Goal: Information Seeking & Learning: Learn about a topic

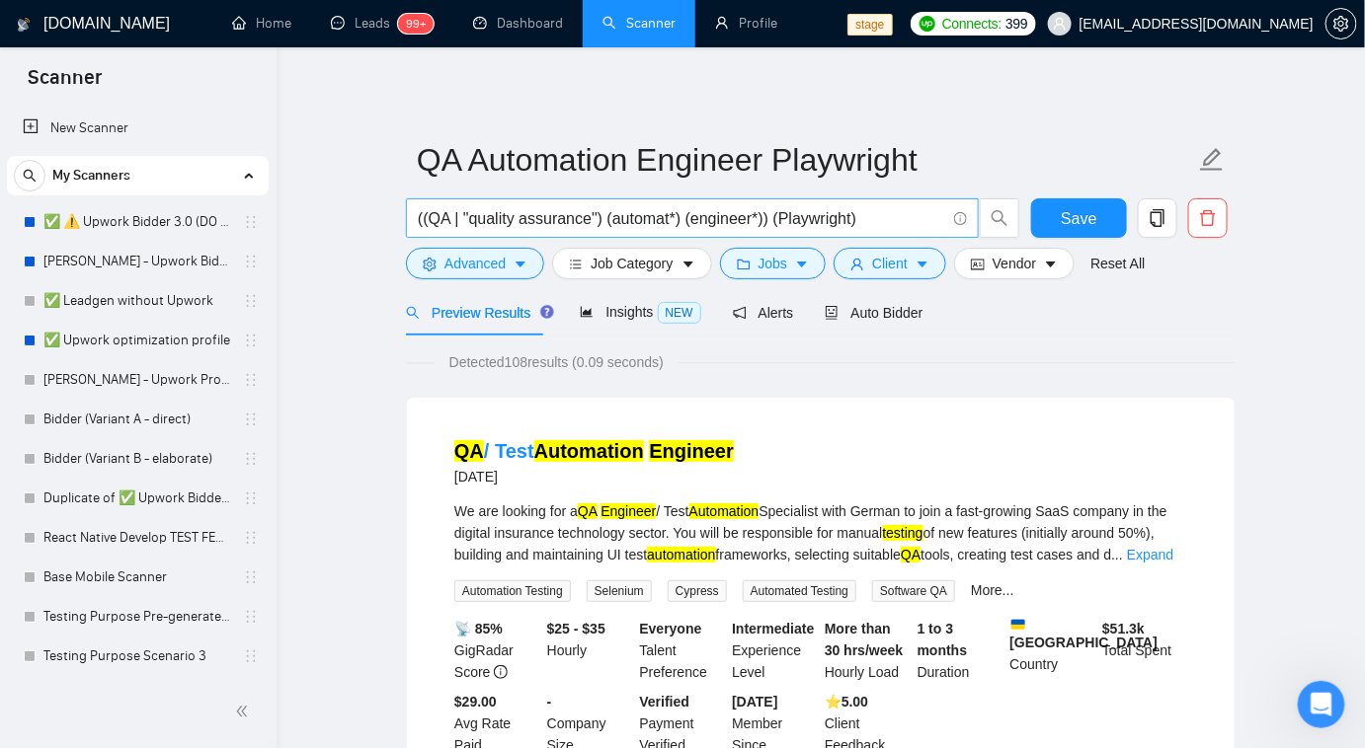
click at [801, 219] on input "((QA | "quality assurance") (automat*) (engineer*)) (Playwright)" at bounding box center [681, 218] width 527 height 25
click at [507, 267] on button "Advanced" at bounding box center [475, 264] width 138 height 32
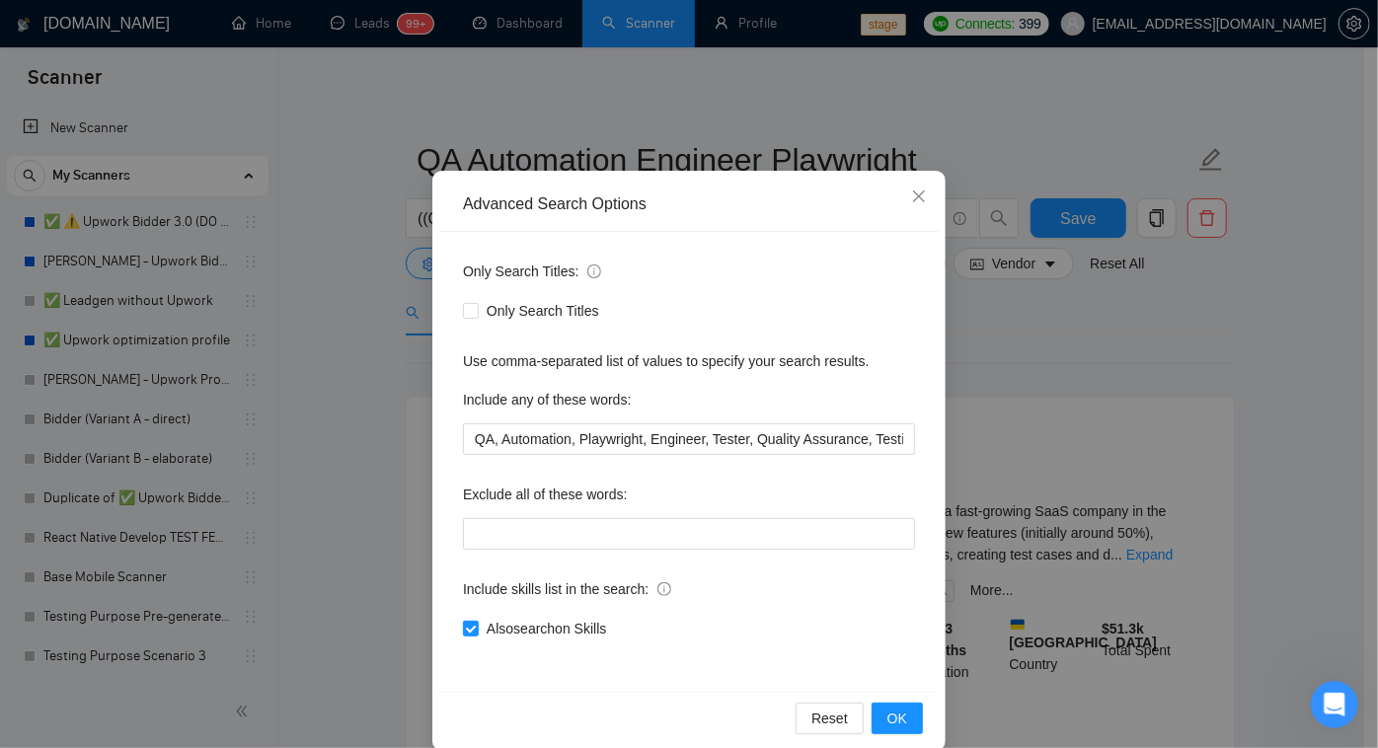
scroll to position [72, 0]
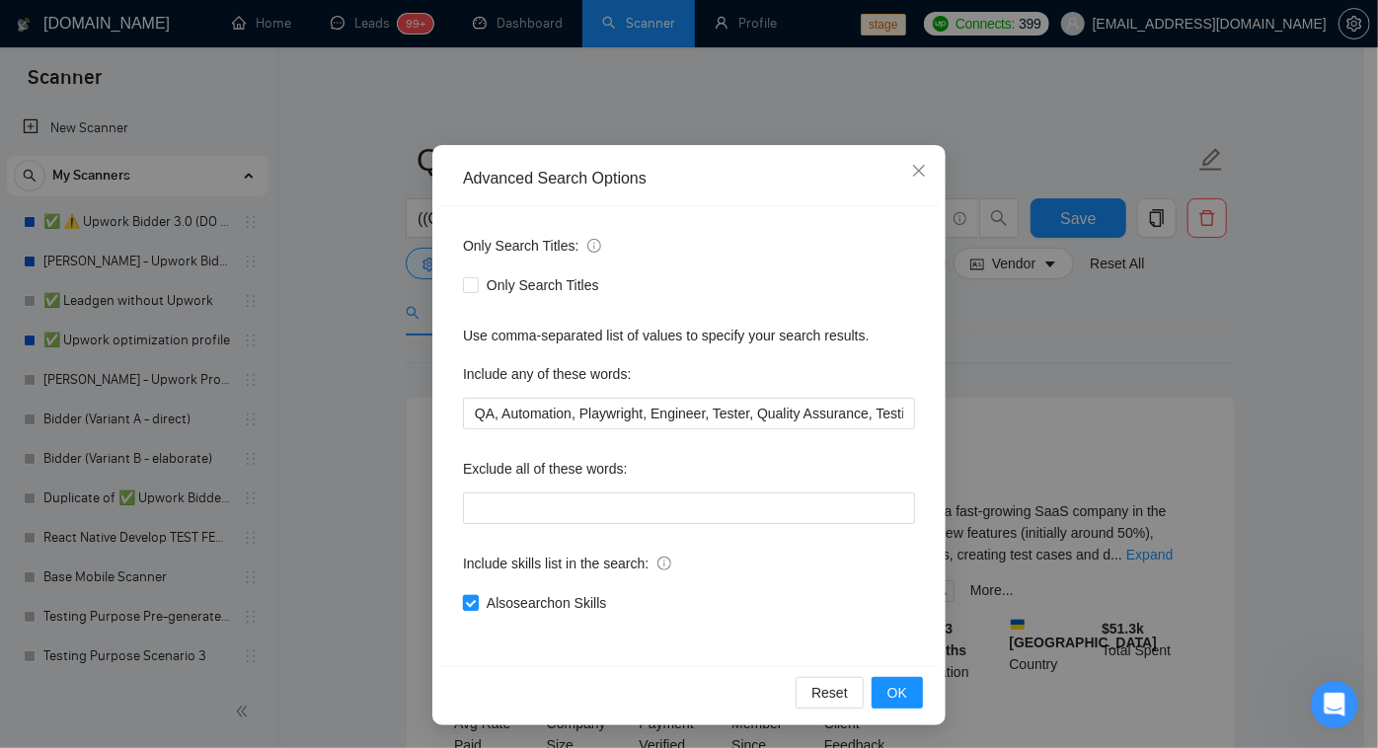
click at [466, 606] on input "Also search on Skills" at bounding box center [470, 602] width 14 height 14
checkbox input "false"
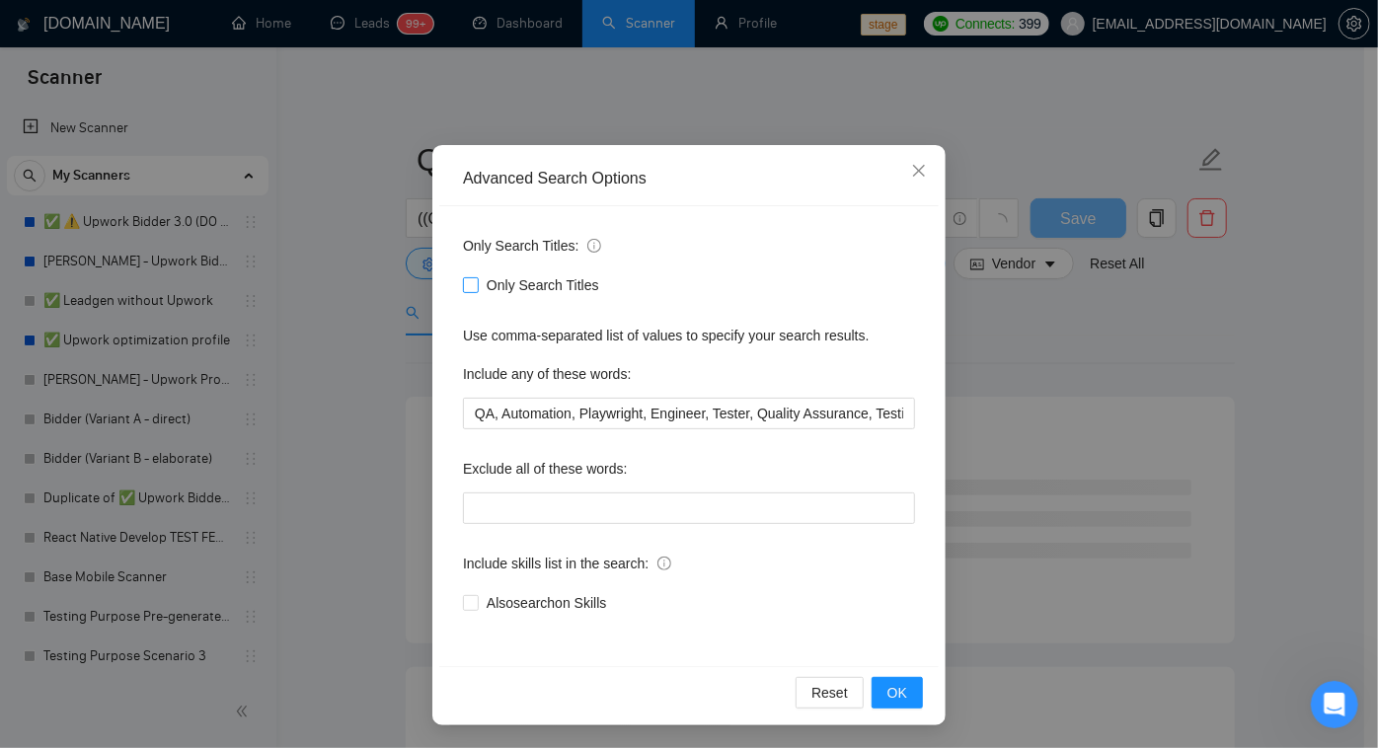
click at [479, 286] on span "Only Search Titles" at bounding box center [543, 286] width 128 height 22
click at [477, 286] on input "Only Search Titles" at bounding box center [470, 284] width 14 height 14
checkbox input "true"
click at [497, 602] on span "Also exclude on Skills" at bounding box center [550, 603] width 142 height 22
click at [477, 602] on input "Also exclude on Skills" at bounding box center [470, 602] width 14 height 14
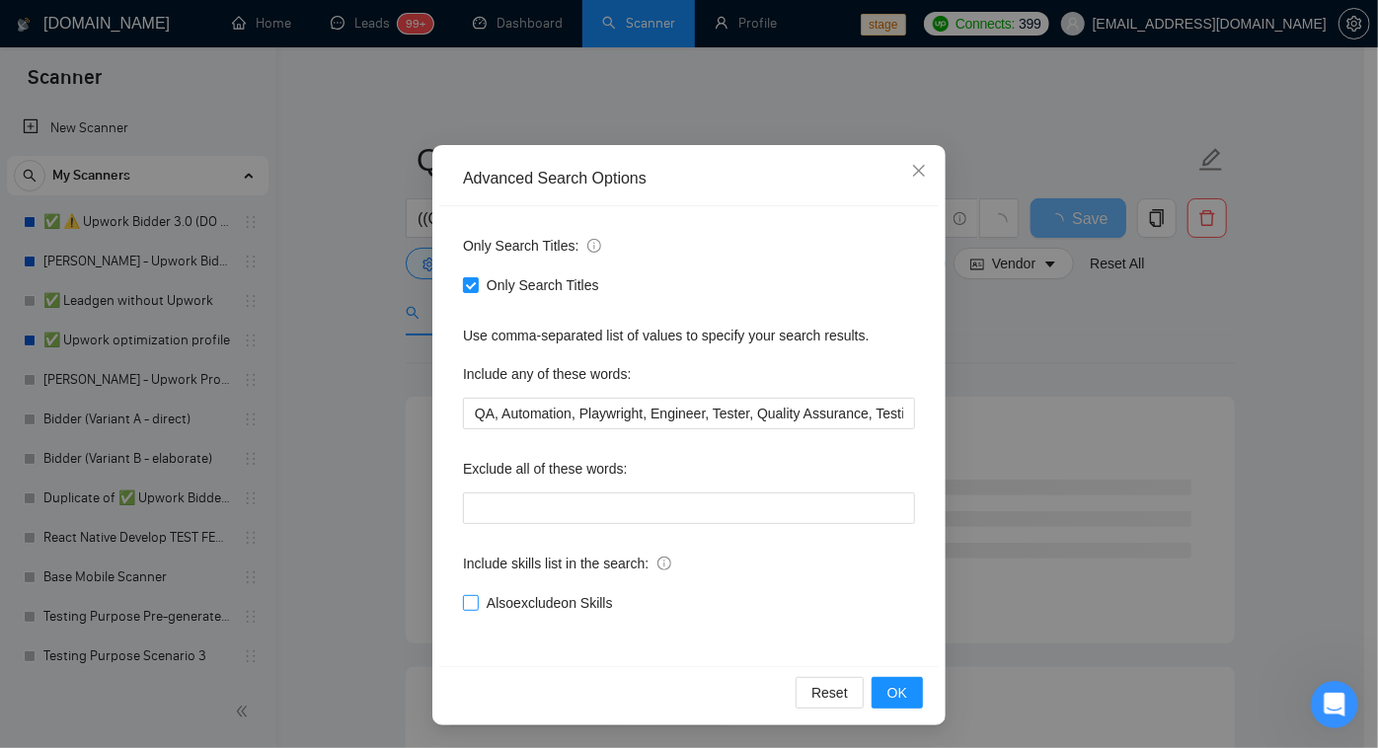
checkbox input "true"
click at [905, 683] on button "OK" at bounding box center [897, 693] width 51 height 32
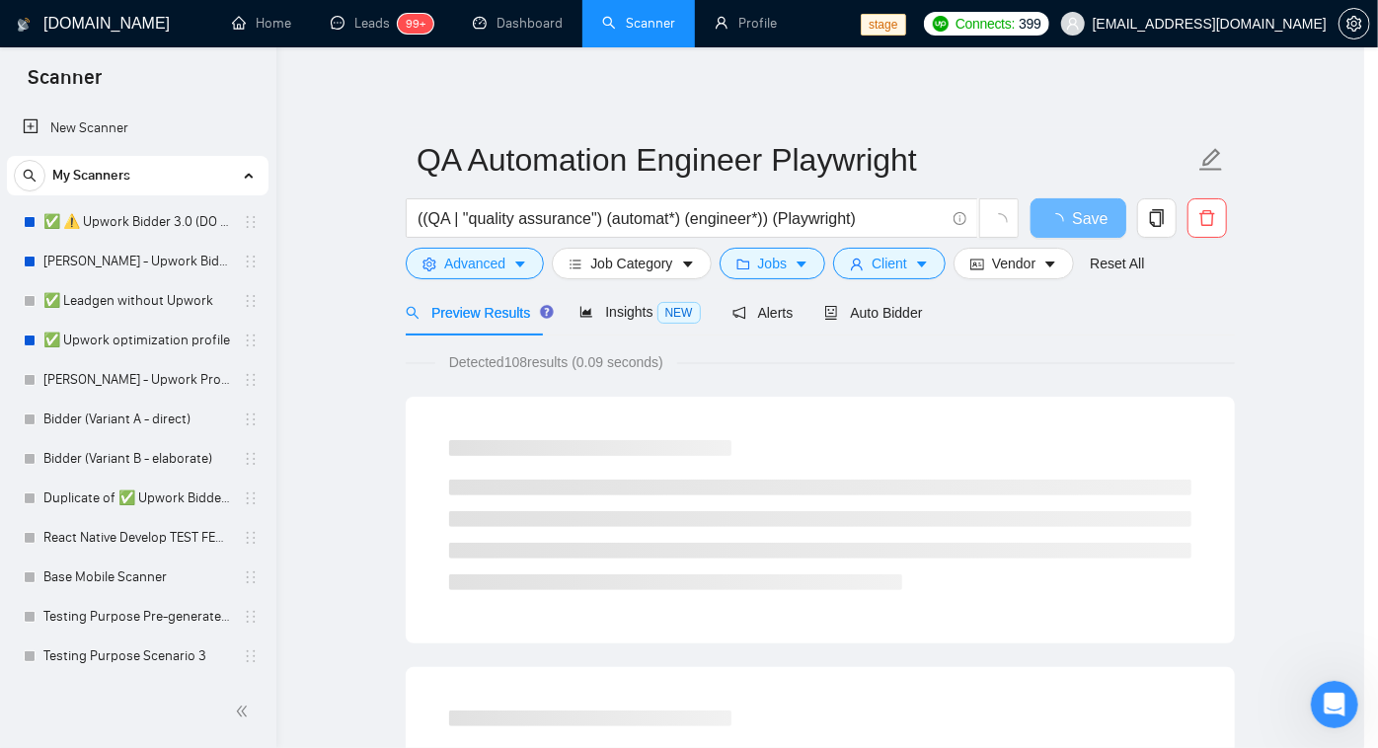
scroll to position [0, 0]
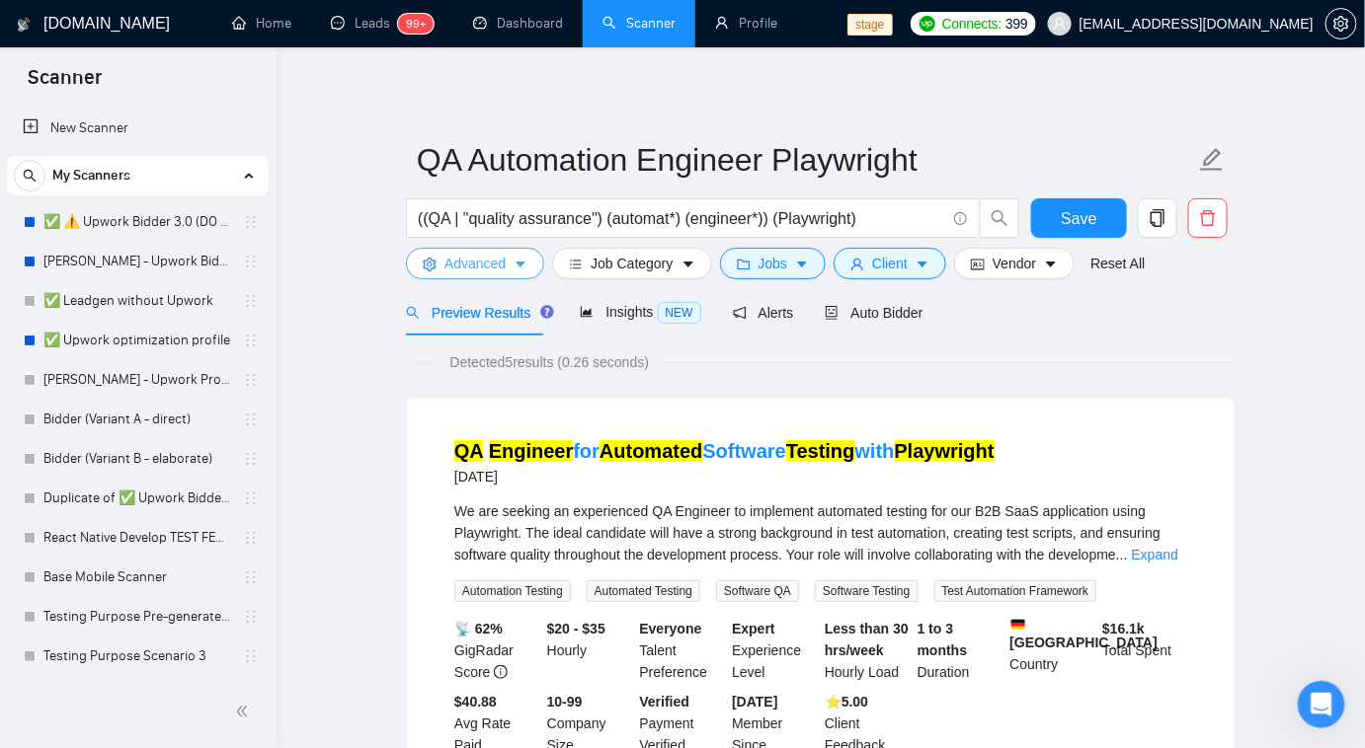
click at [502, 261] on span "Advanced" at bounding box center [474, 264] width 61 height 22
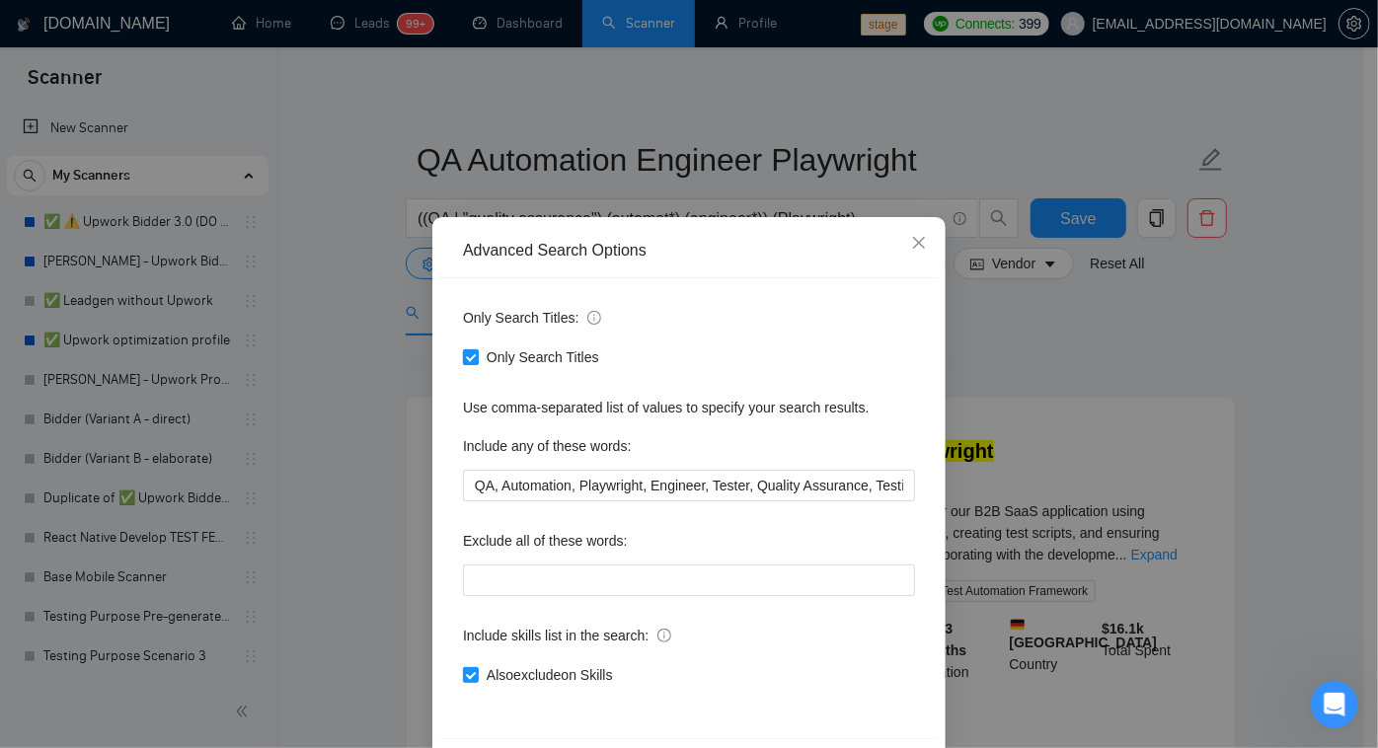
click at [466, 358] on input "Only Search Titles" at bounding box center [470, 357] width 14 height 14
checkbox input "false"
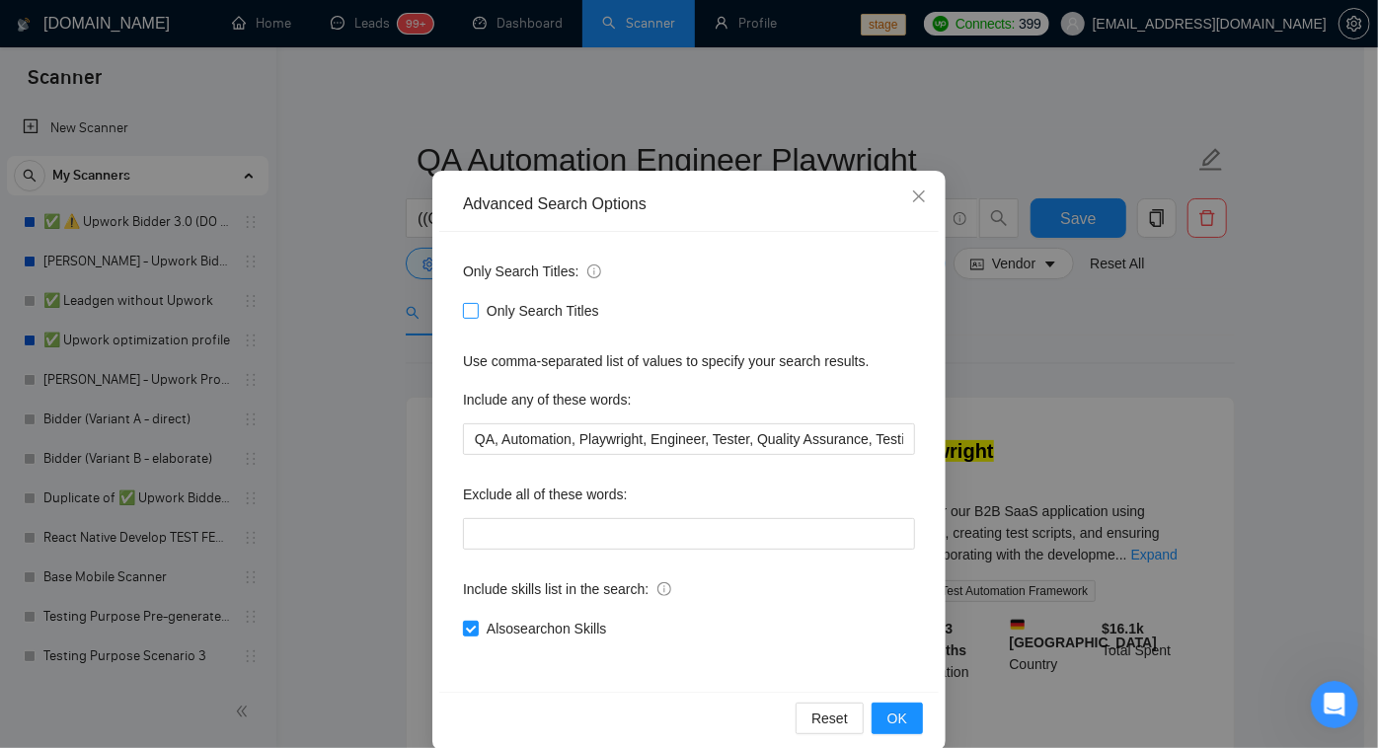
scroll to position [72, 0]
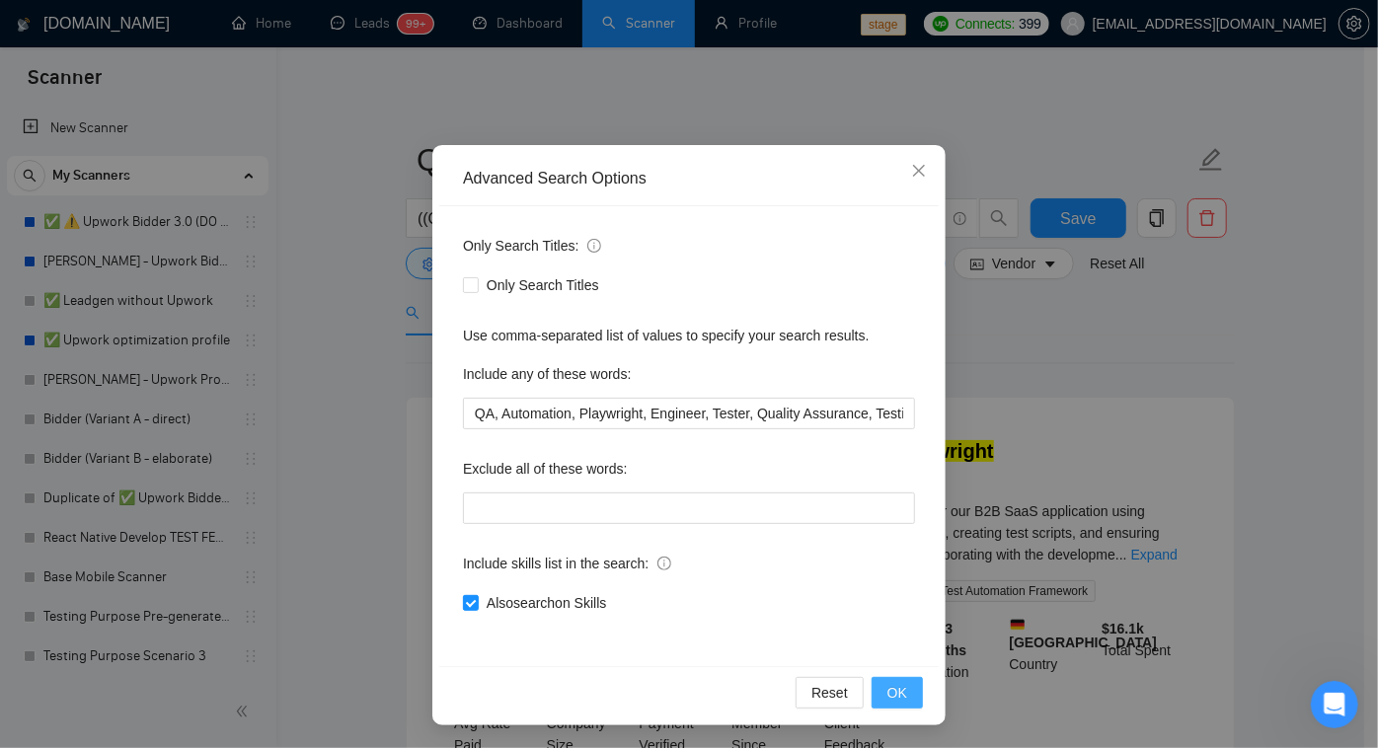
click at [888, 693] on span "OK" at bounding box center [898, 693] width 20 height 22
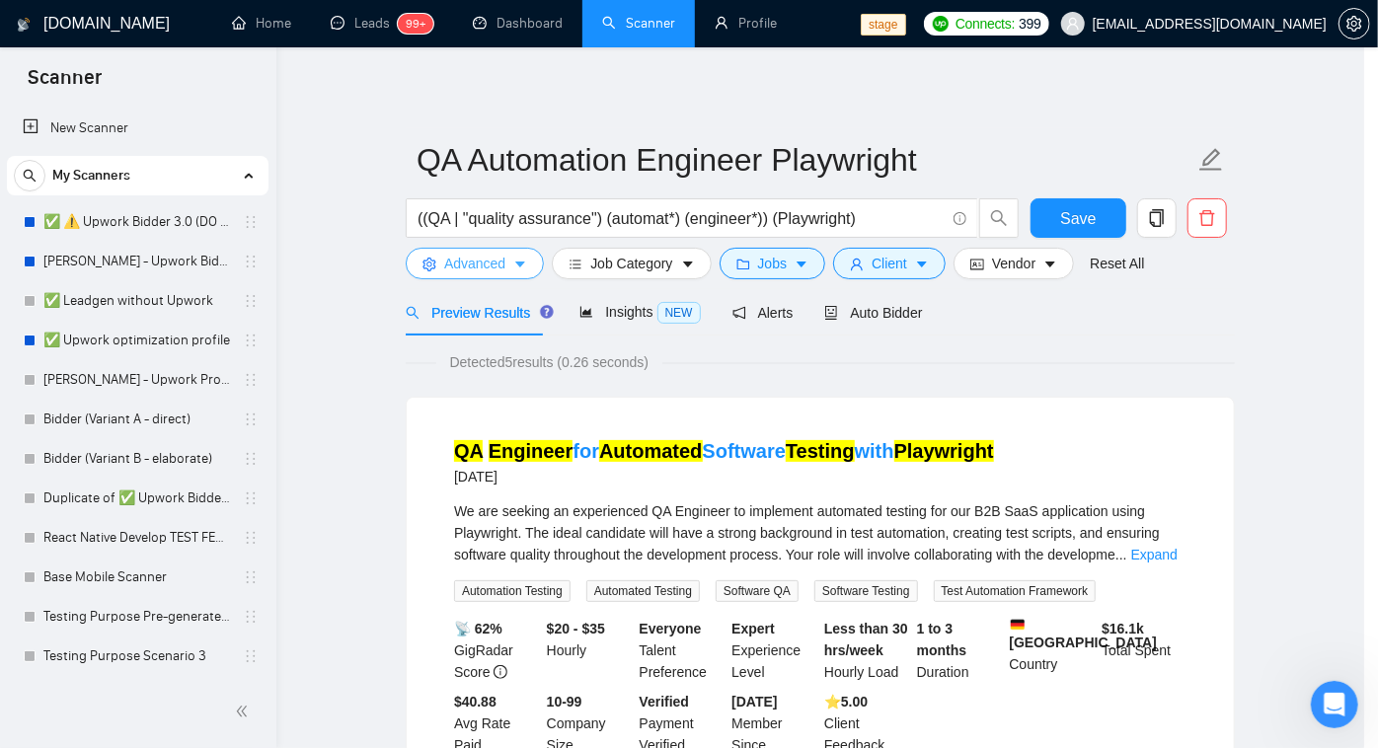
scroll to position [0, 0]
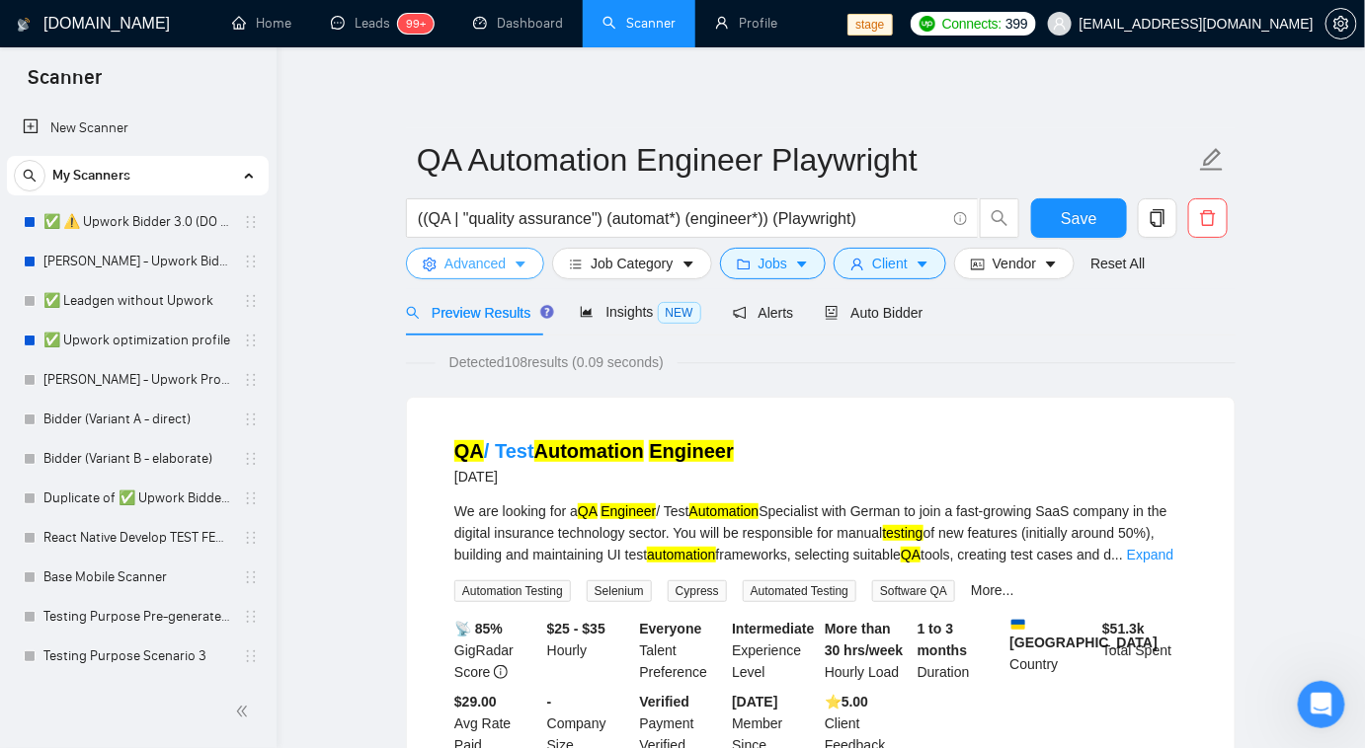
click at [513, 265] on icon "caret-down" at bounding box center [520, 265] width 14 height 14
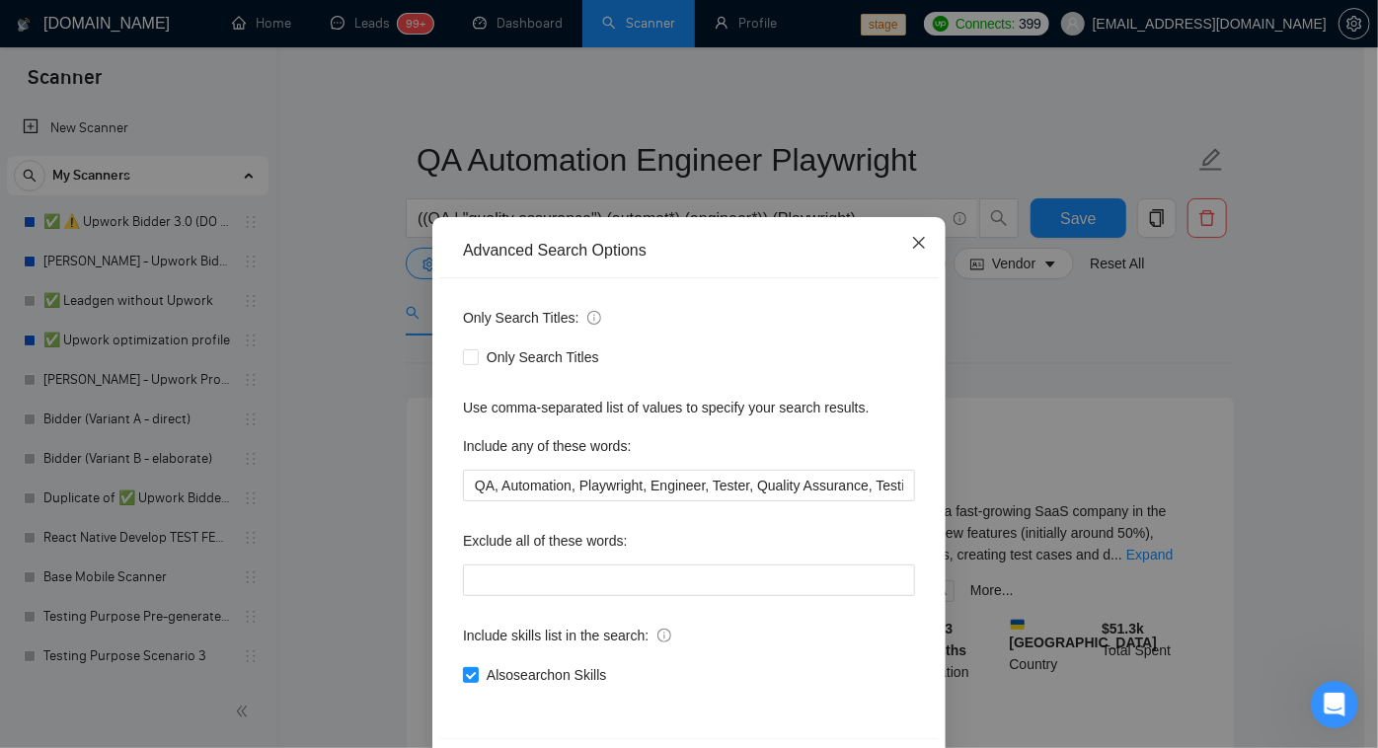
click at [915, 245] on icon "close" at bounding box center [919, 243] width 16 height 16
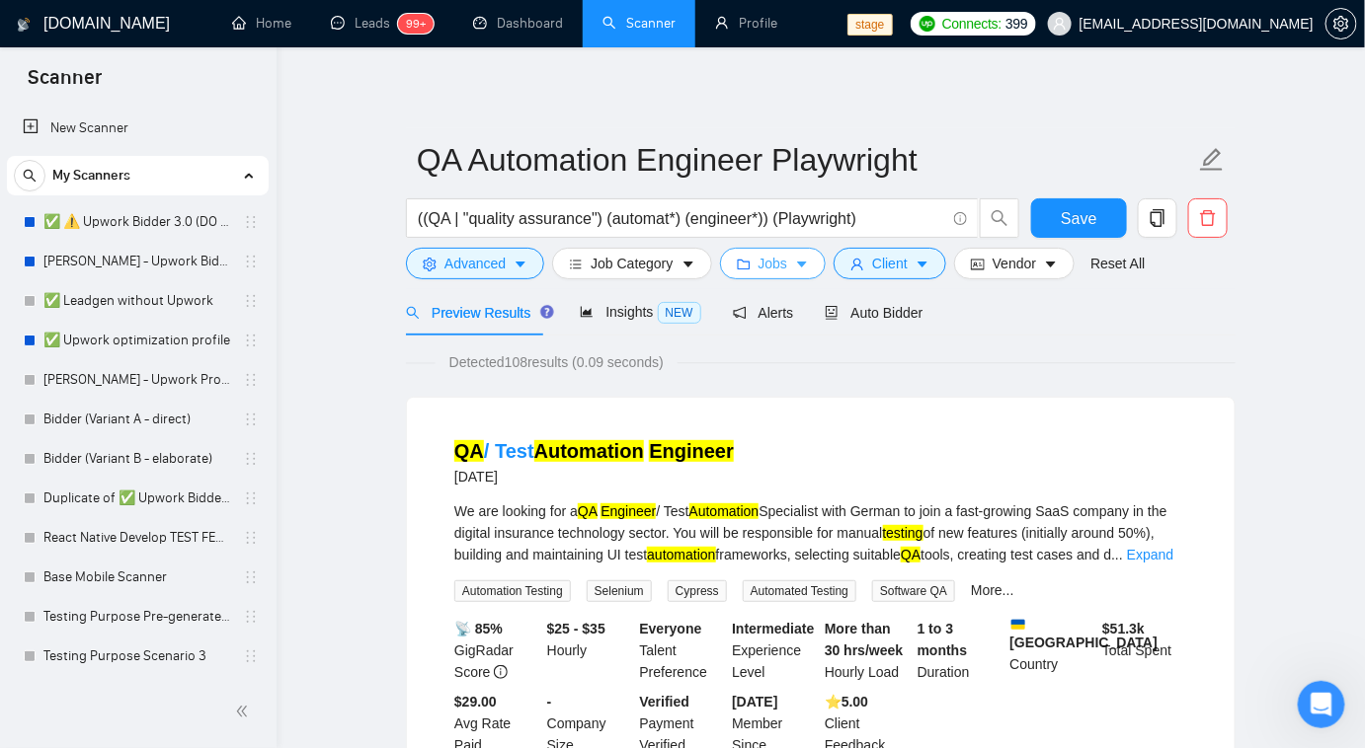
click at [806, 264] on button "Jobs" at bounding box center [773, 264] width 107 height 32
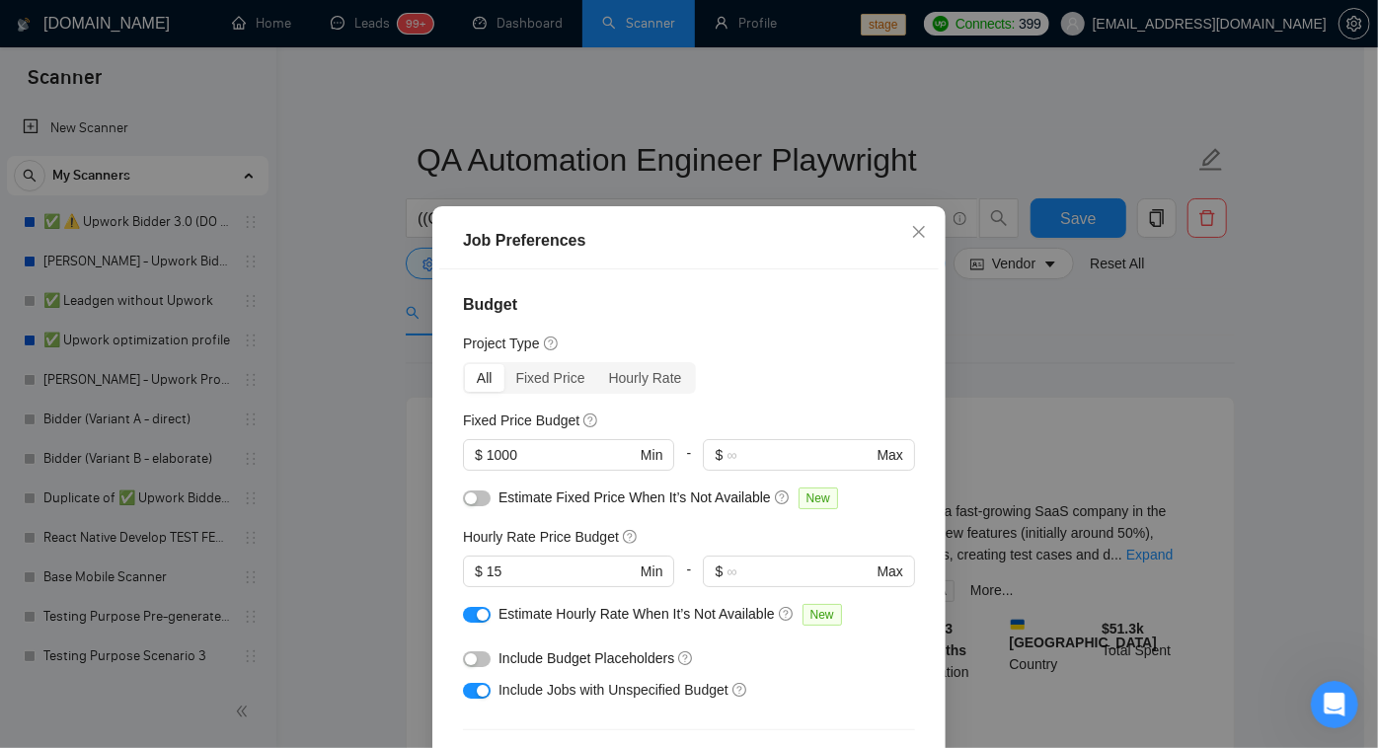
click at [477, 617] on div "button" at bounding box center [483, 615] width 12 height 12
click at [479, 693] on div "button" at bounding box center [483, 691] width 12 height 12
click at [550, 378] on div "Fixed Price" at bounding box center [551, 378] width 93 height 28
click at [505, 364] on input "Fixed Price" at bounding box center [505, 364] width 0 height 0
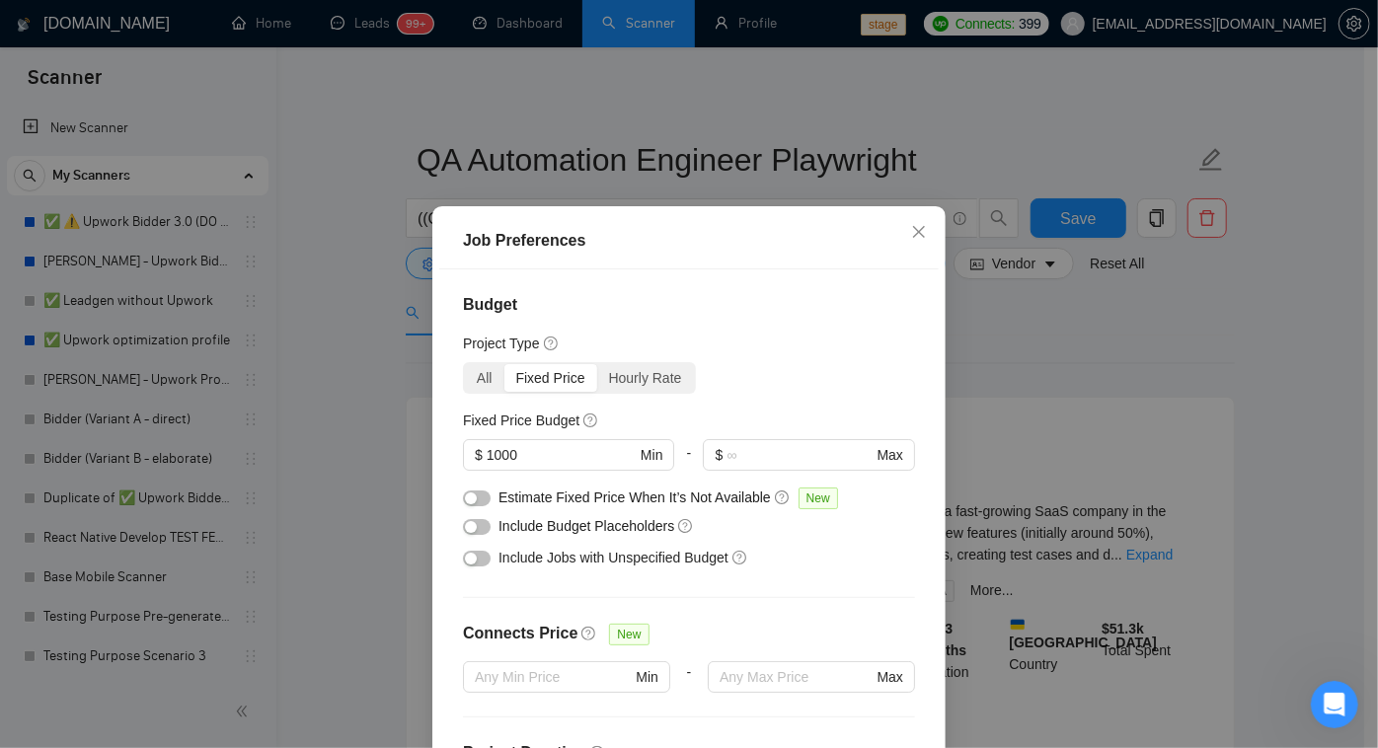
drag, startPoint x: 476, startPoint y: 382, endPoint x: 507, endPoint y: 378, distance: 30.9
click at [476, 381] on div "All" at bounding box center [484, 378] width 39 height 28
click at [465, 364] on input "All" at bounding box center [465, 364] width 0 height 0
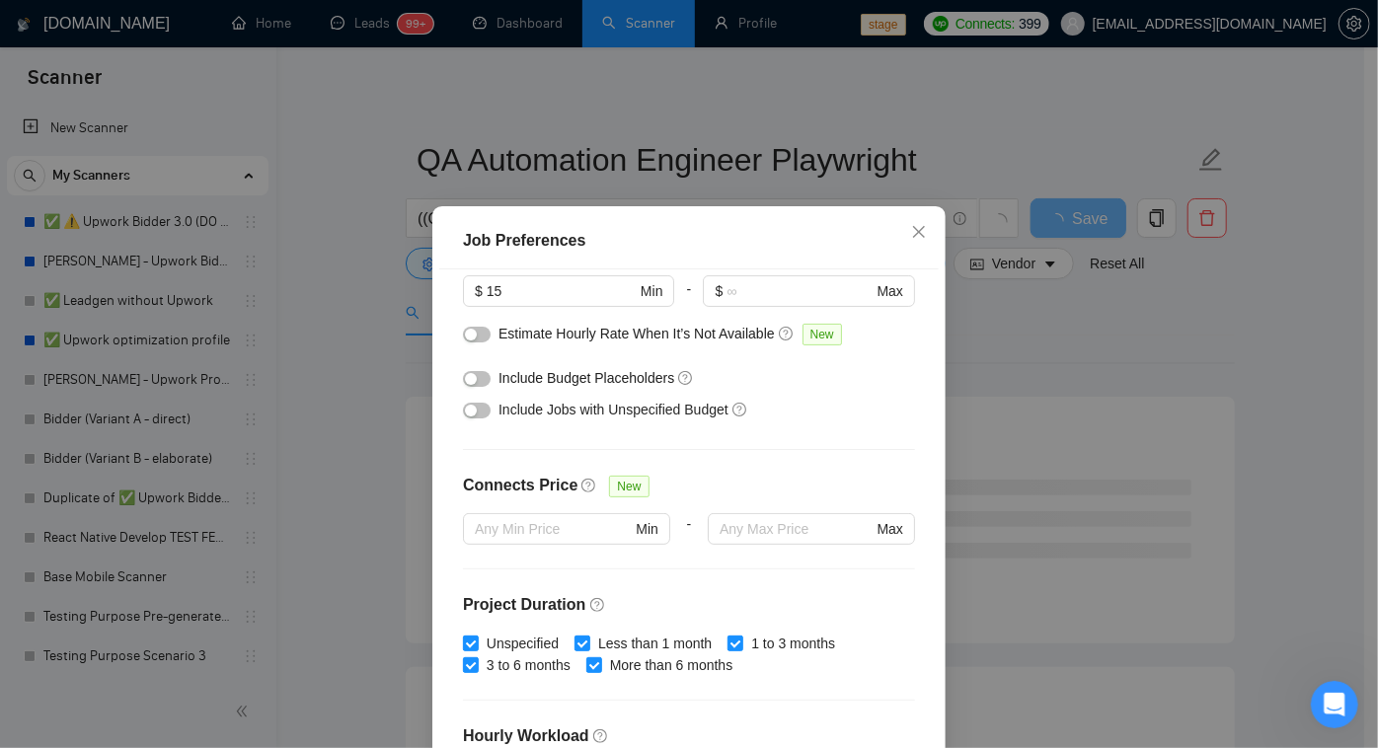
scroll to position [49, 0]
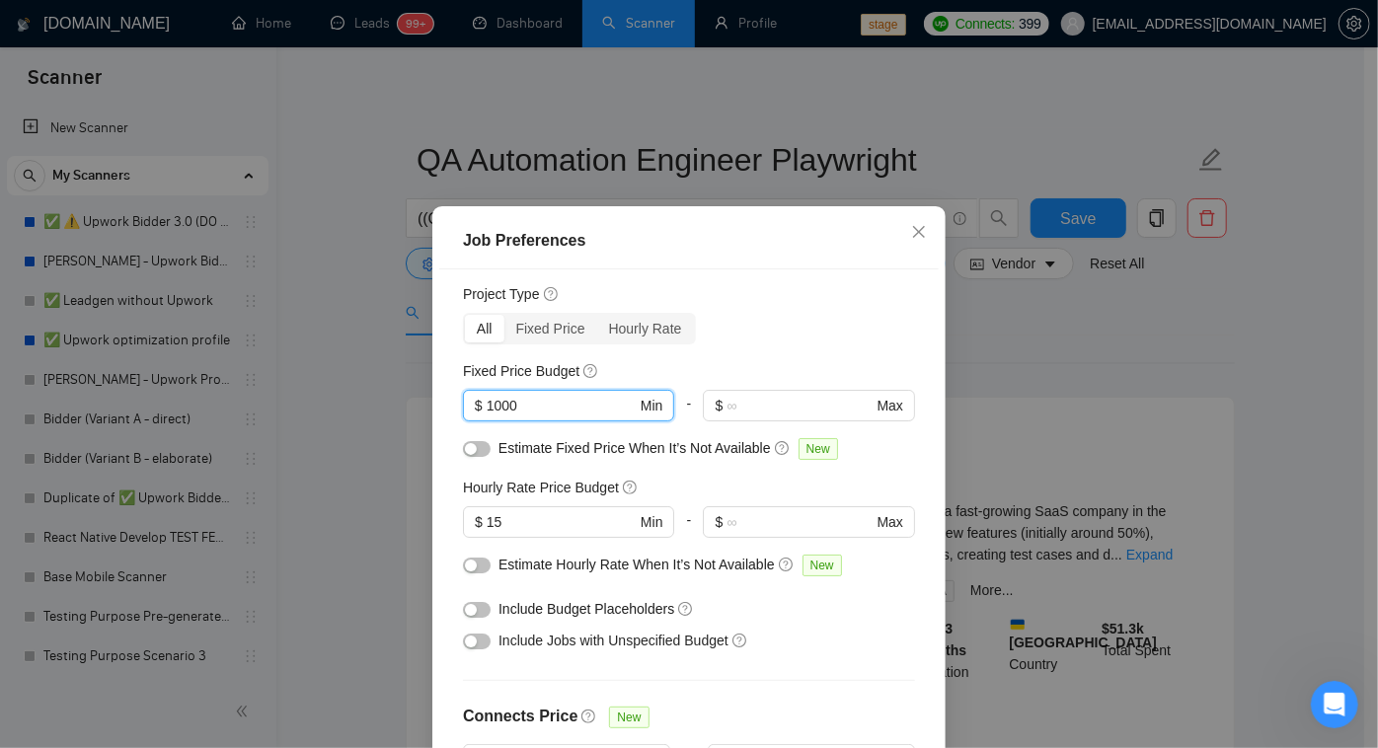
drag, startPoint x: 518, startPoint y: 409, endPoint x: 419, endPoint y: 394, distance: 100.8
click at [419, 394] on div "Job Preferences Budget Project Type All Fixed Price Hourly Rate Fixed Price Bud…" at bounding box center [689, 374] width 1378 height 748
type input "\"
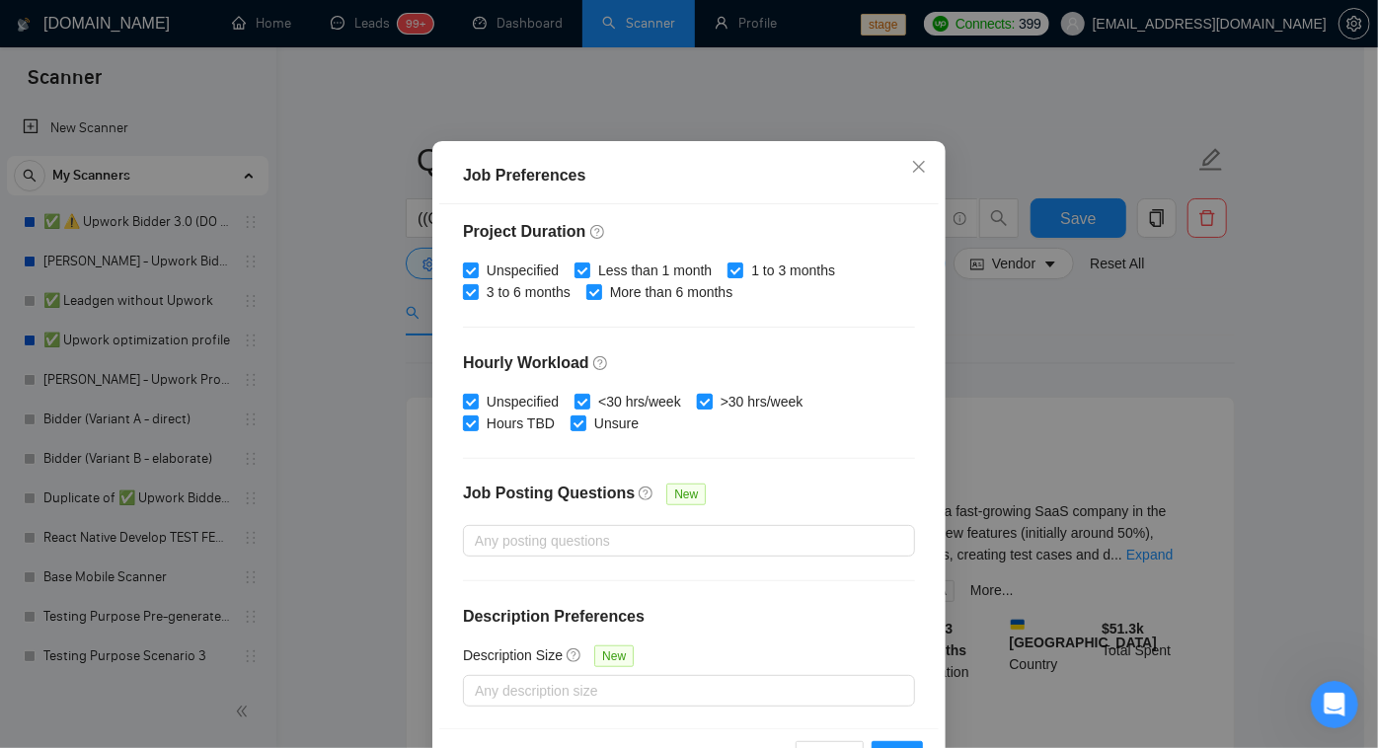
scroll to position [131, 0]
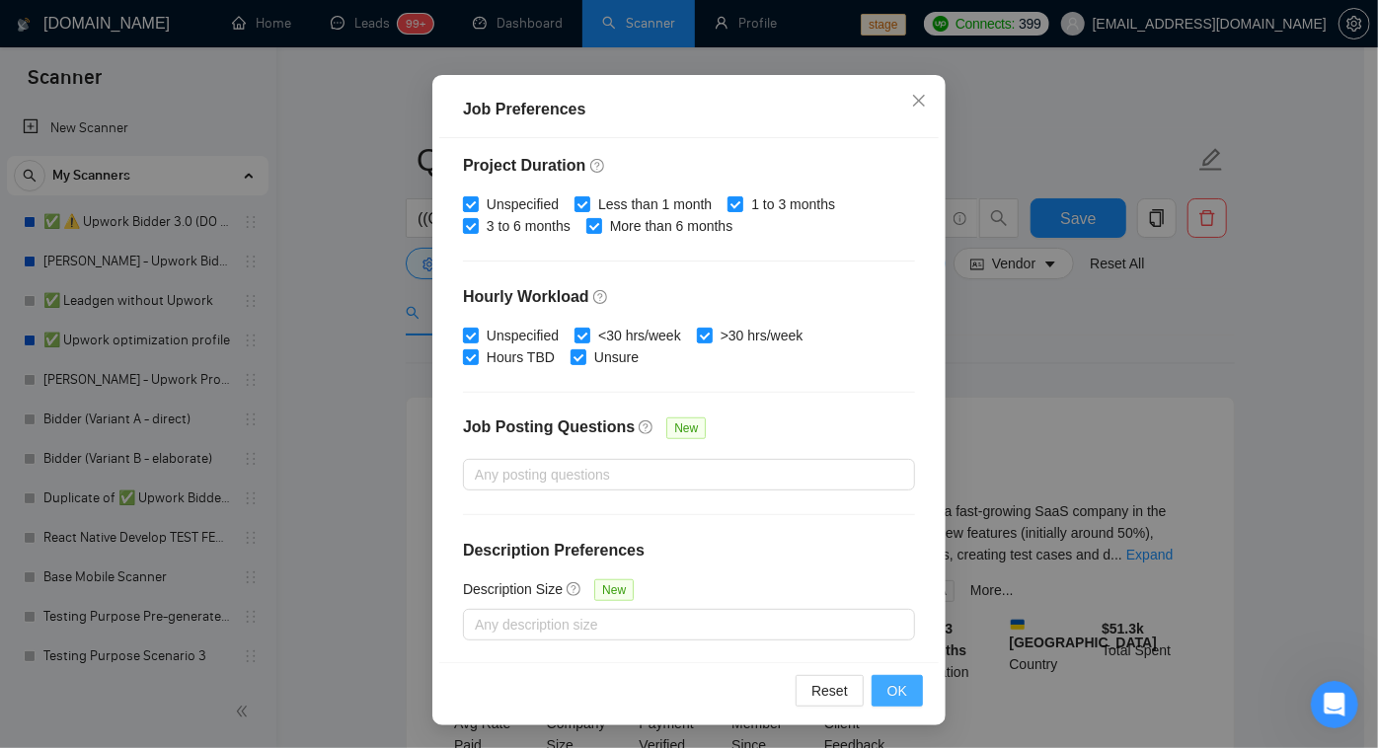
click at [894, 687] on span "OK" at bounding box center [898, 691] width 20 height 22
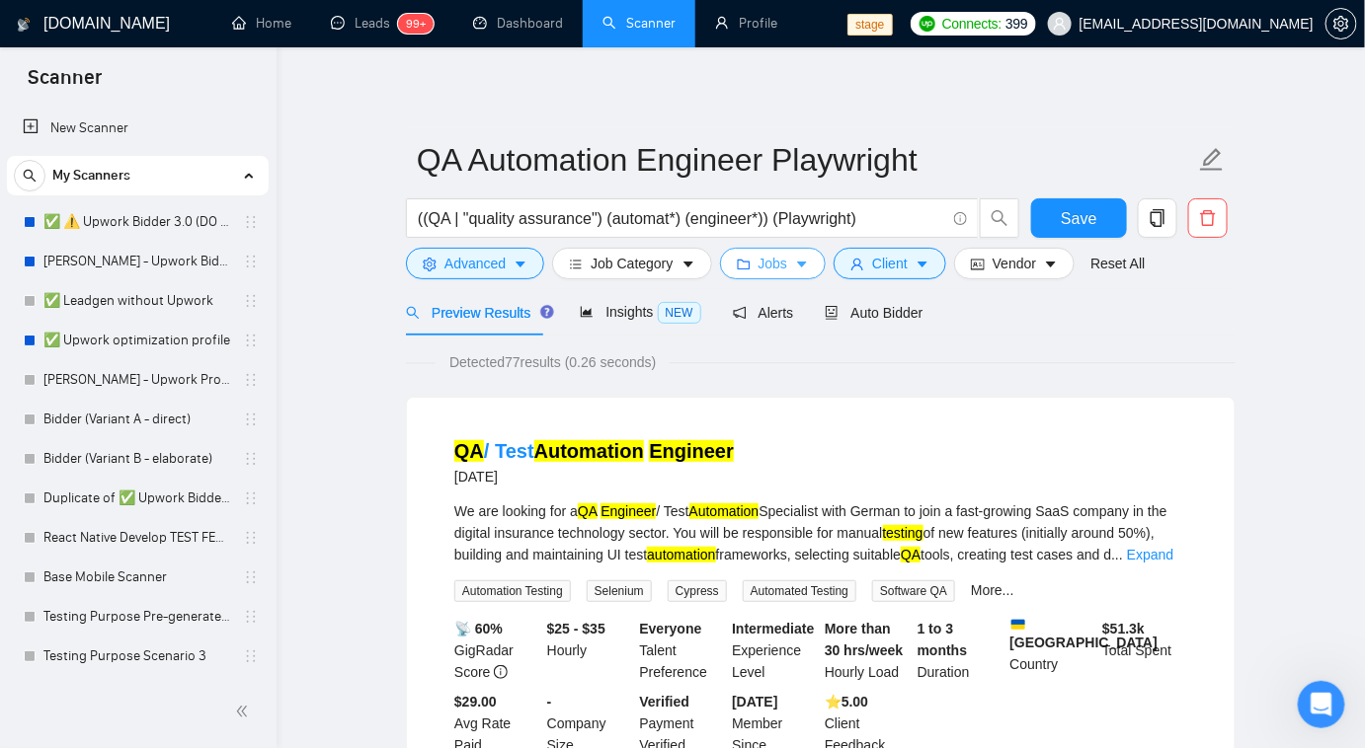
click at [797, 275] on button "Jobs" at bounding box center [773, 264] width 107 height 32
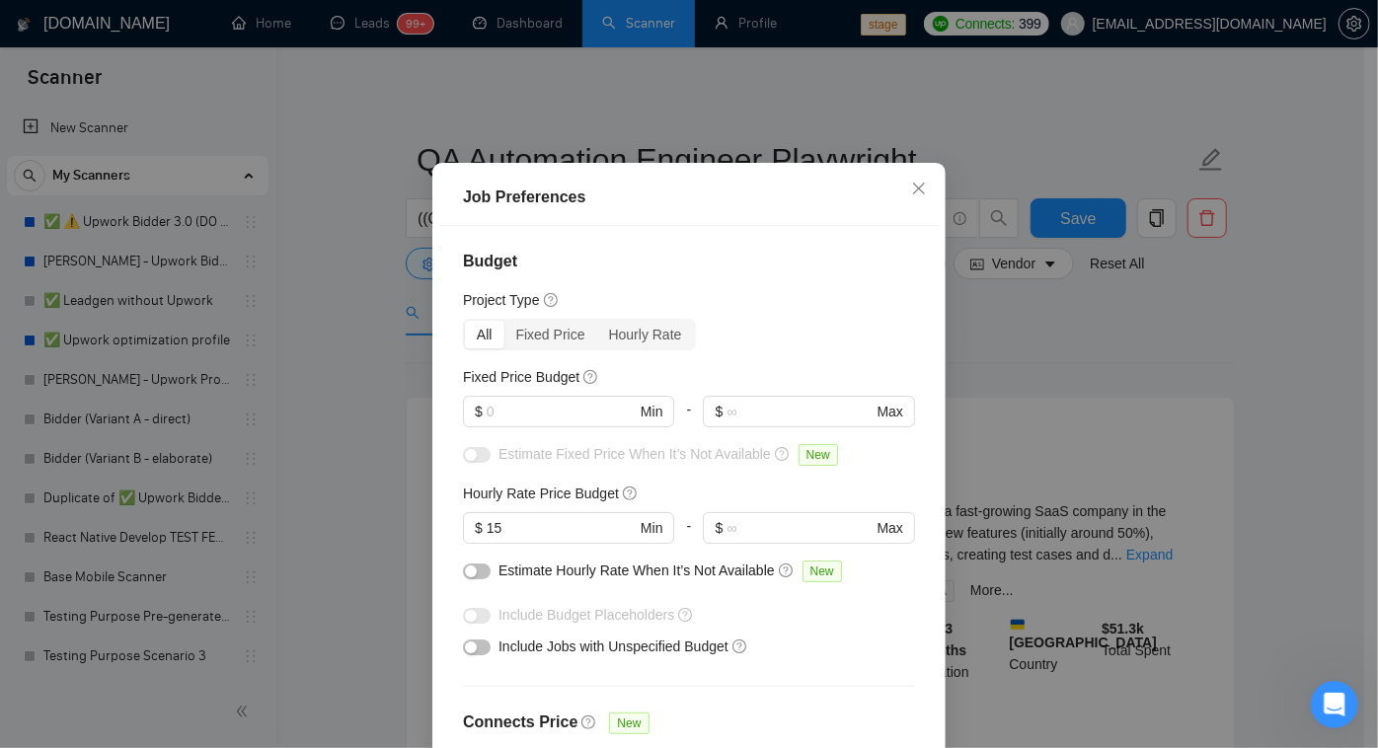
scroll to position [0, 0]
click at [487, 423] on input "text" at bounding box center [561, 412] width 149 height 22
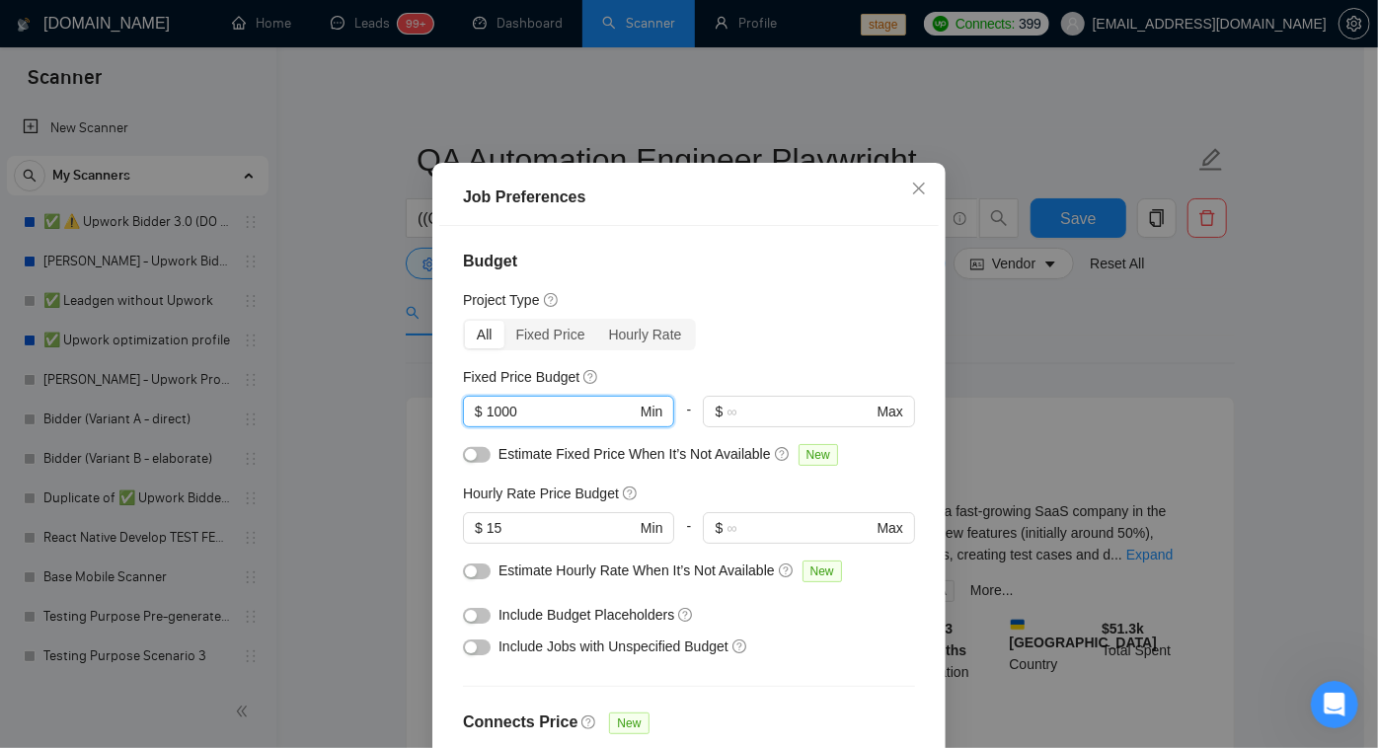
type input "1000"
click at [471, 463] on button "button" at bounding box center [477, 455] width 28 height 16
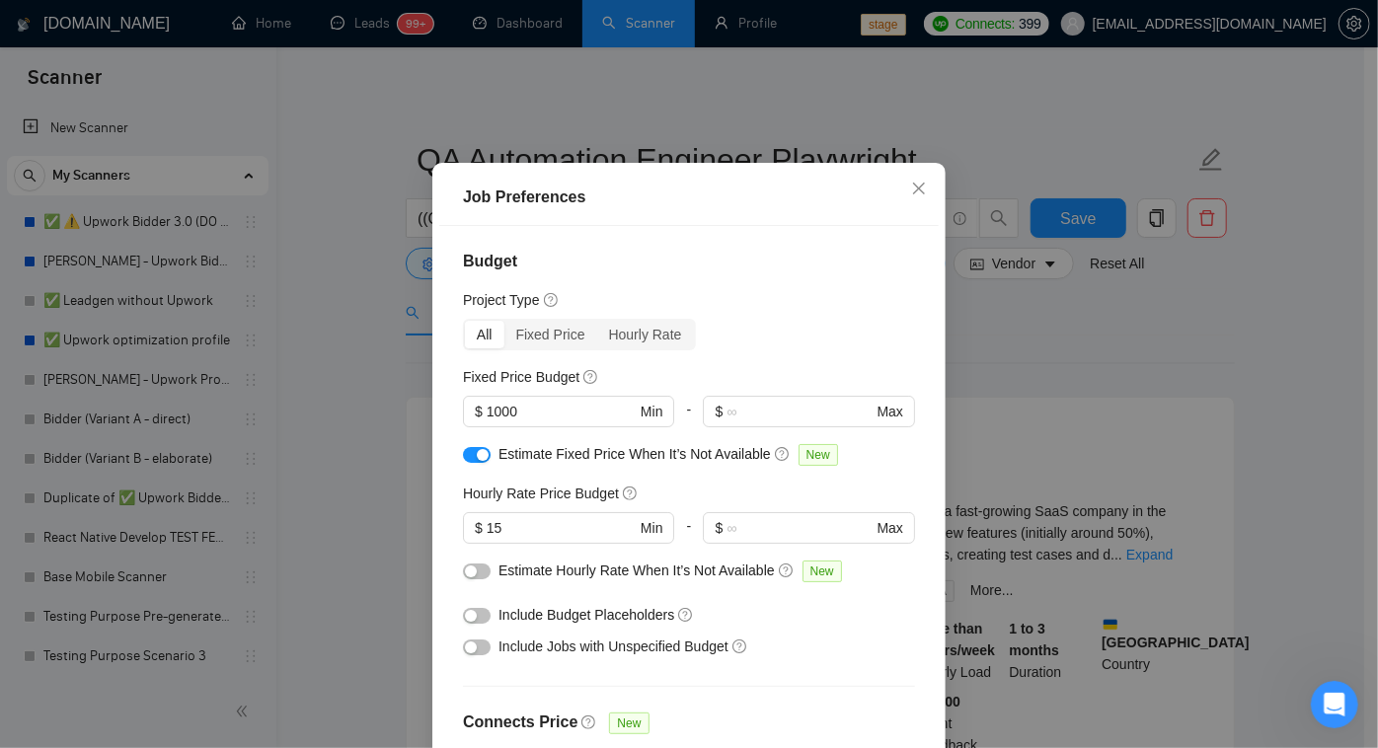
click at [482, 582] on div at bounding box center [477, 571] width 28 height 22
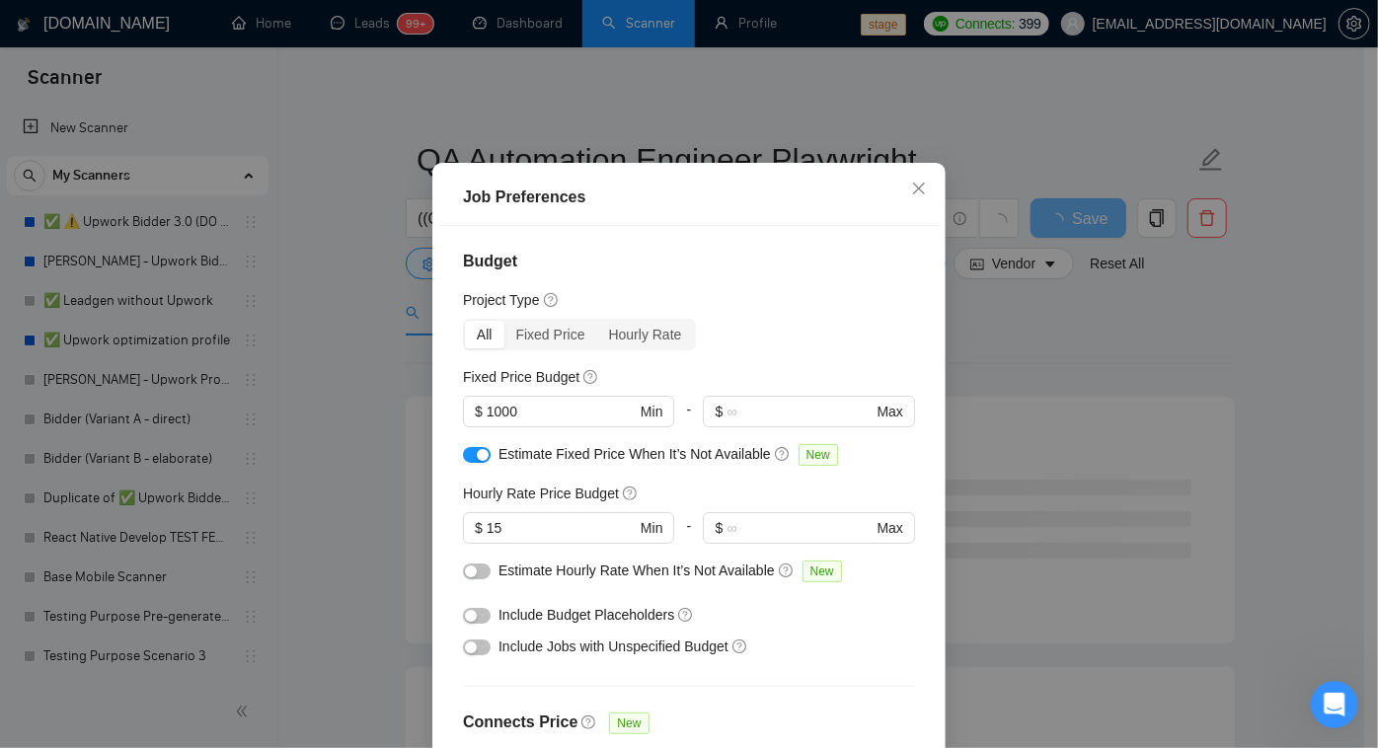
click at [476, 624] on button "button" at bounding box center [477, 616] width 28 height 16
click at [465, 654] on div "button" at bounding box center [471, 648] width 12 height 12
click at [478, 582] on div at bounding box center [477, 571] width 28 height 22
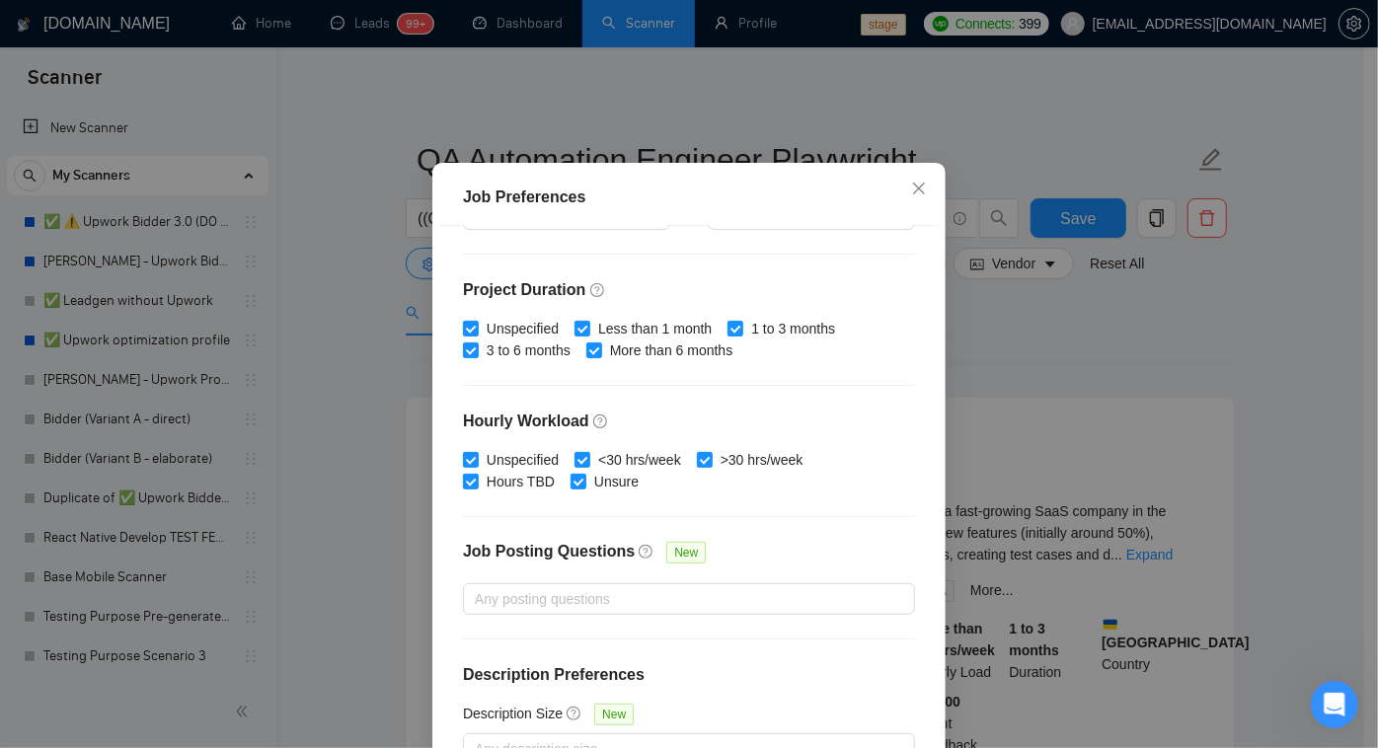
scroll to position [588, 0]
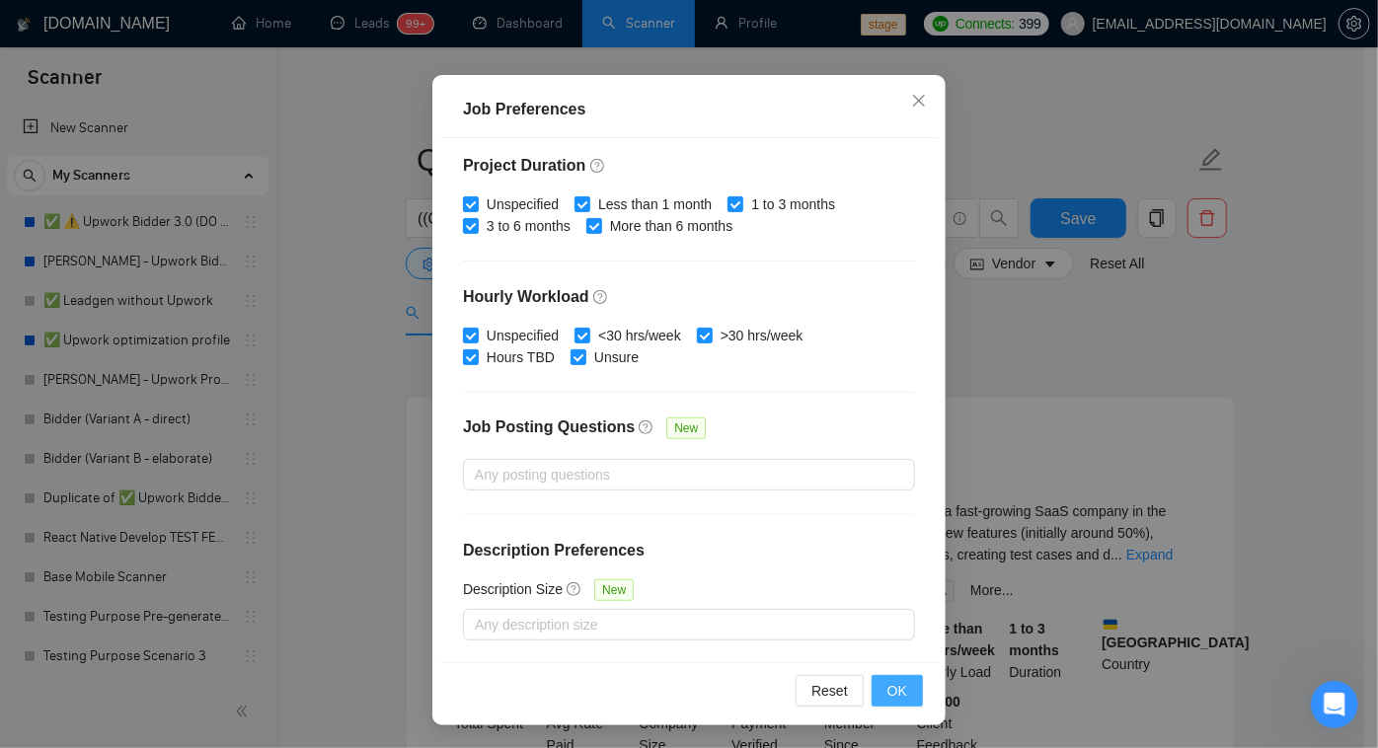
click at [888, 688] on span "OK" at bounding box center [898, 691] width 20 height 22
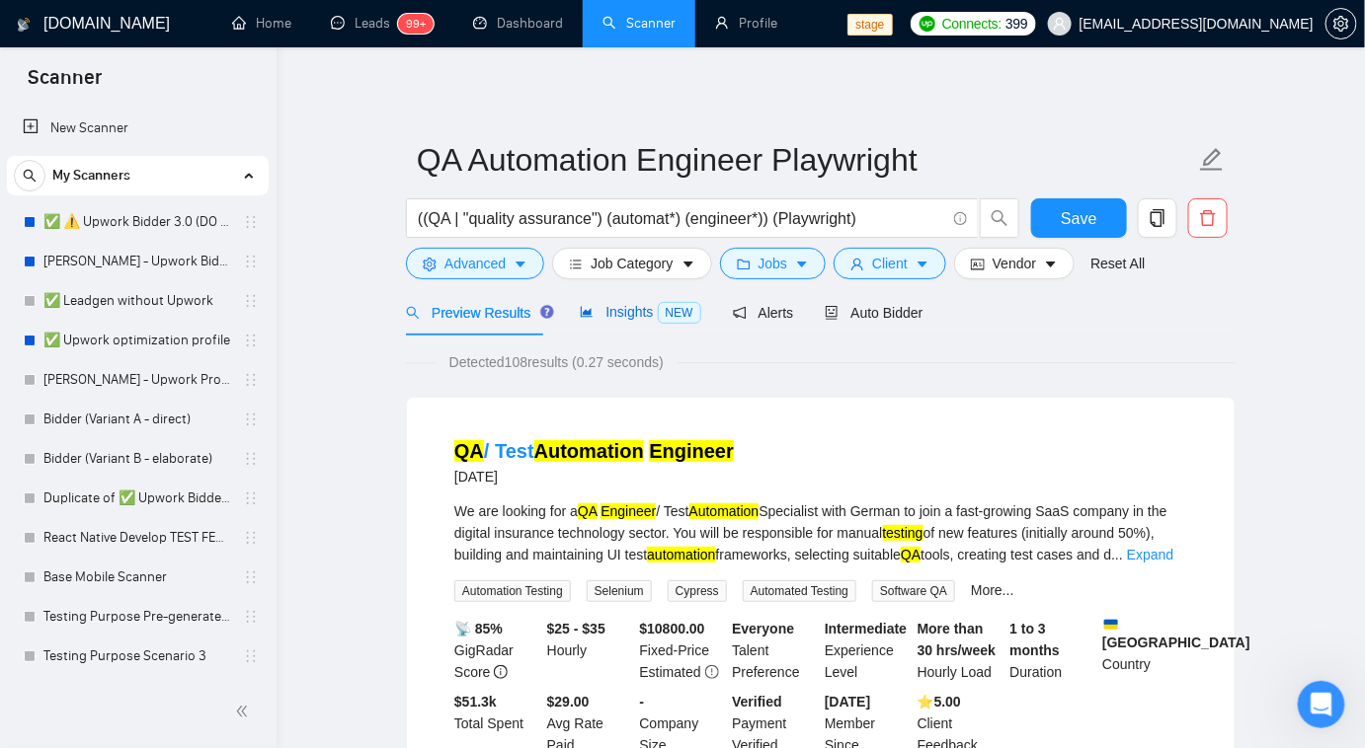
click at [627, 316] on span "Insights NEW" at bounding box center [640, 312] width 120 height 16
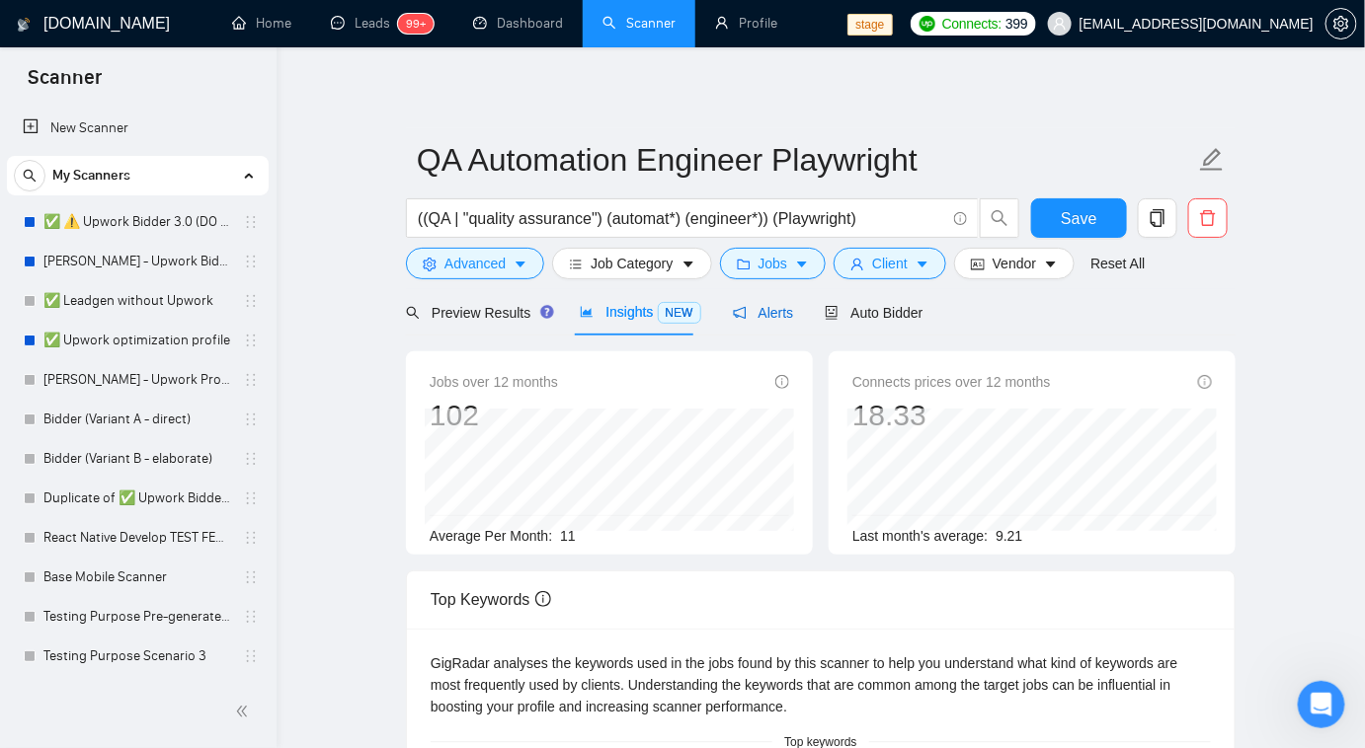
click at [776, 311] on span "Alerts" at bounding box center [763, 313] width 61 height 16
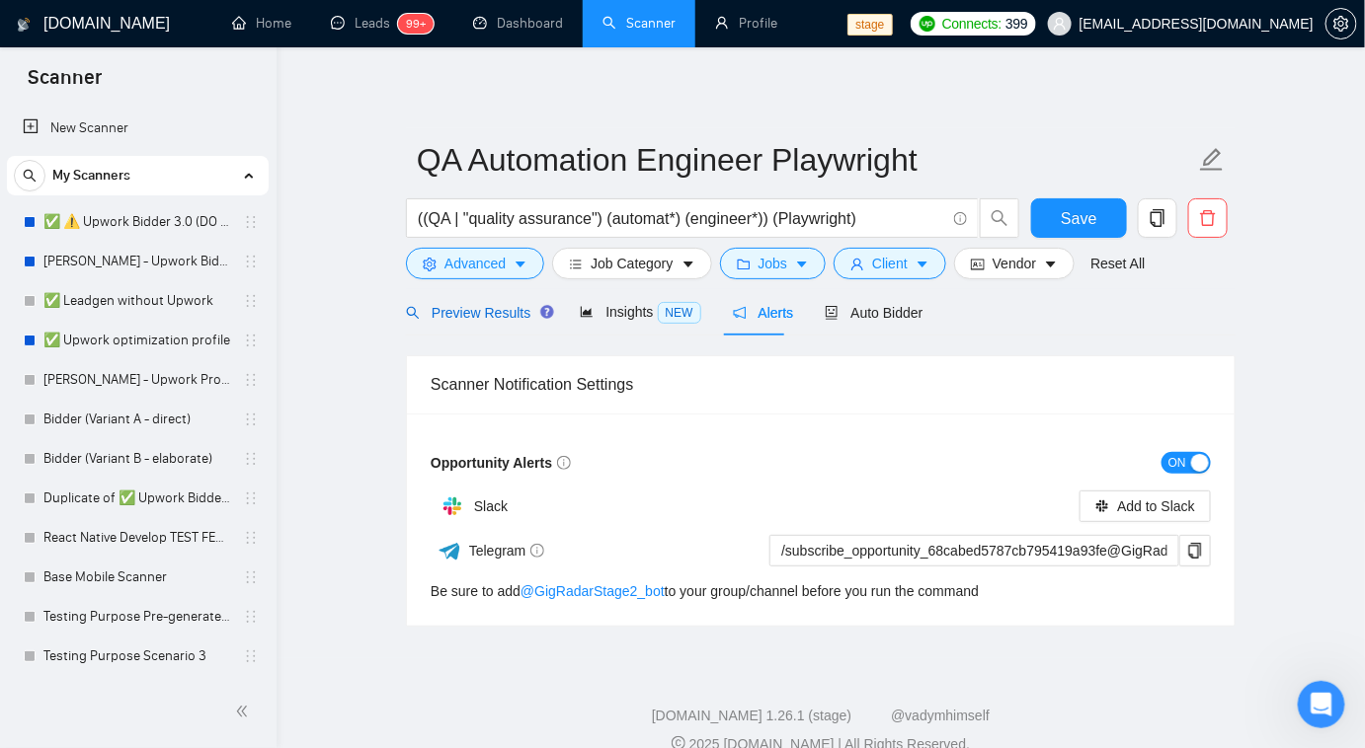
click at [468, 313] on span "Preview Results" at bounding box center [477, 313] width 142 height 16
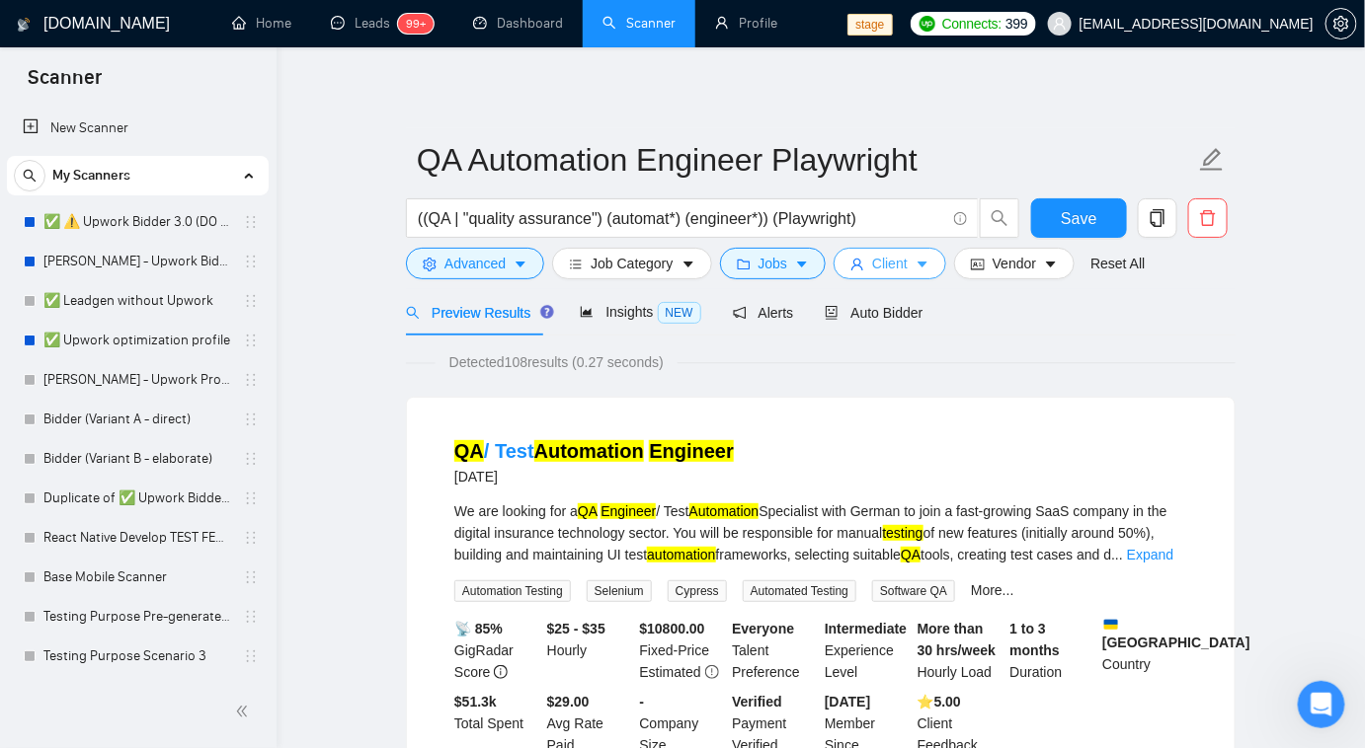
click at [872, 269] on span "Client" at bounding box center [890, 264] width 36 height 22
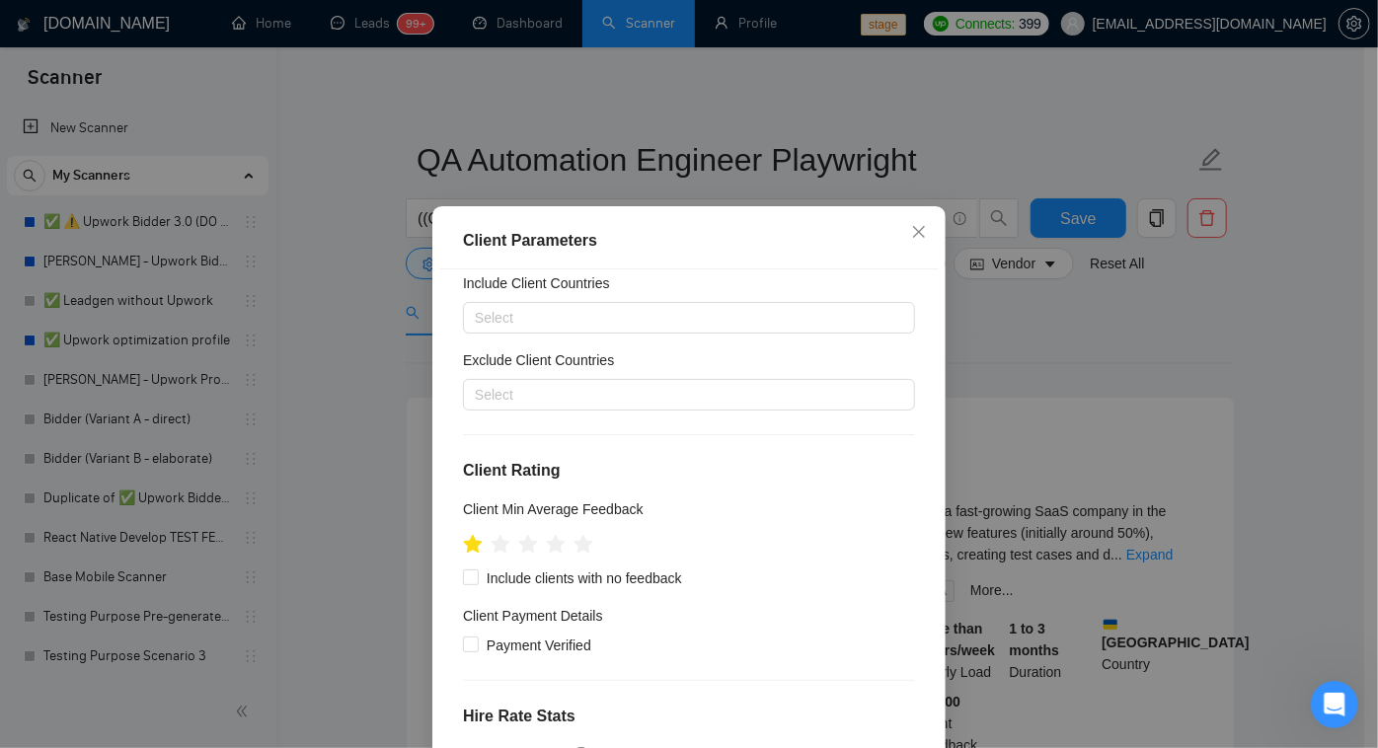
scroll to position [89, 0]
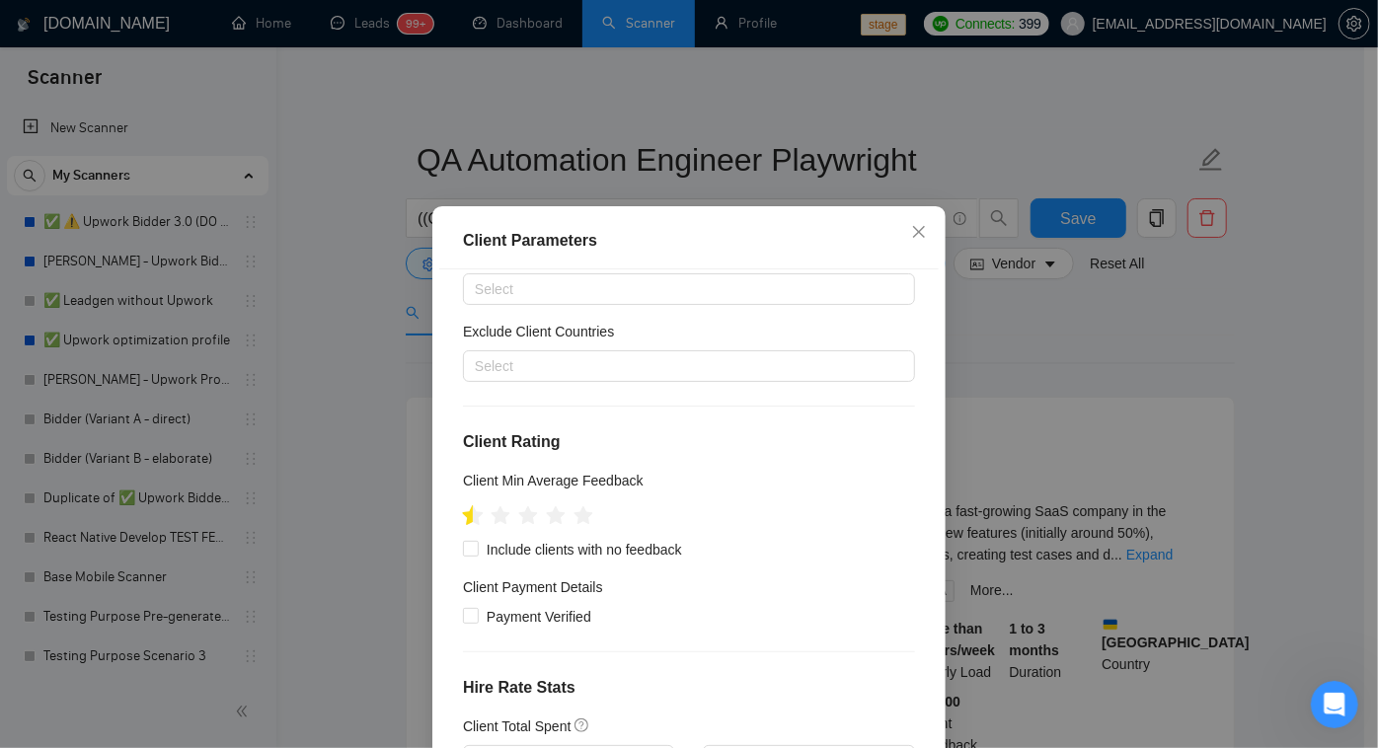
click at [463, 521] on icon "star" at bounding box center [473, 516] width 21 height 20
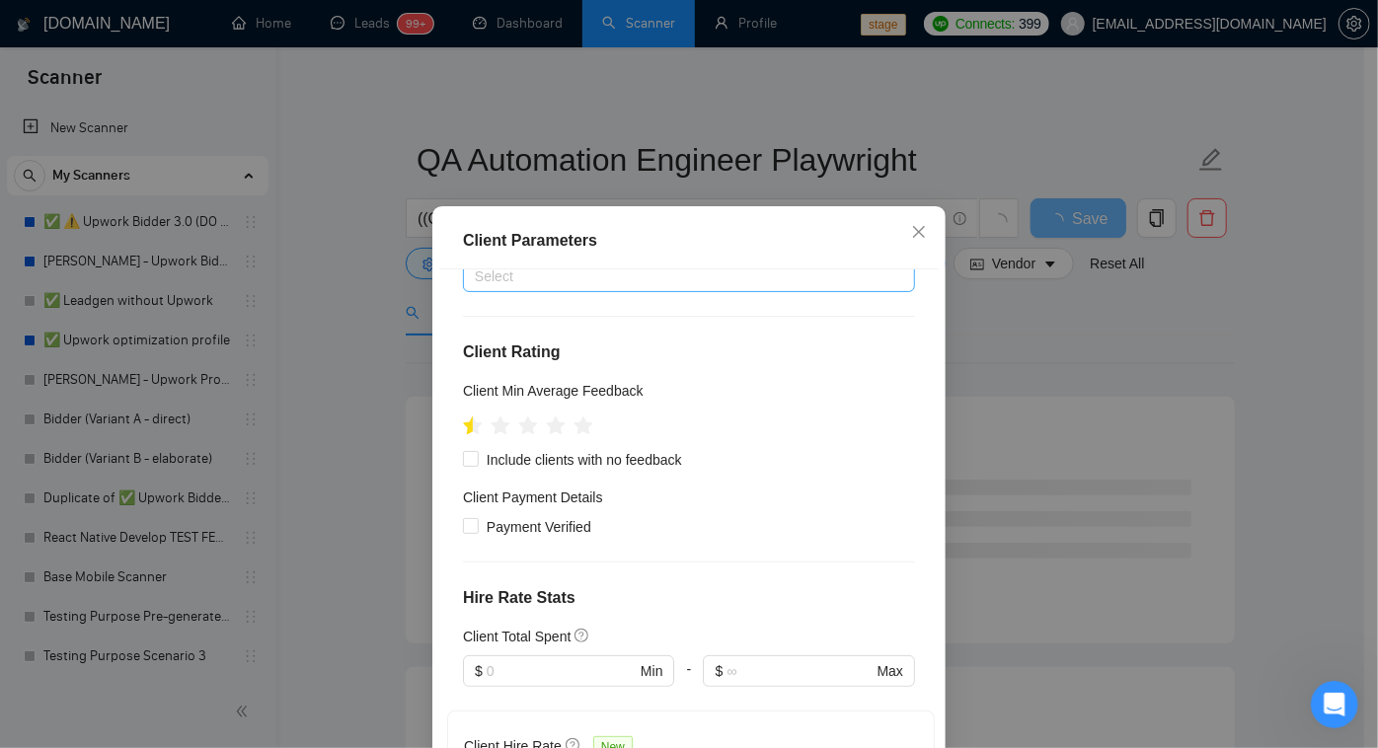
scroll to position [269, 0]
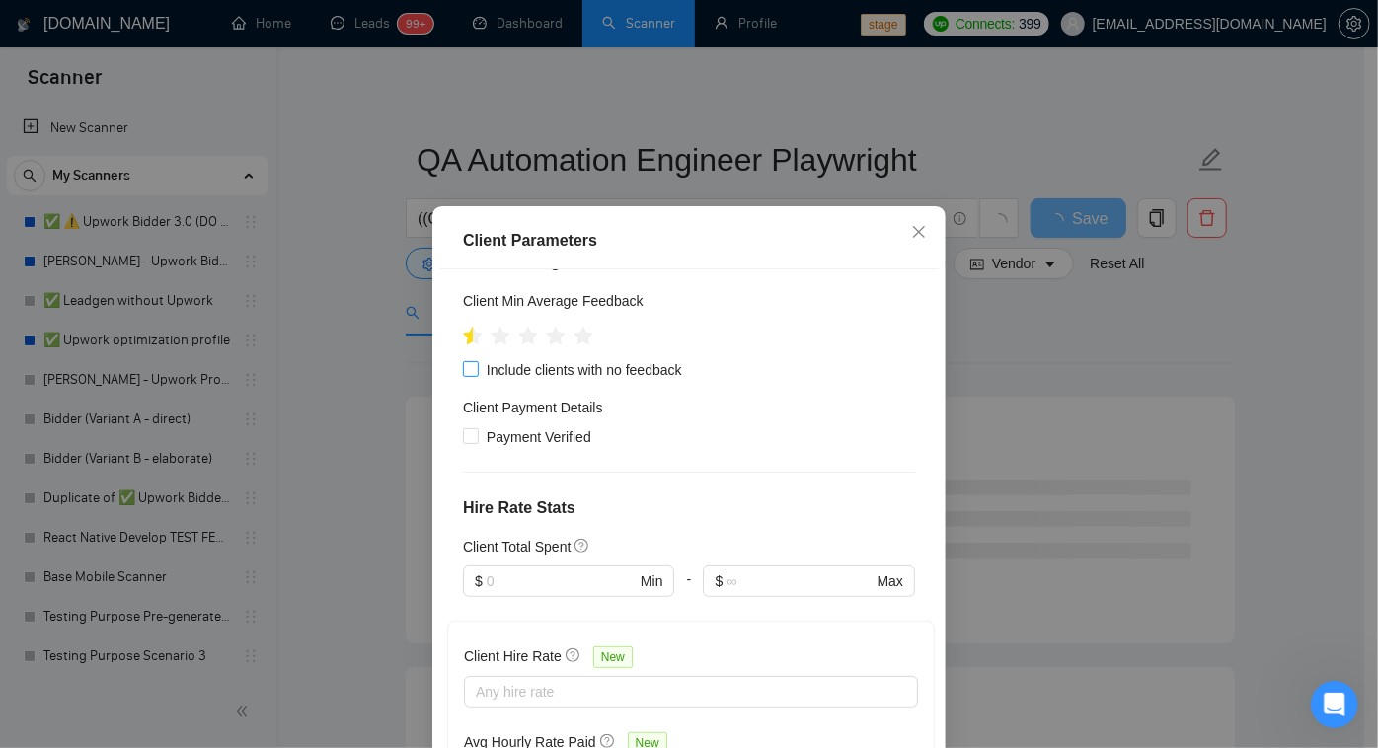
click at [463, 370] on input "Include clients with no feedback" at bounding box center [470, 368] width 14 height 14
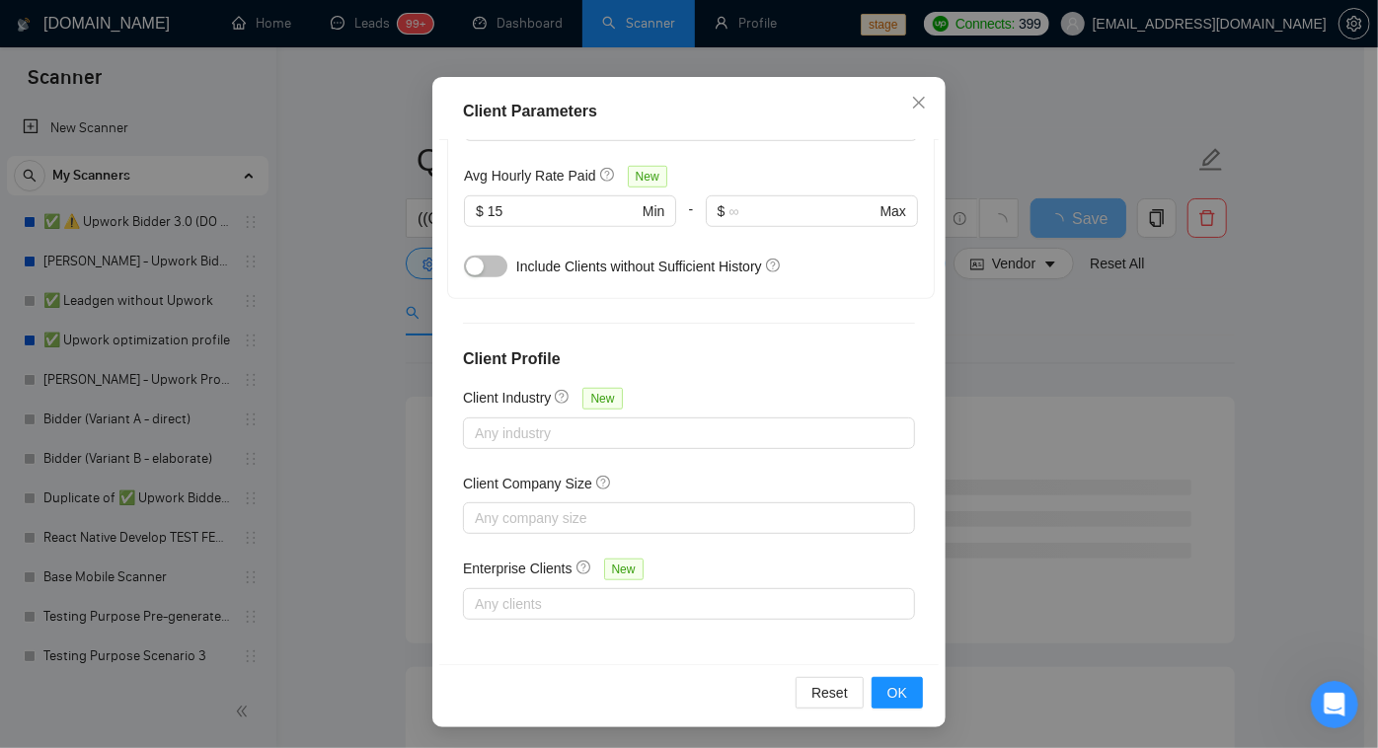
scroll to position [131, 0]
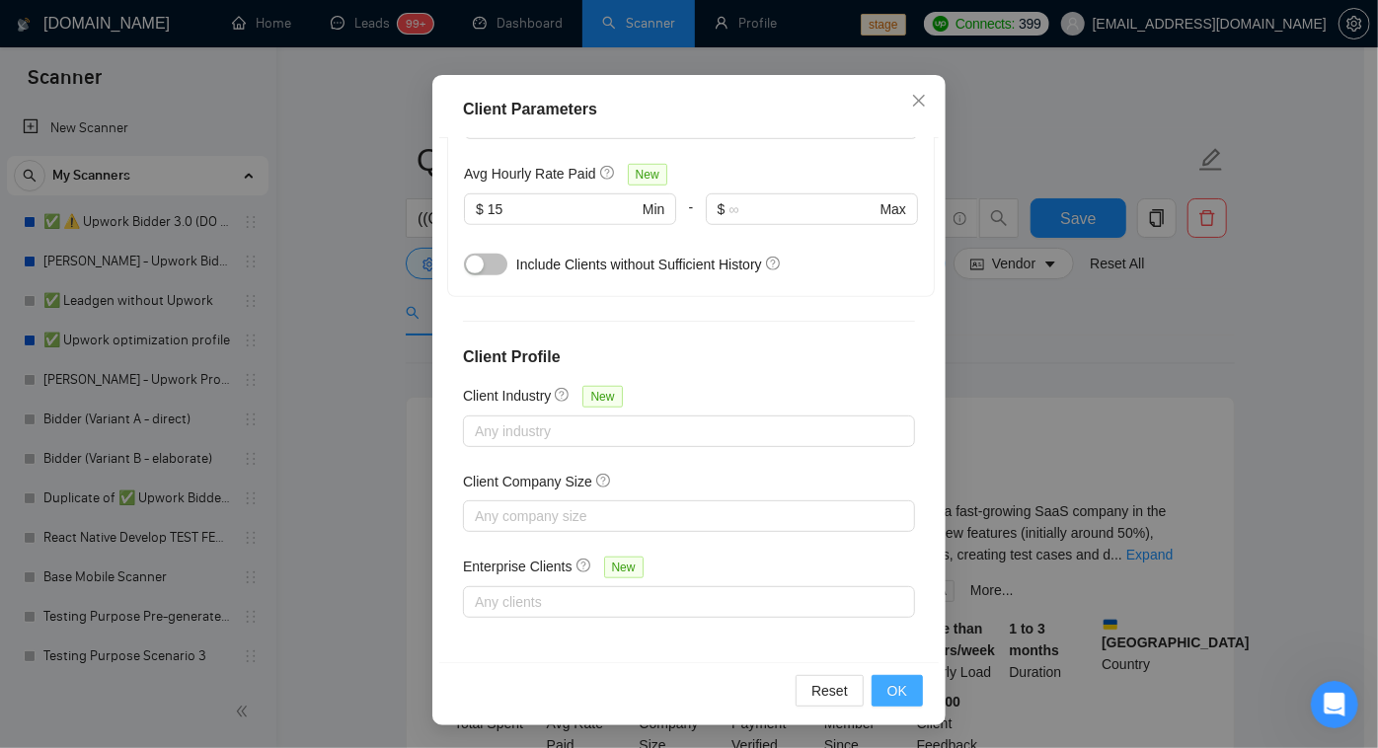
click at [906, 688] on button "OK" at bounding box center [897, 691] width 51 height 32
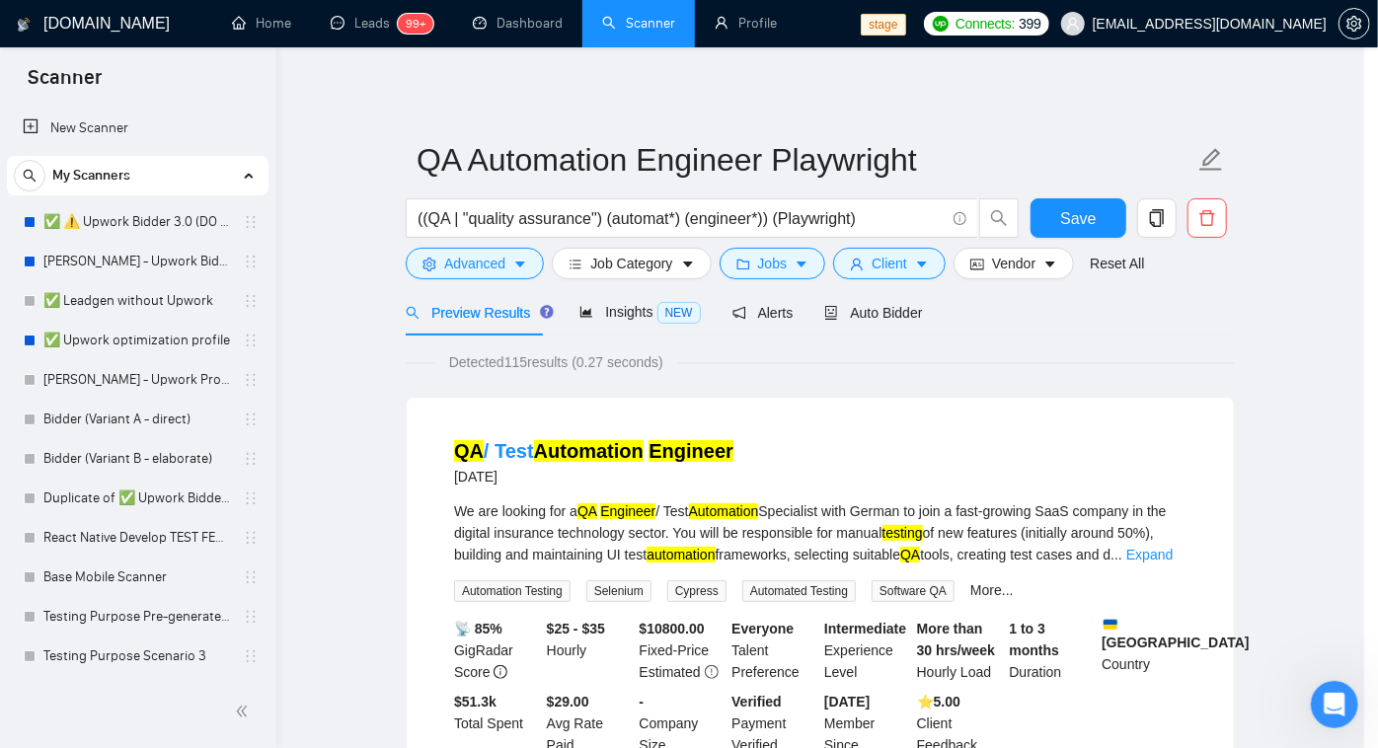
scroll to position [43, 0]
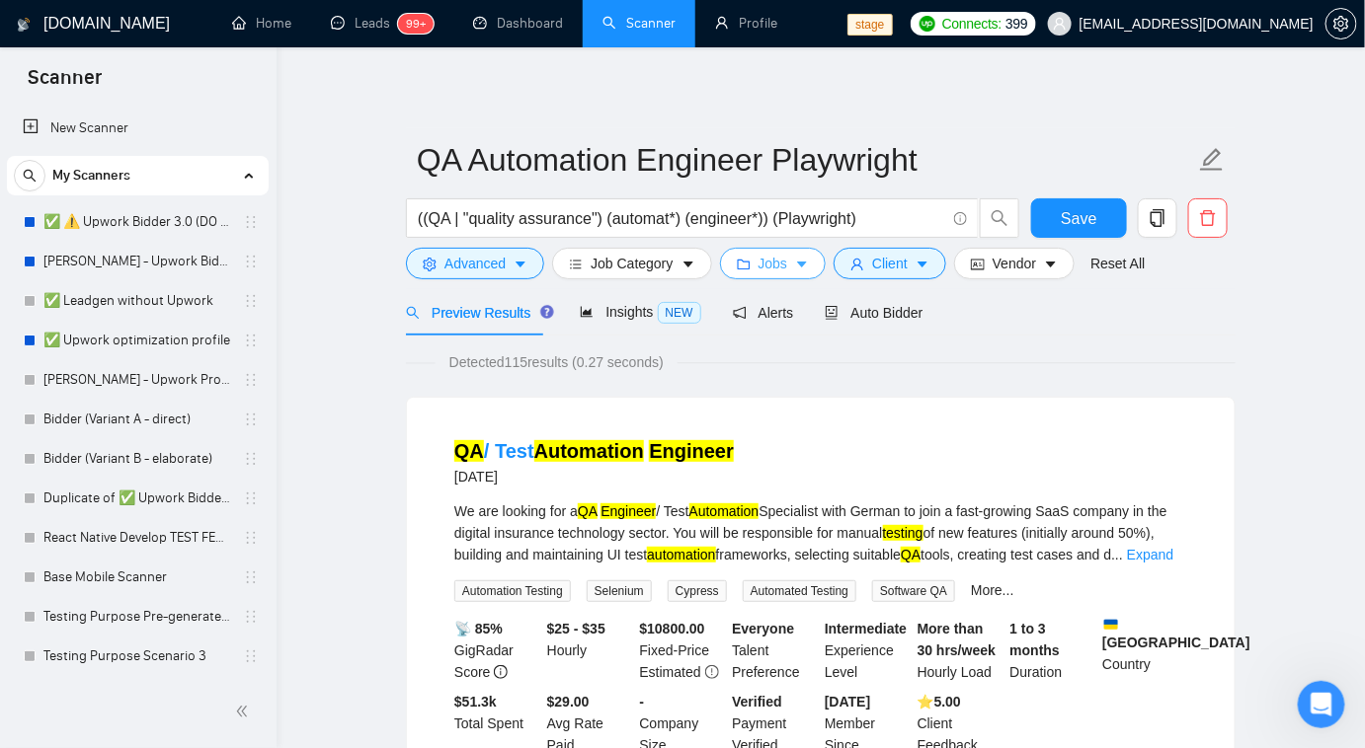
click at [784, 270] on button "Jobs" at bounding box center [773, 264] width 107 height 32
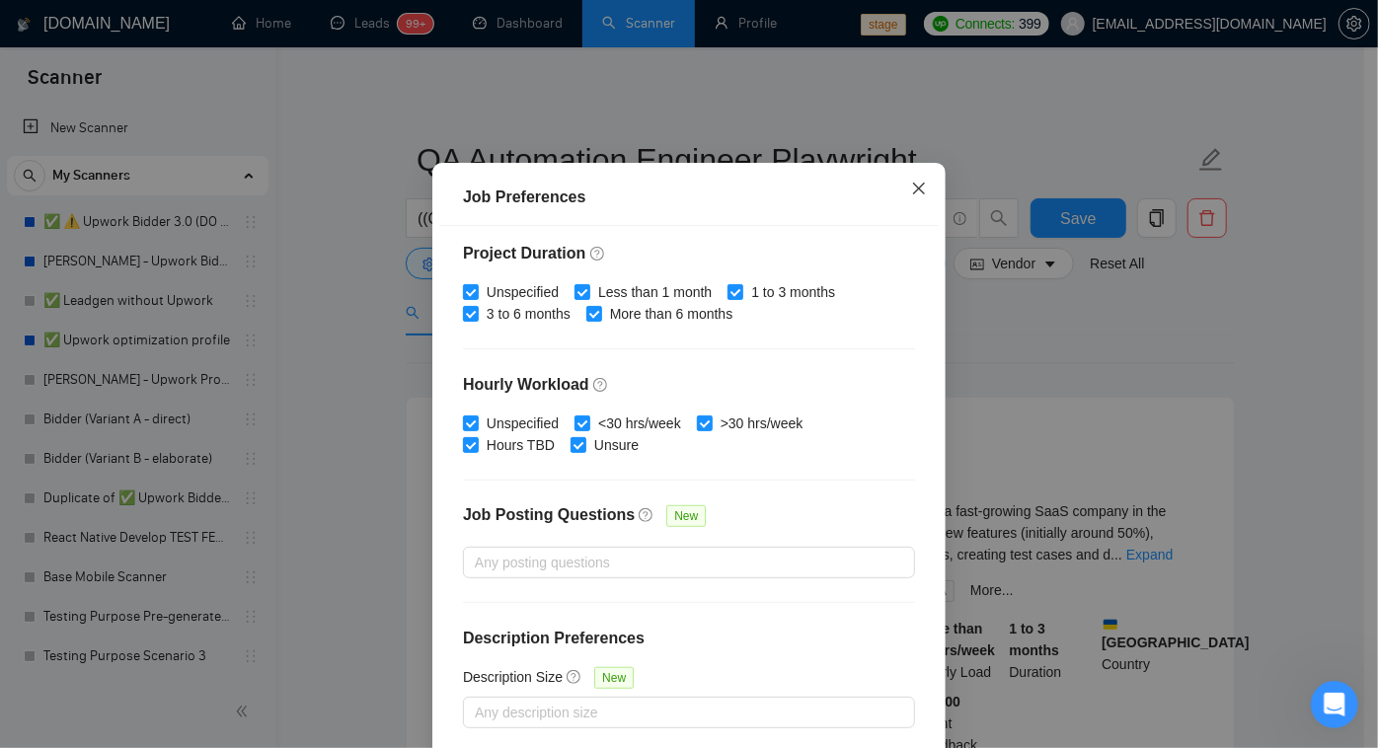
click at [916, 195] on icon "close" at bounding box center [919, 189] width 12 height 12
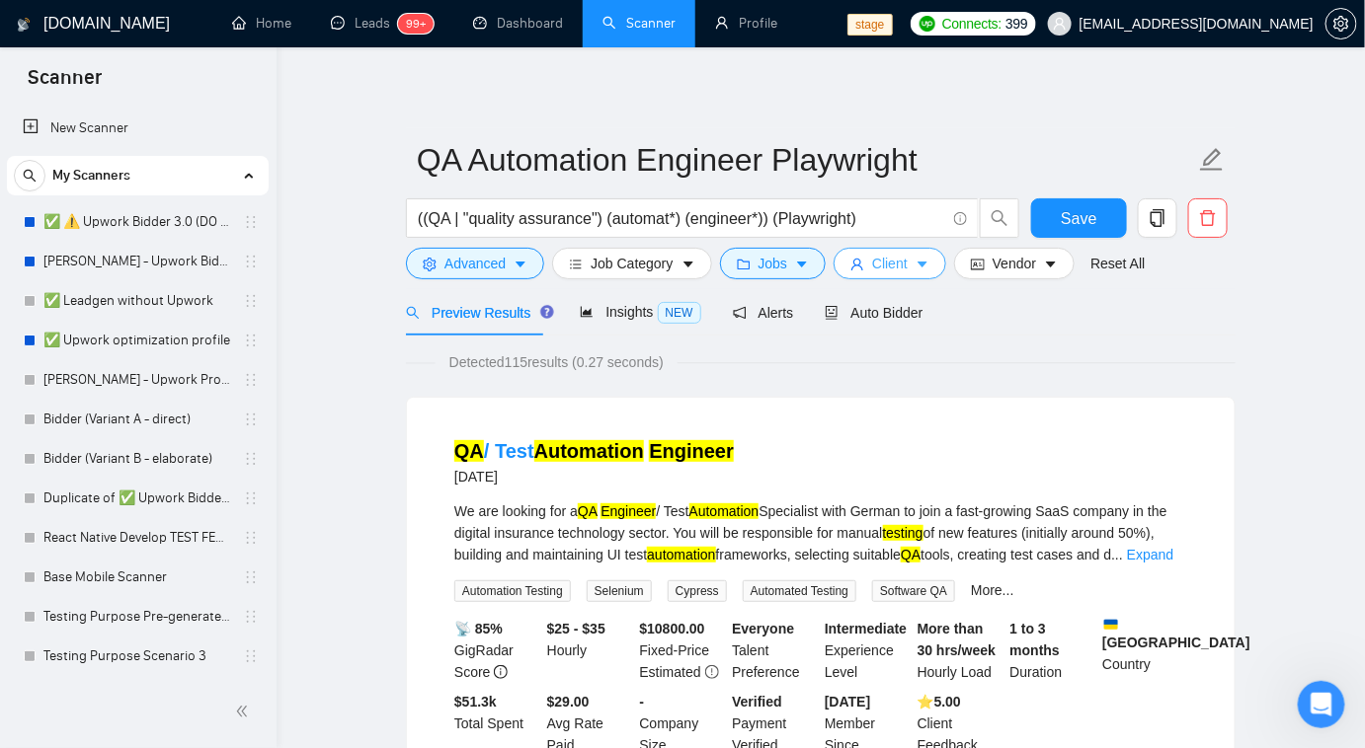
click at [903, 272] on button "Client" at bounding box center [889, 264] width 113 height 32
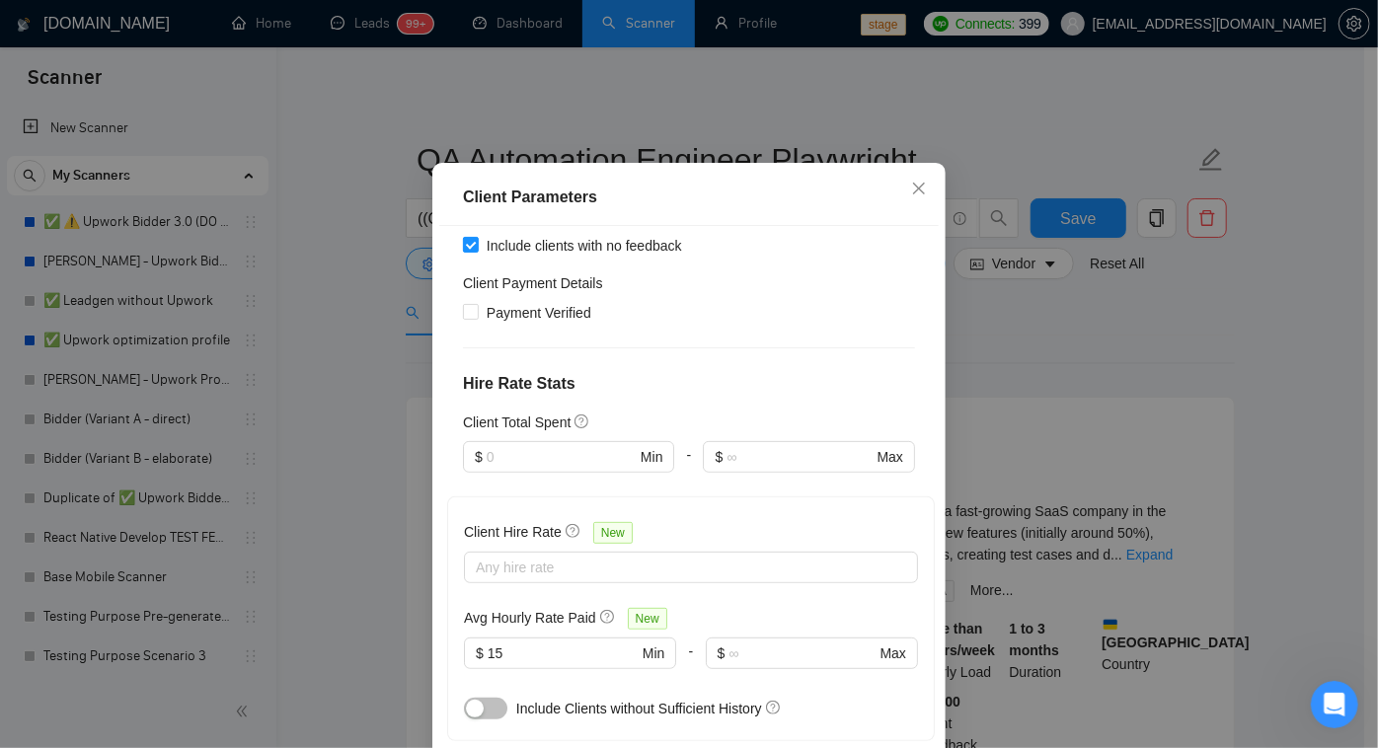
scroll to position [348, 0]
click at [471, 255] on span at bounding box center [471, 247] width 16 height 16
click at [471, 253] on input "Include clients with no feedback" at bounding box center [470, 246] width 14 height 14
checkbox input "false"
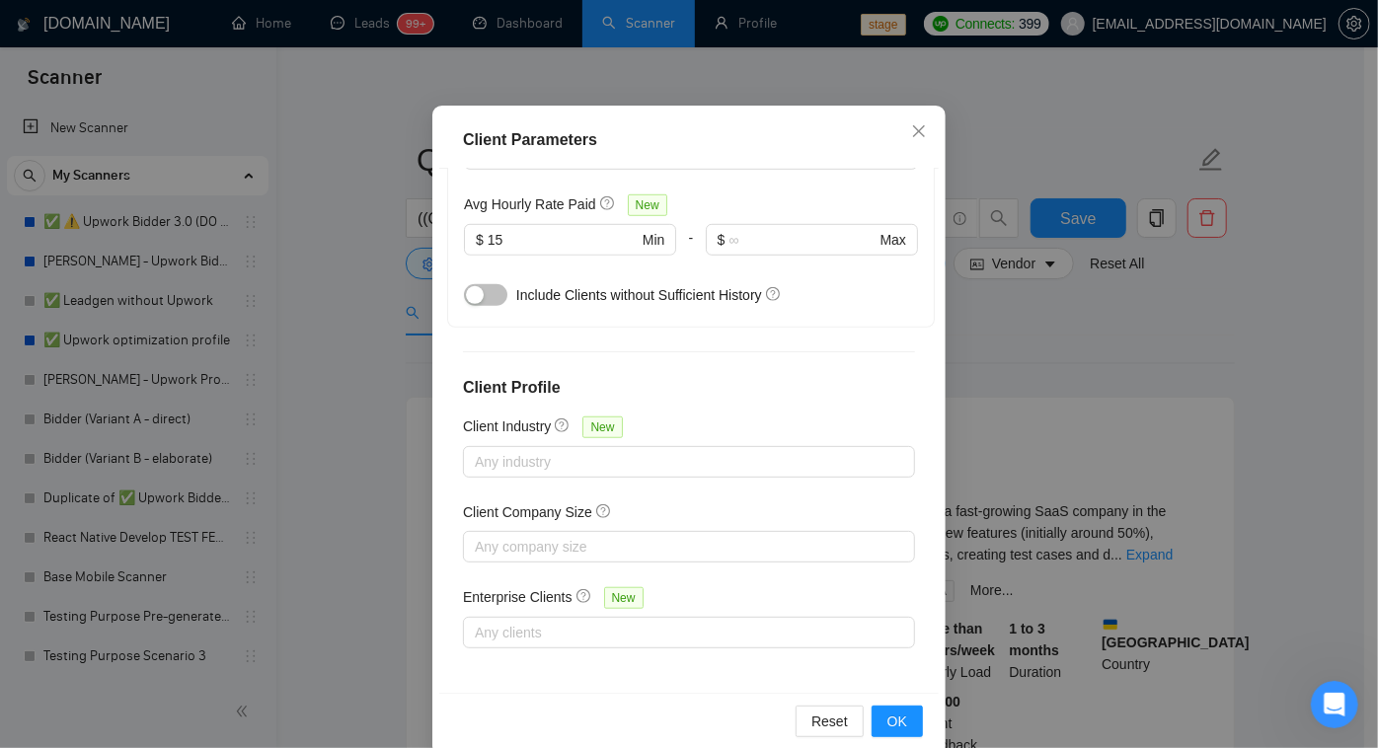
scroll to position [131, 0]
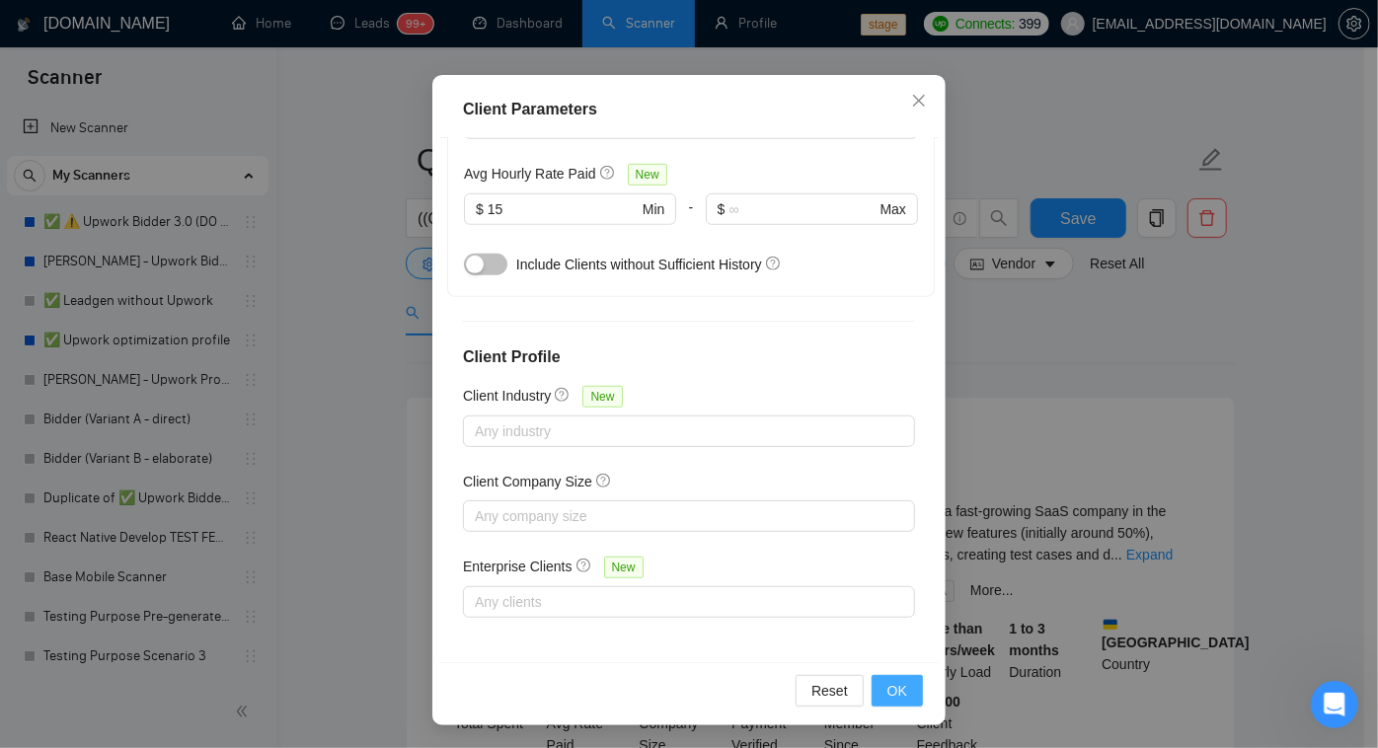
click at [894, 701] on button "OK" at bounding box center [897, 691] width 51 height 32
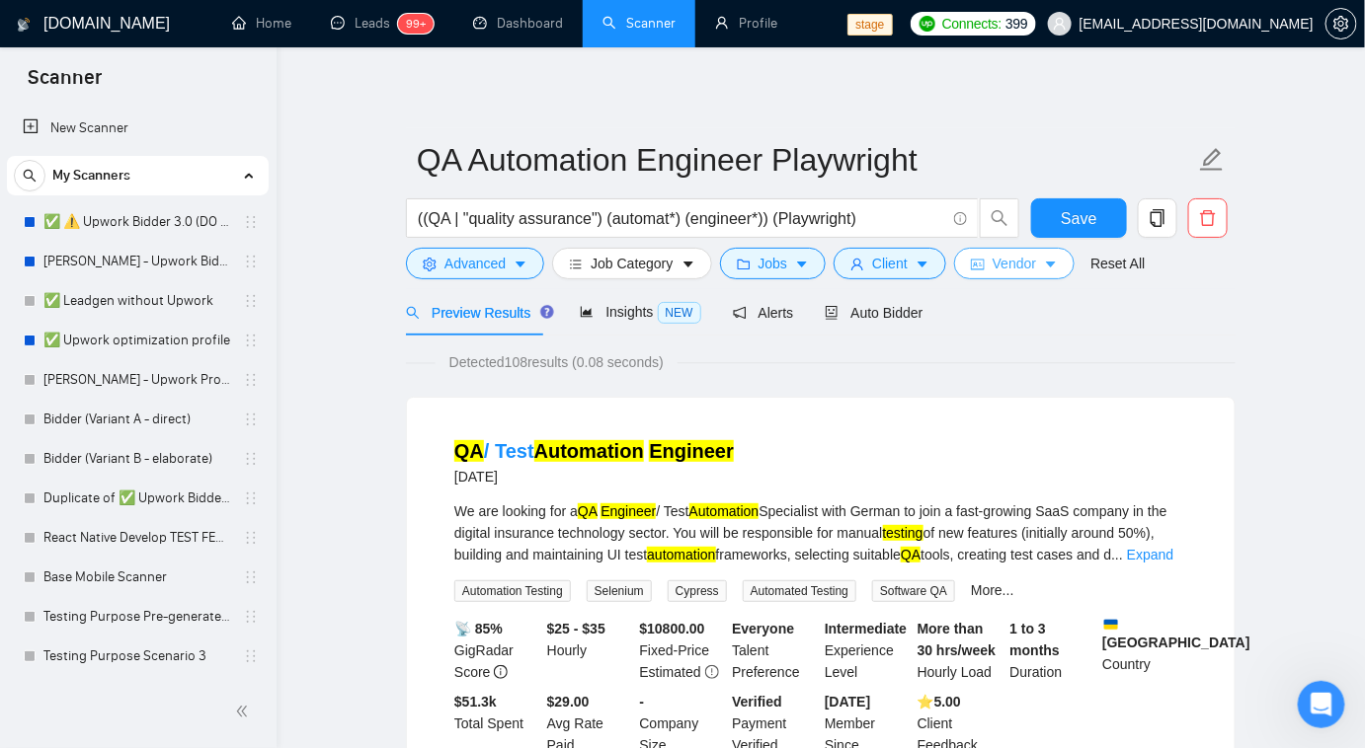
click at [992, 269] on span "Vendor" at bounding box center [1013, 264] width 43 height 22
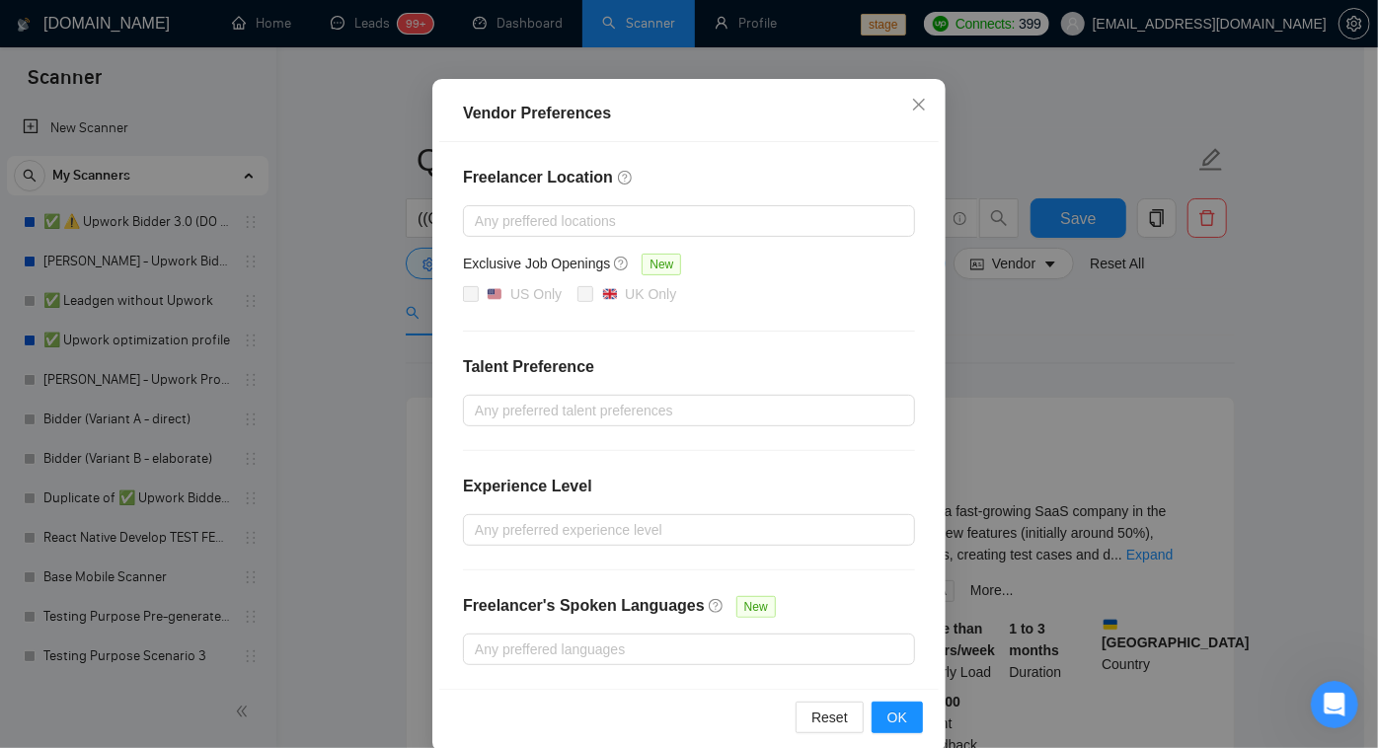
scroll to position [162, 0]
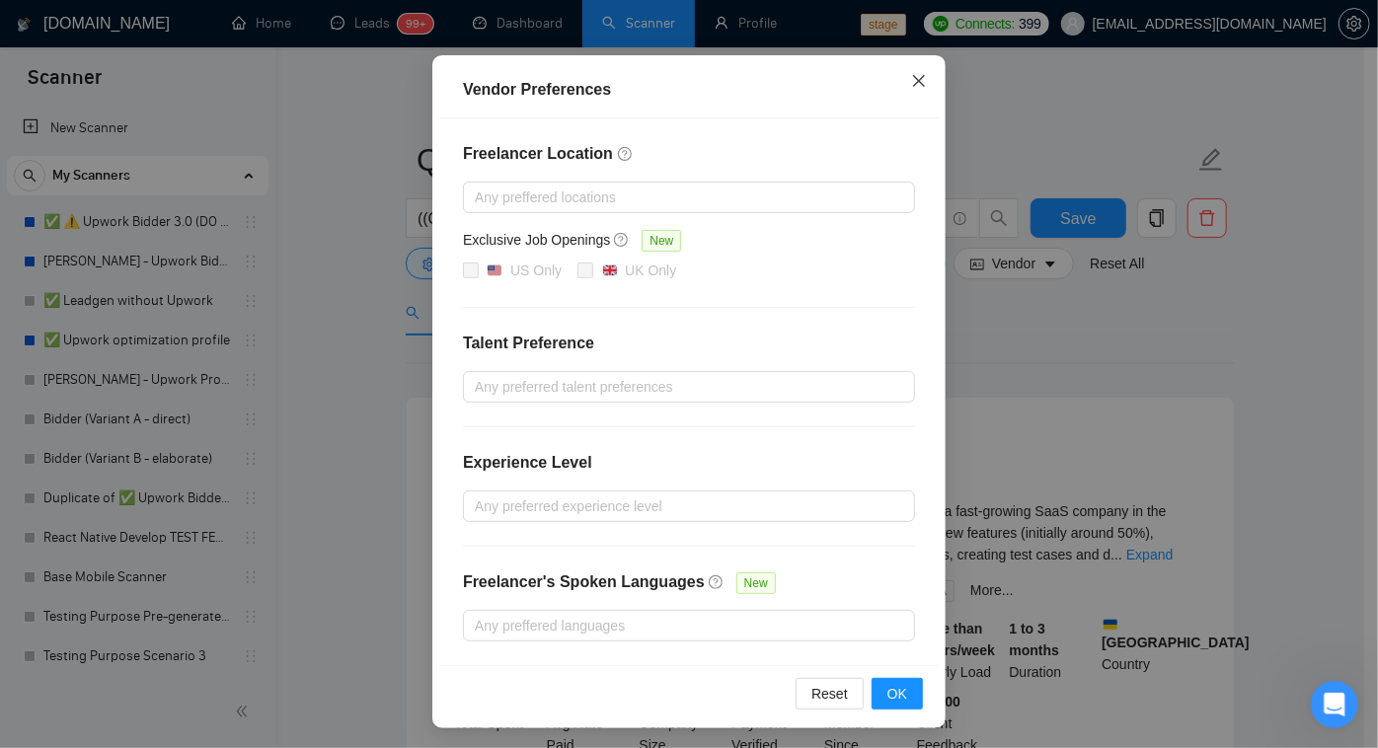
click at [911, 87] on icon "close" at bounding box center [919, 81] width 16 height 16
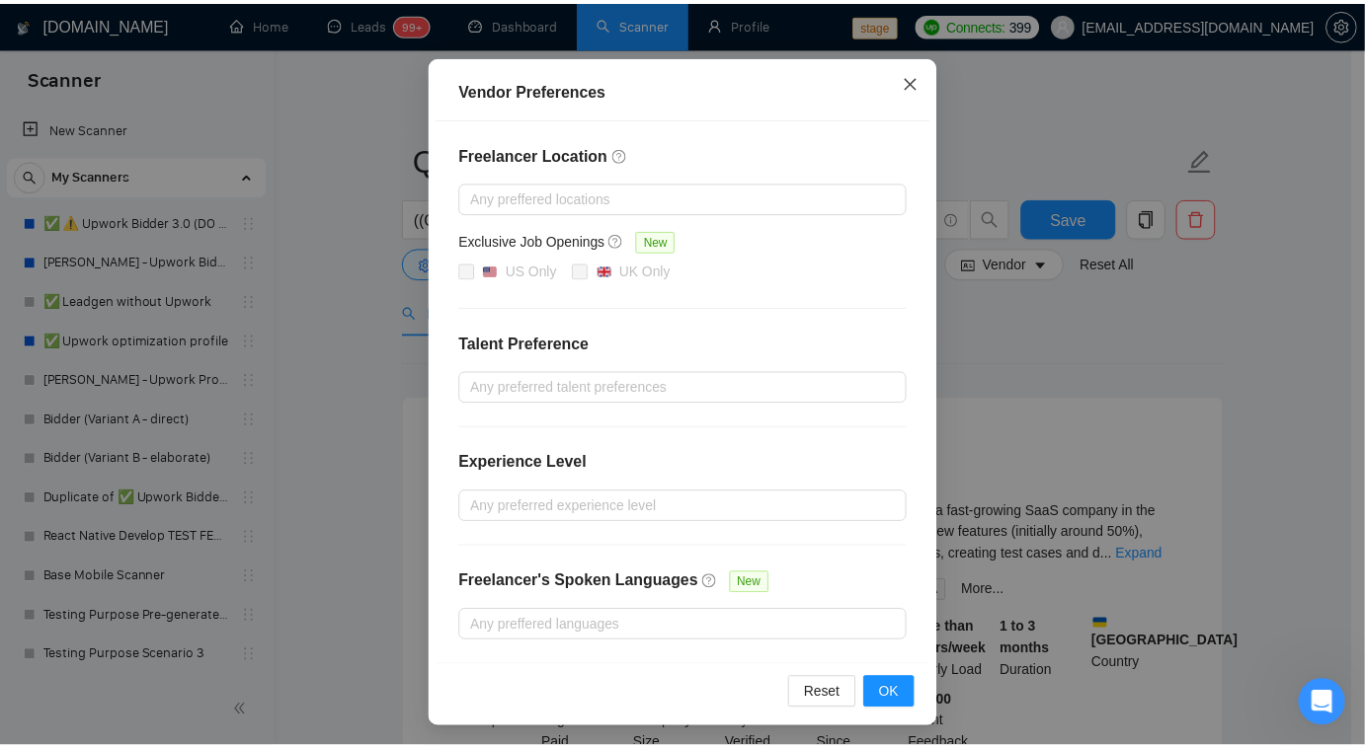
scroll to position [63, 0]
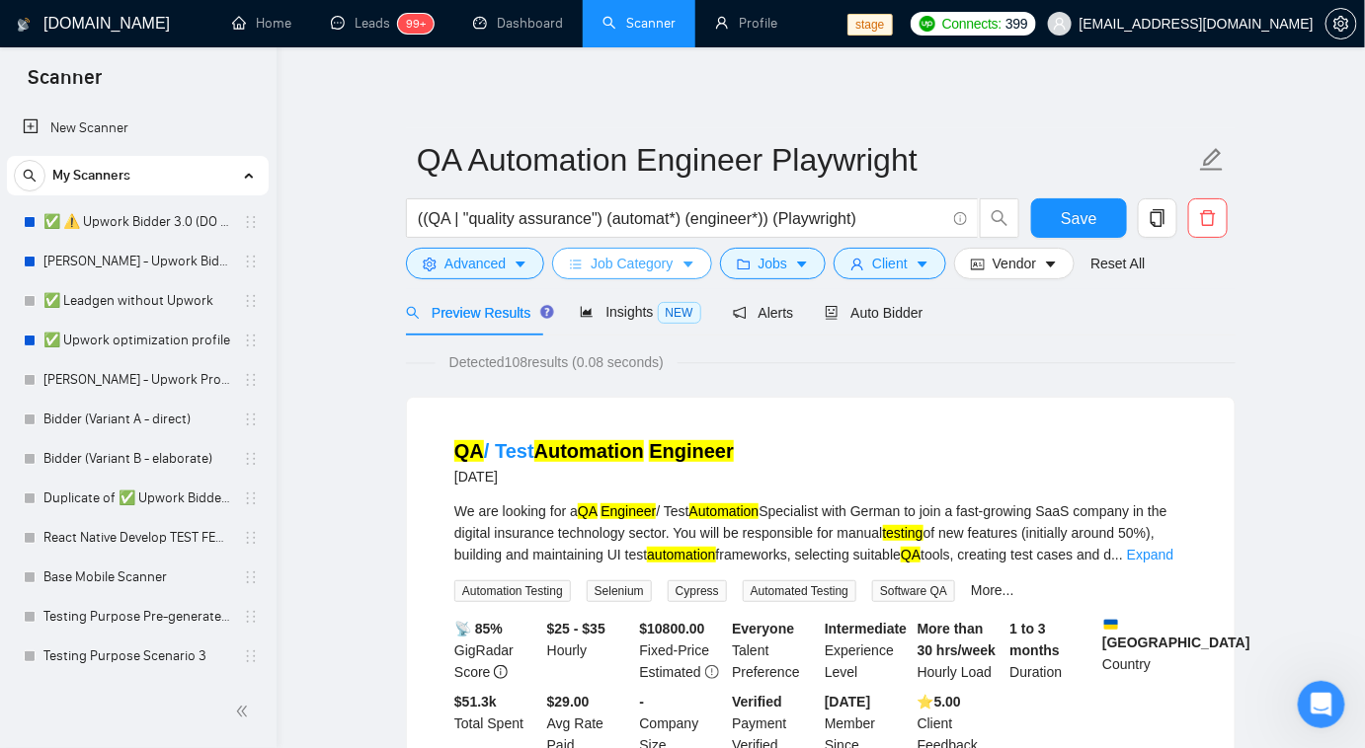
click at [634, 272] on span "Job Category" at bounding box center [631, 264] width 82 height 22
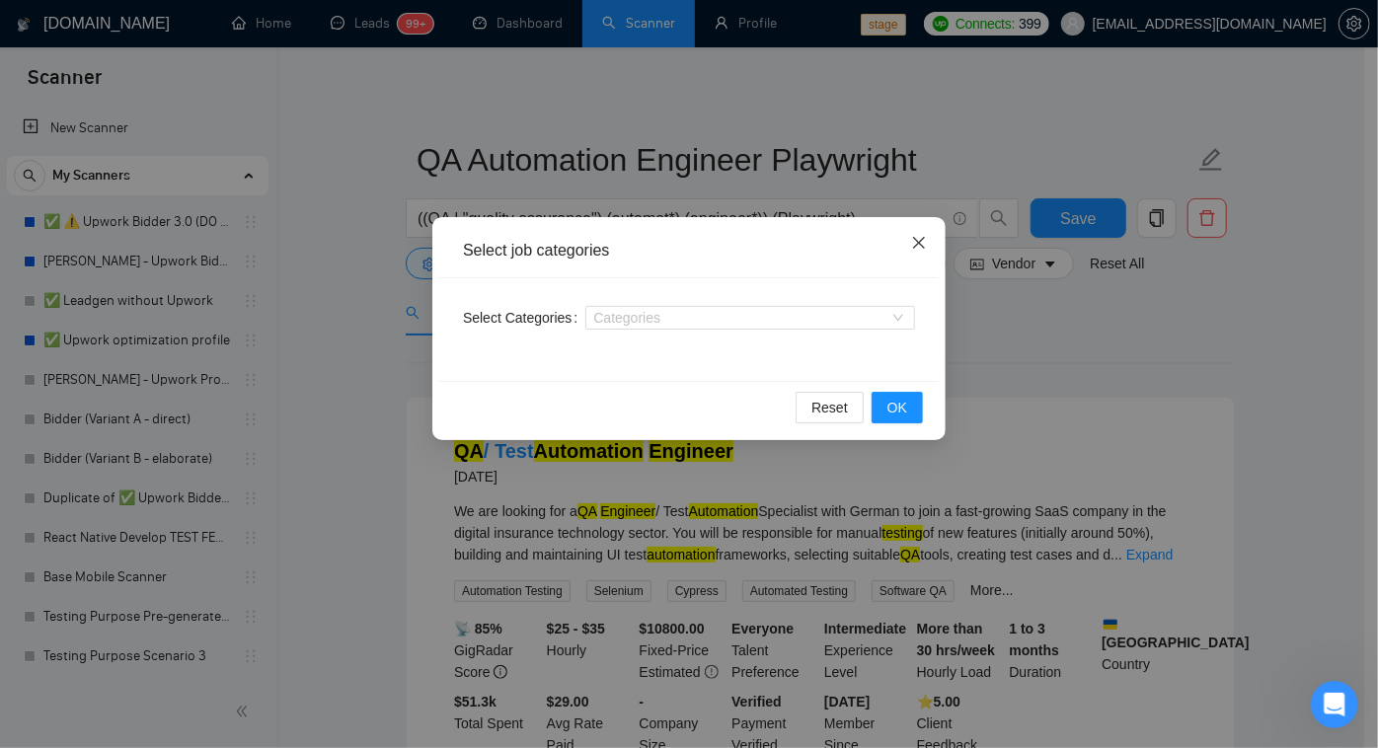
click at [920, 248] on icon "close" at bounding box center [919, 243] width 16 height 16
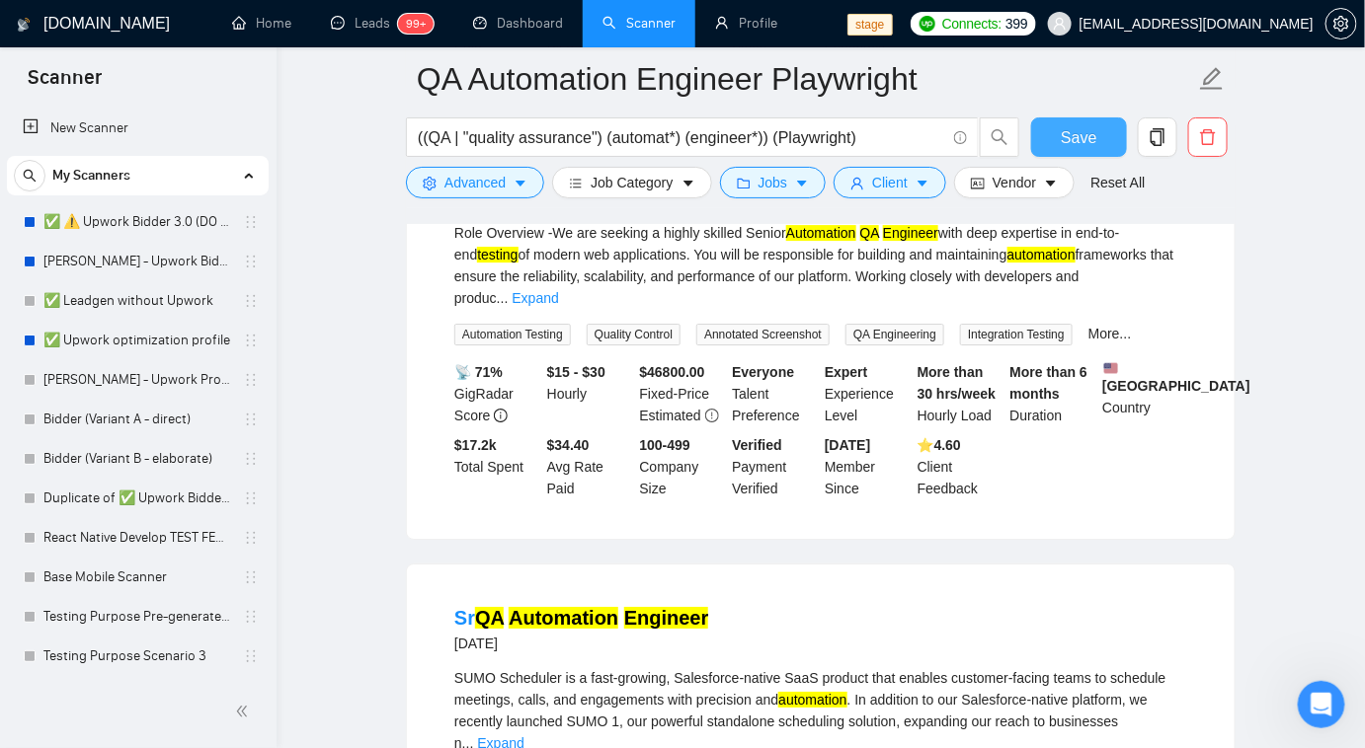
click at [1043, 148] on button "Save" at bounding box center [1079, 137] width 96 height 39
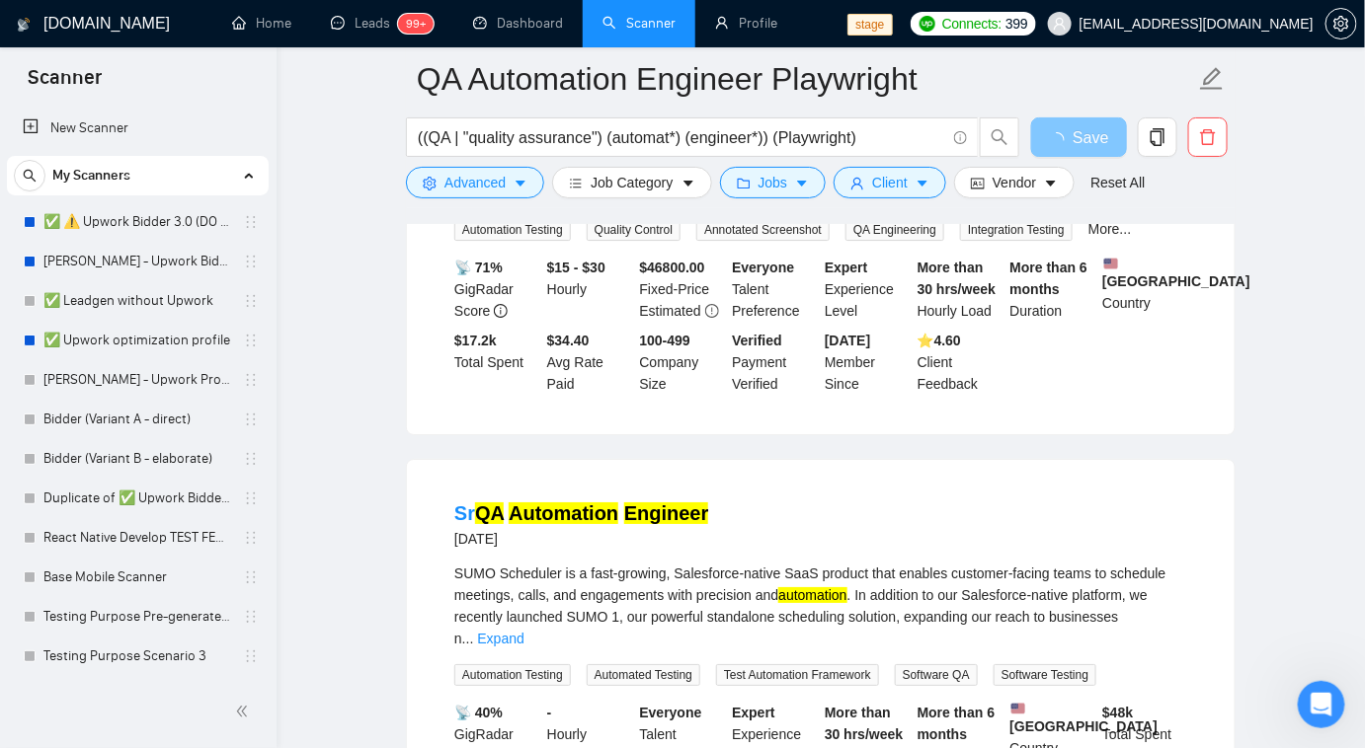
scroll to position [2143, 0]
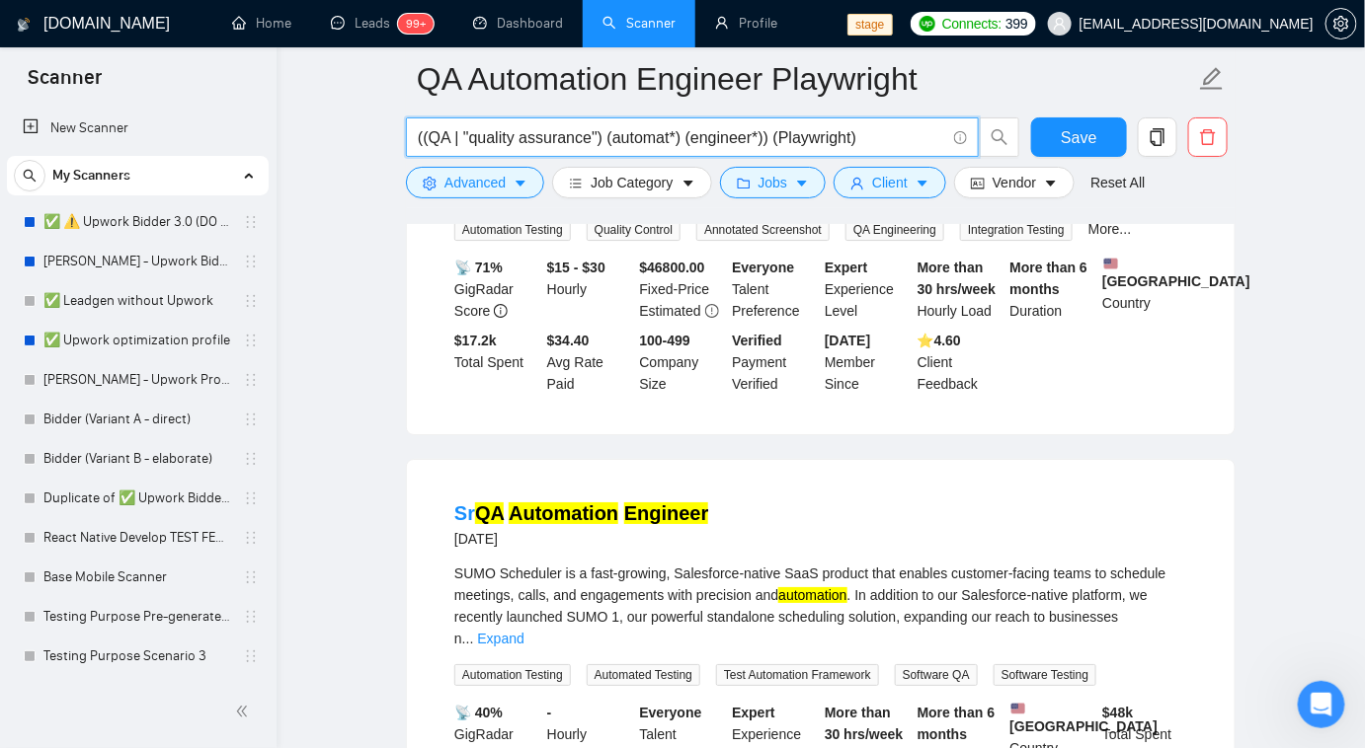
click at [877, 132] on input "((QA | "quality assurance") (automat*) (engineer*)) (Playwright)" at bounding box center [681, 137] width 527 height 25
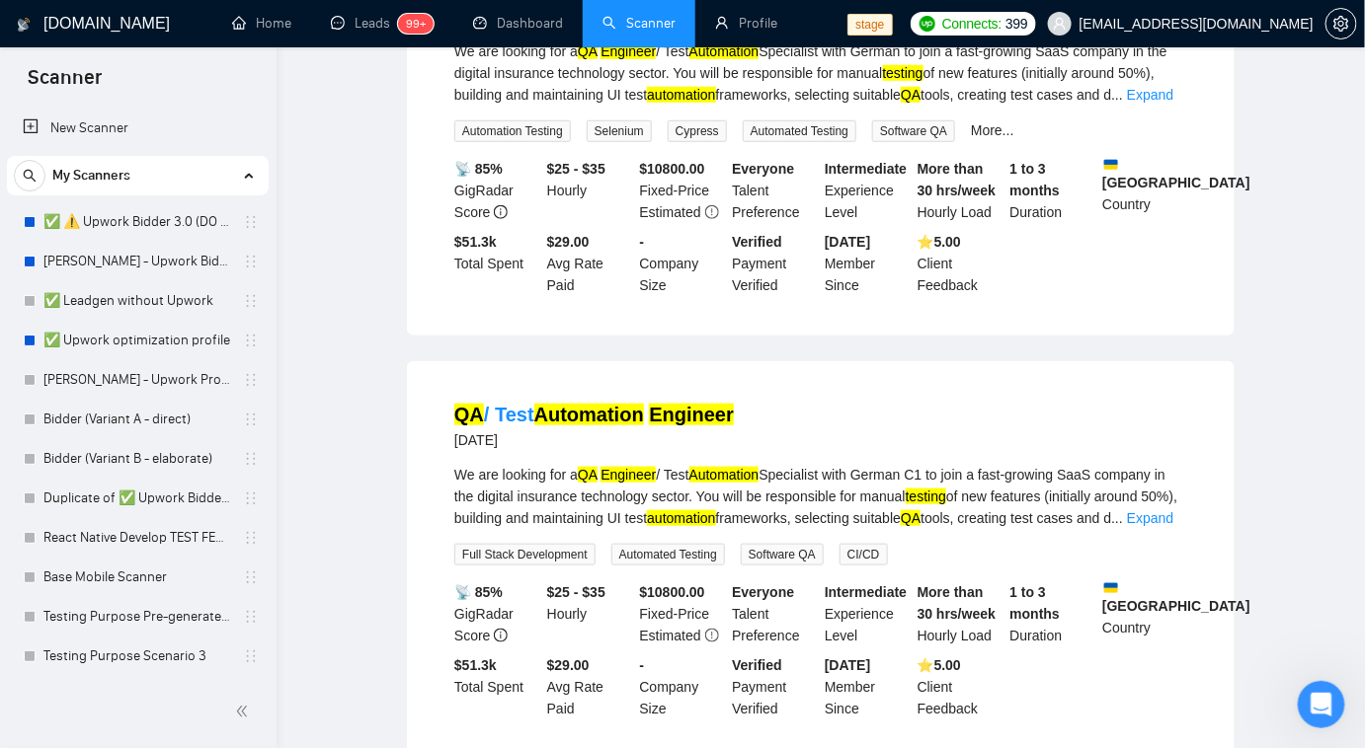
scroll to position [0, 0]
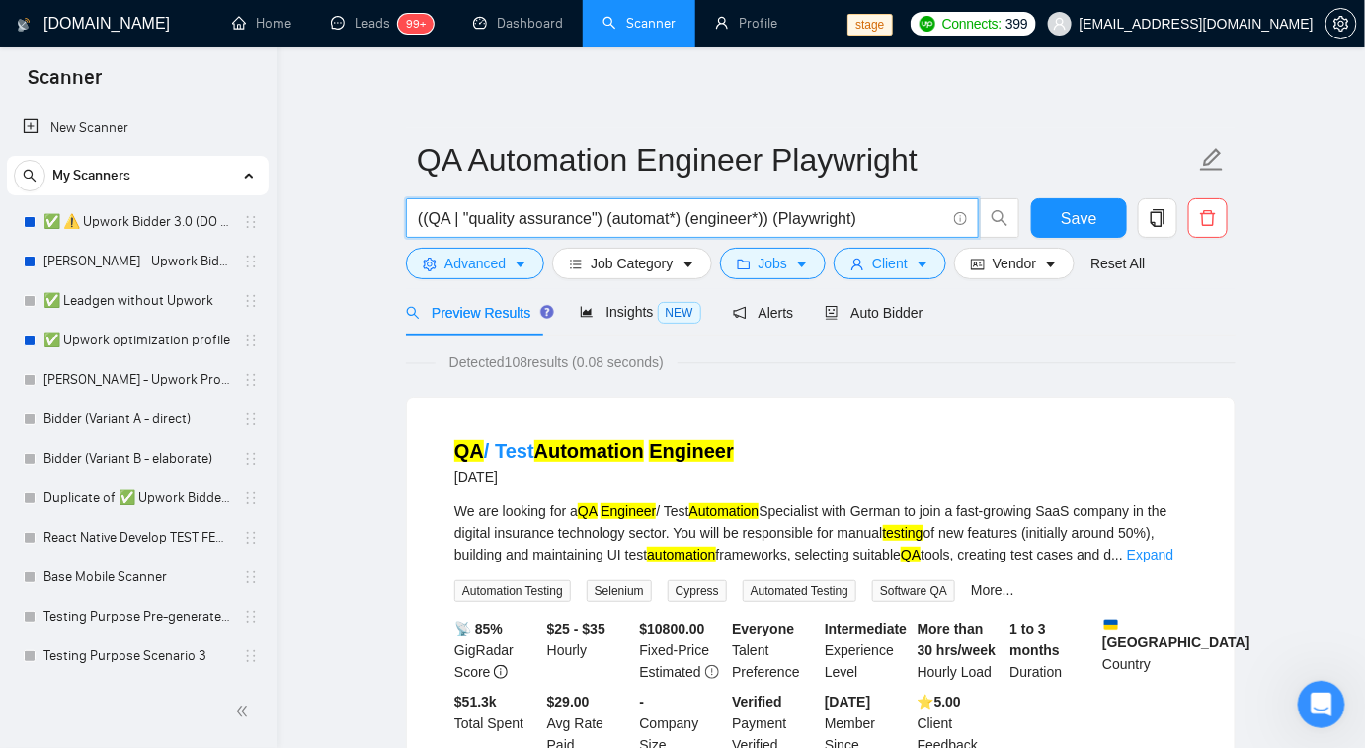
paste input "(QA | "Quality Assurance") automat* playwright"
click at [663, 217] on input "(QA | "Quality Assurance") automat* playwright" at bounding box center [681, 218] width 527 height 25
type input "(QA | "Quality Assurance") auto* playwright"
click at [1045, 216] on button "Save" at bounding box center [1079, 217] width 96 height 39
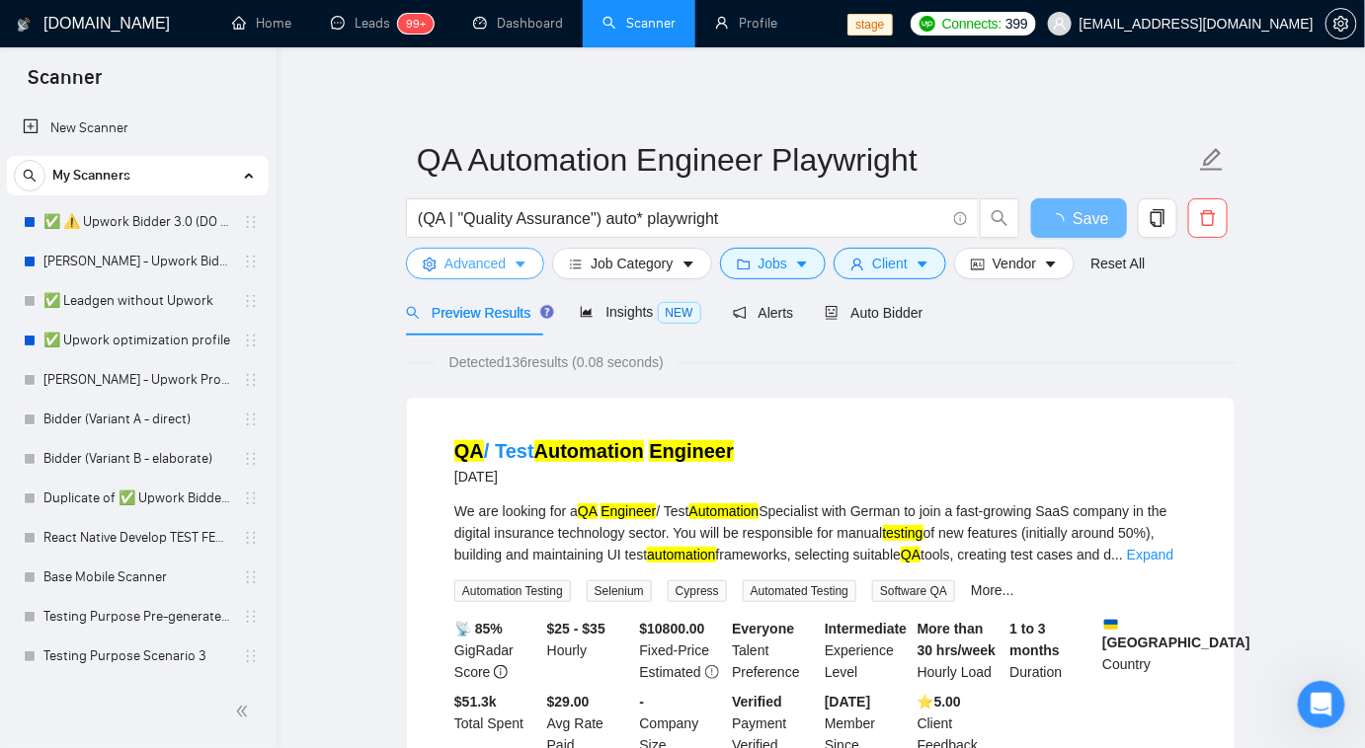
click at [507, 267] on button "Advanced" at bounding box center [475, 264] width 138 height 32
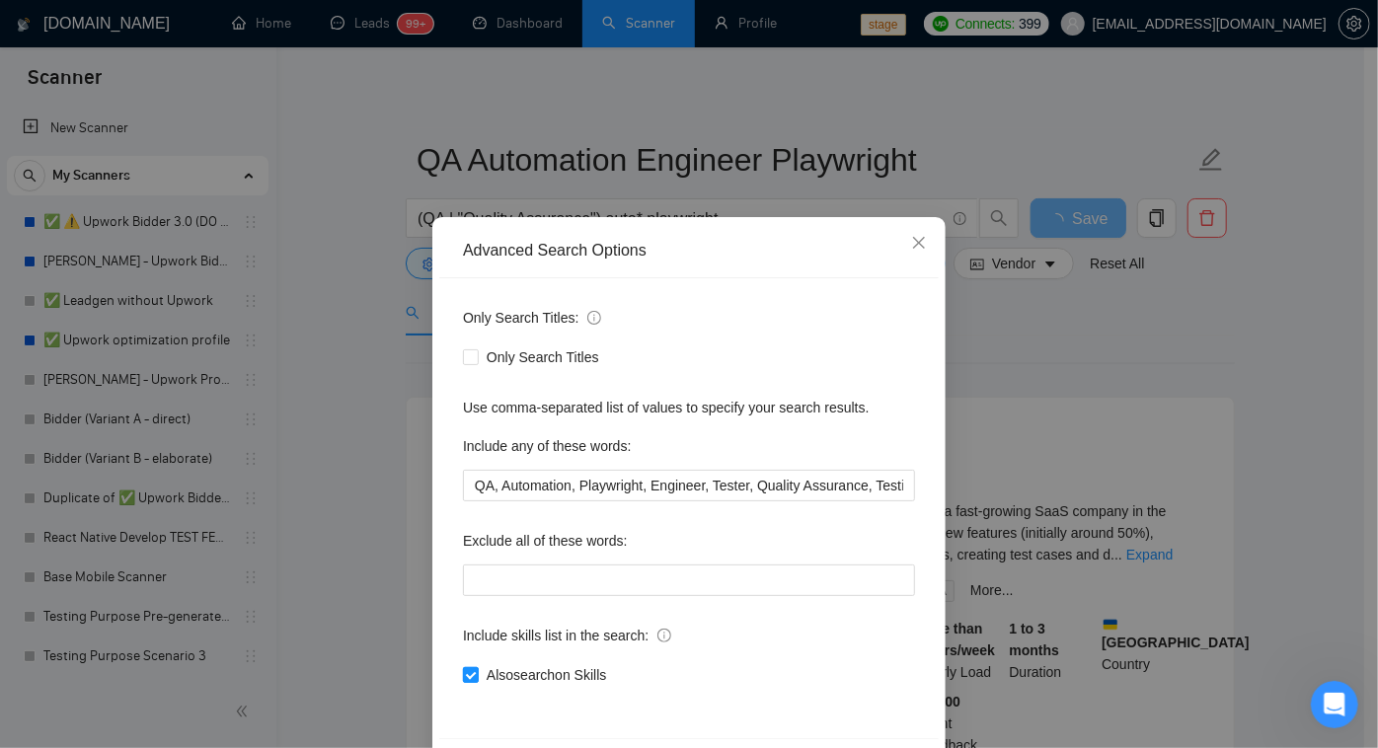
click at [466, 679] on input "Also search on Skills" at bounding box center [470, 674] width 14 height 14
checkbox input "false"
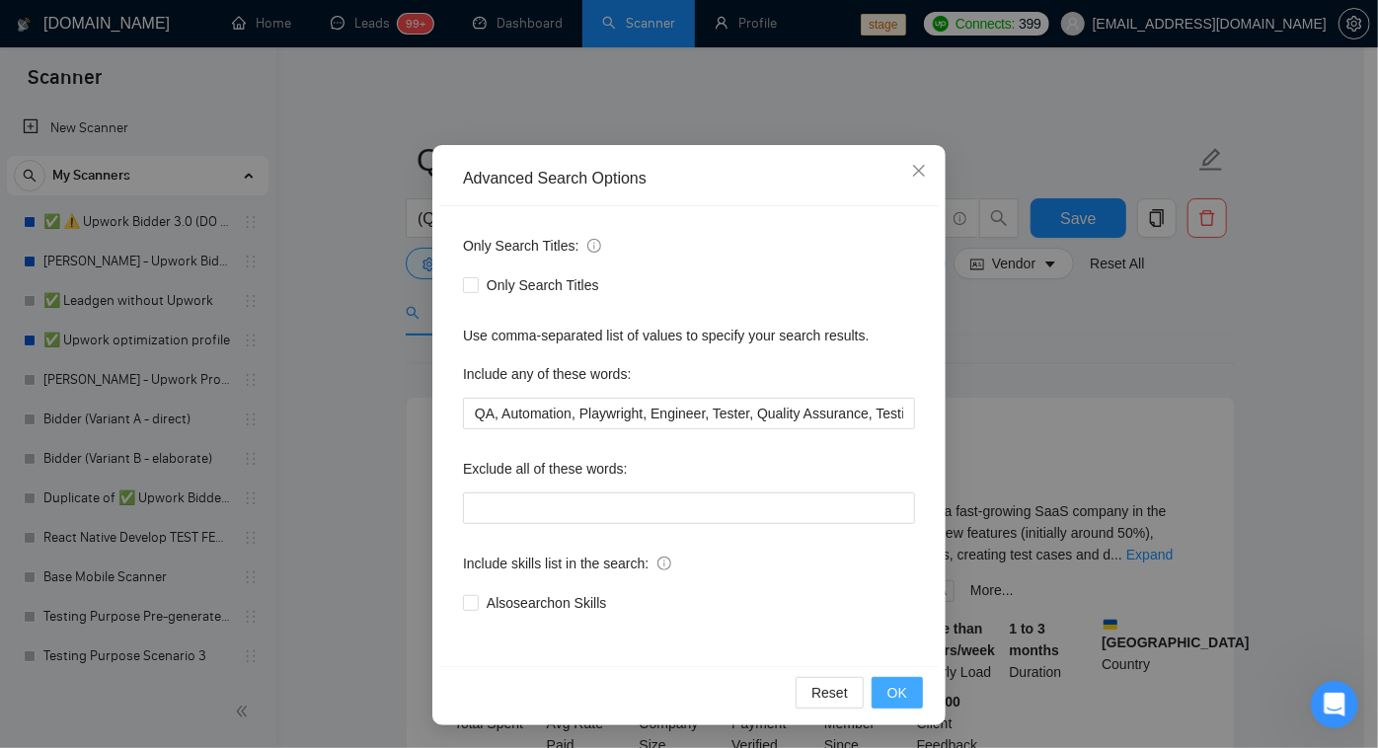
click at [900, 690] on span "OK" at bounding box center [898, 693] width 20 height 22
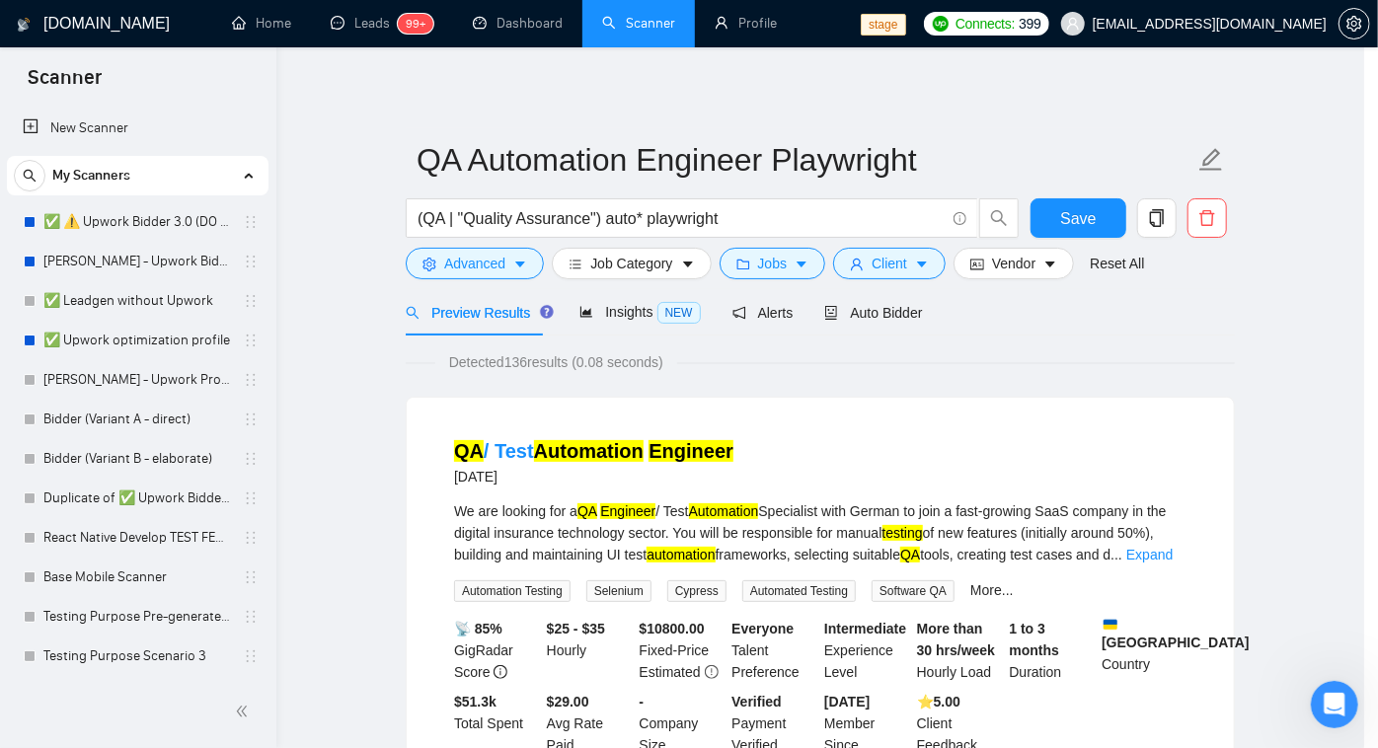
scroll to position [0, 0]
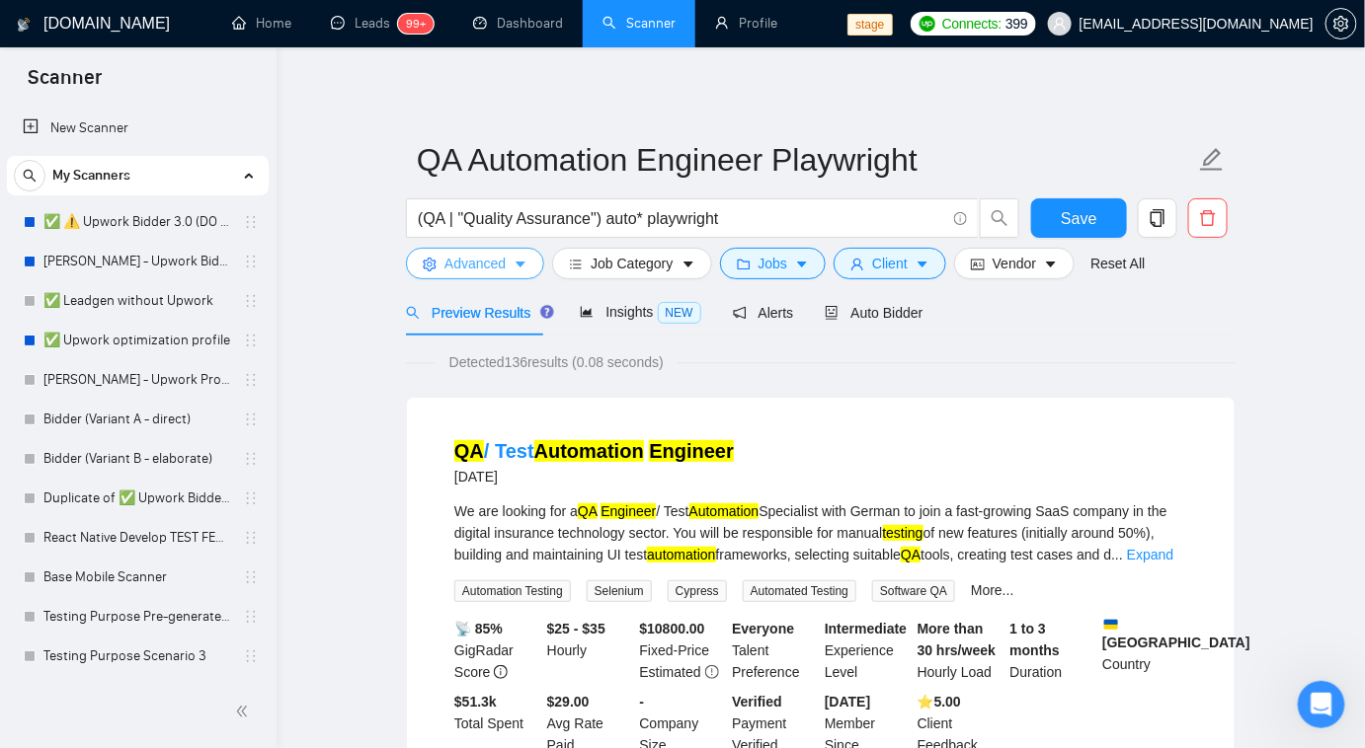
click at [454, 275] on button "Advanced" at bounding box center [475, 264] width 138 height 32
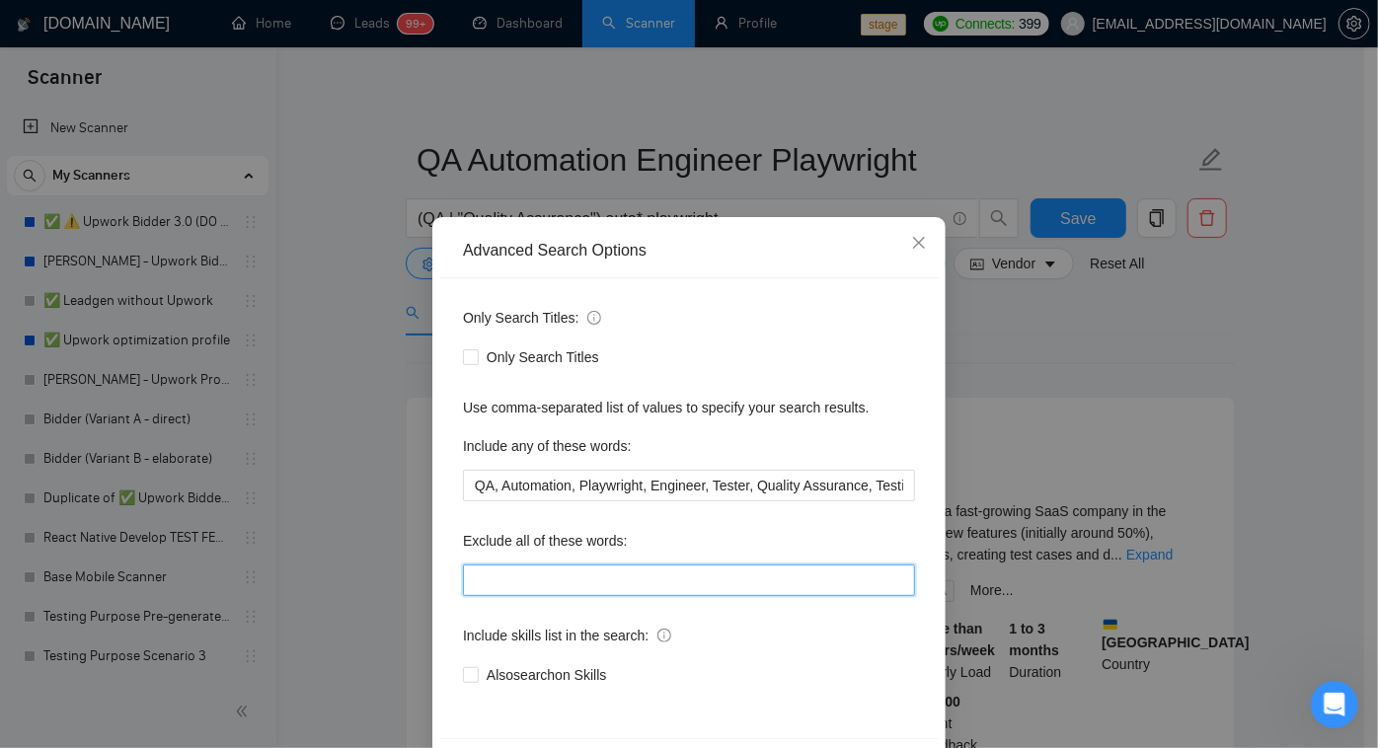
click at [522, 571] on input "text" at bounding box center [689, 581] width 452 height 32
type input "Manual, Cypress, Selenium"
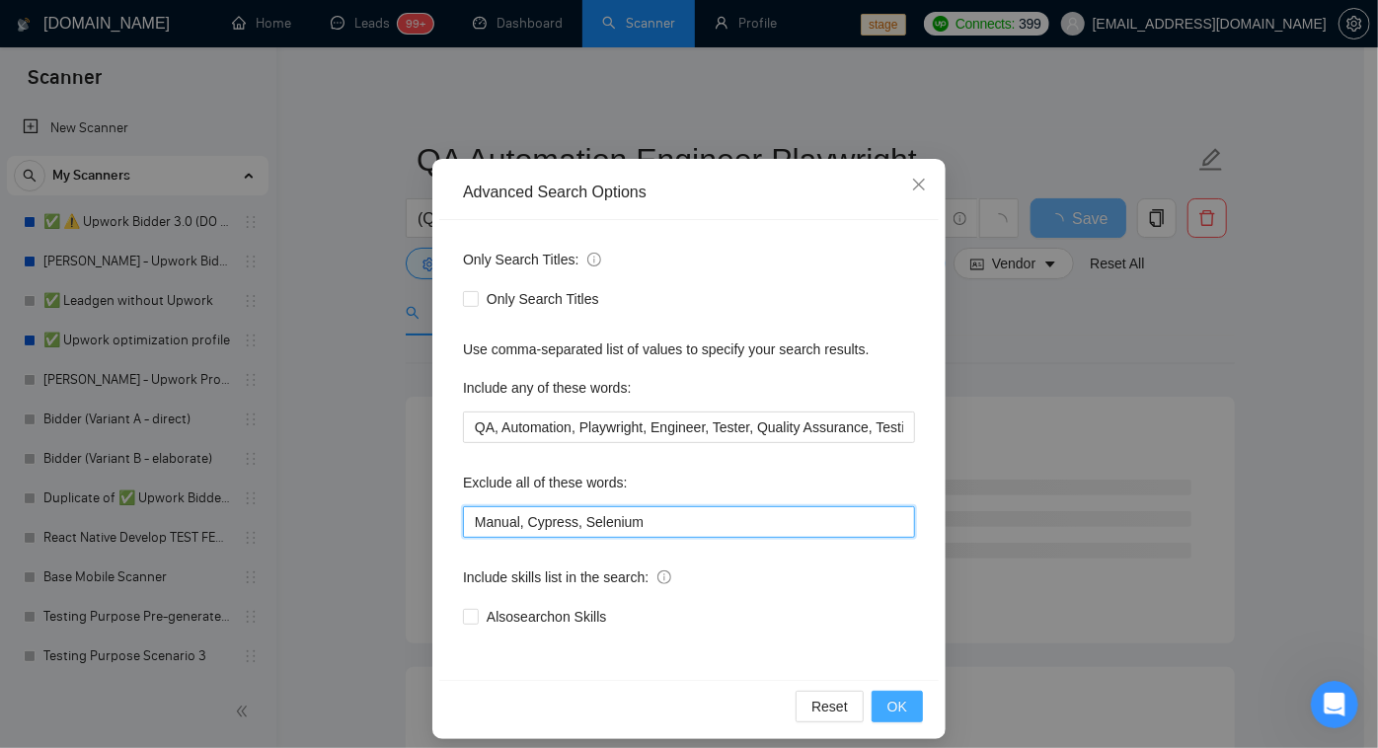
scroll to position [72, 0]
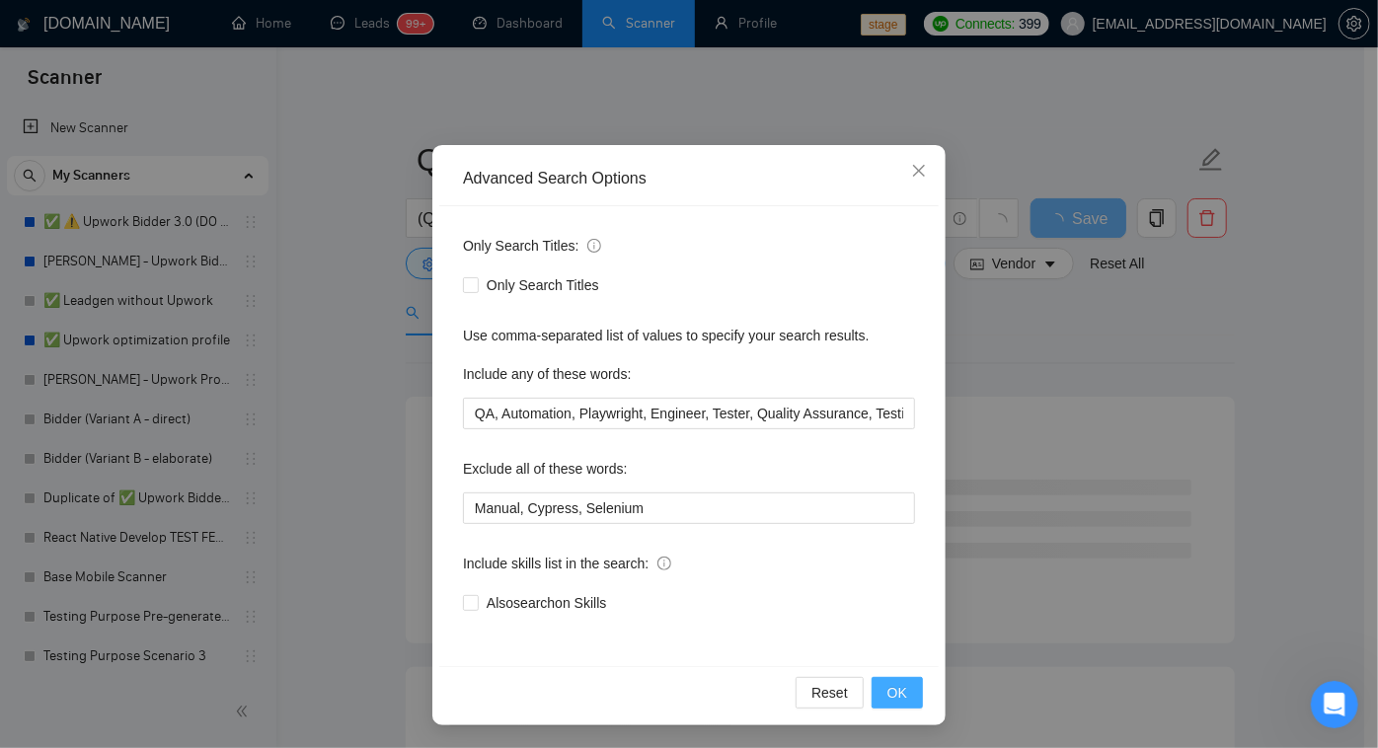
click at [880, 686] on button "OK" at bounding box center [897, 693] width 51 height 32
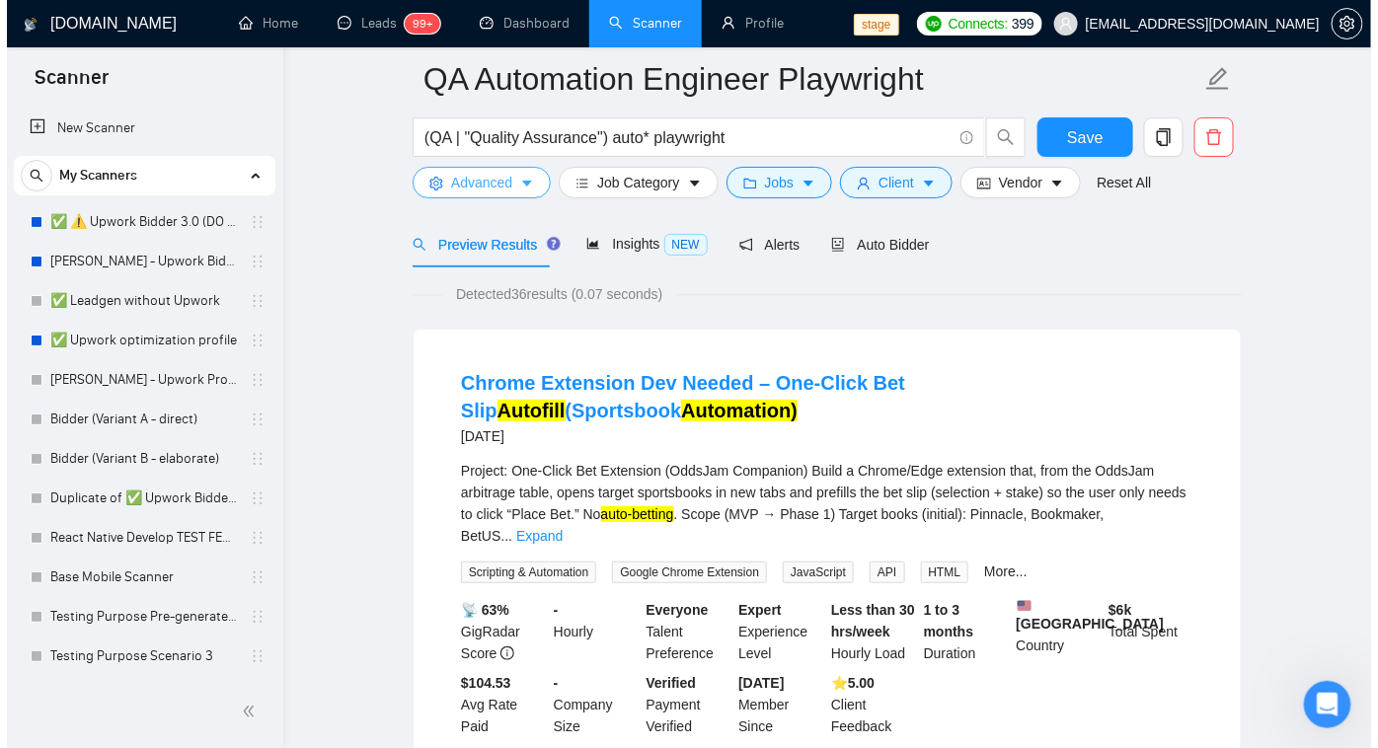
scroll to position [0, 0]
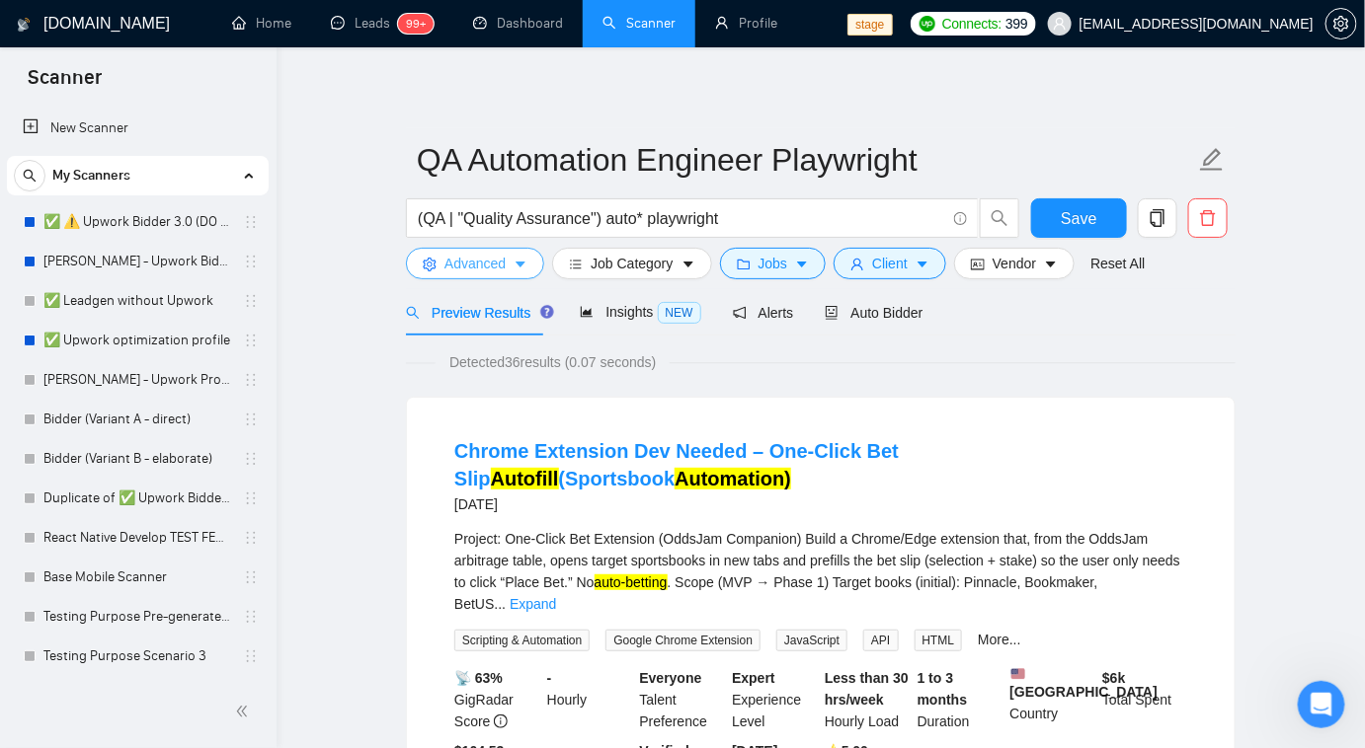
click at [506, 259] on button "Advanced" at bounding box center [475, 264] width 138 height 32
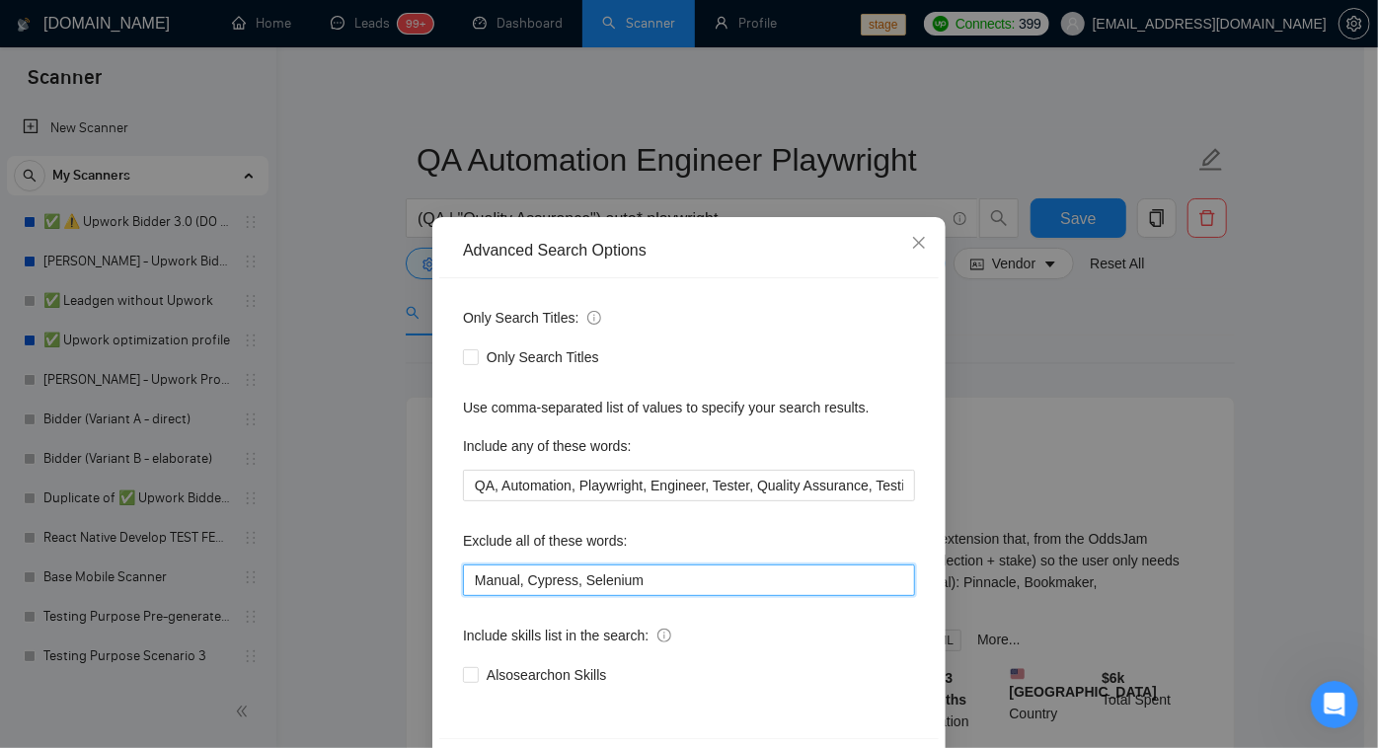
click at [472, 575] on input "Manual, Cypress, Selenium" at bounding box center [689, 581] width 452 height 32
drag, startPoint x: 630, startPoint y: 586, endPoint x: 316, endPoint y: 588, distance: 314.0
click at [316, 588] on div "Advanced Search Options Only Search Titles: Only Search Titles Use comma-separa…" at bounding box center [689, 374] width 1378 height 748
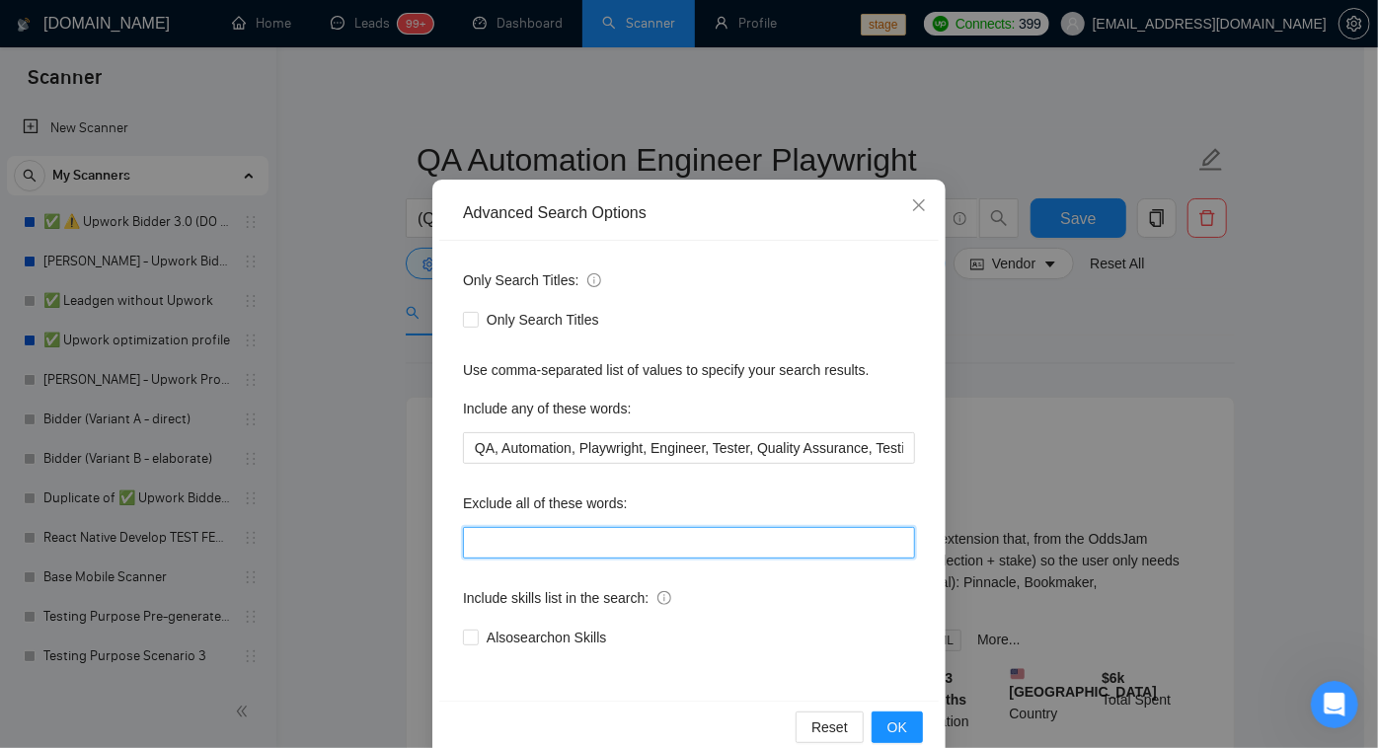
scroll to position [72, 0]
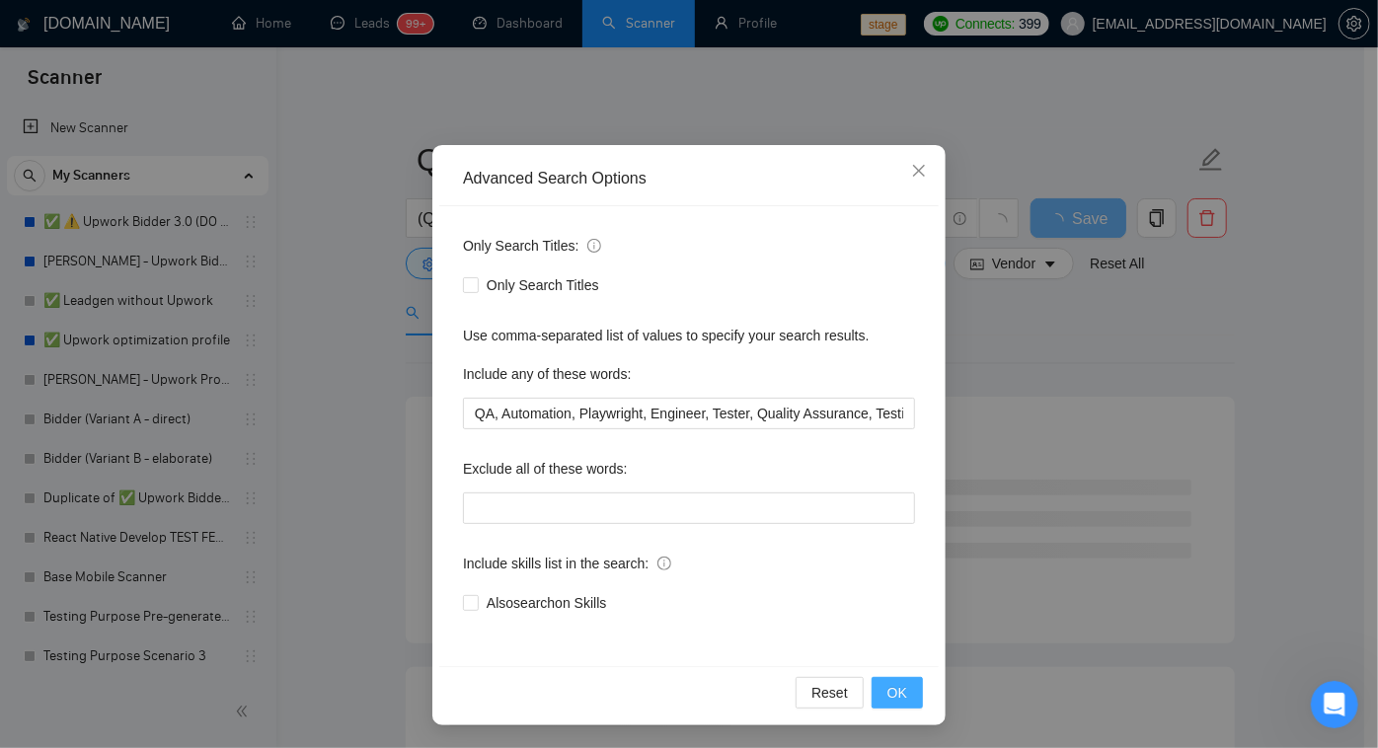
click at [877, 687] on button "OK" at bounding box center [897, 693] width 51 height 32
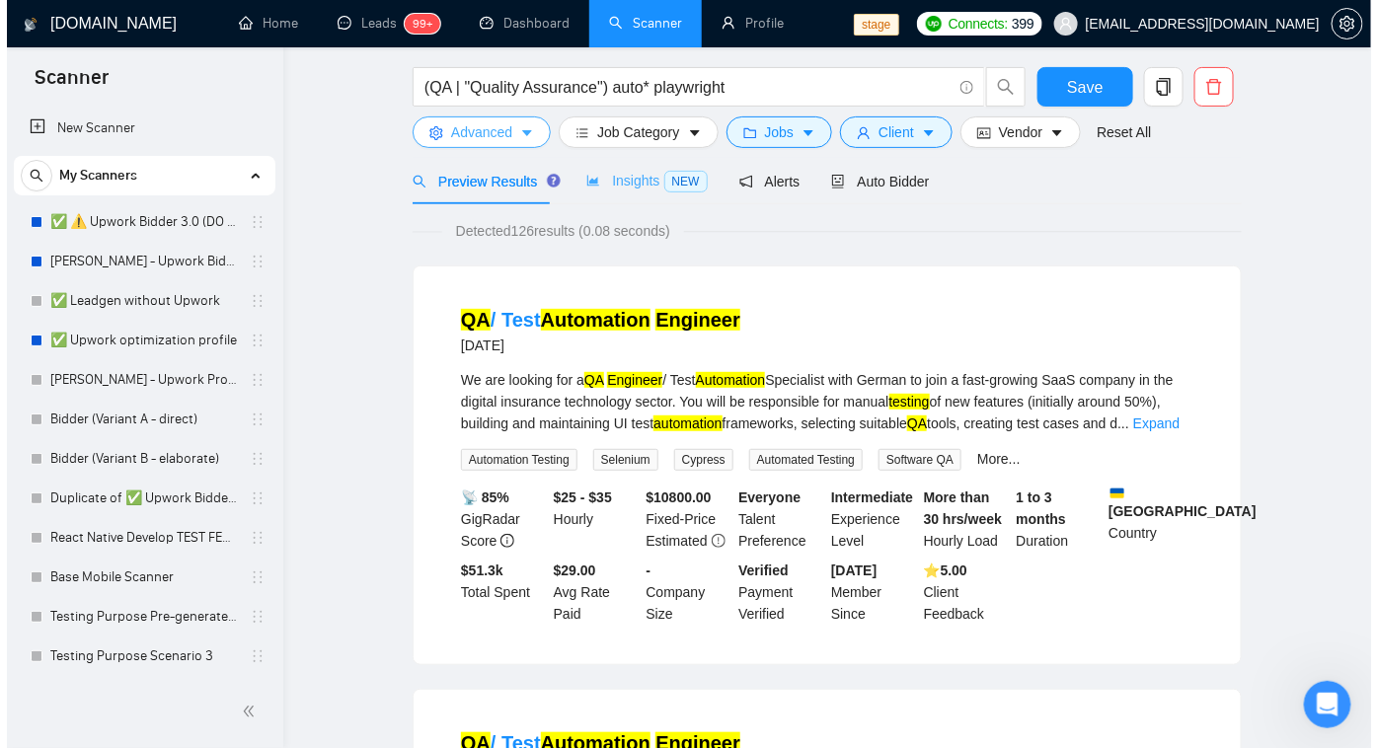
scroll to position [0, 0]
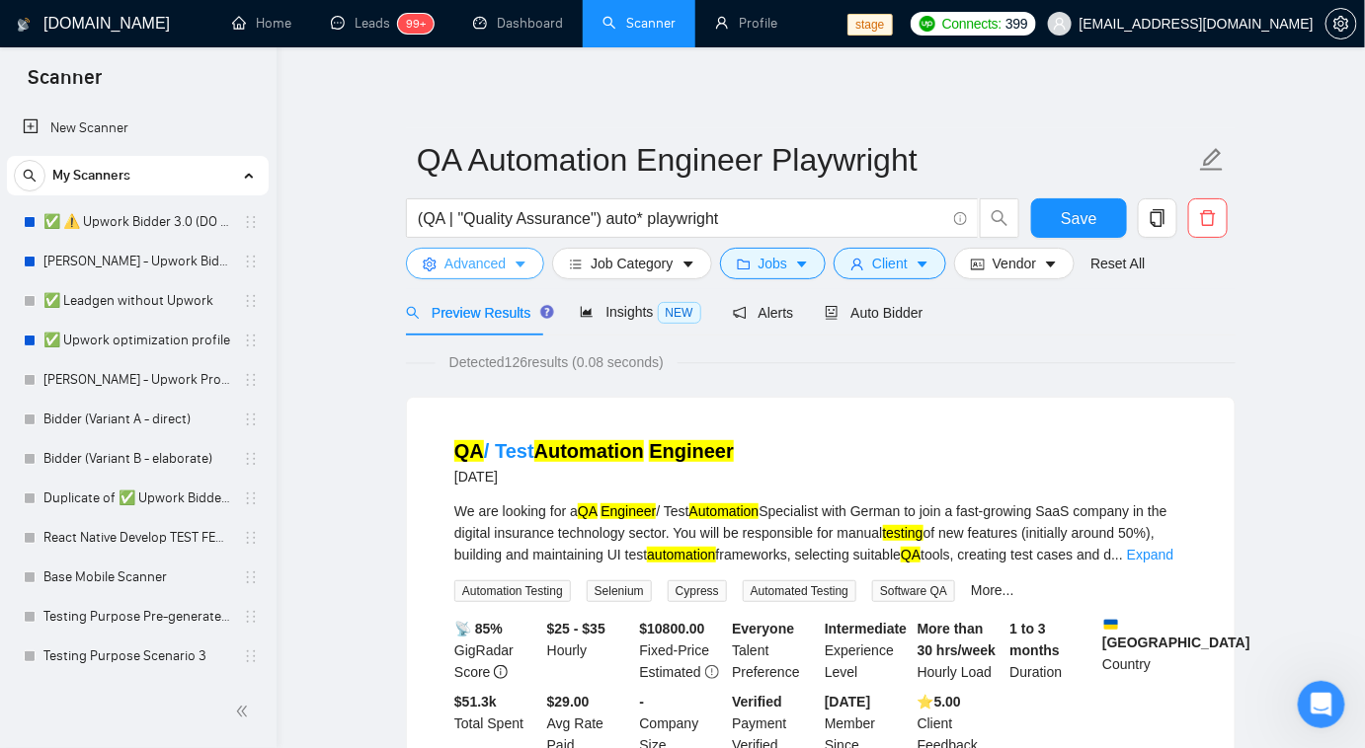
click at [491, 264] on span "Advanced" at bounding box center [474, 264] width 61 height 22
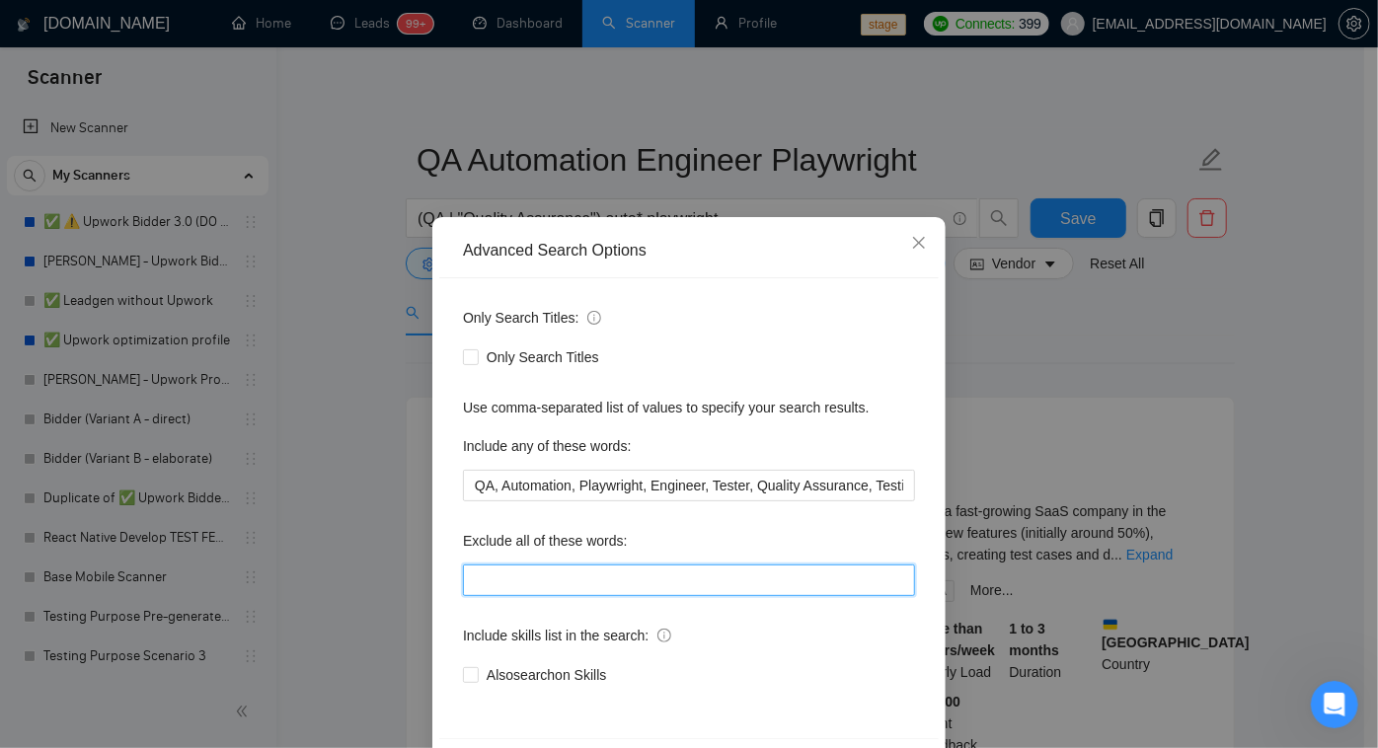
click at [545, 588] on input "text" at bounding box center [689, 581] width 452 height 32
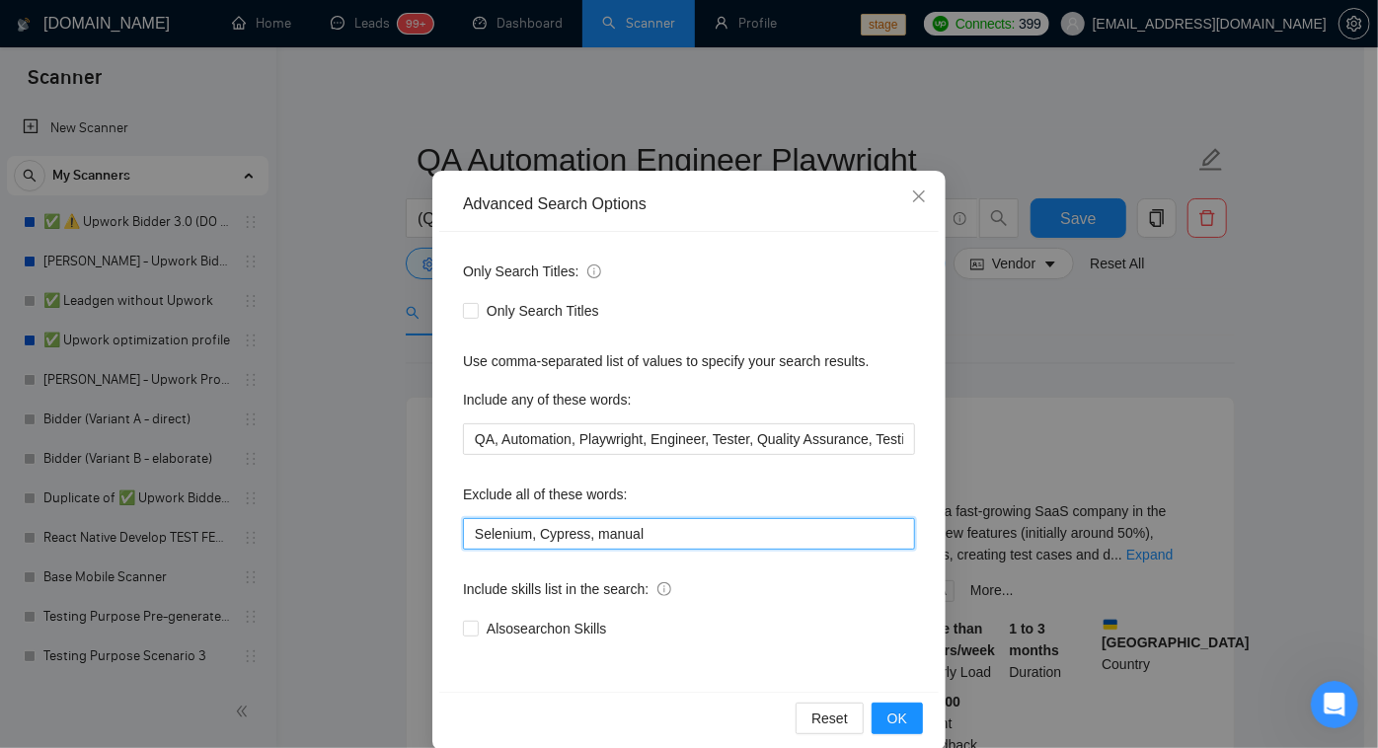
scroll to position [72, 0]
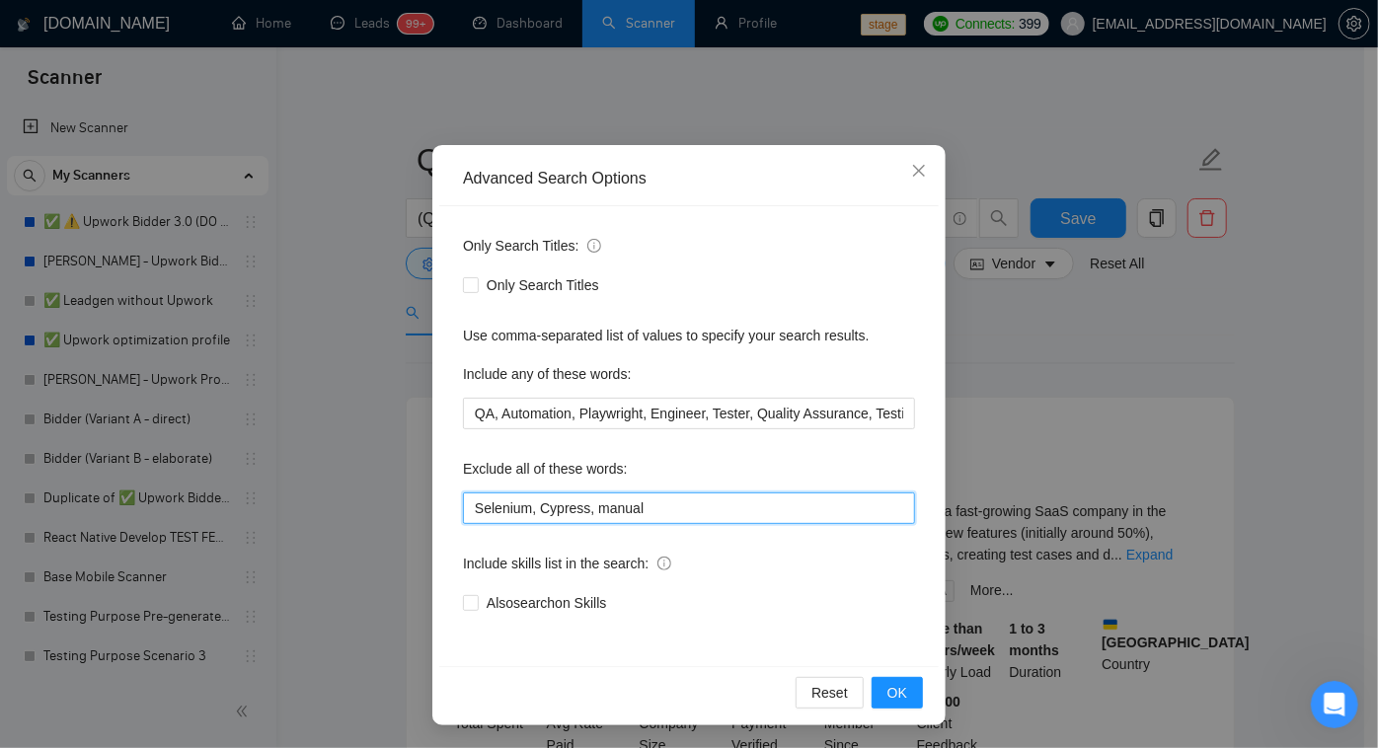
click at [586, 513] on input "Selenium, Cypress, manual" at bounding box center [689, 509] width 452 height 32
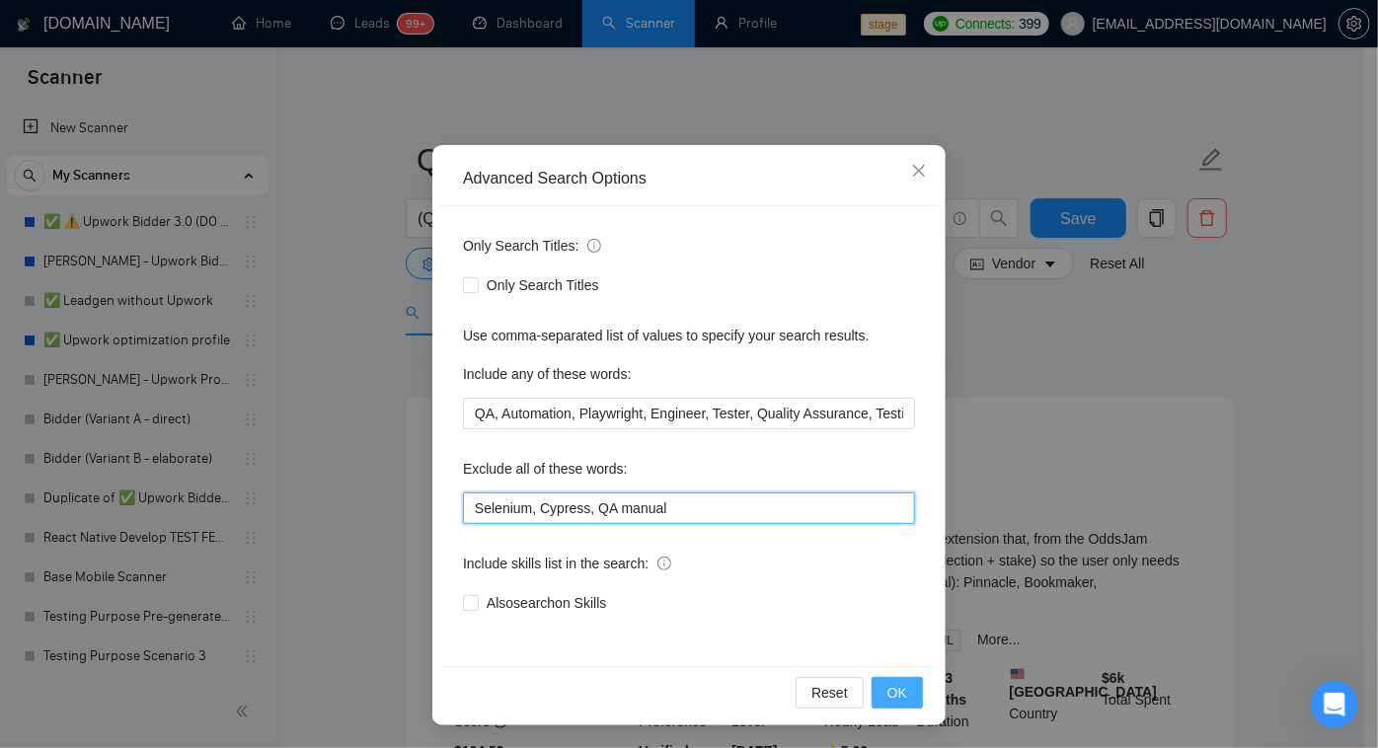
type input "Selenium, Cypress, QA manual"
click at [889, 698] on span "OK" at bounding box center [898, 693] width 20 height 22
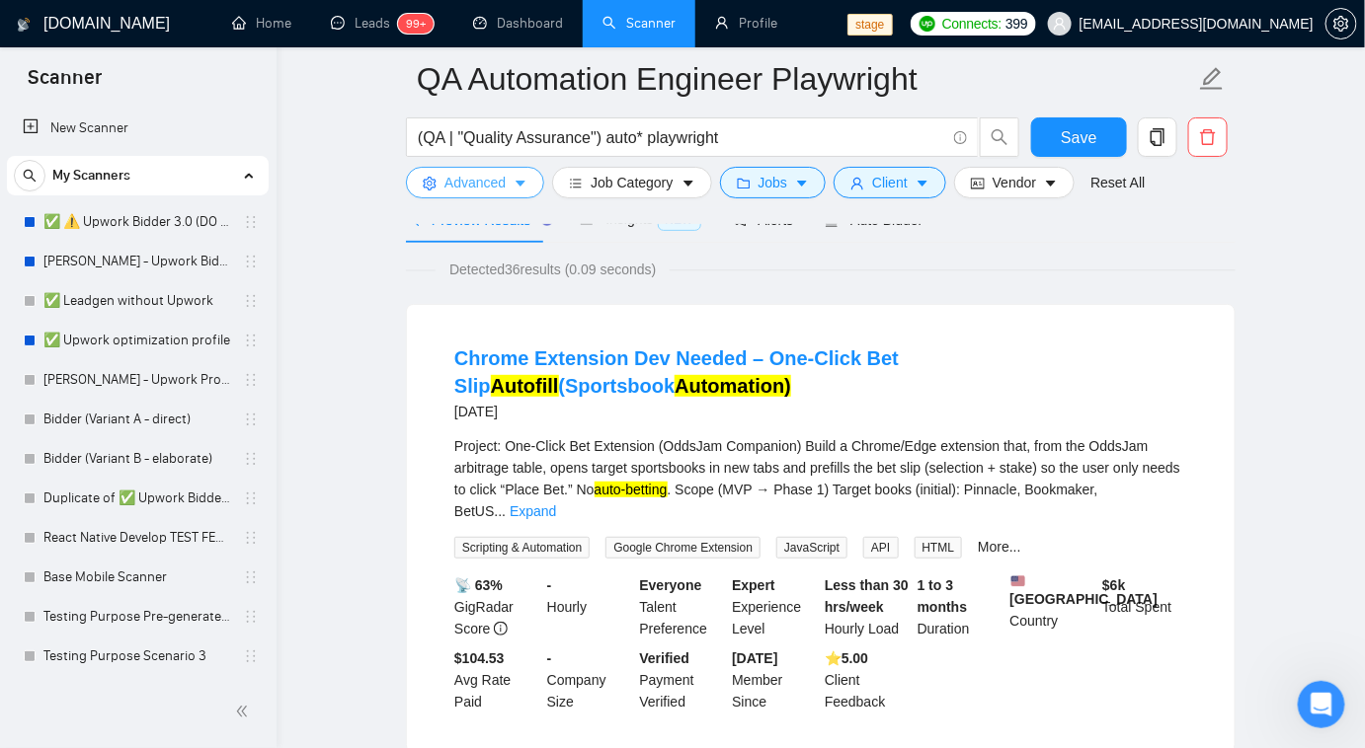
scroll to position [89, 0]
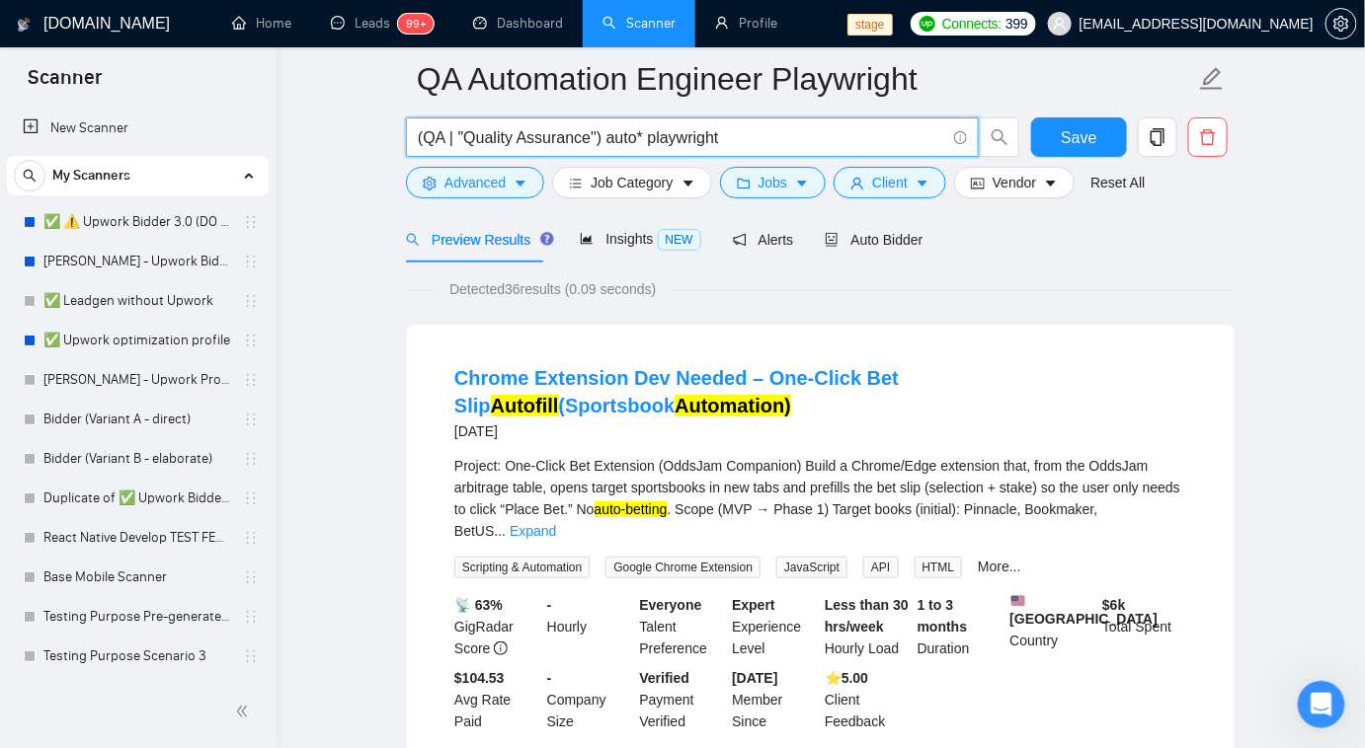
drag, startPoint x: 745, startPoint y: 136, endPoint x: 419, endPoint y: 131, distance: 326.9
click at [419, 131] on input "(QA | "Quality Assurance") auto* playwright" at bounding box center [681, 137] width 527 height 25
paste input "((QA | "quality assurance") (automat*) (engineer*)) (Playwright) -Cypress -Sele…"
type input "((QA | "quality assurance") (automat*) (engineer*)) (Playwright) -Cypress -Sele…"
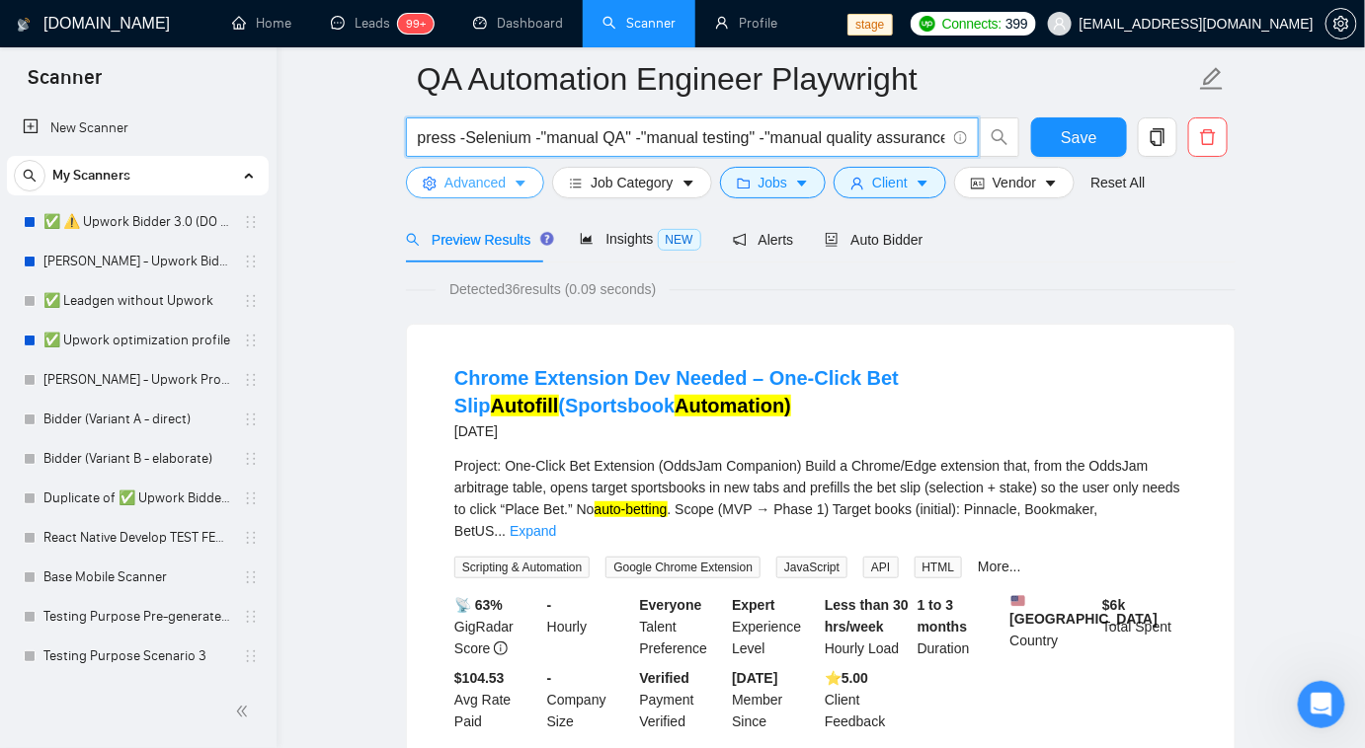
click at [480, 172] on span "Advanced" at bounding box center [474, 183] width 61 height 22
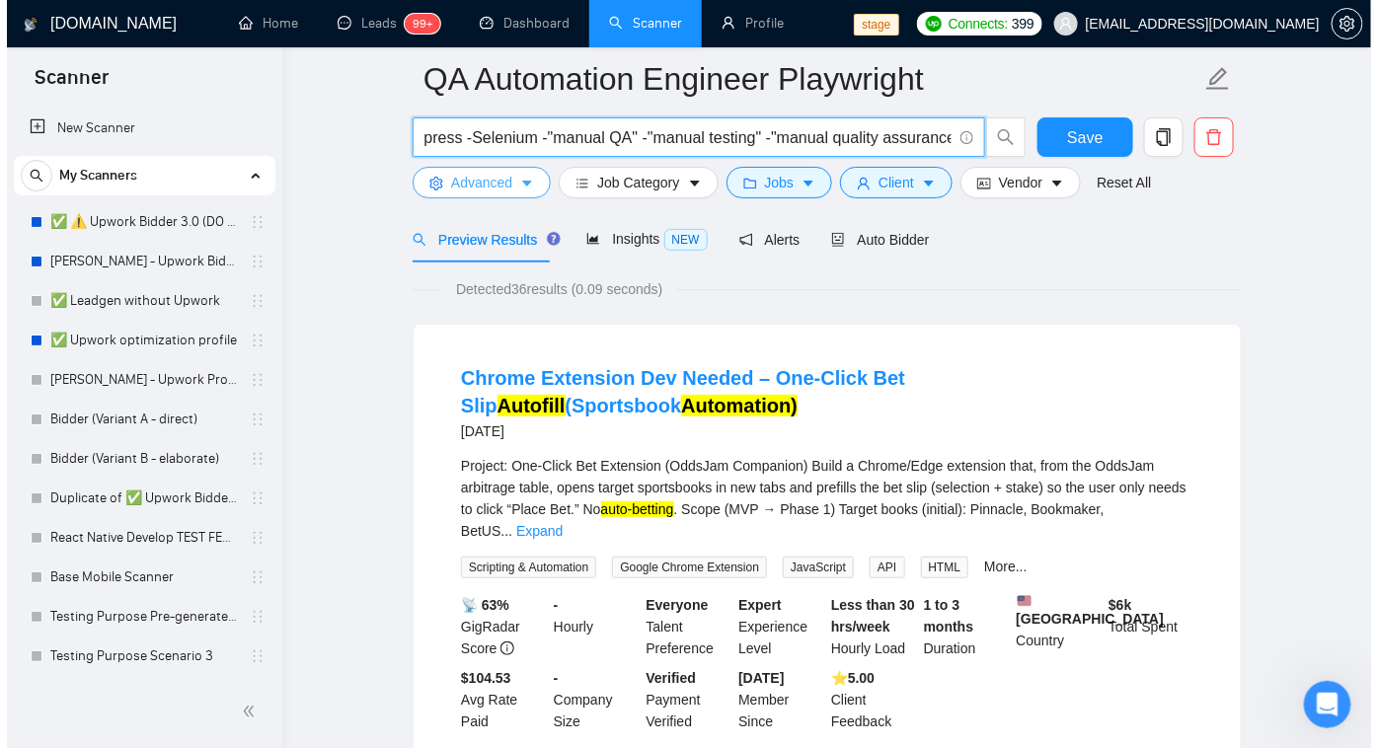
scroll to position [0, 0]
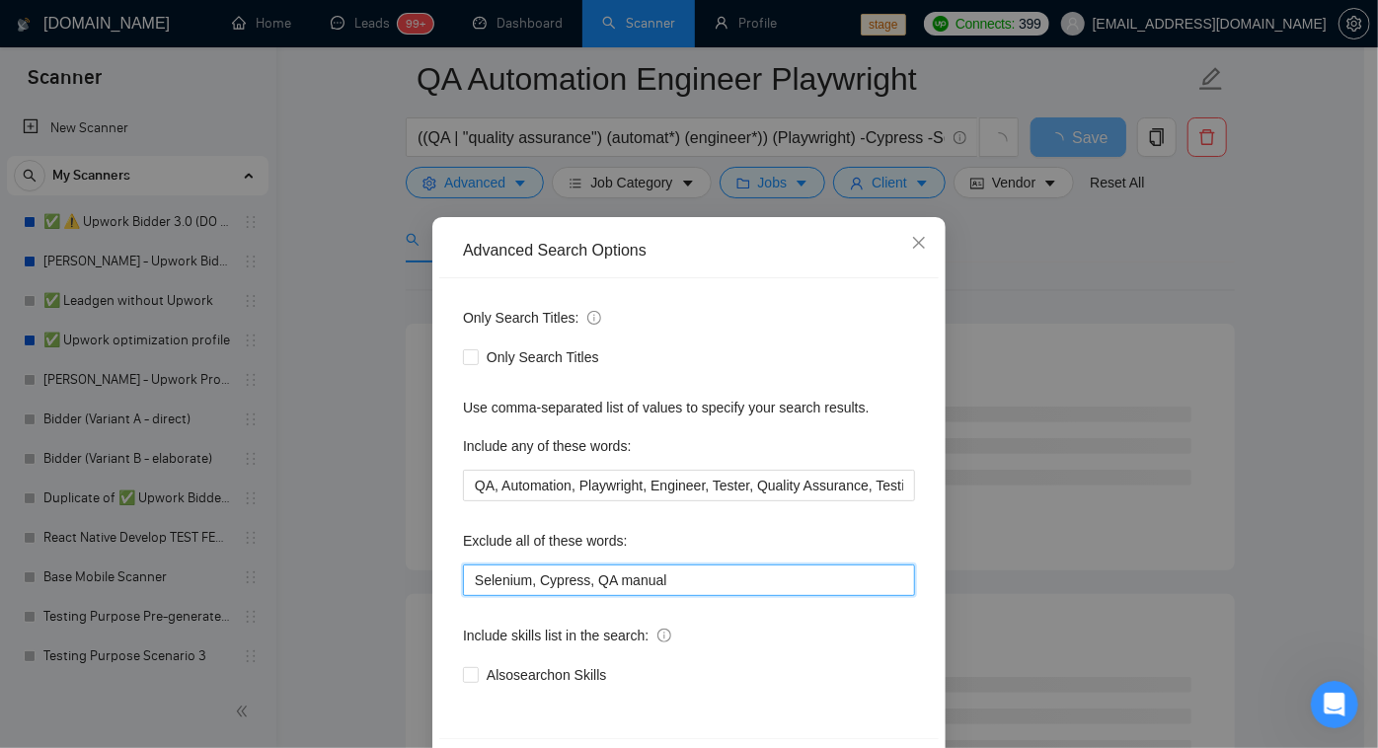
drag, startPoint x: 669, startPoint y: 580, endPoint x: 410, endPoint y: 559, distance: 260.5
click at [417, 561] on div "Advanced Search Options Only Search Titles: Only Search Titles Use comma-separa…" at bounding box center [689, 374] width 1378 height 748
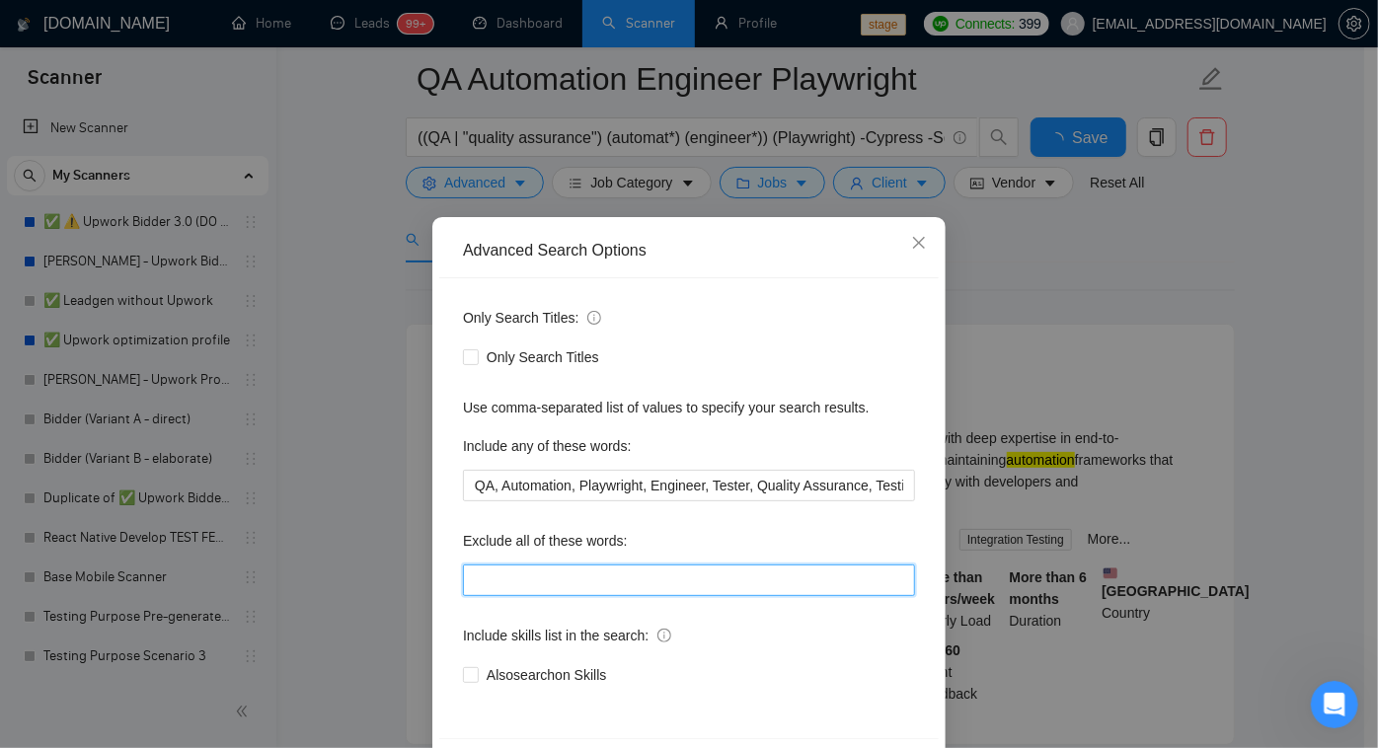
scroll to position [72, 0]
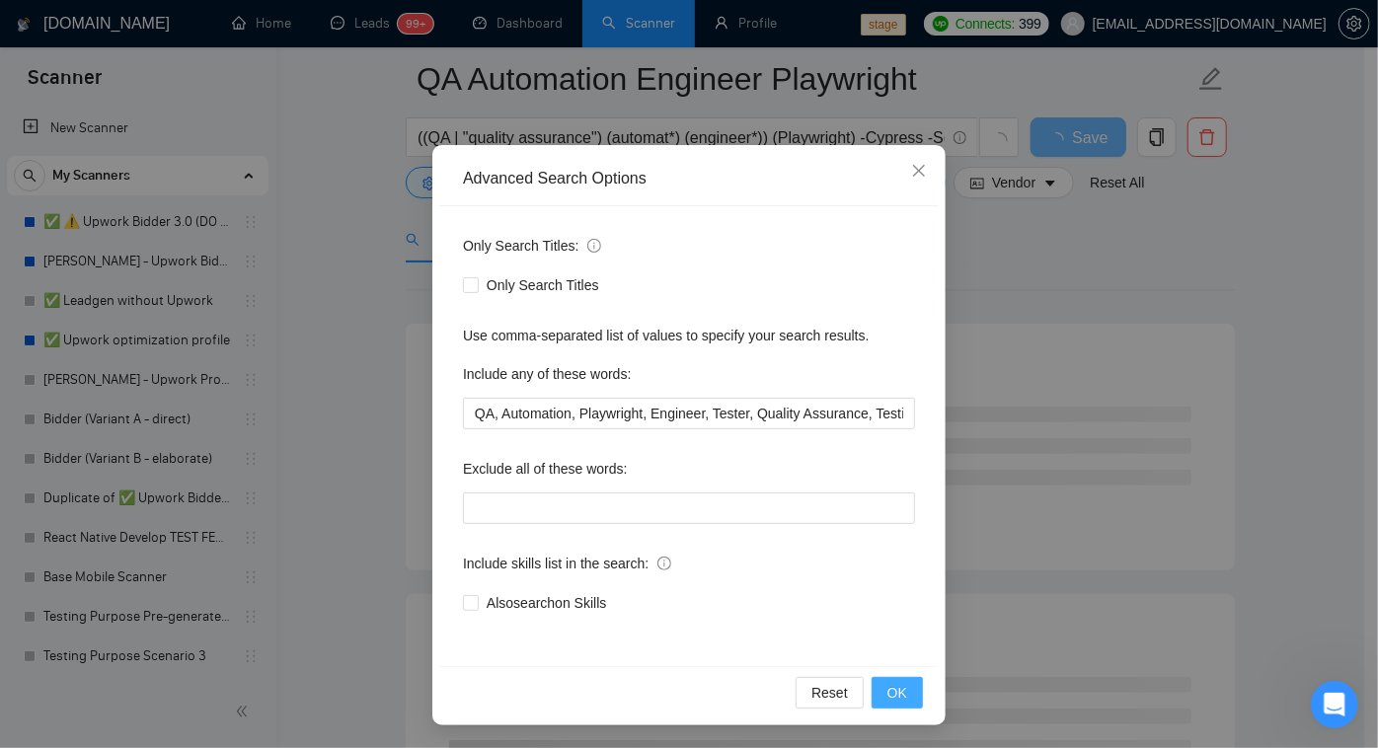
click at [888, 700] on span "OK" at bounding box center [898, 693] width 20 height 22
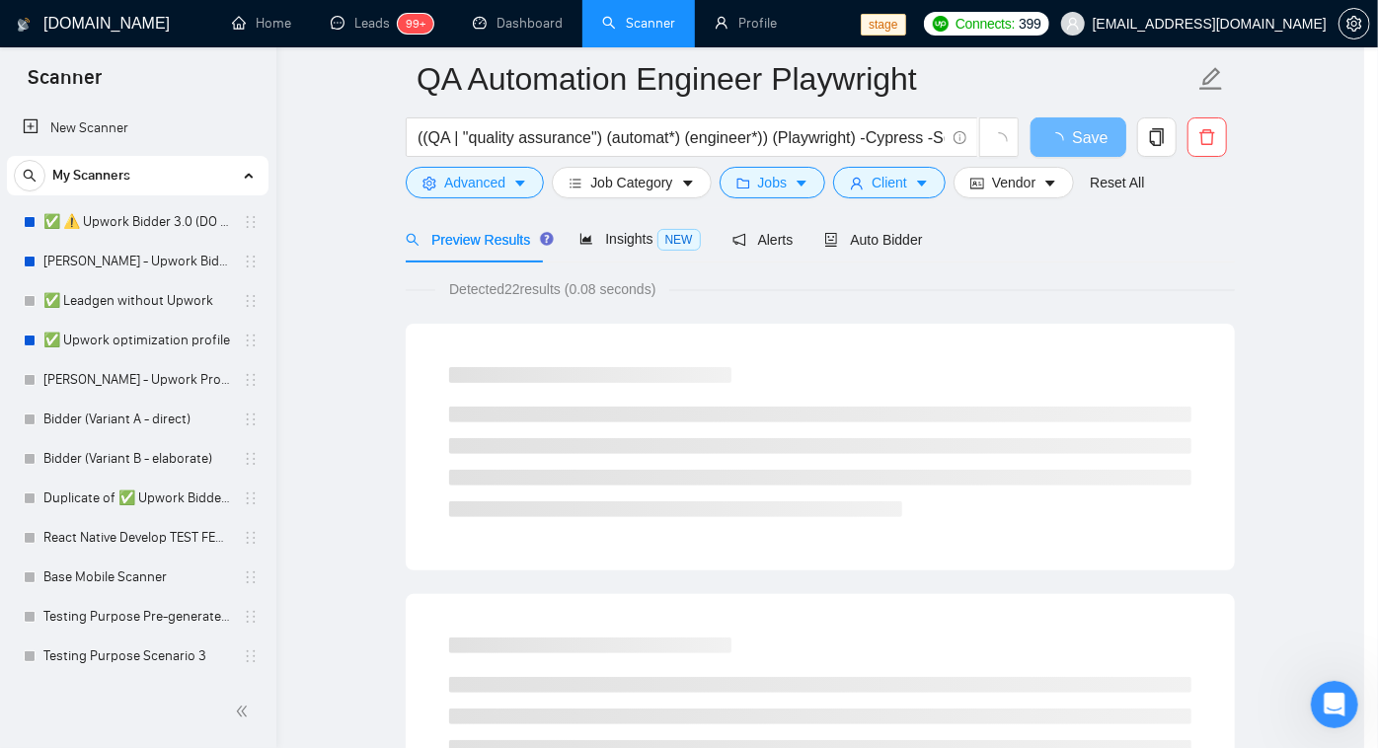
scroll to position [0, 0]
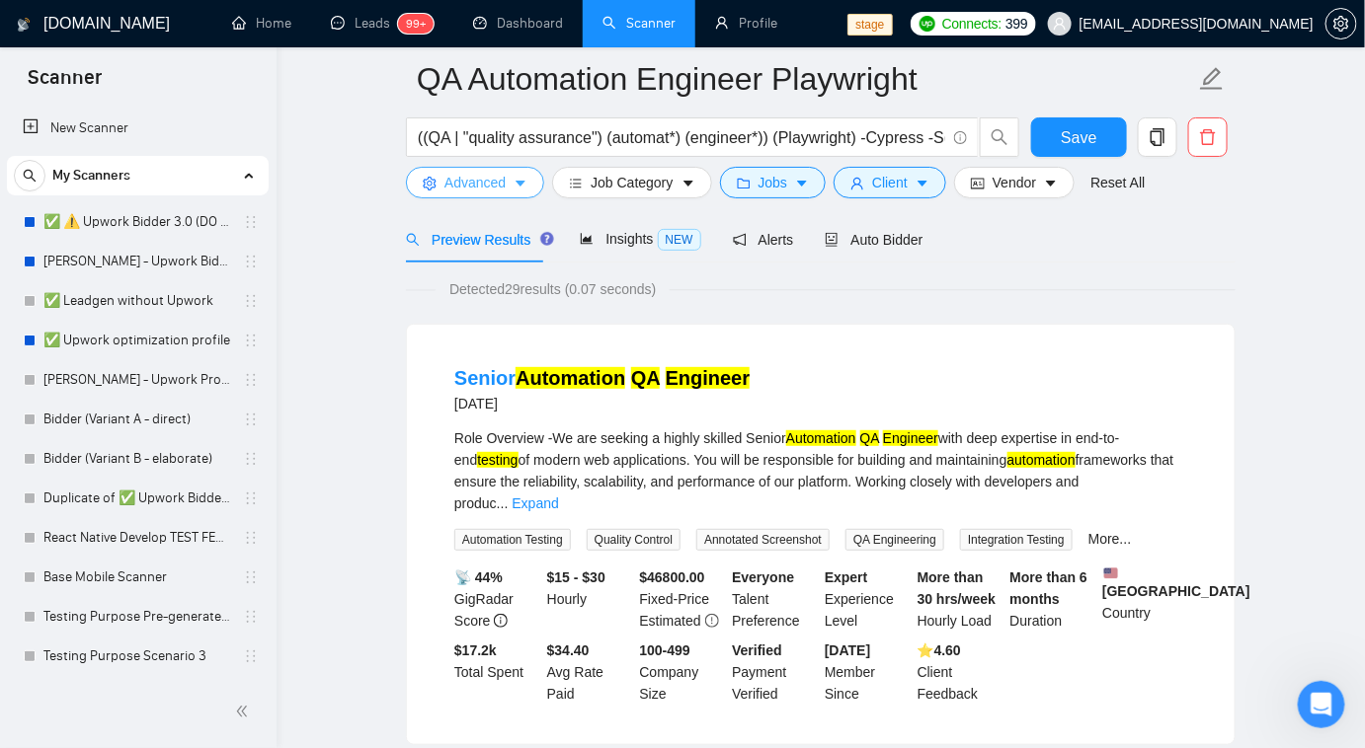
click at [490, 180] on span "Advanced" at bounding box center [474, 183] width 61 height 22
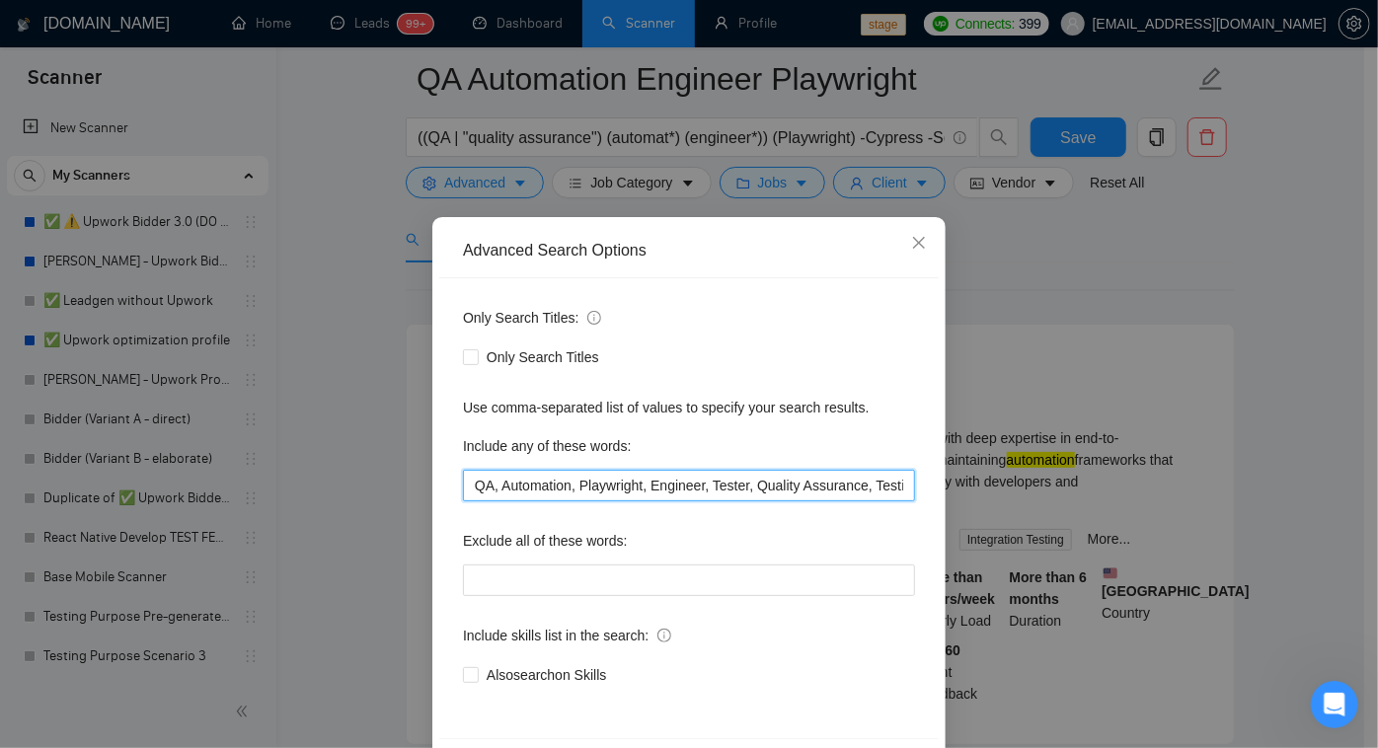
scroll to position [0, 36]
drag, startPoint x: 467, startPoint y: 484, endPoint x: 916, endPoint y: 474, distance: 449.4
click at [916, 474] on div "Only Search Titles: Only Search Titles Use comma-separated list of values to sp…" at bounding box center [689, 508] width 500 height 460
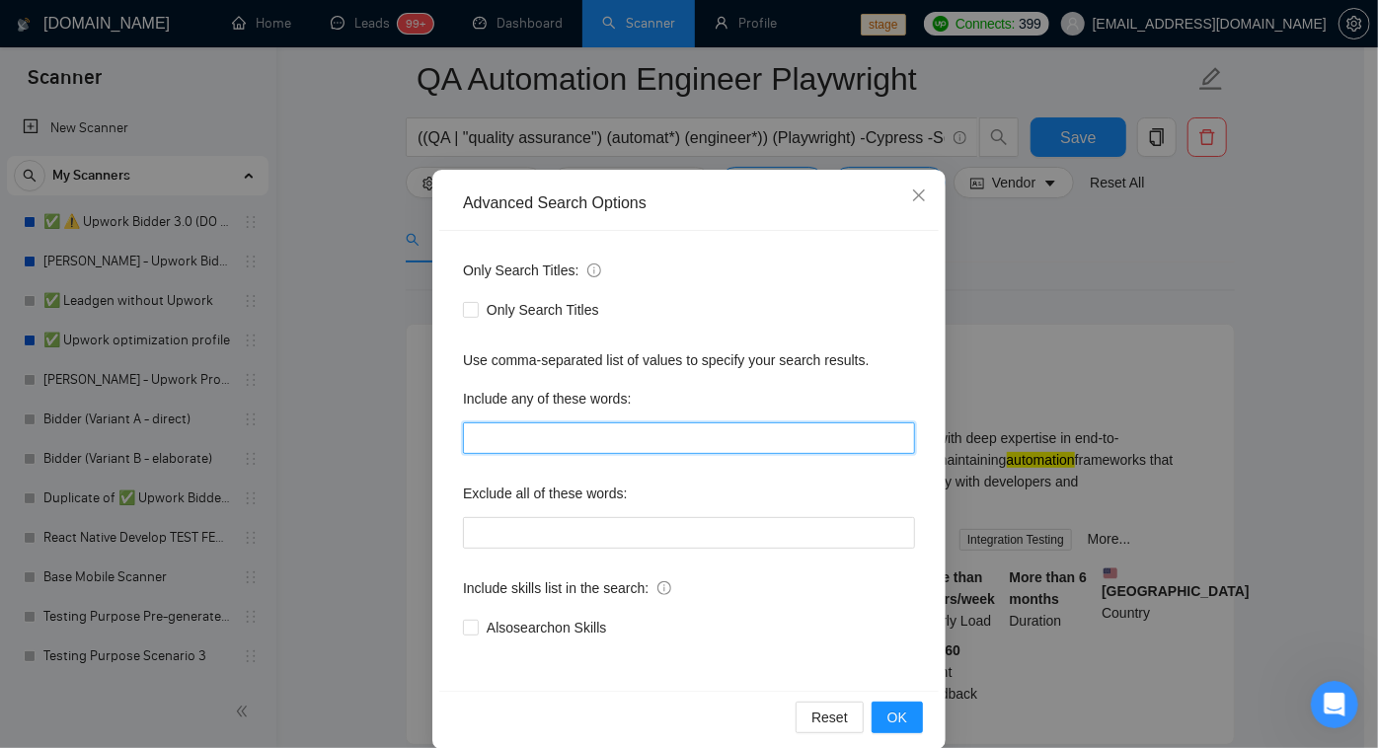
scroll to position [72, 0]
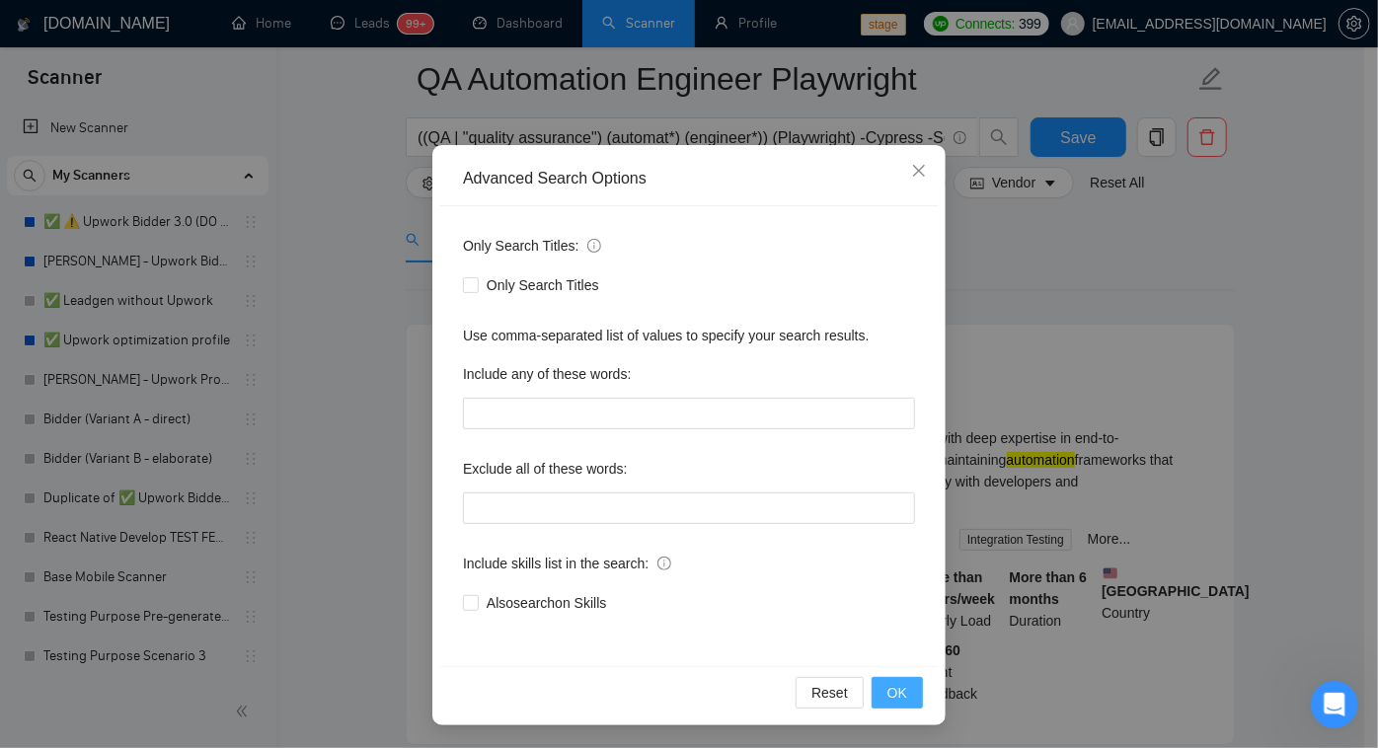
click at [898, 682] on span "OK" at bounding box center [898, 693] width 20 height 22
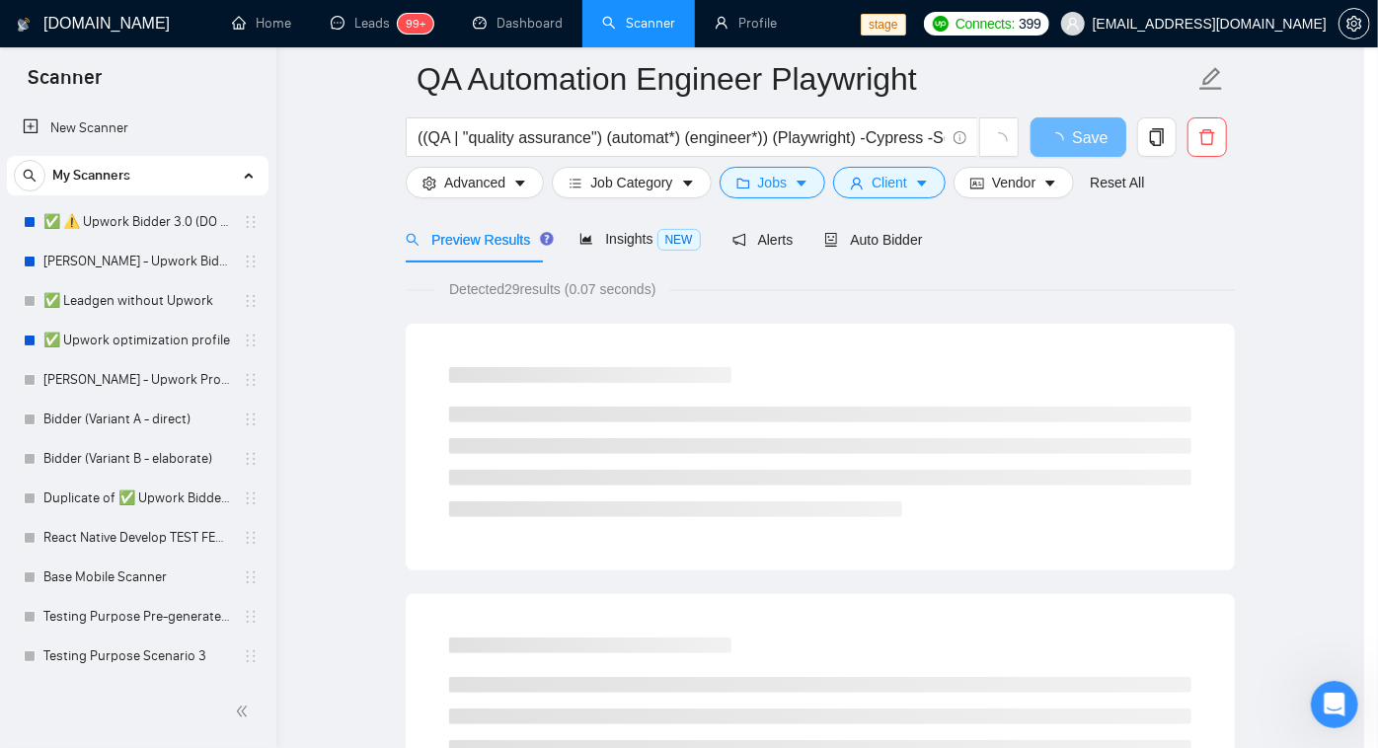
scroll to position [0, 0]
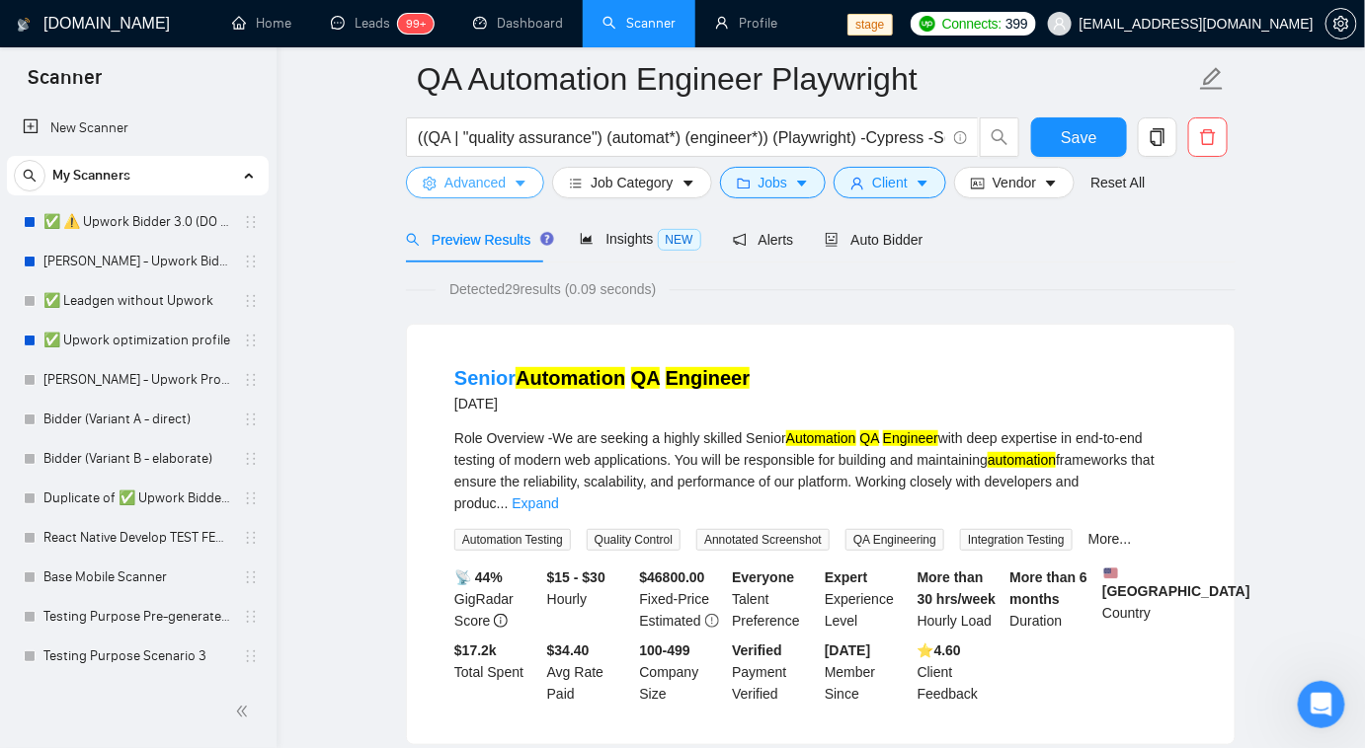
click at [454, 180] on span "Advanced" at bounding box center [474, 183] width 61 height 22
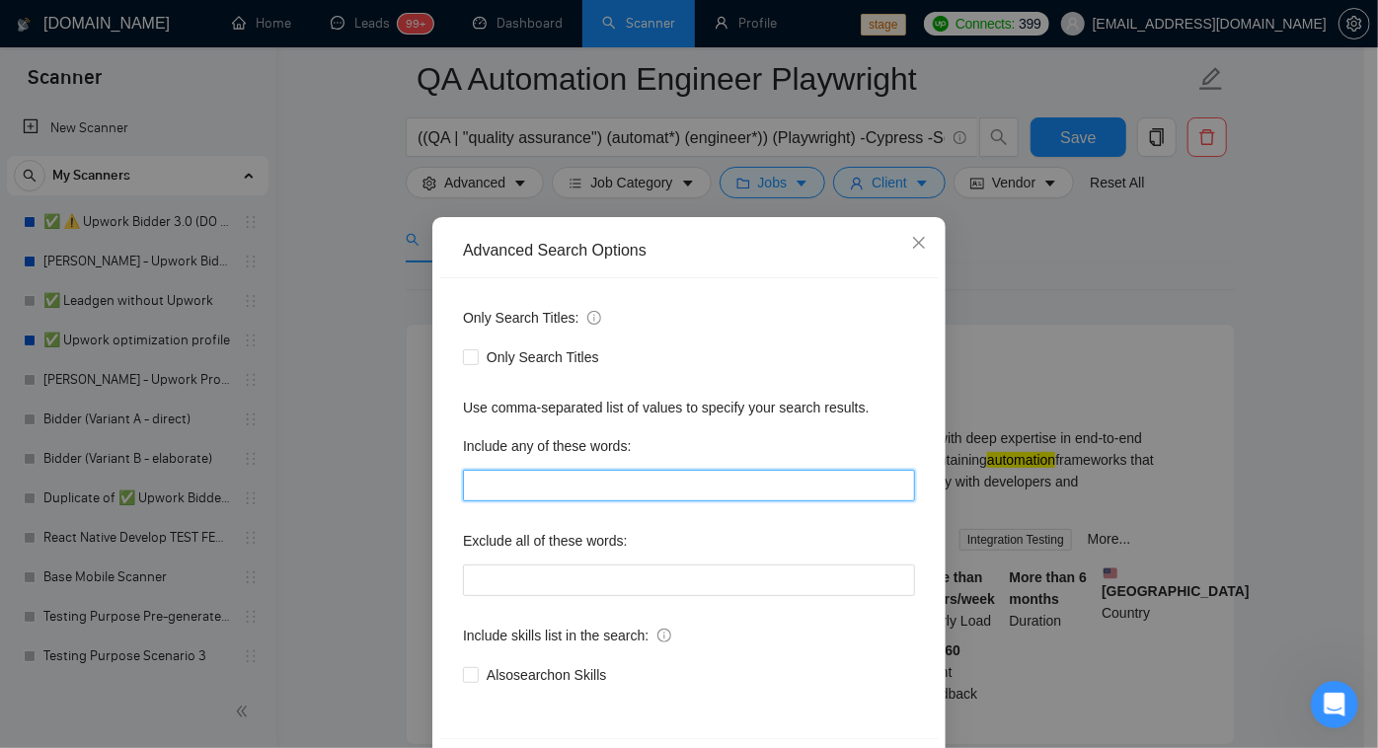
click at [518, 499] on input "text" at bounding box center [689, 486] width 452 height 32
type input "QA, Automation, Playwright, Engineer, Tester, Quality Assurance, Testing, e2e"
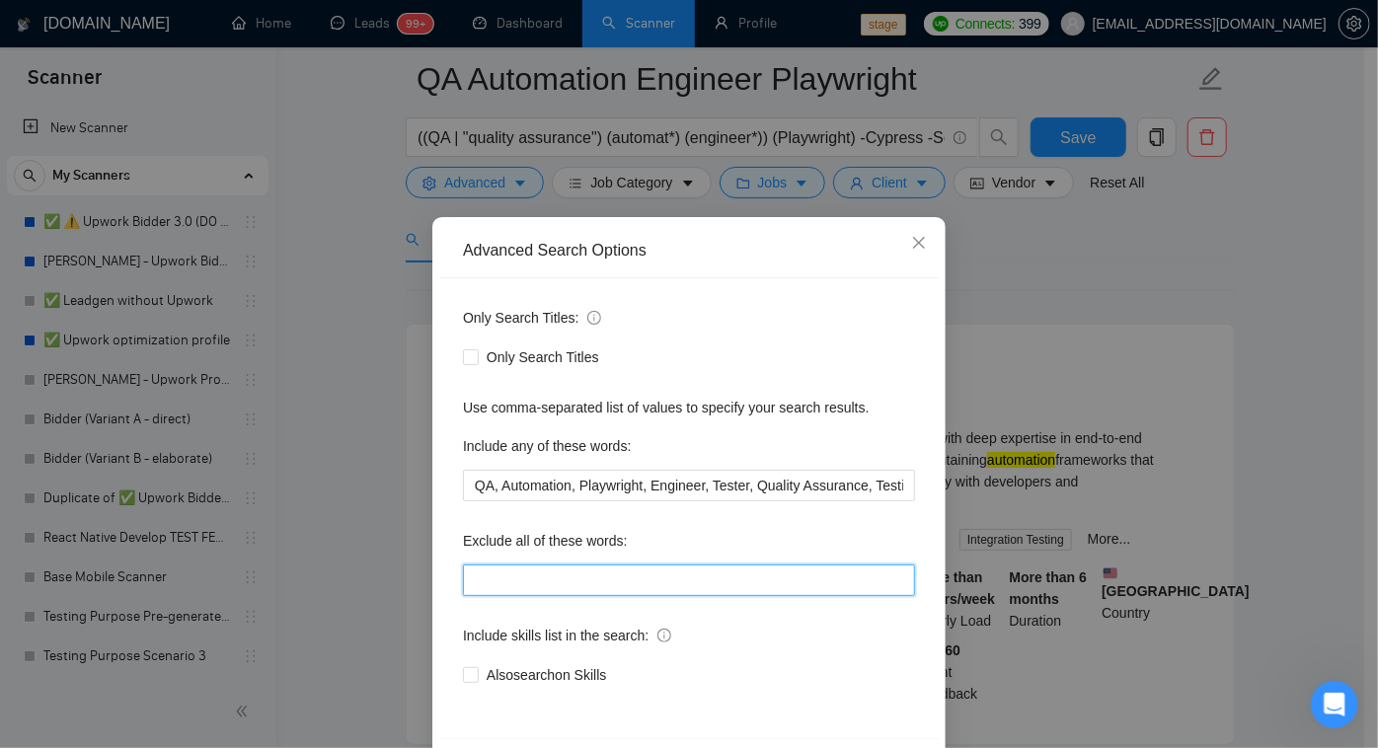
click at [606, 588] on input "text" at bounding box center [689, 581] width 452 height 32
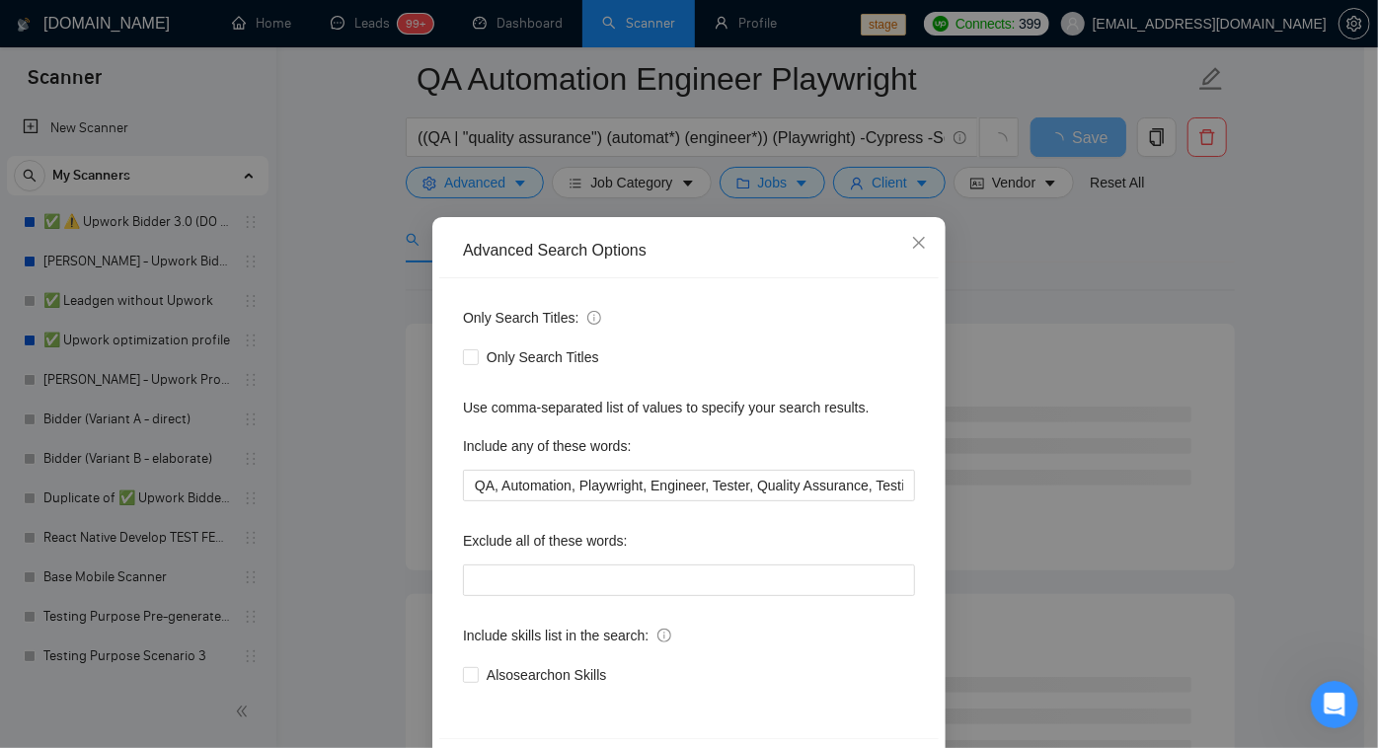
click at [468, 686] on div "Also search on Skills" at bounding box center [689, 676] width 452 height 32
click at [466, 678] on input "Also search on Skills" at bounding box center [470, 674] width 14 height 14
checkbox input "true"
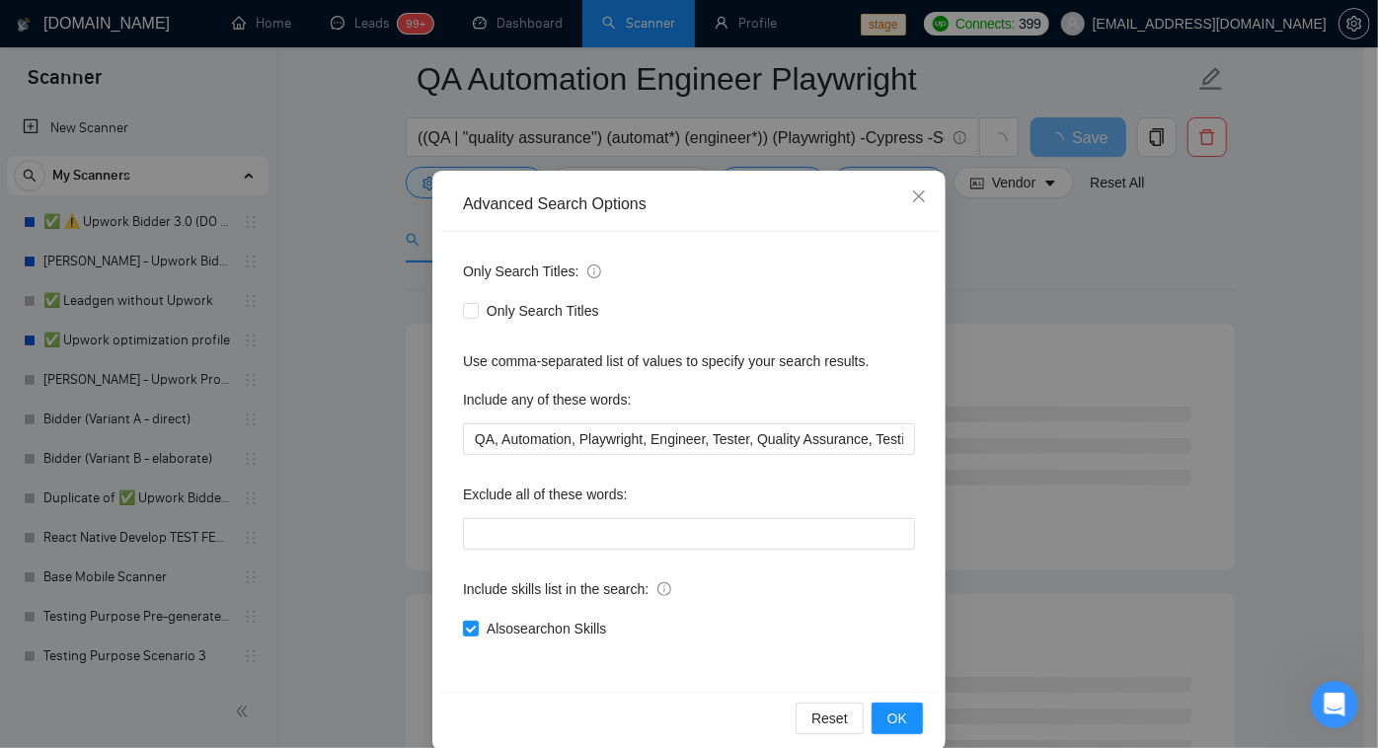
scroll to position [72, 0]
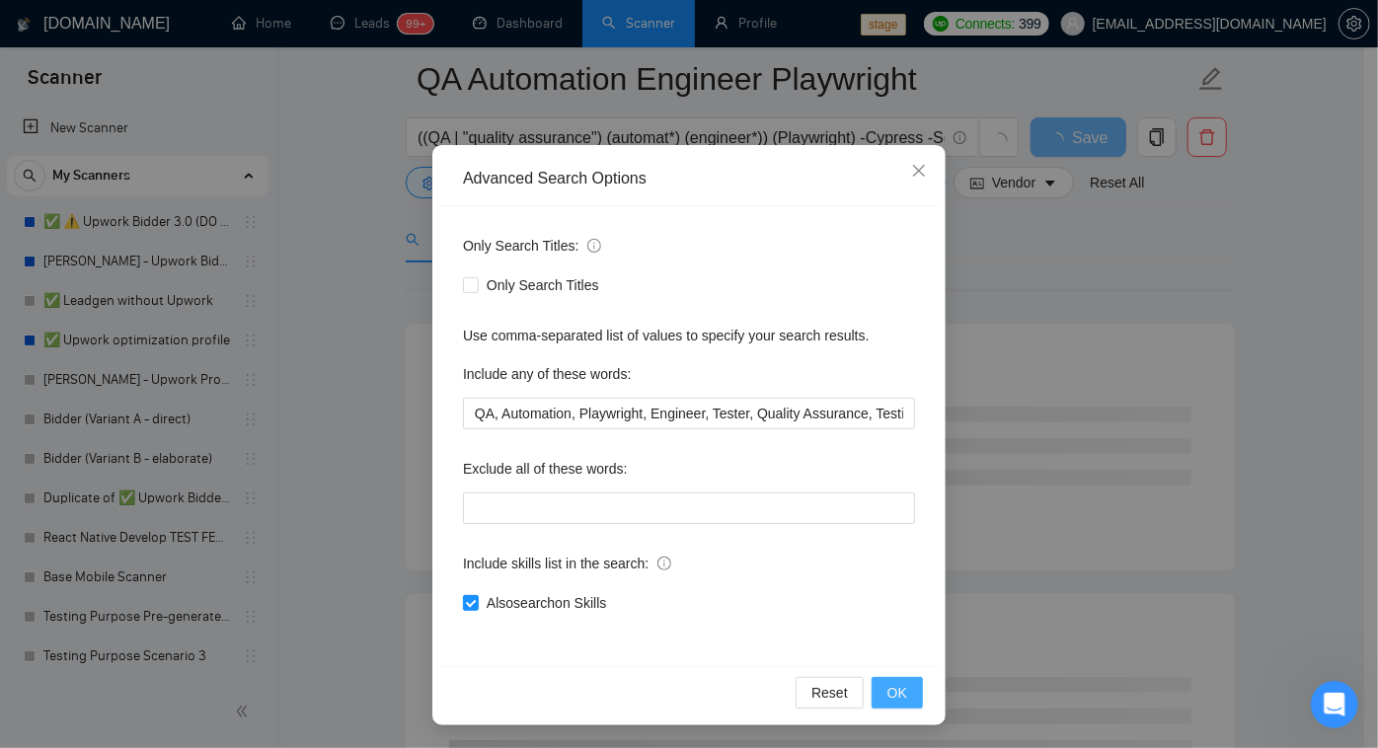
click at [877, 690] on button "OK" at bounding box center [897, 693] width 51 height 32
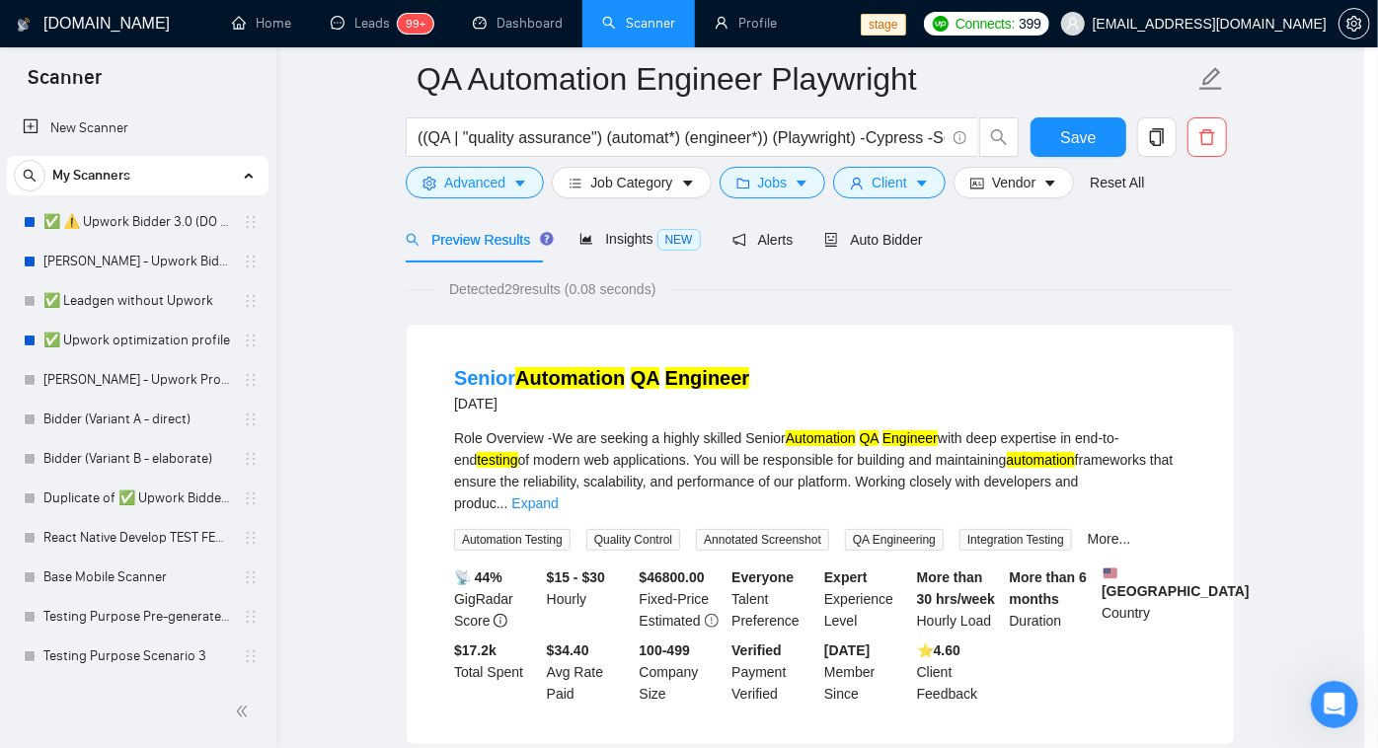
scroll to position [0, 0]
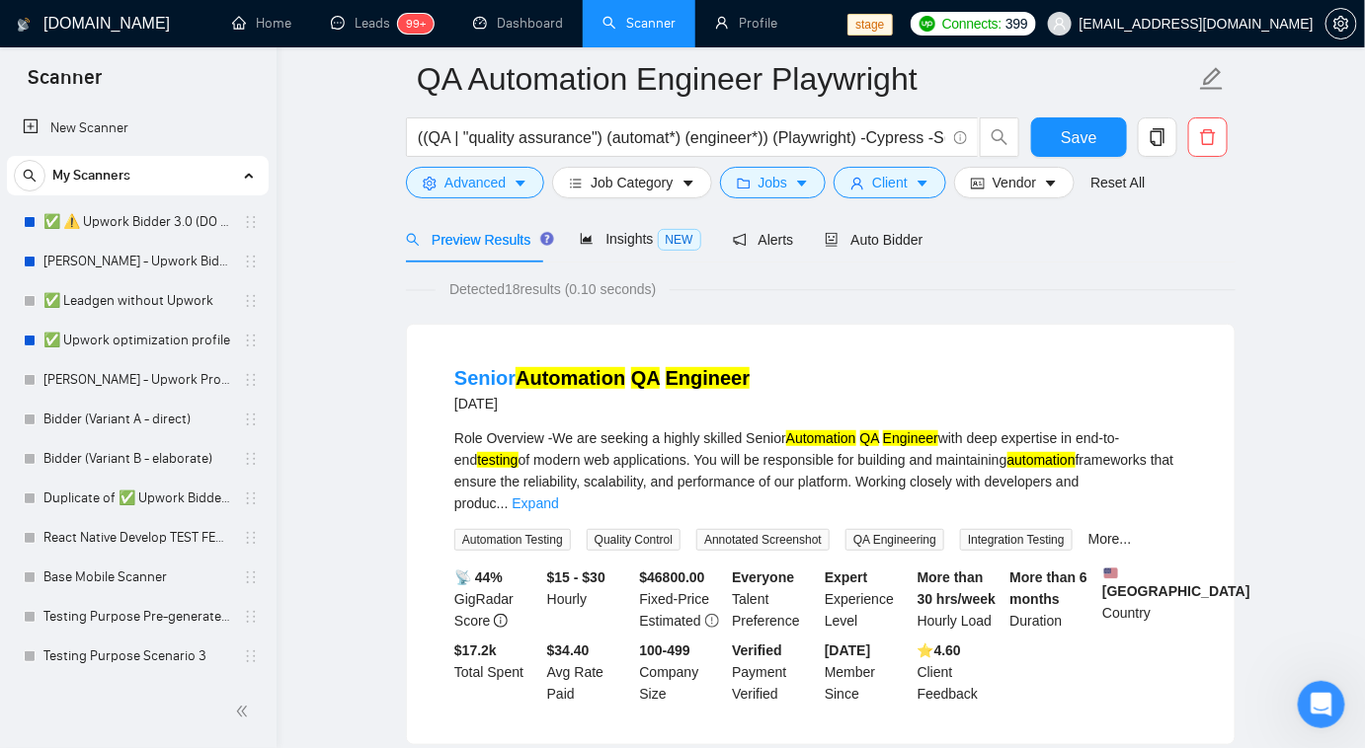
click at [487, 252] on div "Preview Results" at bounding box center [477, 239] width 142 height 46
click at [479, 190] on span "Advanced" at bounding box center [474, 183] width 61 height 22
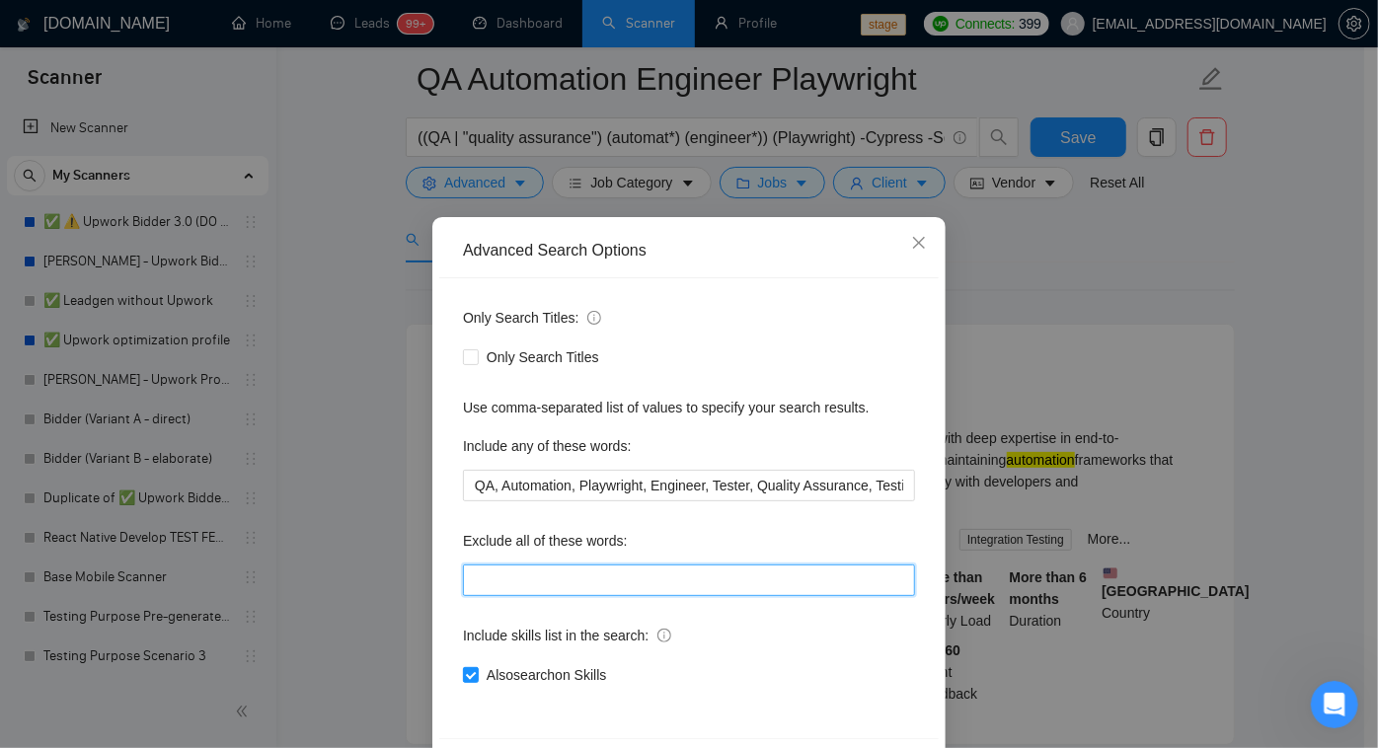
click at [515, 590] on input "text" at bounding box center [689, 581] width 452 height 32
type input "Selenium, Cypress, manual QA"
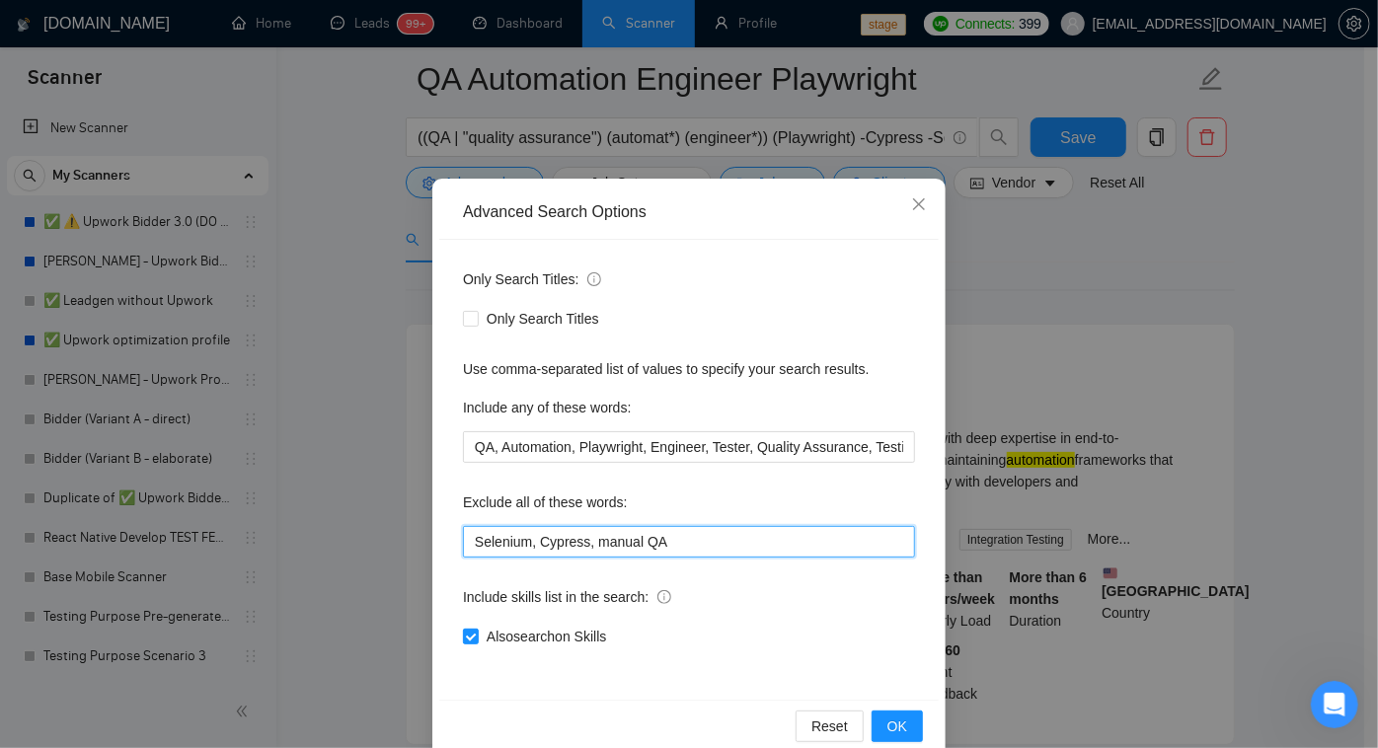
scroll to position [72, 0]
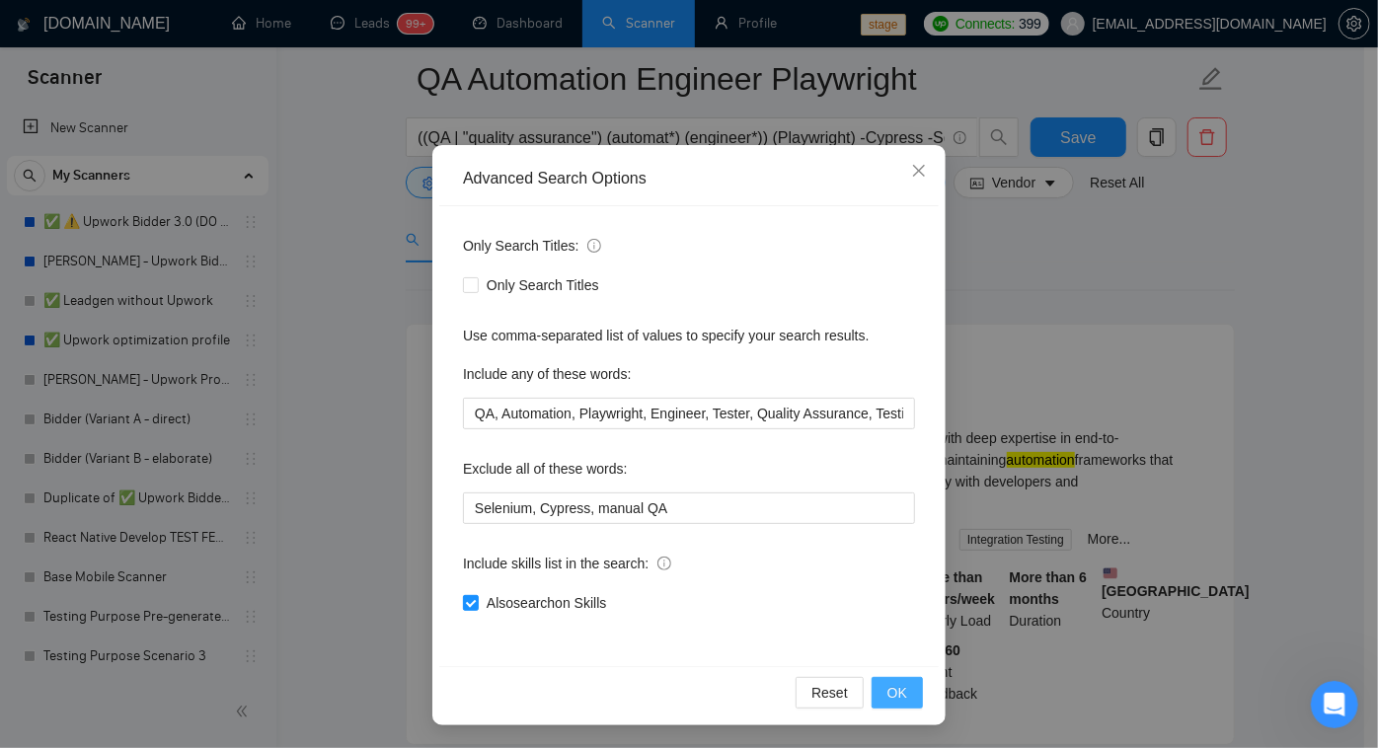
click at [872, 695] on button "OK" at bounding box center [897, 693] width 51 height 32
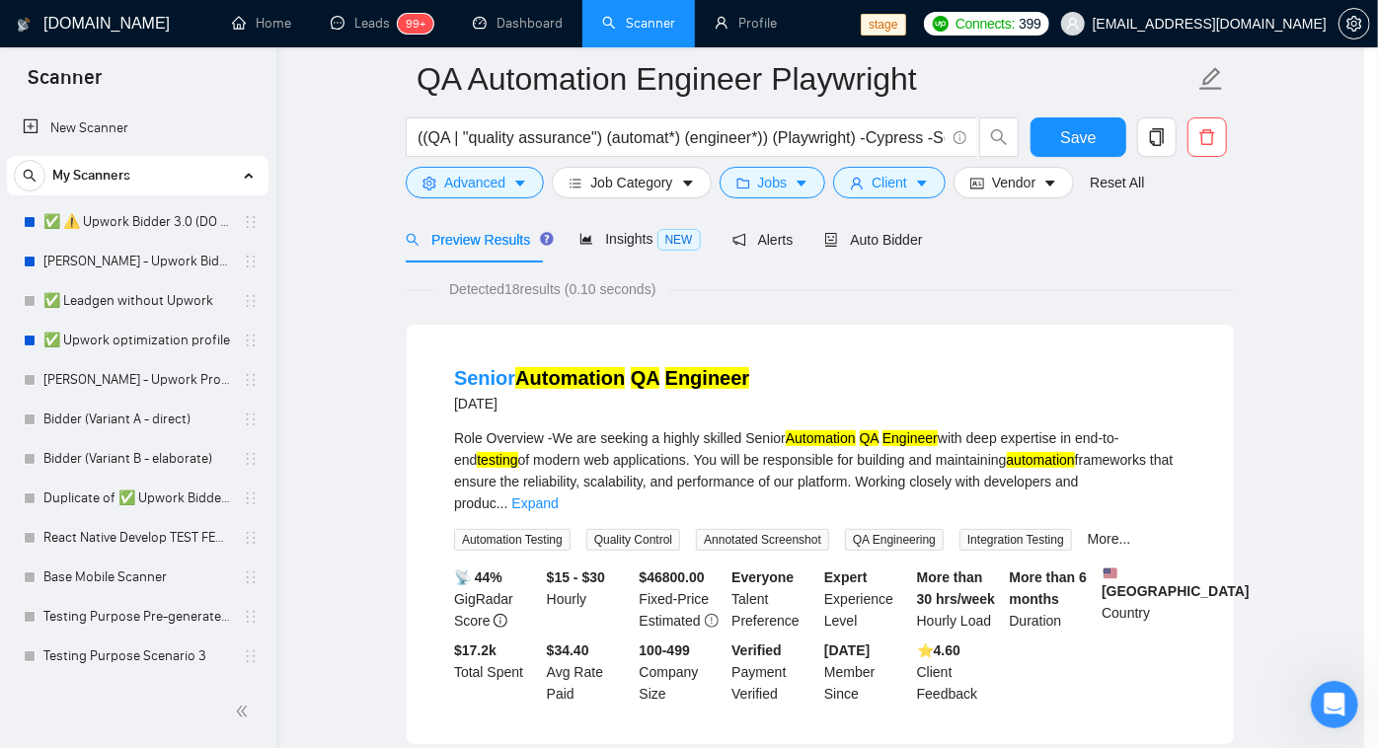
scroll to position [0, 0]
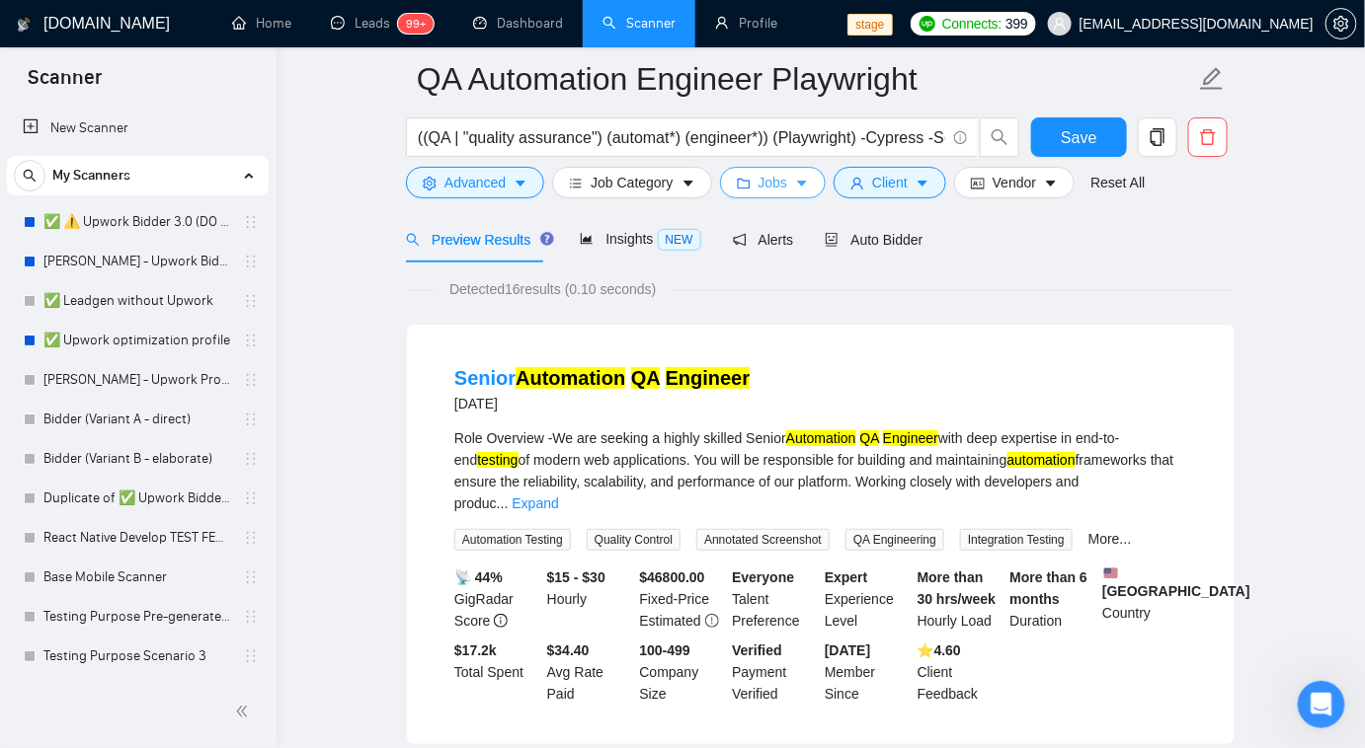
click at [750, 177] on button "Jobs" at bounding box center [773, 183] width 107 height 32
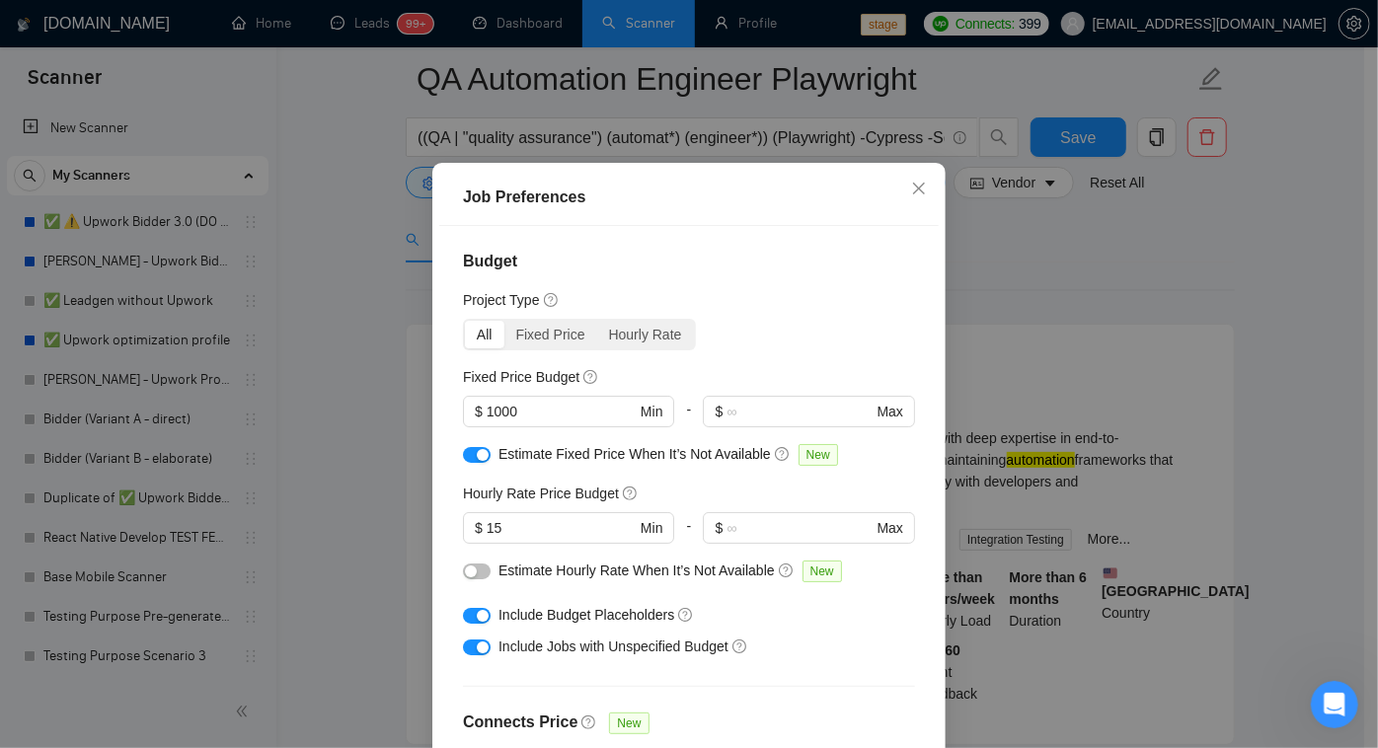
click at [637, 349] on div "Hourly Rate" at bounding box center [645, 335] width 97 height 28
click at [597, 321] on input "Hourly Rate" at bounding box center [597, 321] width 0 height 0
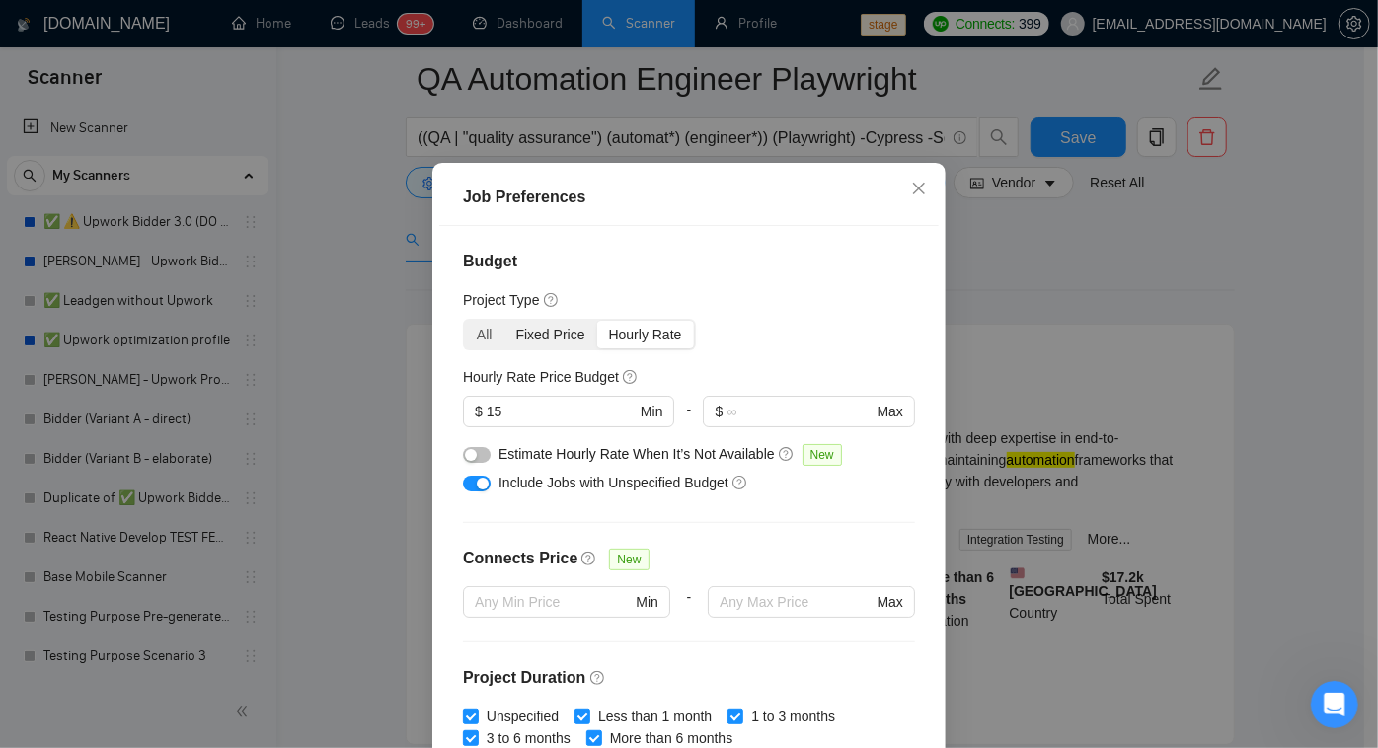
click at [564, 349] on div "Fixed Price" at bounding box center [551, 335] width 93 height 28
click at [505, 321] on input "Fixed Price" at bounding box center [505, 321] width 0 height 0
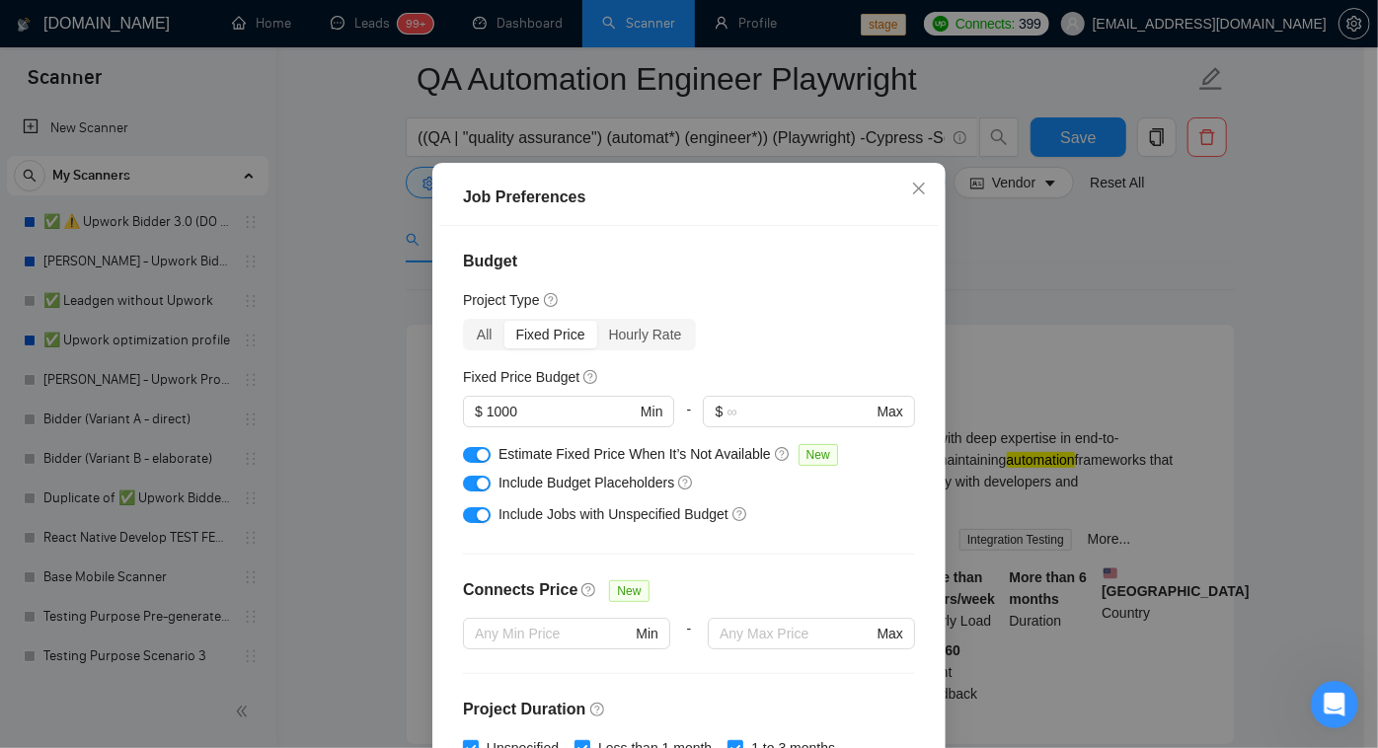
click at [682, 395] on div "Budget Project Type All Fixed Price Hourly Rate Fixed Price Budget $ 1000 Min -…" at bounding box center [689, 488] width 500 height 524
click at [645, 349] on div "Hourly Rate" at bounding box center [645, 335] width 97 height 28
click at [597, 321] on input "Hourly Rate" at bounding box center [597, 321] width 0 height 0
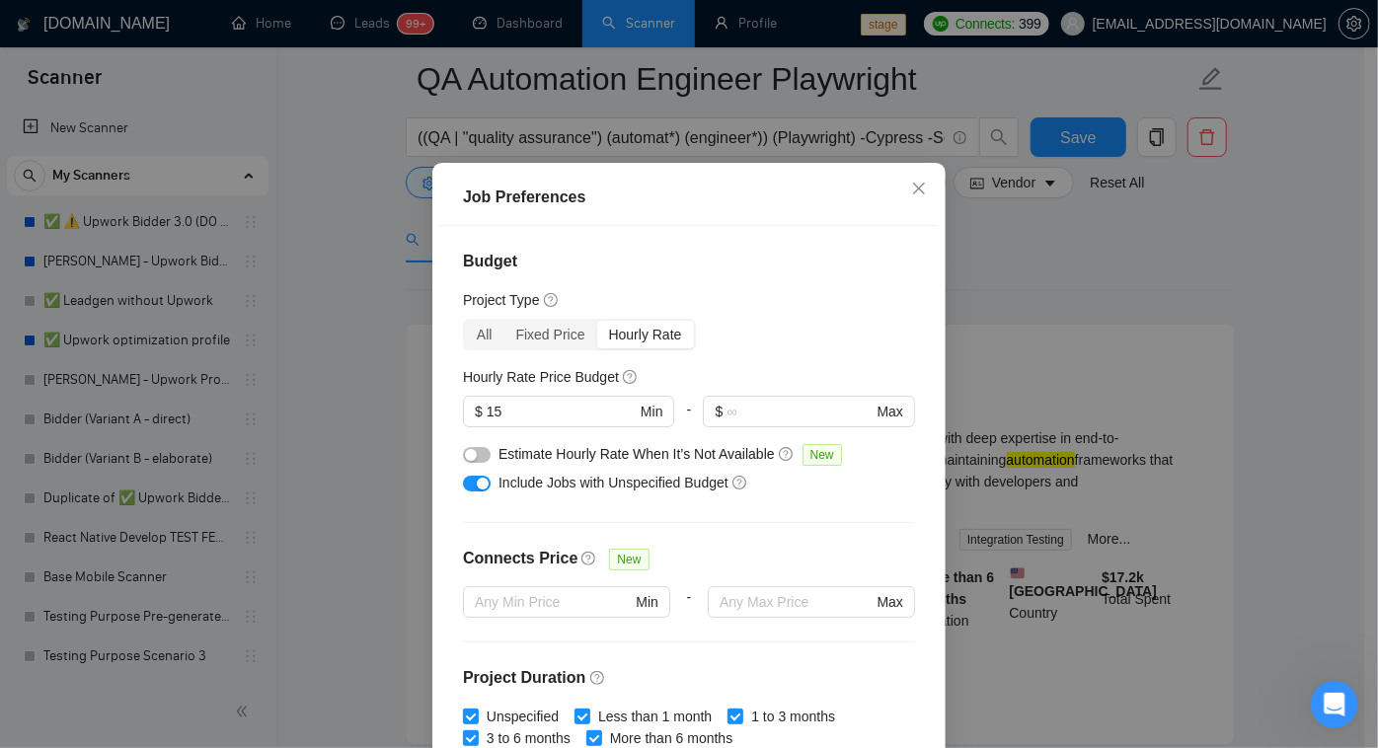
click at [478, 463] on button "button" at bounding box center [477, 455] width 28 height 16
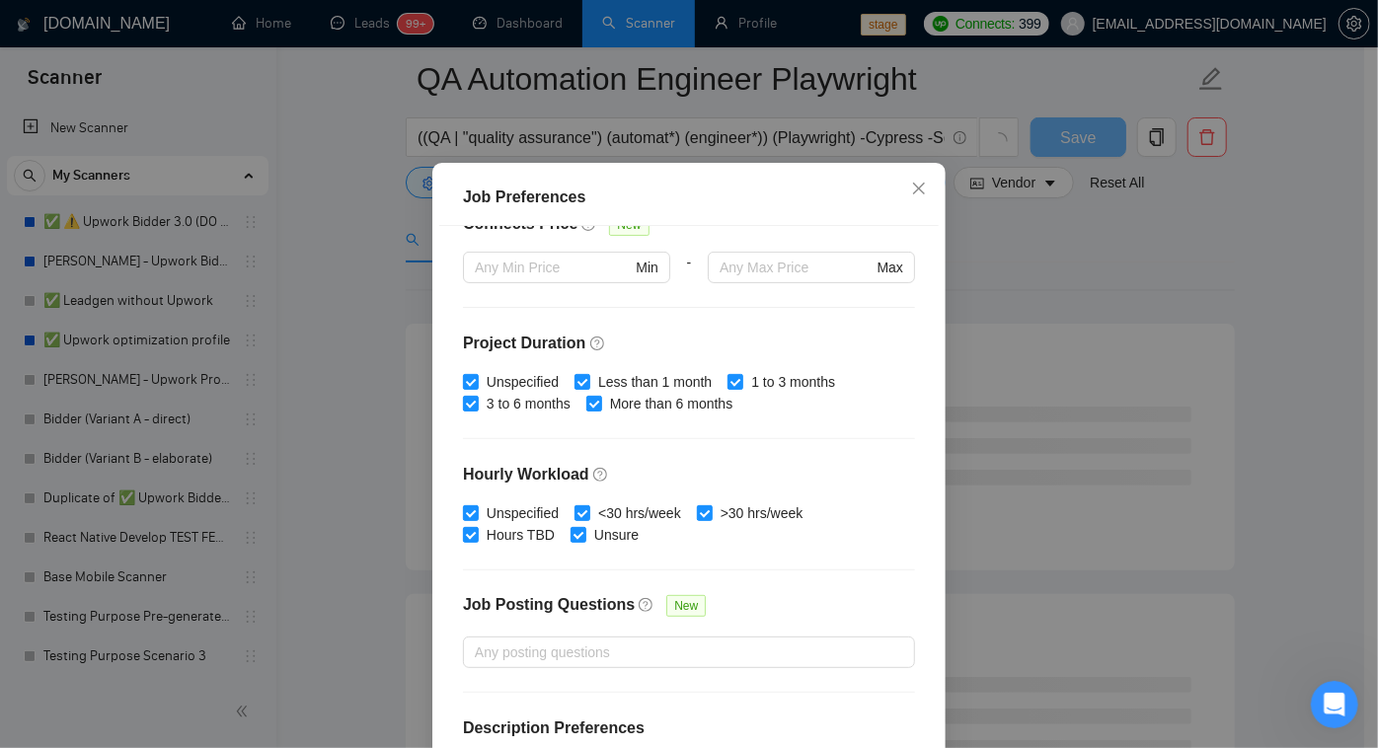
scroll to position [425, 0]
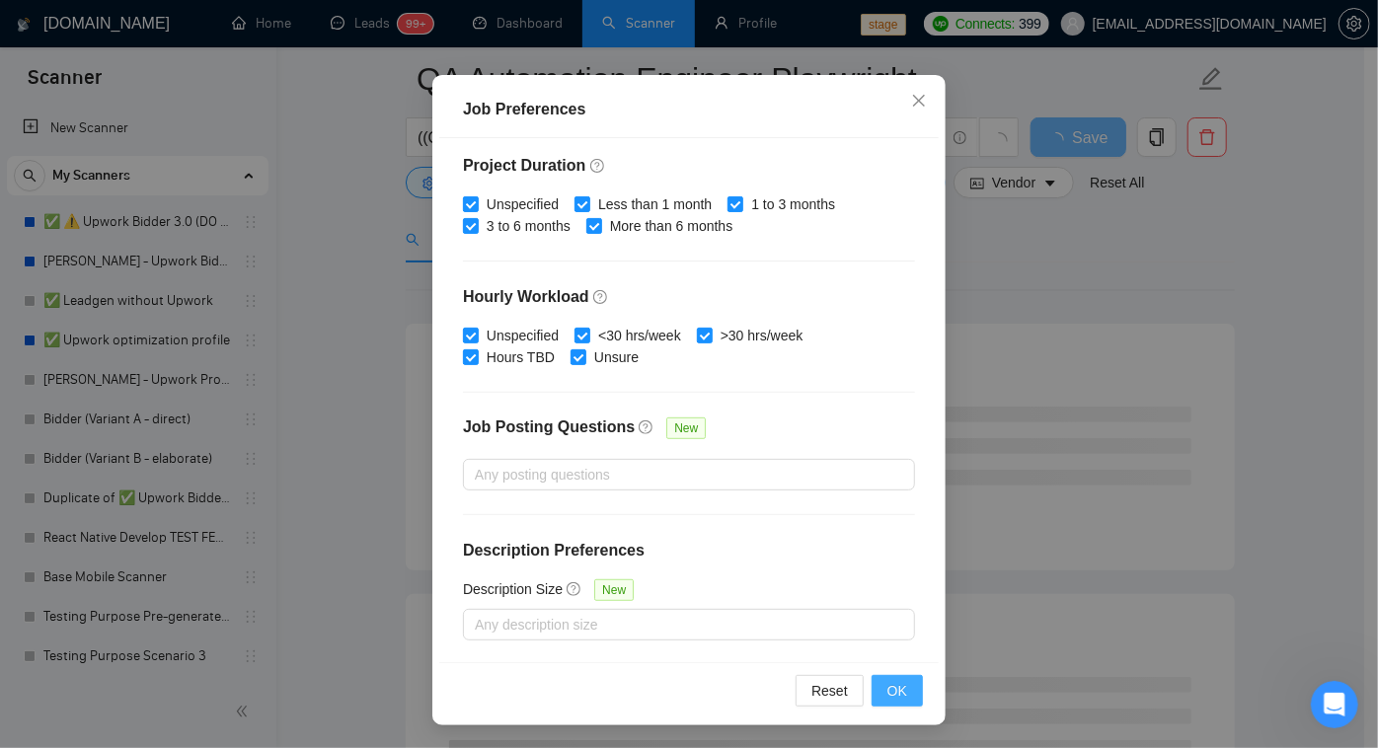
click at [878, 684] on button "OK" at bounding box center [897, 691] width 51 height 32
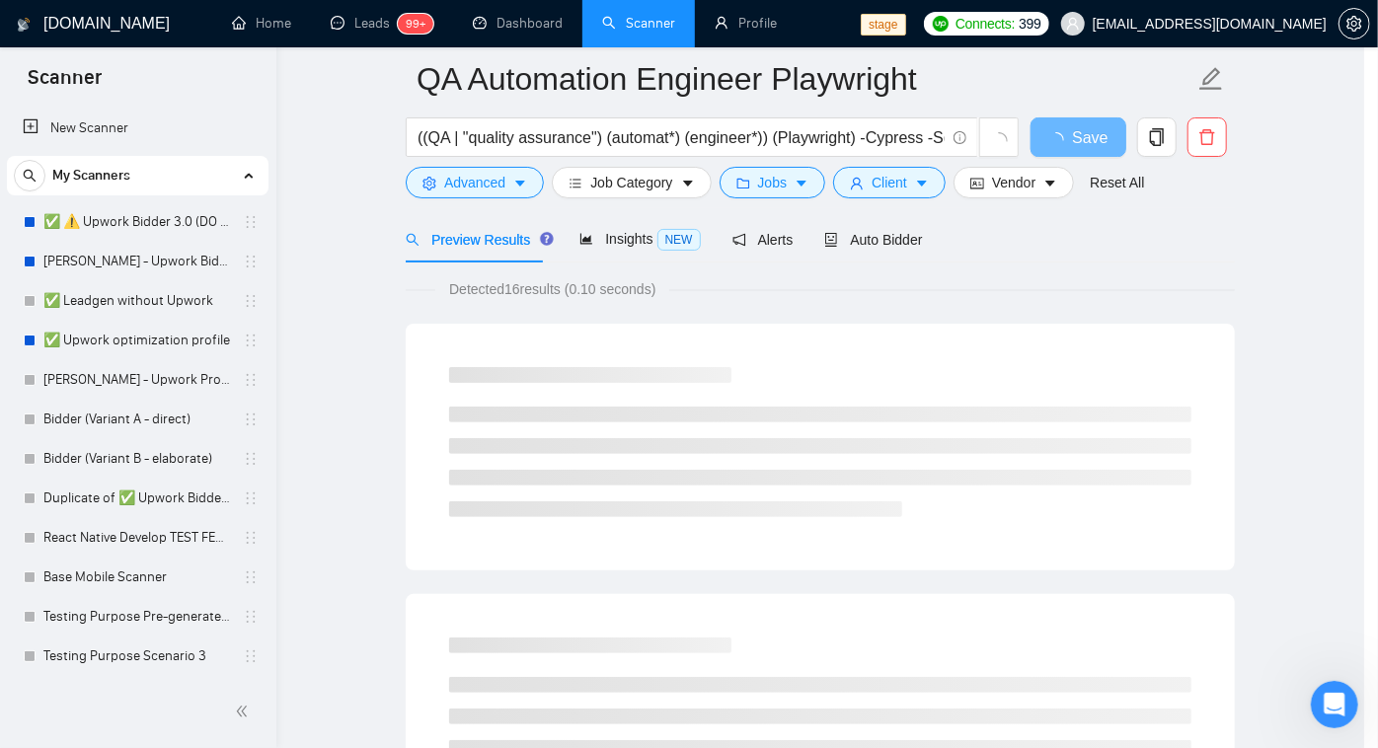
scroll to position [43, 0]
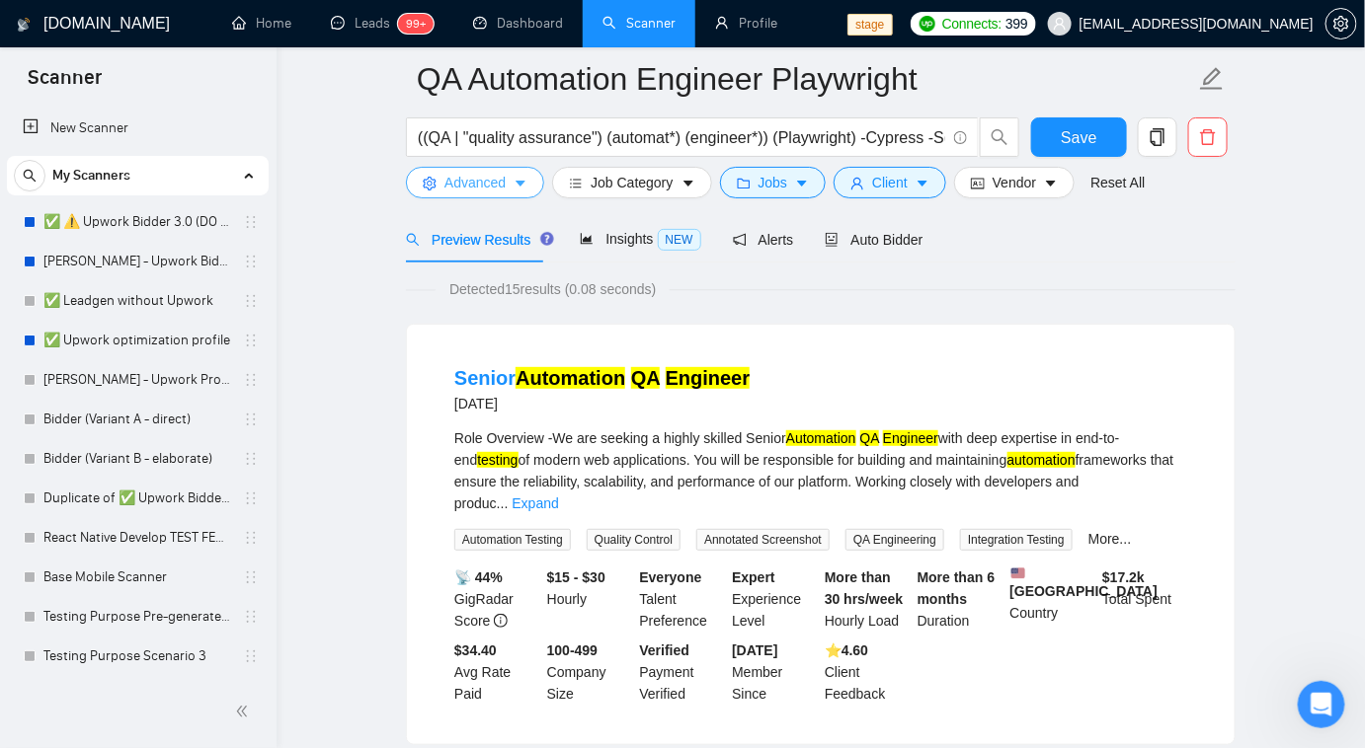
click at [518, 194] on button "Advanced" at bounding box center [475, 183] width 138 height 32
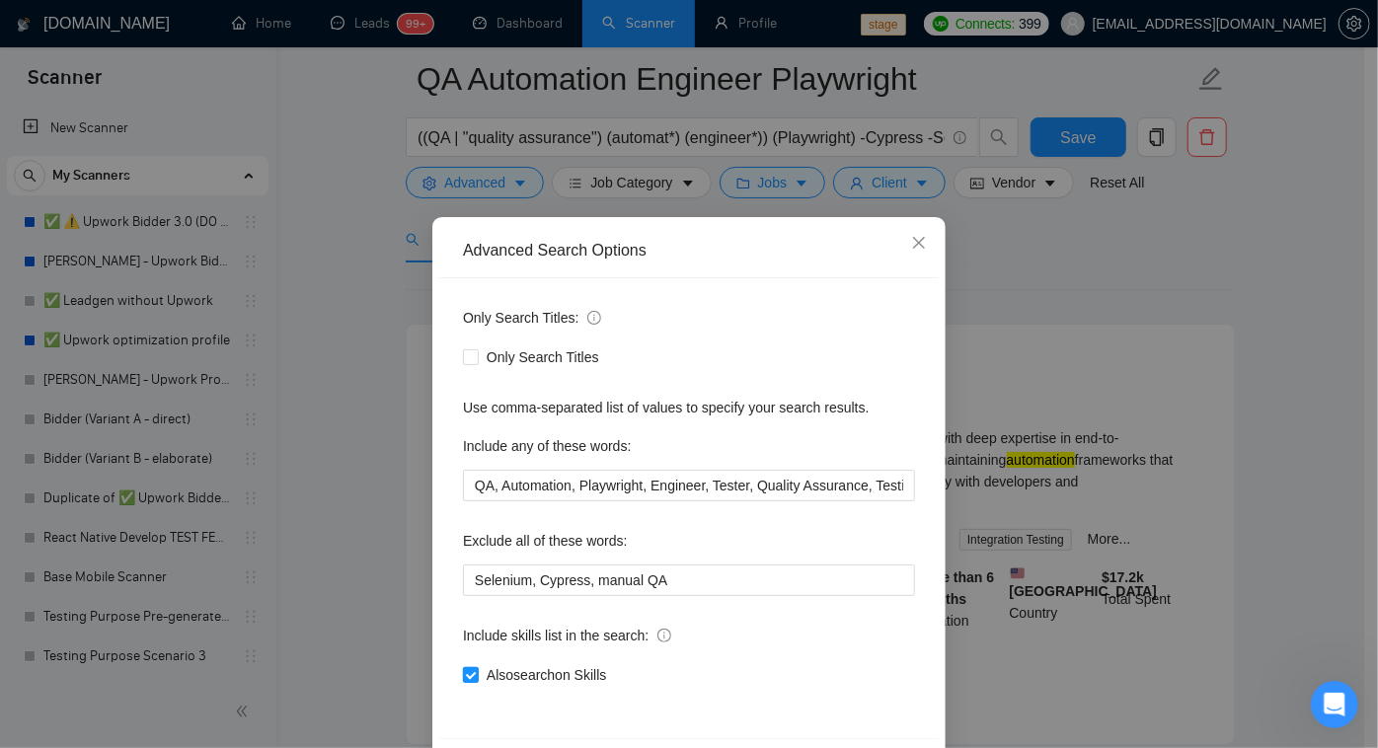
click at [467, 674] on input "Also search on Skills" at bounding box center [470, 674] width 14 height 14
checkbox input "false"
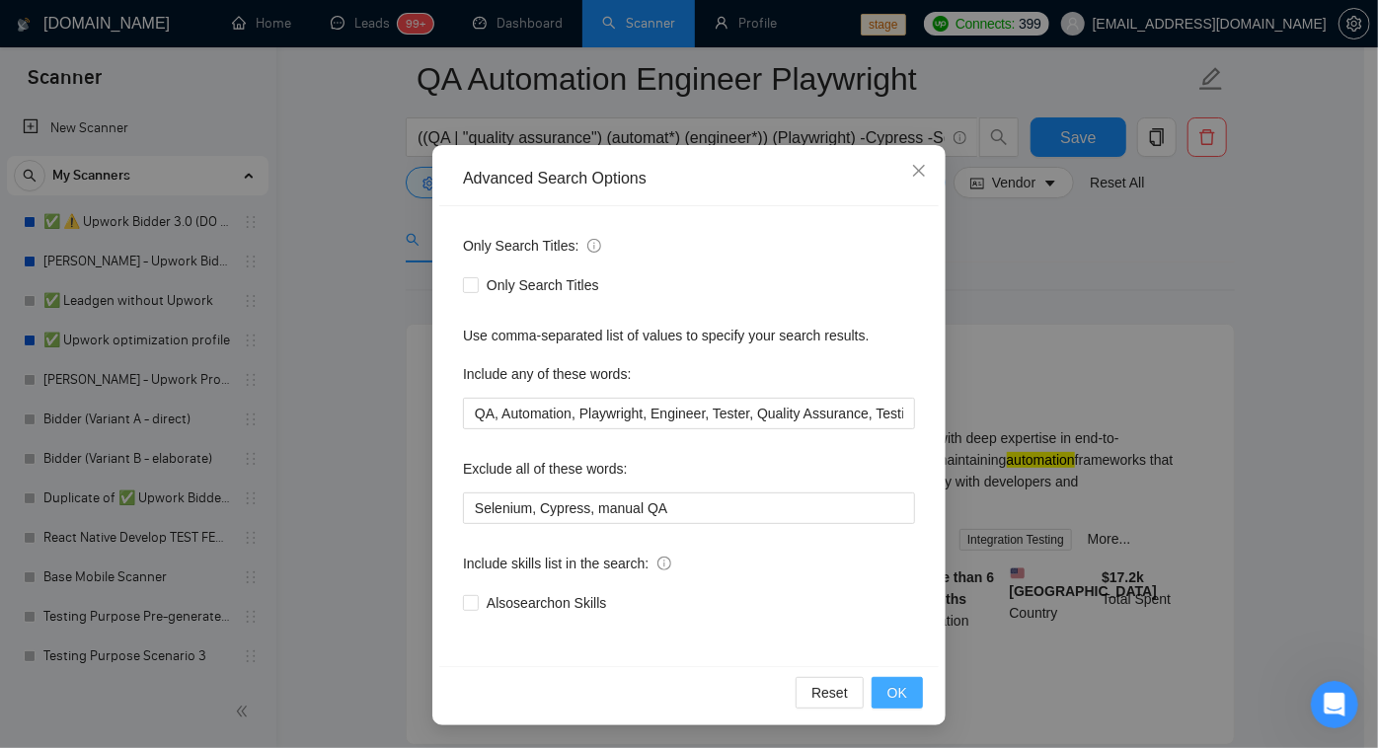
click at [902, 688] on button "OK" at bounding box center [897, 693] width 51 height 32
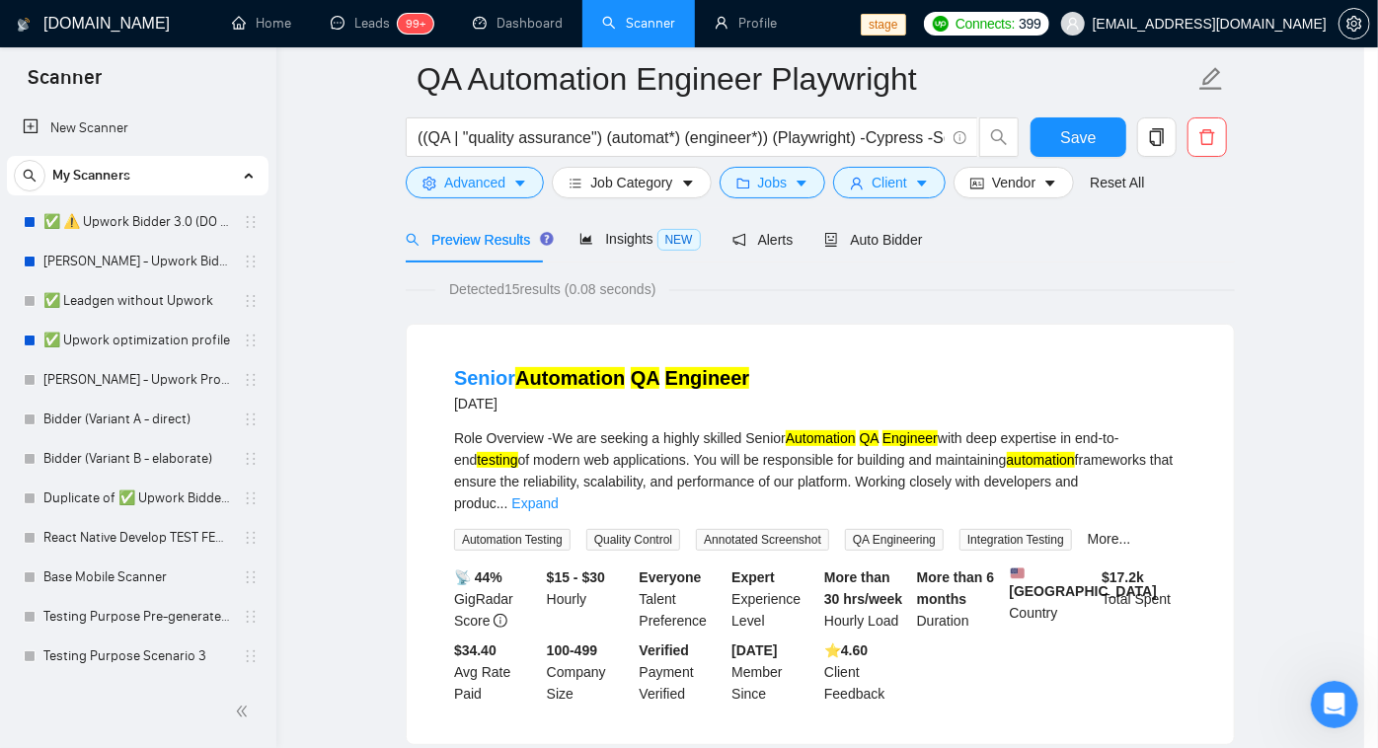
scroll to position [0, 0]
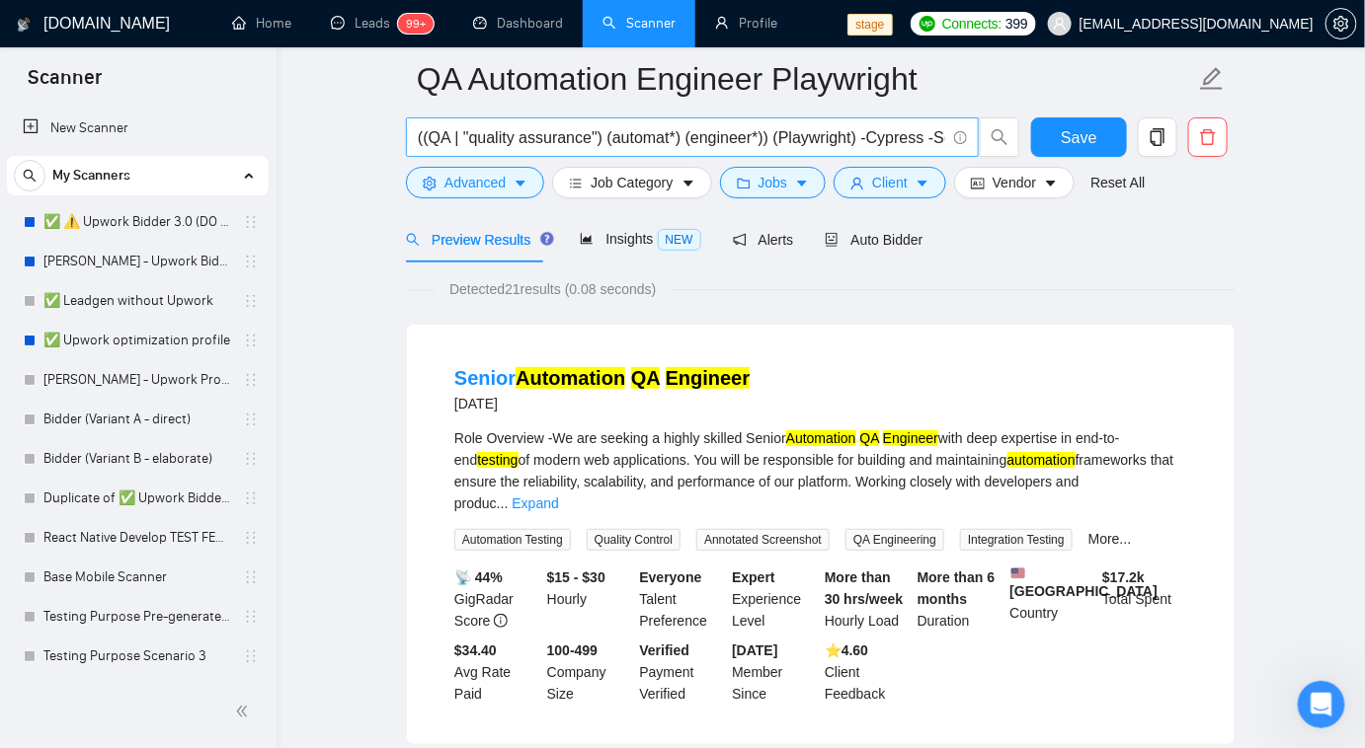
click at [709, 144] on input "((QA | "quality assurance") (automat*) (engineer*)) (Playwright) -Cypress -Sele…" at bounding box center [681, 137] width 527 height 25
paste input "QA | "quality assurance")"
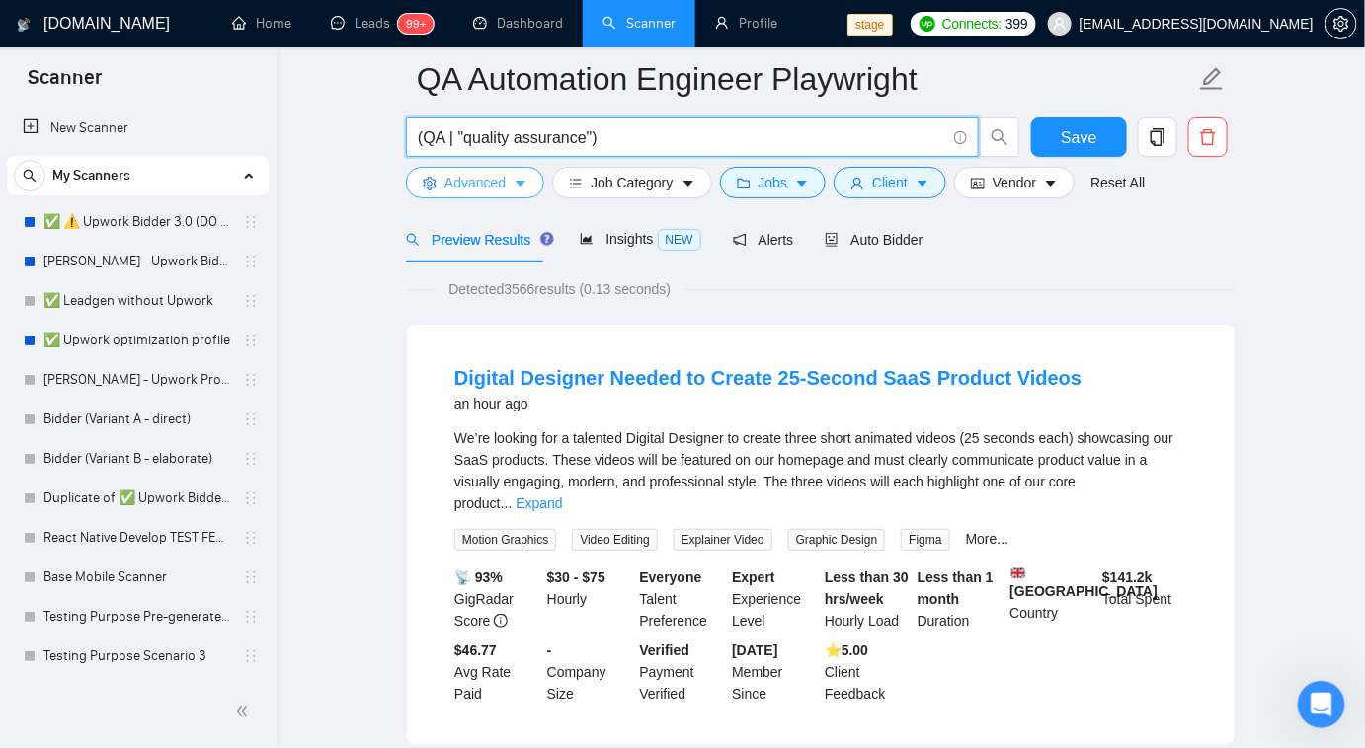
type input "(QA | "quality assurance")"
click at [474, 179] on span "Advanced" at bounding box center [474, 183] width 61 height 22
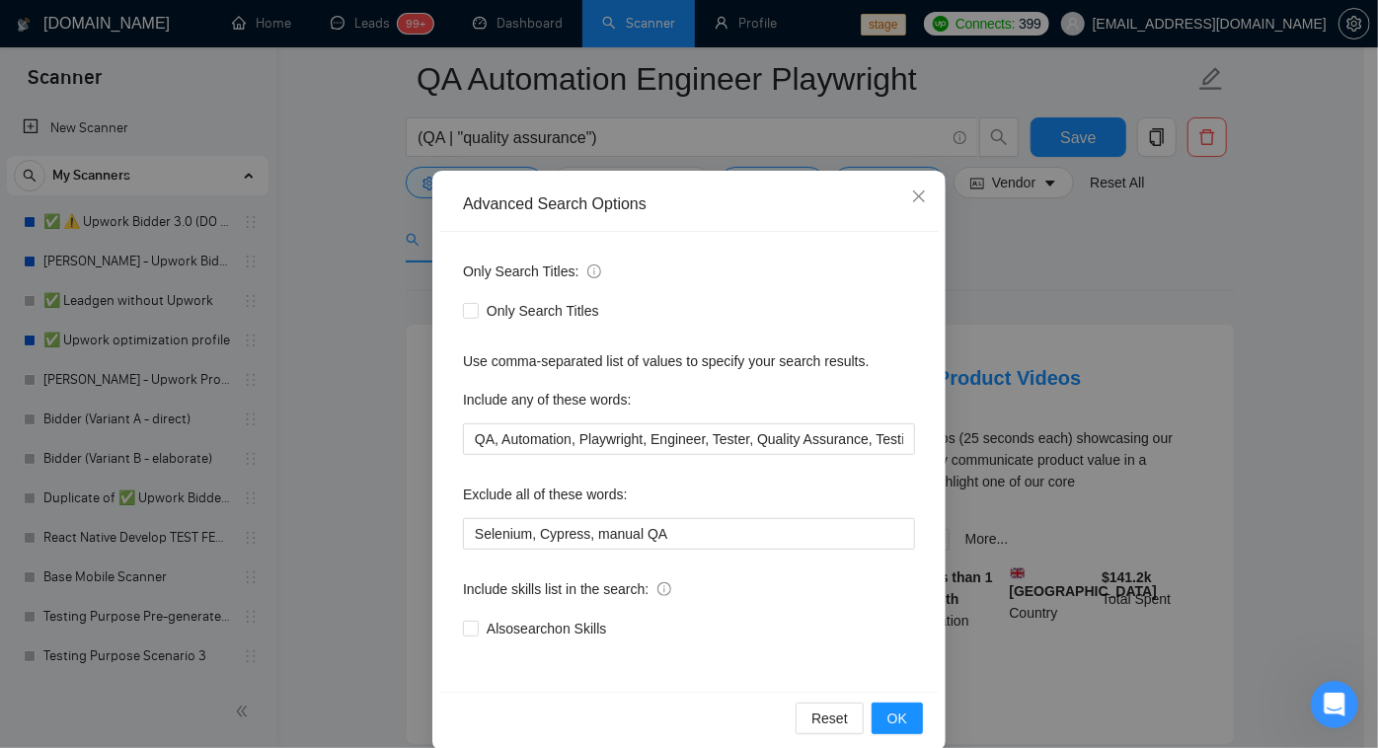
scroll to position [72, 0]
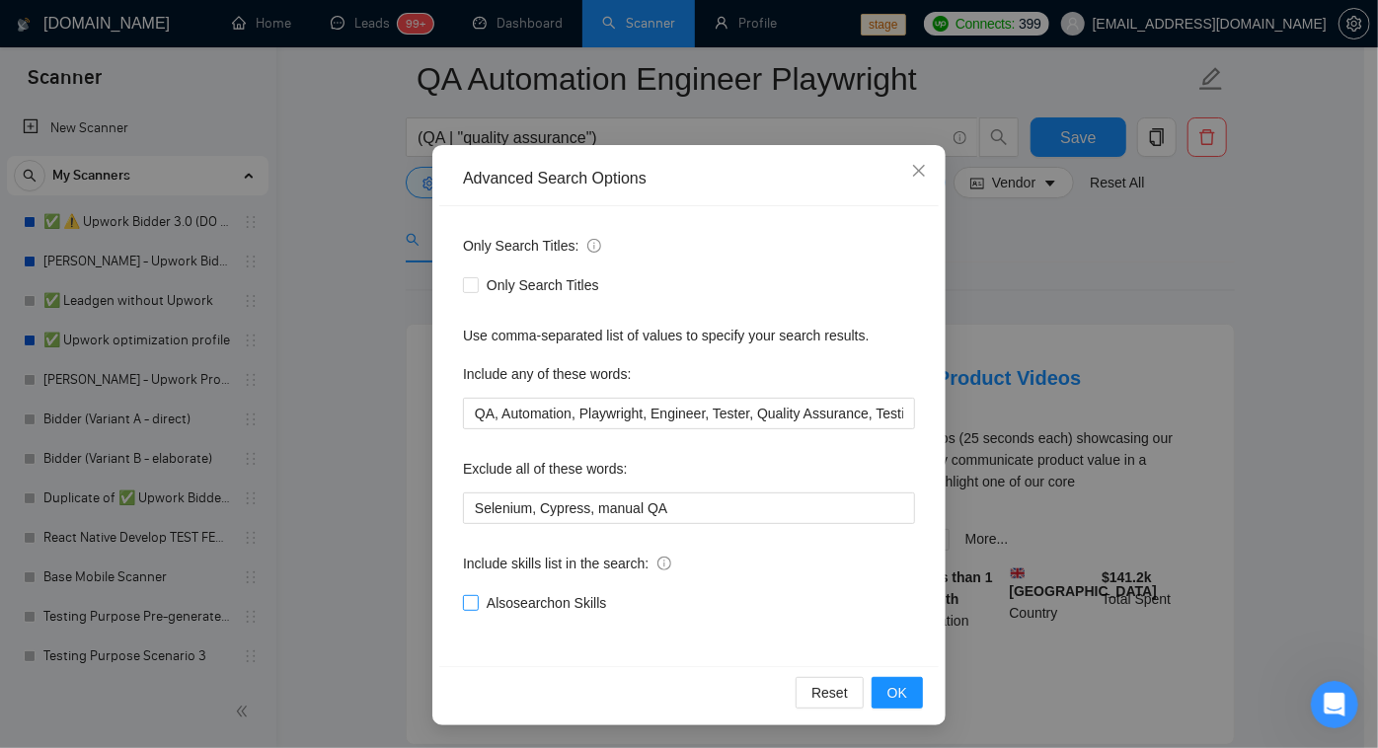
click at [510, 604] on span "Also search on Skills" at bounding box center [546, 603] width 135 height 22
click at [477, 604] on input "Also search on Skills" at bounding box center [470, 602] width 14 height 14
checkbox input "true"
click at [888, 690] on span "OK" at bounding box center [898, 693] width 20 height 22
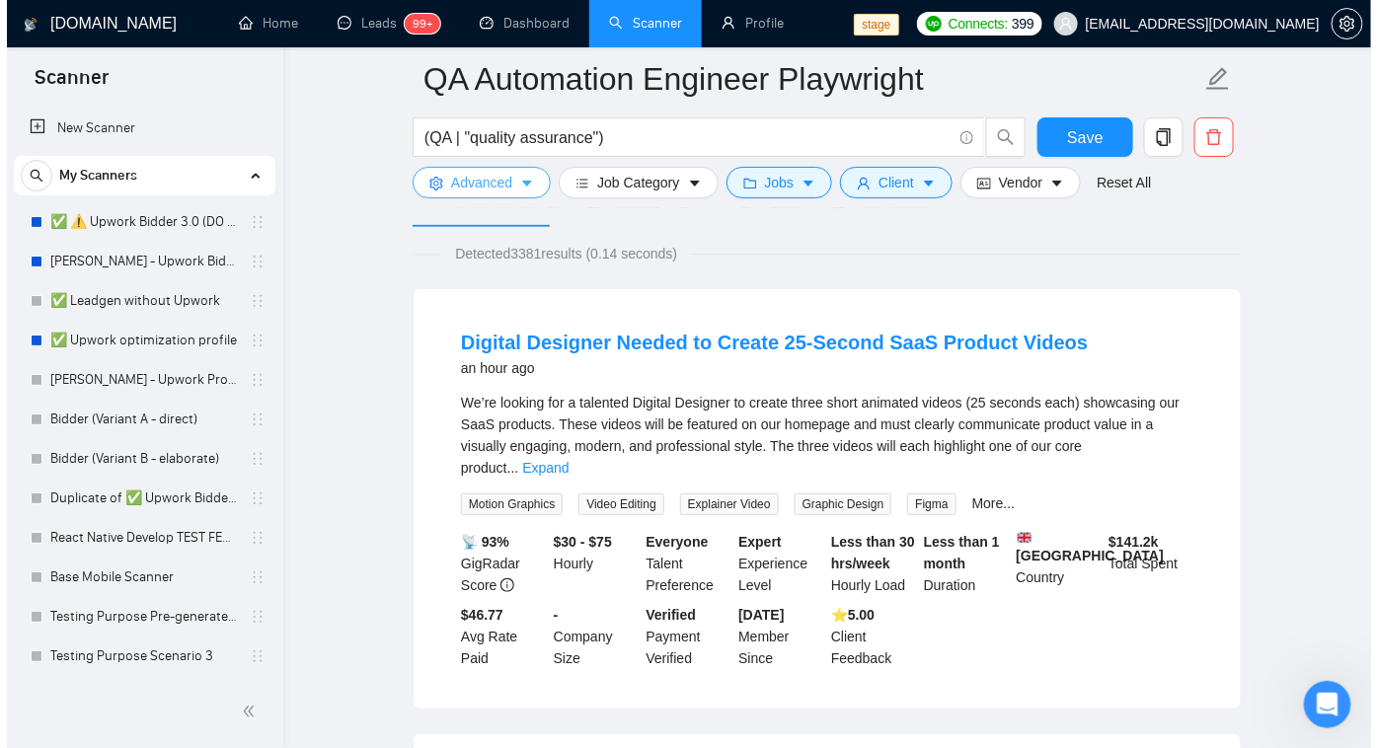
scroll to position [0, 0]
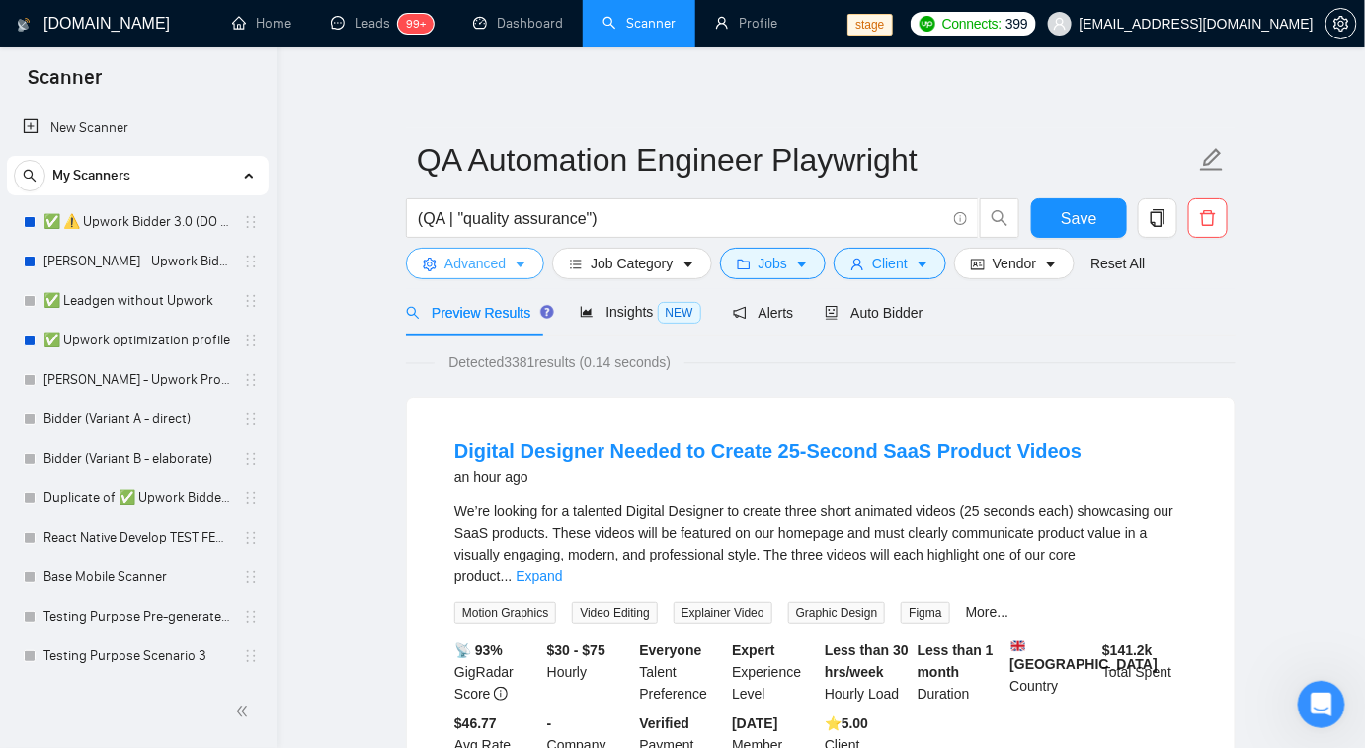
click at [471, 259] on span "Advanced" at bounding box center [474, 264] width 61 height 22
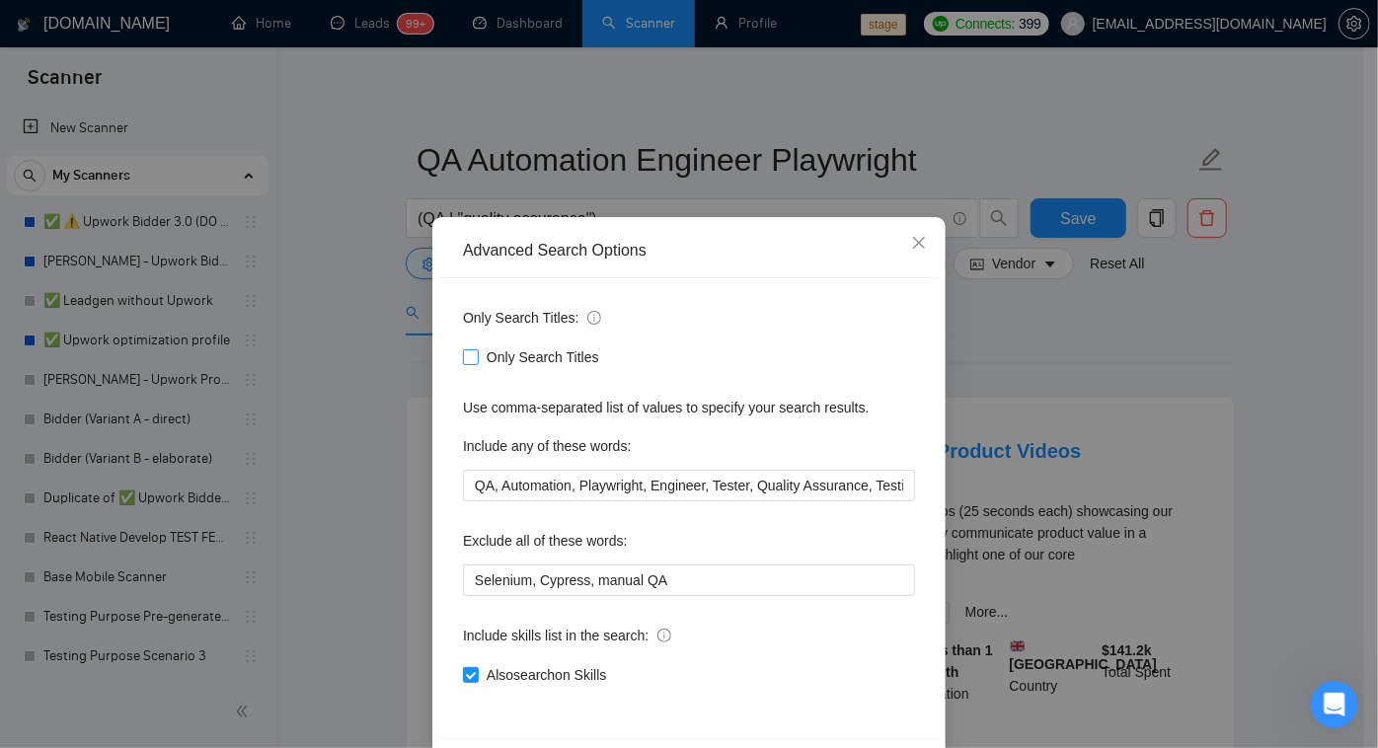
click at [465, 353] on input "Only Search Titles" at bounding box center [470, 357] width 14 height 14
checkbox input "true"
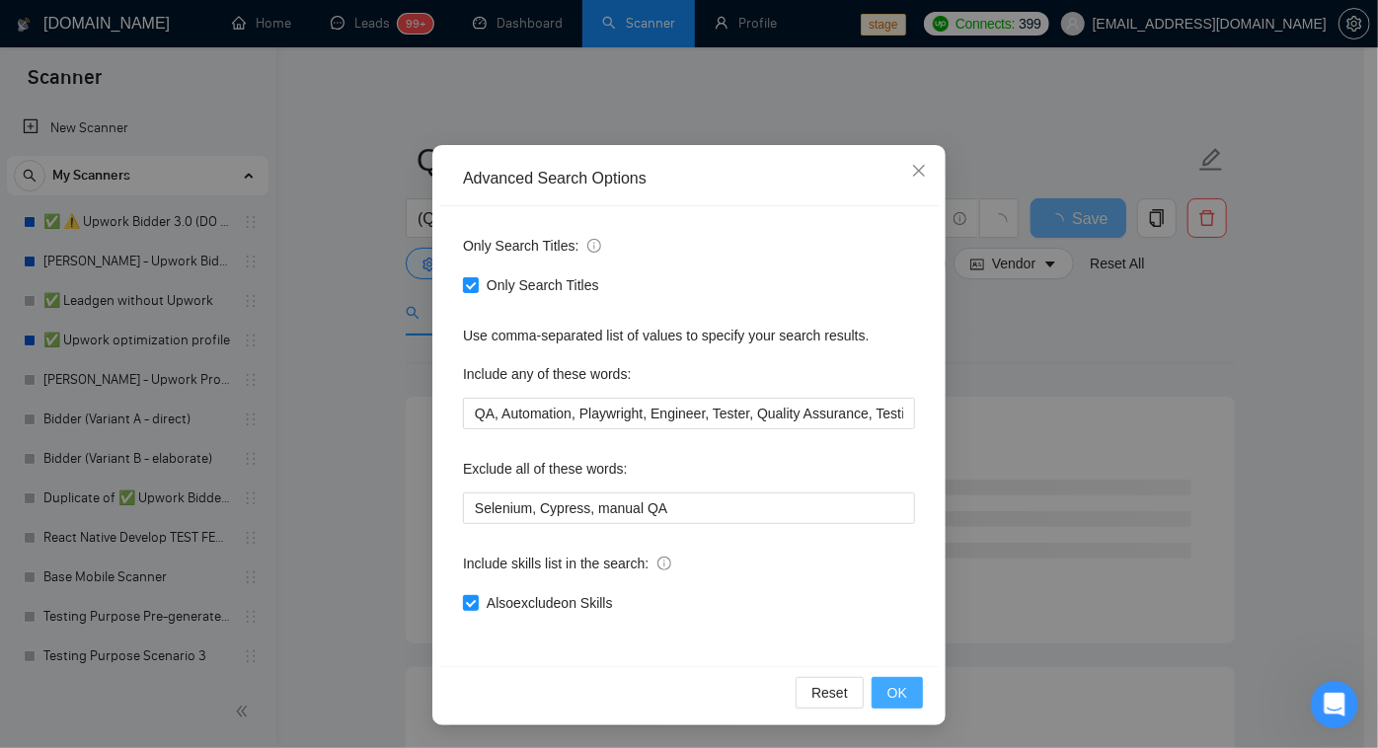
click at [899, 695] on span "OK" at bounding box center [898, 693] width 20 height 22
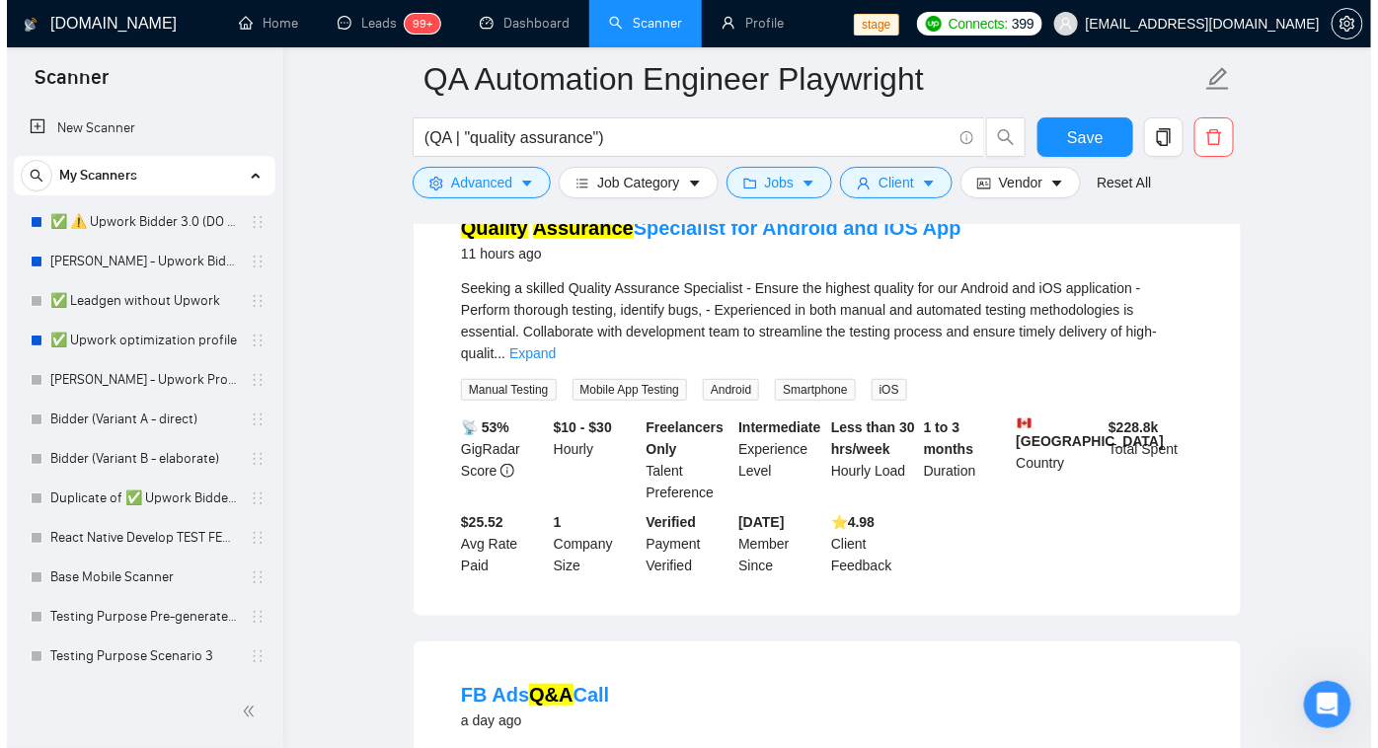
scroll to position [0, 0]
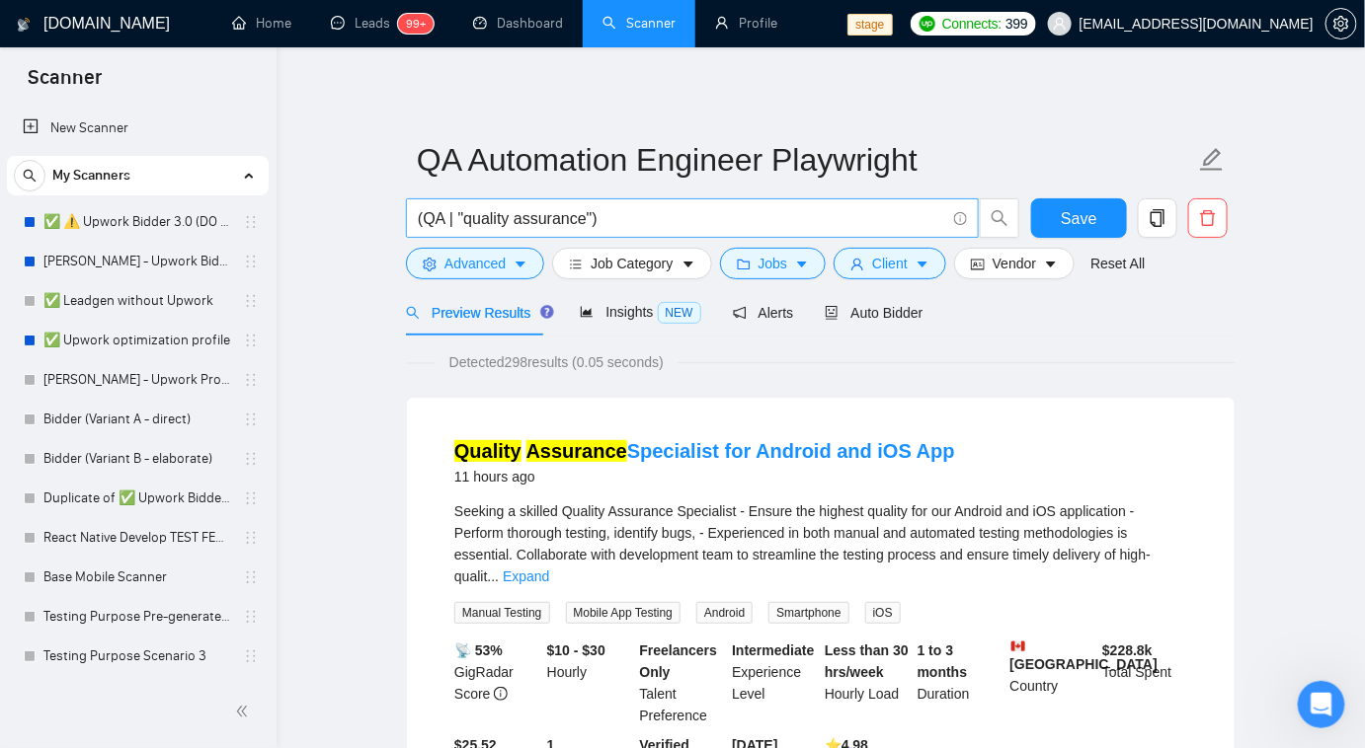
click at [627, 223] on input "(QA | "quality assurance")" at bounding box center [681, 218] width 527 height 25
paste input "automat* playwright"
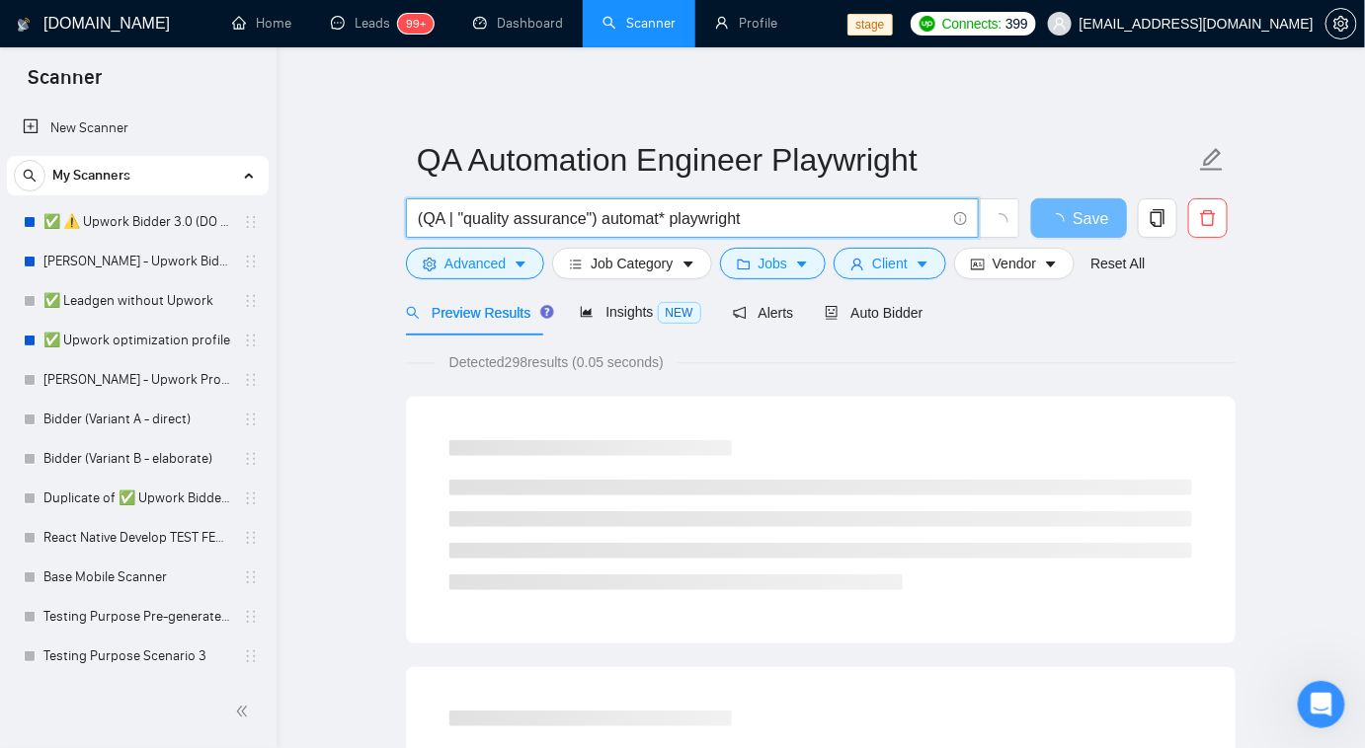
drag, startPoint x: 657, startPoint y: 219, endPoint x: 632, endPoint y: 219, distance: 24.7
click at [632, 219] on input "(QA | "quality assurance") automat* playwright" at bounding box center [681, 218] width 527 height 25
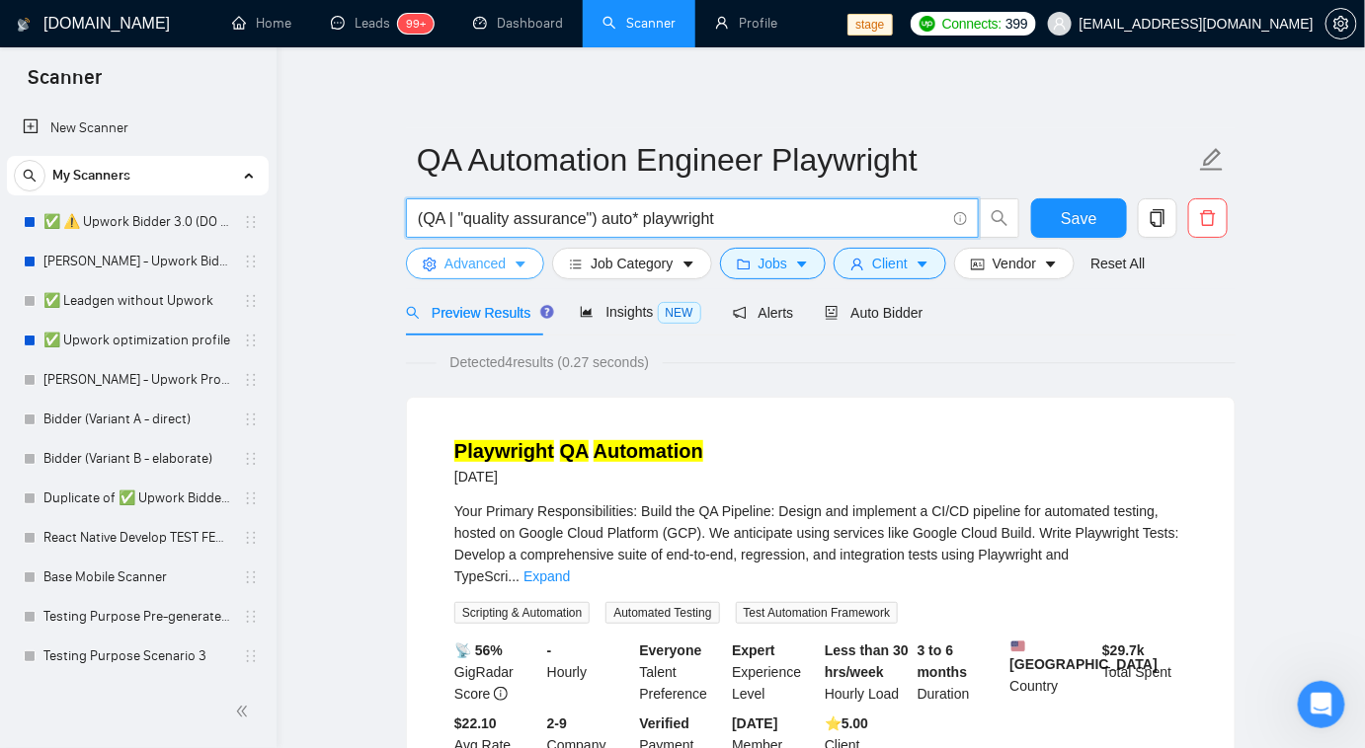
type input "(QA | "quality assurance") auto* playwright"
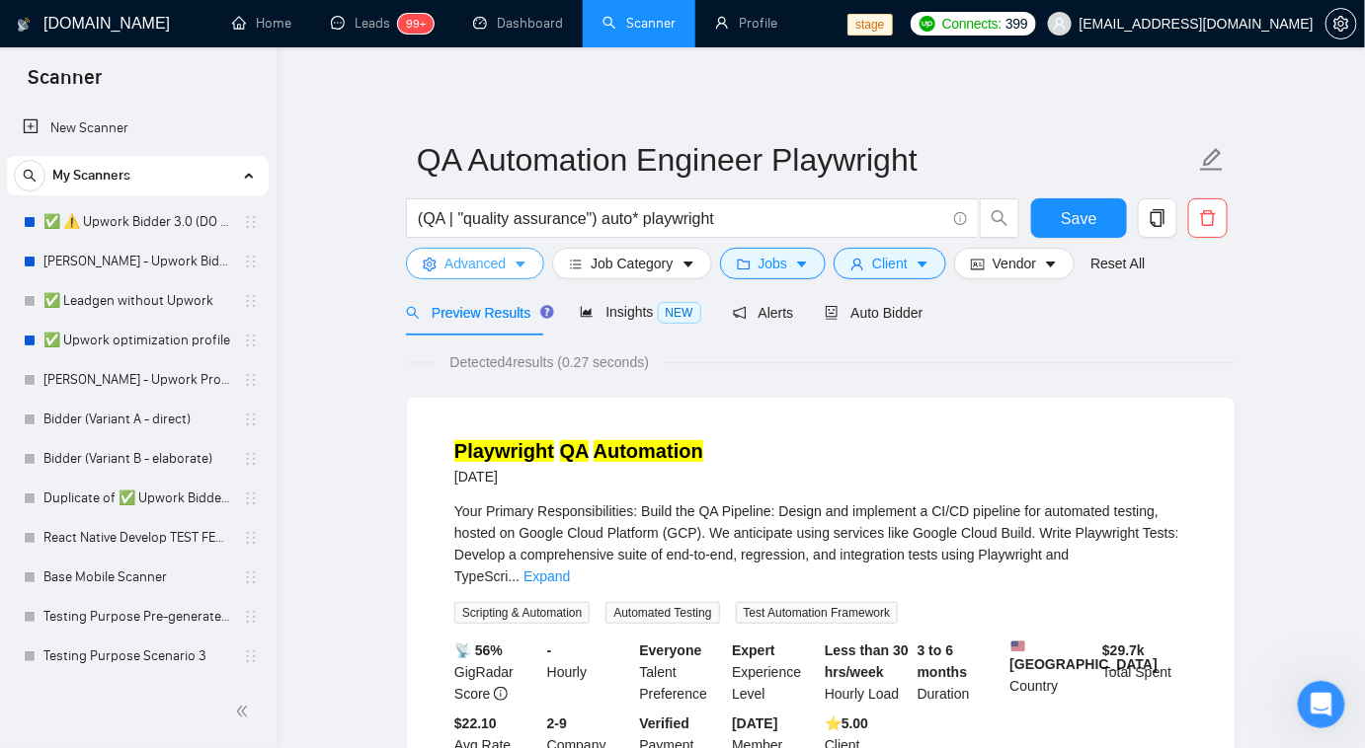
click at [479, 264] on span "Advanced" at bounding box center [474, 264] width 61 height 22
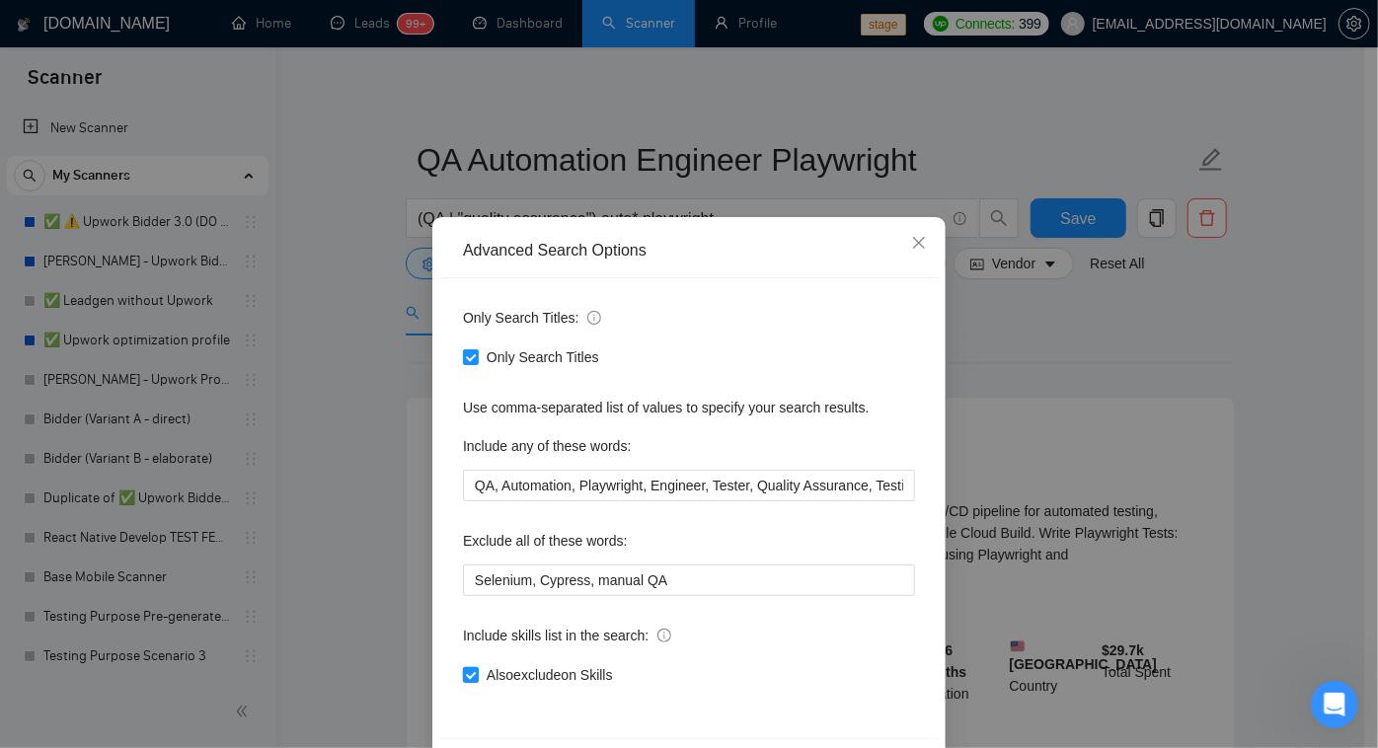
click at [466, 679] on input "Also exclude on Skills" at bounding box center [470, 674] width 14 height 14
checkbox input "false"
click at [479, 357] on span "Only Search Titles" at bounding box center [543, 358] width 128 height 22
click at [472, 357] on input "Only Search Titles" at bounding box center [470, 357] width 14 height 14
checkbox input "false"
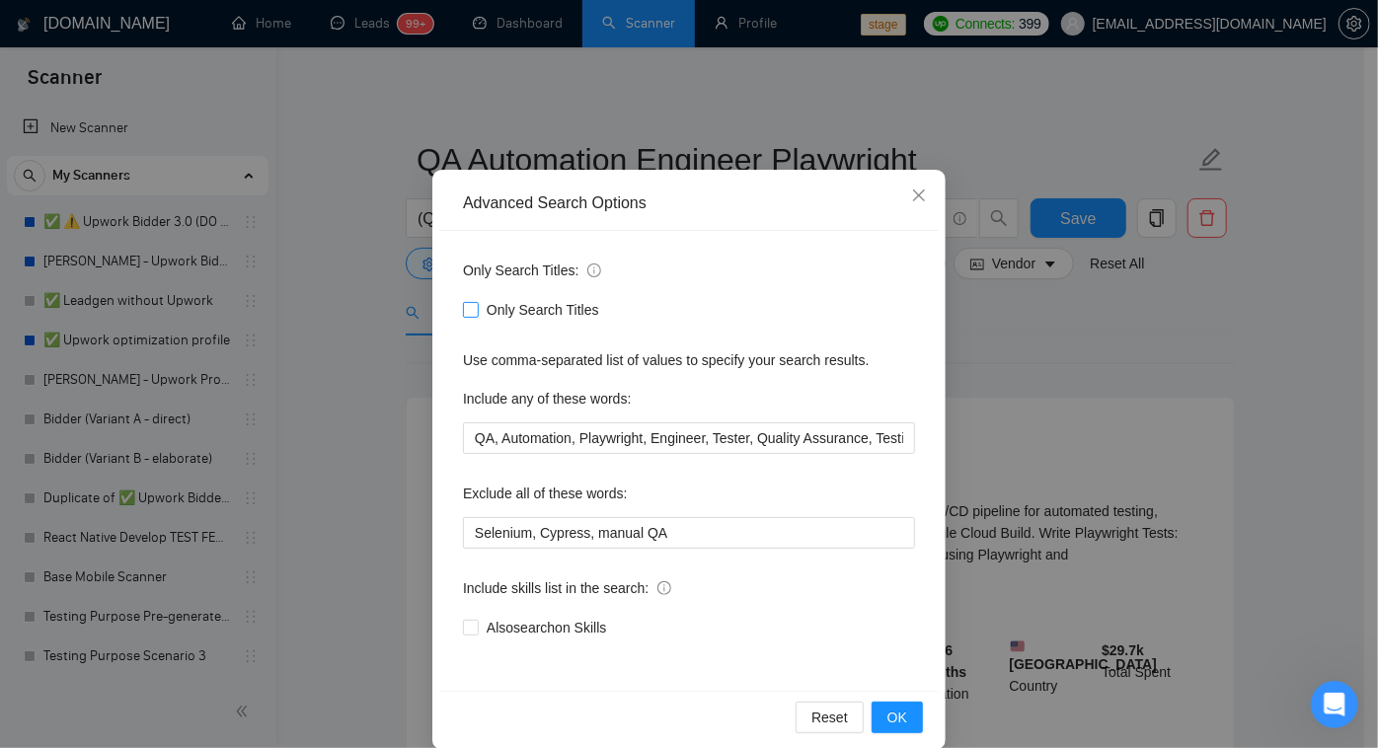
scroll to position [72, 0]
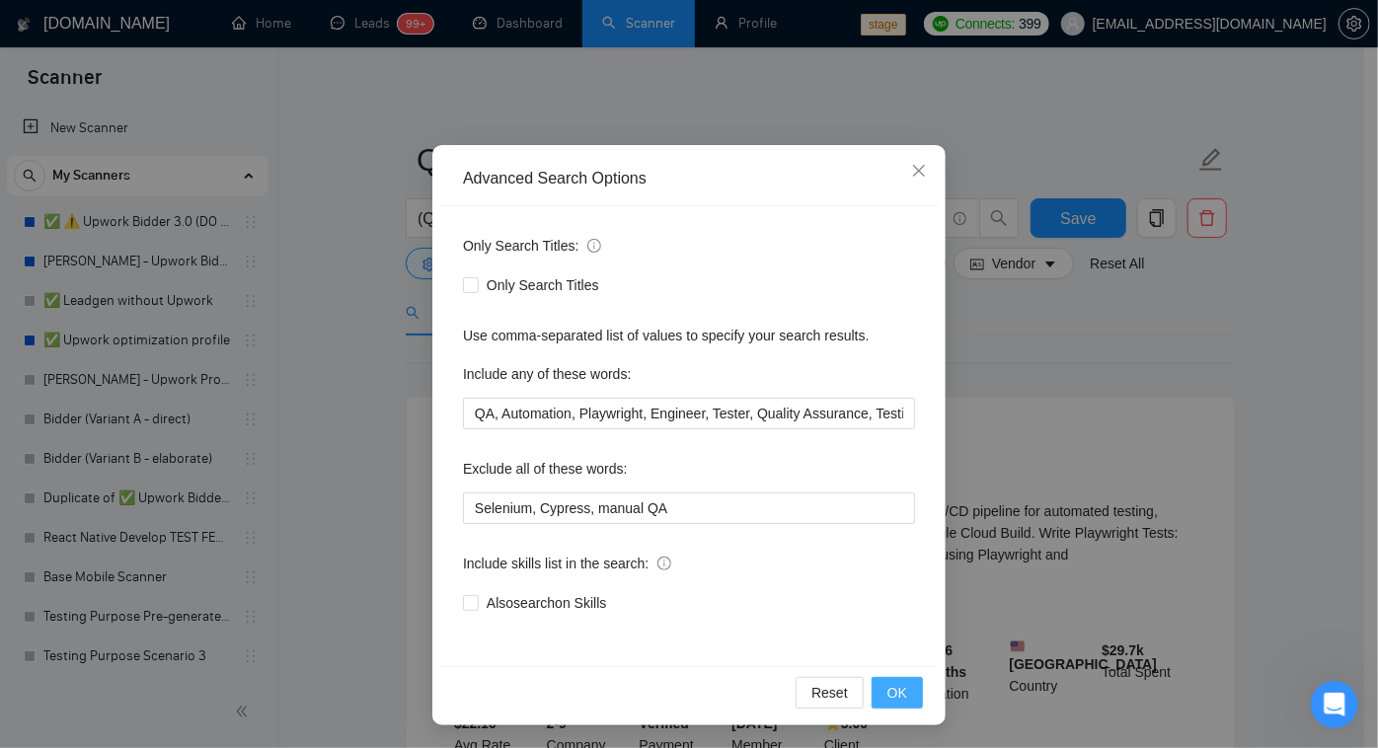
click at [896, 677] on button "OK" at bounding box center [897, 693] width 51 height 32
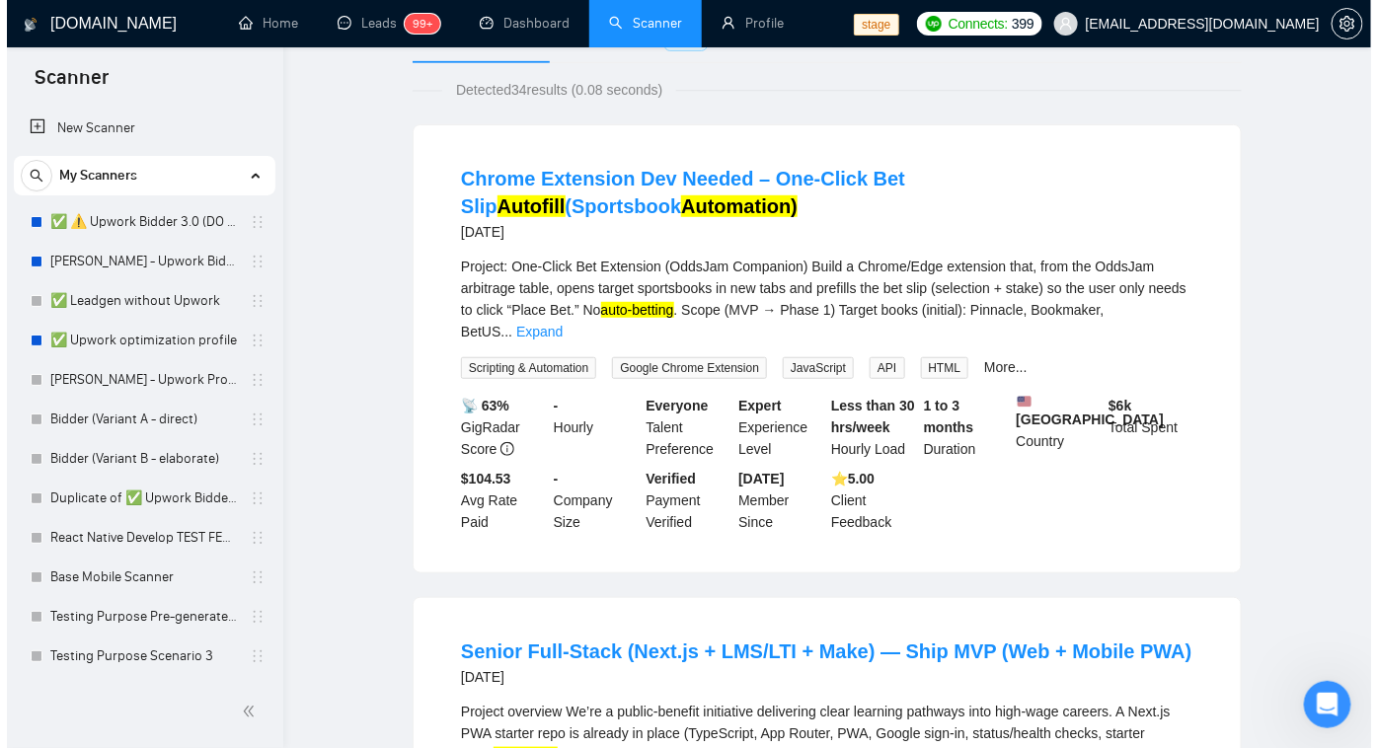
scroll to position [0, 0]
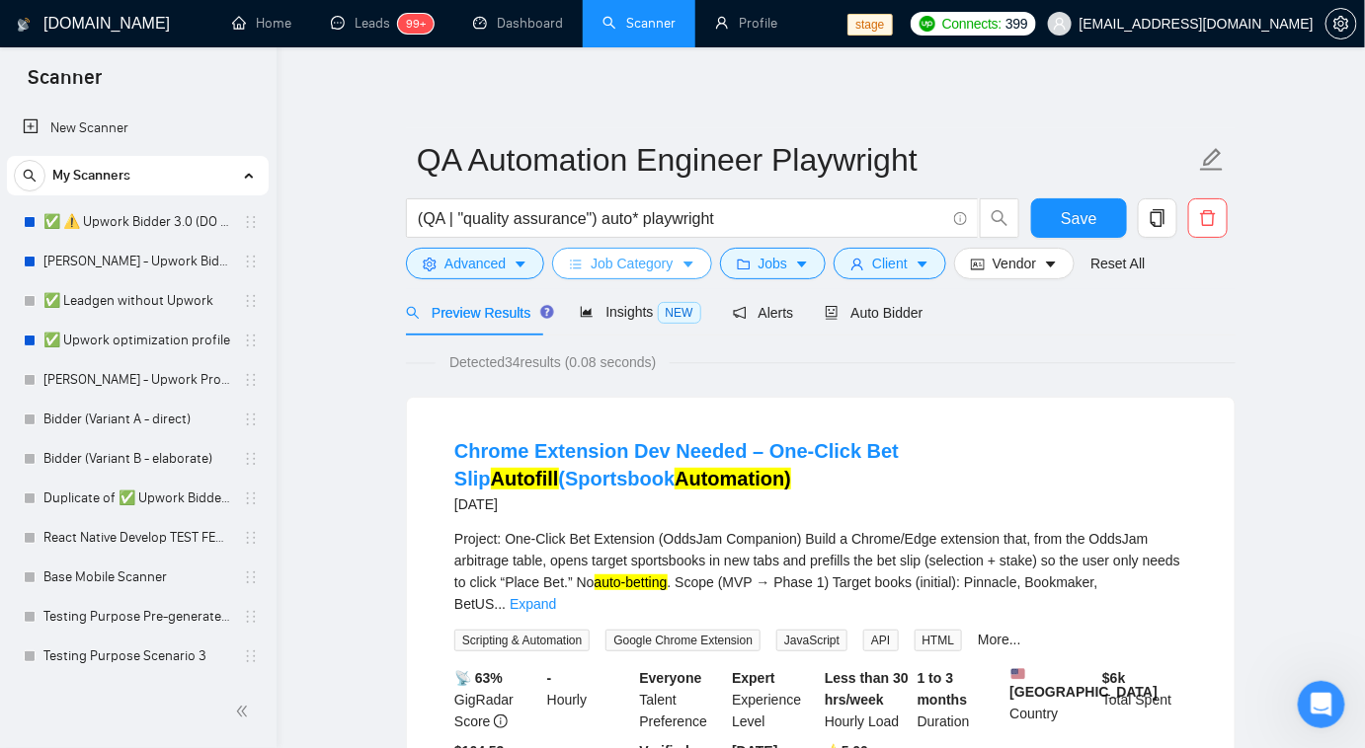
click at [645, 274] on span "Job Category" at bounding box center [631, 264] width 82 height 22
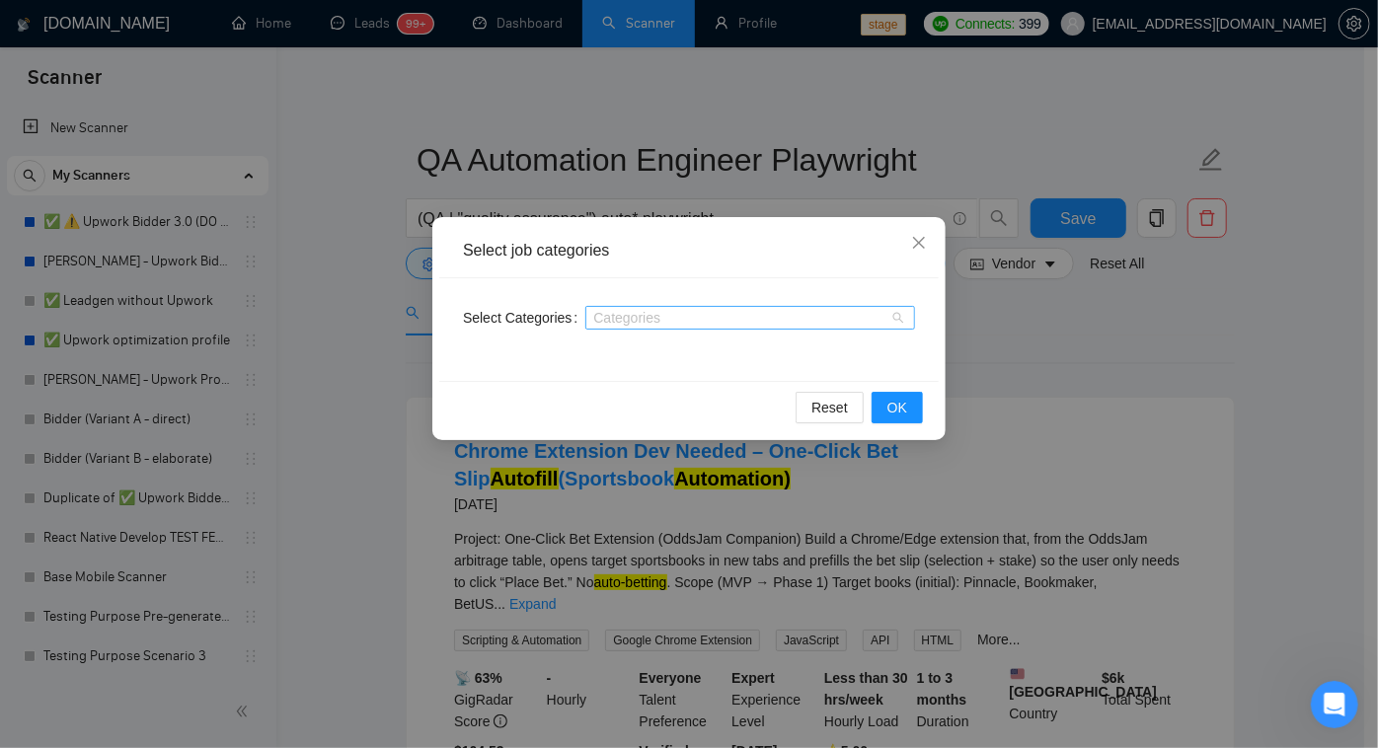
click at [643, 316] on div at bounding box center [740, 318] width 300 height 16
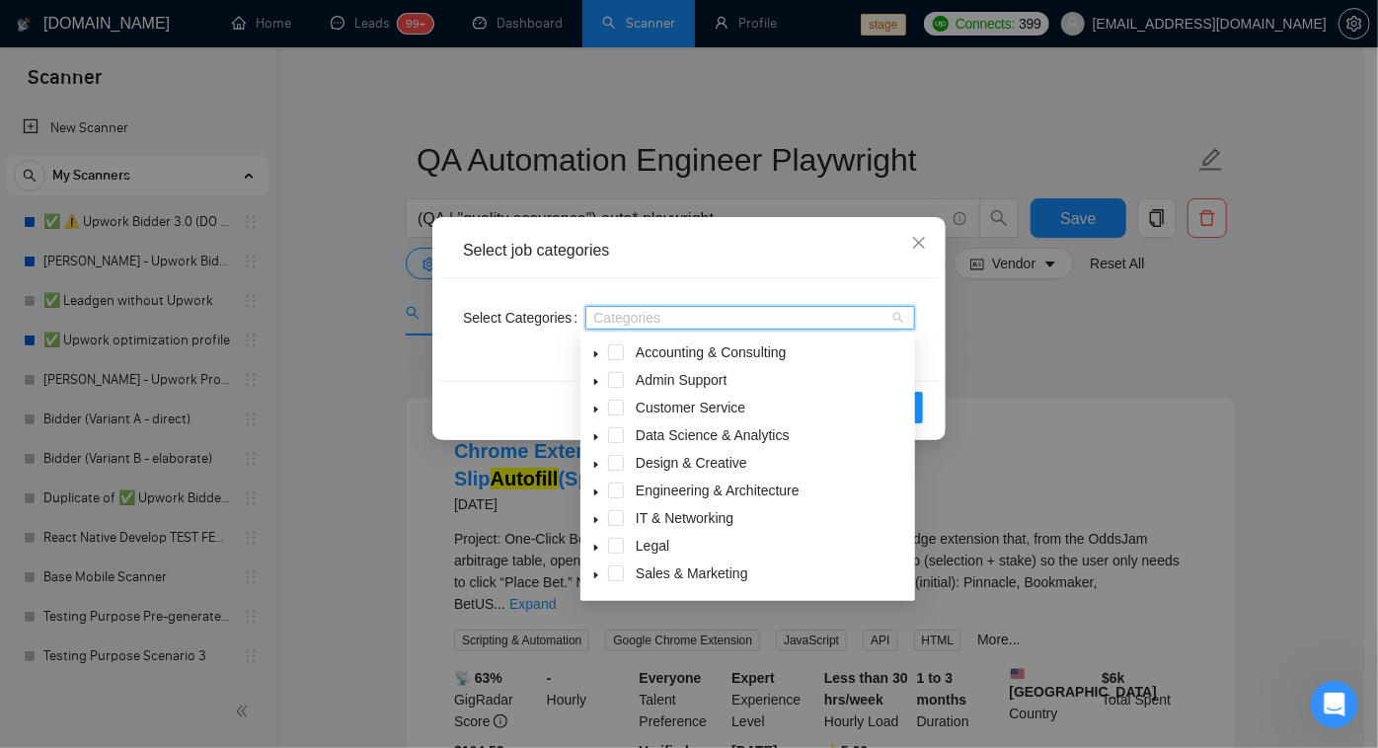
type input "q"
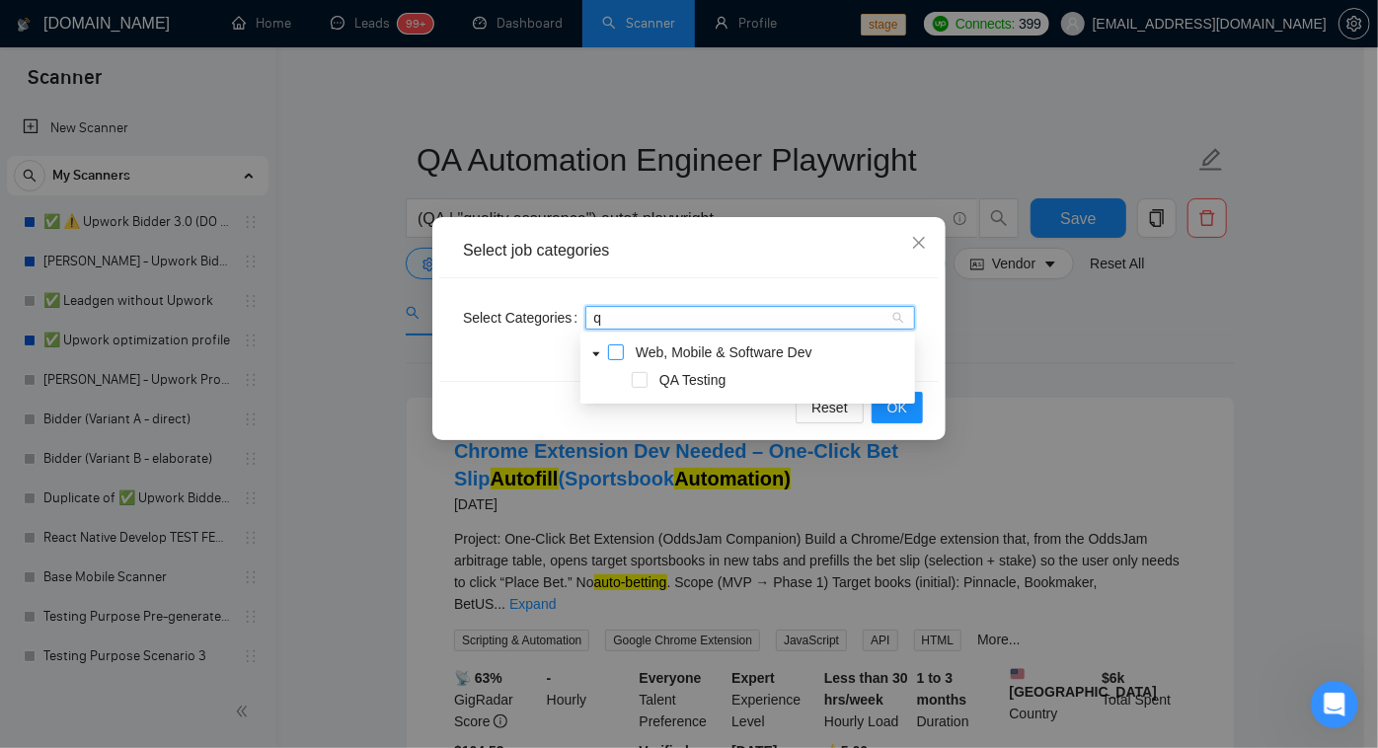
click at [616, 353] on span at bounding box center [616, 353] width 16 height 16
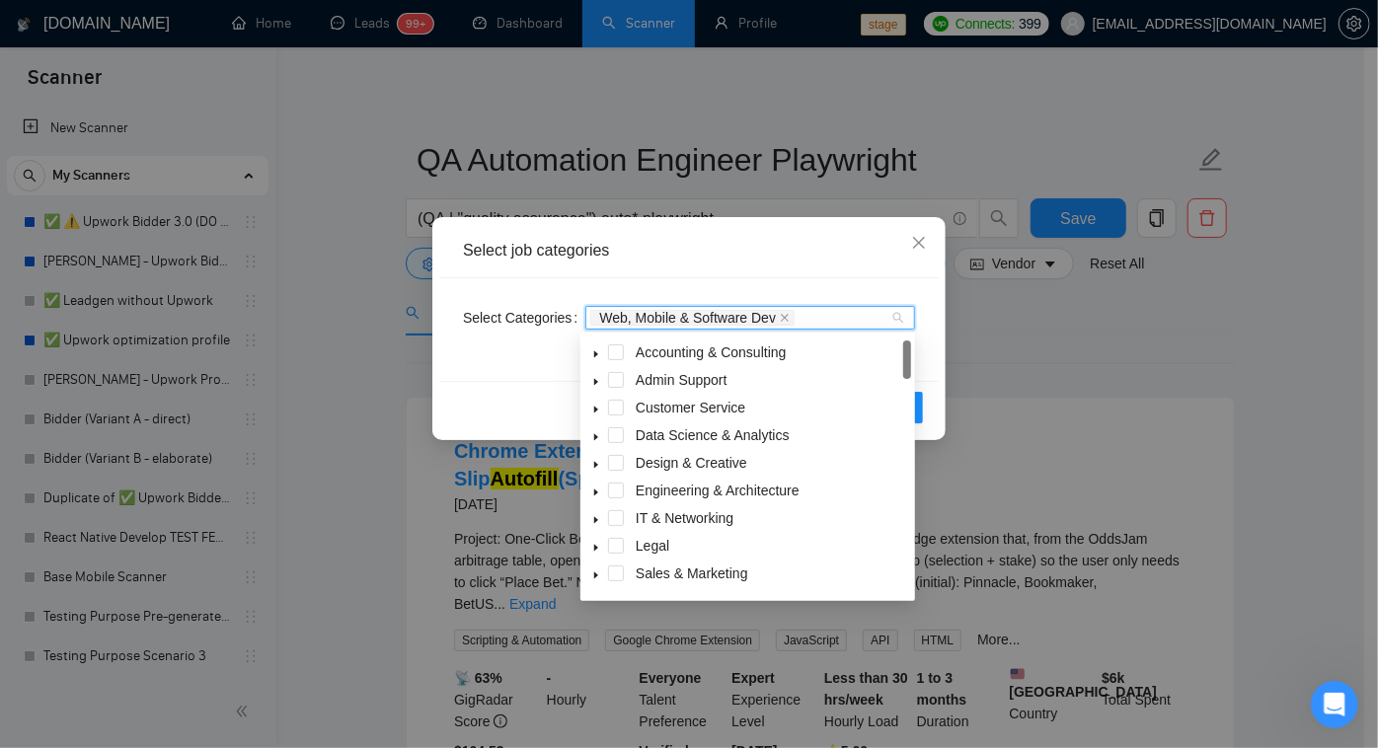
click at [833, 278] on div "Select Categories Web, Mobile & Software Dev" at bounding box center [689, 329] width 500 height 103
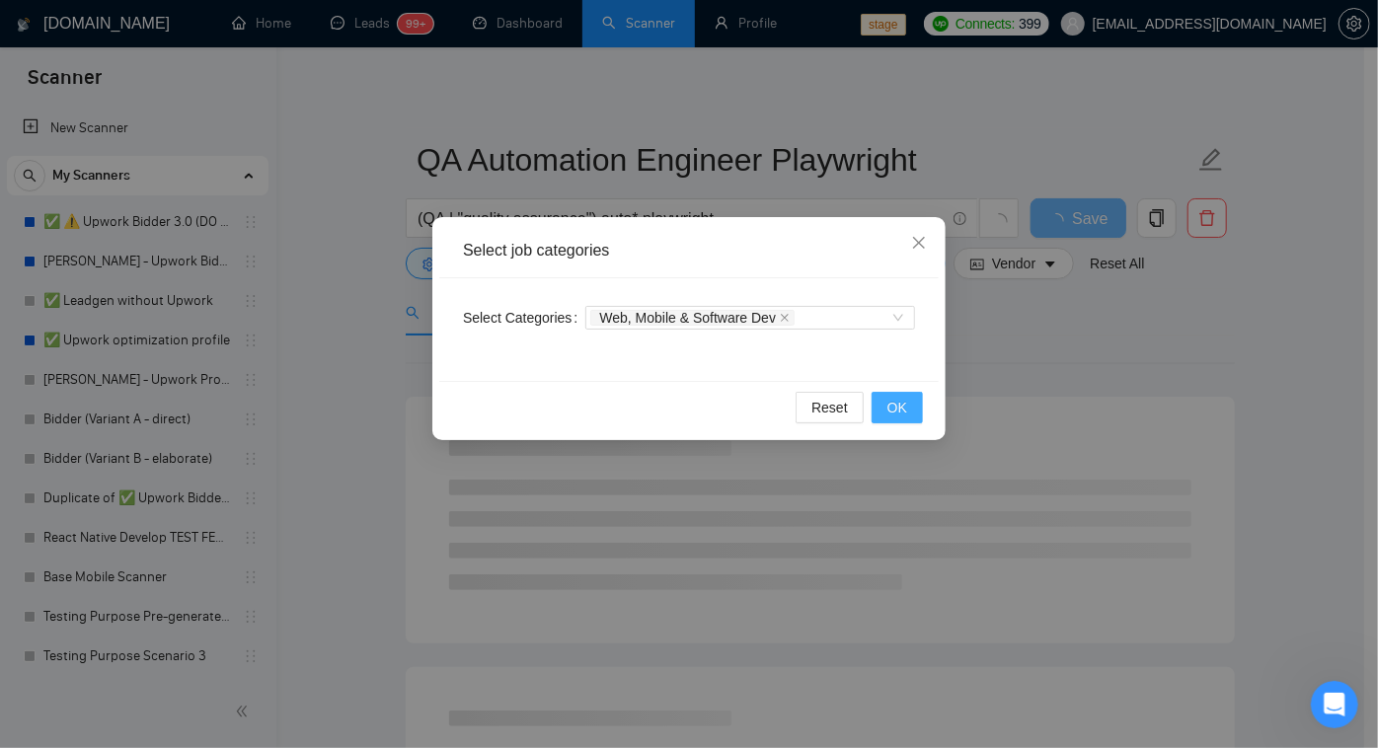
click at [886, 403] on button "OK" at bounding box center [897, 408] width 51 height 32
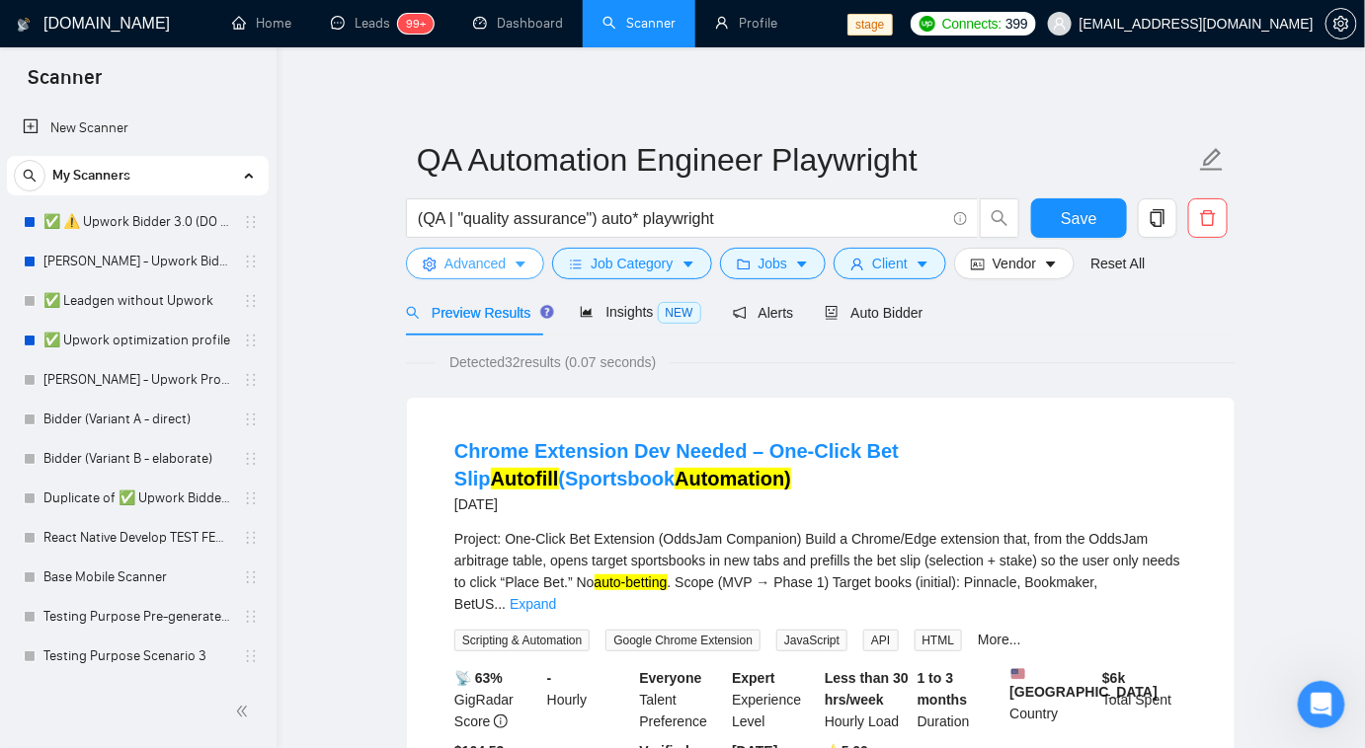
click at [487, 269] on span "Advanced" at bounding box center [474, 264] width 61 height 22
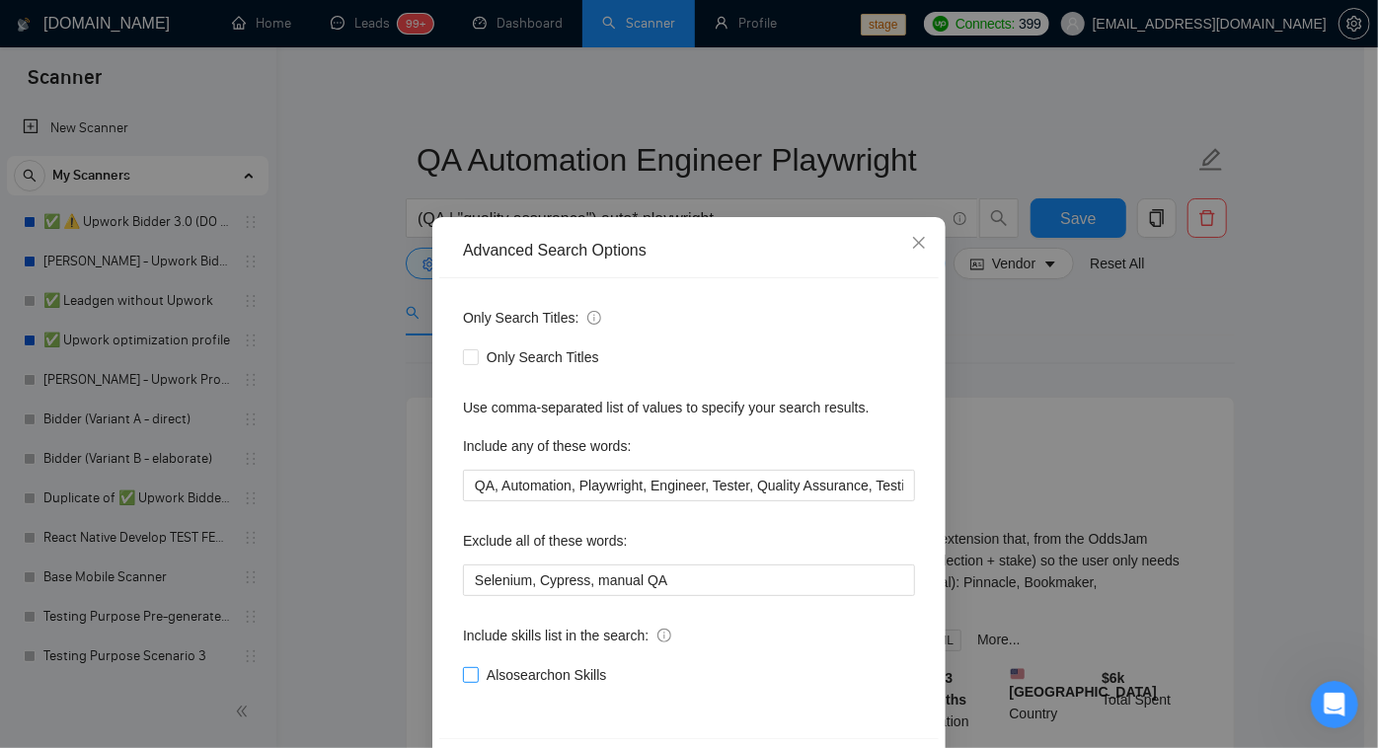
click at [470, 676] on span at bounding box center [471, 675] width 16 height 16
click at [470, 676] on input "Also search on Skills" at bounding box center [470, 674] width 14 height 14
checkbox input "true"
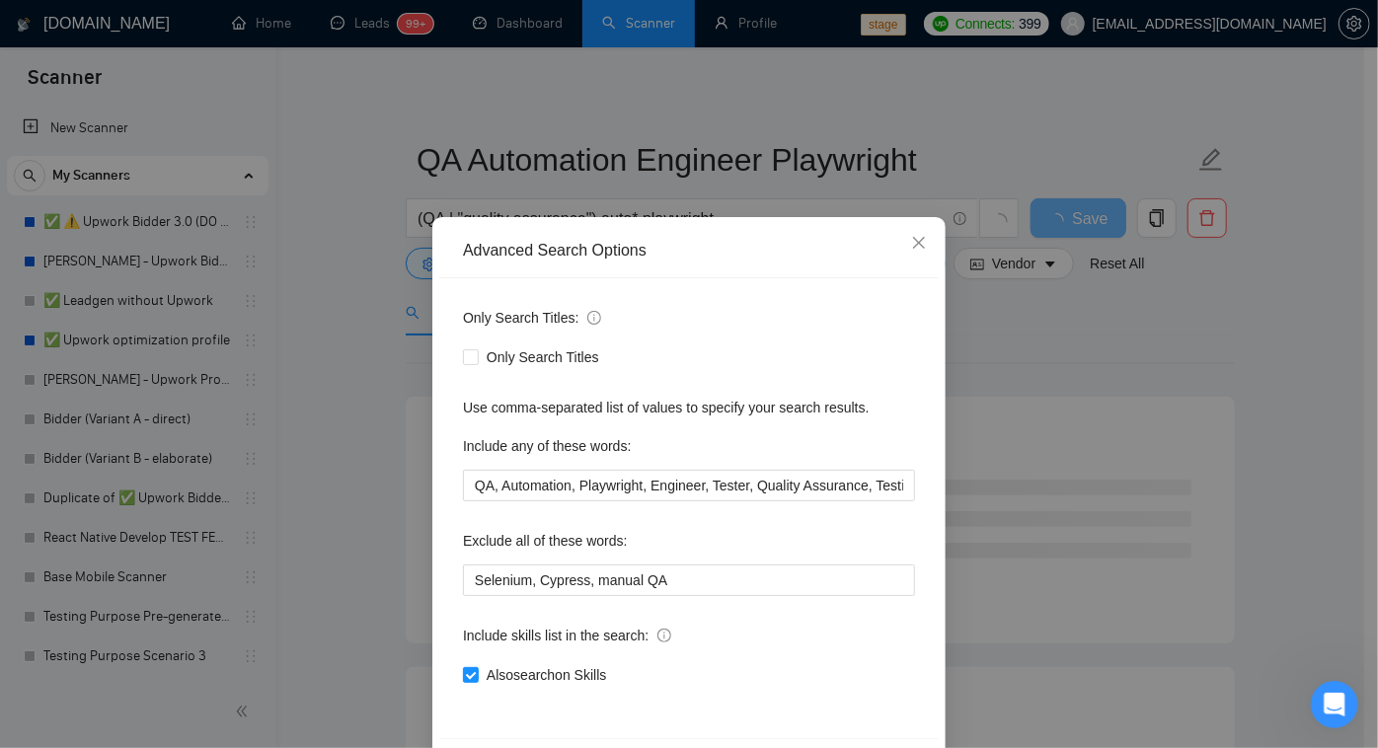
scroll to position [72, 0]
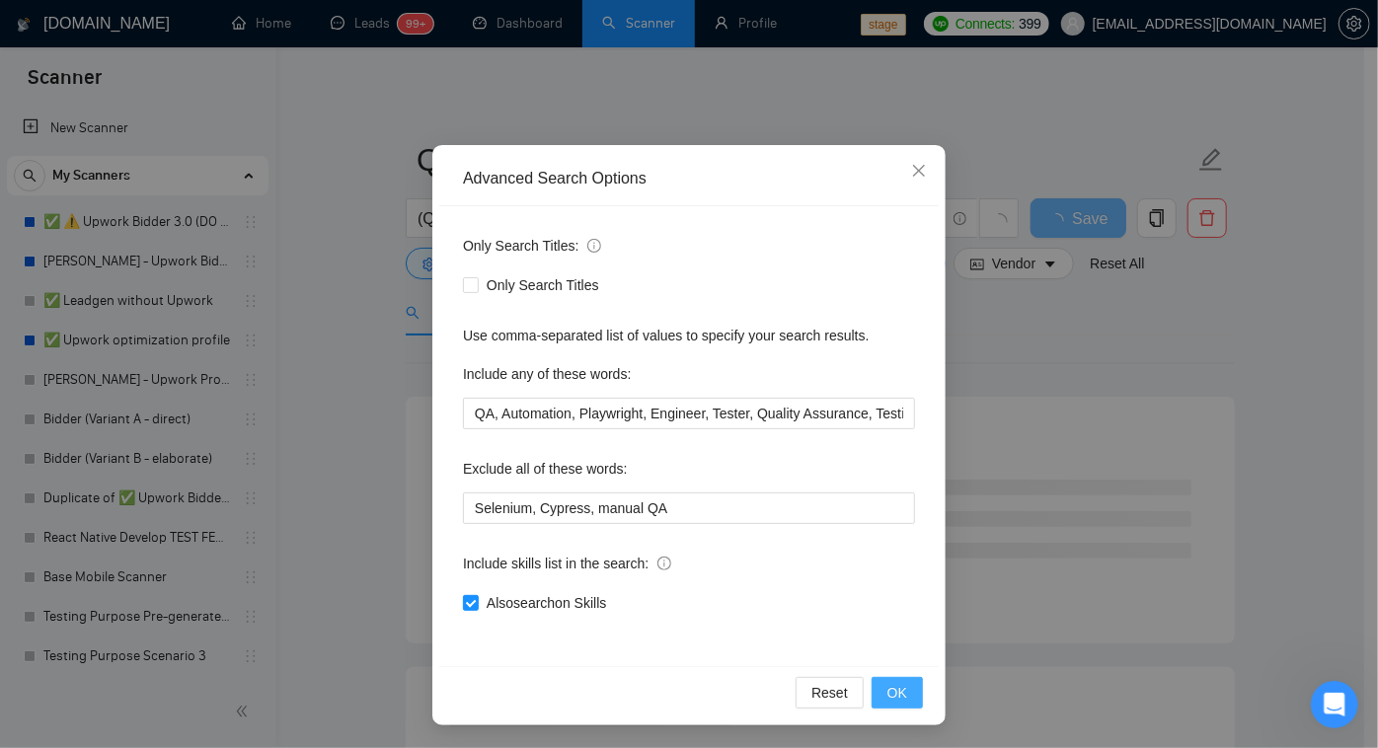
click at [896, 690] on span "OK" at bounding box center [898, 693] width 20 height 22
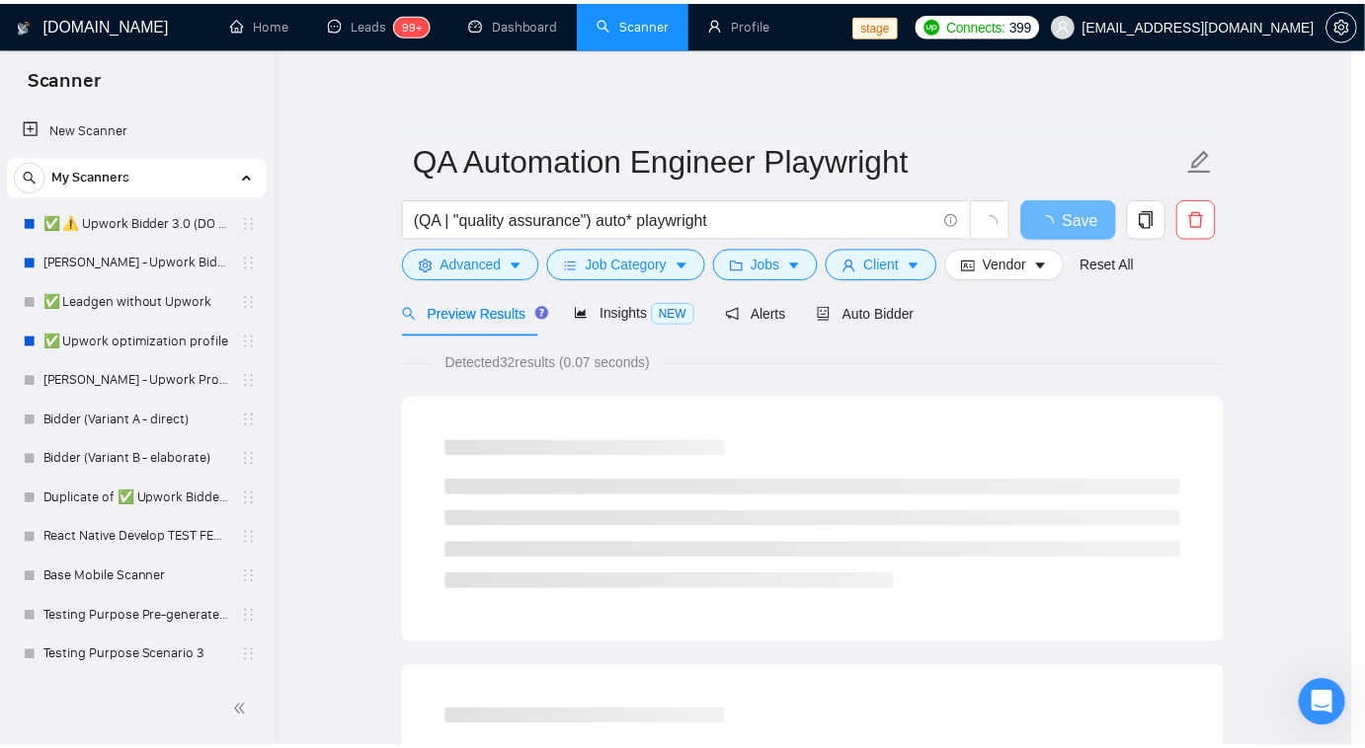
scroll to position [0, 0]
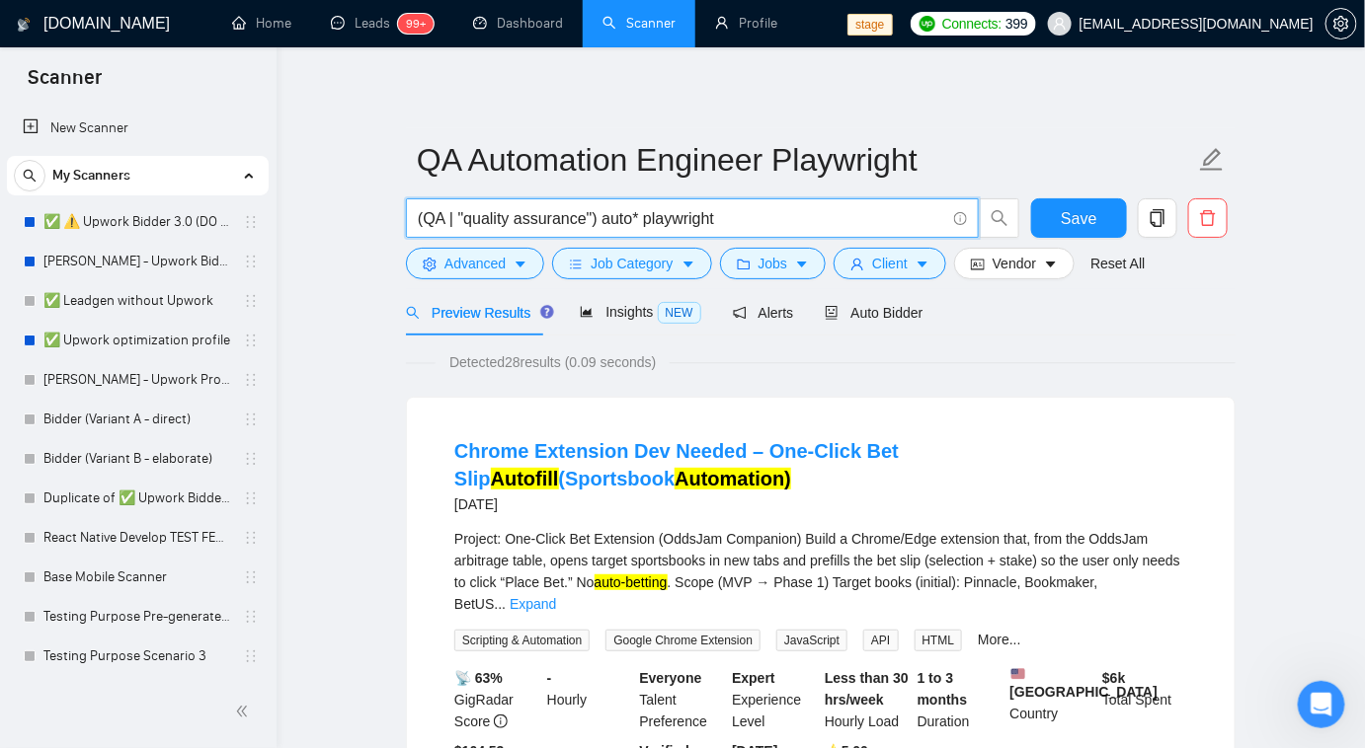
click at [735, 219] on input "(QA | "quality assurance") auto* playwright" at bounding box center [681, 218] width 527 height 25
paste input "(QA | "quality assurance") (automat*) (engineer*))"
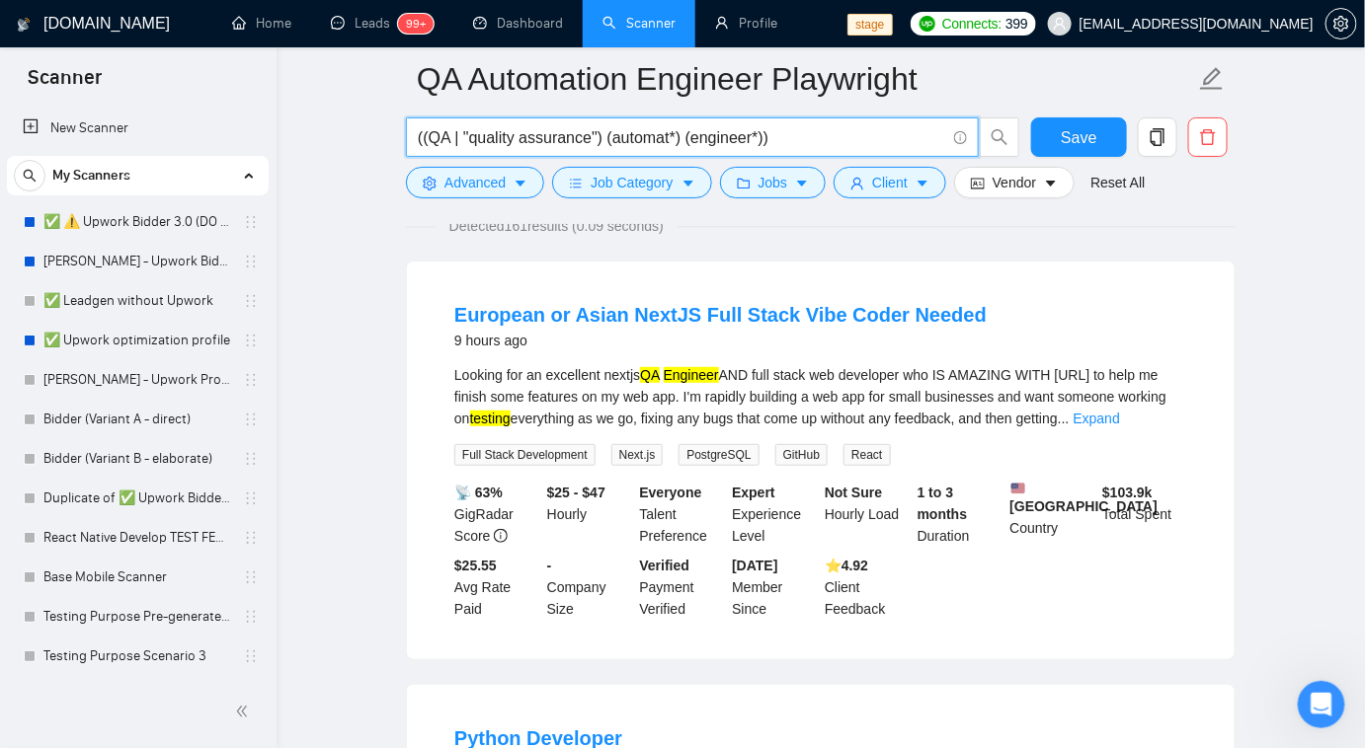
scroll to position [155, 0]
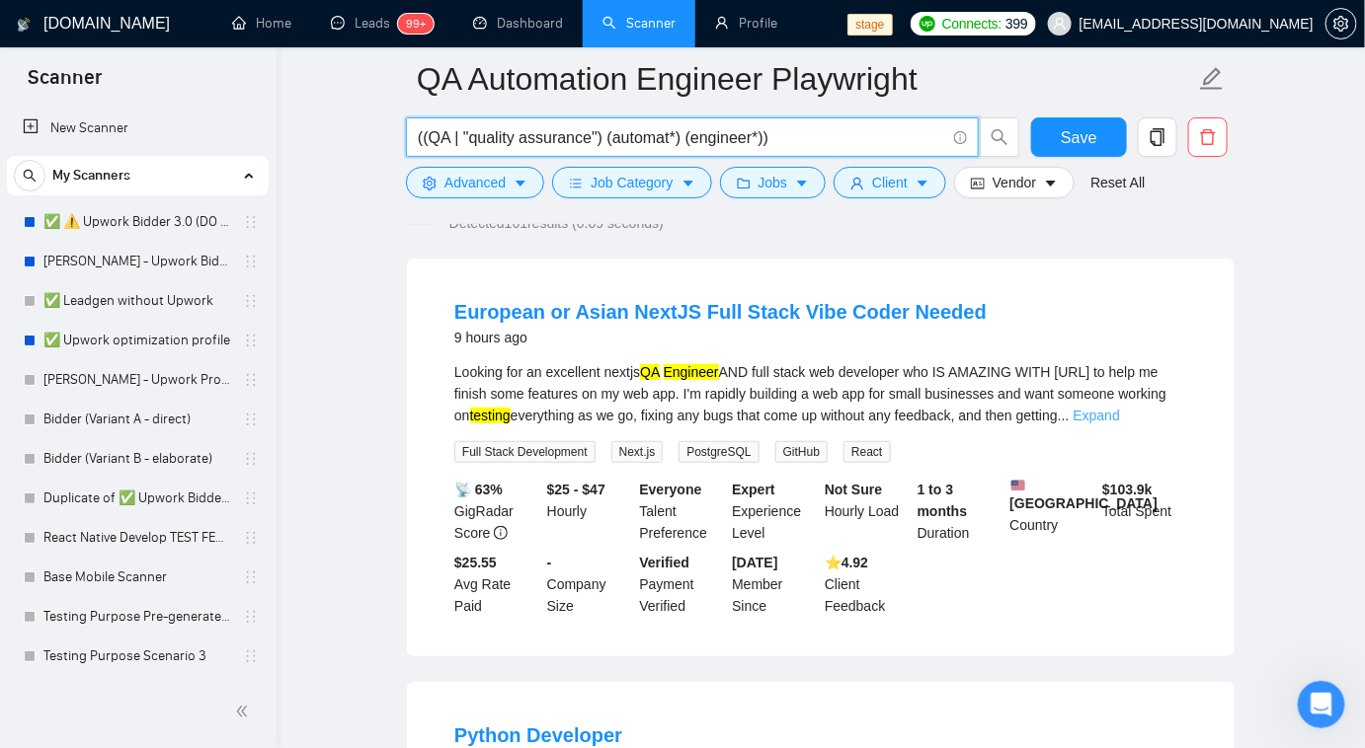
click at [1120, 423] on link "Expand" at bounding box center [1096, 416] width 46 height 16
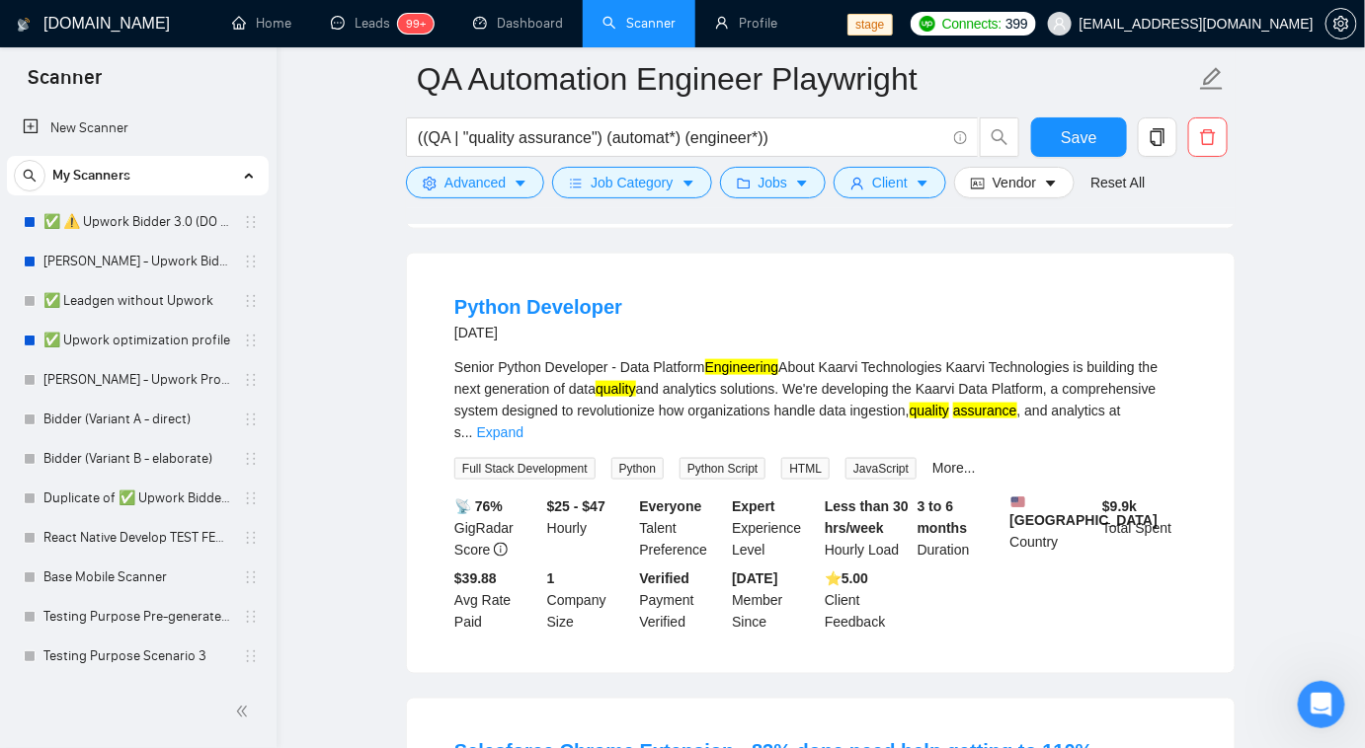
scroll to position [671, 0]
click at [523, 424] on link "Expand" at bounding box center [500, 432] width 46 height 16
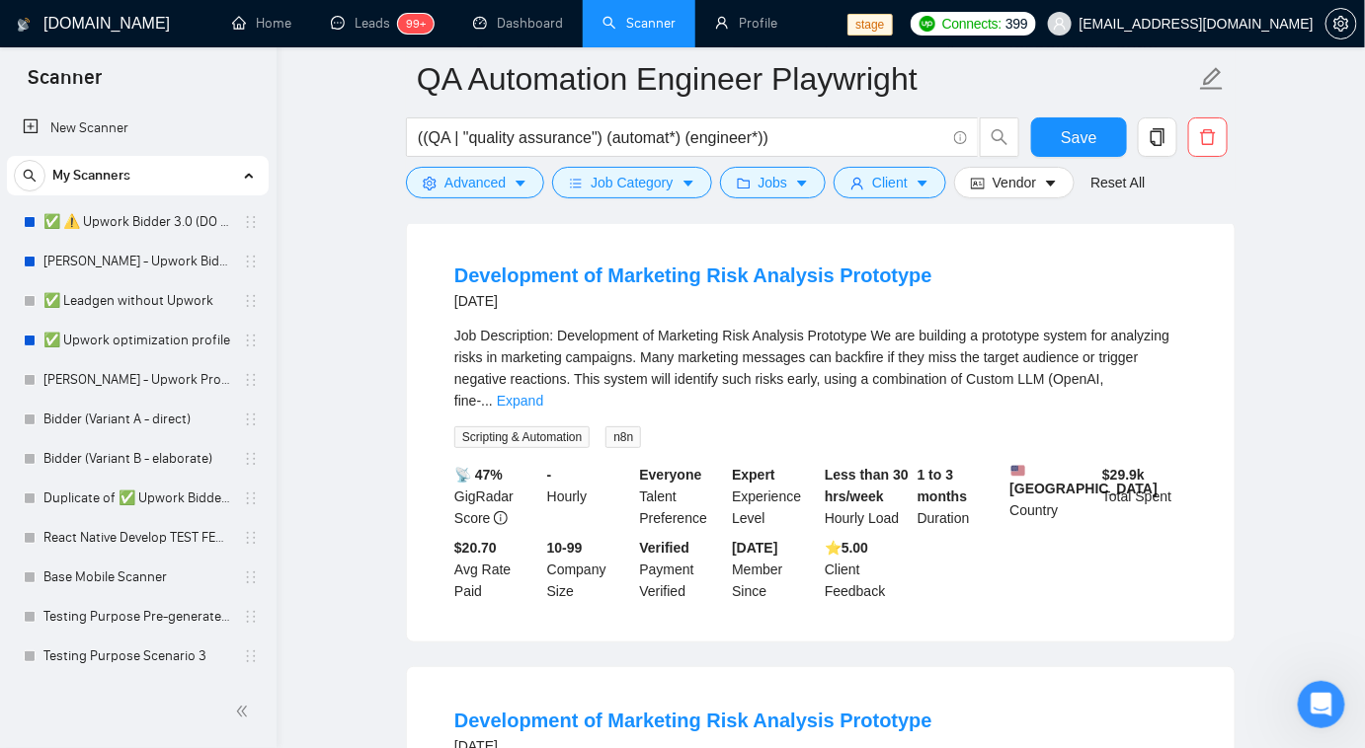
scroll to position [2484, 0]
click at [543, 392] on link "Expand" at bounding box center [520, 400] width 46 height 16
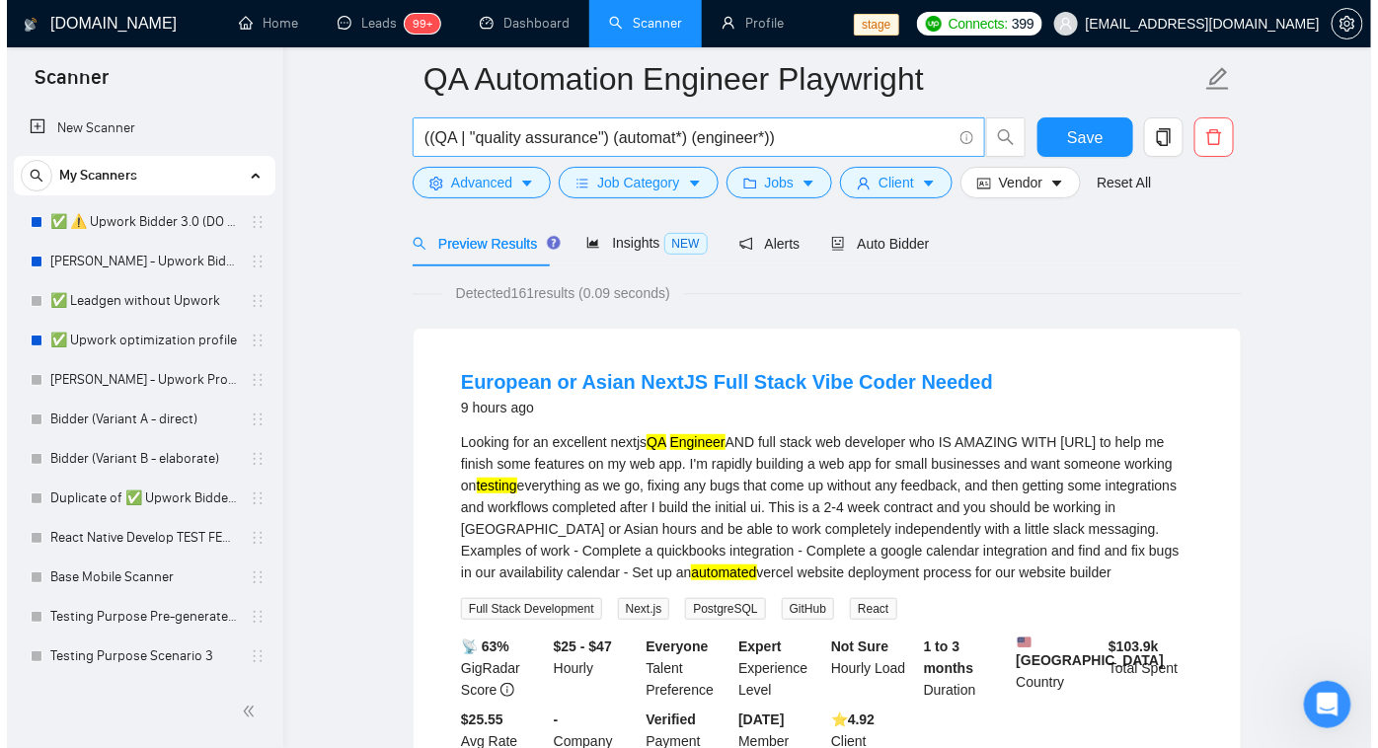
scroll to position [0, 0]
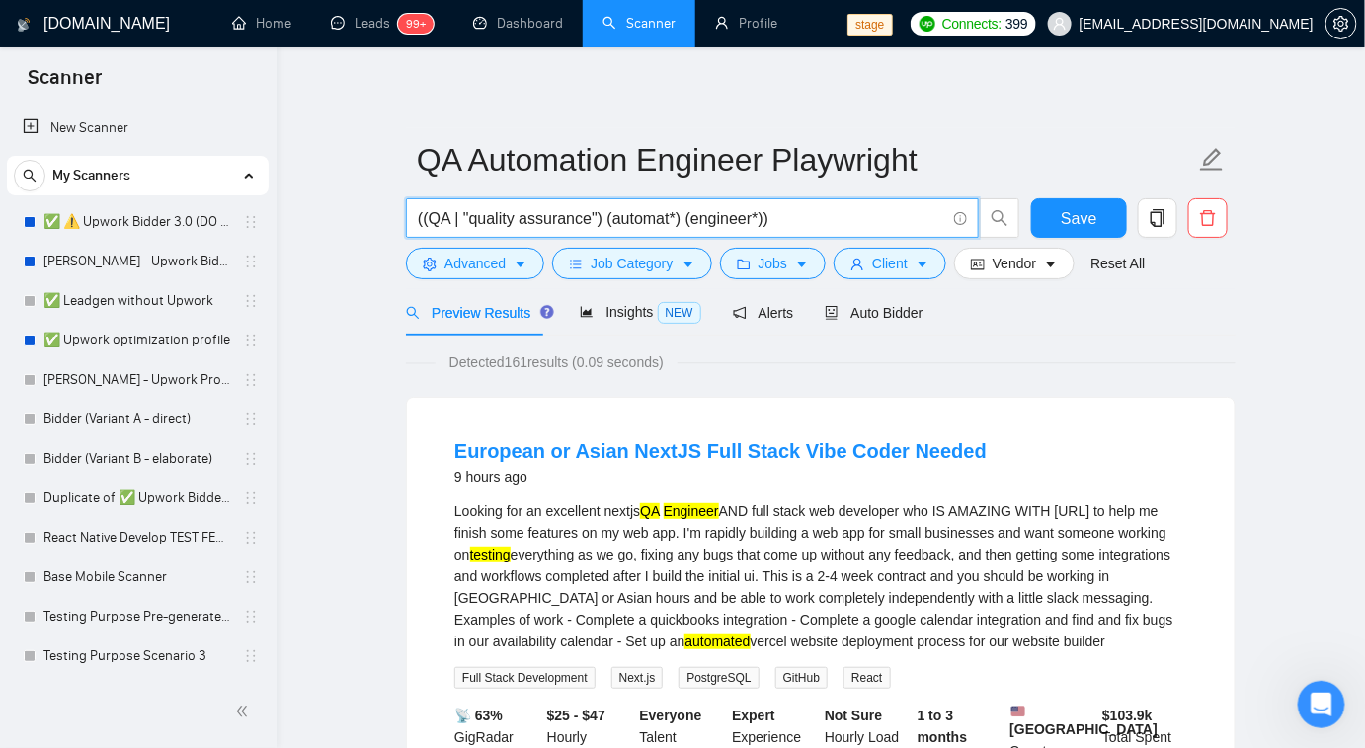
click at [447, 219] on input "((QA | "quality assurance") (automat*) (engineer*))" at bounding box center [681, 218] width 527 height 25
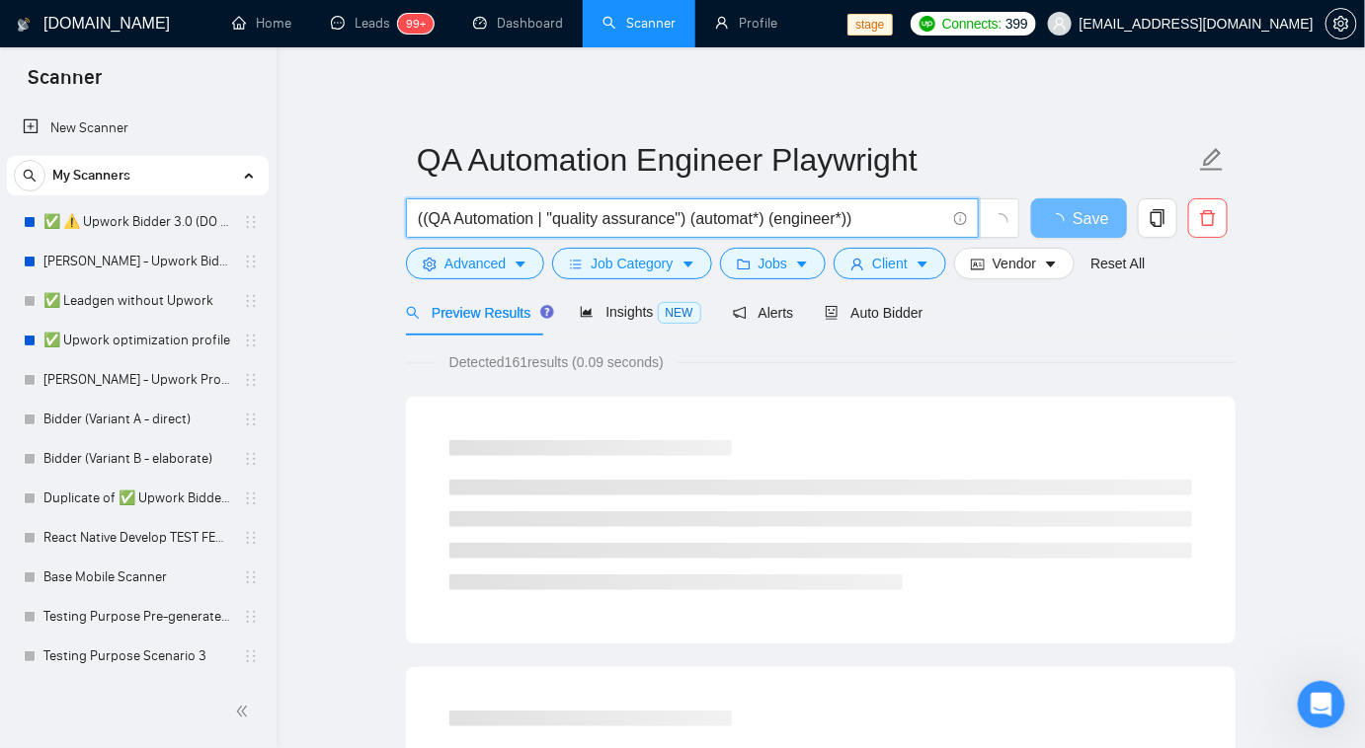
click at [893, 221] on input "((QA Automation | "quality assurance") (automat*) (engineer*))" at bounding box center [681, 218] width 527 height 25
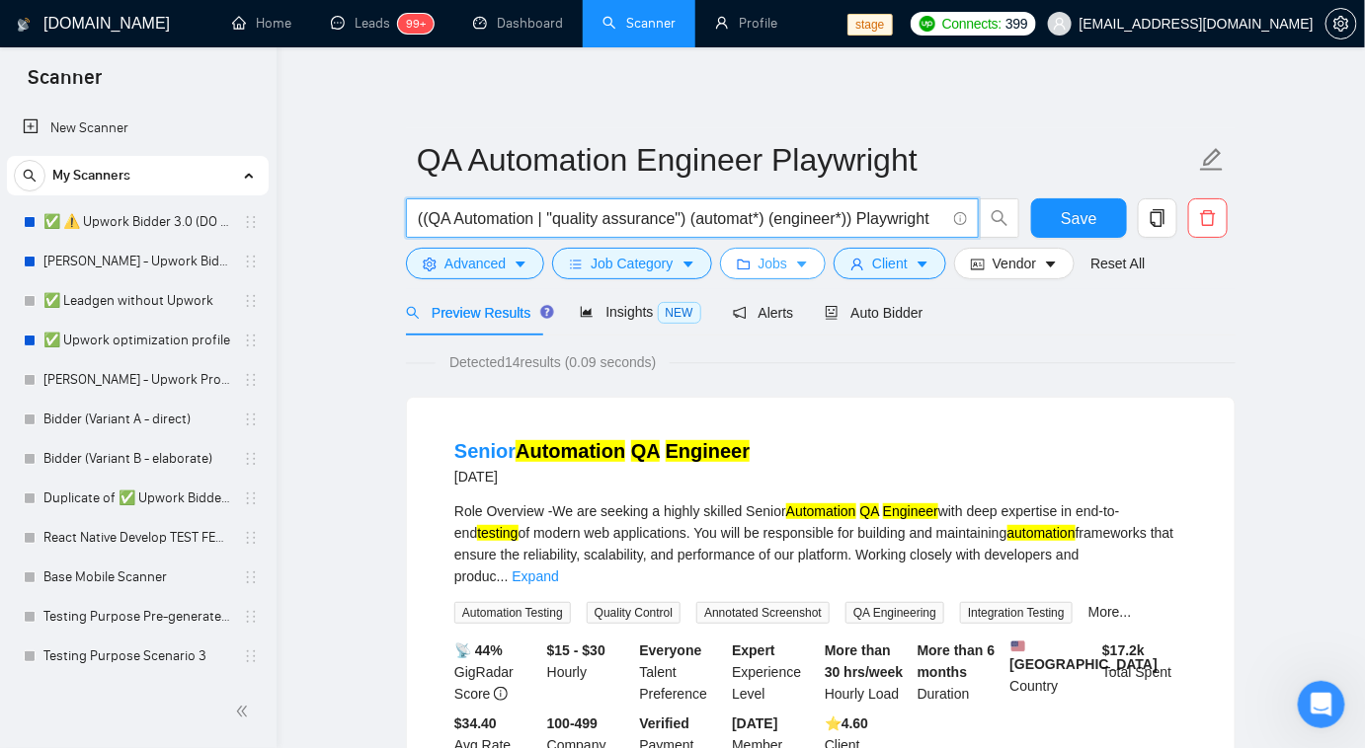
type input "((QA Automation | "quality assurance") (automat*) (engineer*)) Playwright"
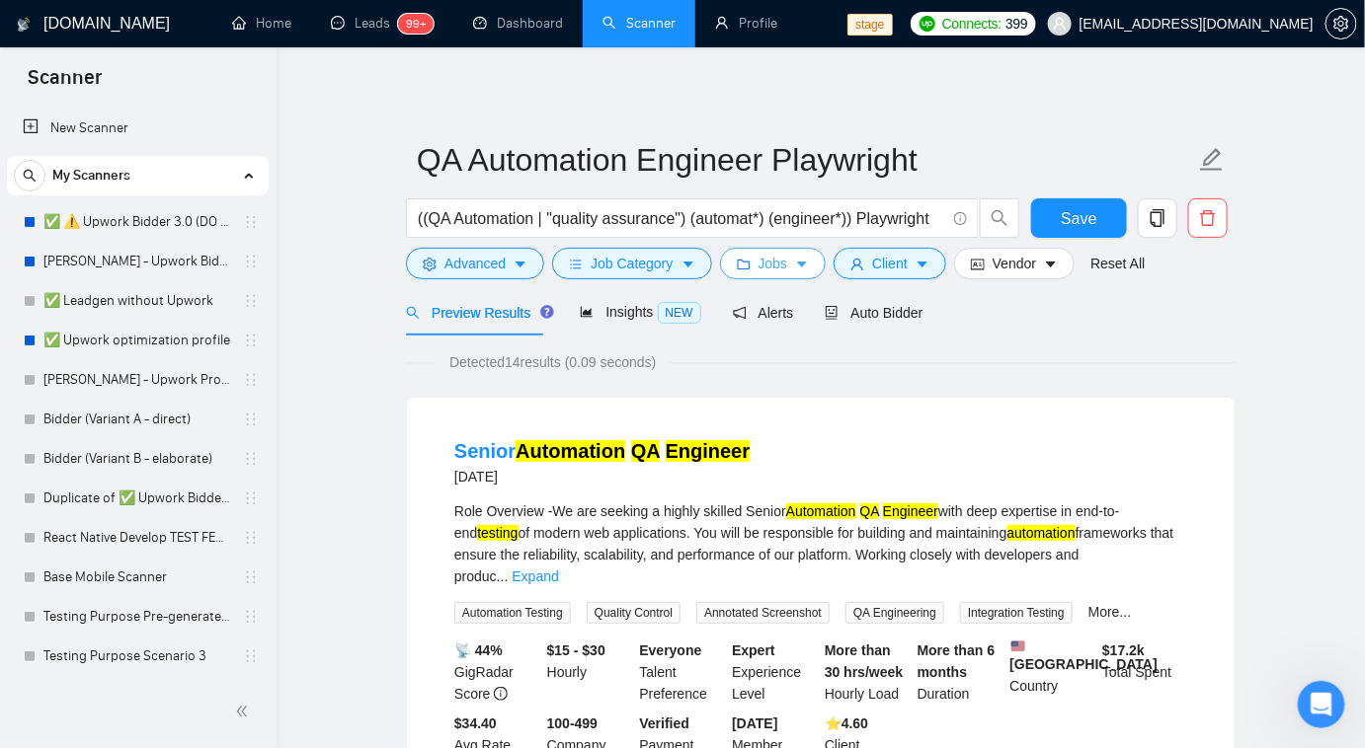
click at [777, 262] on span "Jobs" at bounding box center [773, 264] width 30 height 22
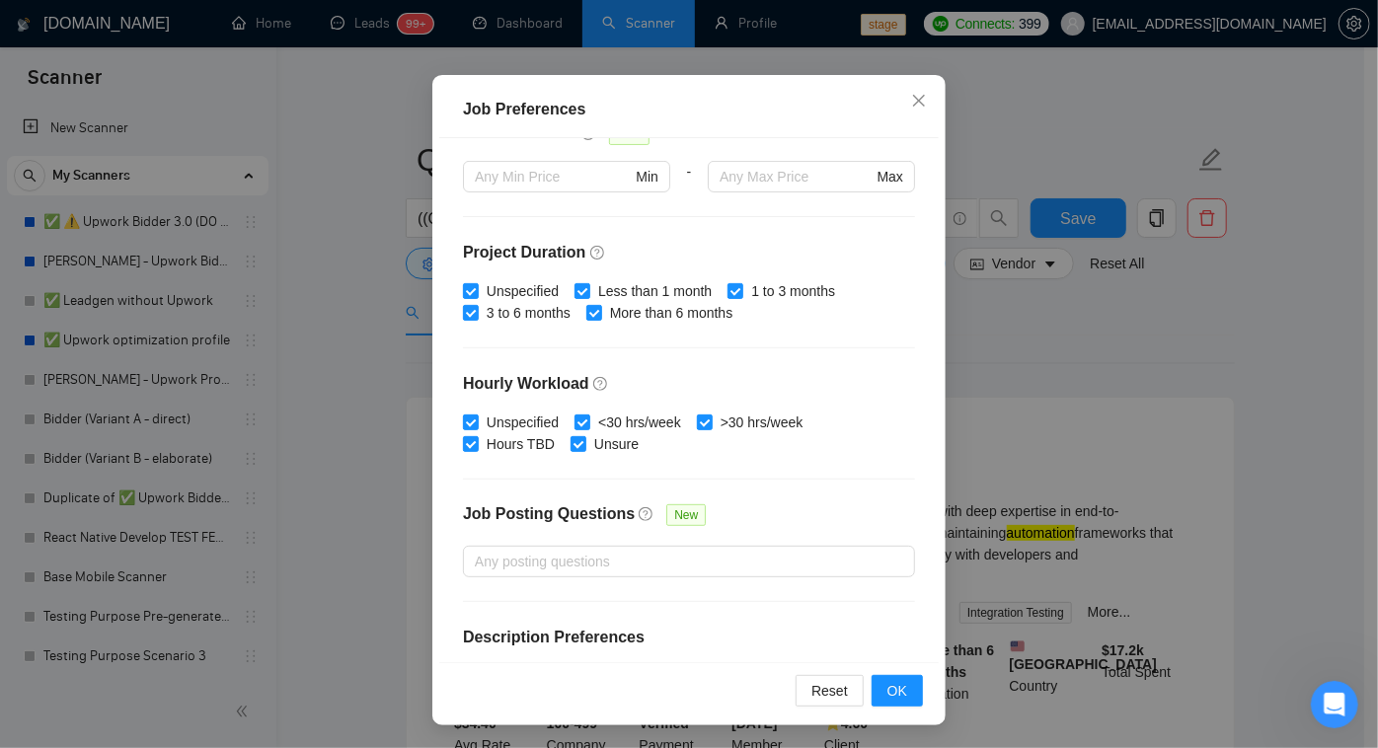
scroll to position [245, 0]
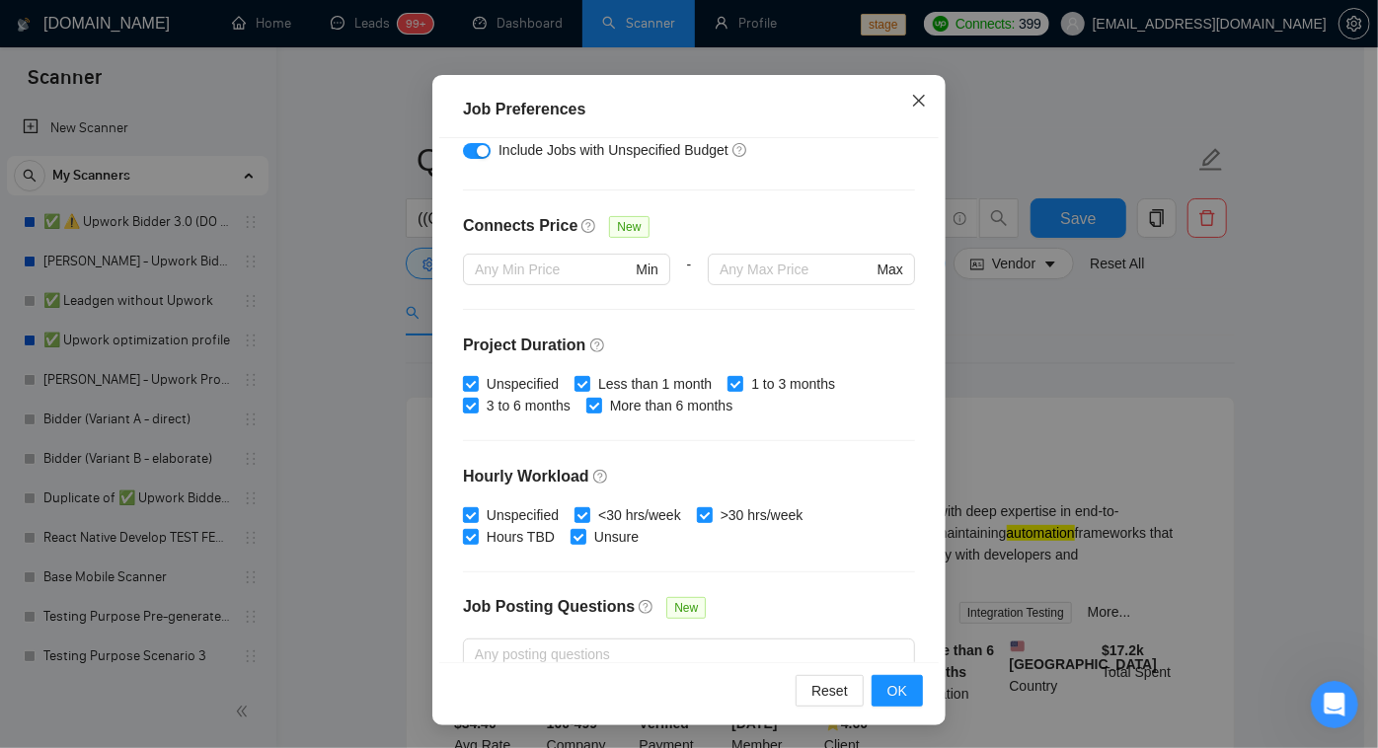
click at [893, 104] on span "Close" at bounding box center [919, 101] width 53 height 53
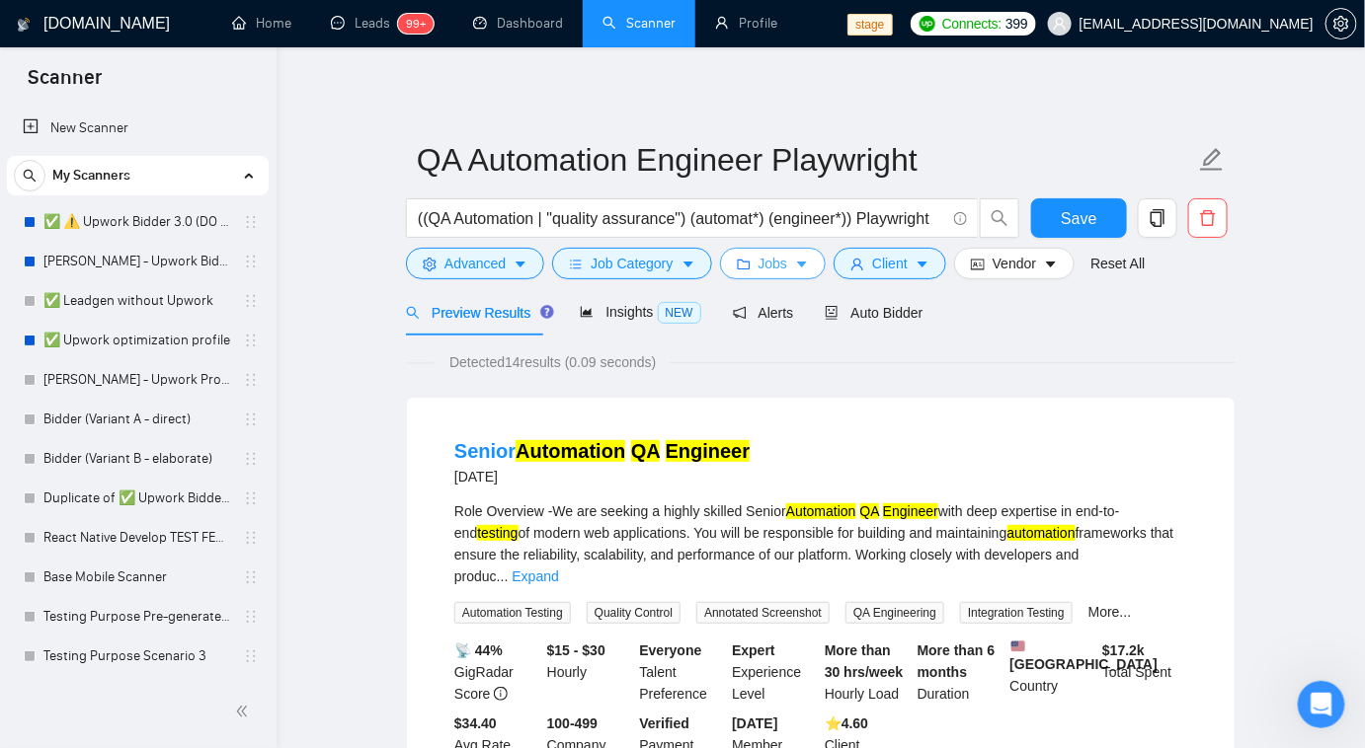
click at [771, 264] on span "Jobs" at bounding box center [773, 264] width 30 height 22
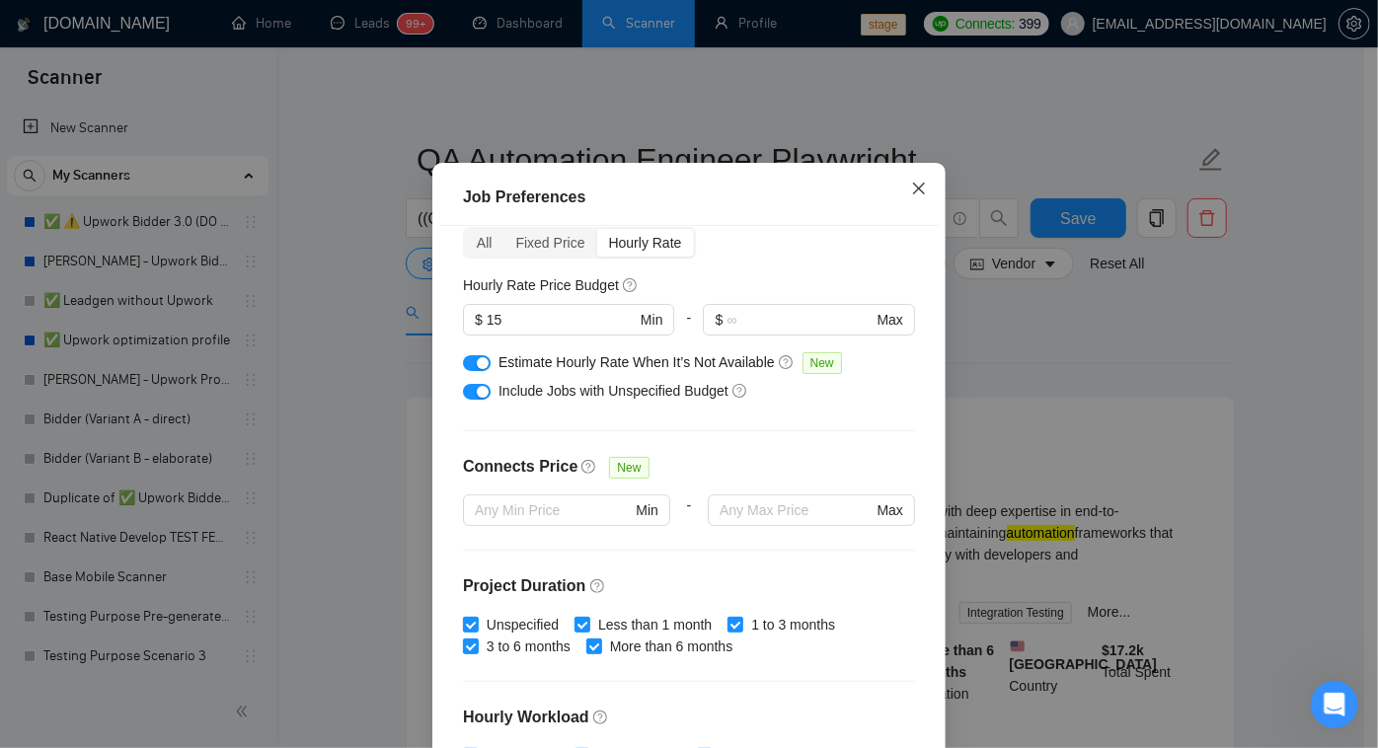
scroll to position [0, 0]
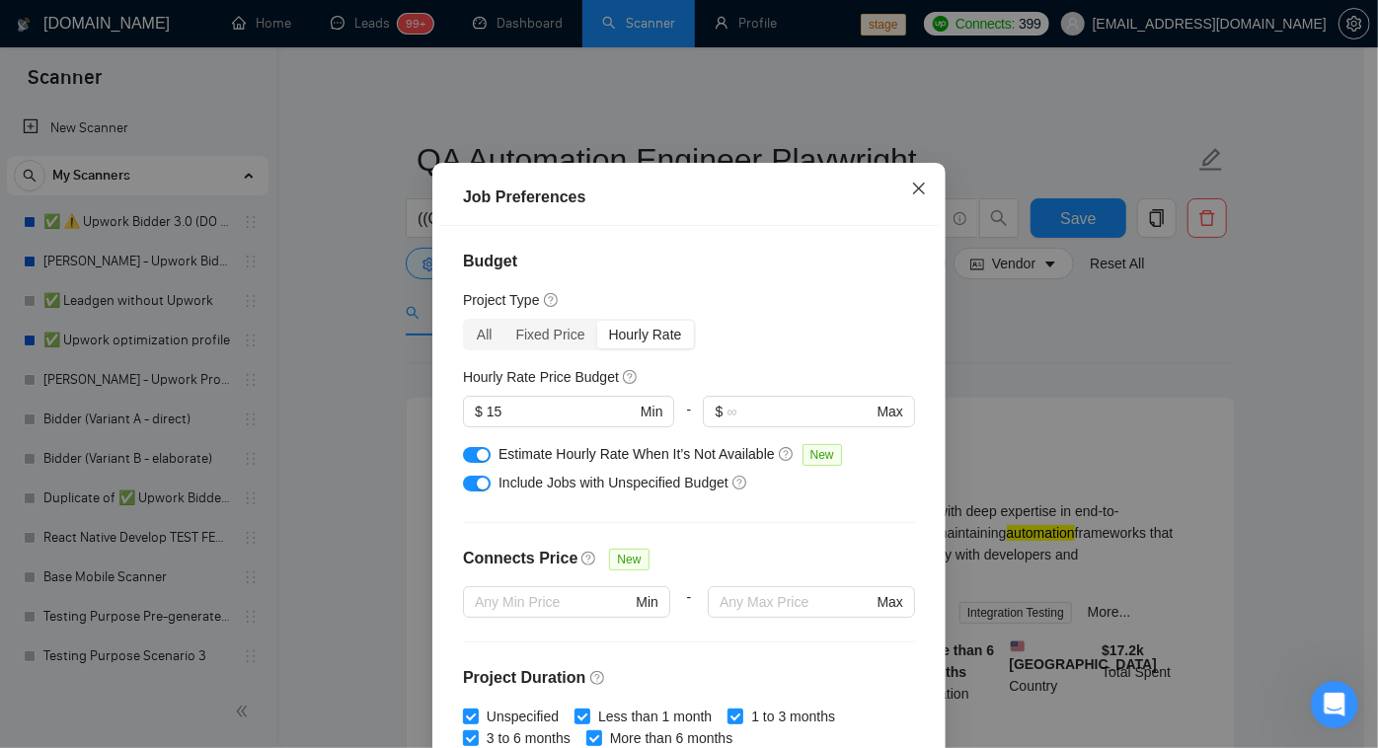
click at [915, 196] on icon "close" at bounding box center [919, 189] width 16 height 16
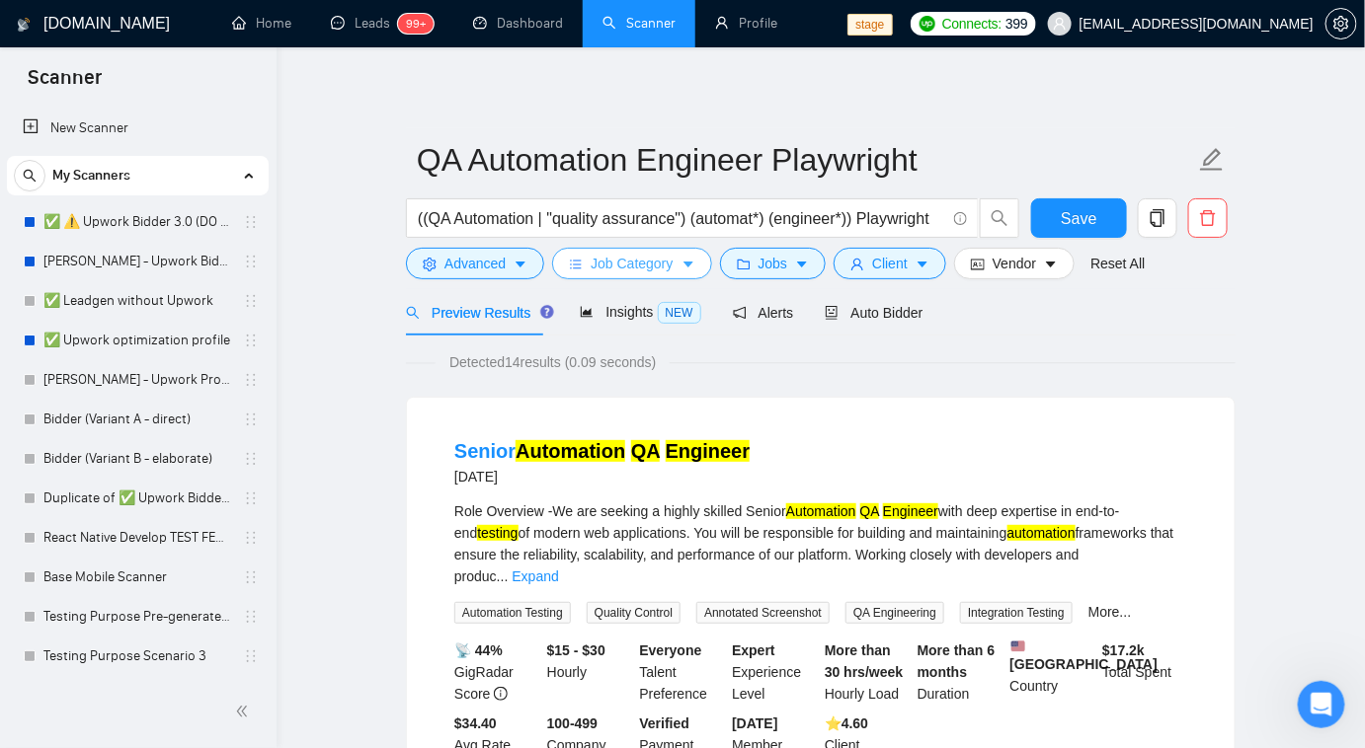
click at [638, 266] on span "Job Category" at bounding box center [631, 264] width 82 height 22
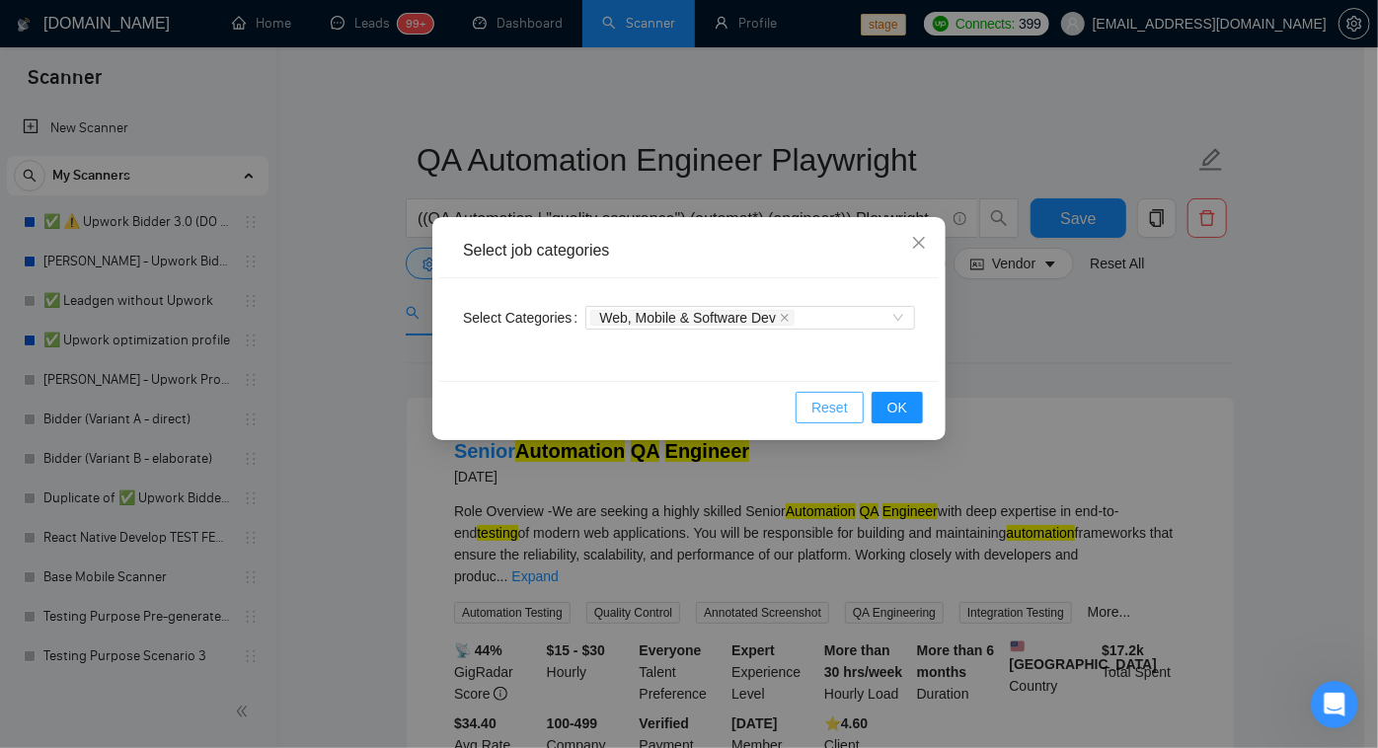
click at [836, 399] on span "Reset" at bounding box center [830, 408] width 37 height 22
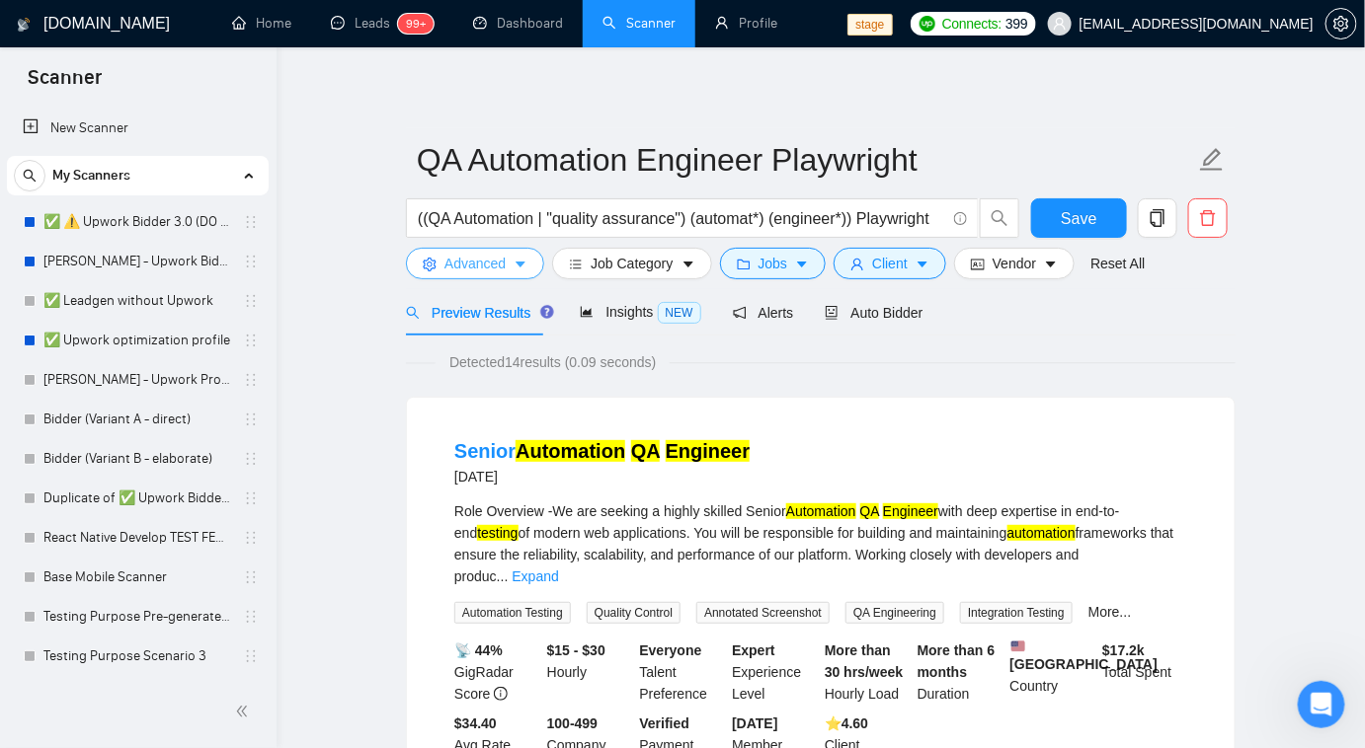
click at [508, 259] on button "Advanced" at bounding box center [475, 264] width 138 height 32
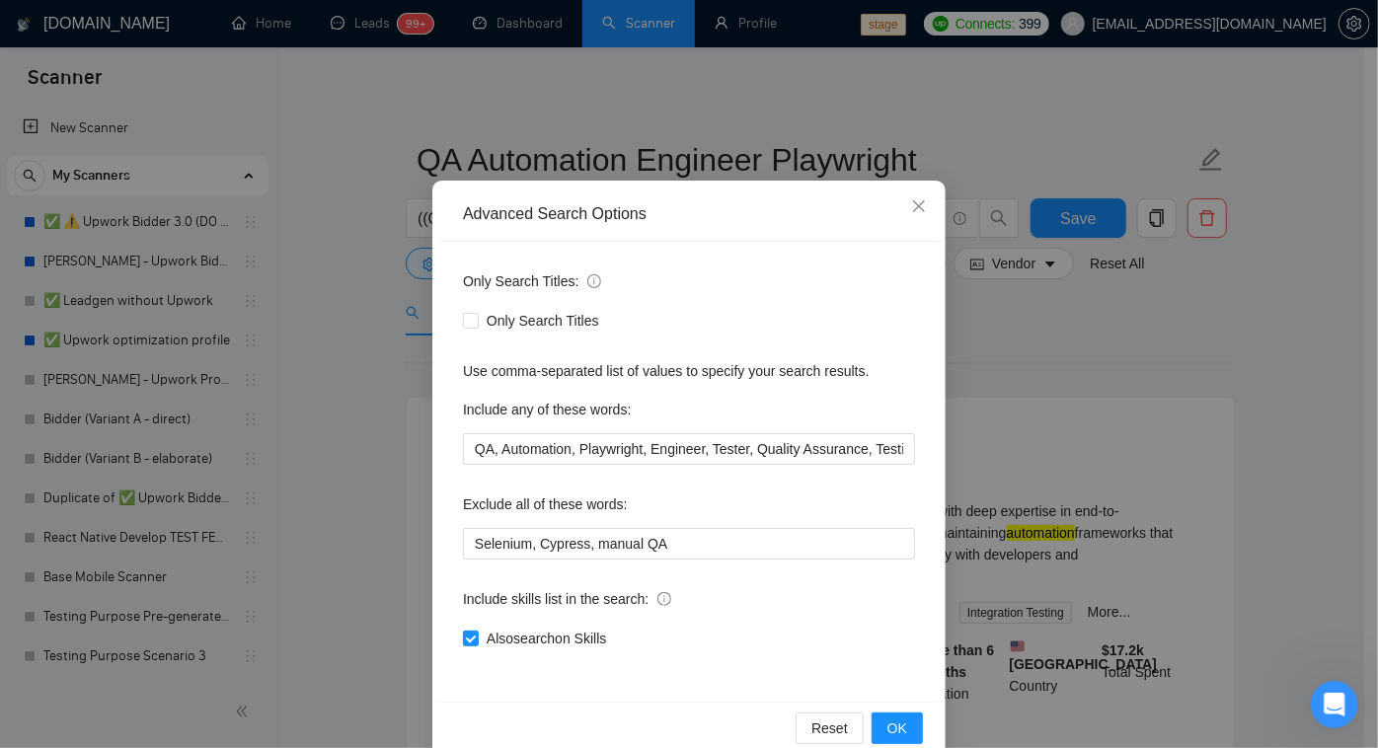
scroll to position [72, 0]
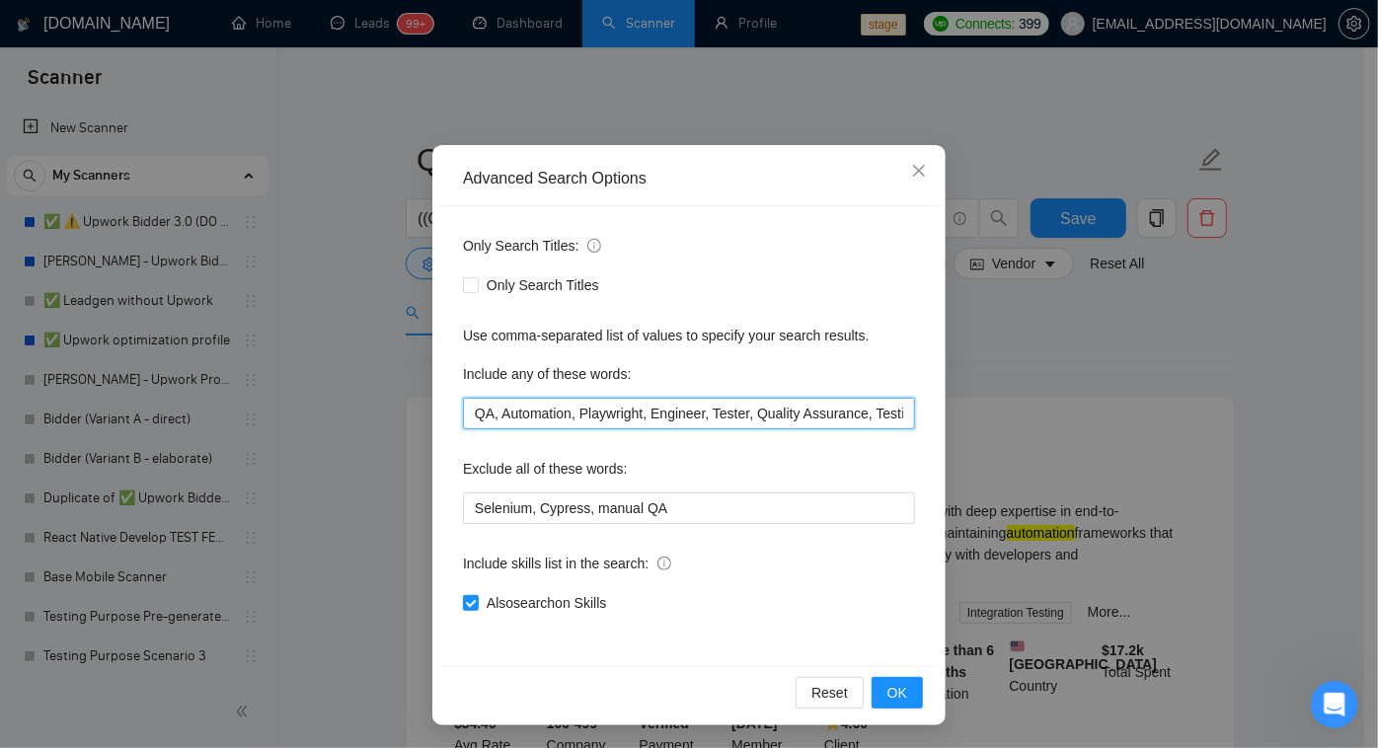
click at [484, 411] on input "QA, Automation, Playwright, Engineer, Tester, Quality Assurance, Testing, e2e" at bounding box center [689, 414] width 452 height 32
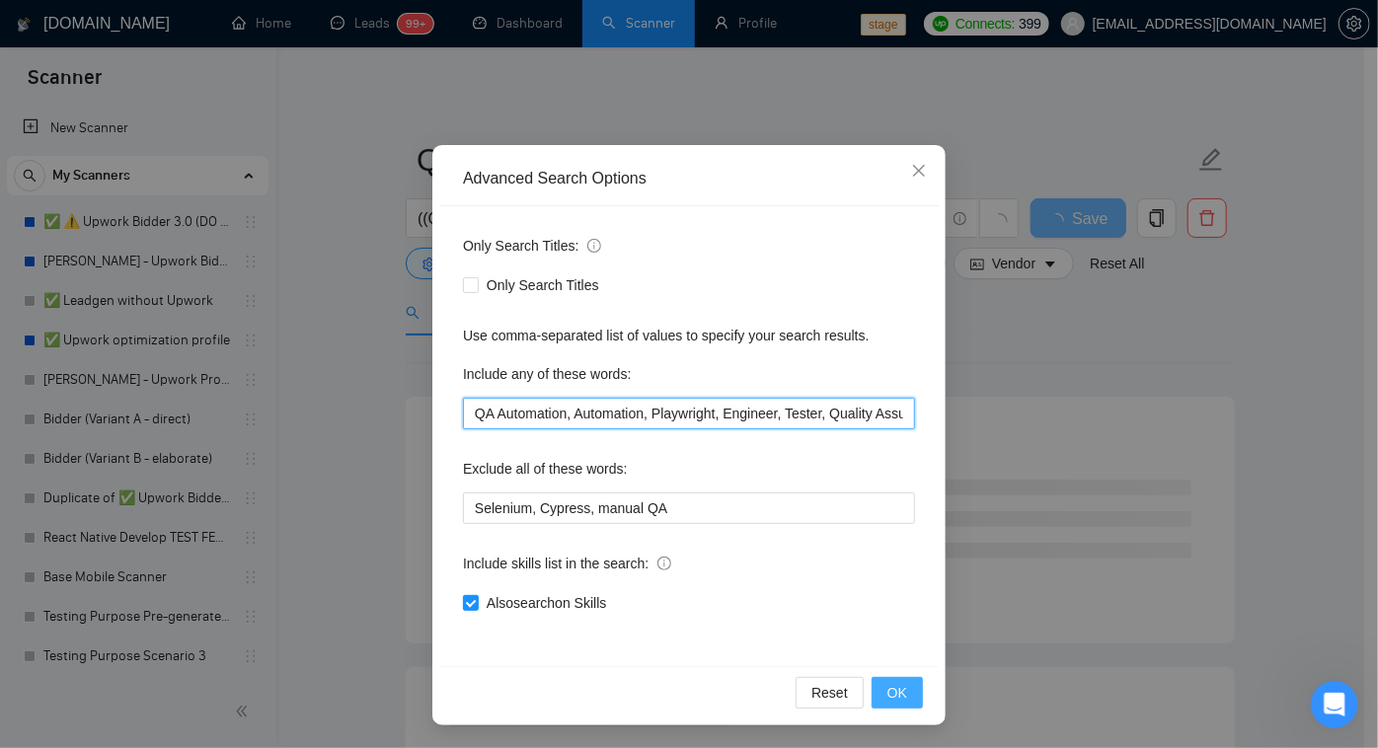
type input "QA Automation, Automation, Playwright, Engineer, Tester, Quality Assurance, Tes…"
click at [895, 691] on span "OK" at bounding box center [898, 693] width 20 height 22
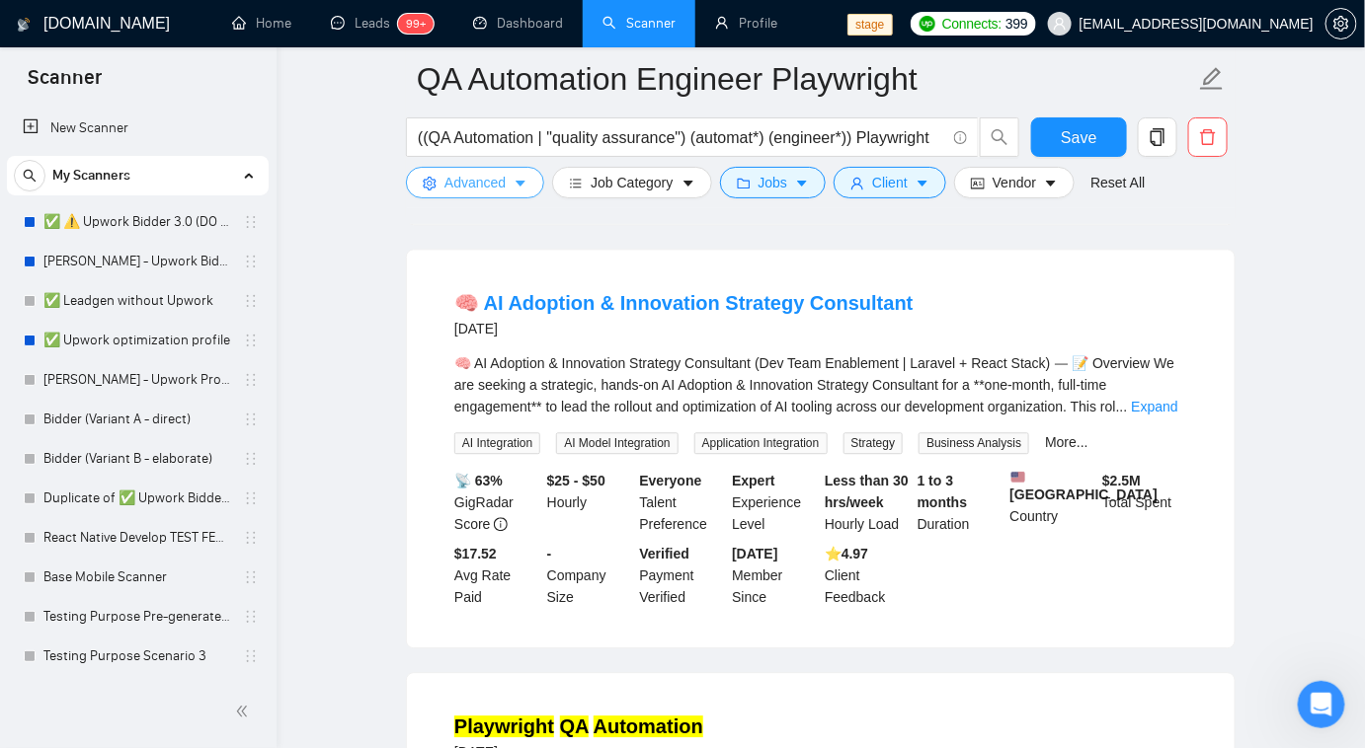
scroll to position [1444, 0]
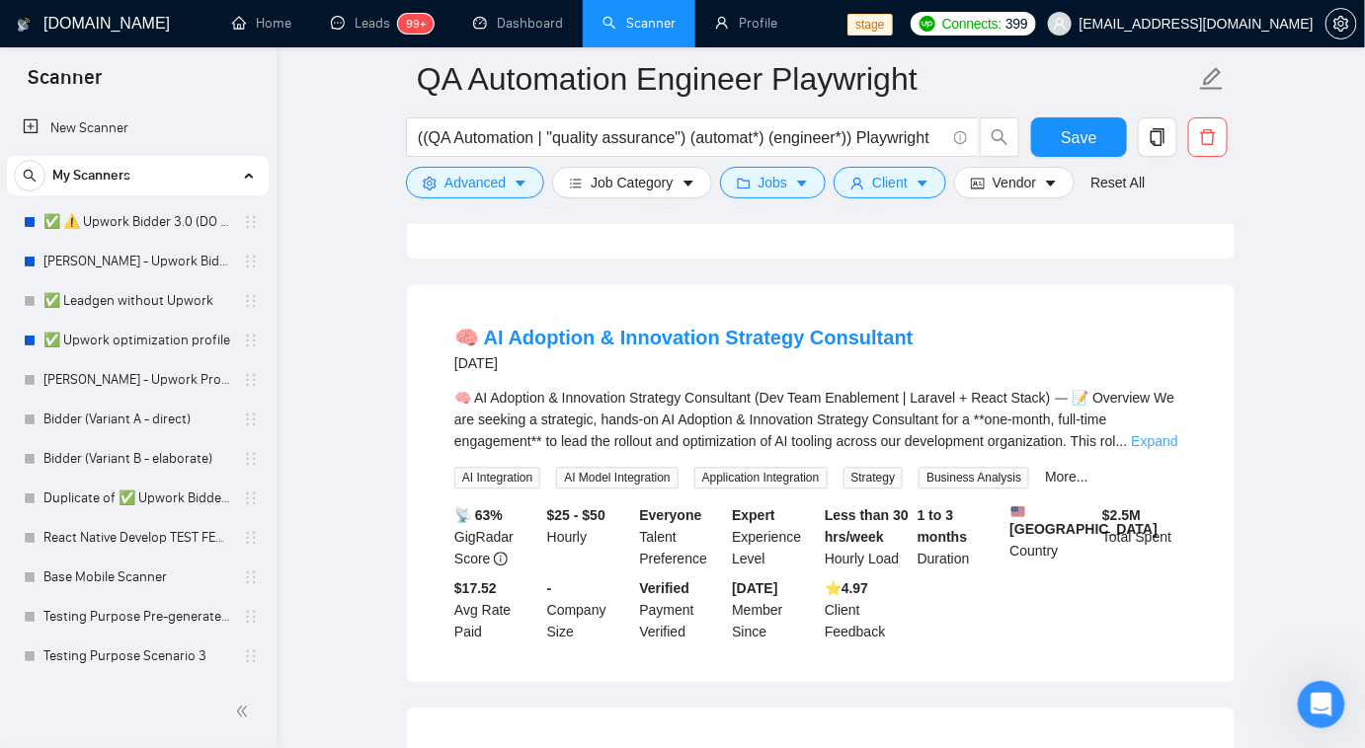
click at [1173, 433] on link "Expand" at bounding box center [1155, 441] width 46 height 16
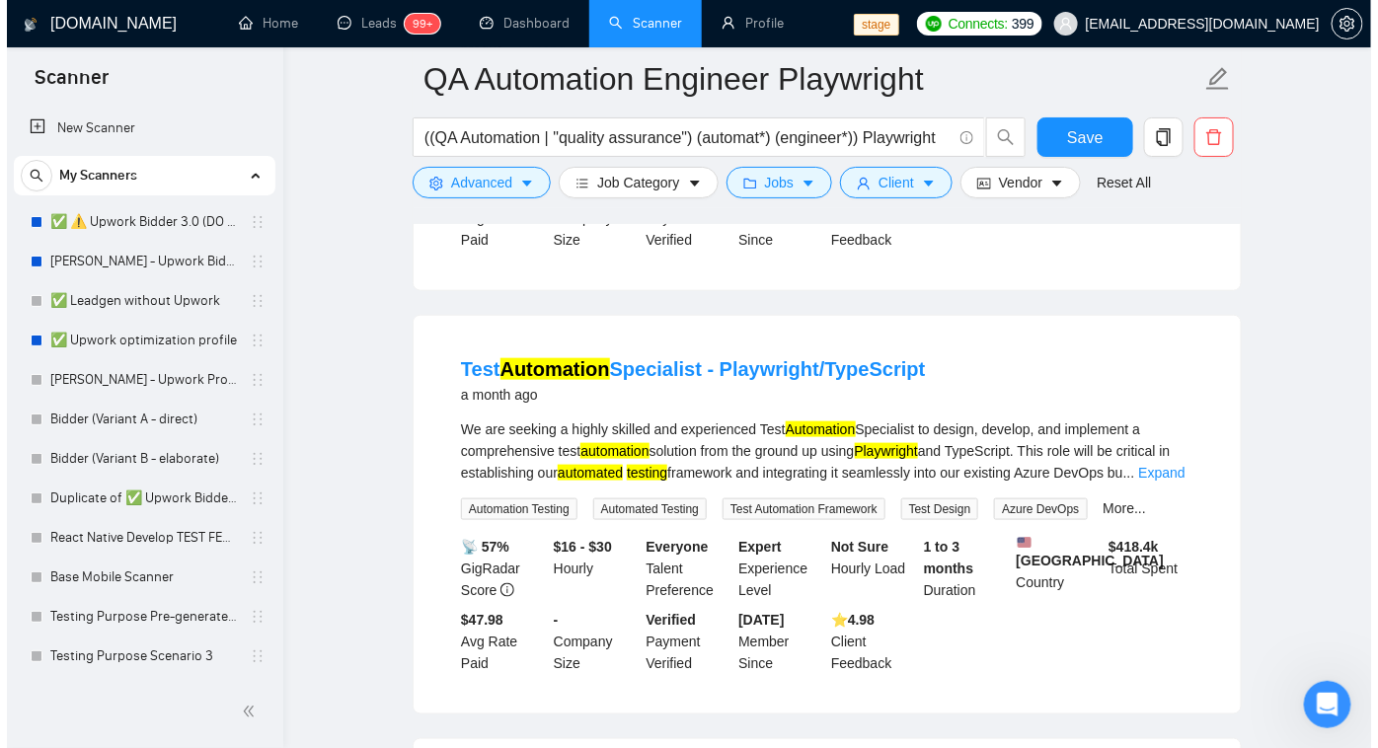
scroll to position [413, 0]
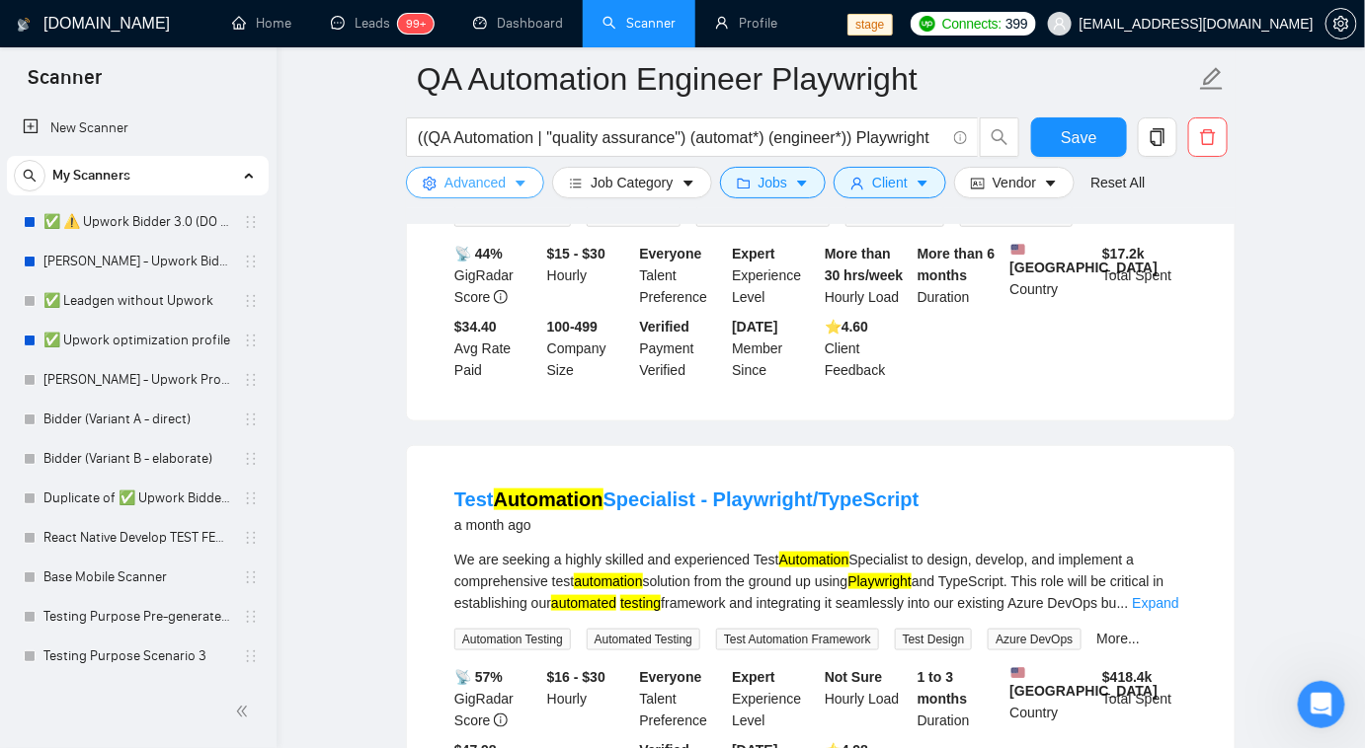
click at [516, 167] on button "Advanced" at bounding box center [475, 183] width 138 height 32
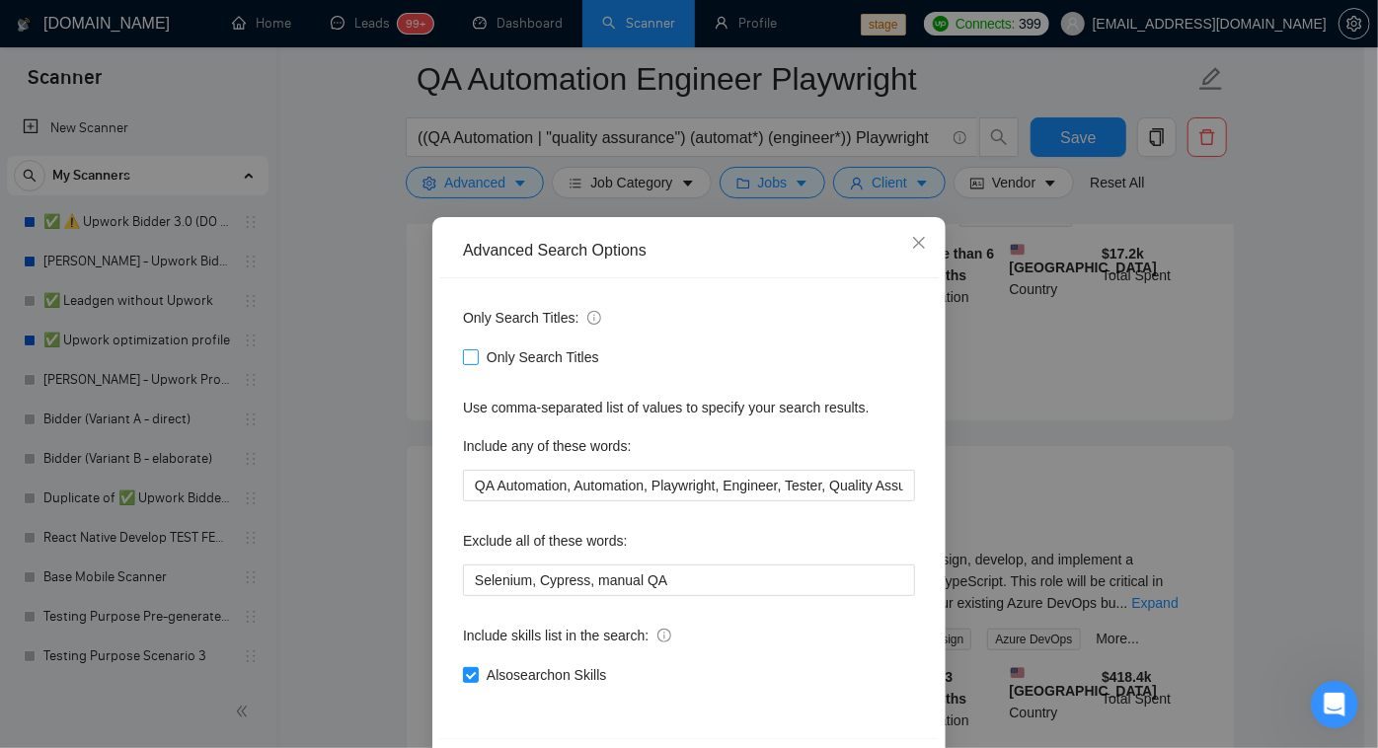
click at [466, 355] on input "Only Search Titles" at bounding box center [470, 357] width 14 height 14
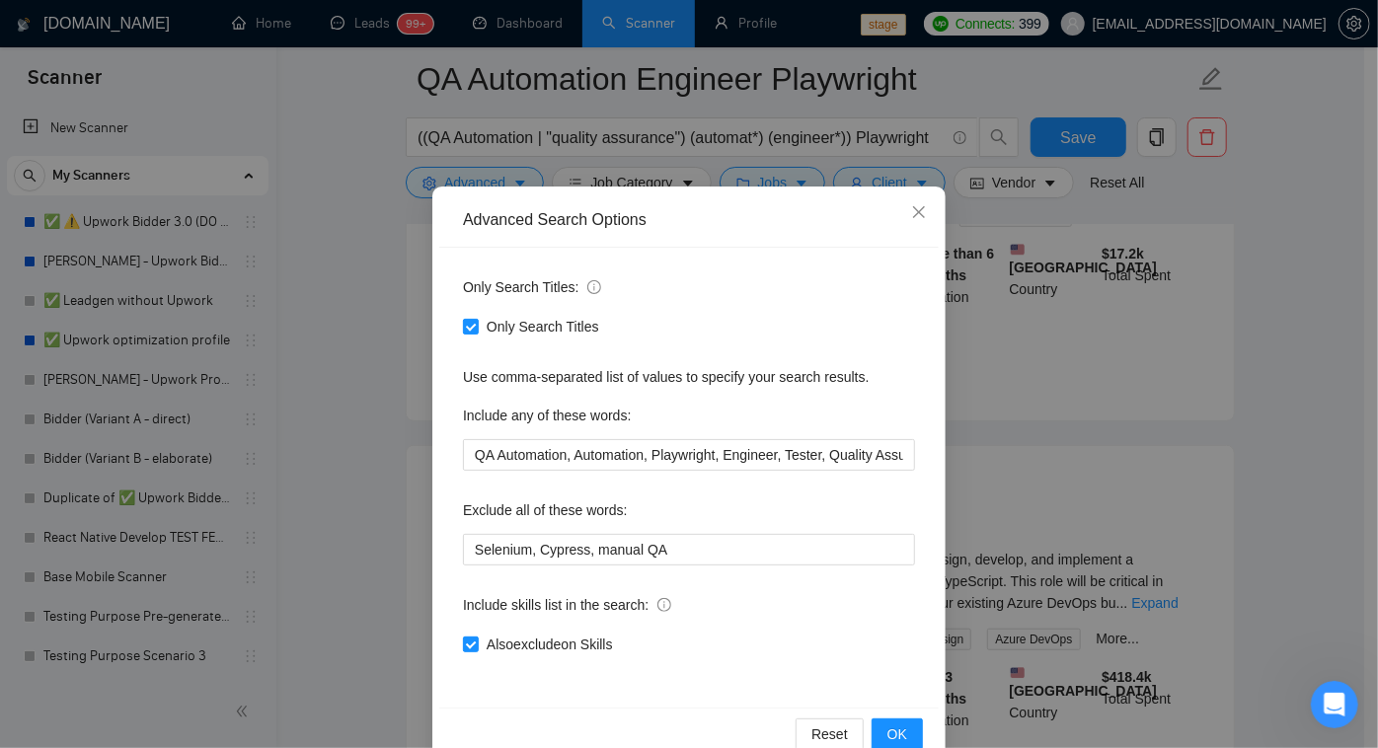
scroll to position [72, 0]
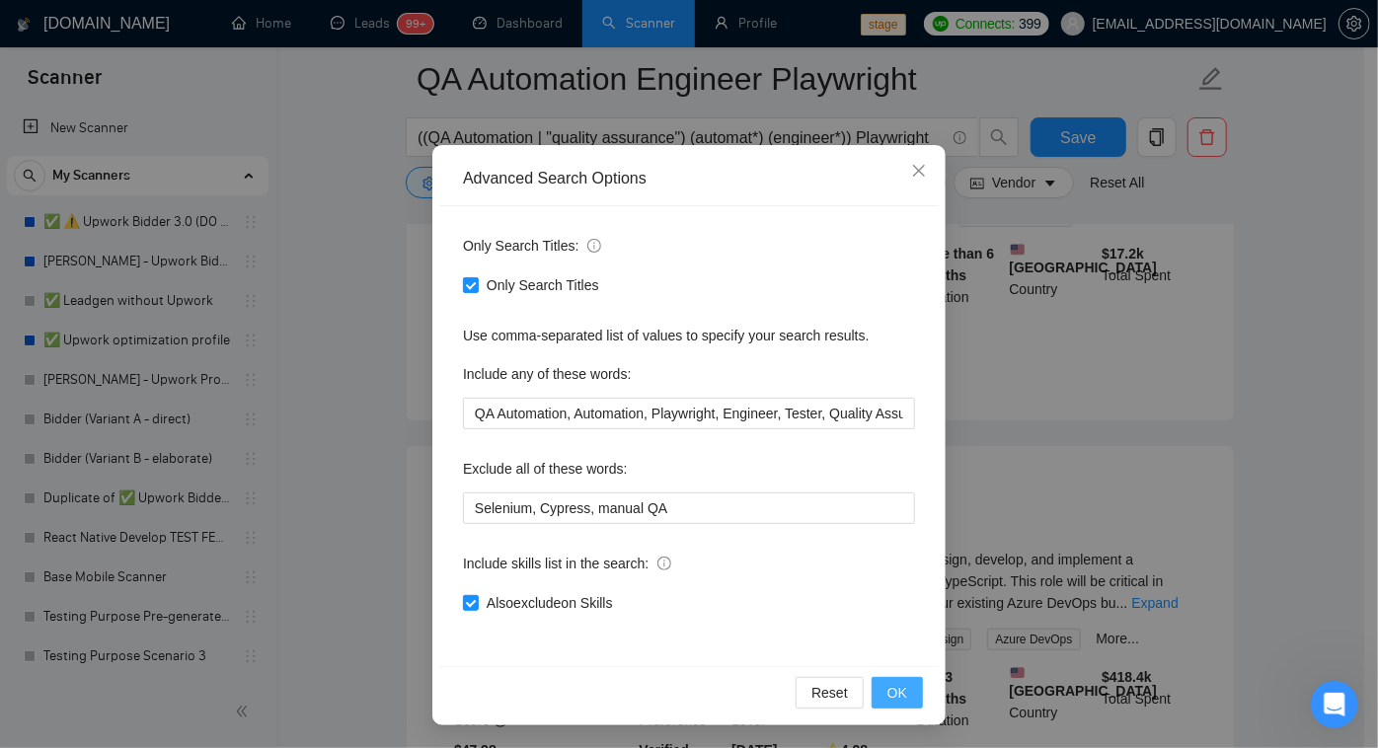
click at [888, 693] on span "OK" at bounding box center [898, 693] width 20 height 22
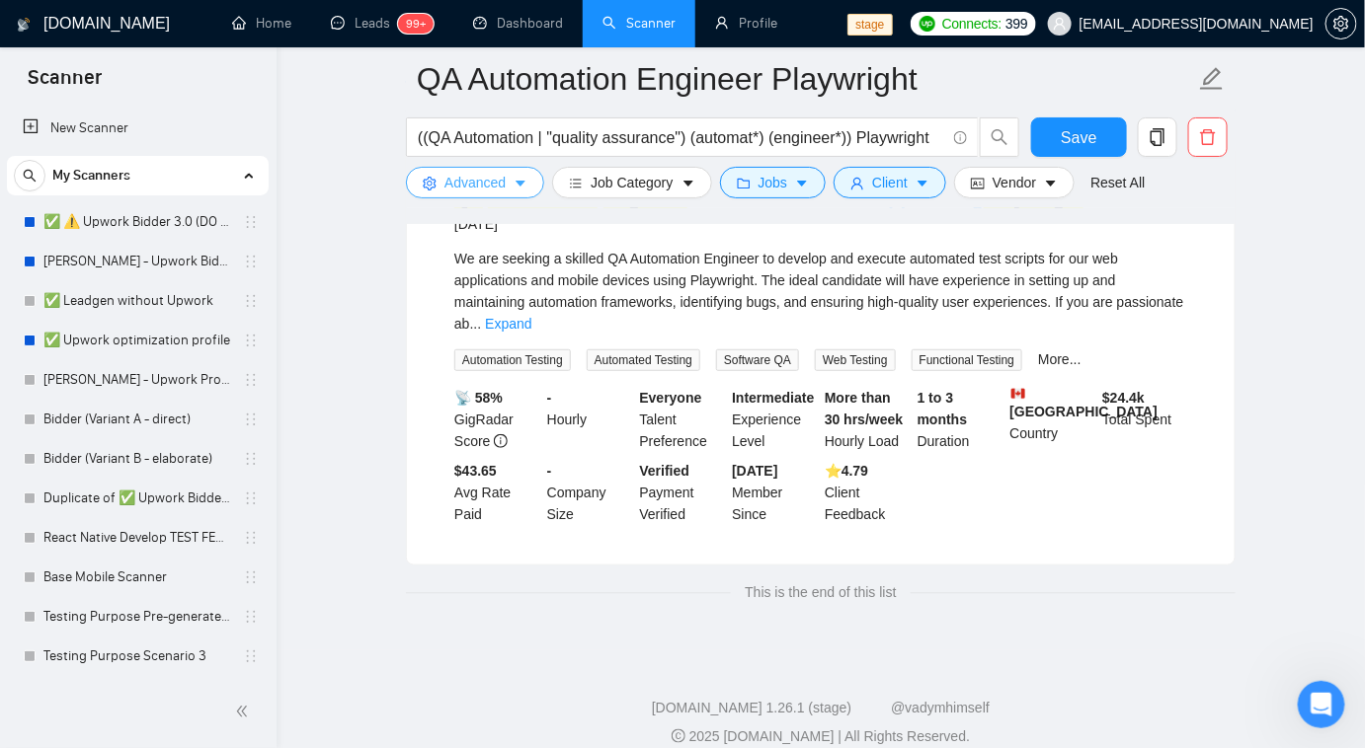
scroll to position [0, 0]
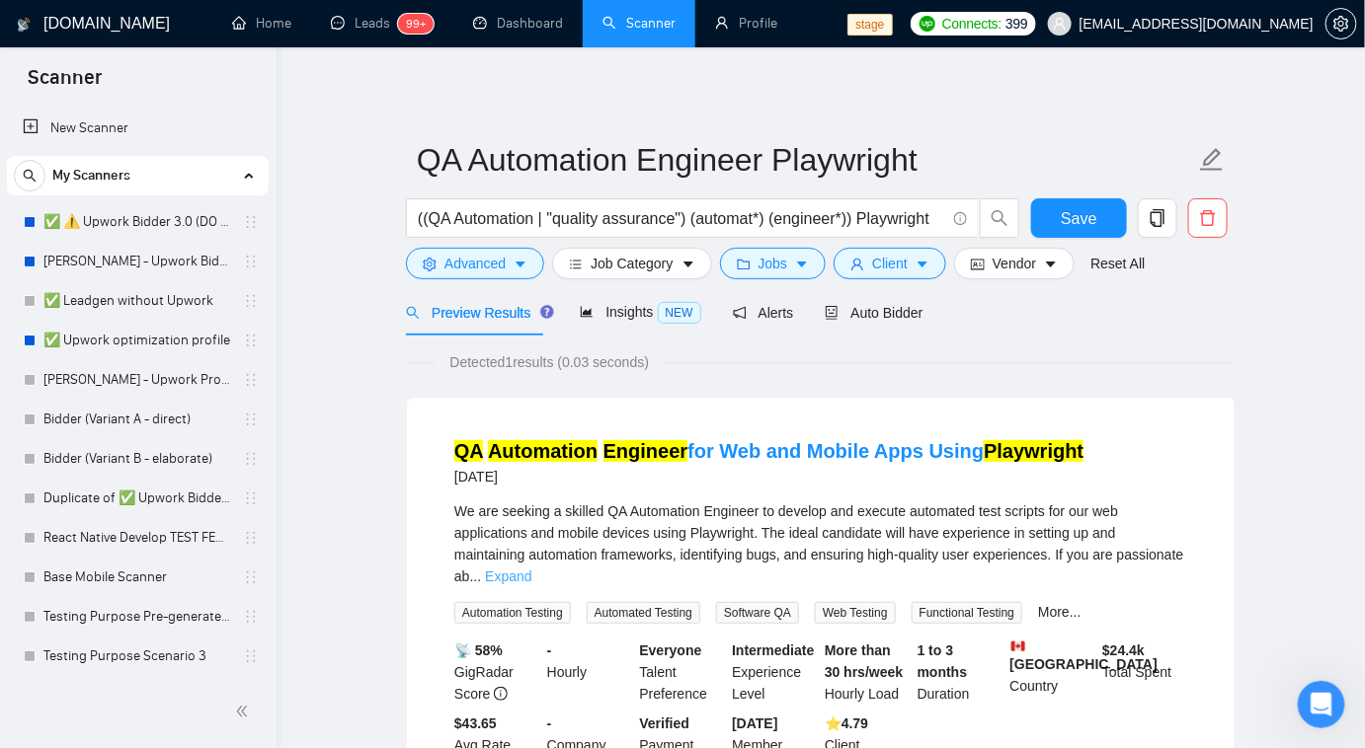
click at [531, 569] on link "Expand" at bounding box center [508, 577] width 46 height 16
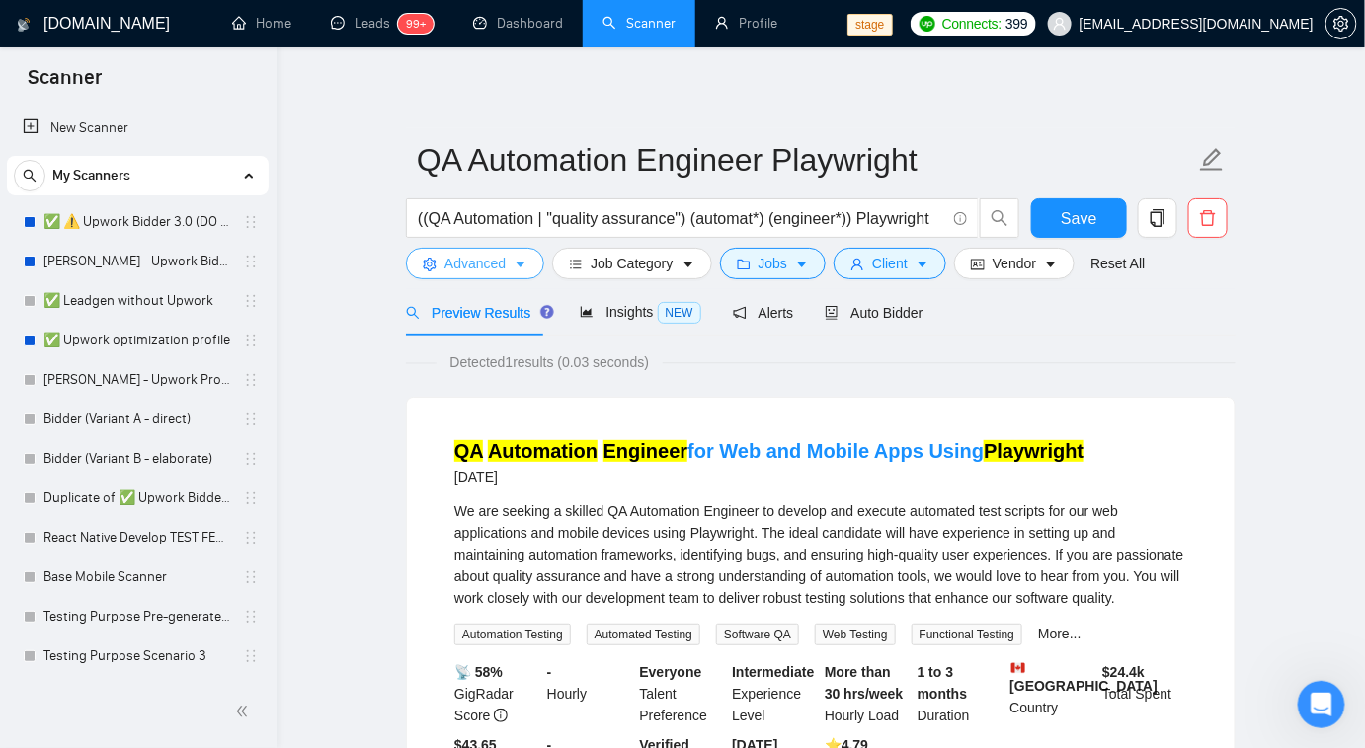
click at [515, 257] on span "caret-down" at bounding box center [520, 264] width 14 height 15
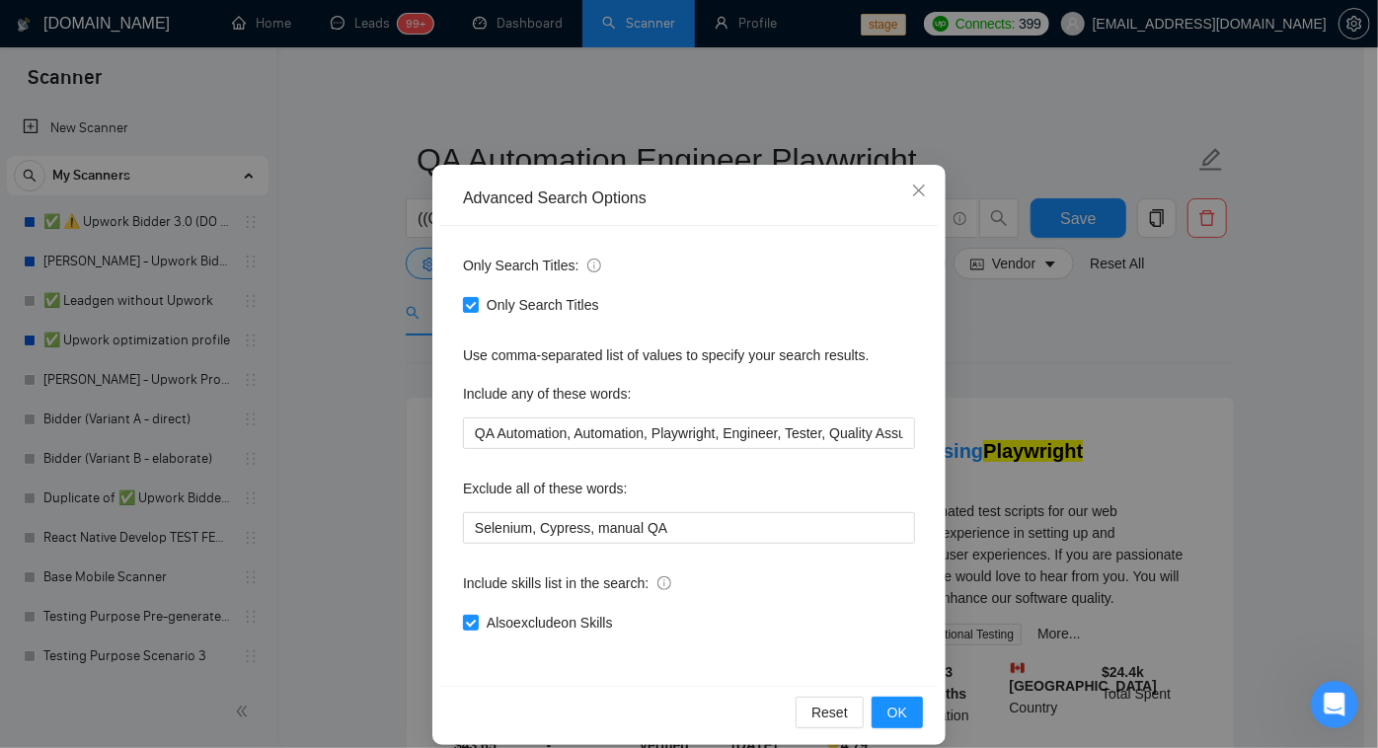
scroll to position [72, 0]
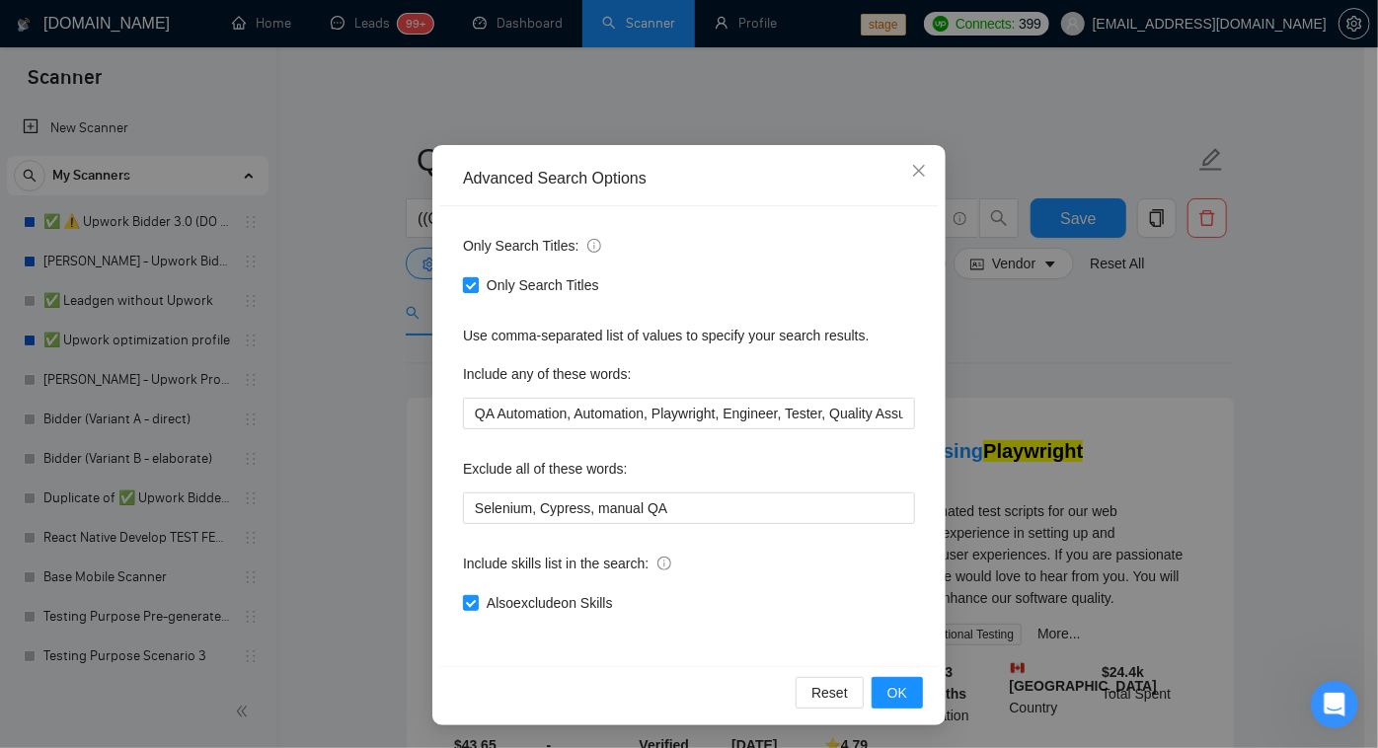
click at [463, 289] on input "Only Search Titles" at bounding box center [470, 284] width 14 height 14
checkbox input "false"
click at [896, 685] on span "OK" at bounding box center [898, 693] width 20 height 22
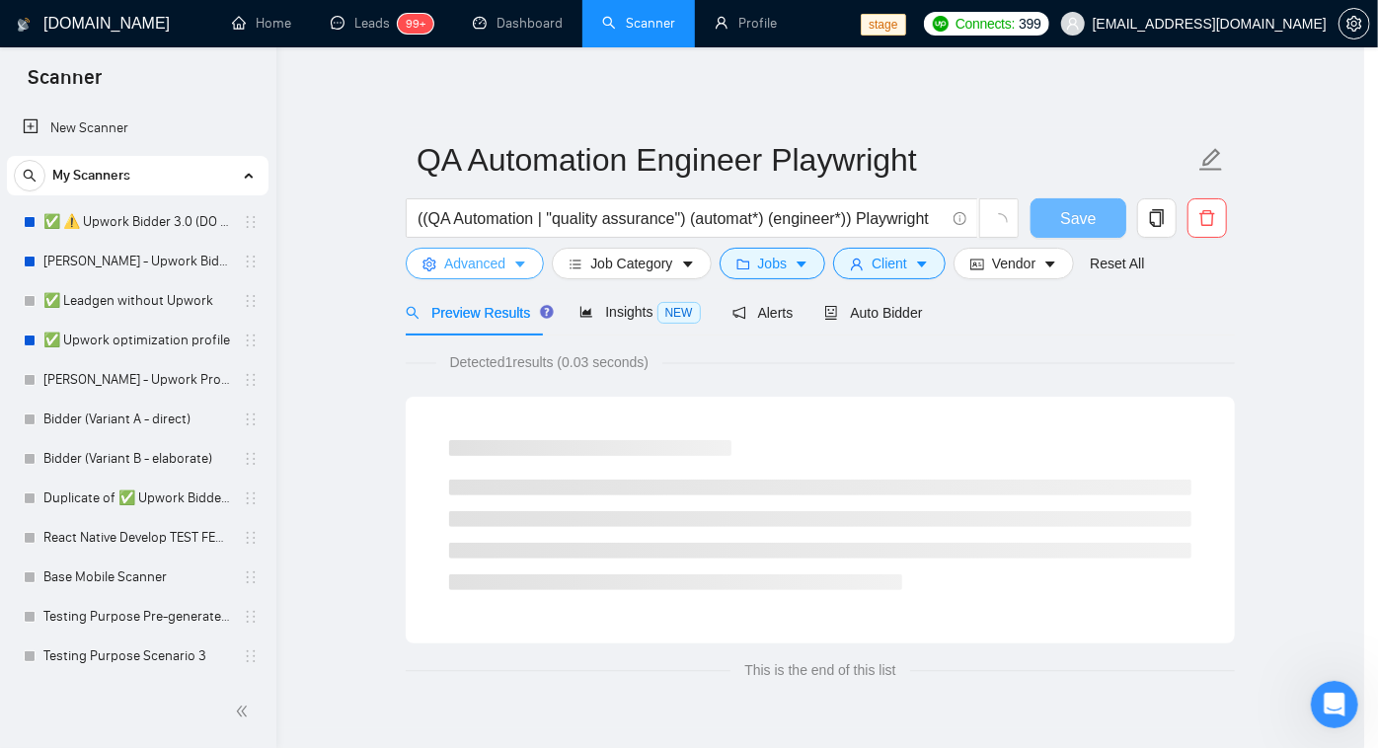
scroll to position [0, 0]
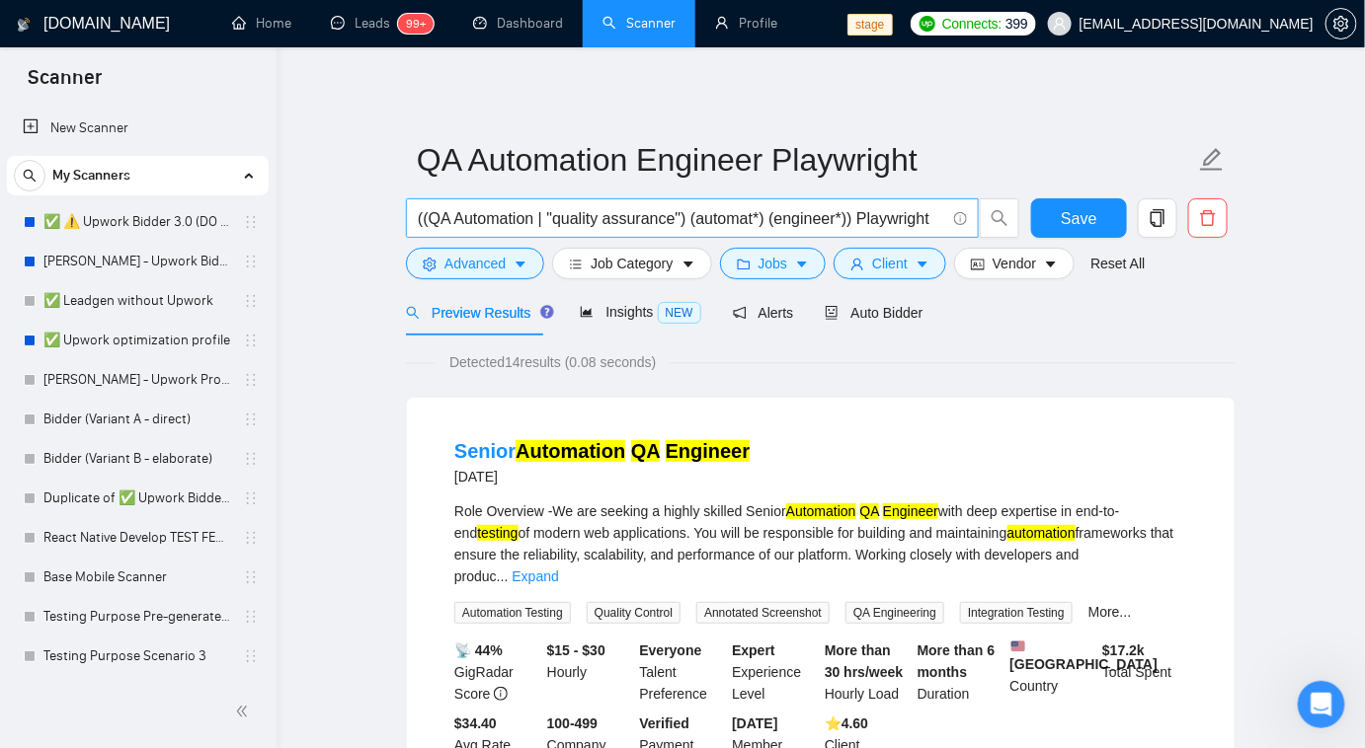
click at [824, 216] on input "((QA Automation | "quality assurance") (automat*) (engineer*)) Playwright" at bounding box center [681, 218] width 527 height 25
paste input ""QA Automation Engineer" p"
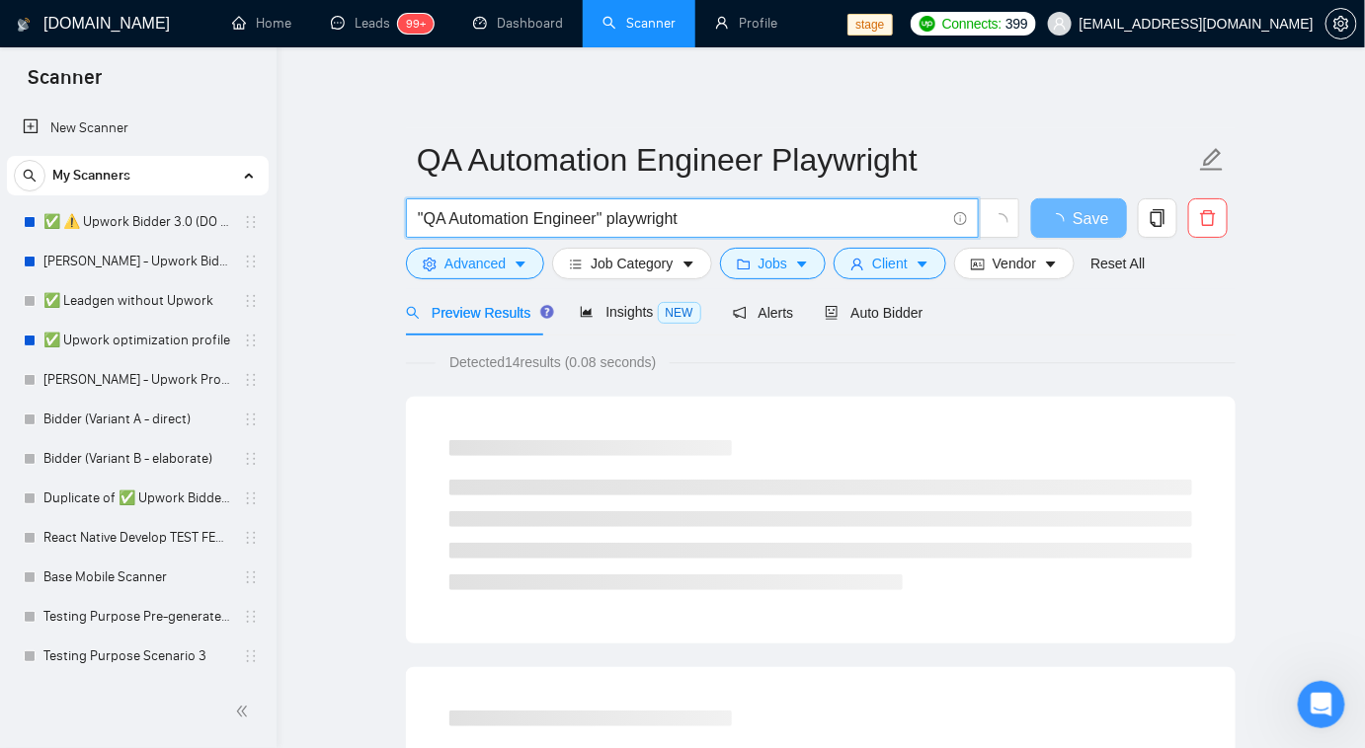
click at [427, 219] on input ""QA Automation Engineer" playwright" at bounding box center [681, 218] width 527 height 25
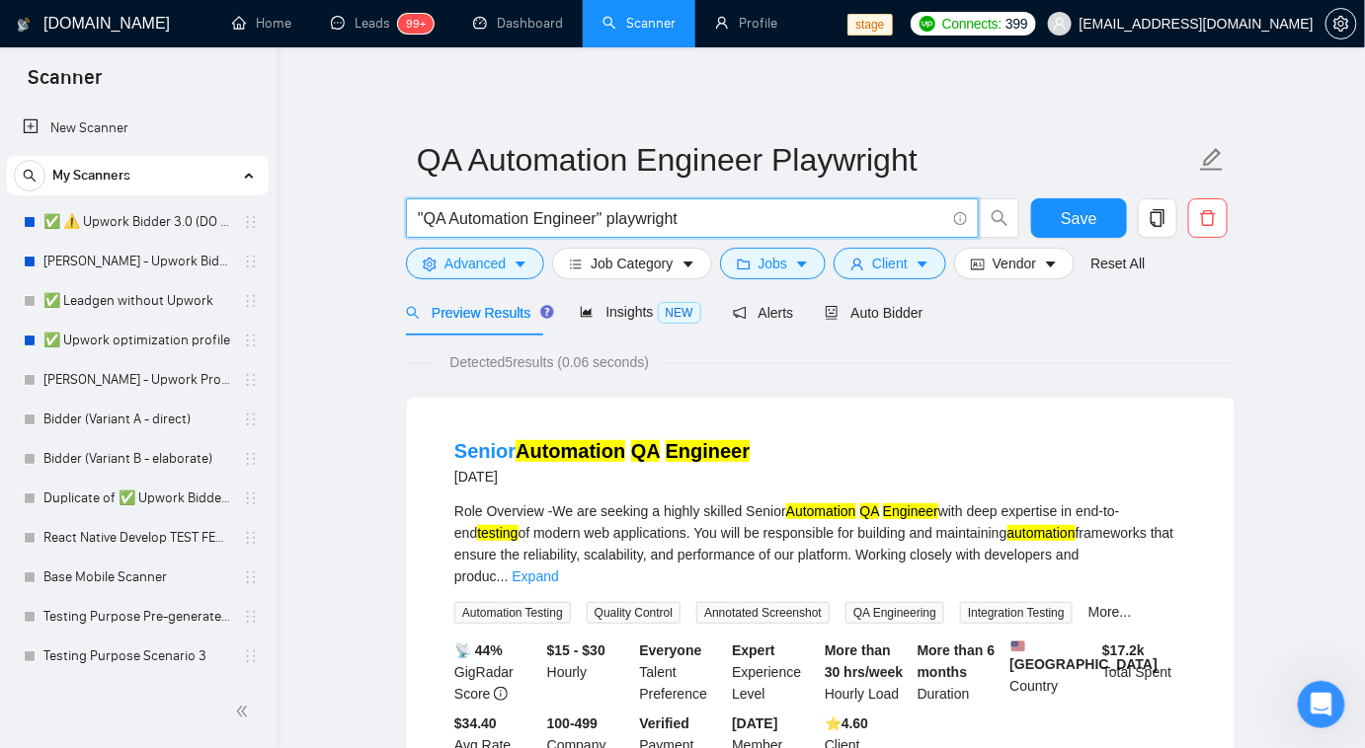
click at [699, 226] on input ""QA Automation Engineer" playwright" at bounding box center [681, 218] width 527 height 25
type input ""QA Automation Engineer" playwright"
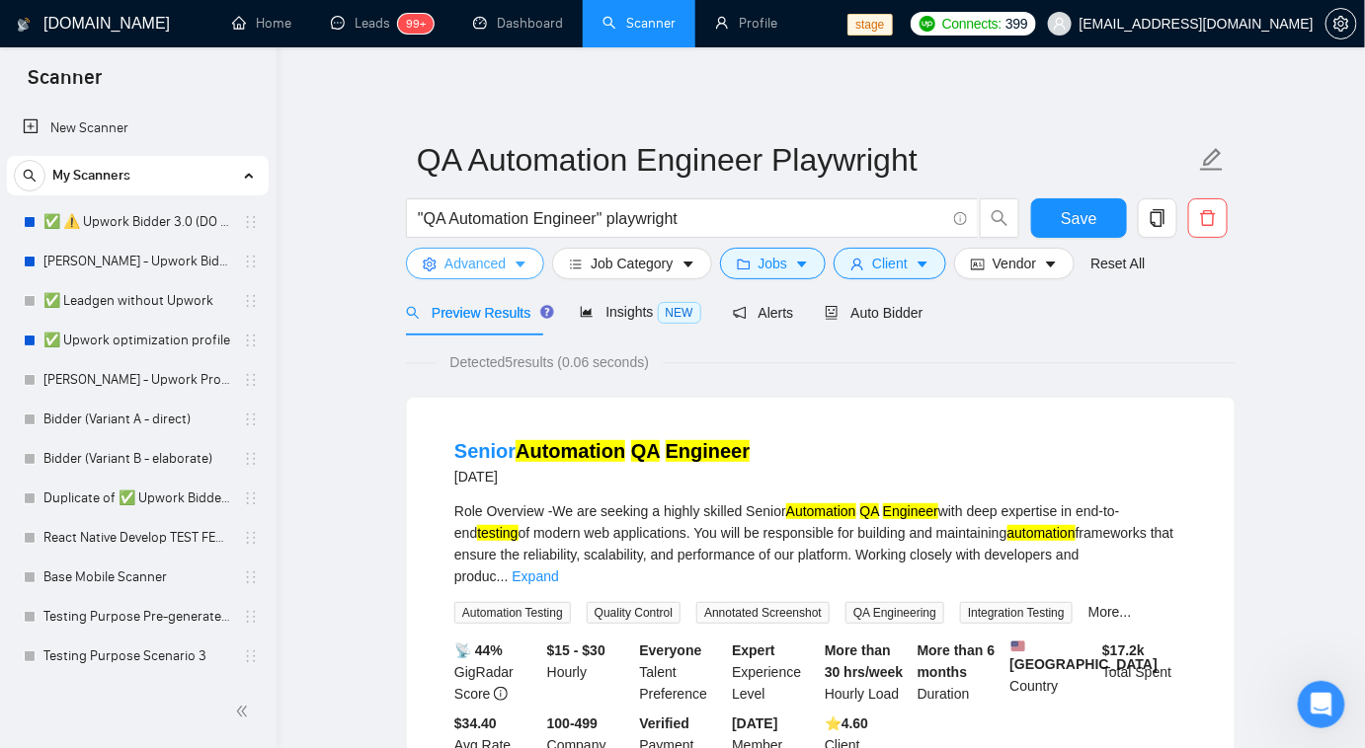
click at [497, 264] on span "Advanced" at bounding box center [474, 264] width 61 height 22
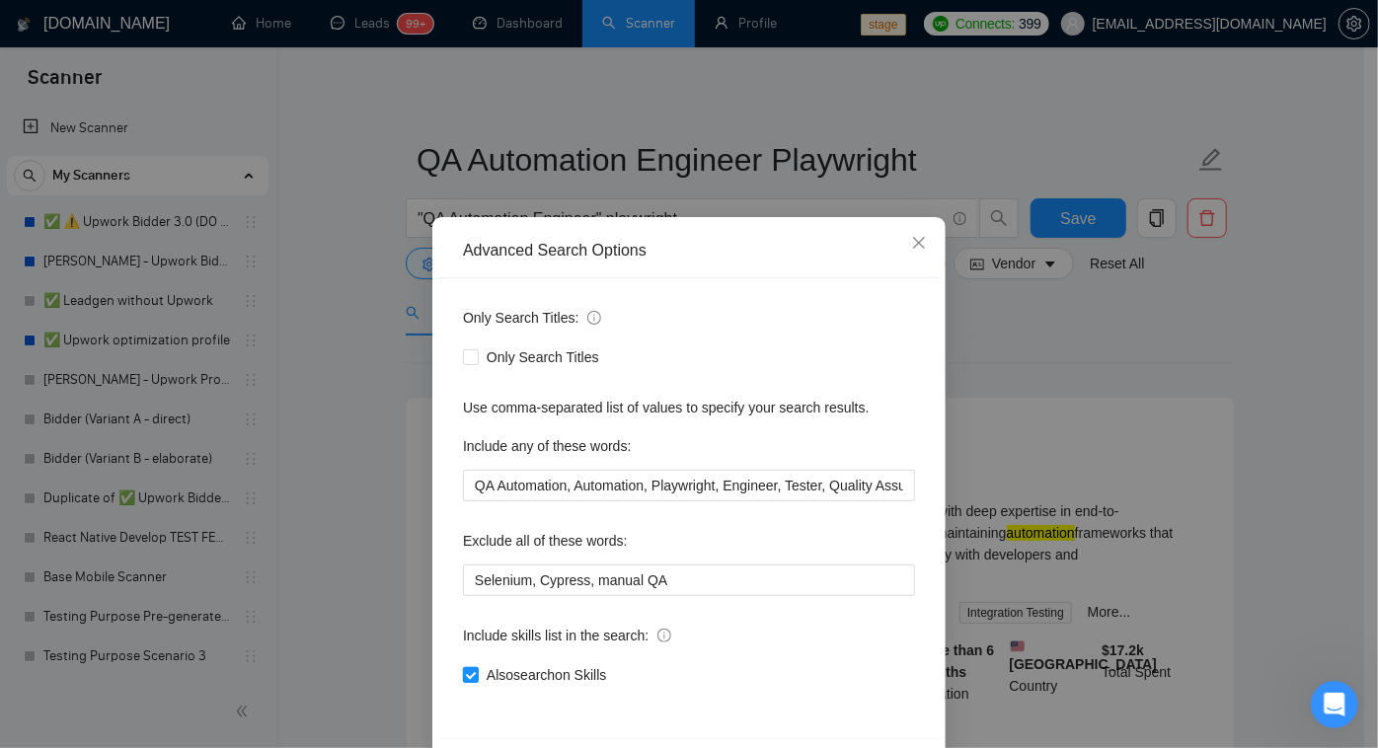
click at [468, 677] on input "Also search on Skills" at bounding box center [470, 674] width 14 height 14
checkbox input "false"
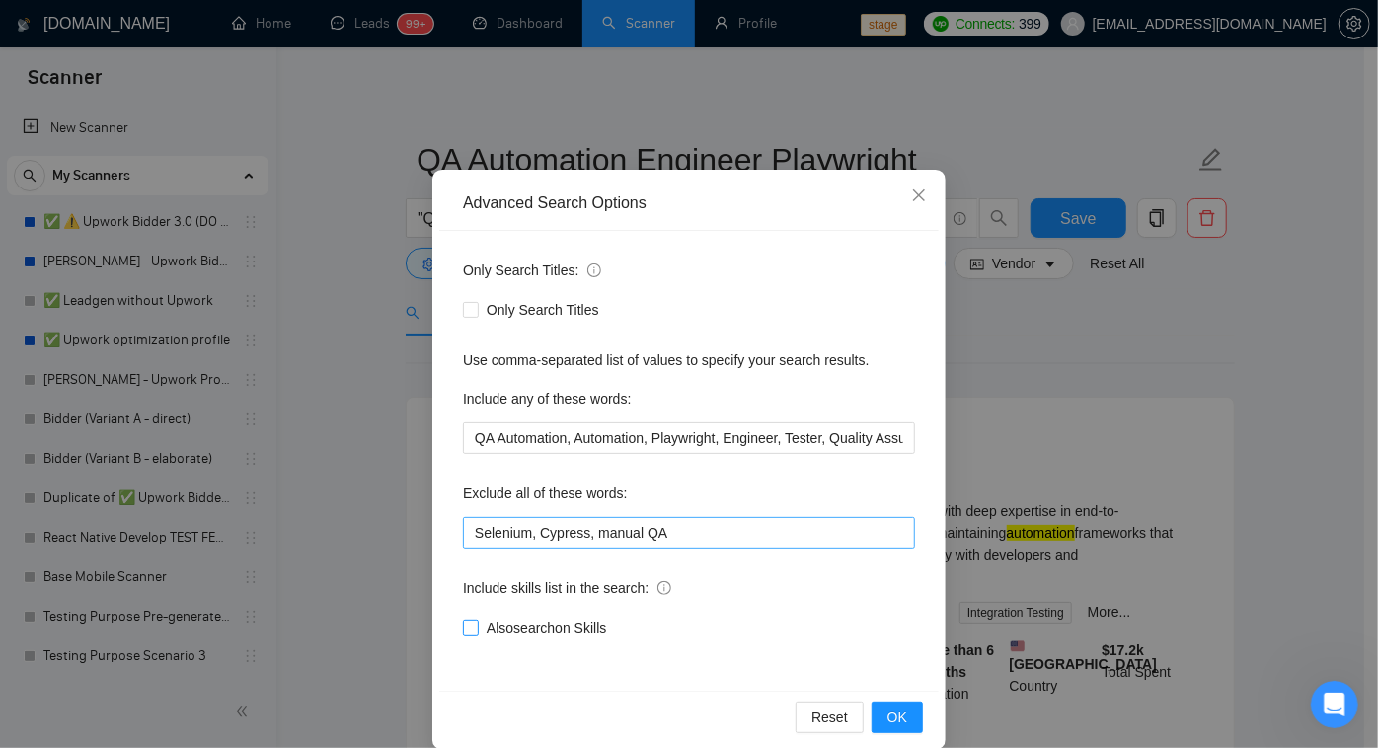
scroll to position [72, 0]
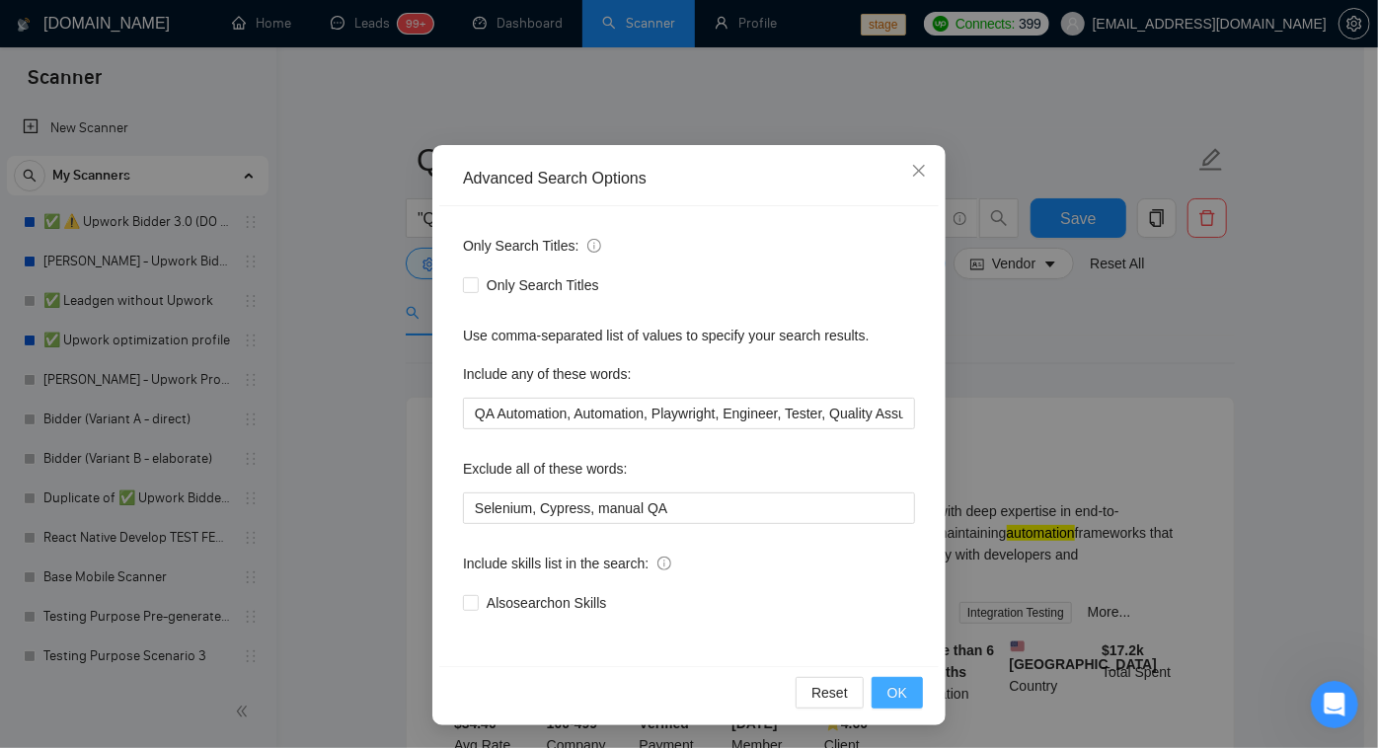
click at [888, 689] on span "OK" at bounding box center [898, 693] width 20 height 22
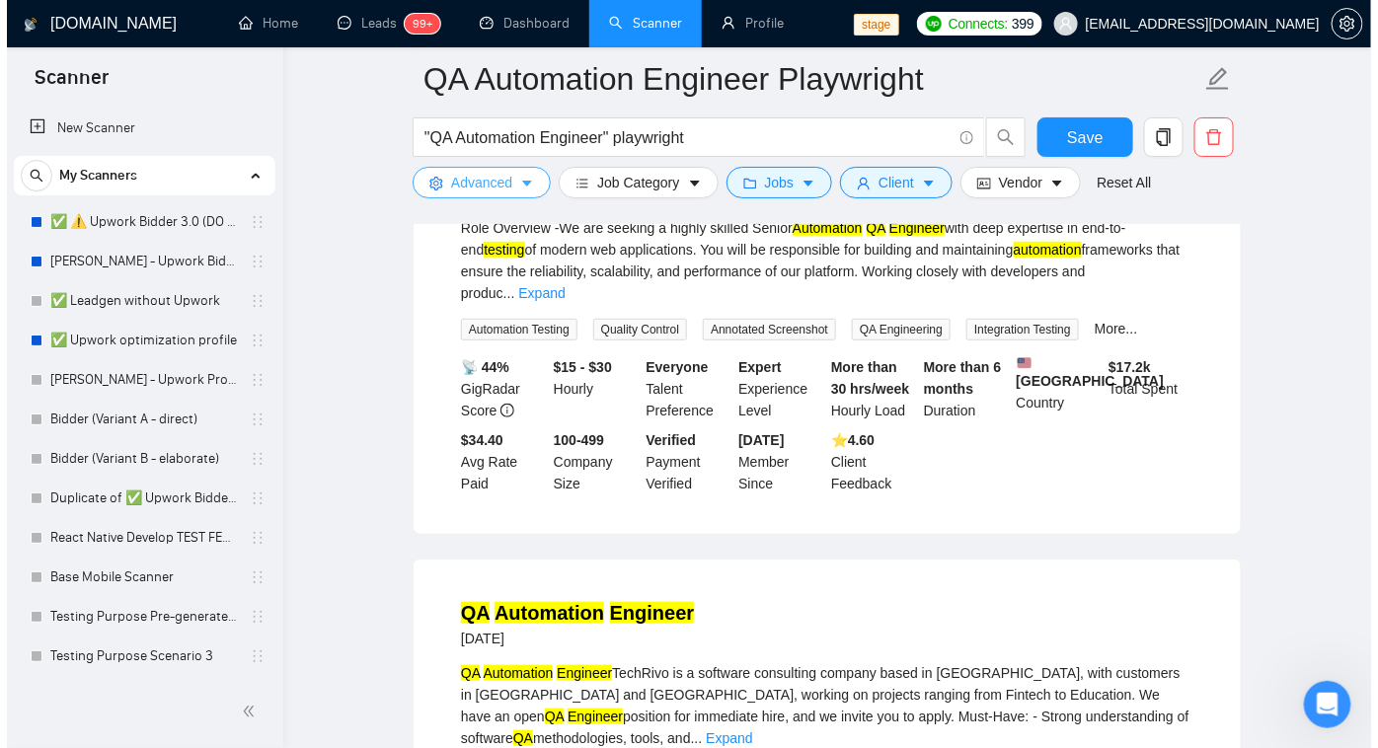
scroll to position [0, 0]
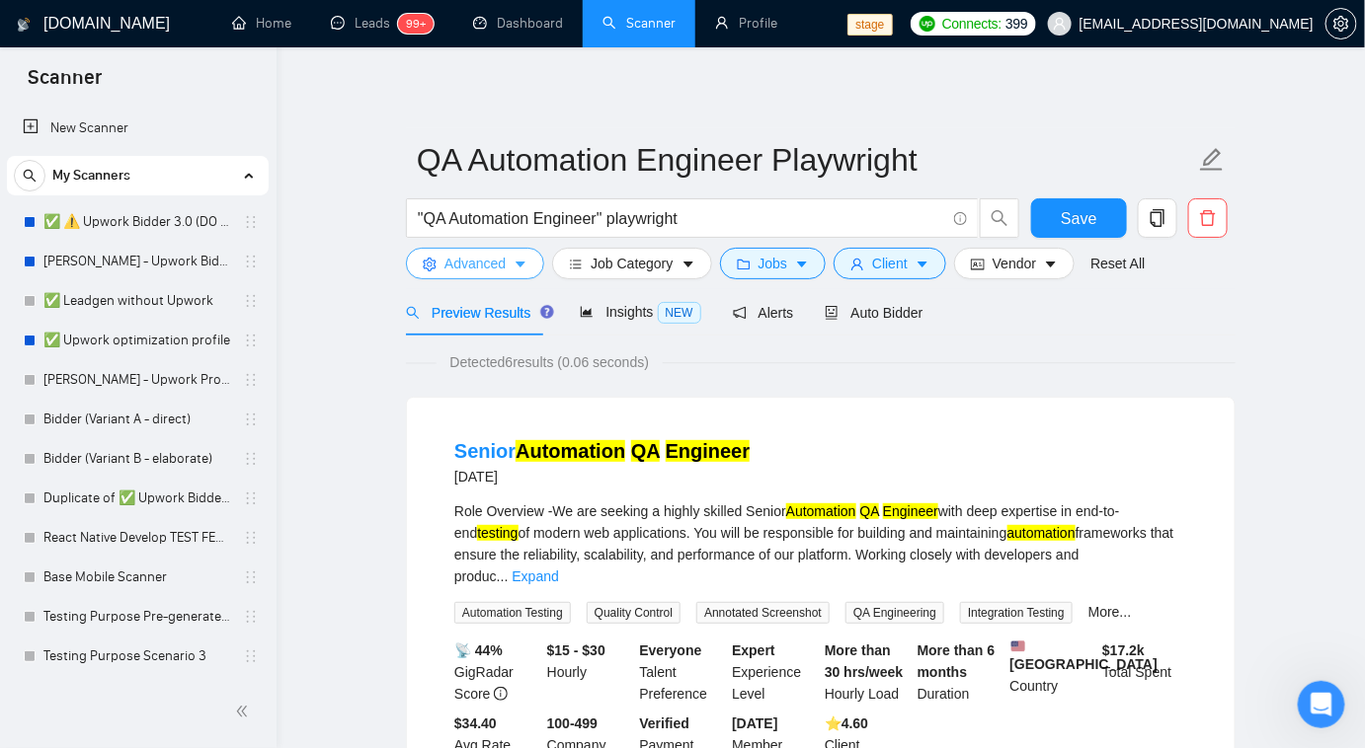
click at [482, 261] on span "Advanced" at bounding box center [474, 264] width 61 height 22
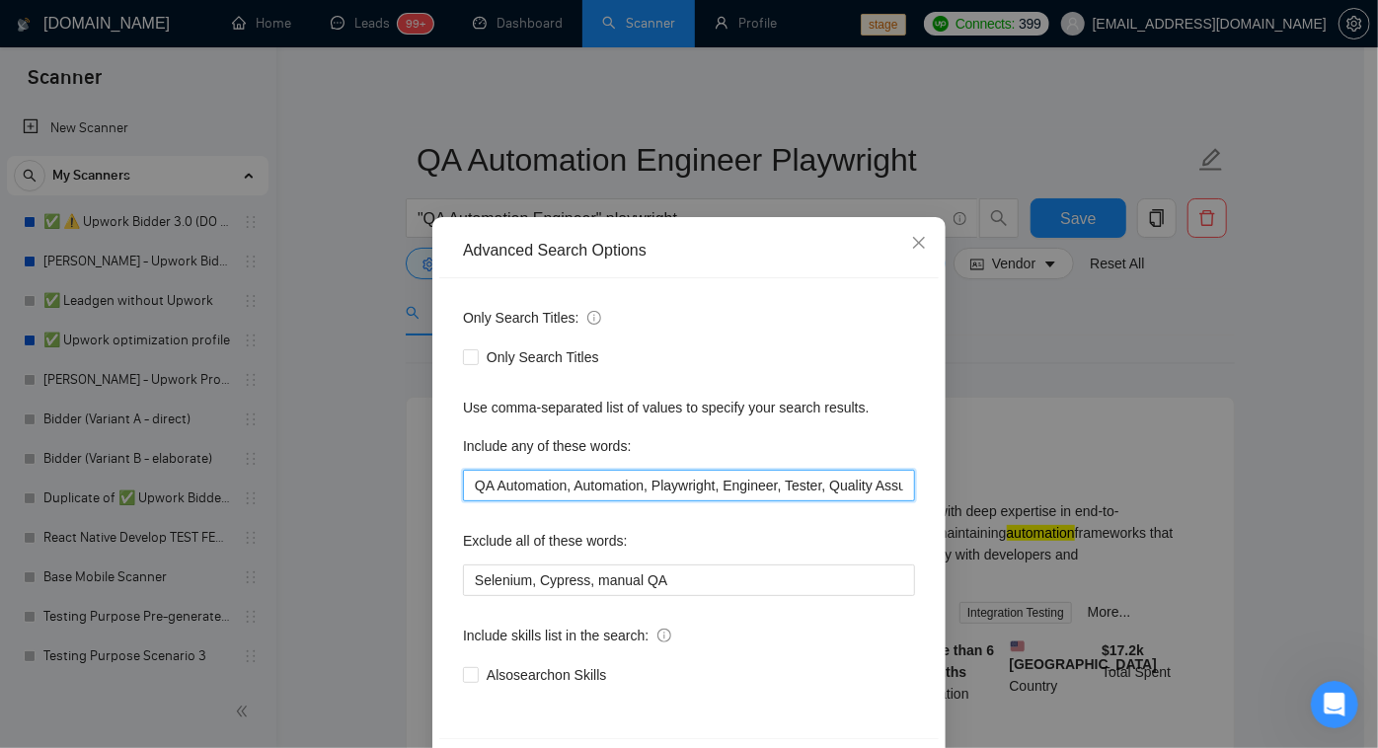
click at [687, 484] on input "QA Automation, Automation, Playwright, Engineer, Tester, Quality Assurance, Tes…" at bounding box center [689, 486] width 452 height 32
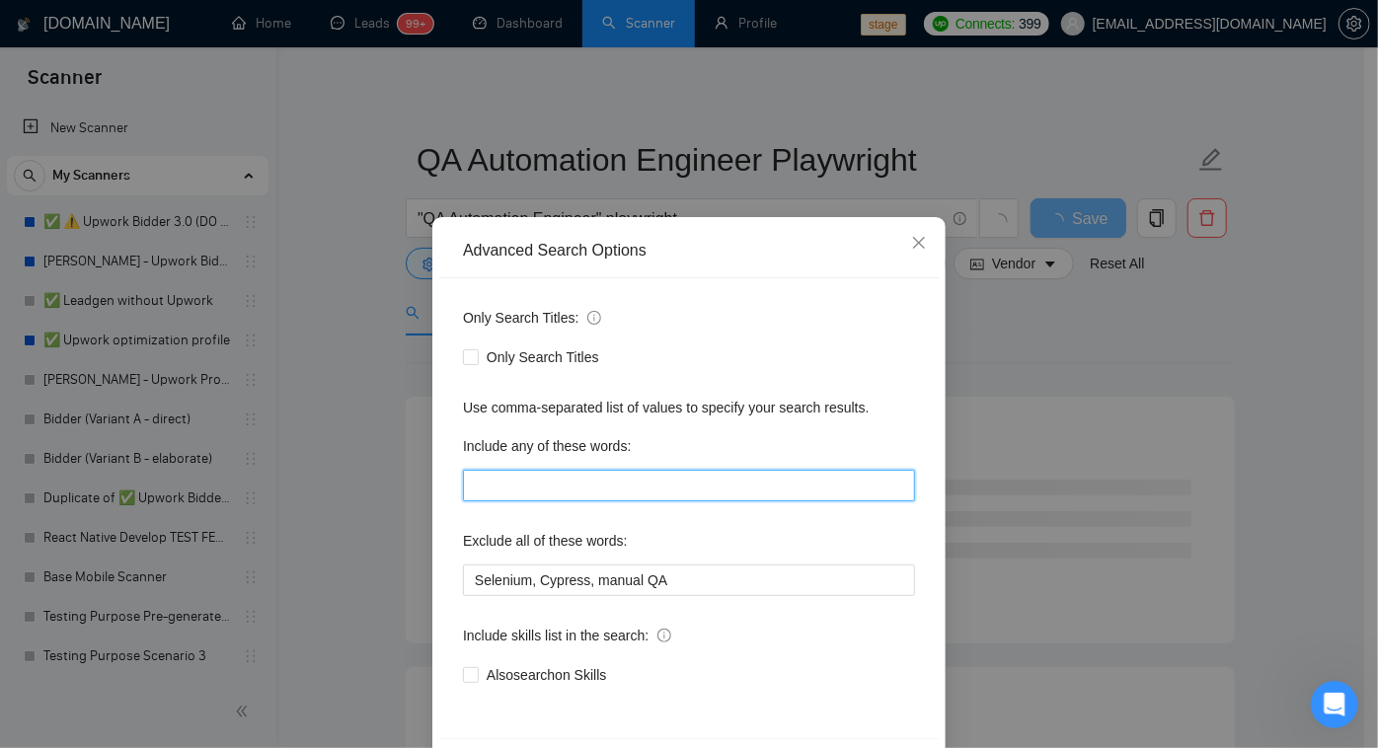
scroll to position [72, 0]
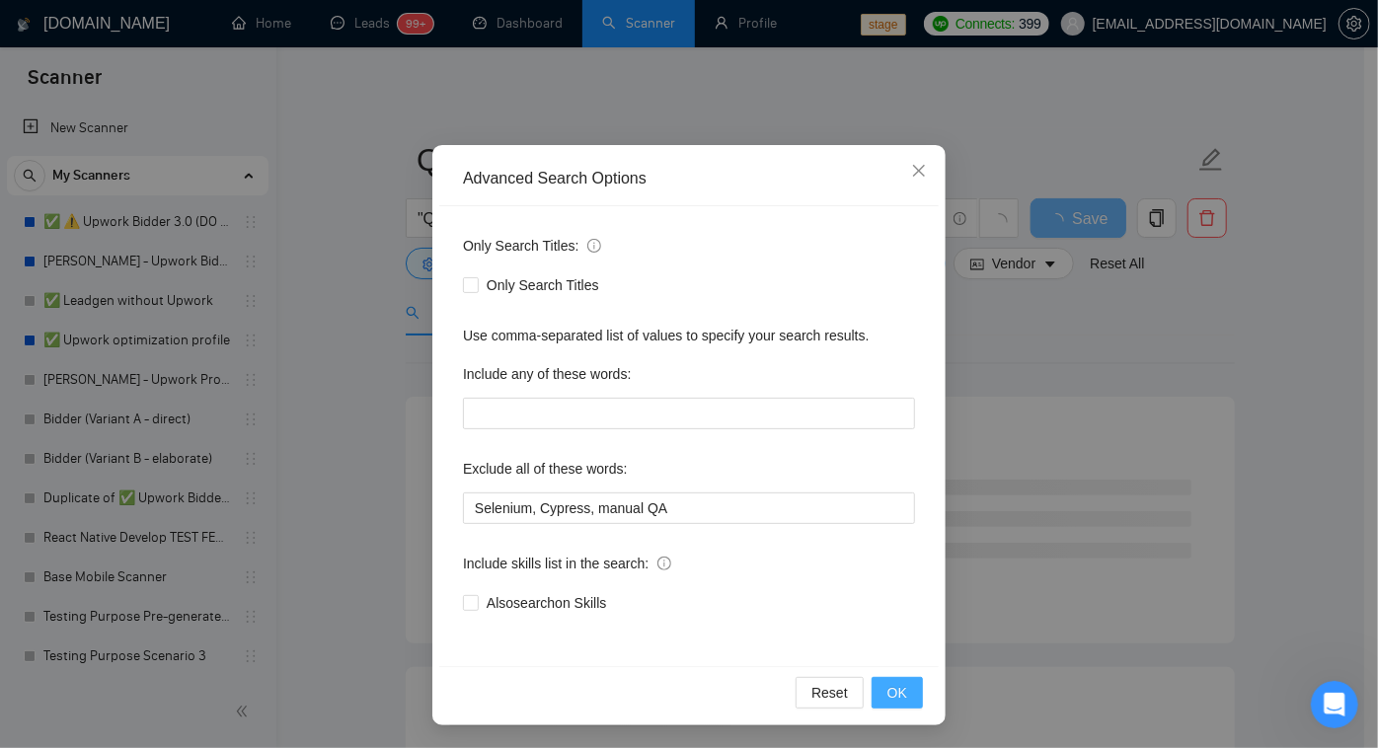
click at [888, 683] on span "OK" at bounding box center [898, 693] width 20 height 22
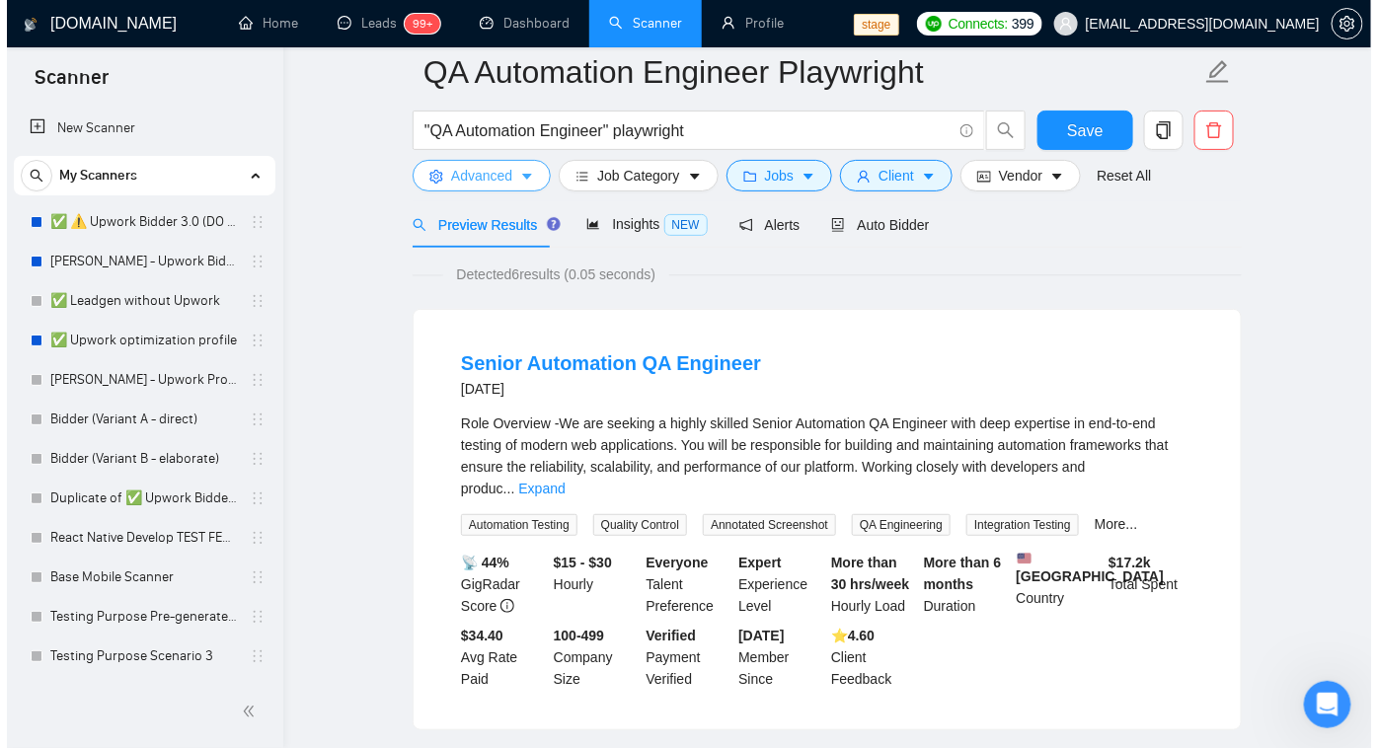
scroll to position [0, 0]
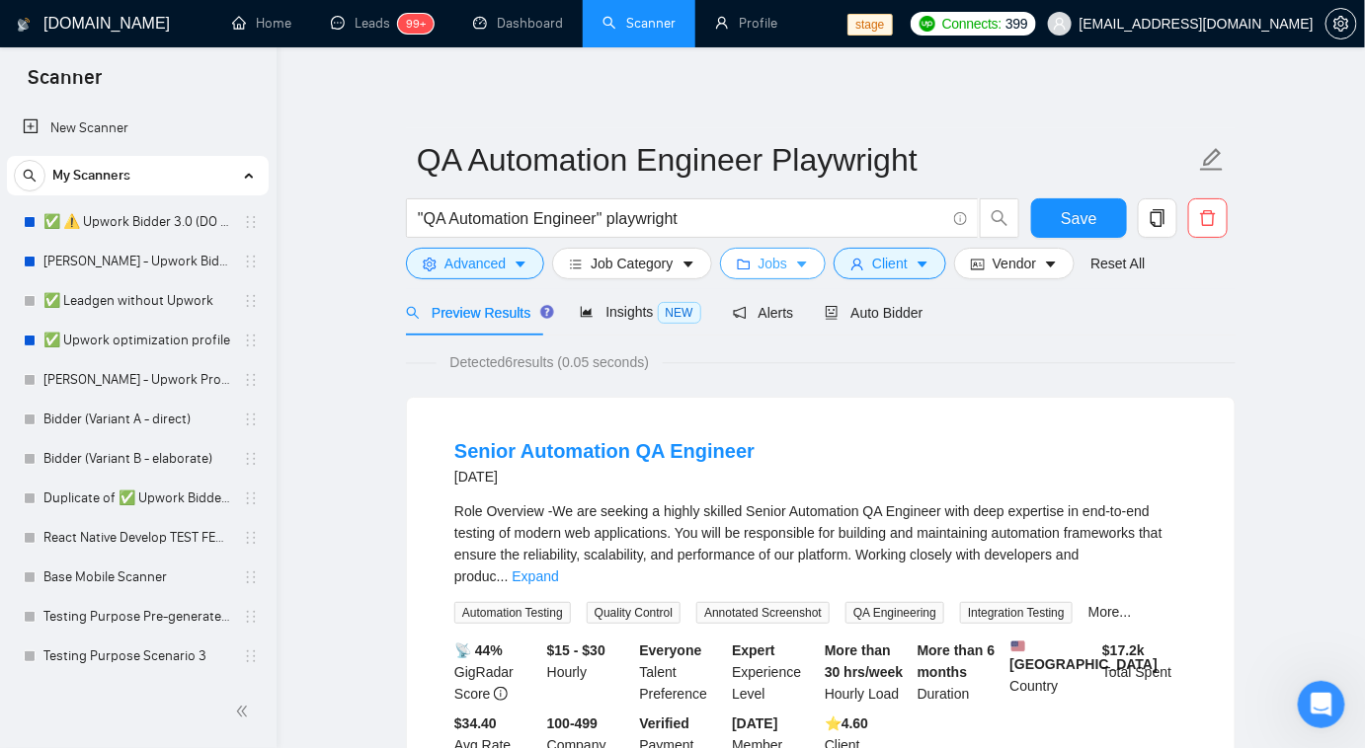
click at [758, 264] on span "Jobs" at bounding box center [773, 264] width 30 height 22
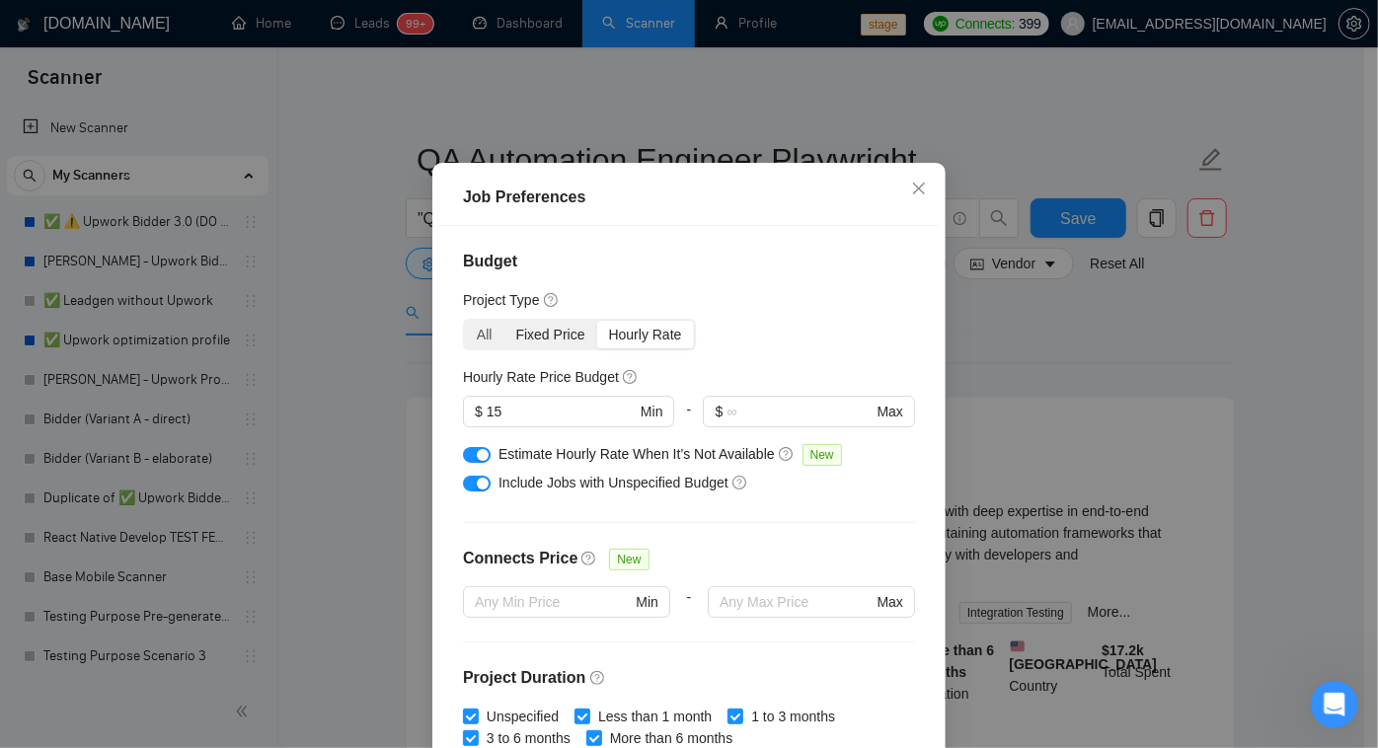
click at [546, 349] on div "Fixed Price" at bounding box center [551, 335] width 93 height 28
click at [505, 321] on input "Fixed Price" at bounding box center [505, 321] width 0 height 0
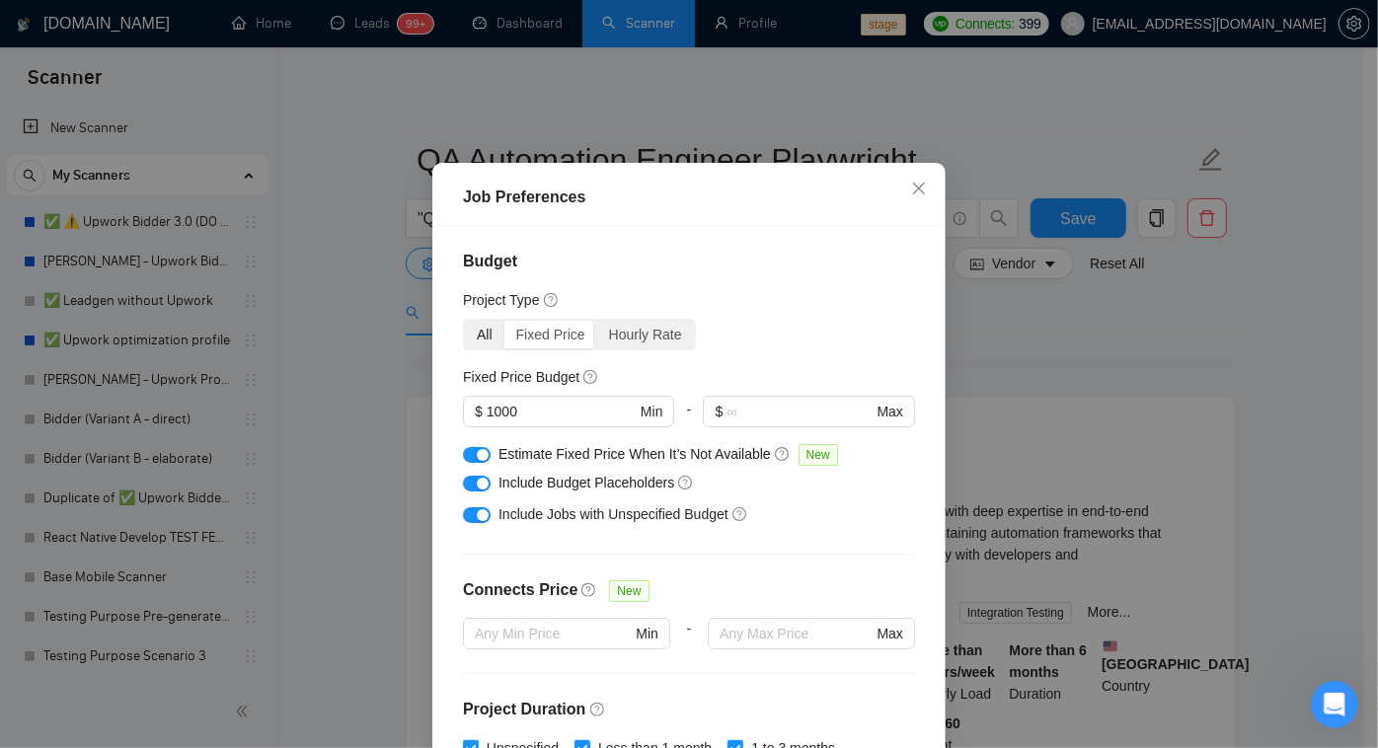
click at [482, 349] on div "All" at bounding box center [484, 335] width 39 height 28
click at [465, 321] on input "All" at bounding box center [465, 321] width 0 height 0
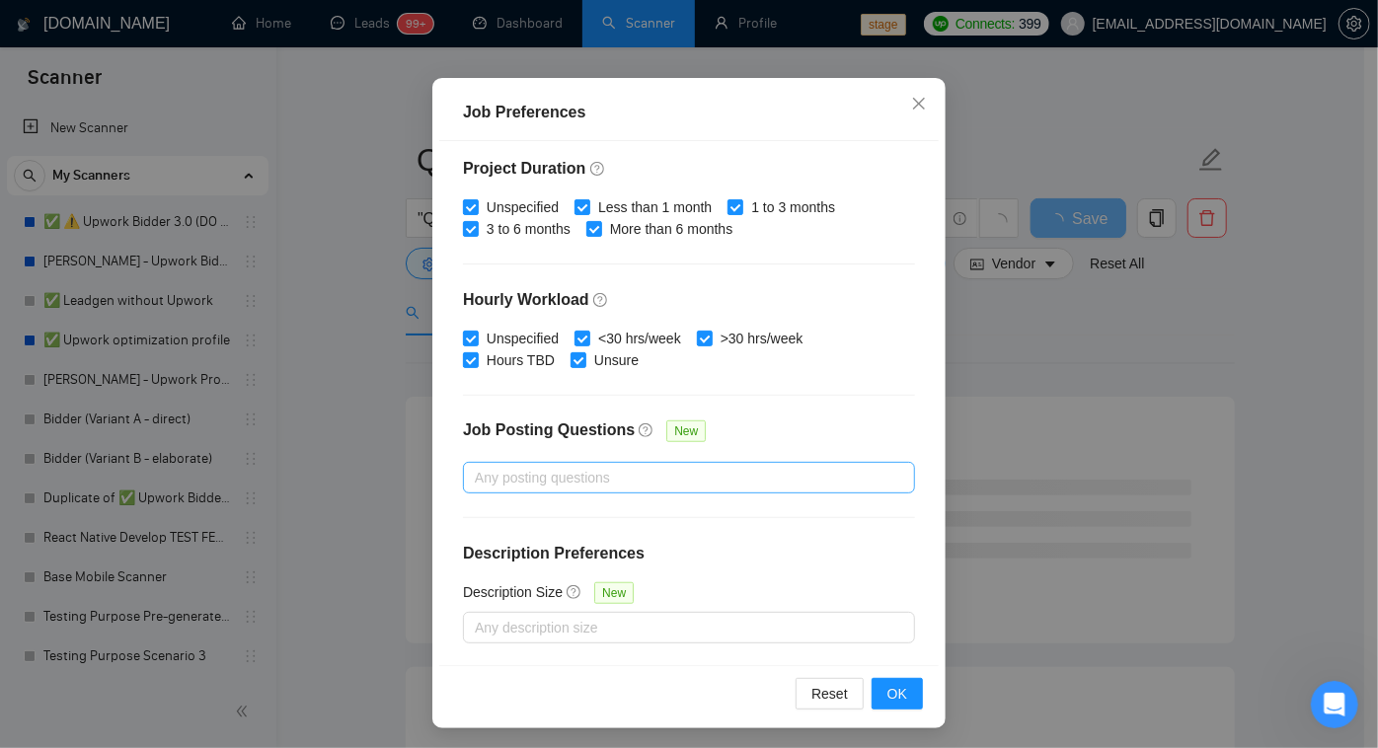
scroll to position [131, 0]
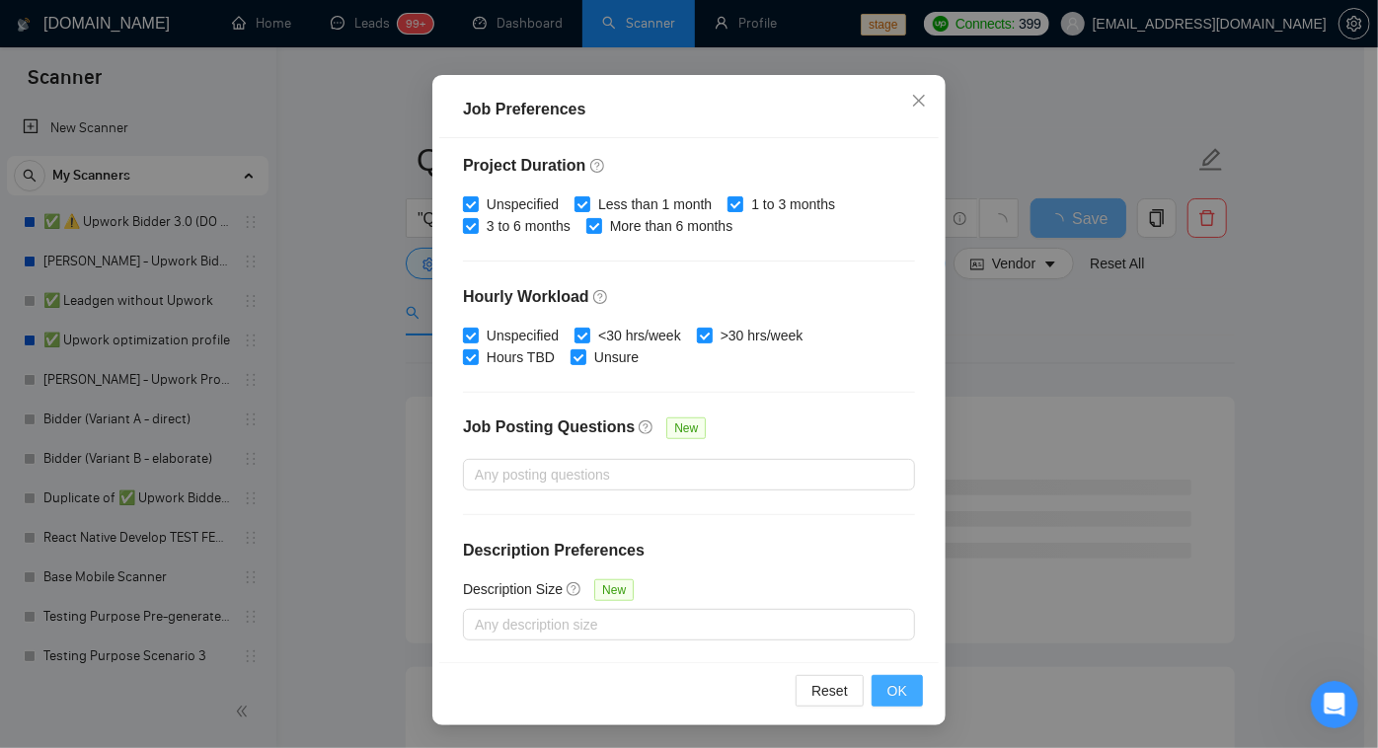
click at [877, 691] on button "OK" at bounding box center [897, 691] width 51 height 32
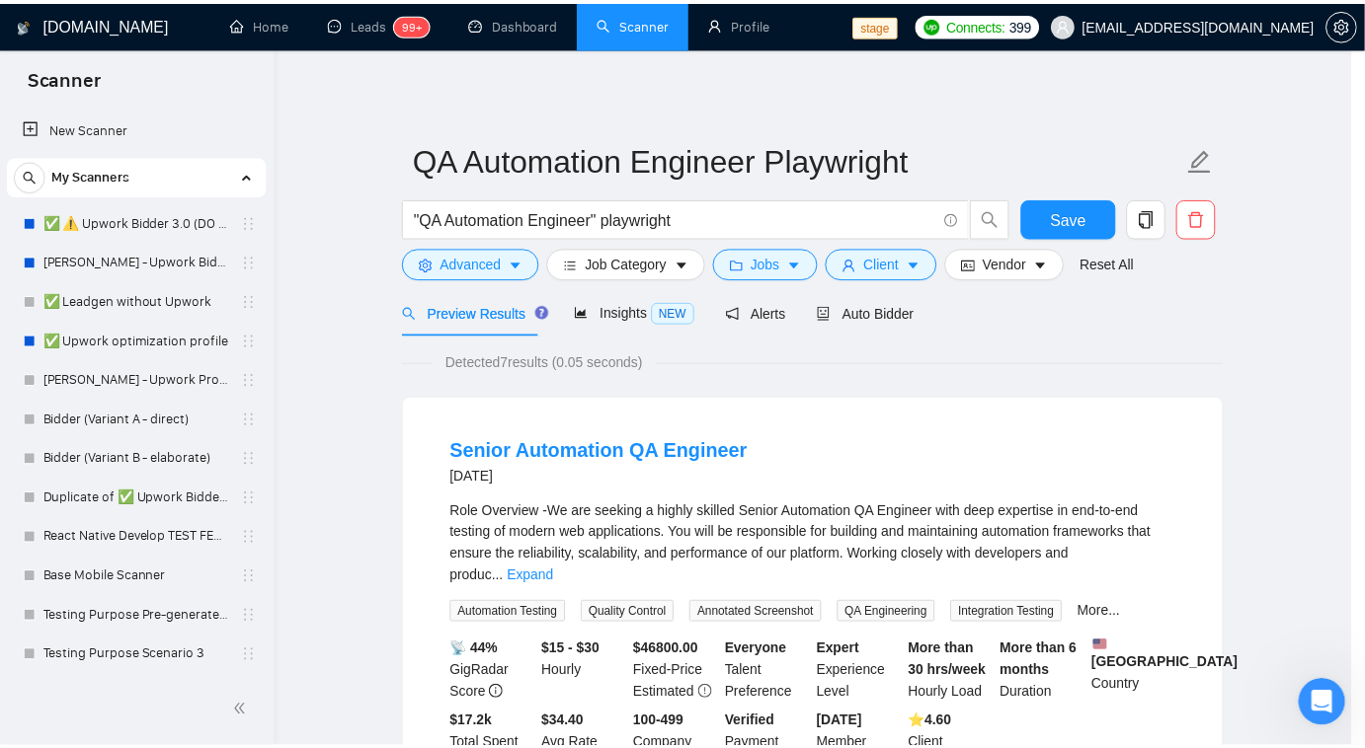
scroll to position [43, 0]
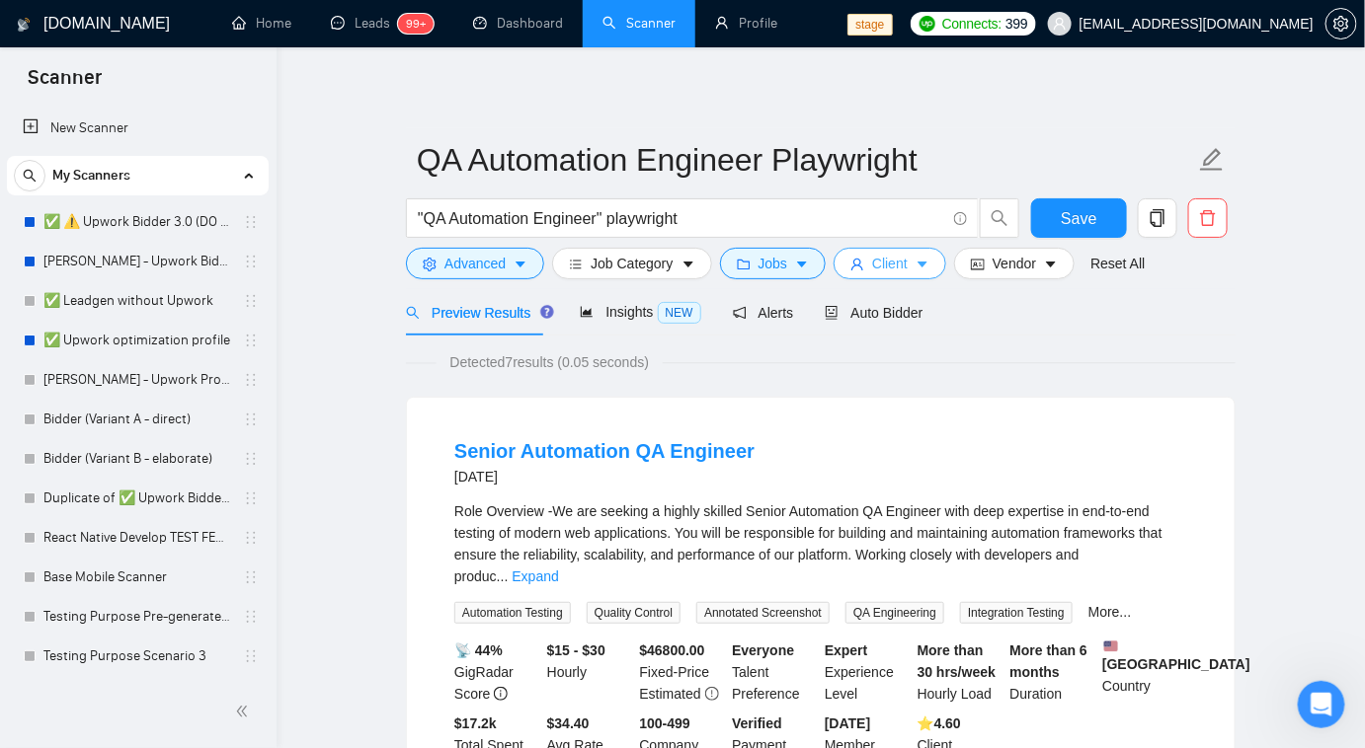
click at [890, 266] on span "Client" at bounding box center [890, 264] width 36 height 22
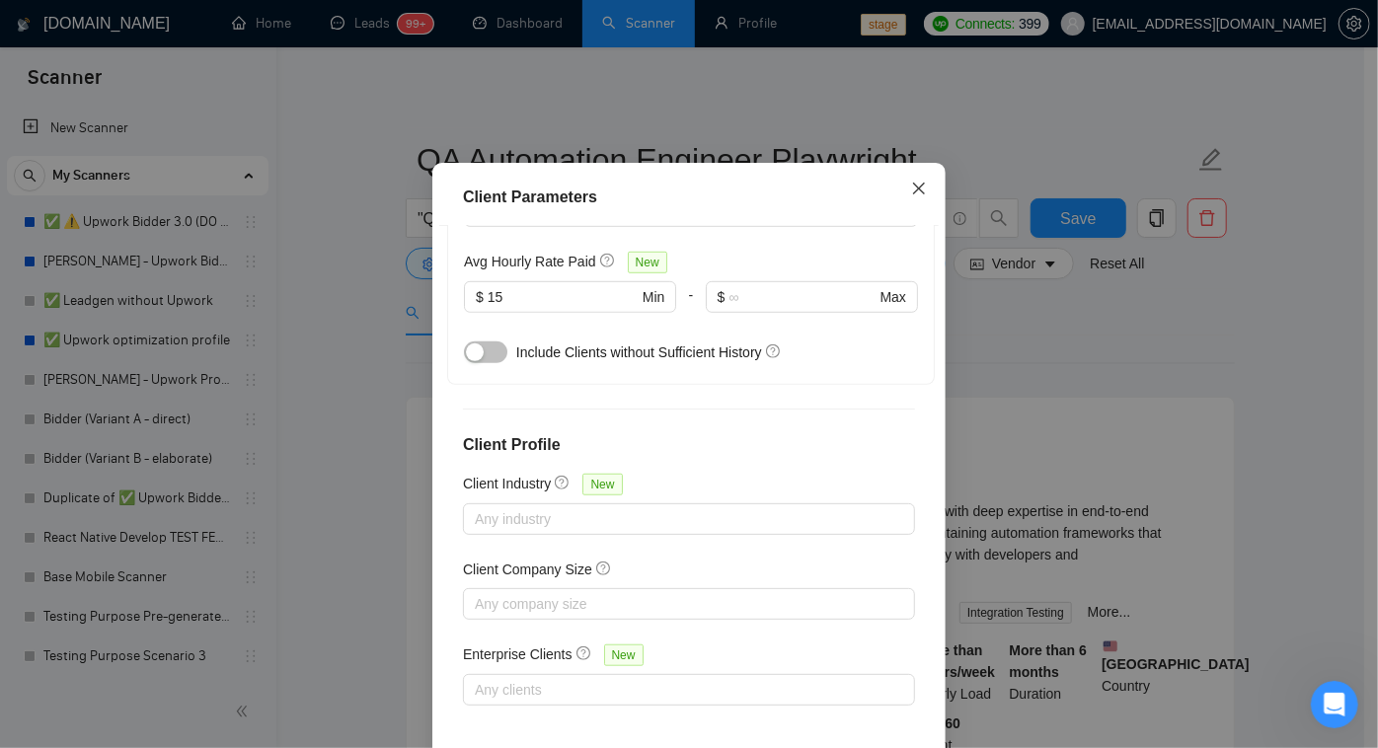
click at [916, 196] on icon "close" at bounding box center [919, 189] width 16 height 16
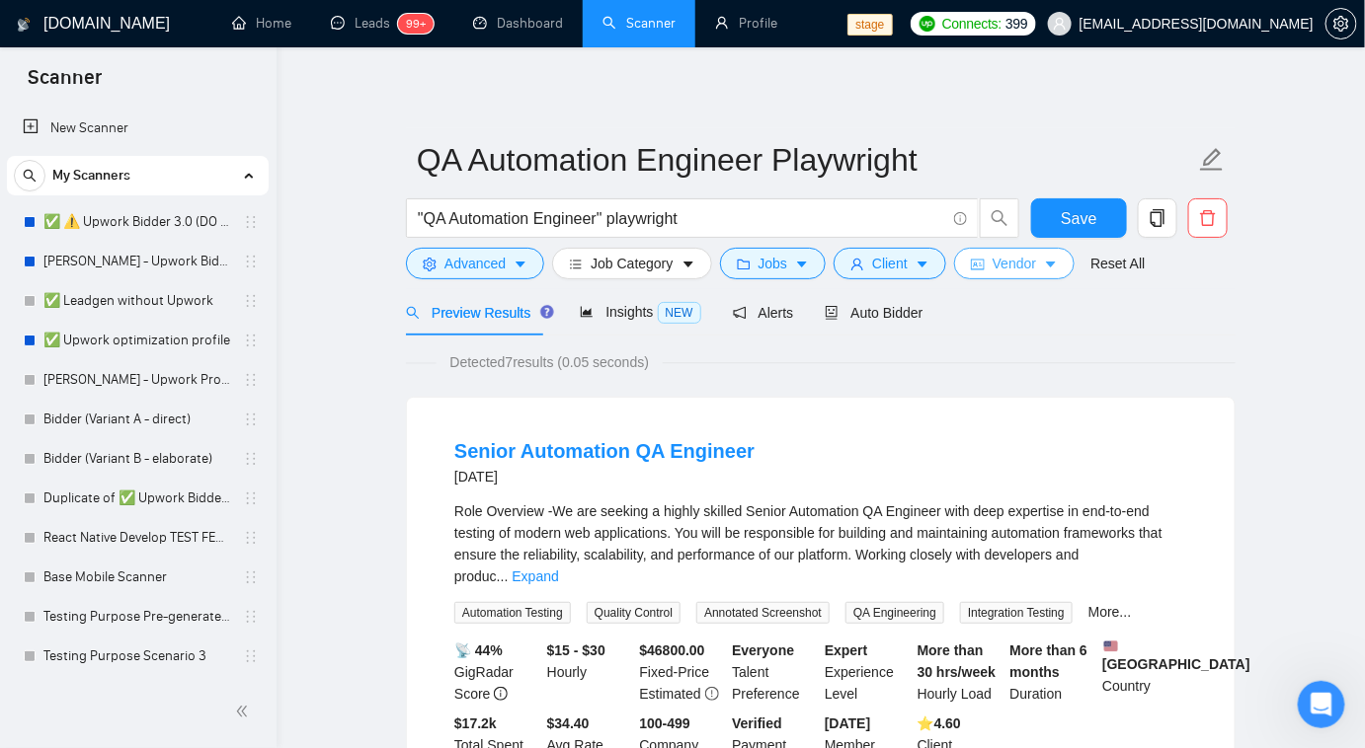
click at [971, 271] on icon "idcard" at bounding box center [978, 265] width 14 height 14
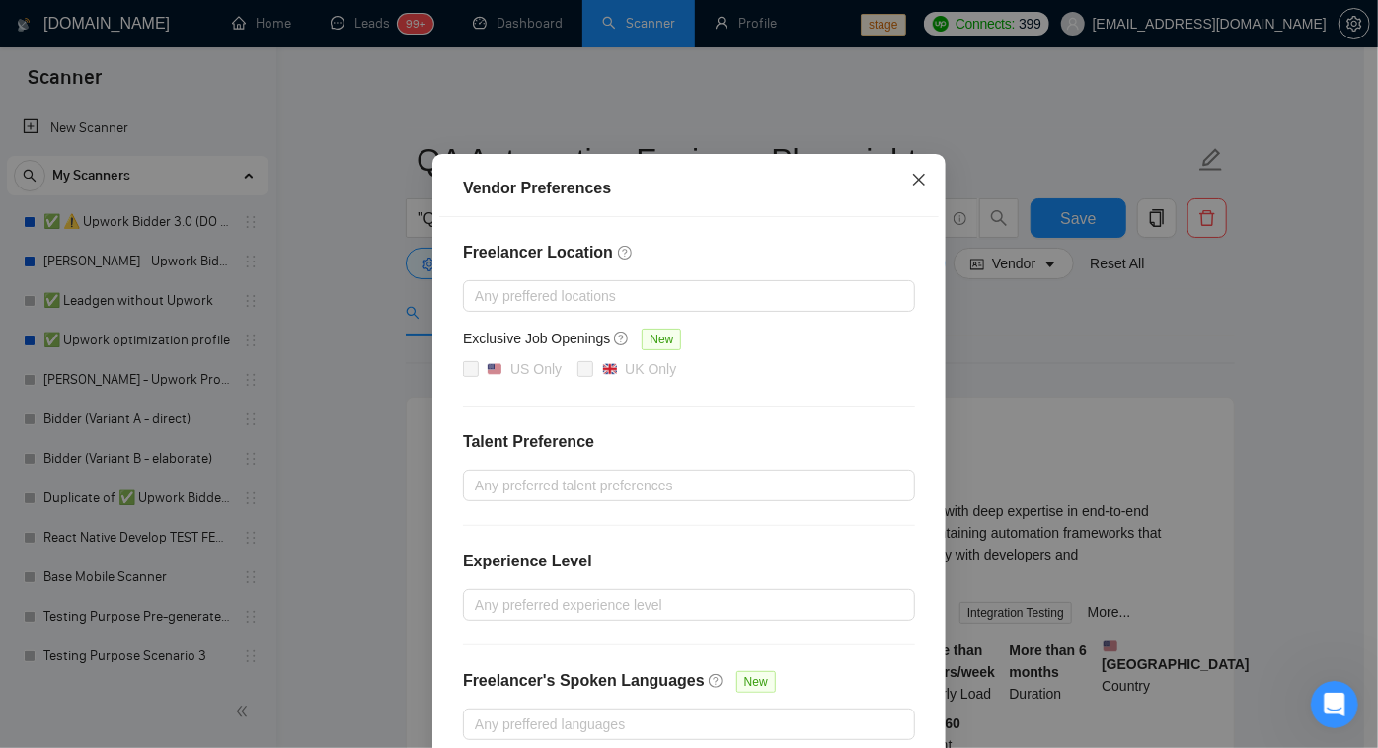
click at [916, 186] on icon "close" at bounding box center [919, 180] width 12 height 12
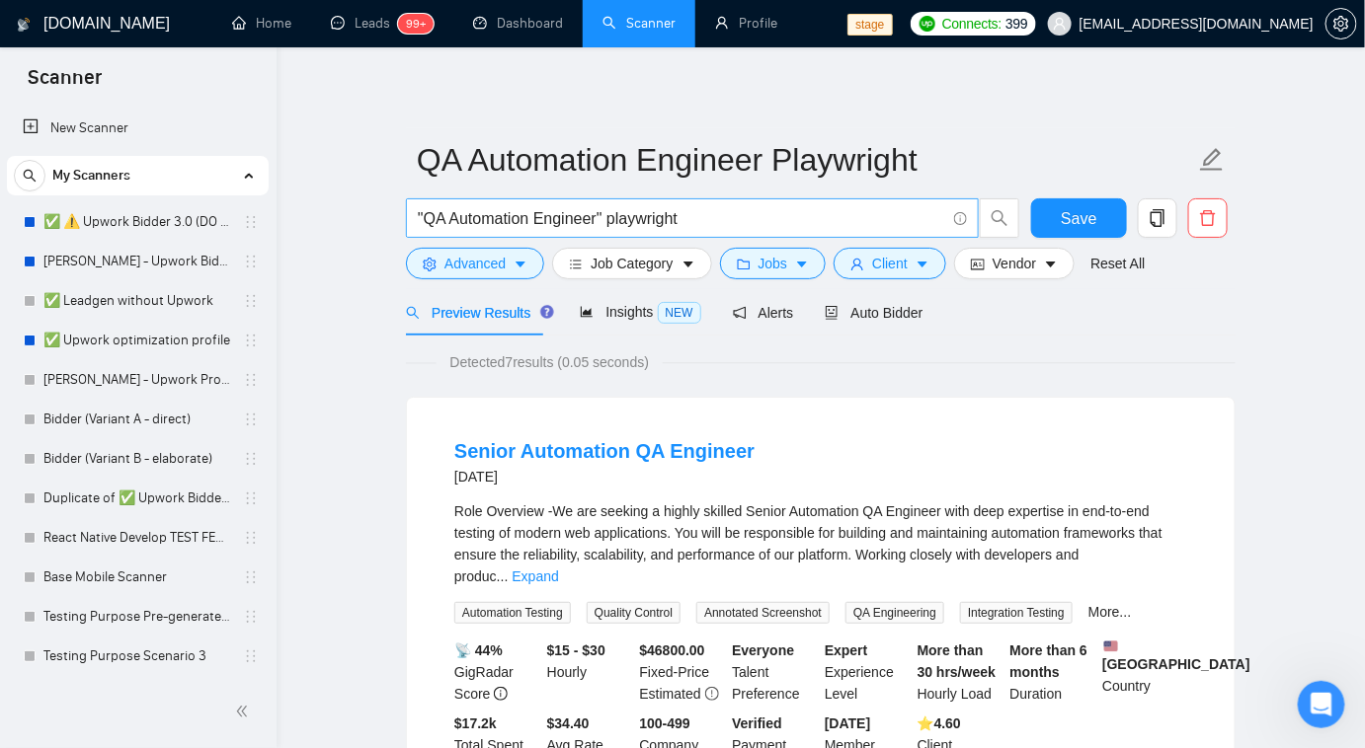
click at [425, 221] on input ""QA Automation Engineer" playwright" at bounding box center [681, 218] width 527 height 25
drag, startPoint x: 446, startPoint y: 219, endPoint x: 834, endPoint y: 265, distance: 390.7
click at [814, 269] on form "QA Automation Engineer Playwright QA Automation Engineer" playwright Save Advan…" at bounding box center [820, 208] width 829 height 161
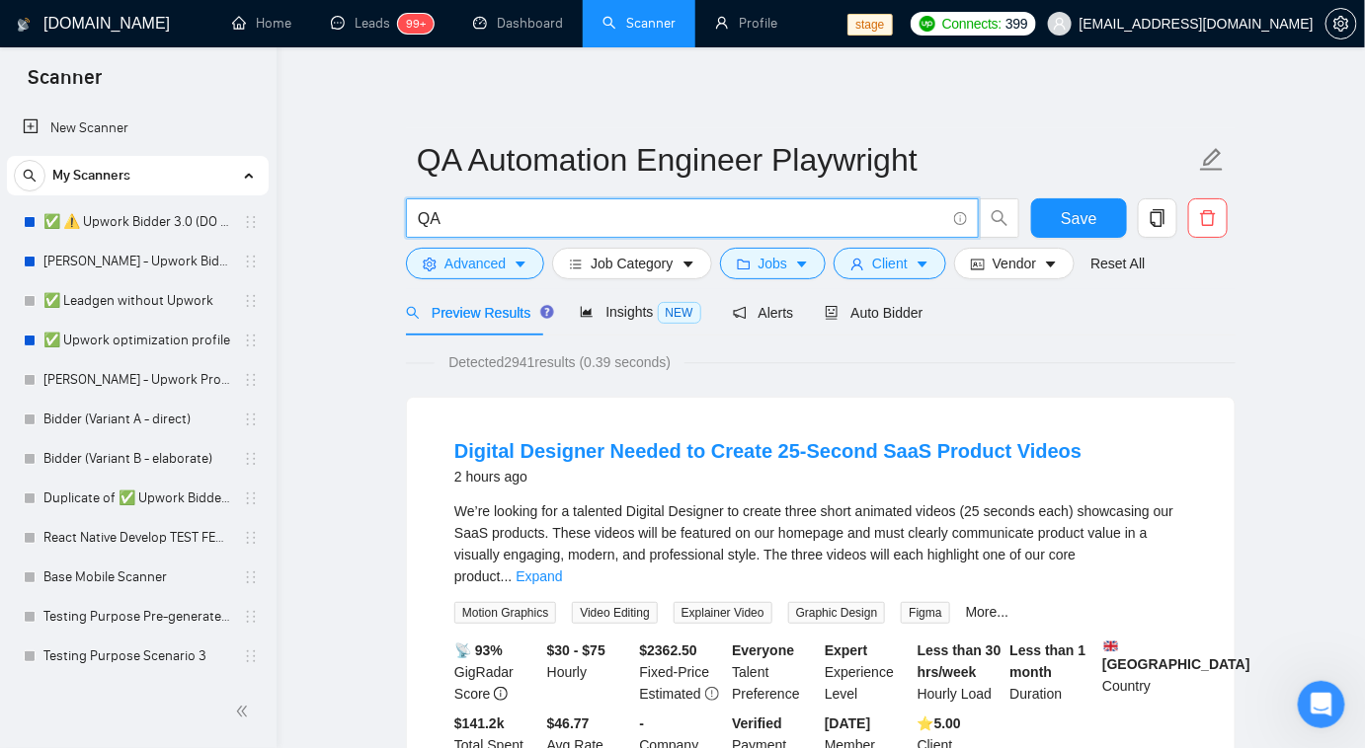
click at [589, 227] on input "QA" at bounding box center [681, 218] width 527 height 25
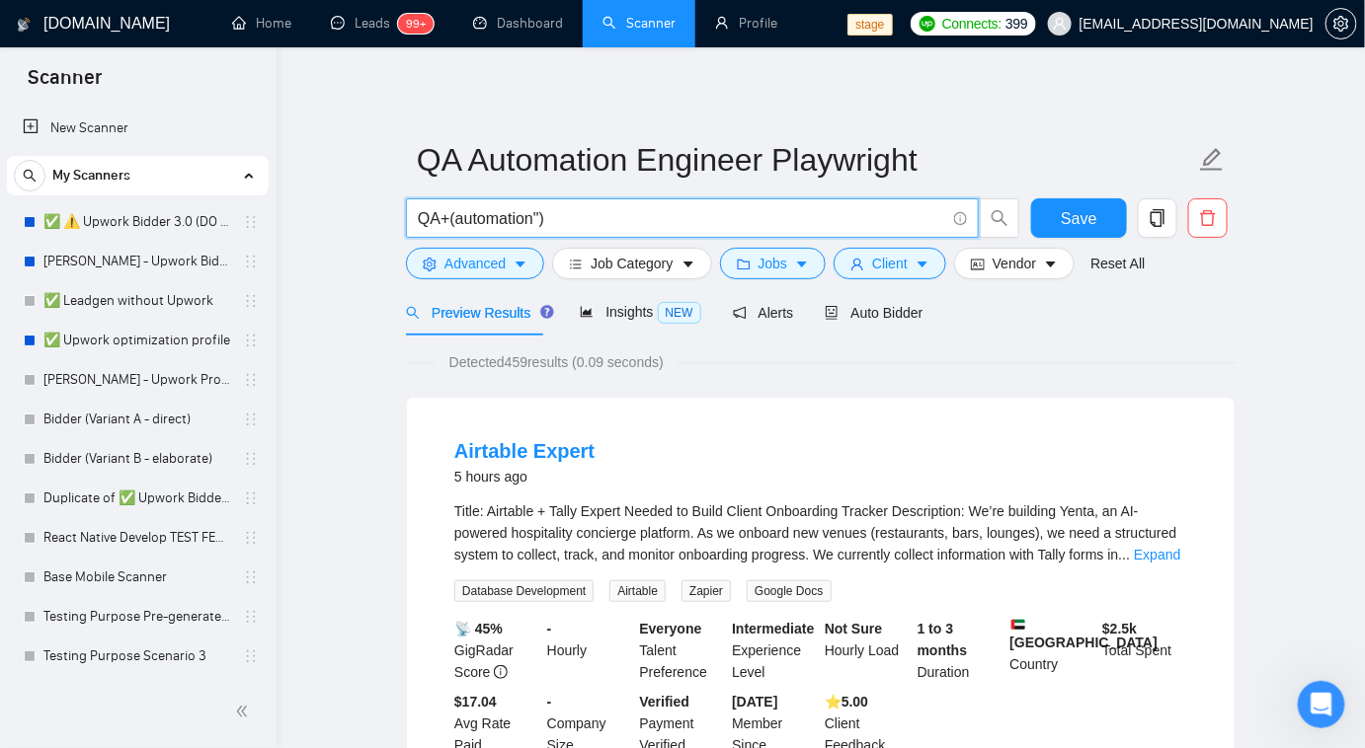
click at [584, 206] on input "QA+(automation")" at bounding box center [681, 218] width 527 height 25
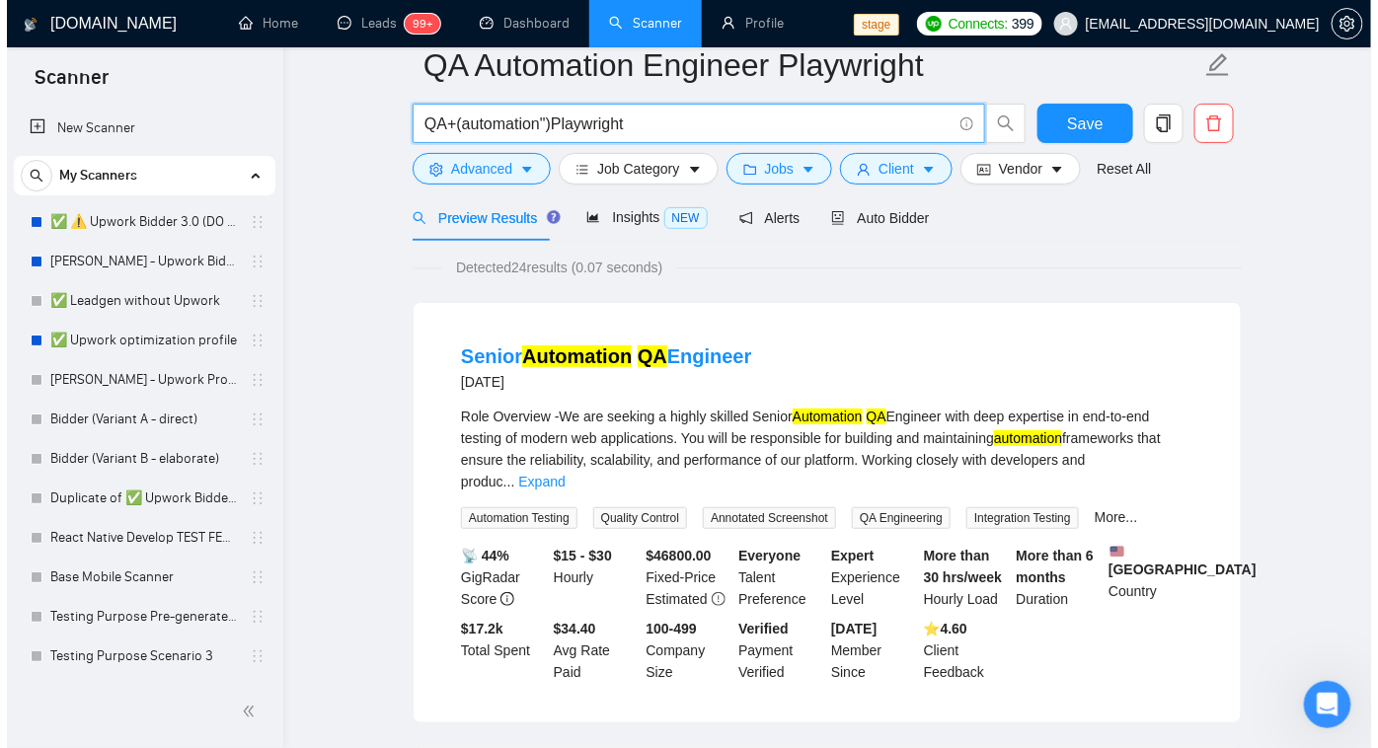
scroll to position [0, 0]
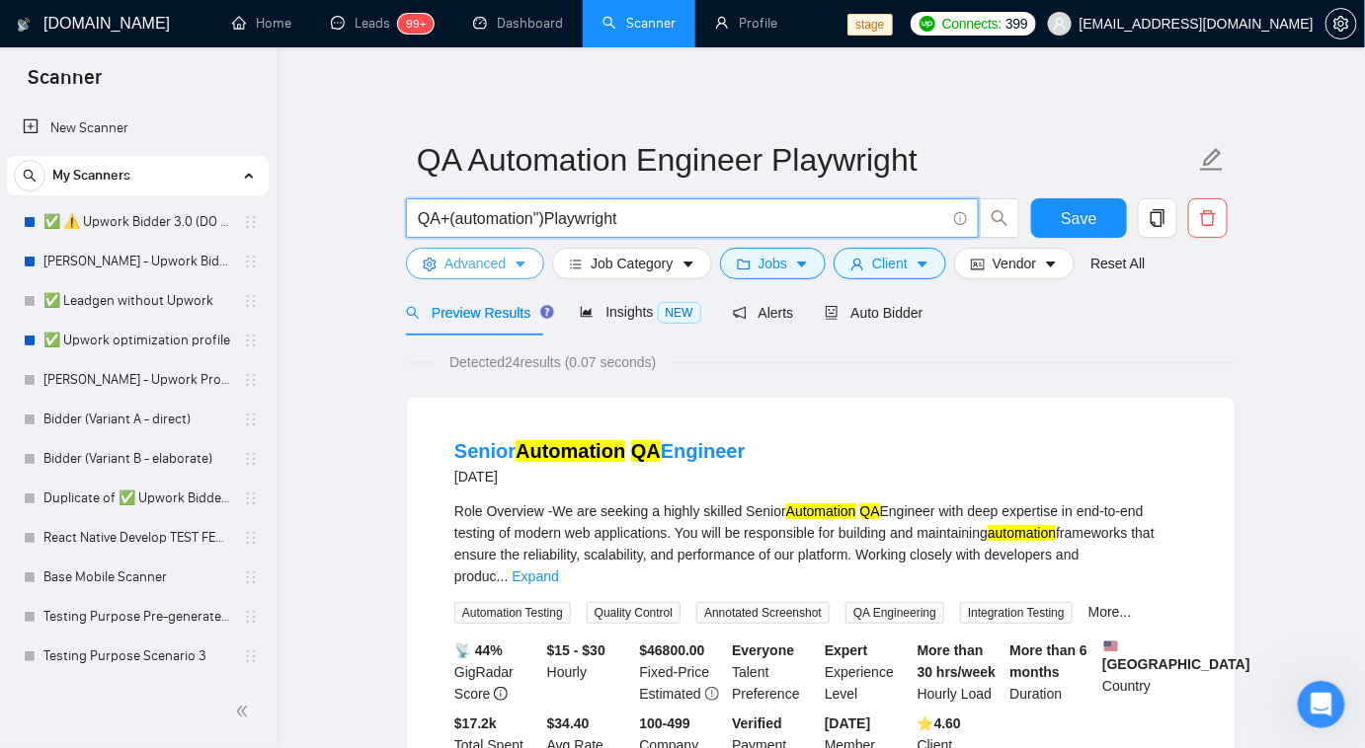
click at [494, 264] on span "Advanced" at bounding box center [474, 264] width 61 height 22
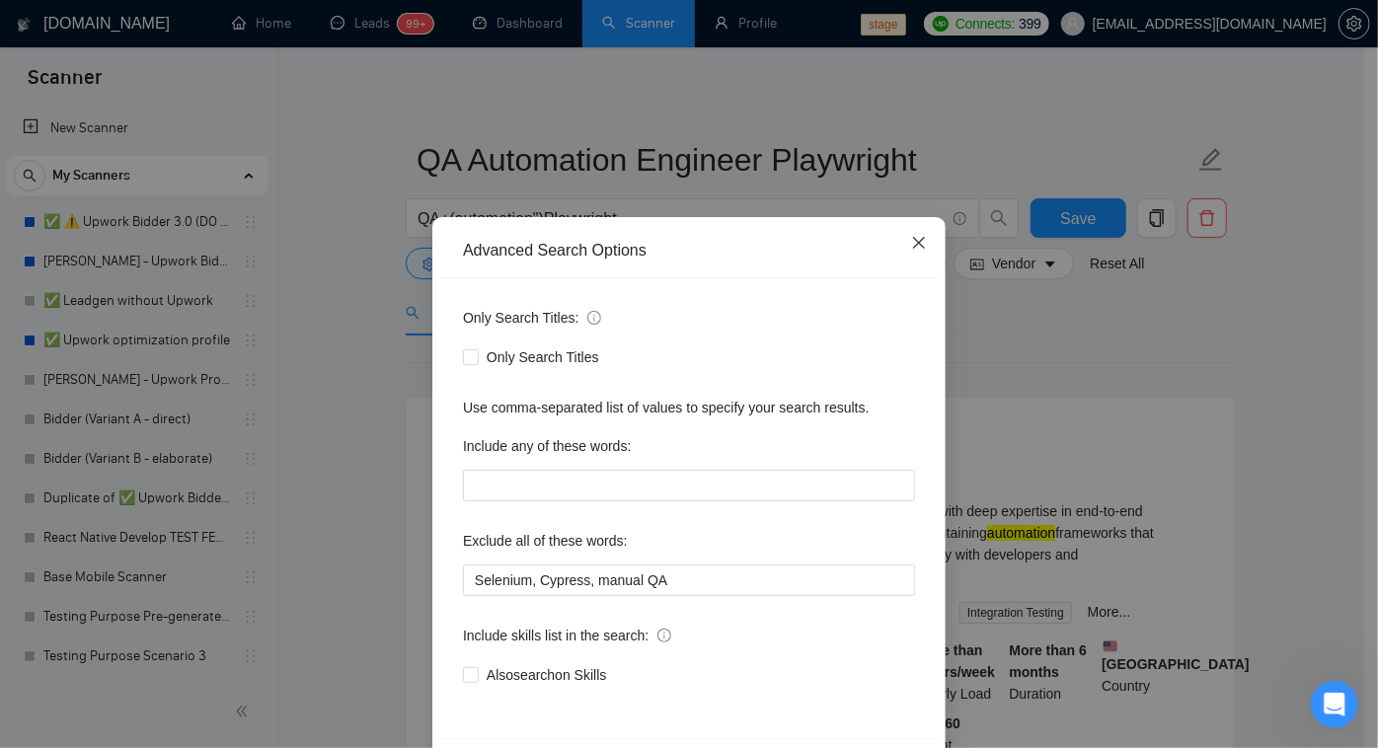
click at [921, 258] on span "Close" at bounding box center [919, 243] width 53 height 53
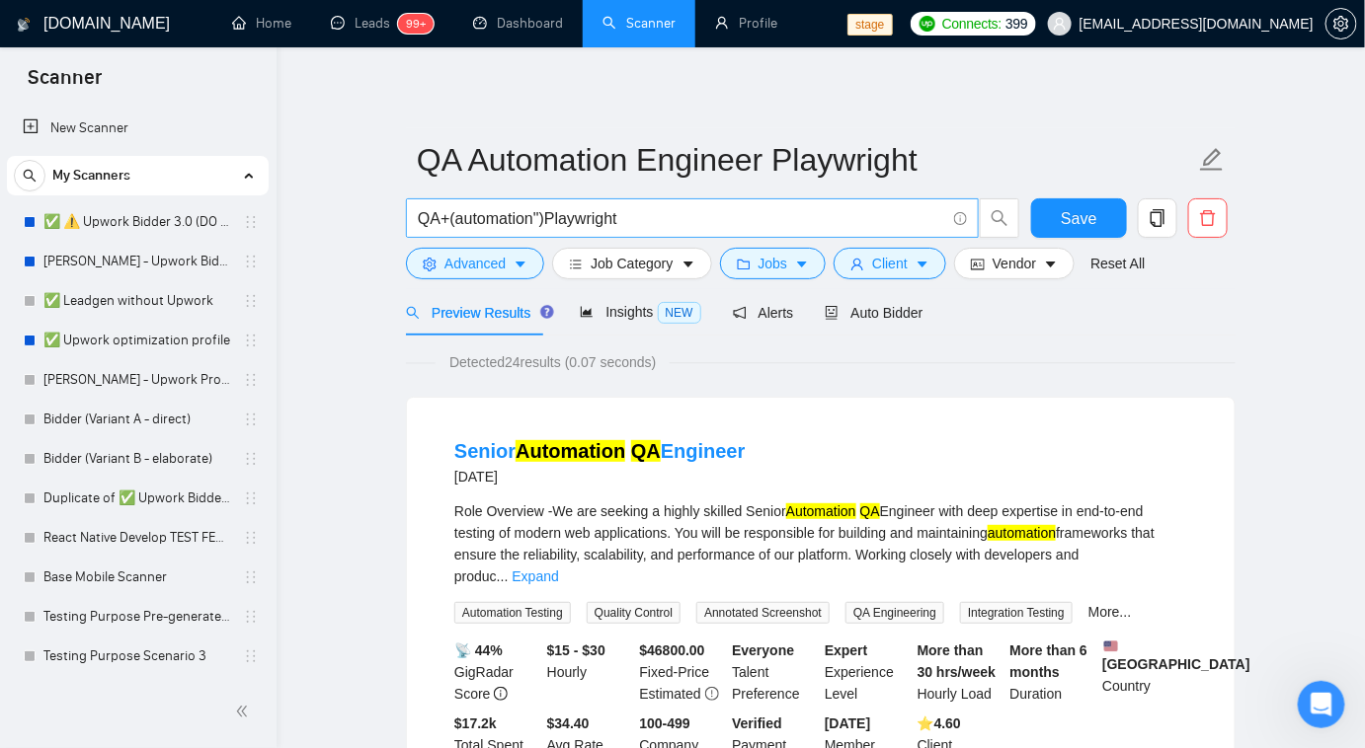
click at [547, 224] on input "QA+(automation")Playwright" at bounding box center [681, 218] width 527 height 25
click at [586, 220] on input "QA+(automation")+Playwright" at bounding box center [681, 218] width 527 height 25
type input "QA+(automation")"
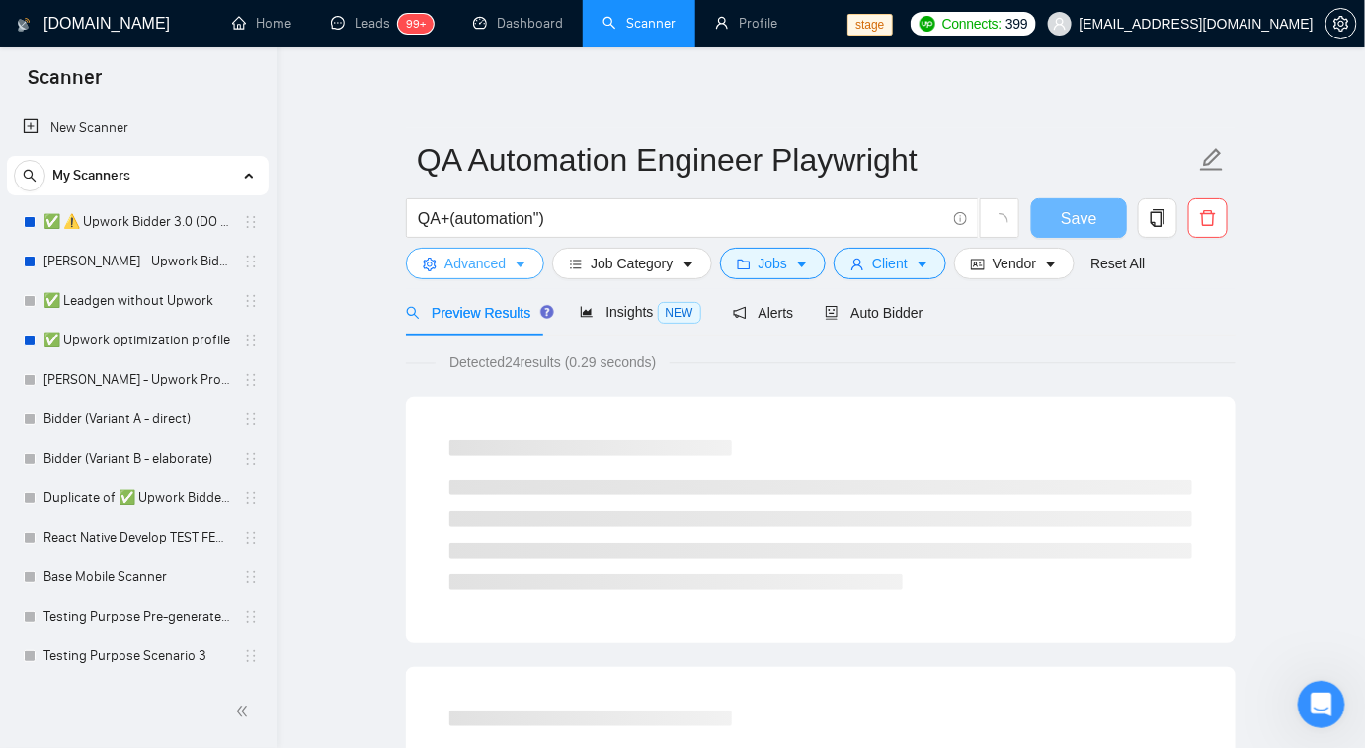
click at [526, 269] on button "Advanced" at bounding box center [475, 264] width 138 height 32
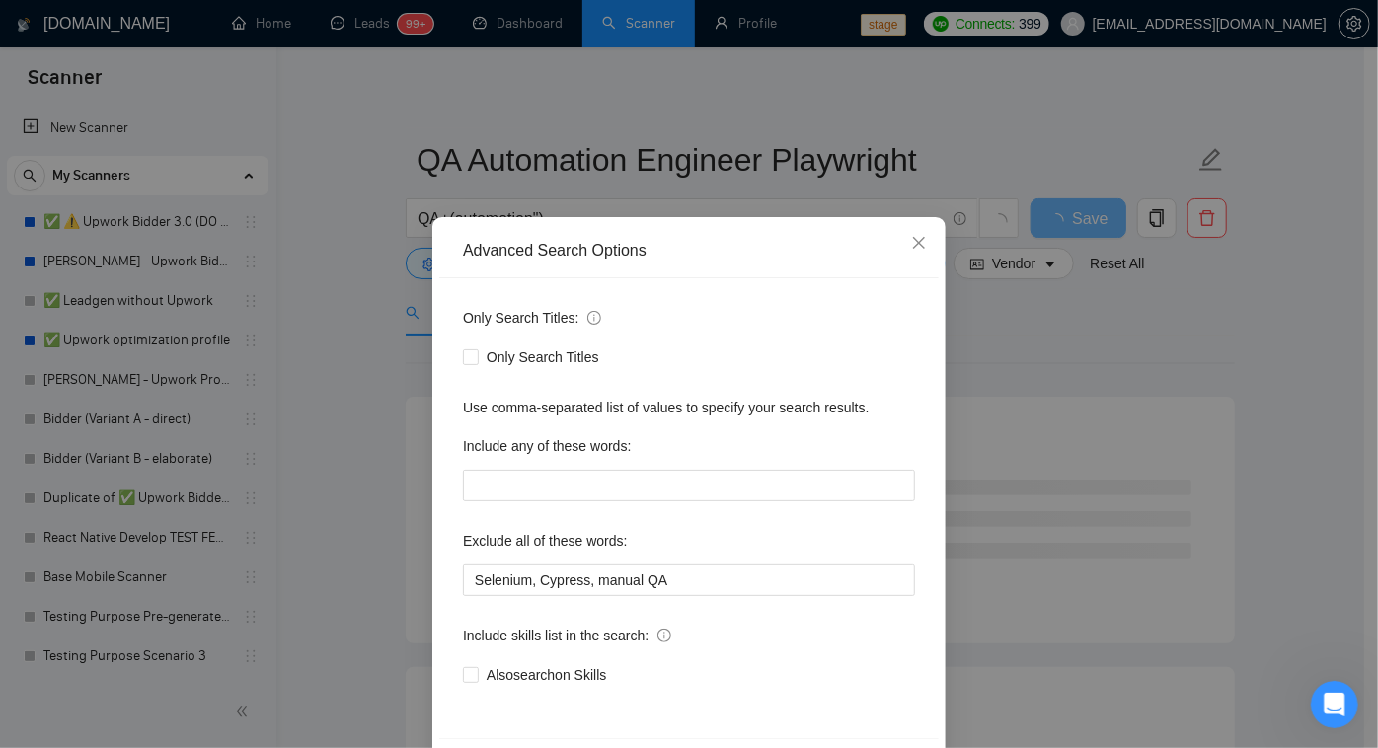
click at [535, 466] on div "Include any of these words:" at bounding box center [689, 450] width 452 height 39
click at [553, 495] on input "text" at bounding box center [689, 486] width 452 height 32
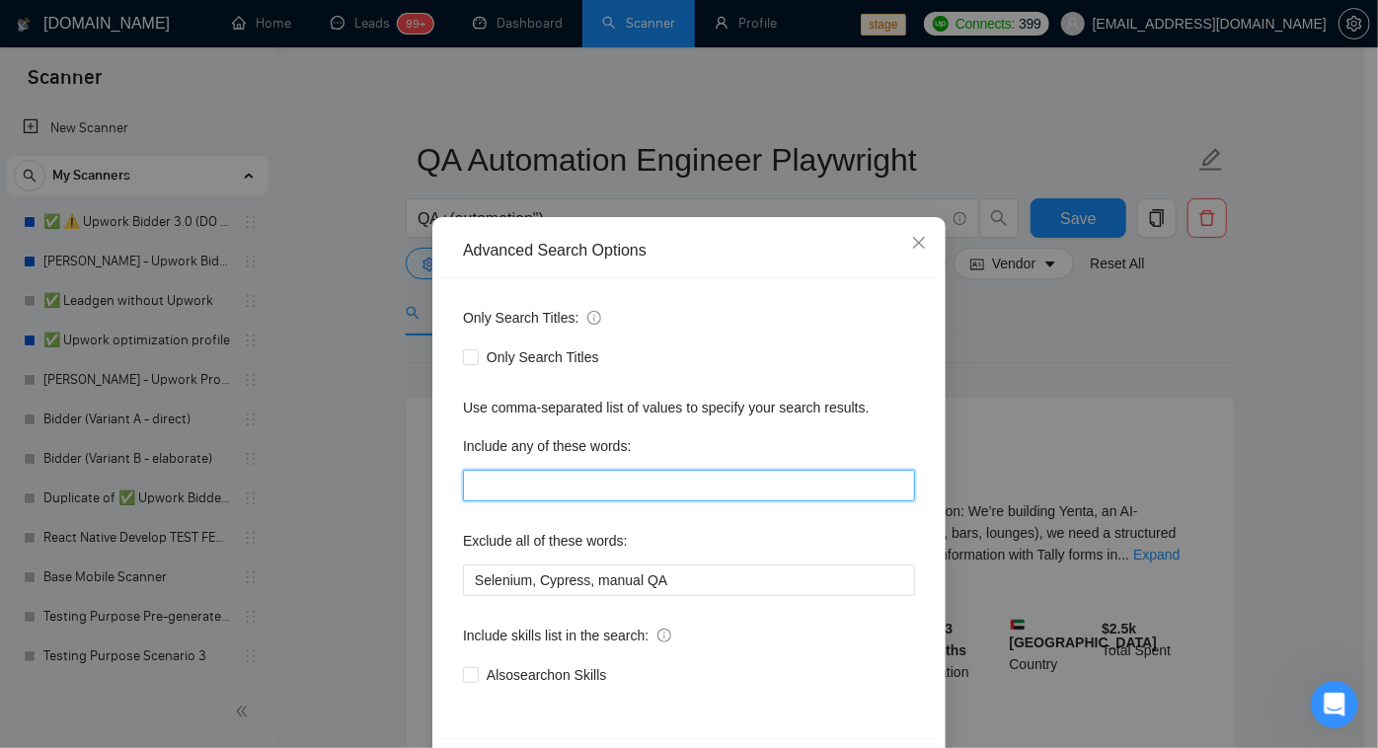
type input "Playwright"
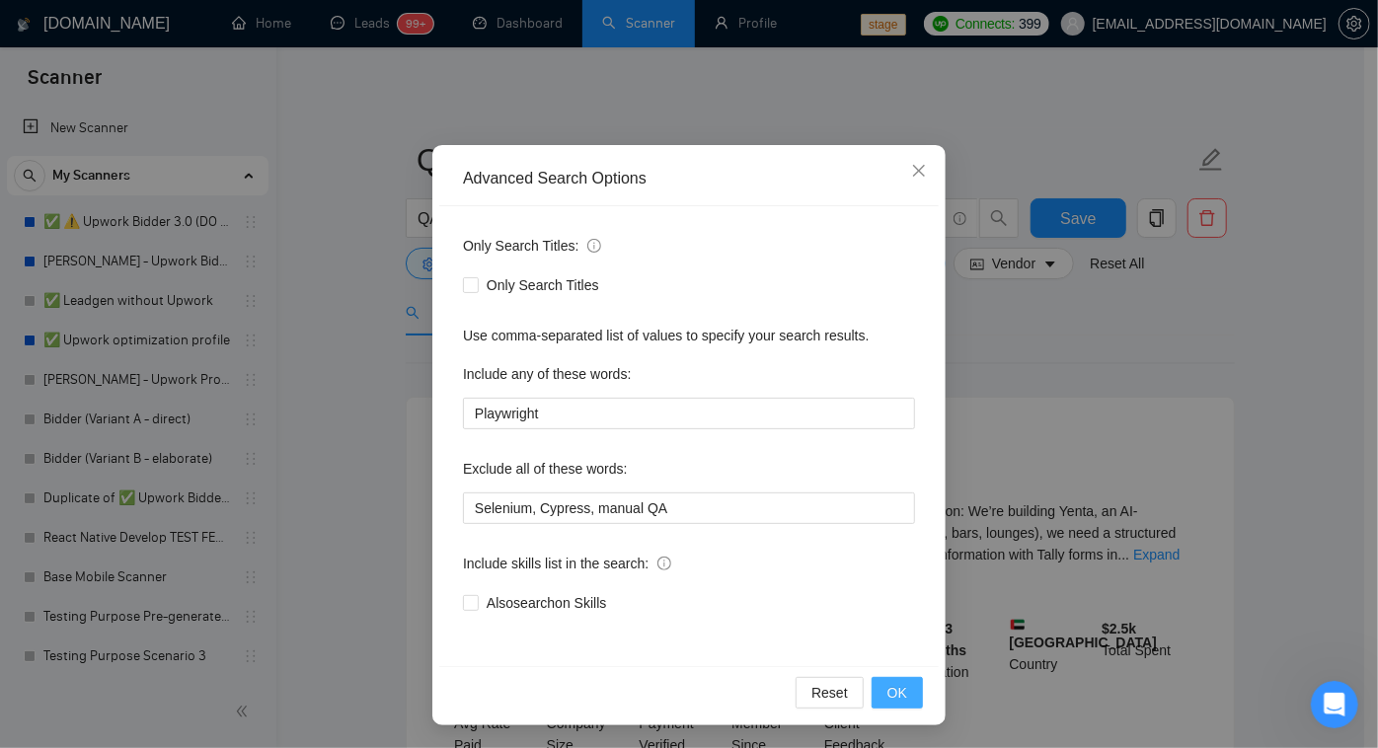
click at [877, 696] on button "OK" at bounding box center [897, 693] width 51 height 32
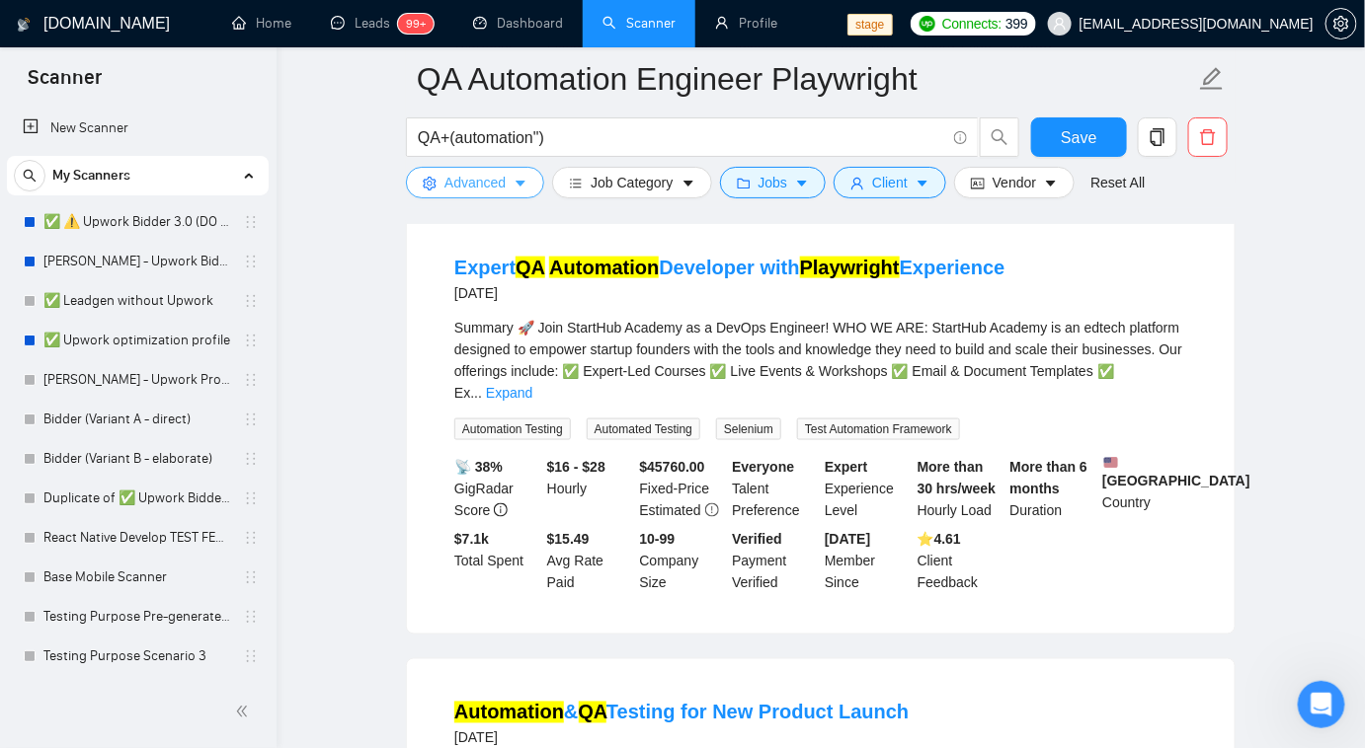
scroll to position [3231, 0]
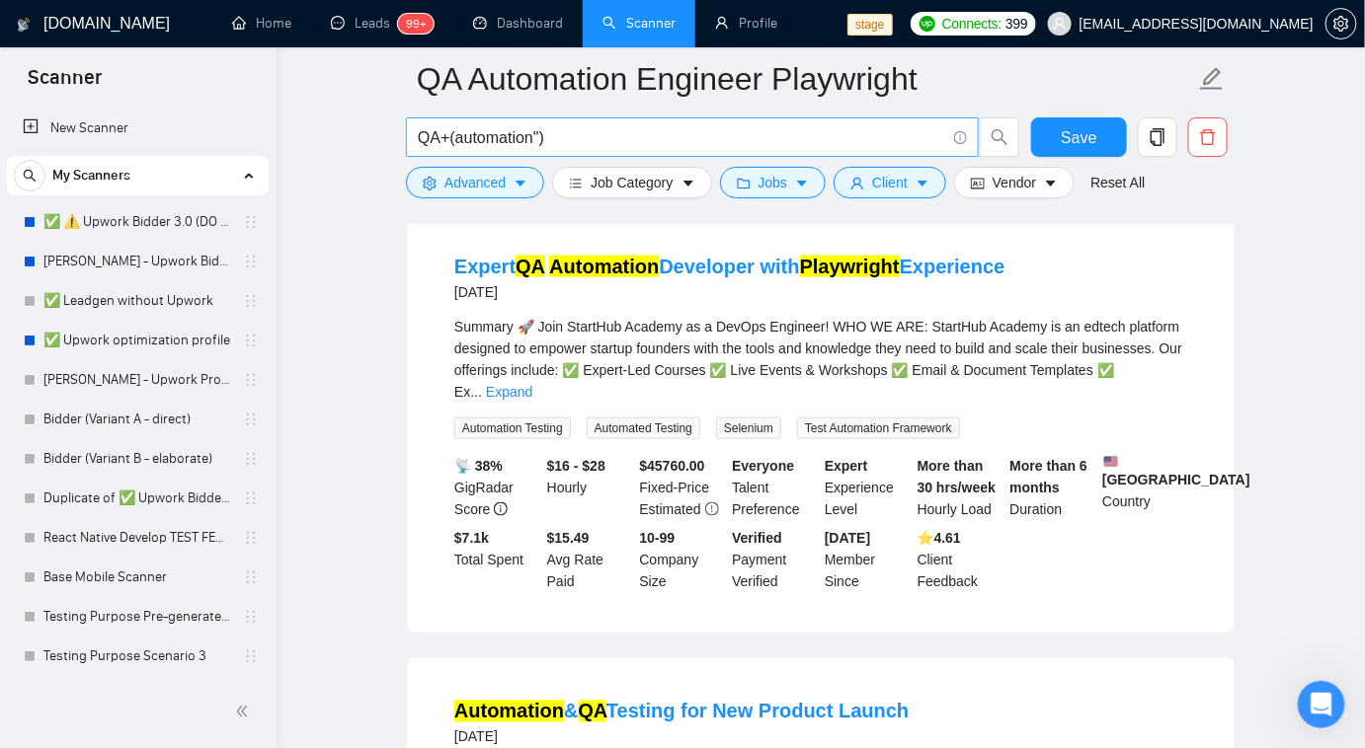
click at [536, 135] on input "QA+(automation")" at bounding box center [681, 137] width 527 height 25
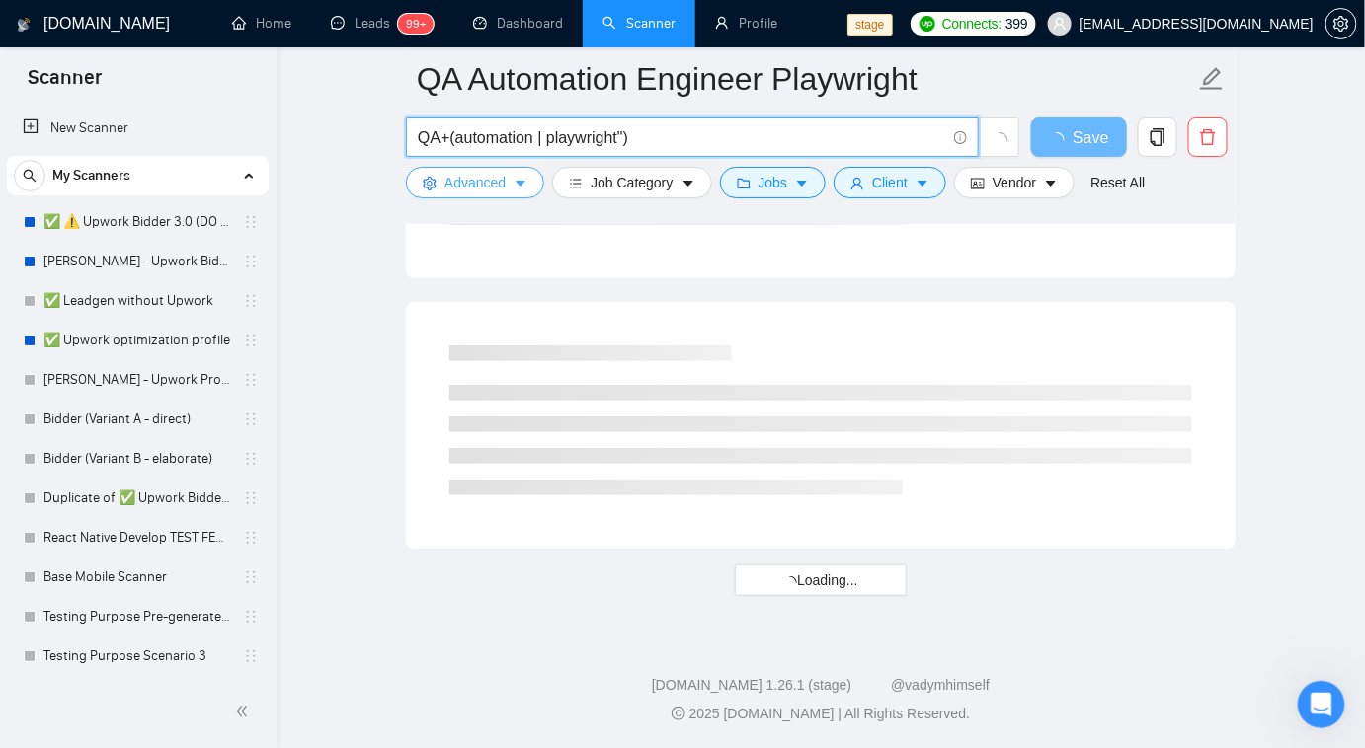
click at [496, 179] on span "Advanced" at bounding box center [474, 183] width 61 height 22
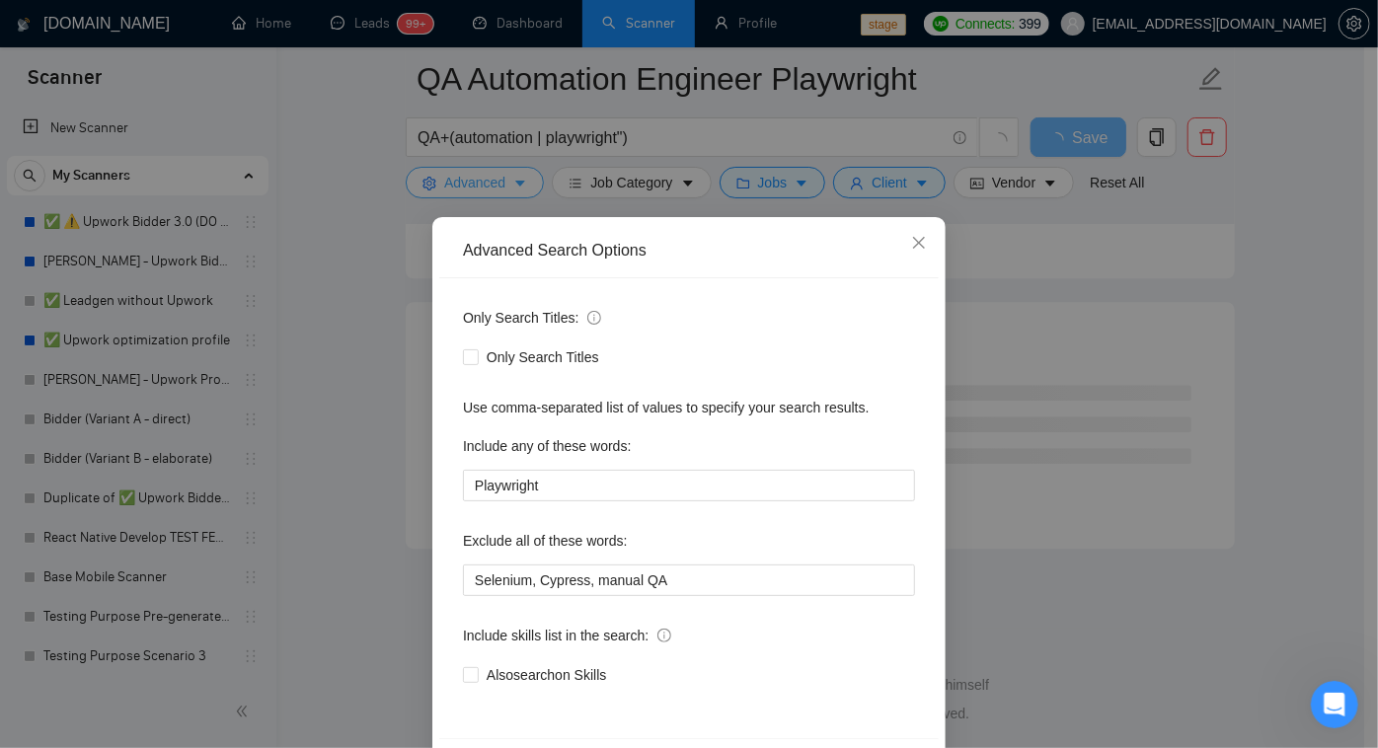
click at [496, 179] on div "Advanced Search Options Only Search Titles: Only Search Titles Use comma-separa…" at bounding box center [689, 374] width 1378 height 748
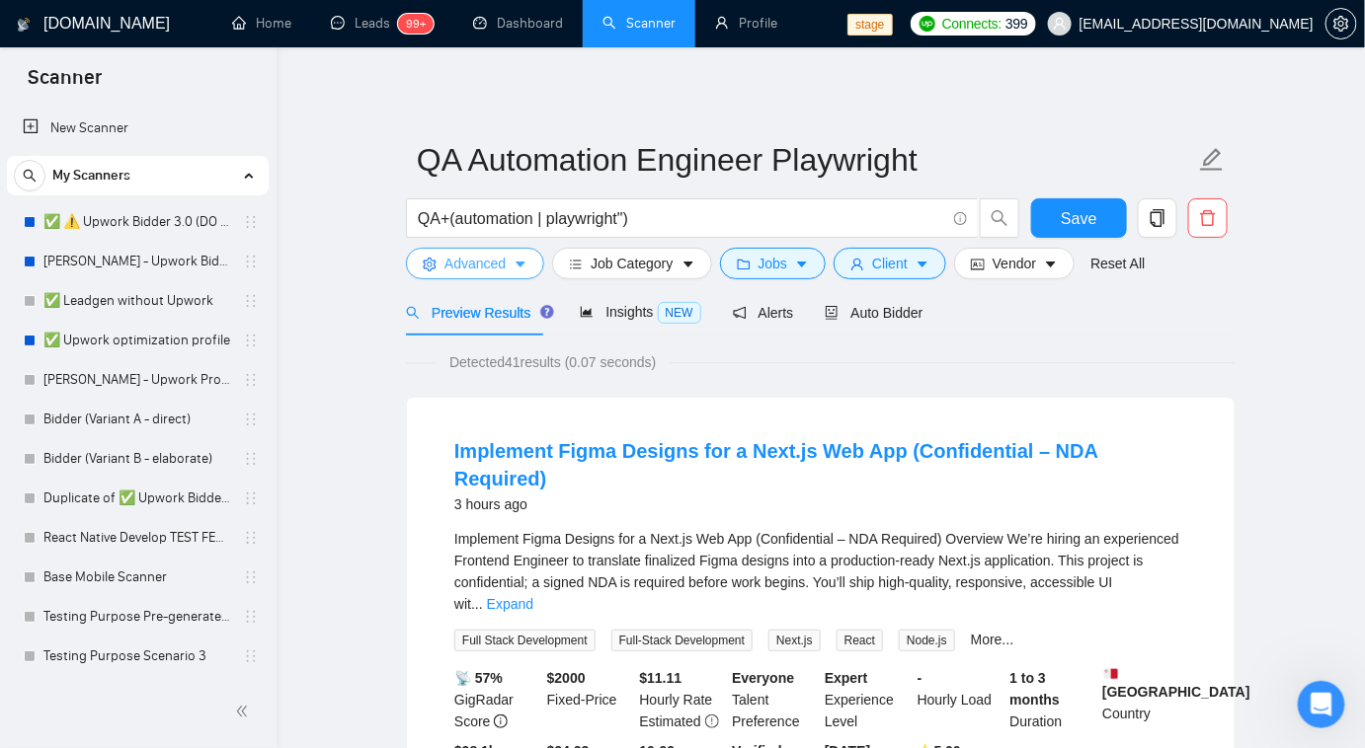
scroll to position [0, 0]
click at [566, 224] on input "QA+(automation | playwright")" at bounding box center [681, 218] width 527 height 25
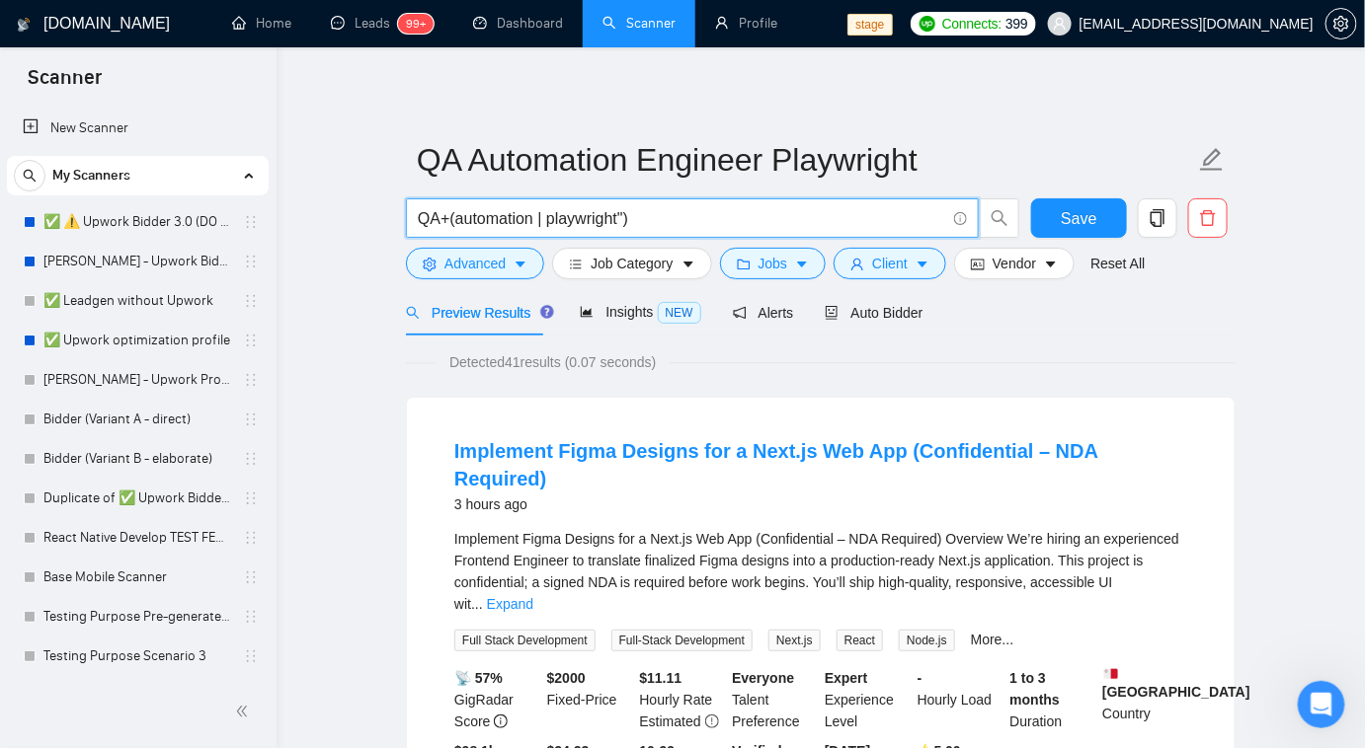
click at [566, 224] on input "QA+(automation | playwright")" at bounding box center [681, 218] width 527 height 25
click at [574, 219] on input "QA+(automation | playwright)" at bounding box center [681, 218] width 527 height 25
type input "QA+(automation | engineer")"
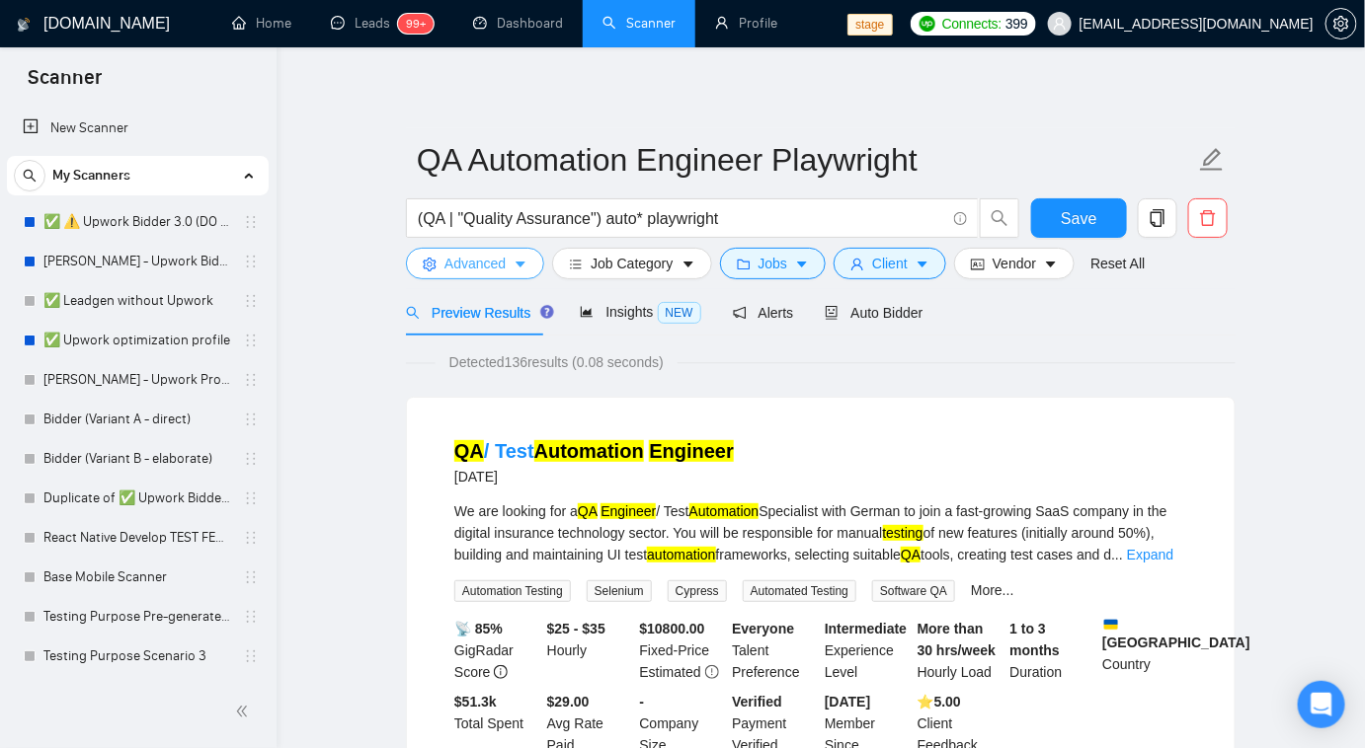
click at [513, 261] on icon "caret-down" at bounding box center [520, 265] width 14 height 14
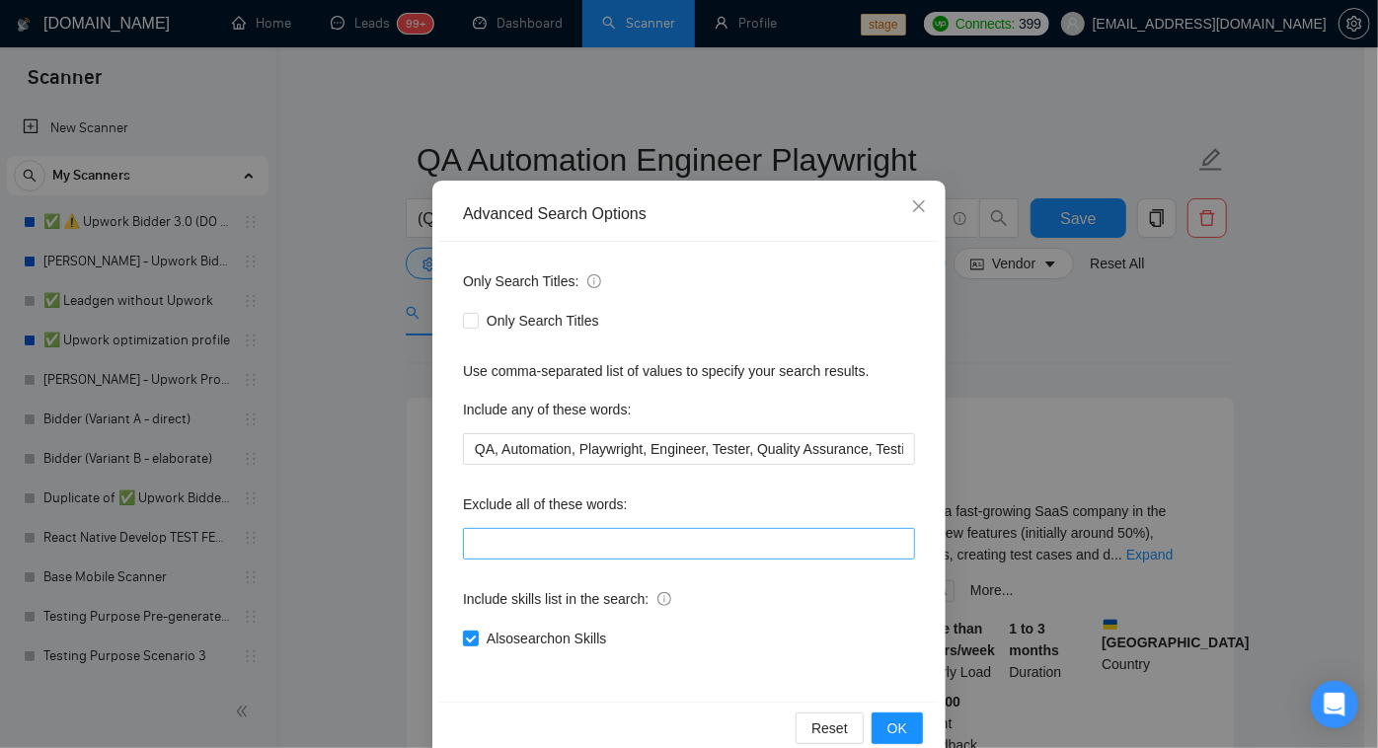
scroll to position [72, 0]
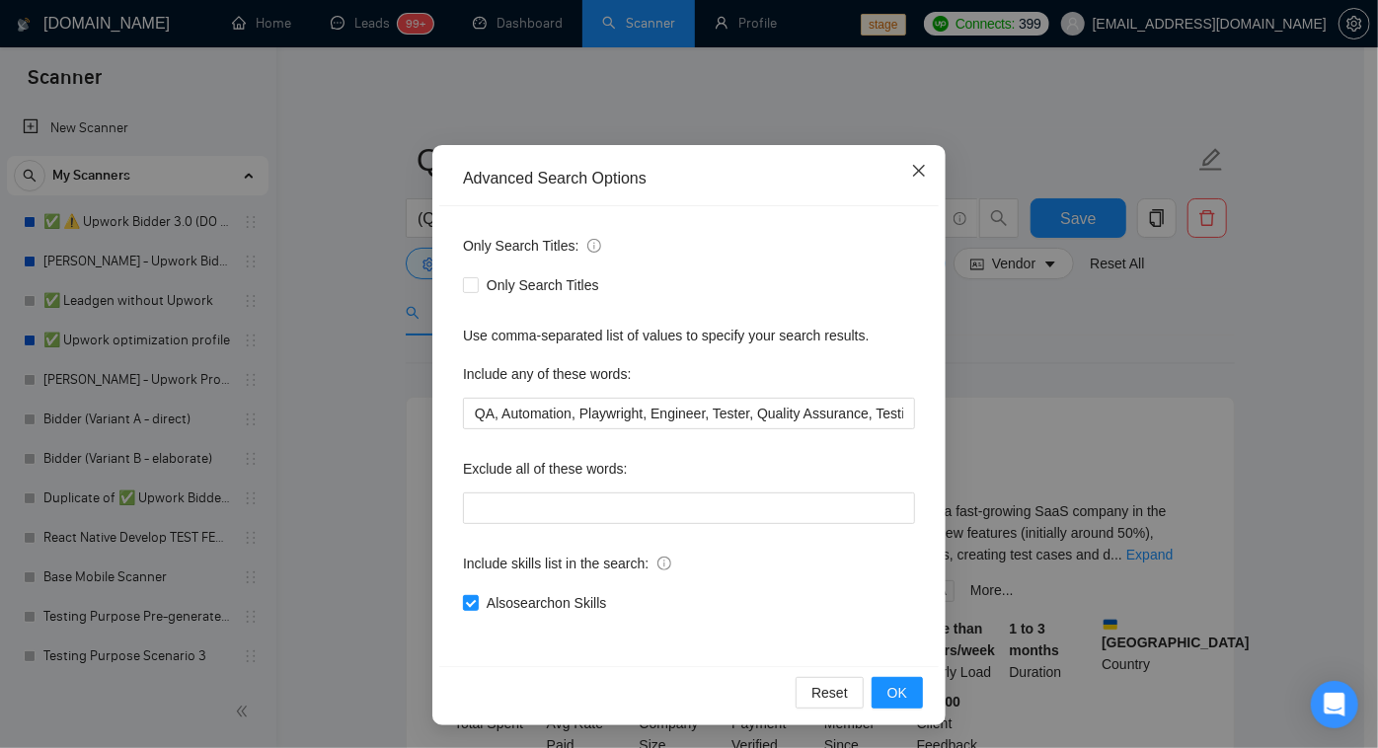
click at [924, 170] on span "Close" at bounding box center [919, 171] width 53 height 53
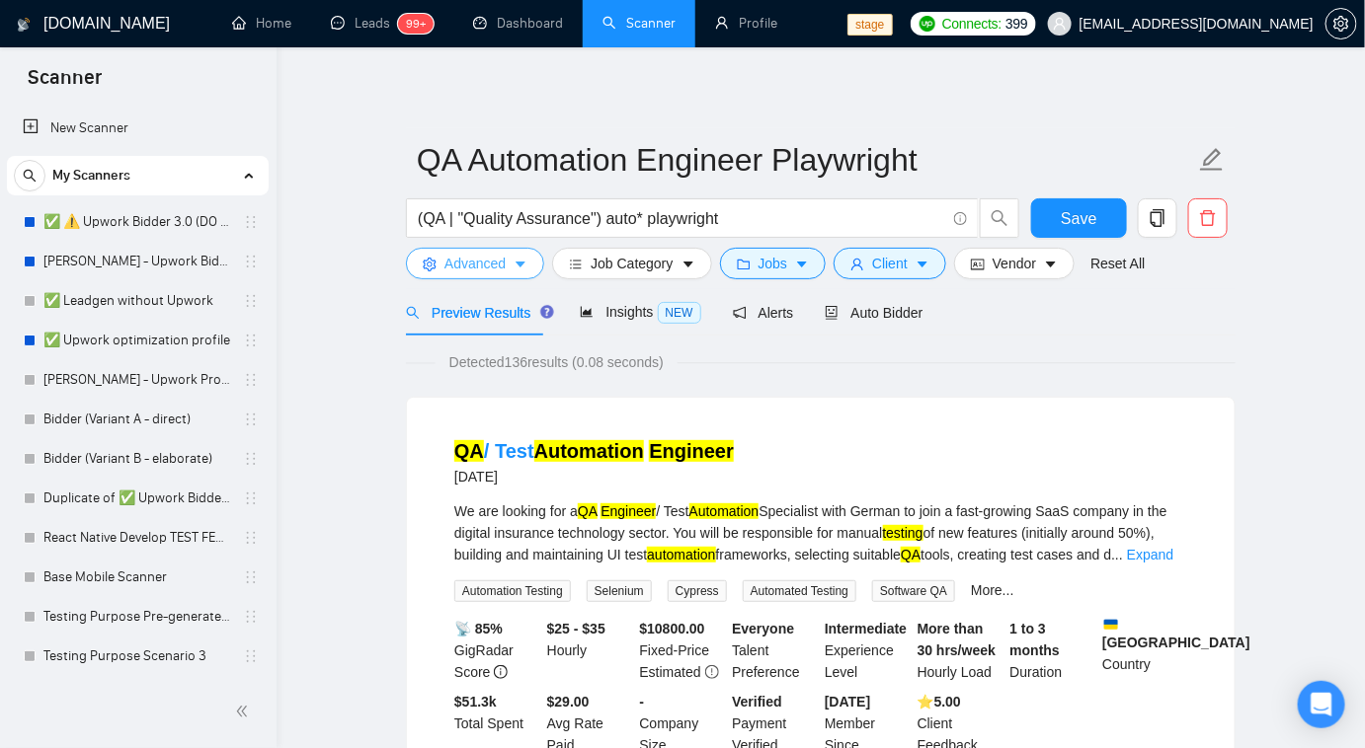
click at [517, 264] on icon "caret-down" at bounding box center [520, 265] width 10 height 6
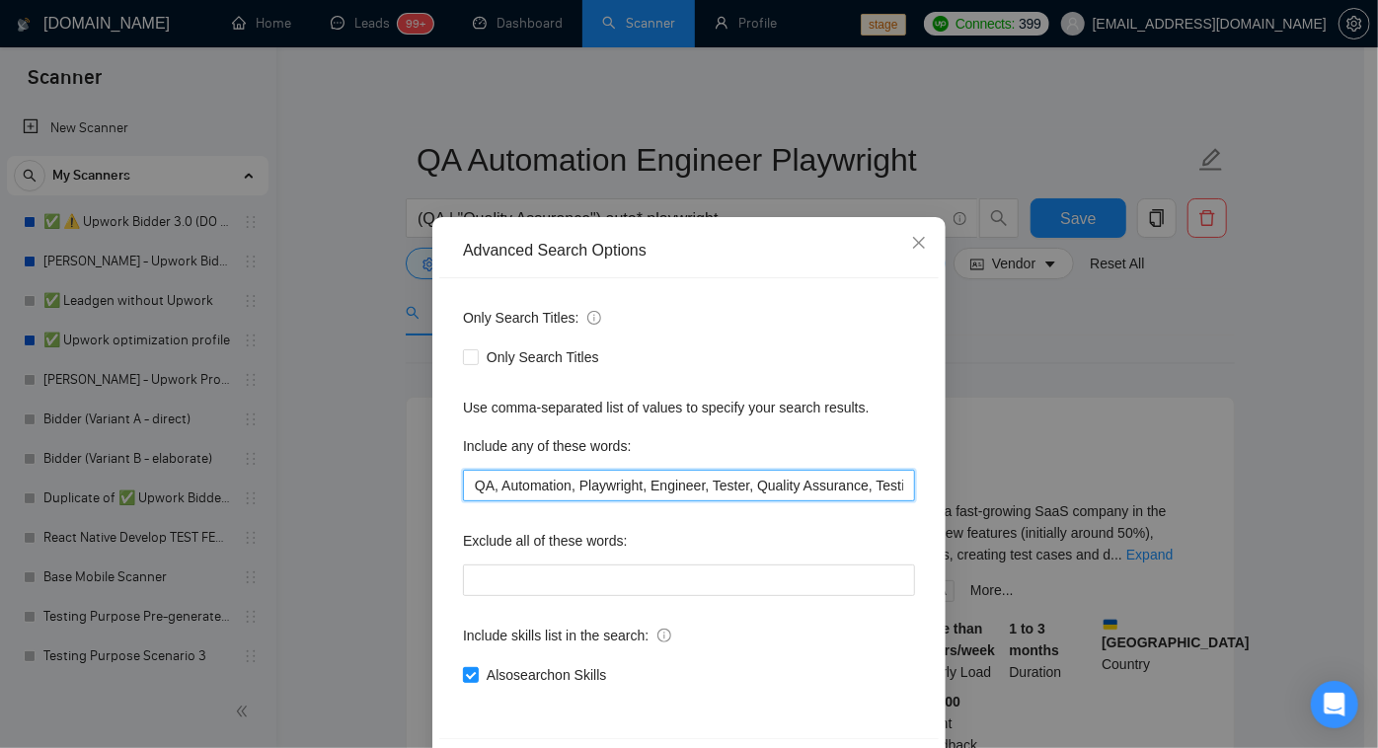
click at [494, 477] on input "QA, Automation, Playwright, Engineer, Tester, Quality Assurance, Testing, e2e" at bounding box center [689, 486] width 452 height 32
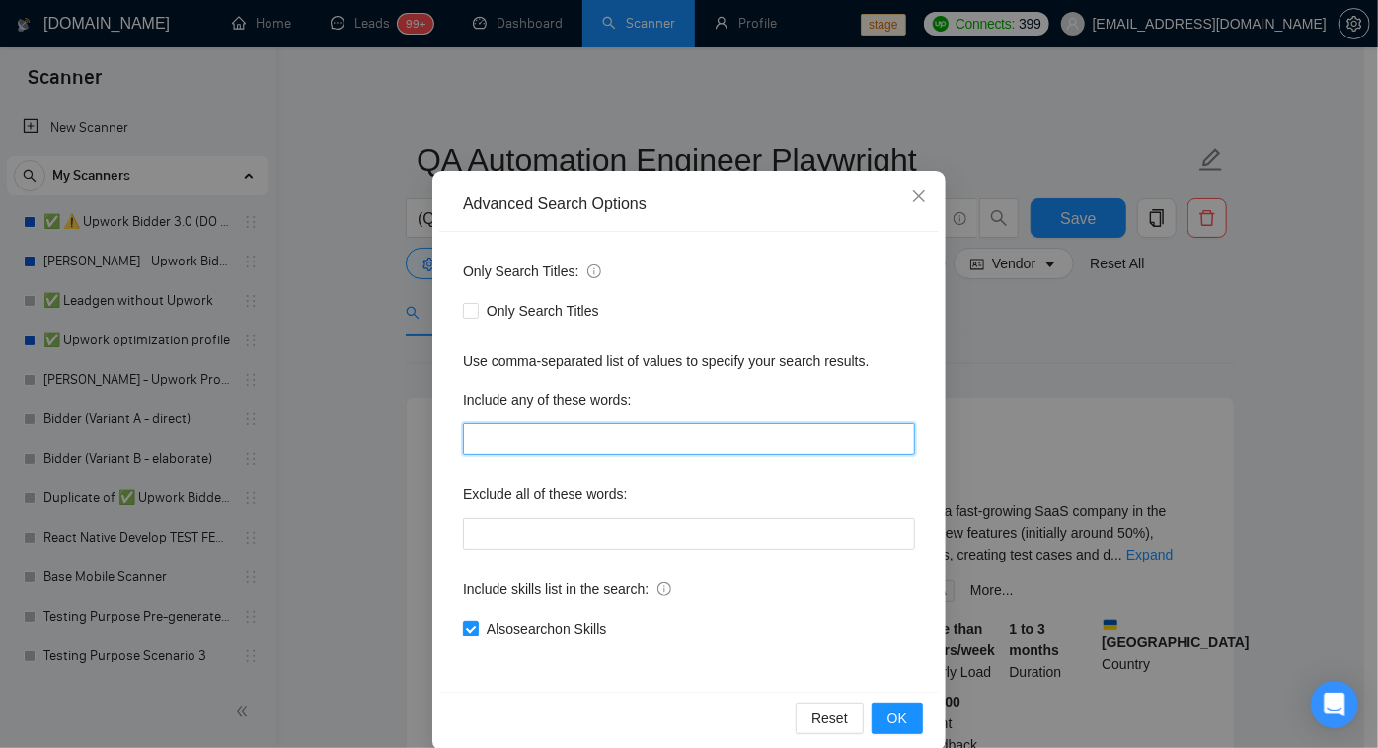
scroll to position [72, 0]
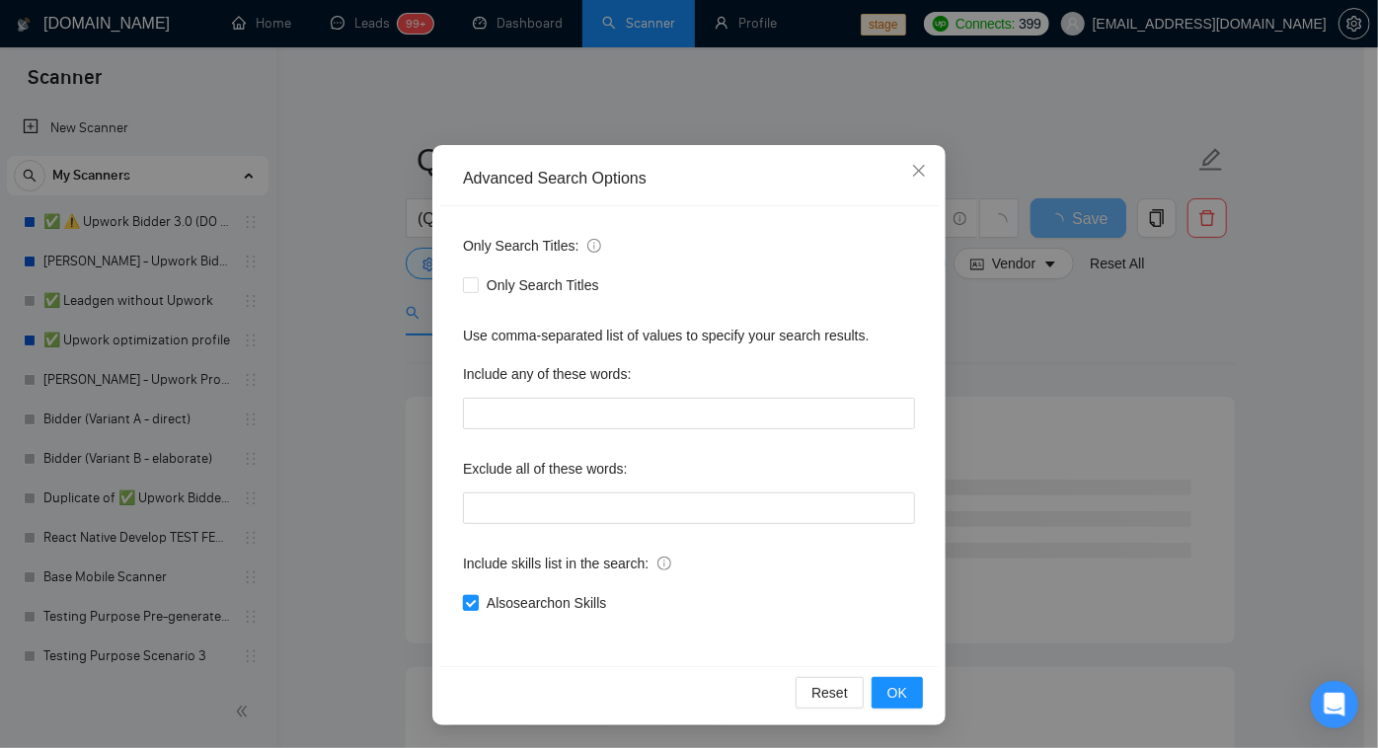
click at [553, 609] on span "Also search on Skills" at bounding box center [546, 603] width 135 height 22
click at [477, 609] on input "Also search on Skills" at bounding box center [470, 602] width 14 height 14
checkbox input "false"
click at [908, 682] on button "OK" at bounding box center [897, 693] width 51 height 32
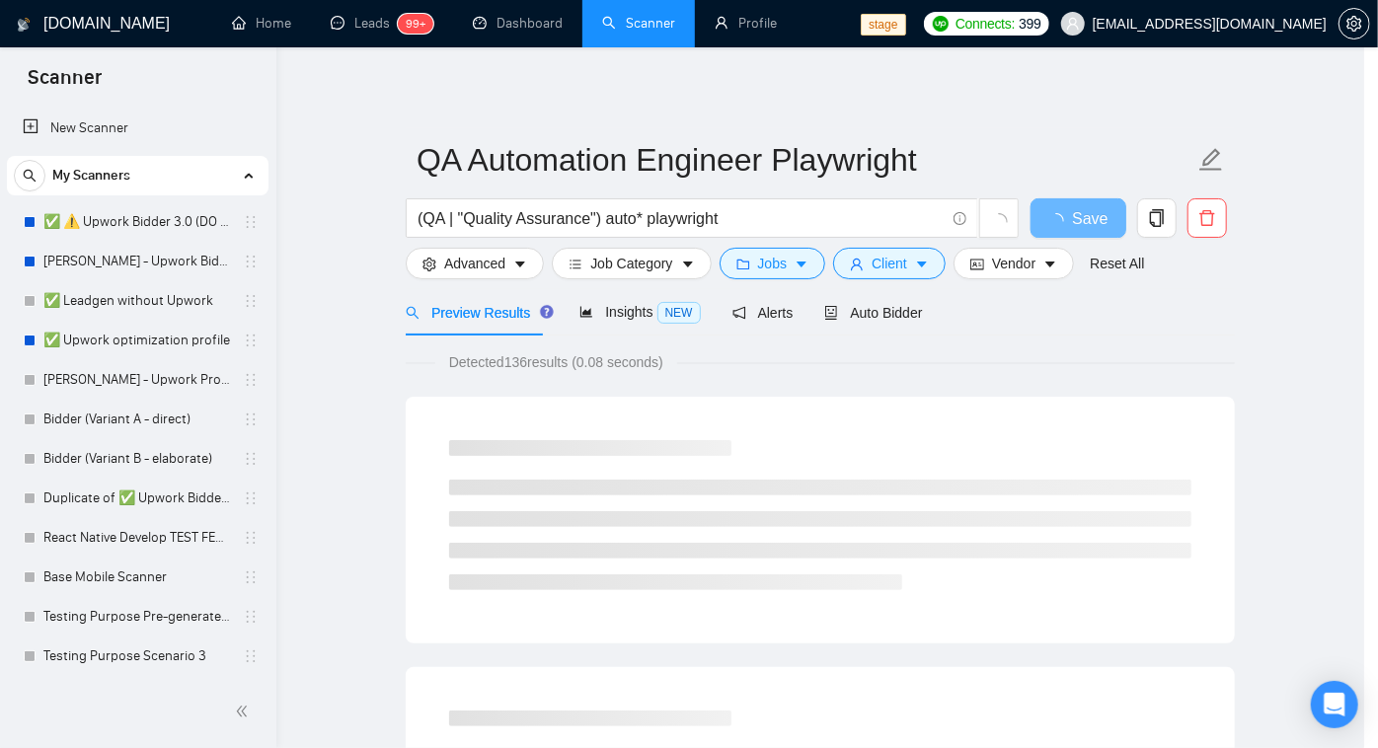
scroll to position [0, 0]
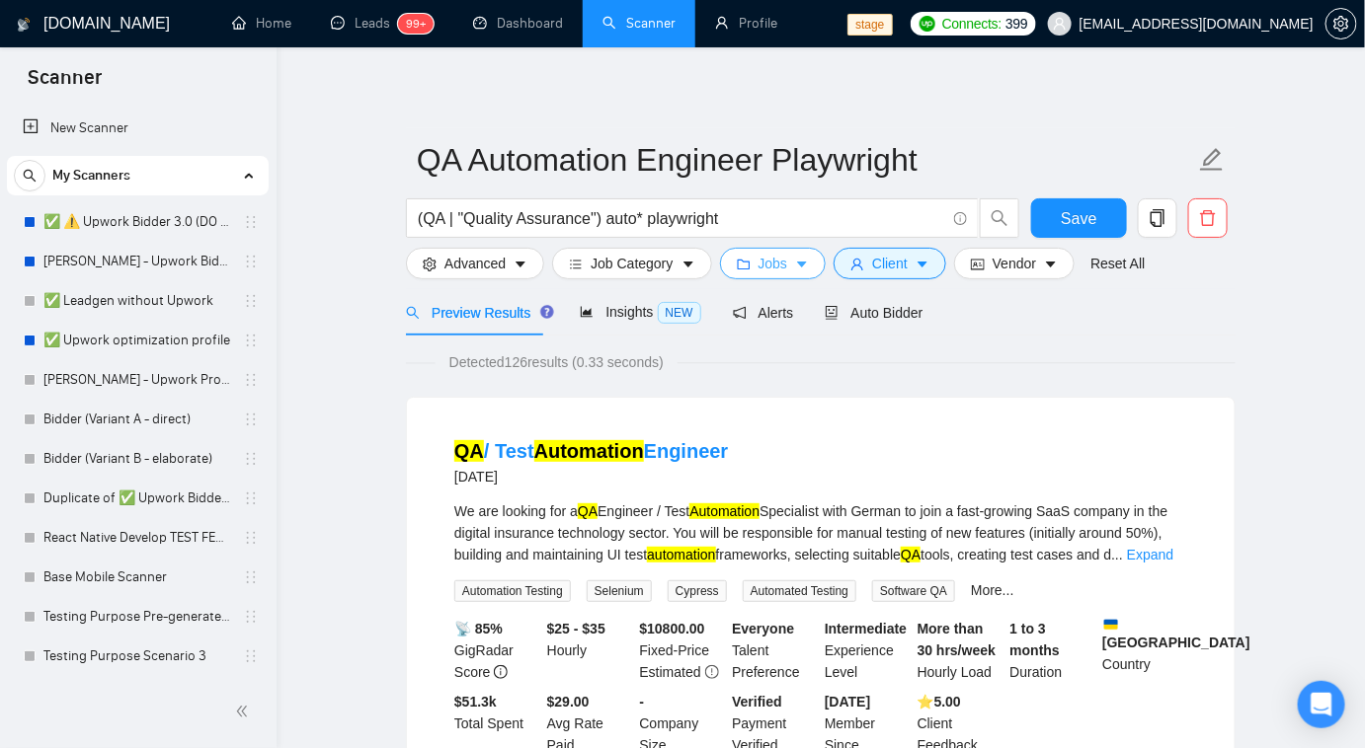
click at [787, 267] on button "Jobs" at bounding box center [773, 264] width 107 height 32
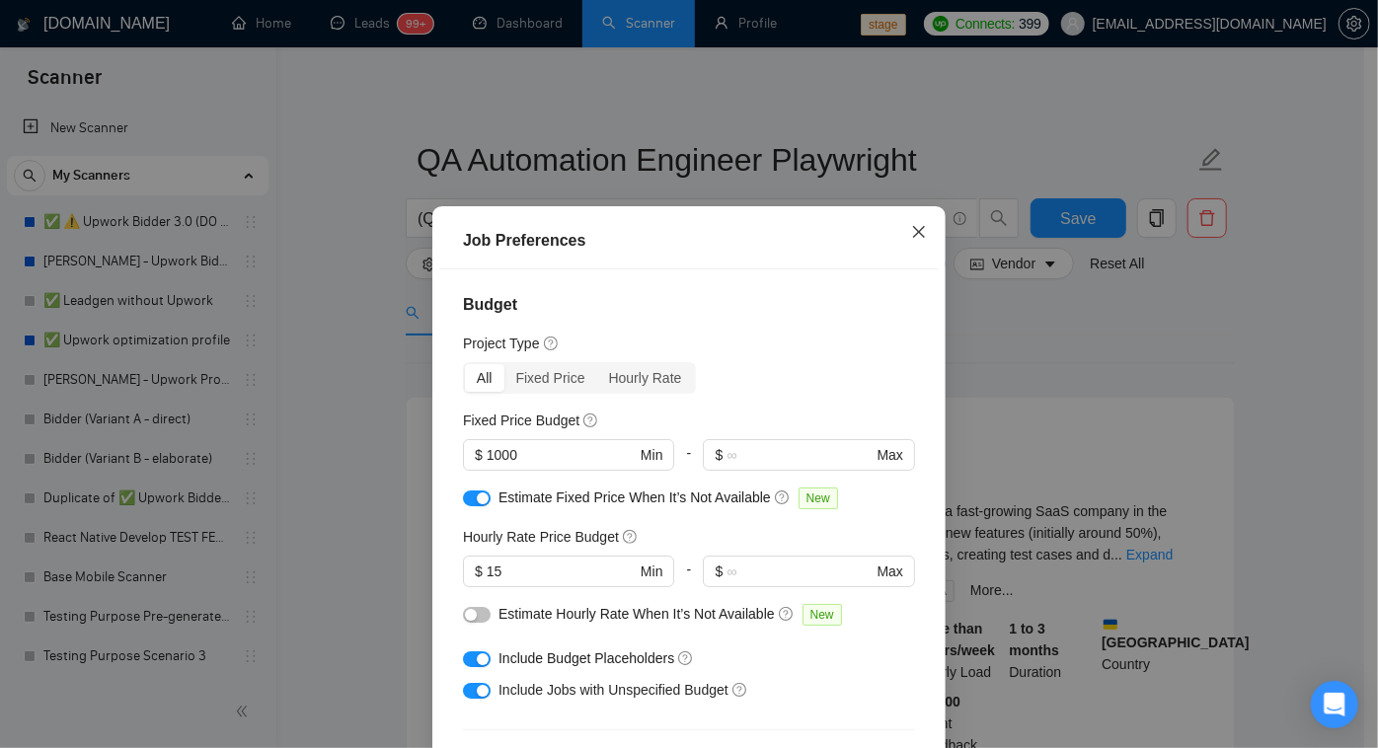
click at [897, 235] on span "Close" at bounding box center [919, 232] width 53 height 53
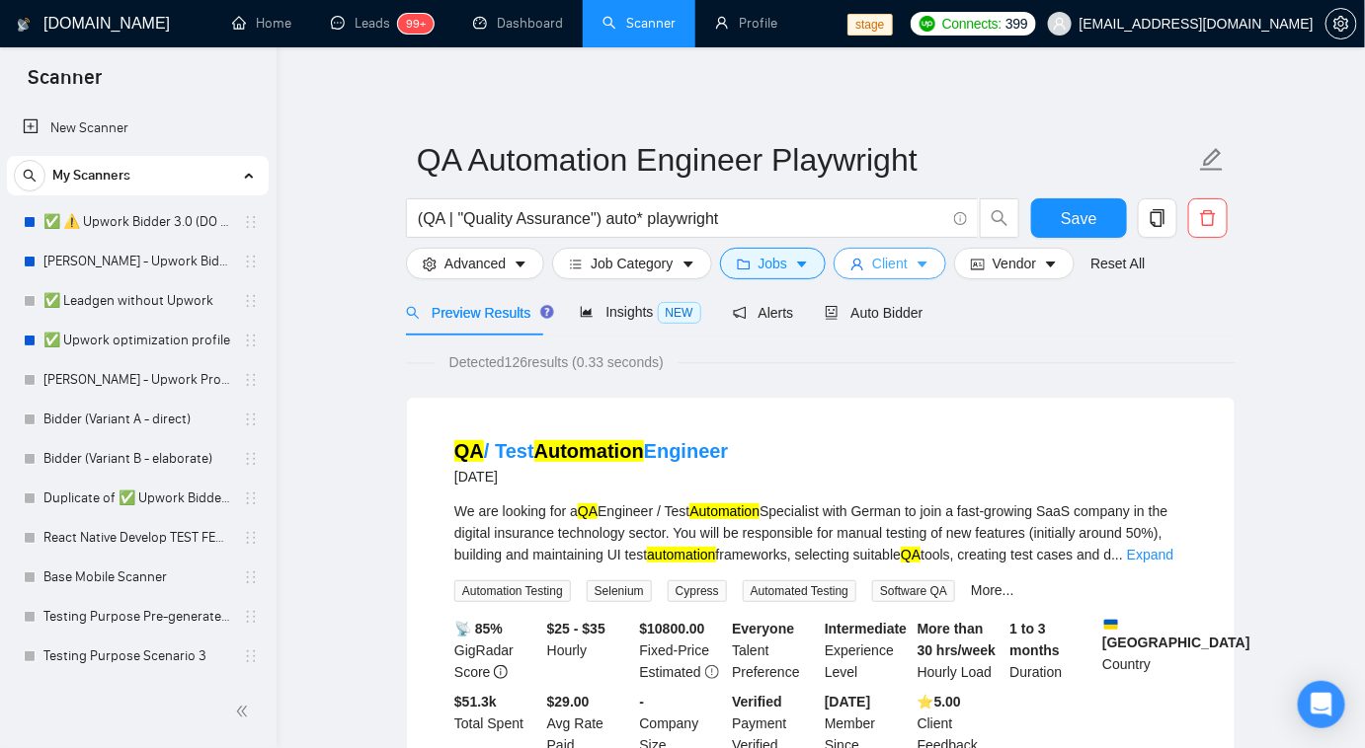
click at [879, 258] on span "Client" at bounding box center [890, 264] width 36 height 22
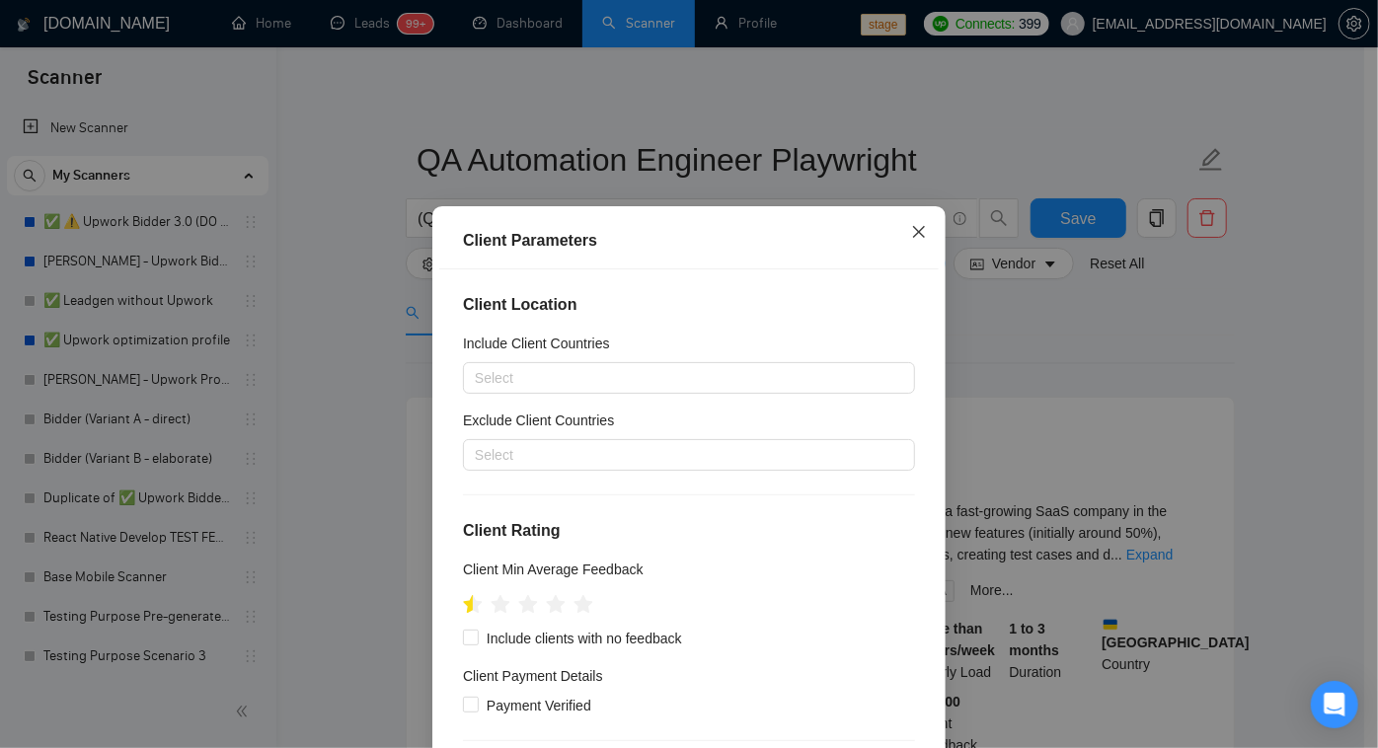
click at [914, 235] on icon "close" at bounding box center [919, 232] width 12 height 12
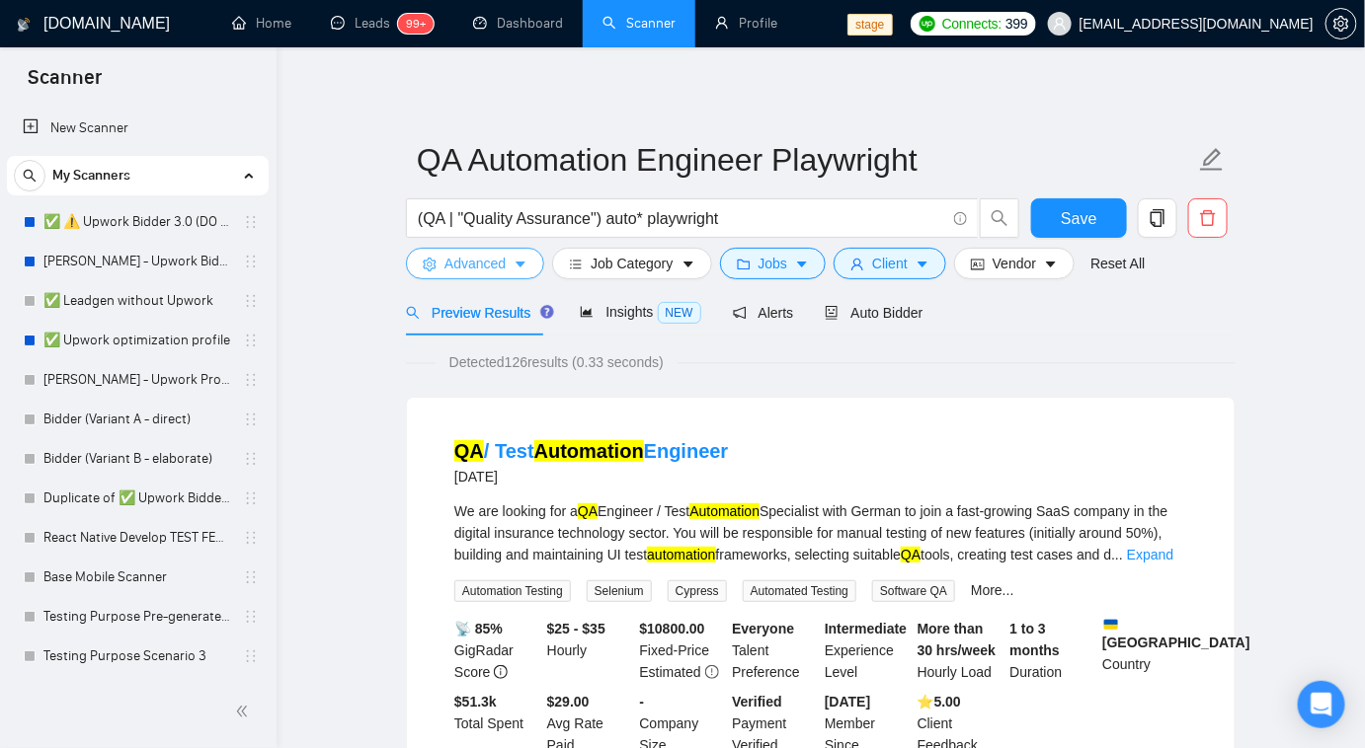
click at [455, 269] on span "Advanced" at bounding box center [474, 264] width 61 height 22
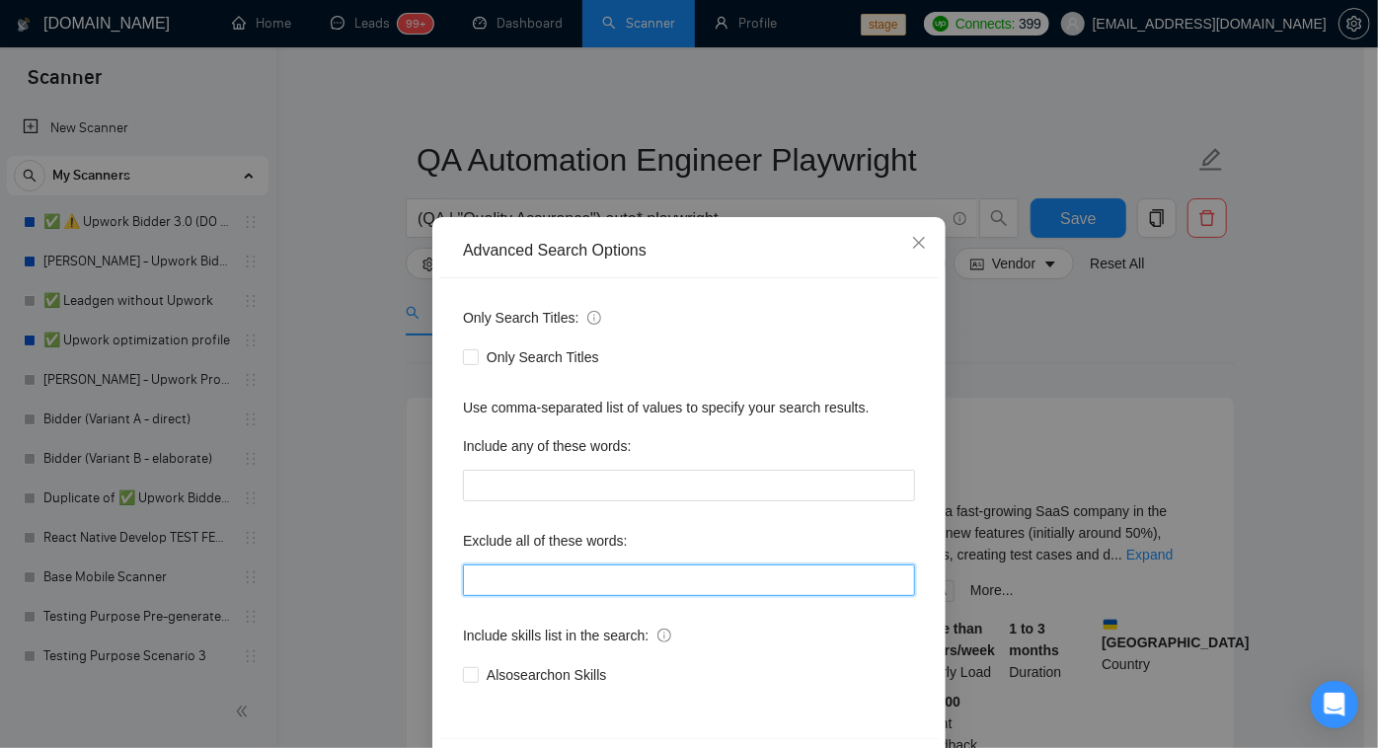
click at [513, 590] on input "text" at bounding box center [689, 581] width 452 height 32
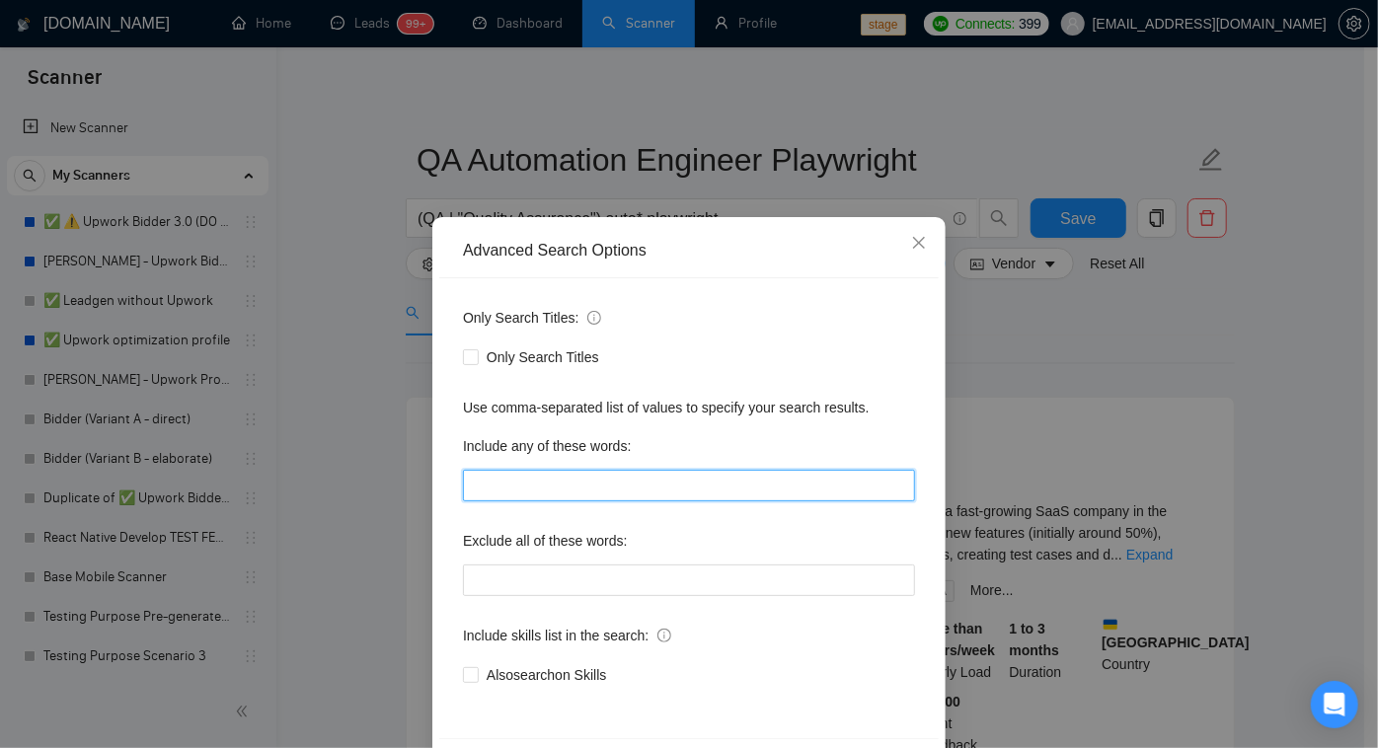
click at [465, 477] on input "text" at bounding box center [689, 486] width 452 height 32
type input "QA, Automation, Playwright, Engineer, Tester, Quality Assurance, Testing, e2e"
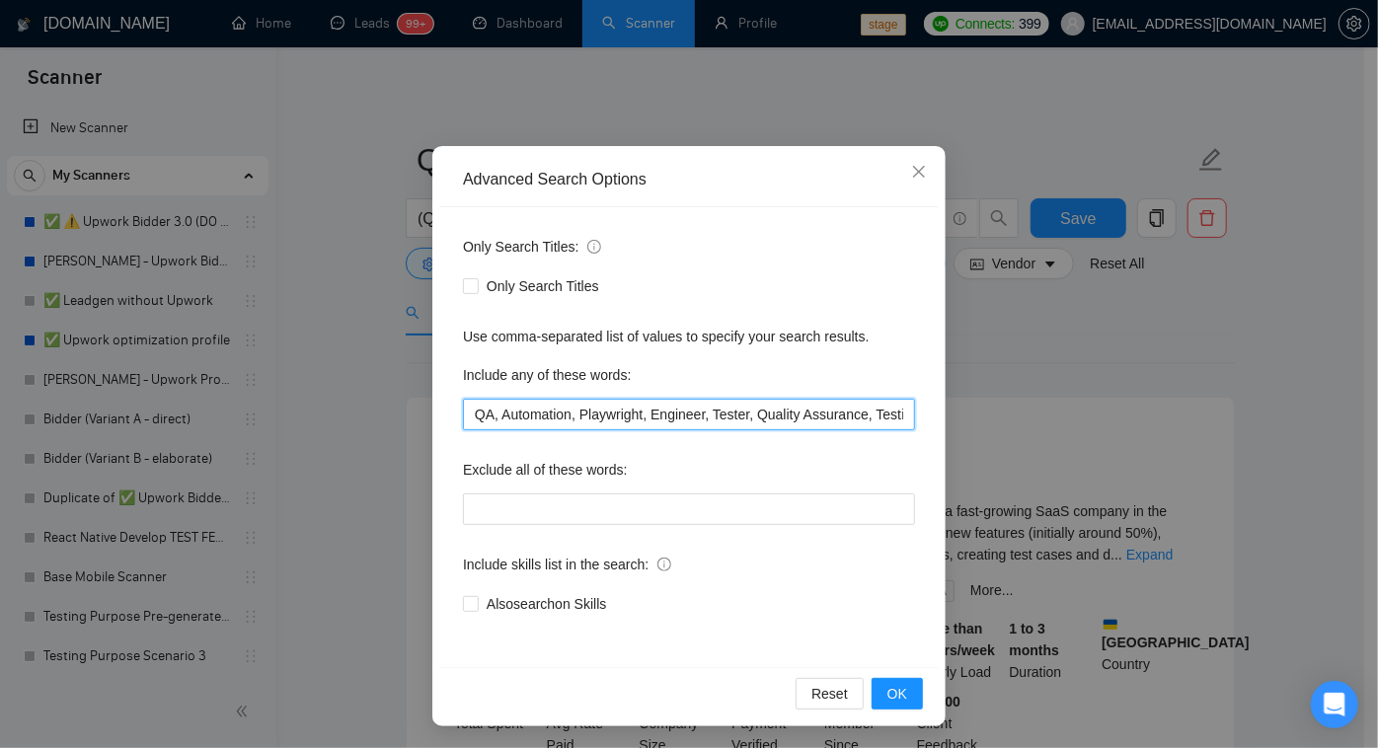
scroll to position [72, 0]
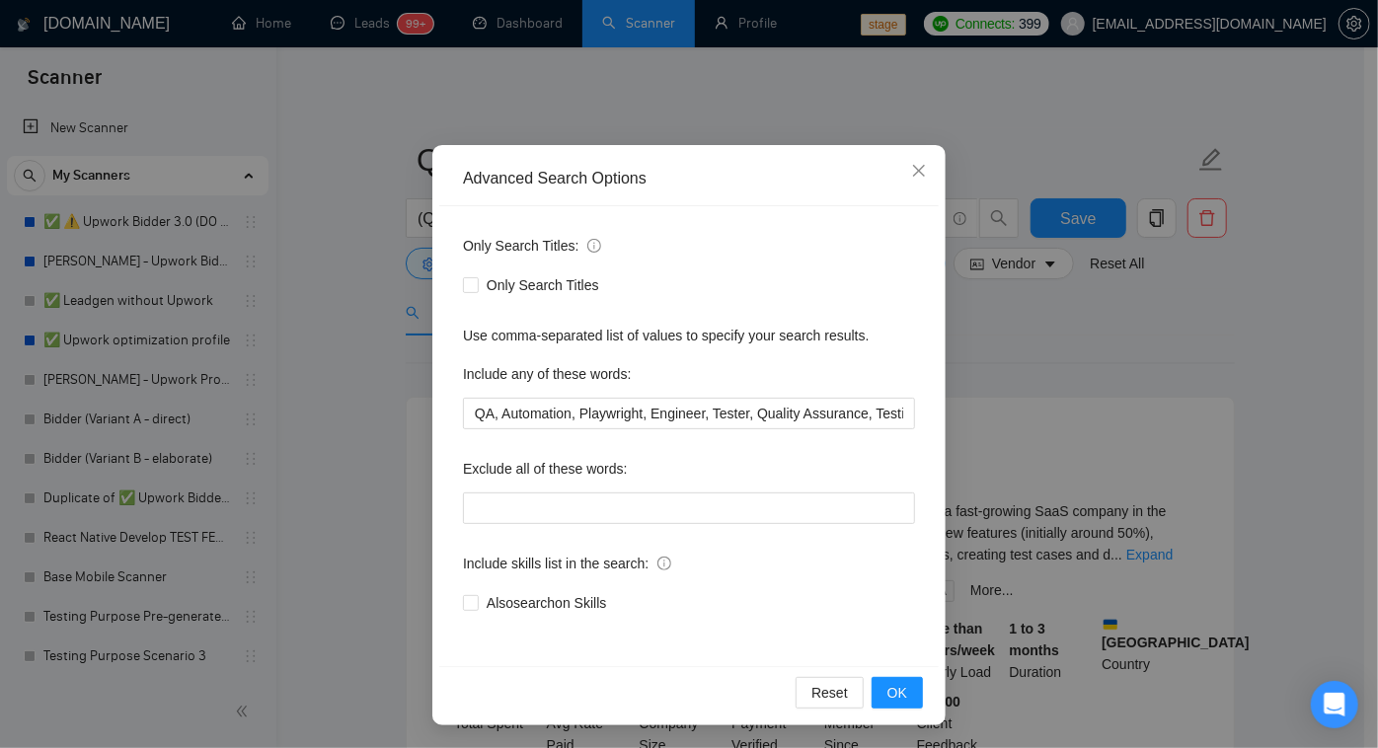
click at [577, 619] on div "Only Search Titles: Only Search Titles Use comma-separated list of values to sp…" at bounding box center [689, 436] width 500 height 460
click at [577, 614] on div "Also search on Skills" at bounding box center [689, 604] width 452 height 32
click at [579, 612] on span "Also search on Skills" at bounding box center [546, 603] width 135 height 22
click at [477, 609] on input "Also search on Skills" at bounding box center [470, 602] width 14 height 14
checkbox input "true"
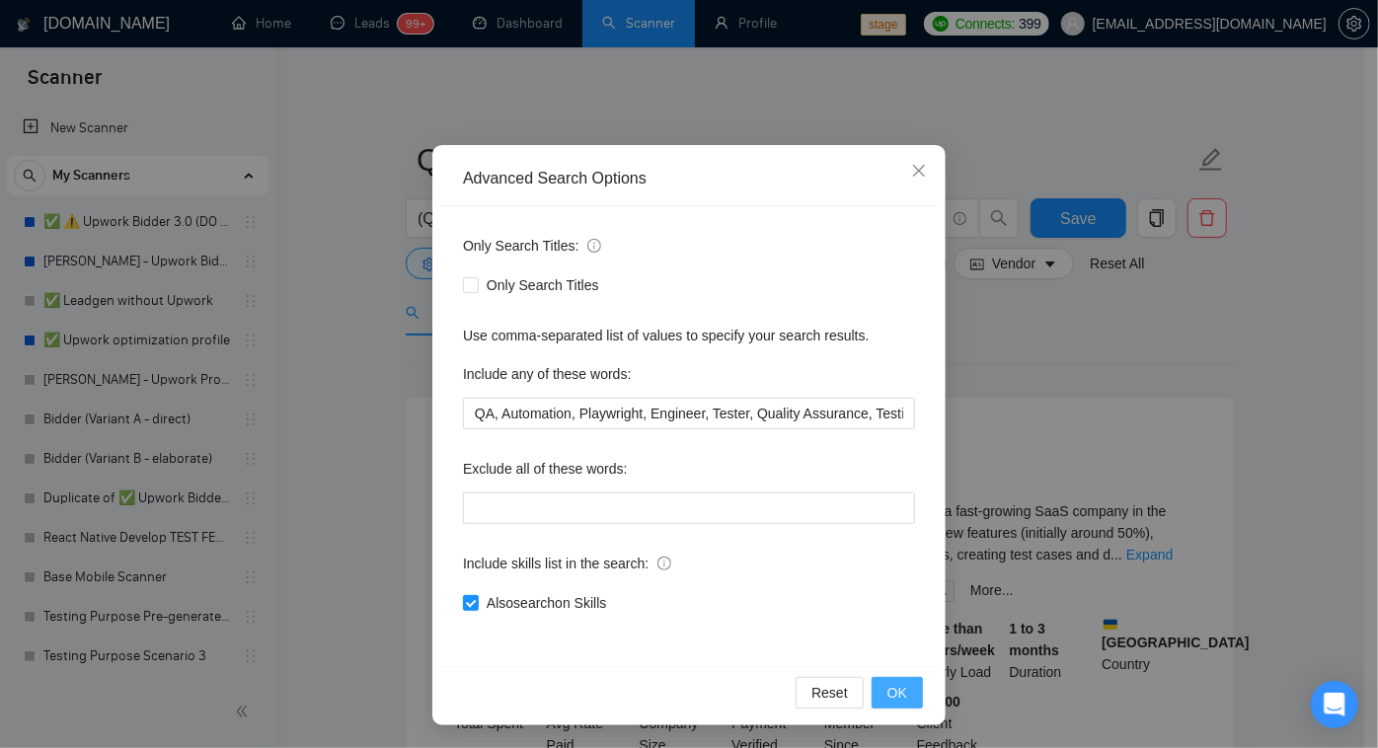
click at [890, 687] on span "OK" at bounding box center [898, 693] width 20 height 22
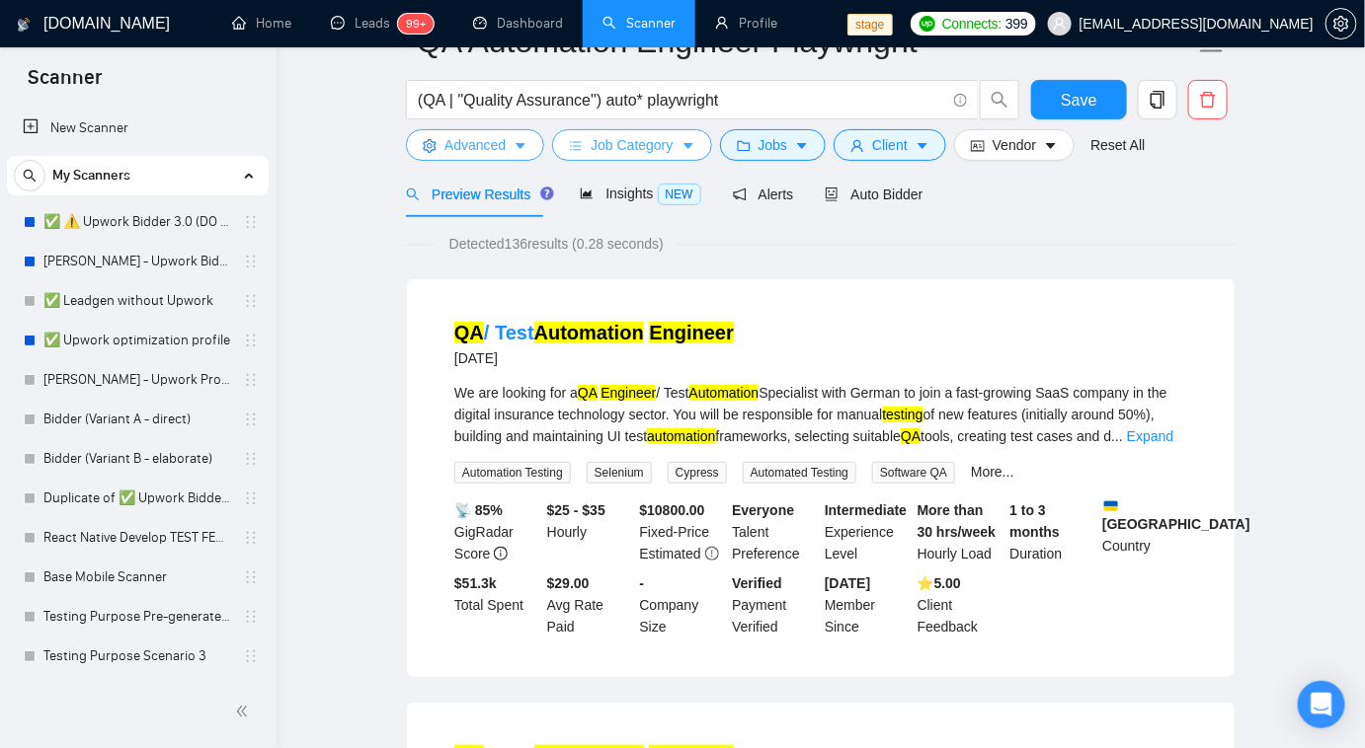
scroll to position [0, 0]
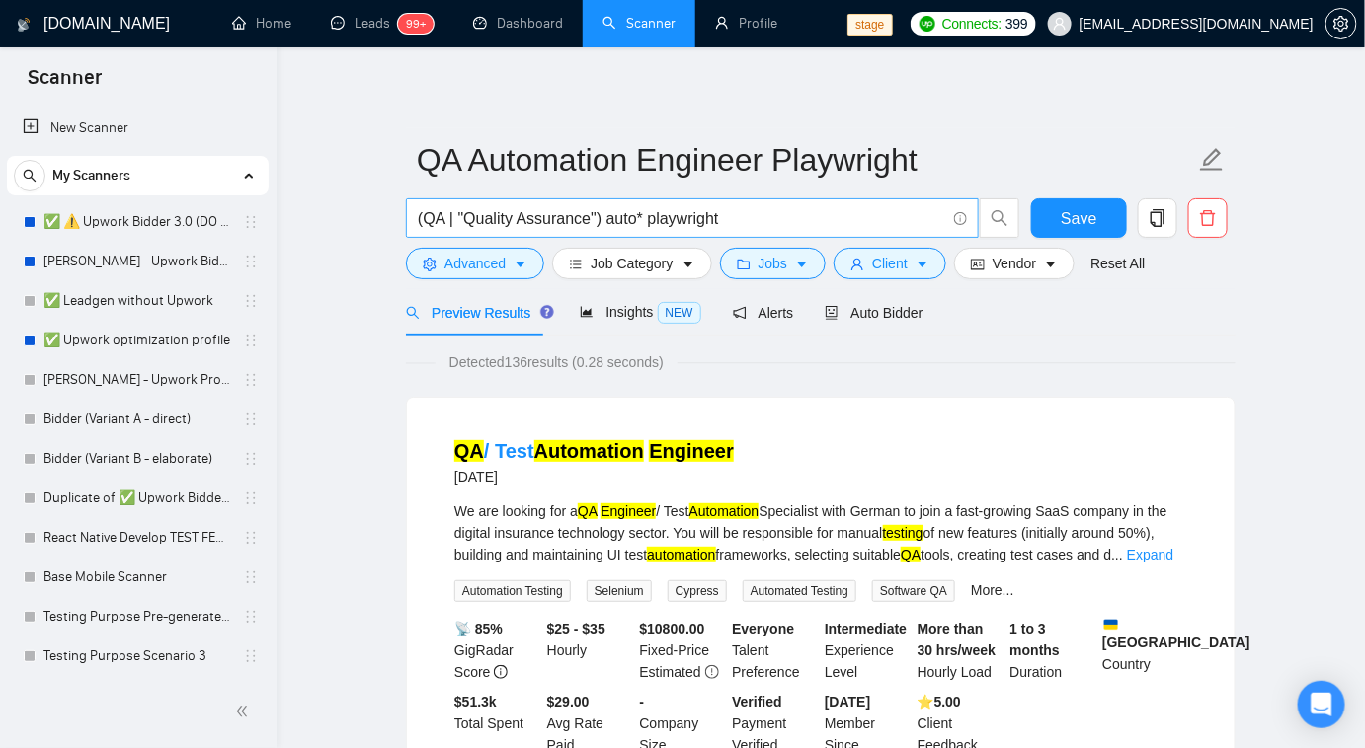
click at [664, 223] on input "(QA | "Quality Assurance") auto* playwright" at bounding box center [681, 218] width 527 height 25
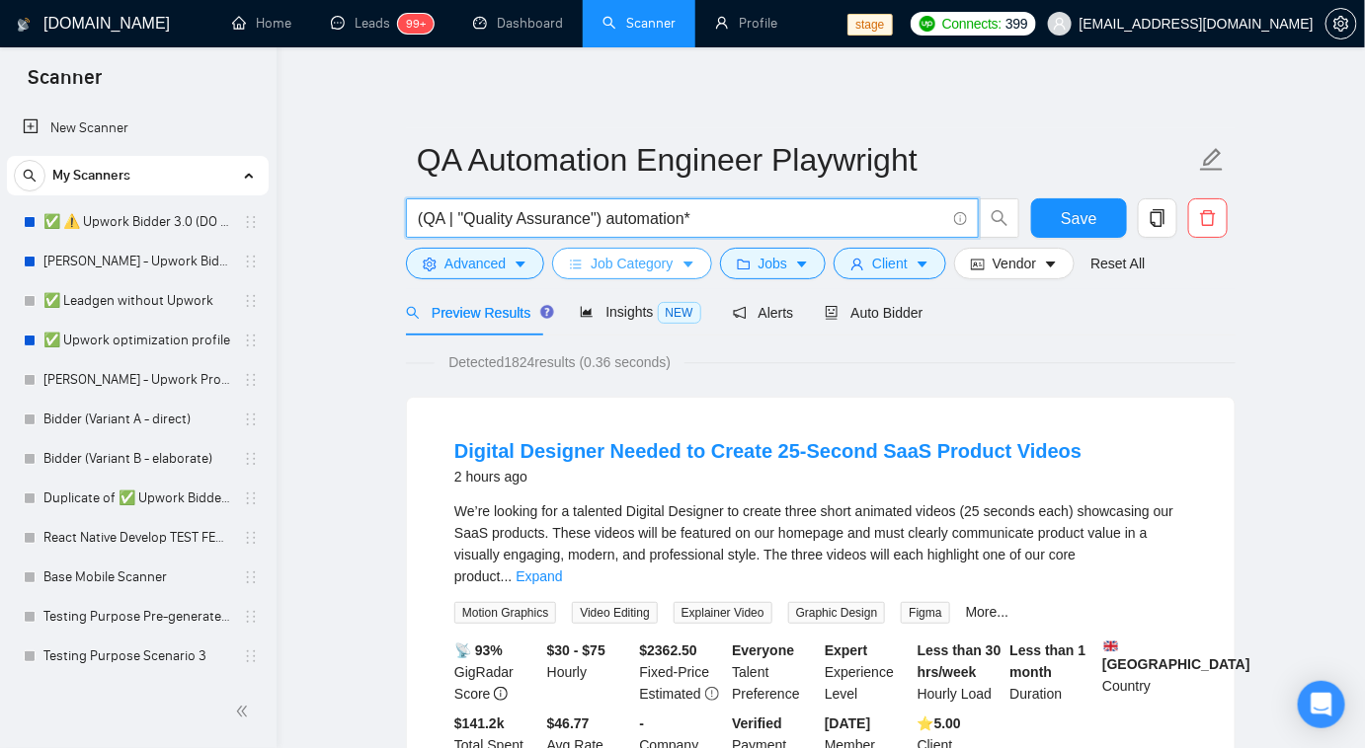
type input "(QA | "Quality Assurance") automation*"
click at [671, 256] on button "Job Category" at bounding box center [631, 264] width 159 height 32
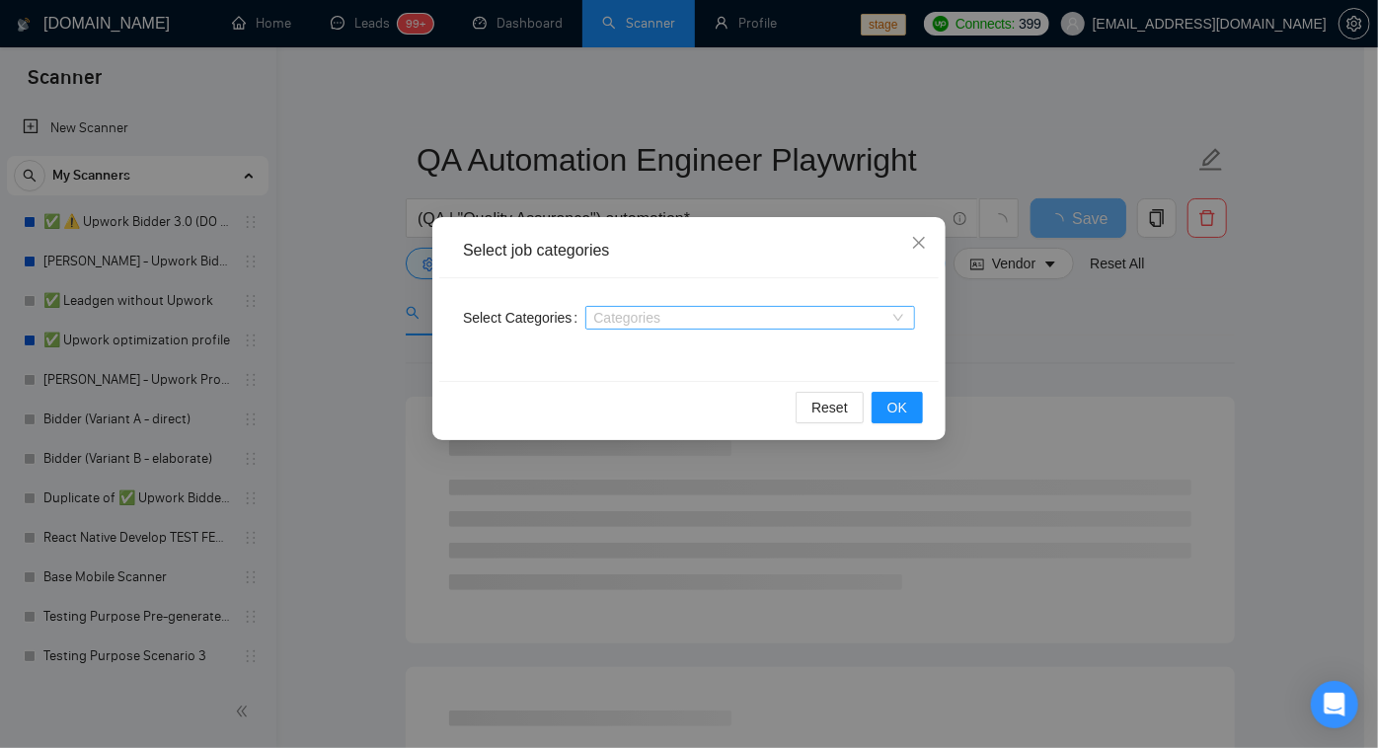
click at [661, 320] on div at bounding box center [740, 318] width 300 height 16
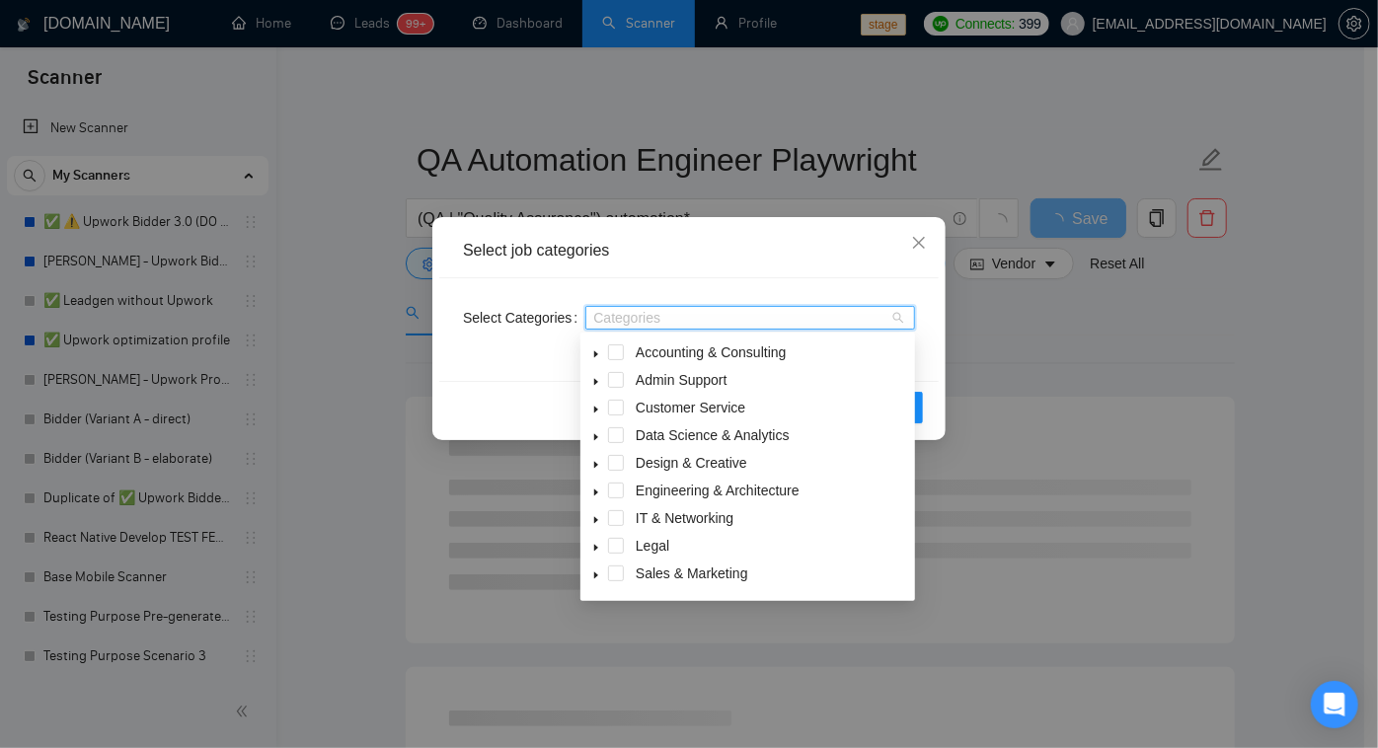
type input "q"
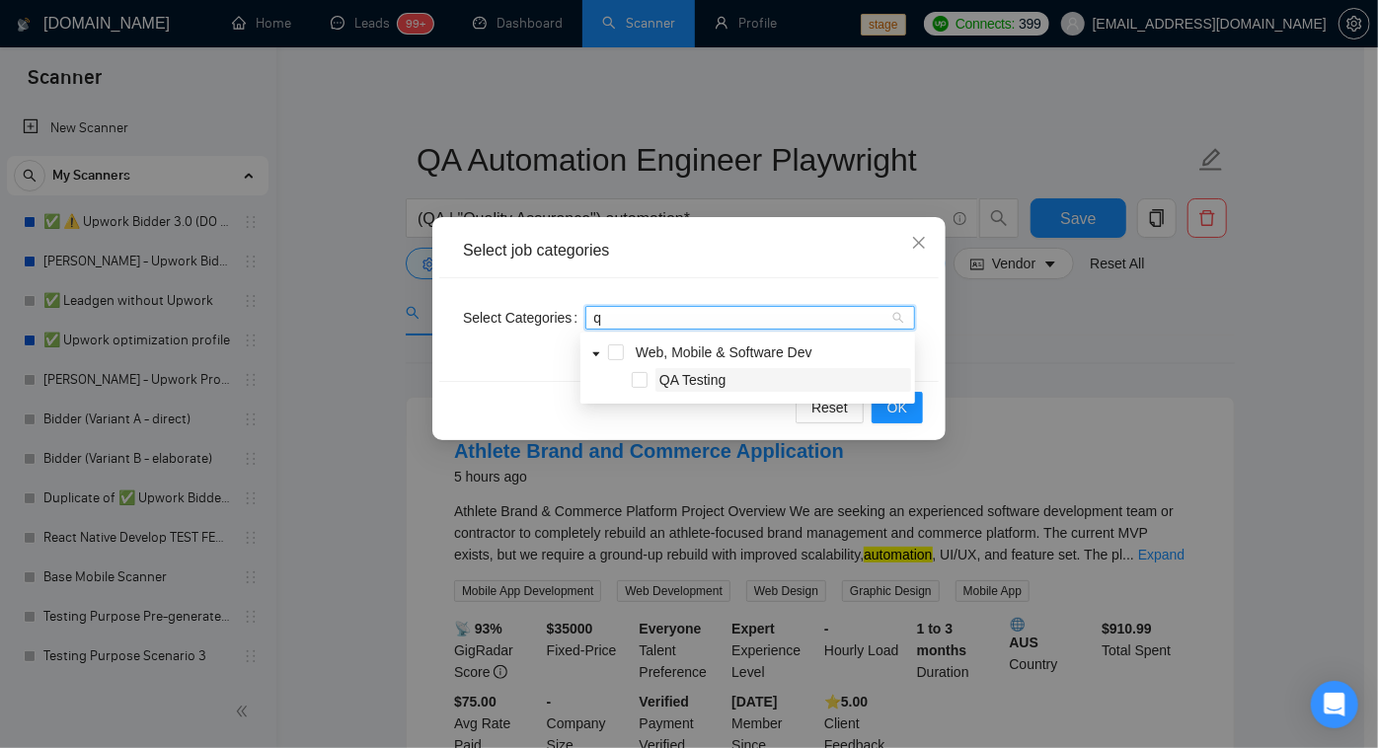
click at [670, 377] on span "QA Testing" at bounding box center [693, 380] width 66 height 16
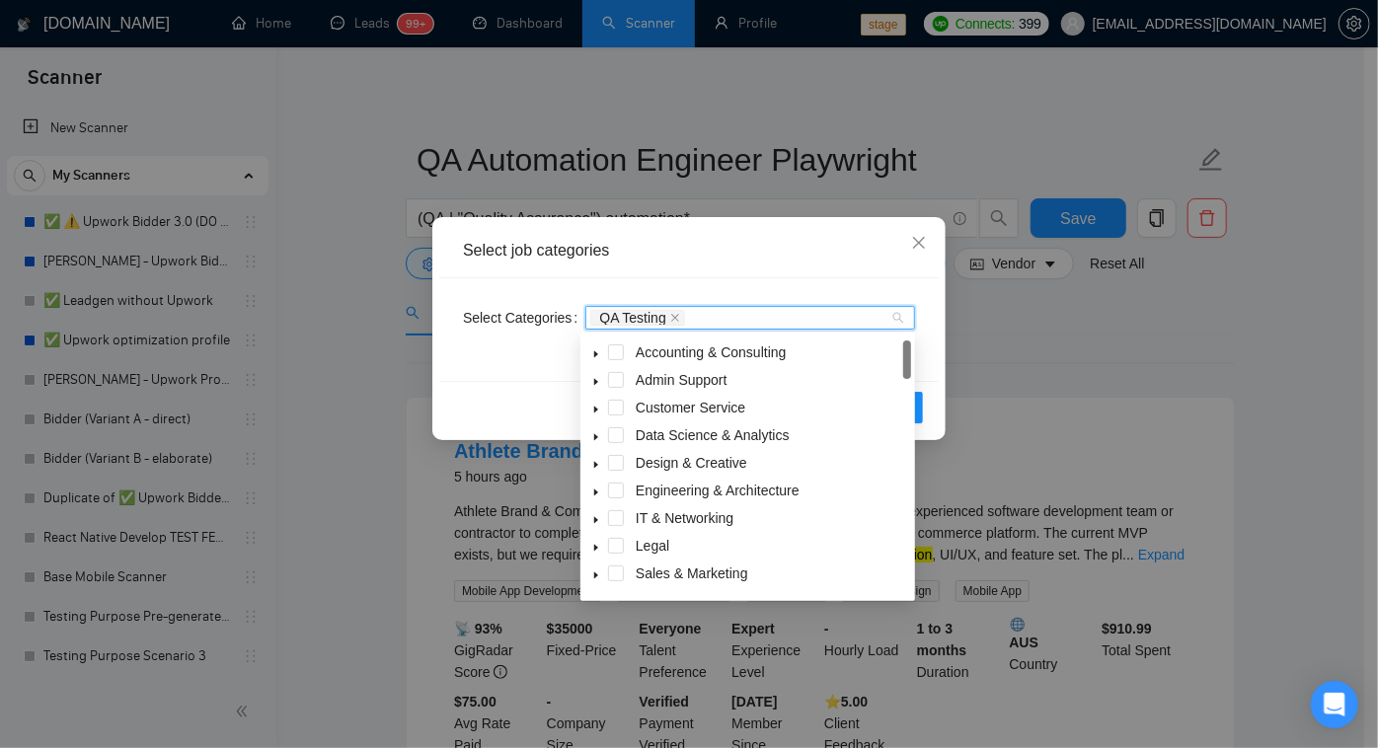
click at [1029, 383] on div "Select job categories Select Categories QA Testing Reset OK" at bounding box center [689, 374] width 1378 height 748
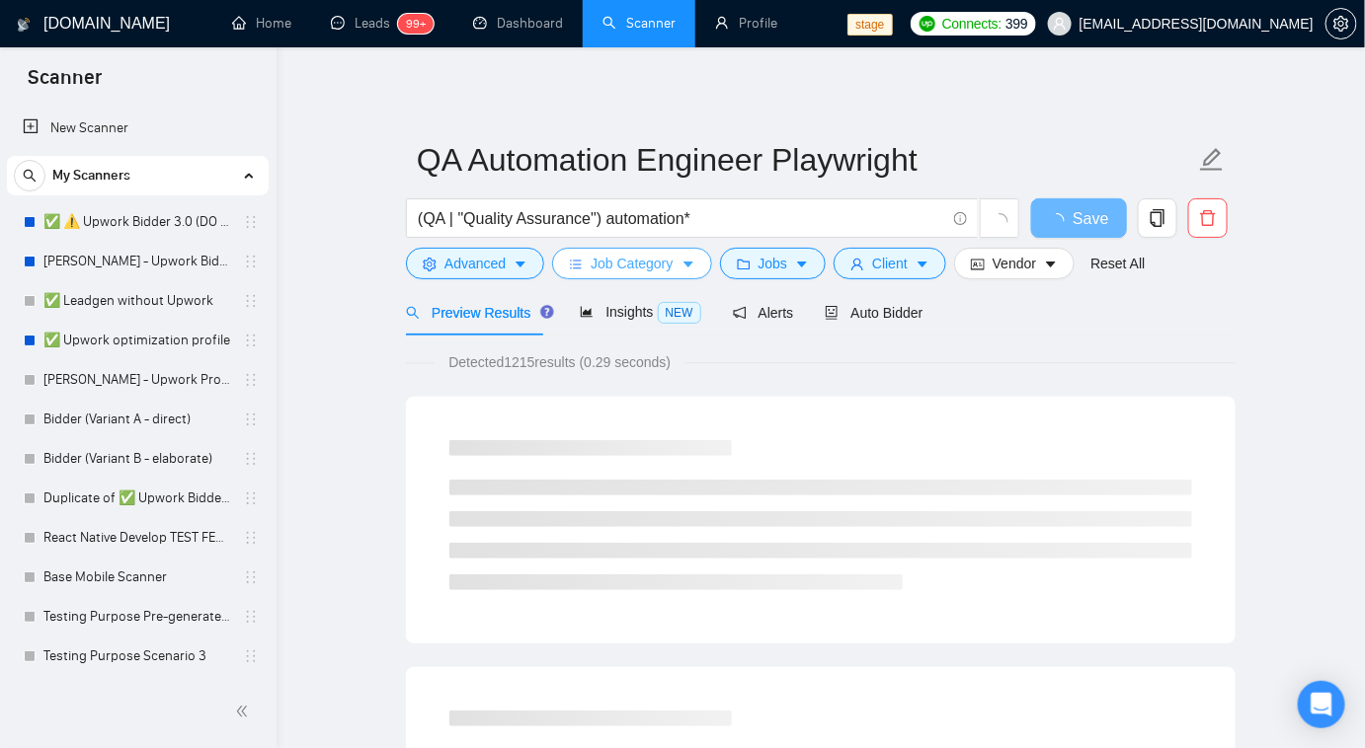
click at [647, 258] on span "Job Category" at bounding box center [631, 264] width 82 height 22
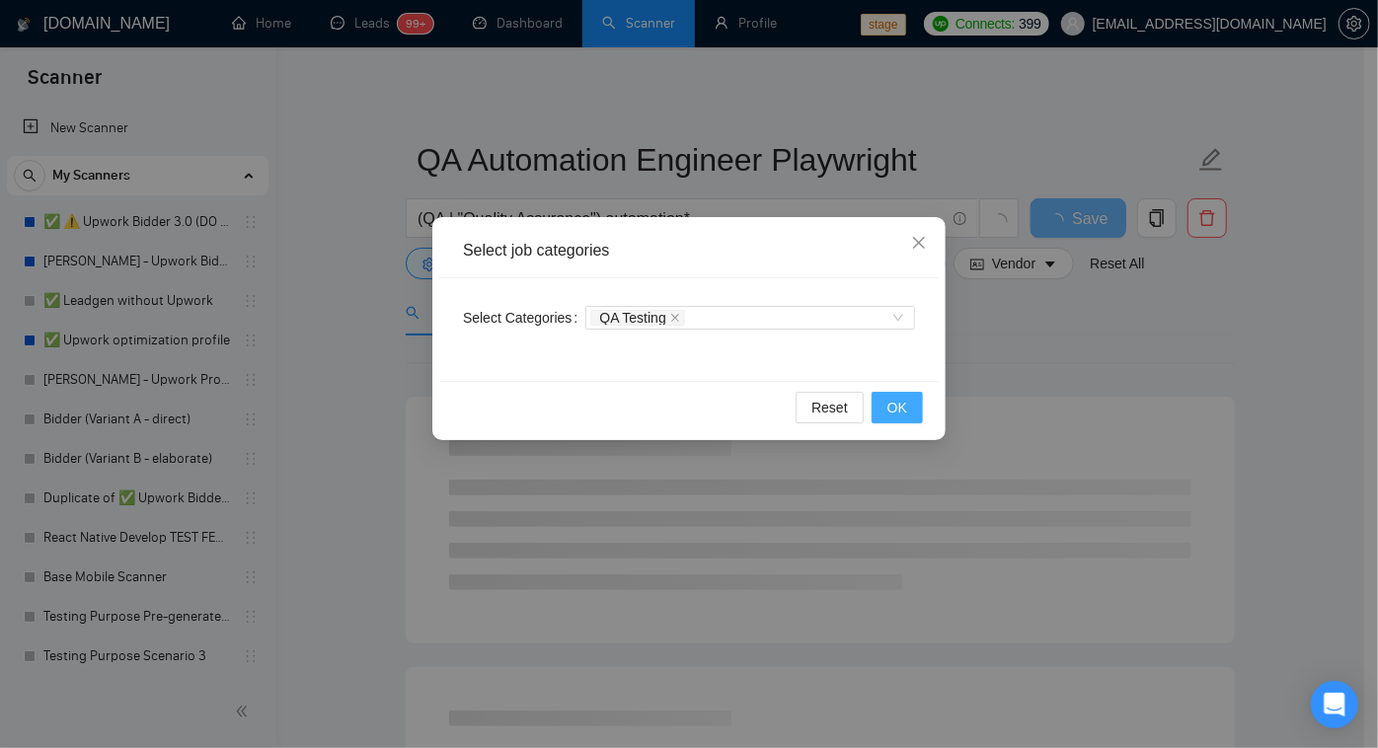
click at [917, 405] on button "OK" at bounding box center [897, 408] width 51 height 32
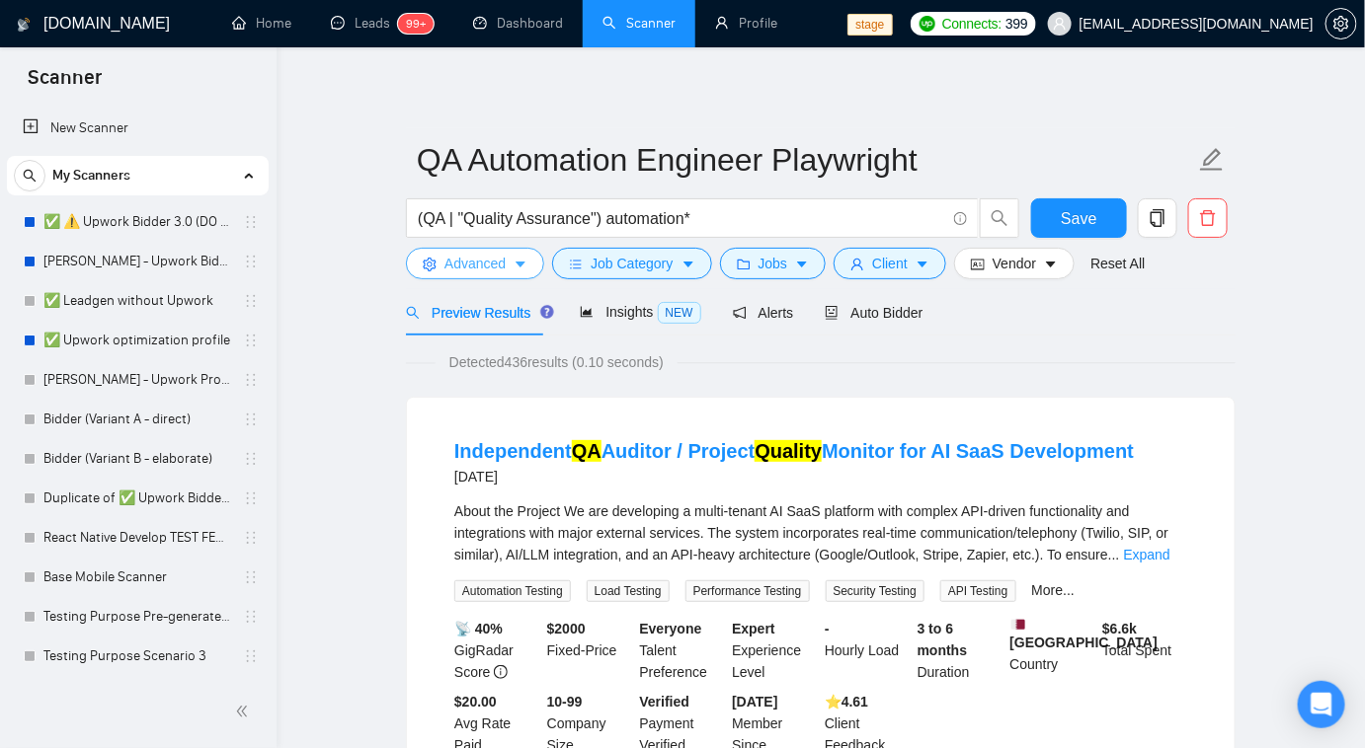
click at [479, 273] on span "Advanced" at bounding box center [474, 264] width 61 height 22
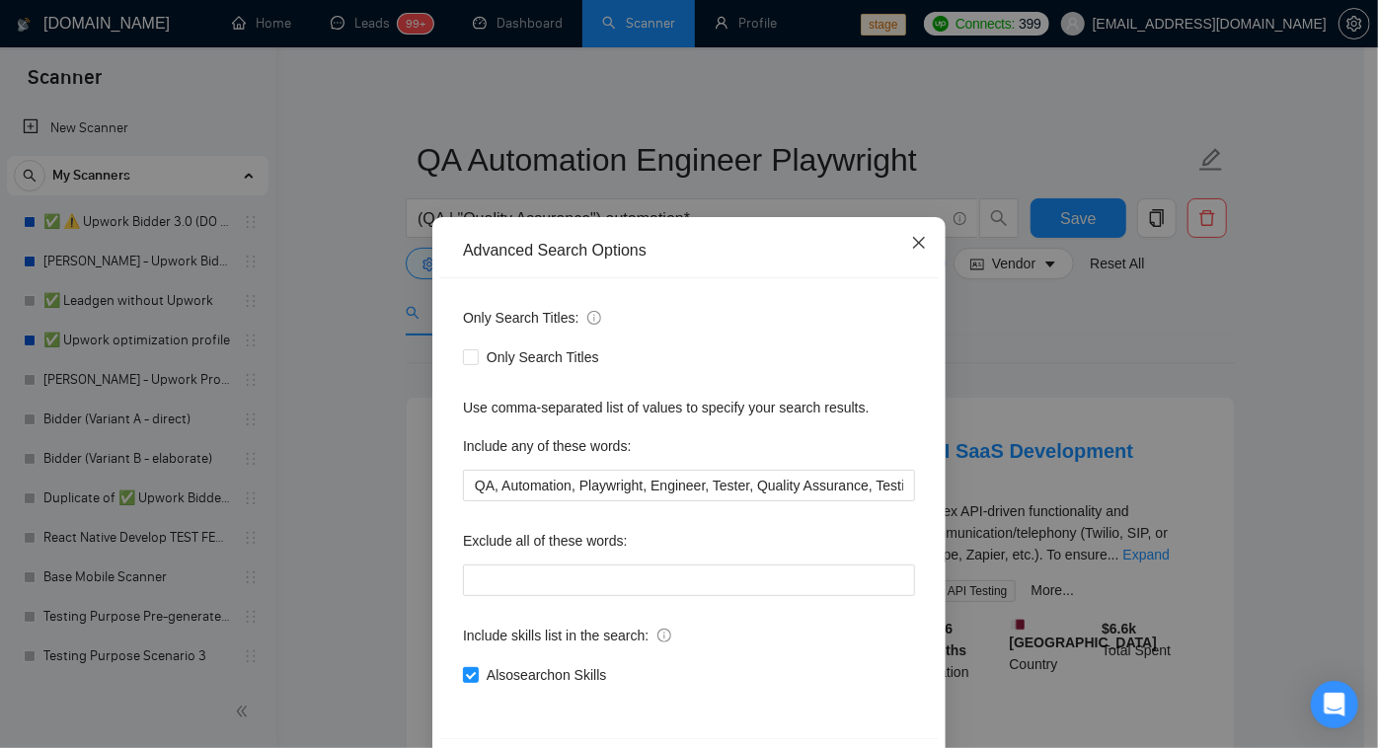
click at [919, 246] on icon "close" at bounding box center [919, 243] width 16 height 16
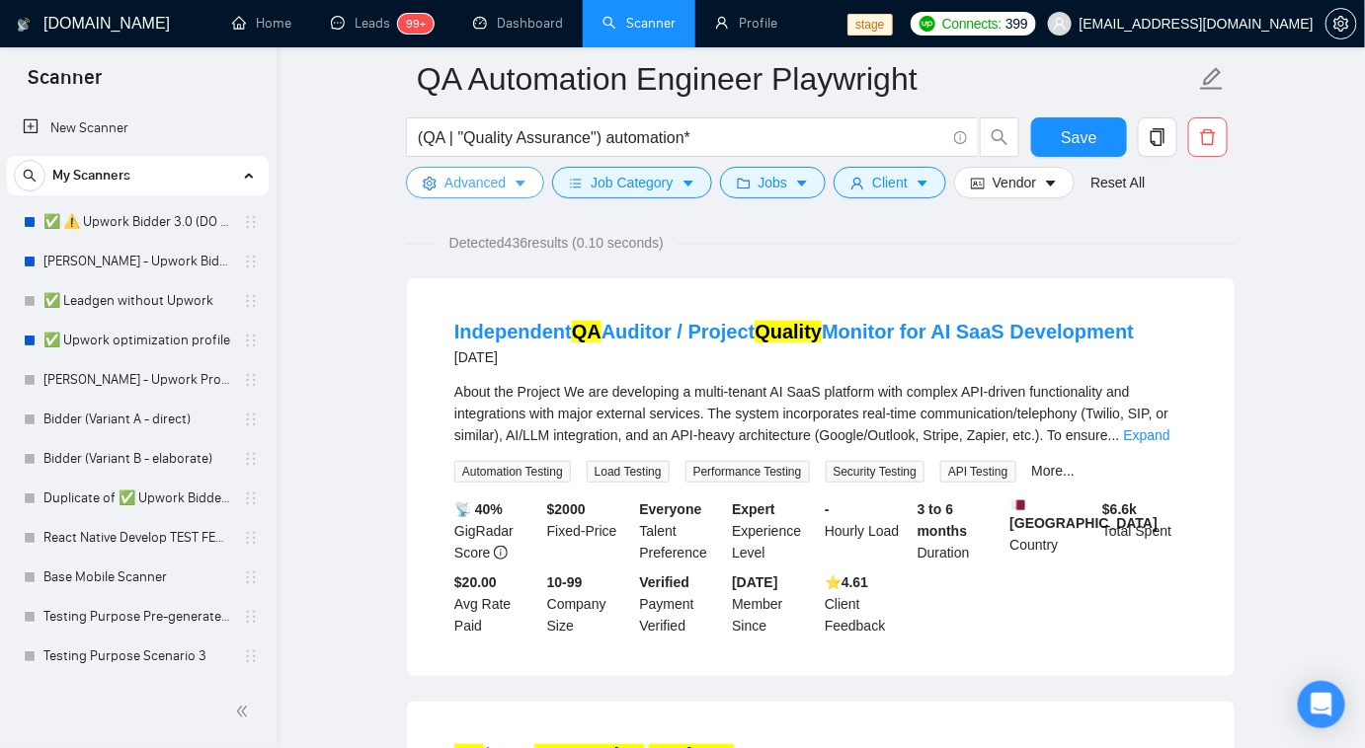
scroll to position [136, 0]
click at [1132, 437] on link "Expand" at bounding box center [1147, 435] width 46 height 16
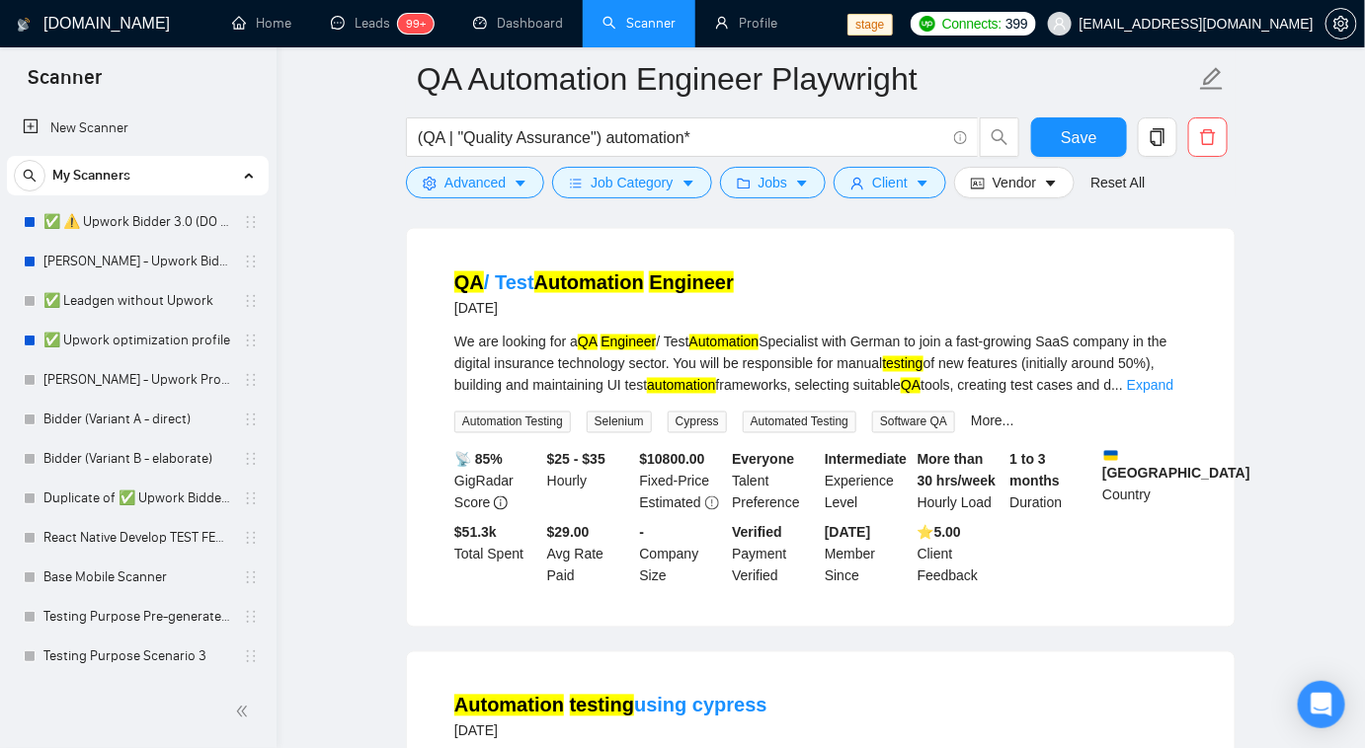
scroll to position [910, 0]
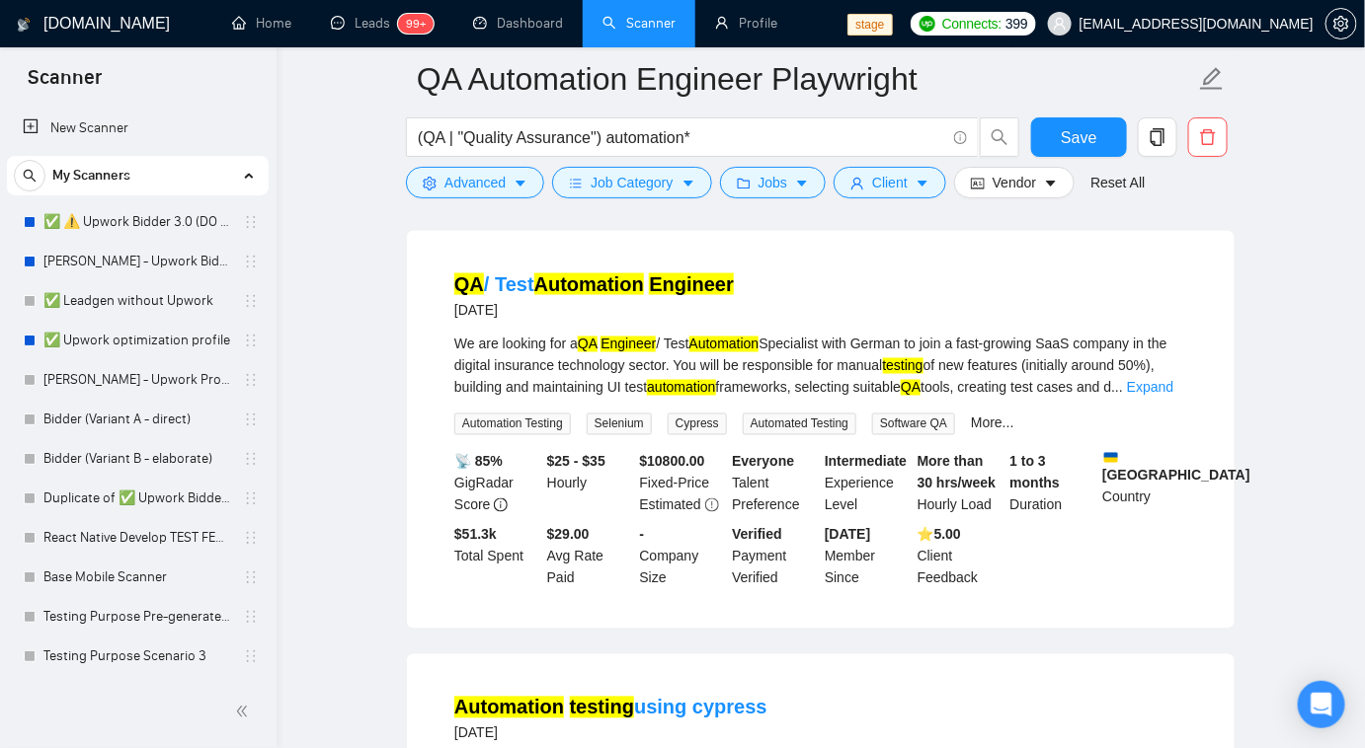
click at [1154, 372] on div "We are looking for a QA Engineer / Test Automation Specialist with German to jo…" at bounding box center [820, 366] width 733 height 65
click at [1150, 380] on link "Expand" at bounding box center [1150, 388] width 46 height 16
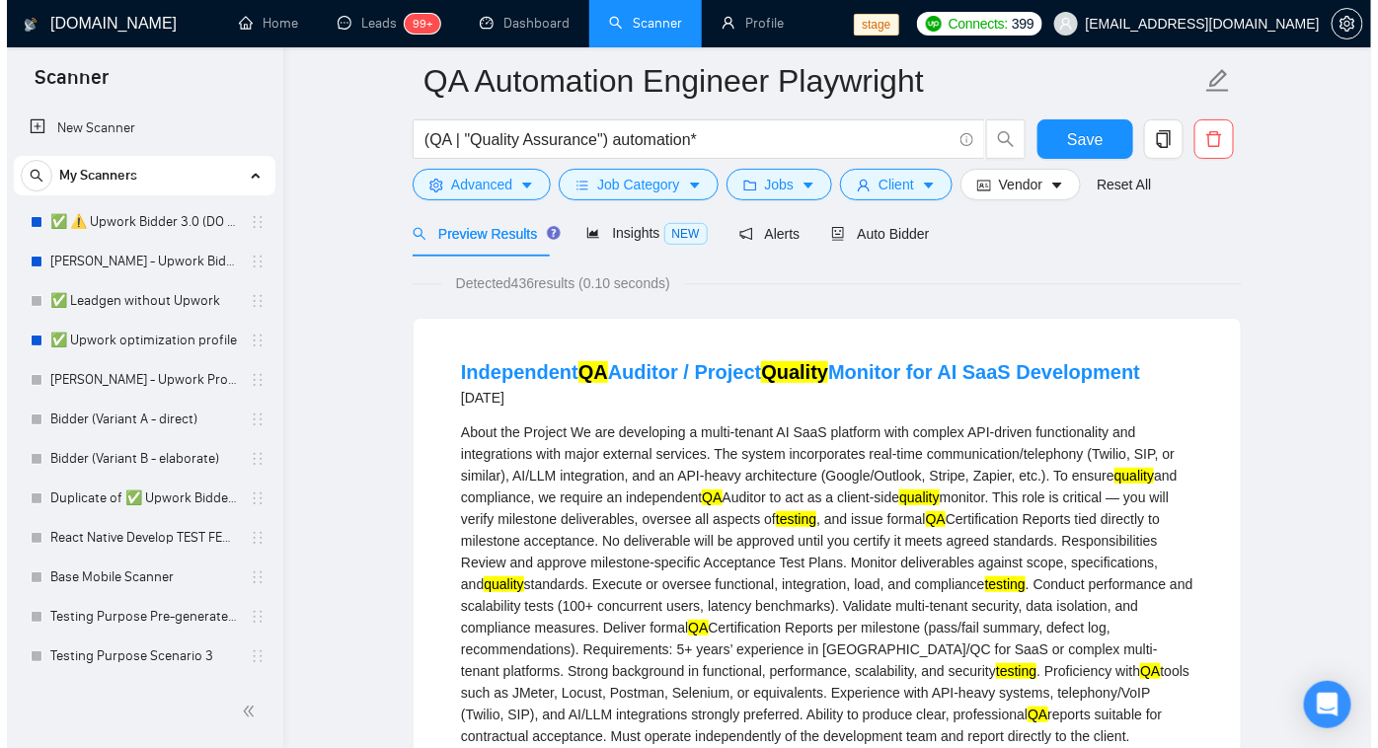
scroll to position [0, 0]
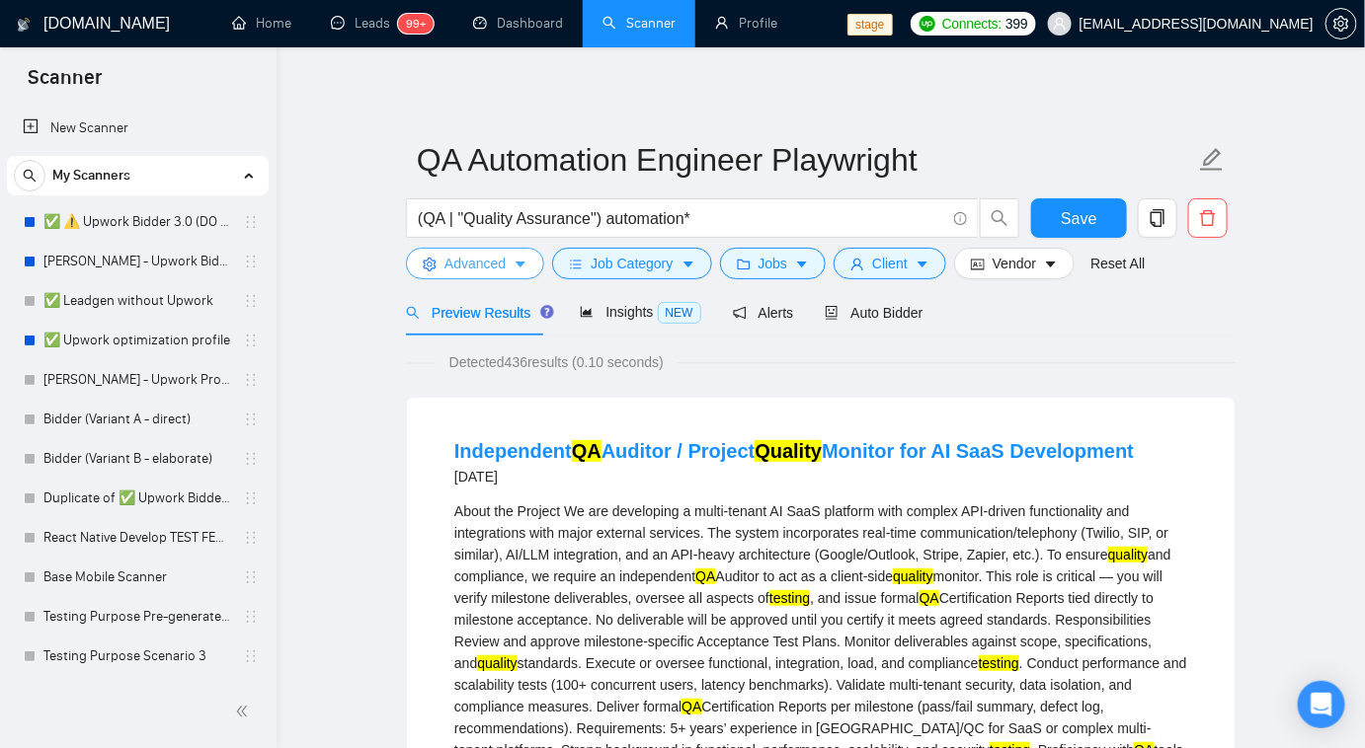
click at [473, 271] on span "Advanced" at bounding box center [474, 264] width 61 height 22
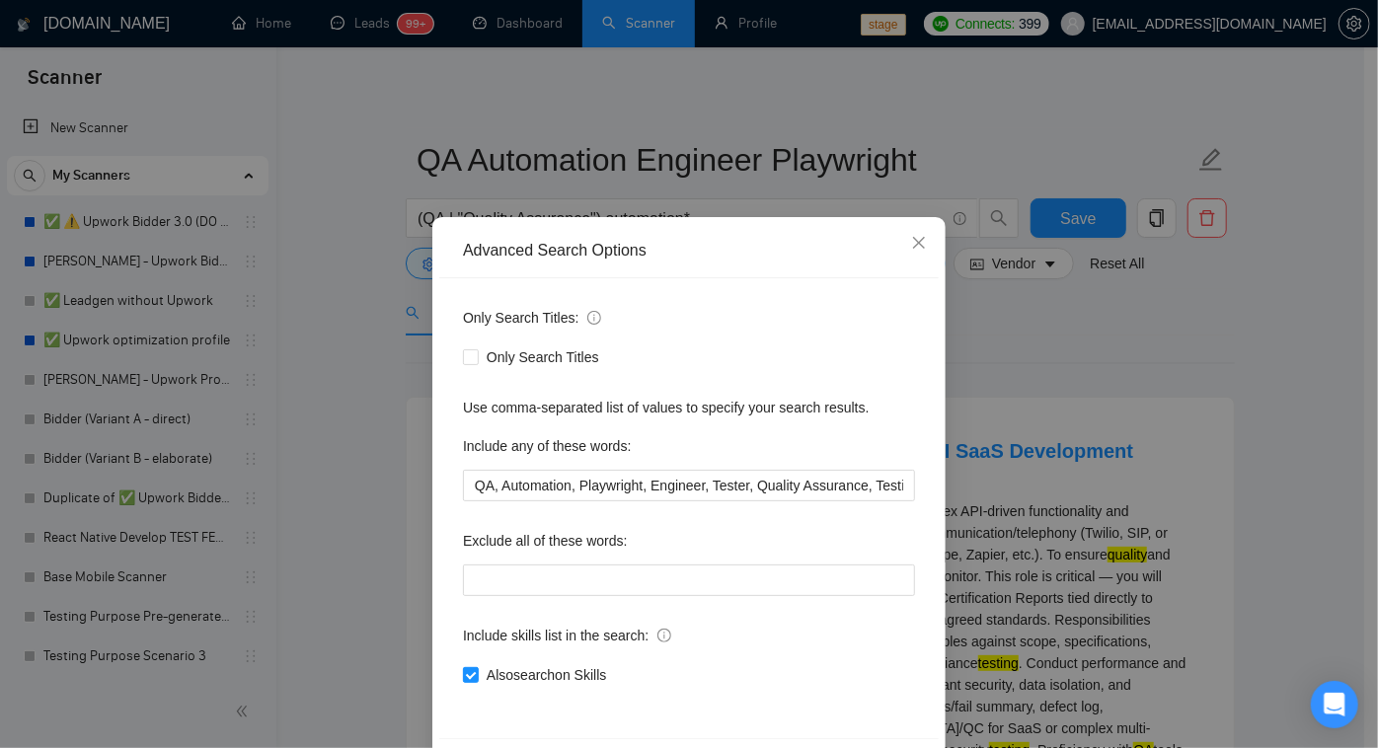
click at [505, 565] on div at bounding box center [689, 581] width 452 height 32
click at [515, 578] on input "text" at bounding box center [689, 581] width 452 height 32
type input "Selenium, Cypres"
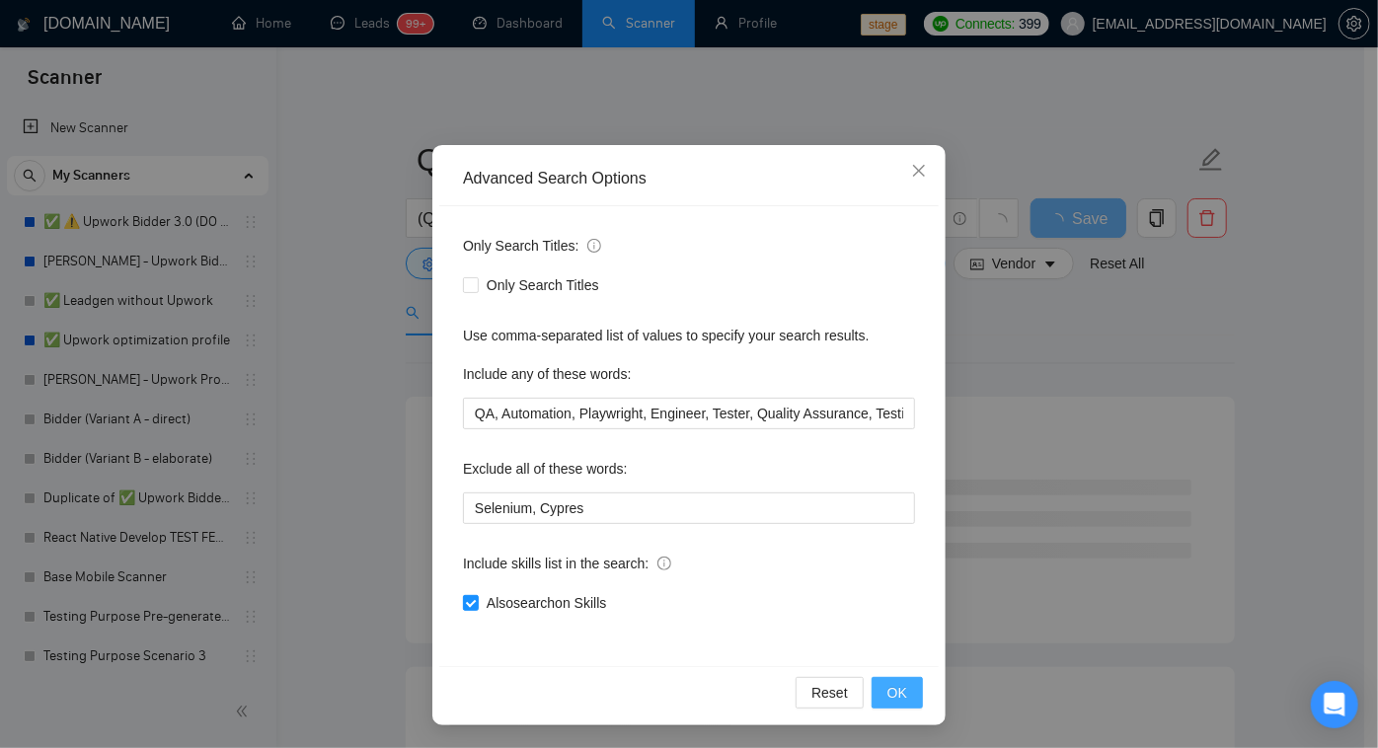
click at [893, 697] on span "OK" at bounding box center [898, 693] width 20 height 22
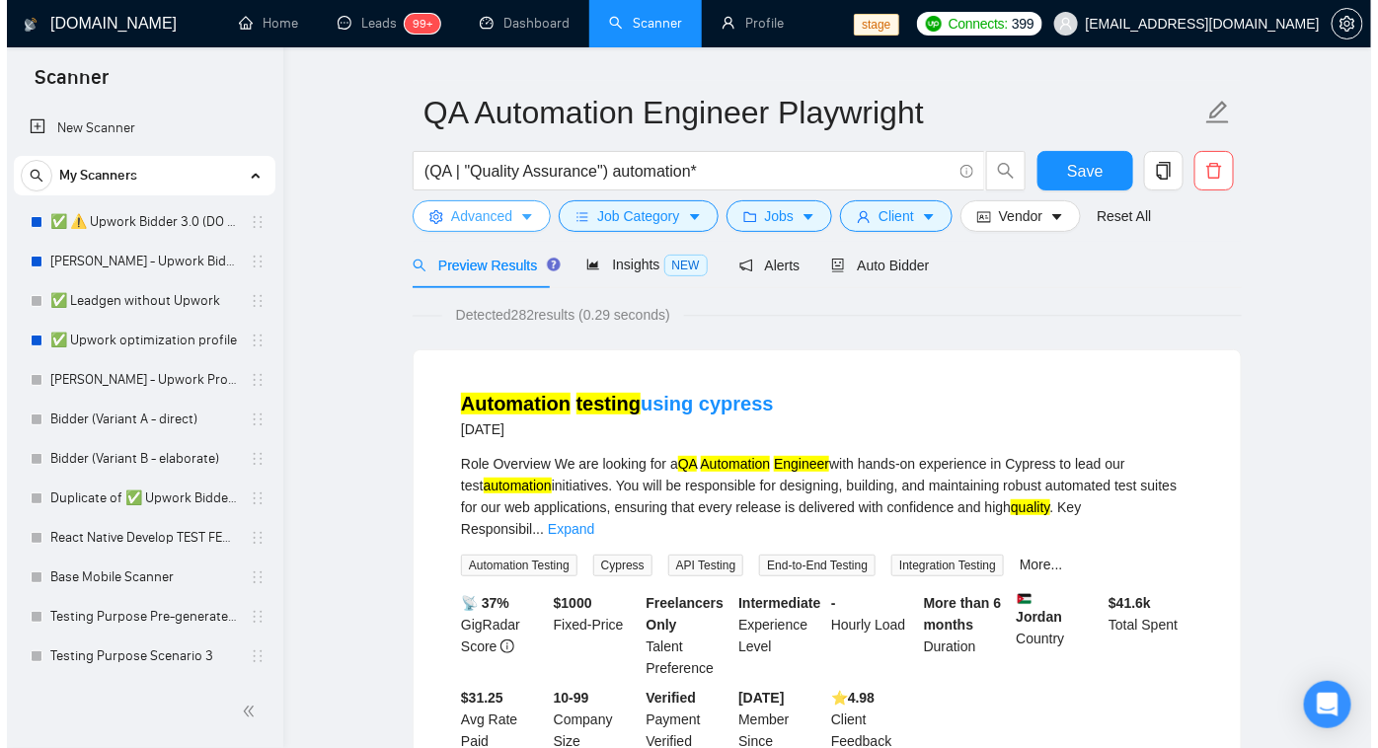
scroll to position [0, 0]
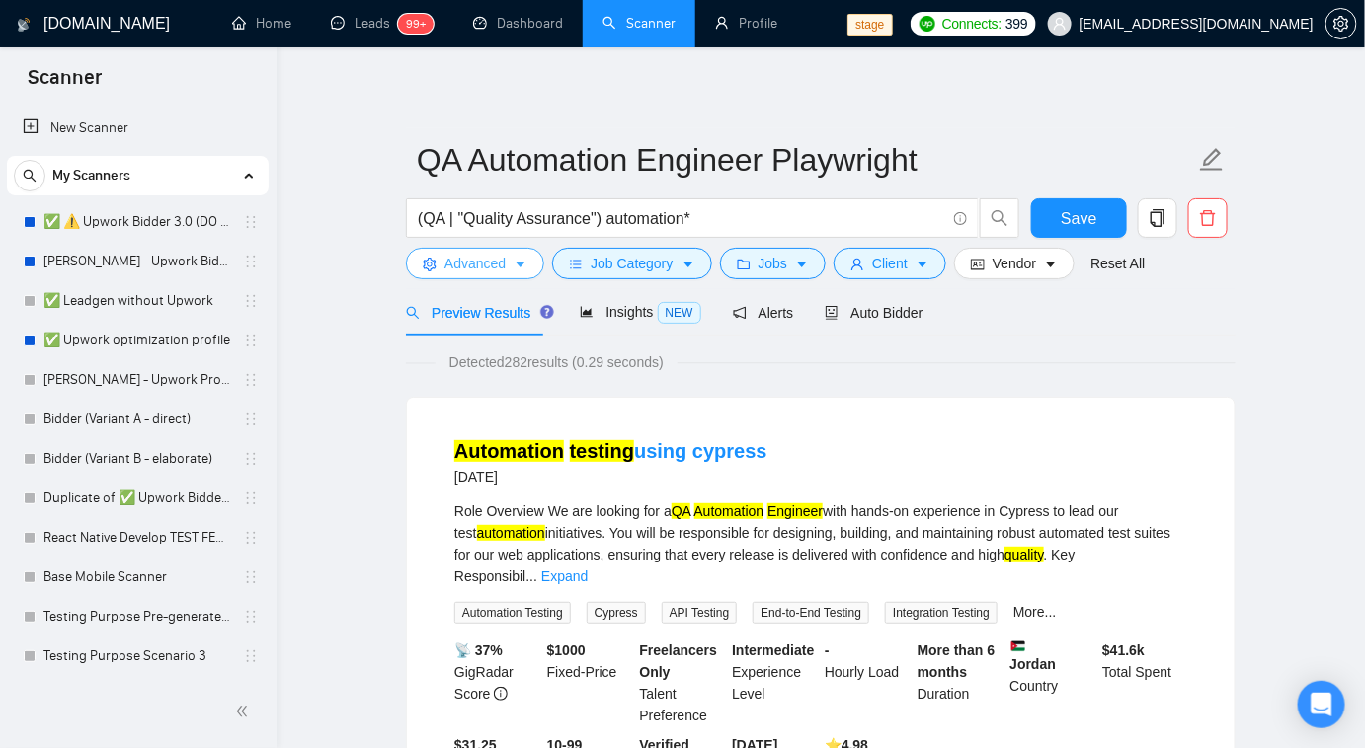
click at [492, 258] on span "Advanced" at bounding box center [474, 264] width 61 height 22
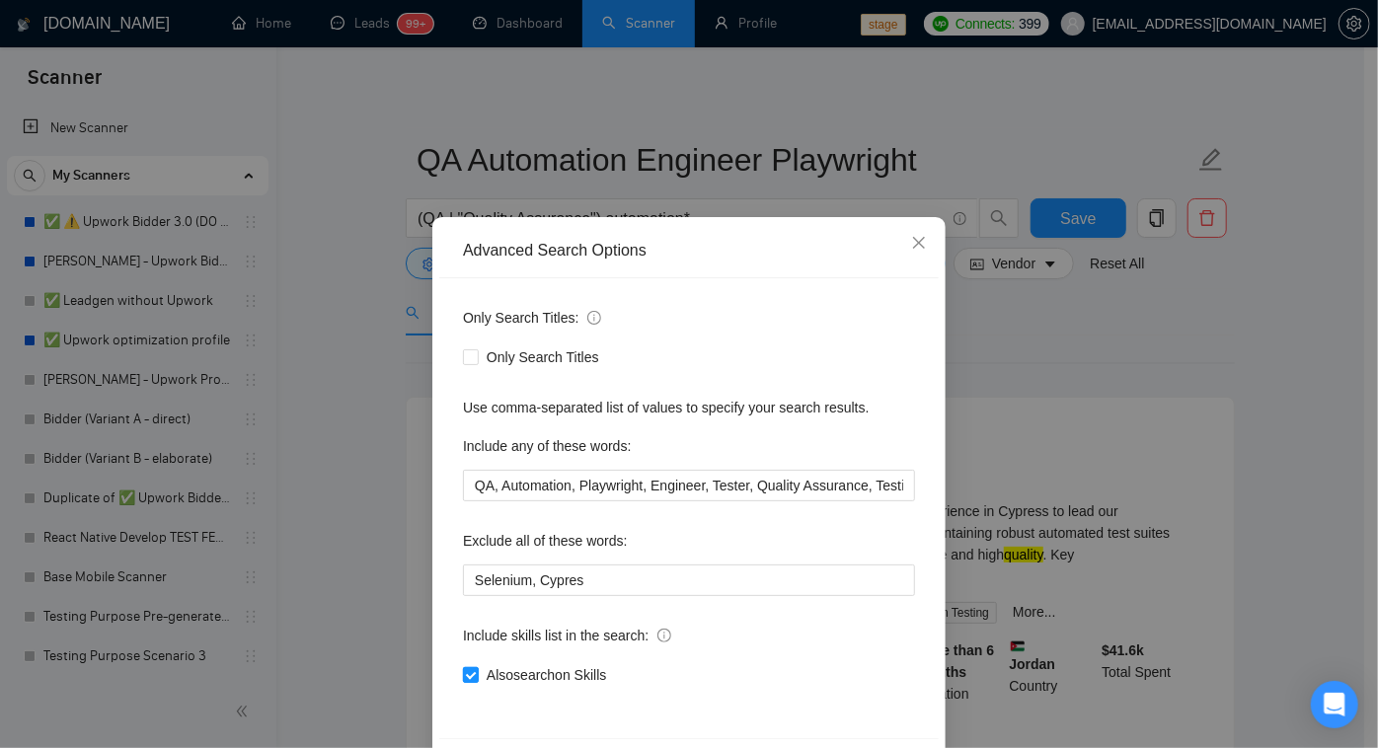
click at [463, 671] on input "Also search on Skills" at bounding box center [470, 674] width 14 height 14
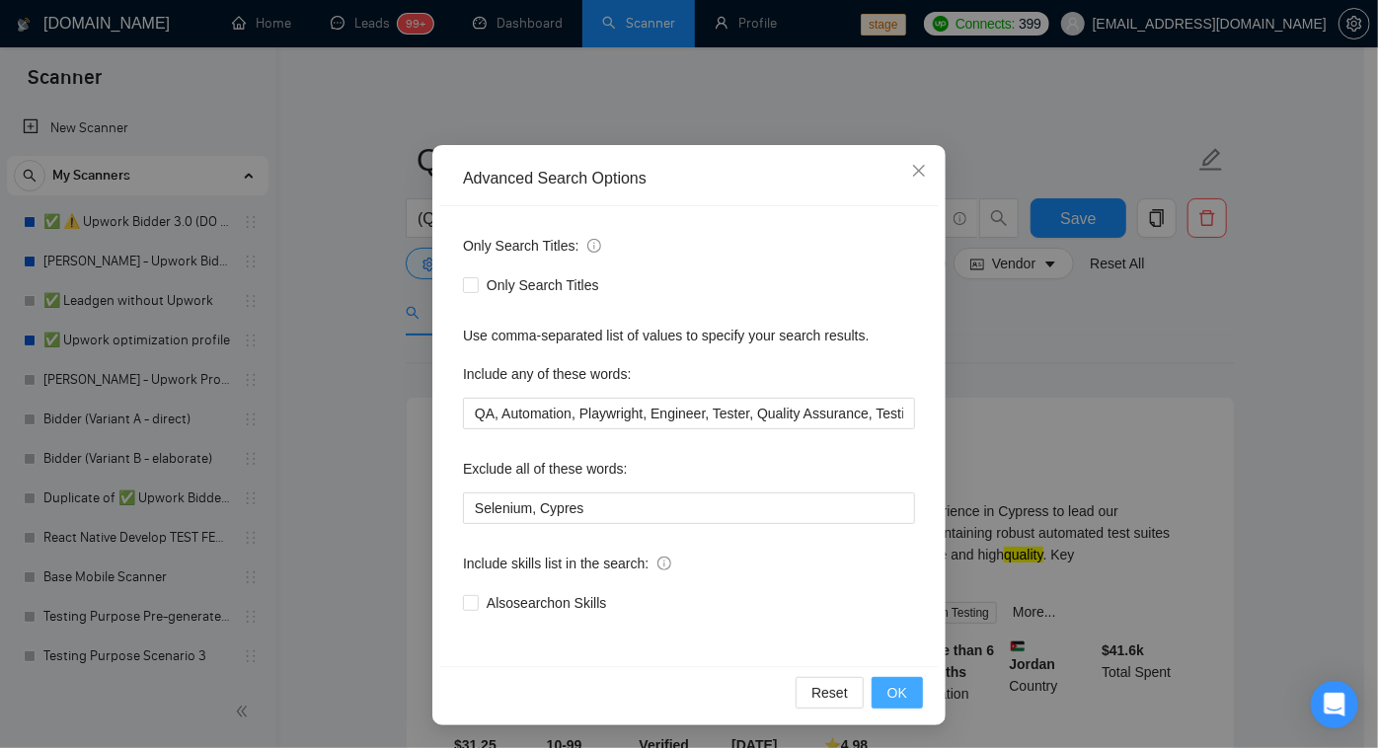
click at [896, 683] on span "OK" at bounding box center [898, 693] width 20 height 22
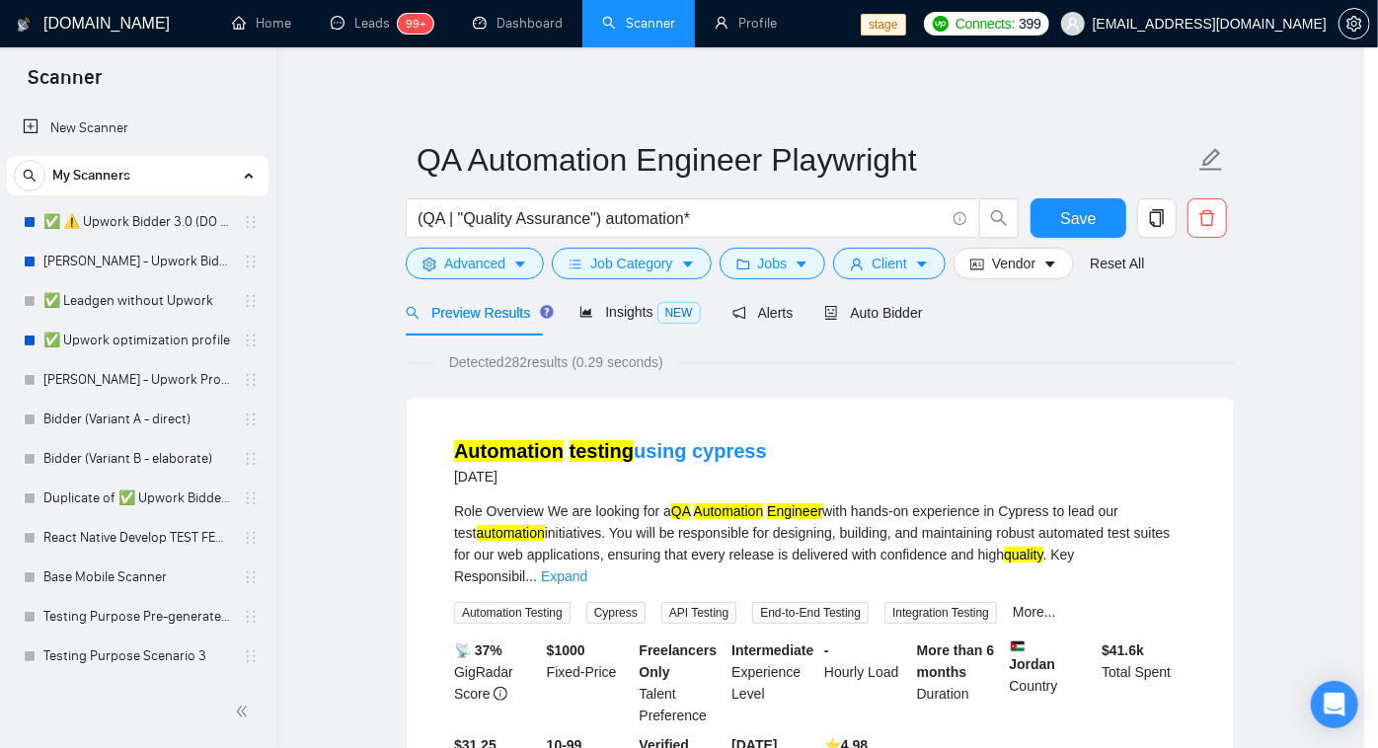
scroll to position [0, 0]
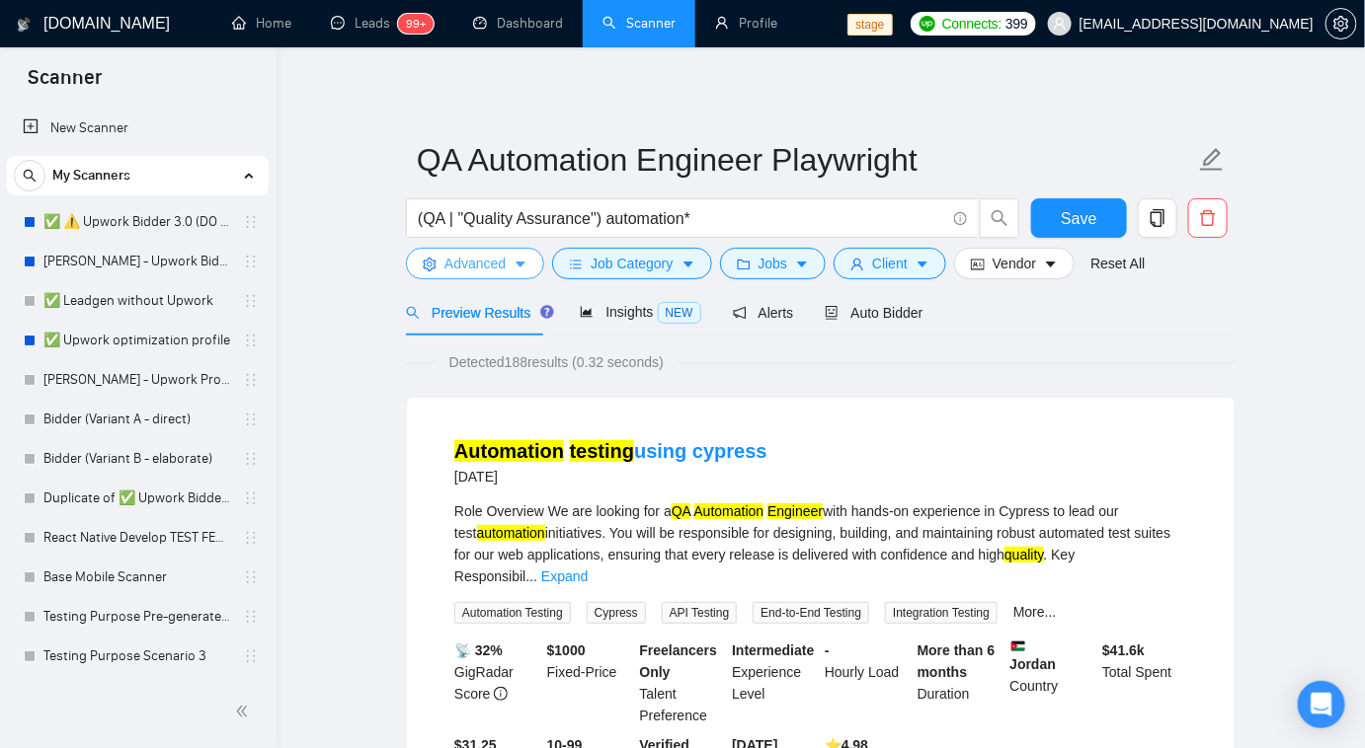
click at [494, 271] on span "Advanced" at bounding box center [474, 264] width 61 height 22
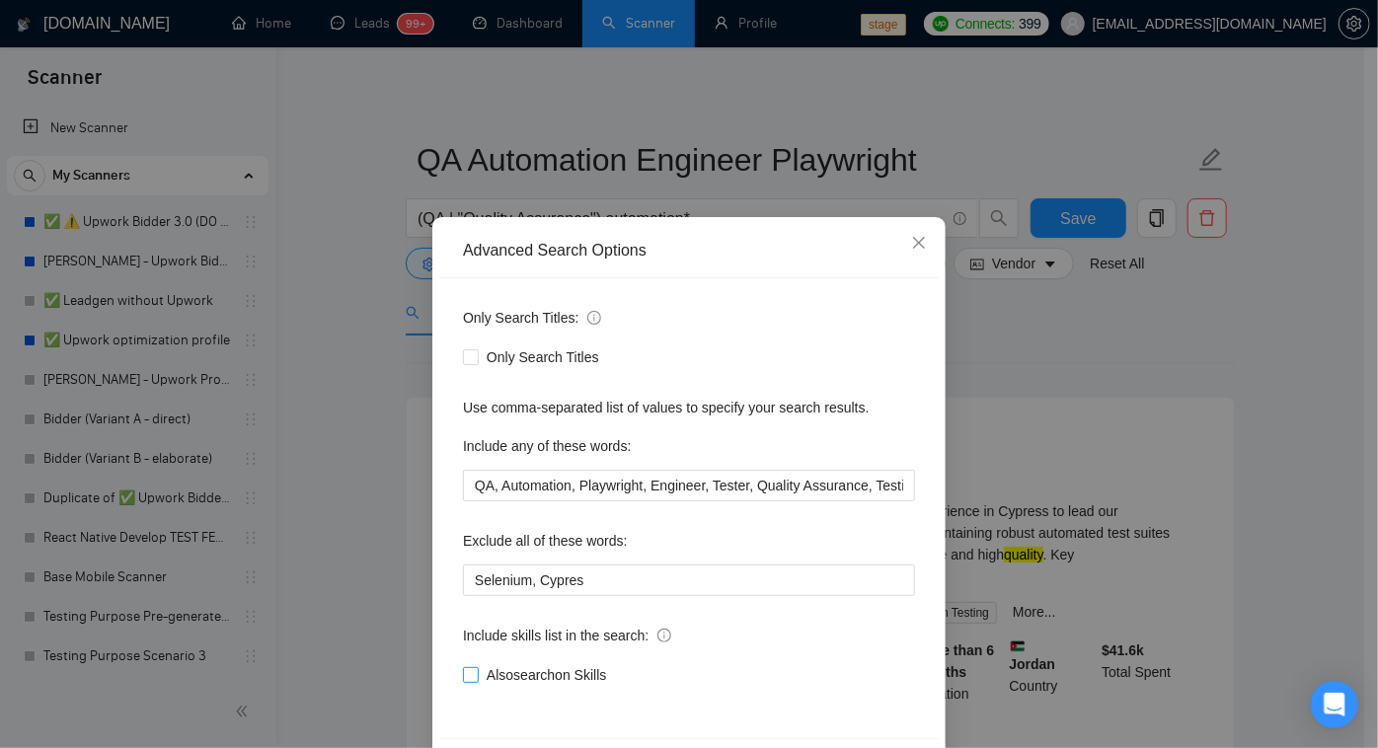
click at [468, 674] on input "Also search on Skills" at bounding box center [470, 674] width 14 height 14
checkbox input "true"
click at [760, 492] on input "QA, Automation, Playwright, Engineer, Tester, Quality Assurance, Testing, e2e" at bounding box center [689, 486] width 452 height 32
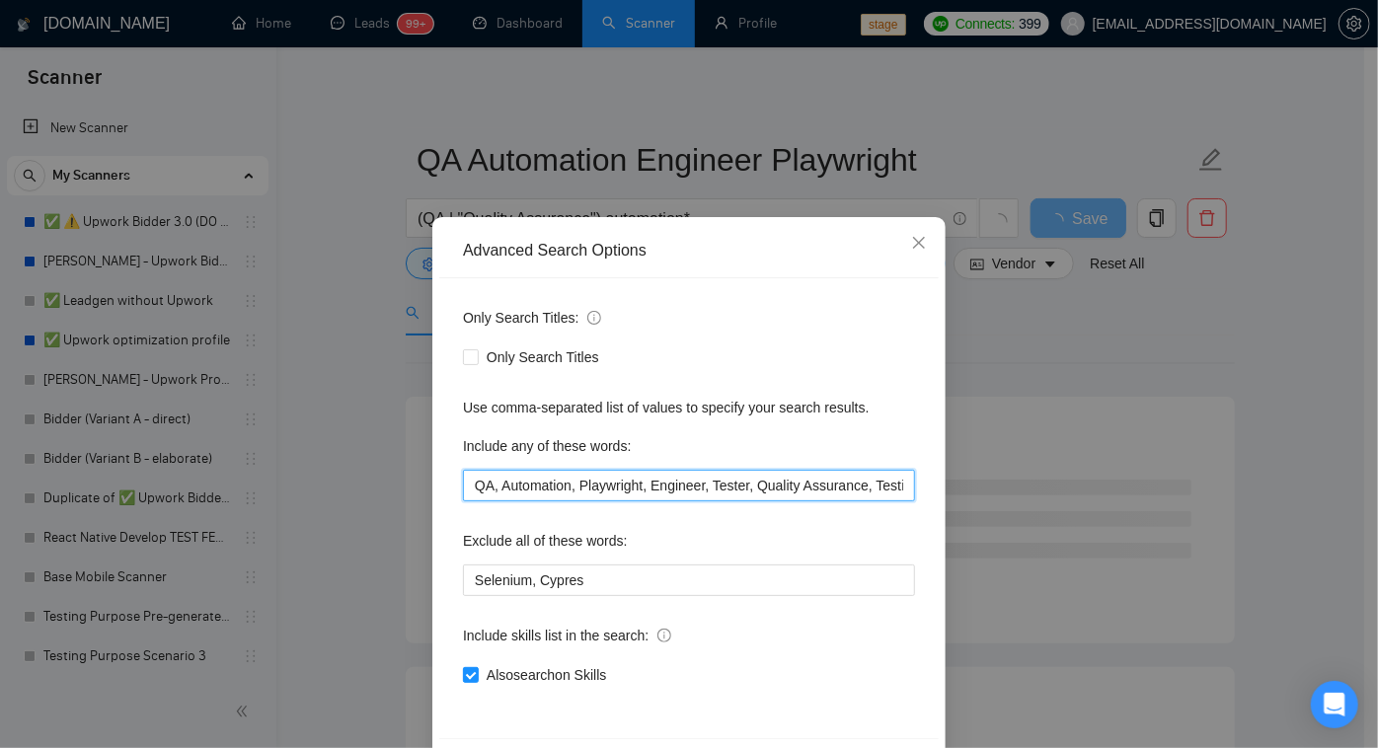
scroll to position [0, 36]
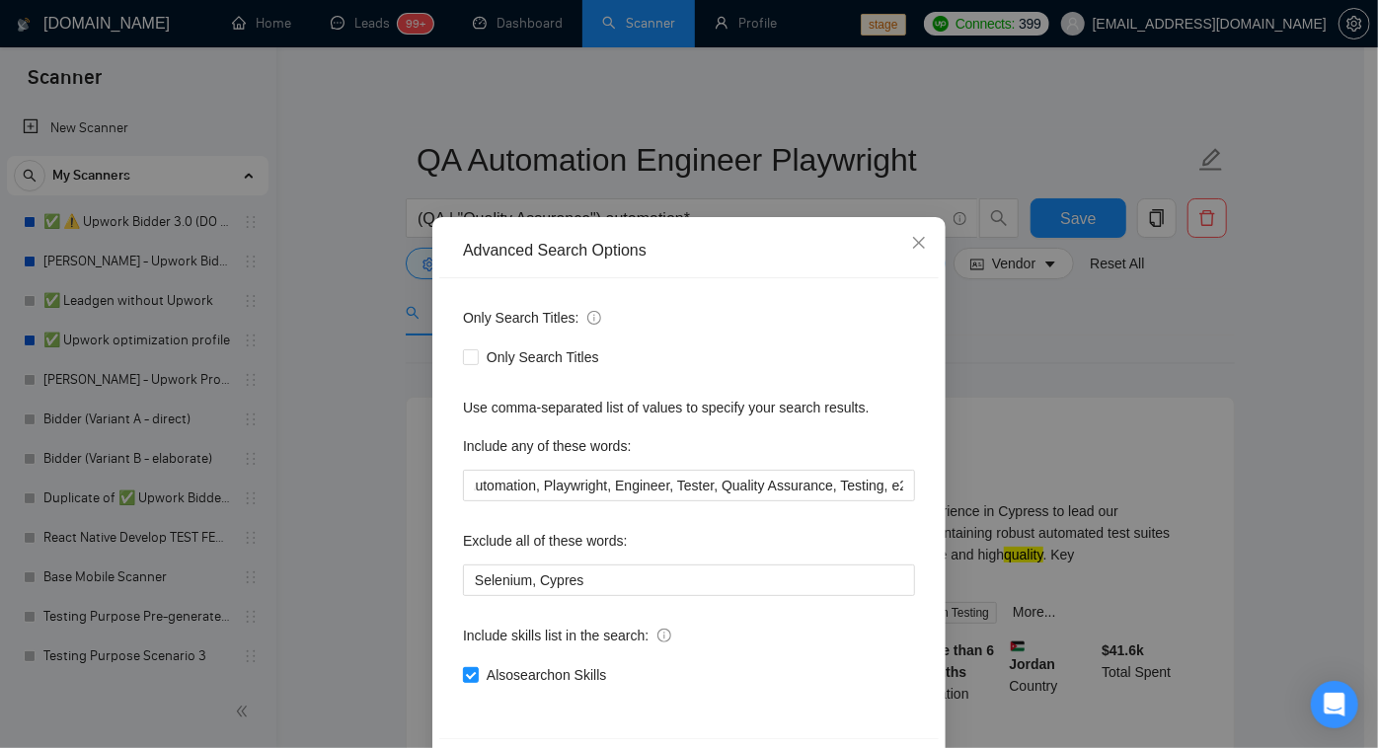
click at [827, 528] on div "Exclude all of these words:" at bounding box center [689, 544] width 452 height 39
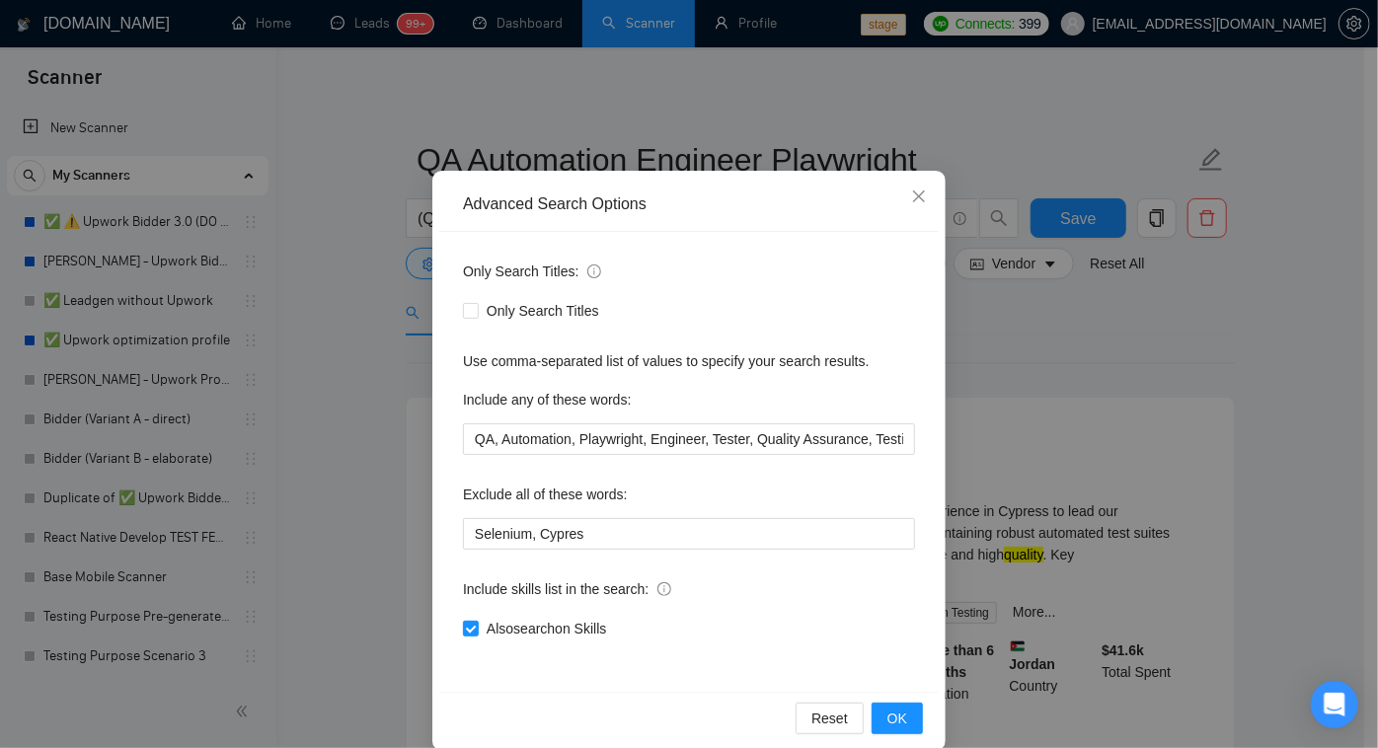
scroll to position [72, 0]
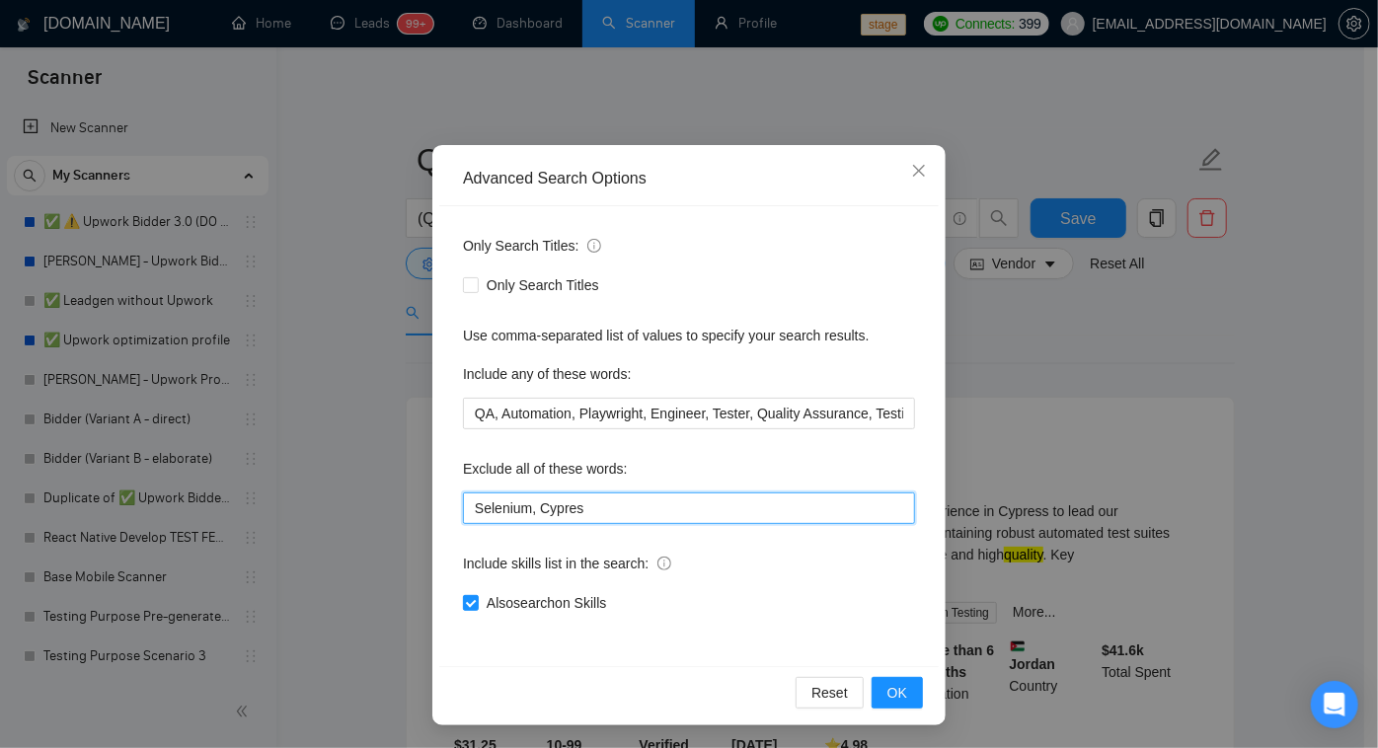
drag, startPoint x: 625, startPoint y: 516, endPoint x: 381, endPoint y: 514, distance: 243.9
click at [381, 514] on div "Advanced Search Options Only Search Titles: Only Search Titles Use comma-separa…" at bounding box center [689, 374] width 1378 height 748
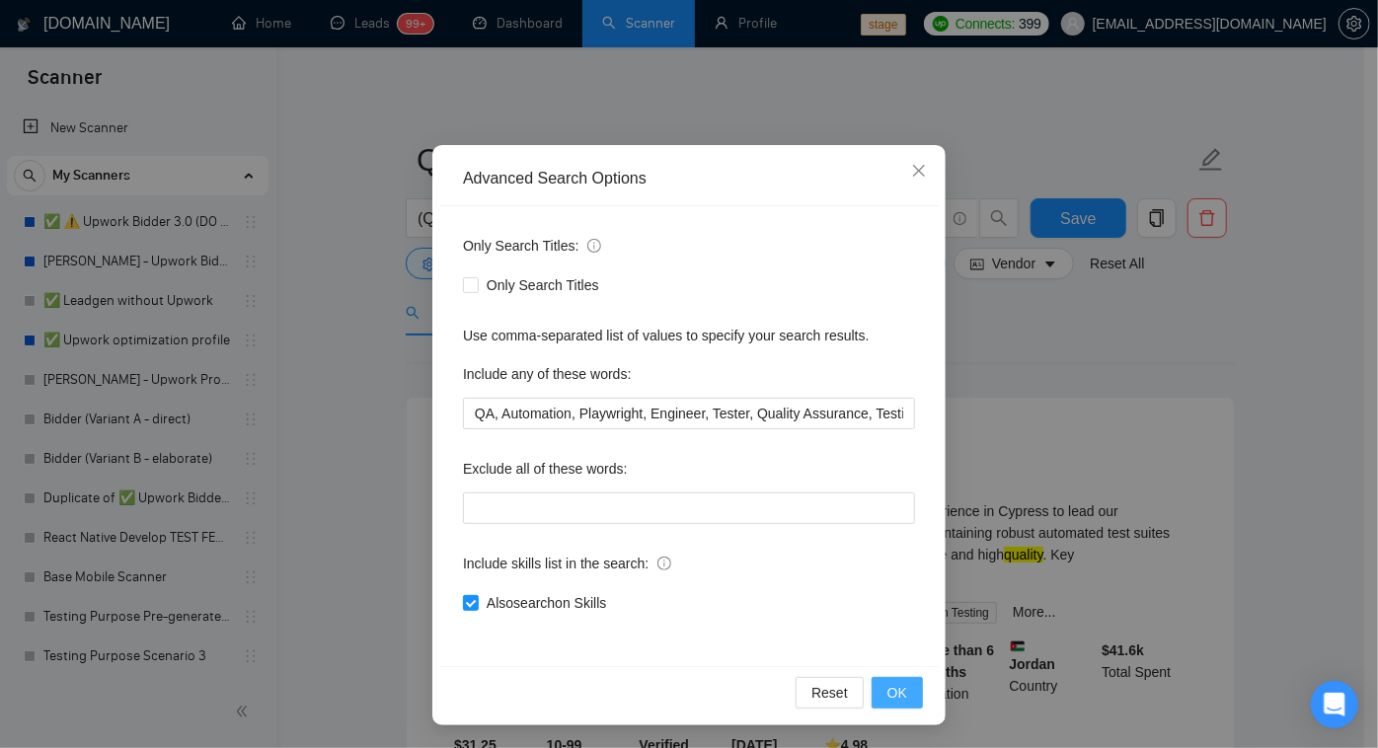
click at [894, 691] on span "OK" at bounding box center [898, 693] width 20 height 22
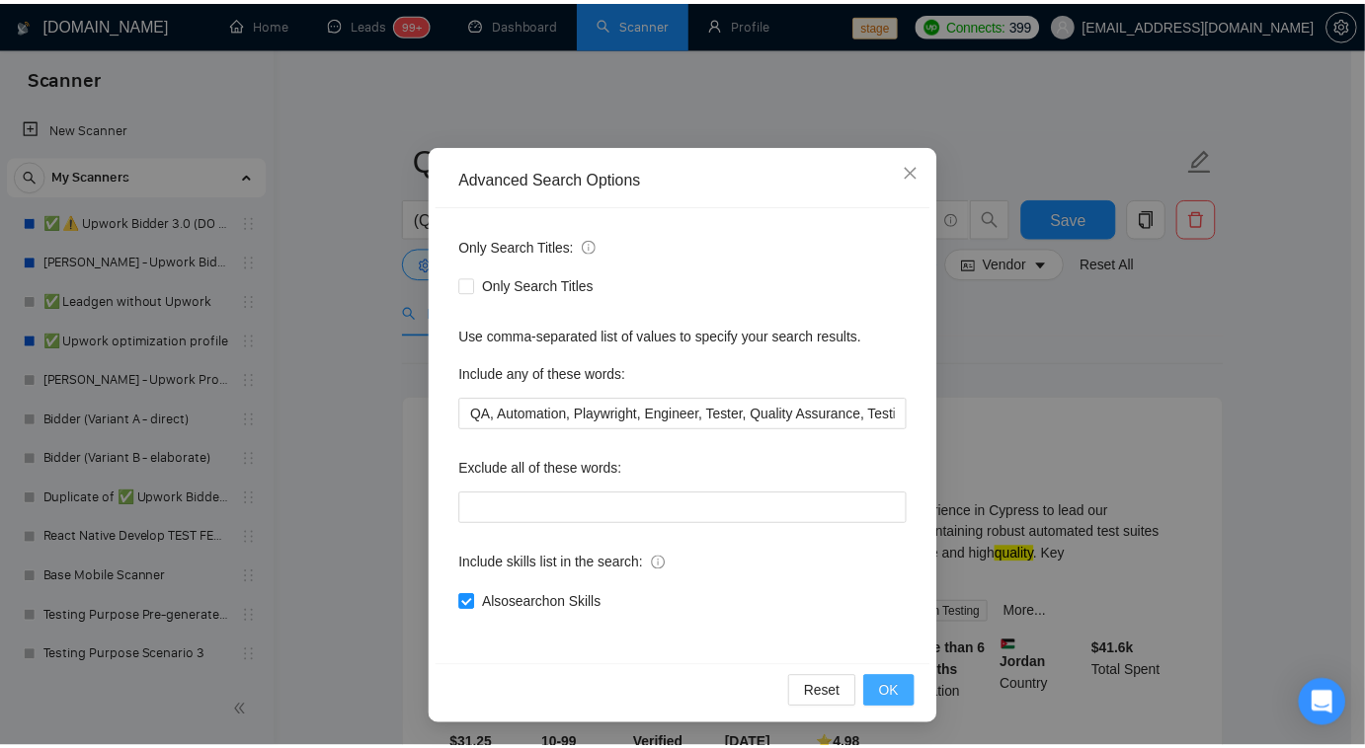
scroll to position [0, 0]
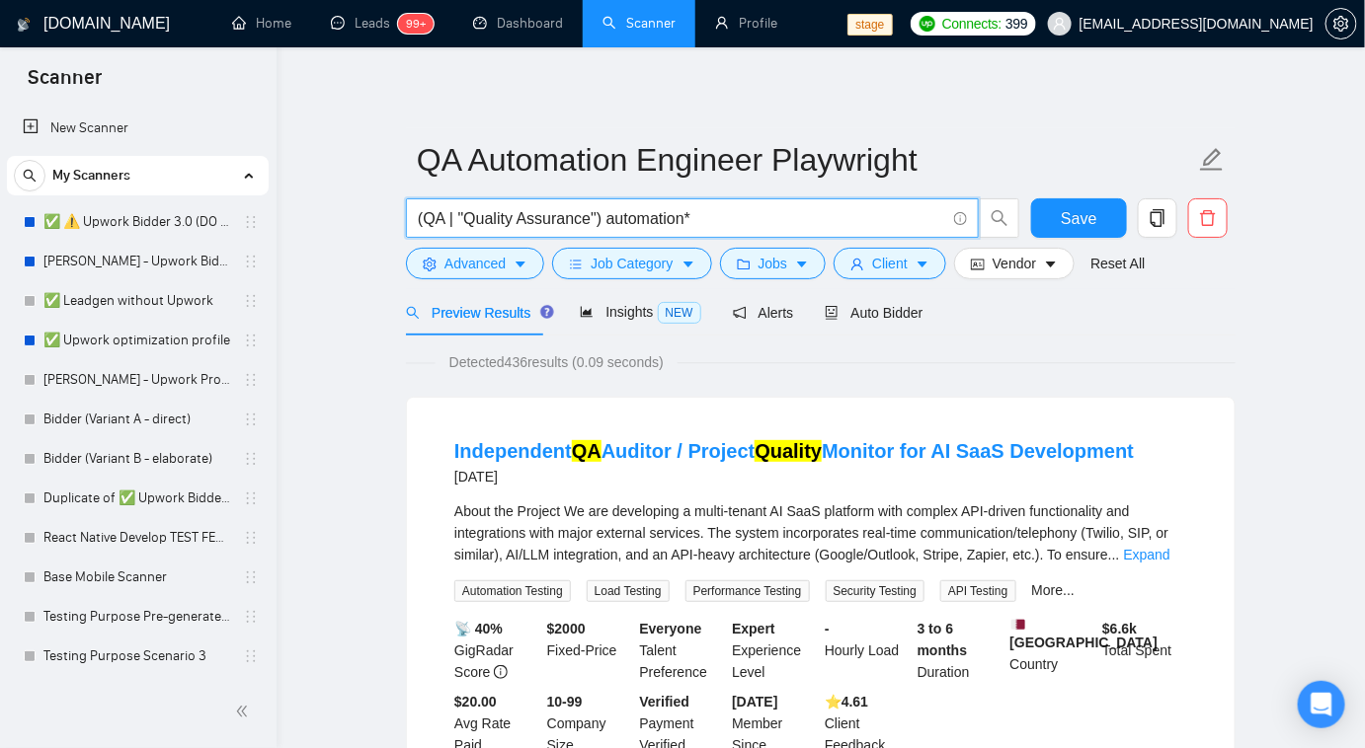
click at [732, 211] on input "(QA | "Quality Assurance") automation*" at bounding box center [681, 218] width 527 height 25
paste input "-Cypress -Selenium"
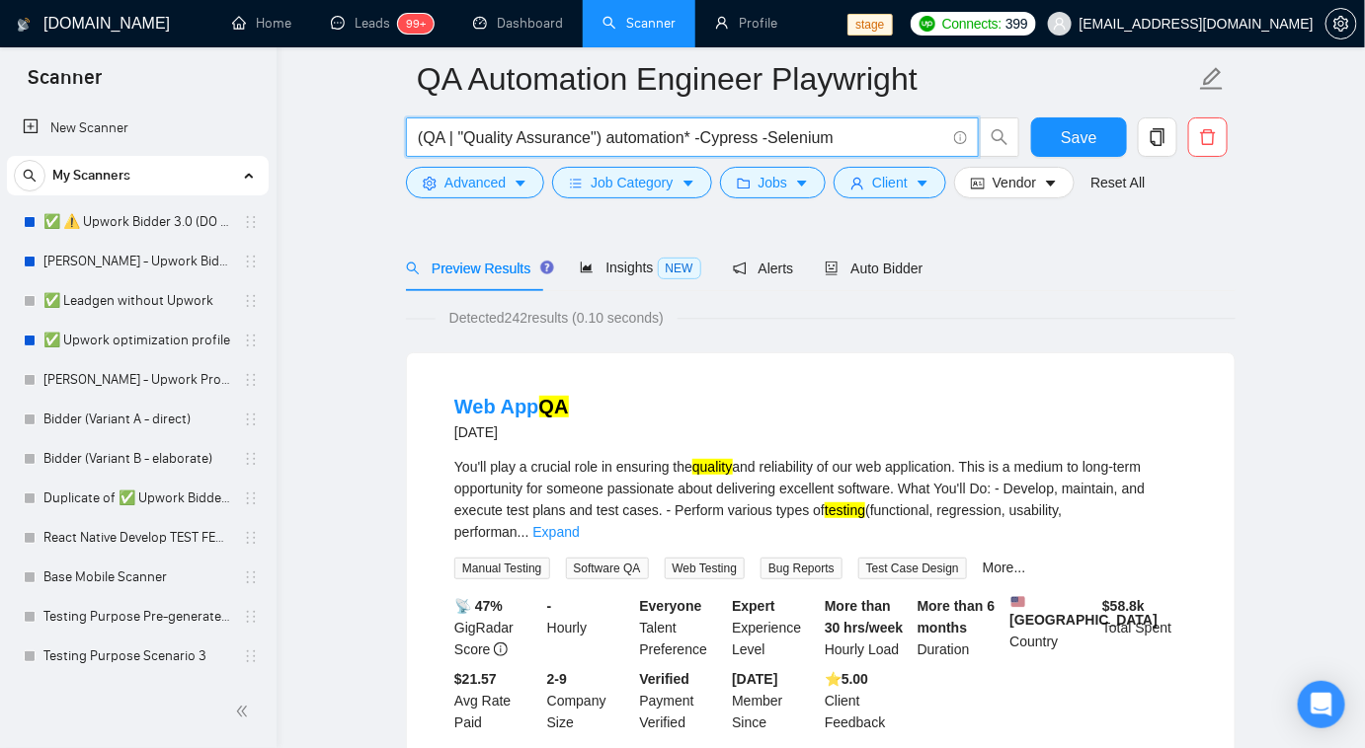
scroll to position [179, 0]
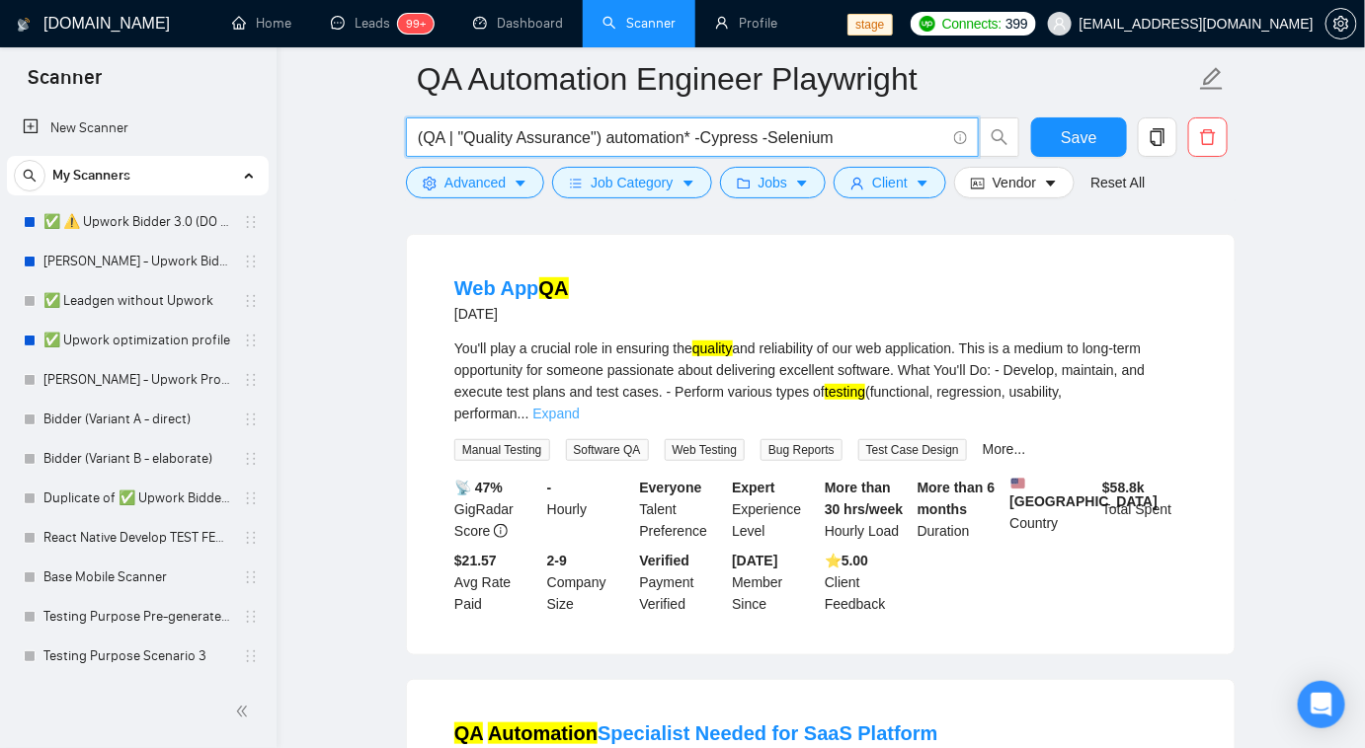
type input "(QA | "Quality Assurance") automation* -Cypress -Selenium"
click at [579, 406] on link "Expand" at bounding box center [555, 414] width 46 height 16
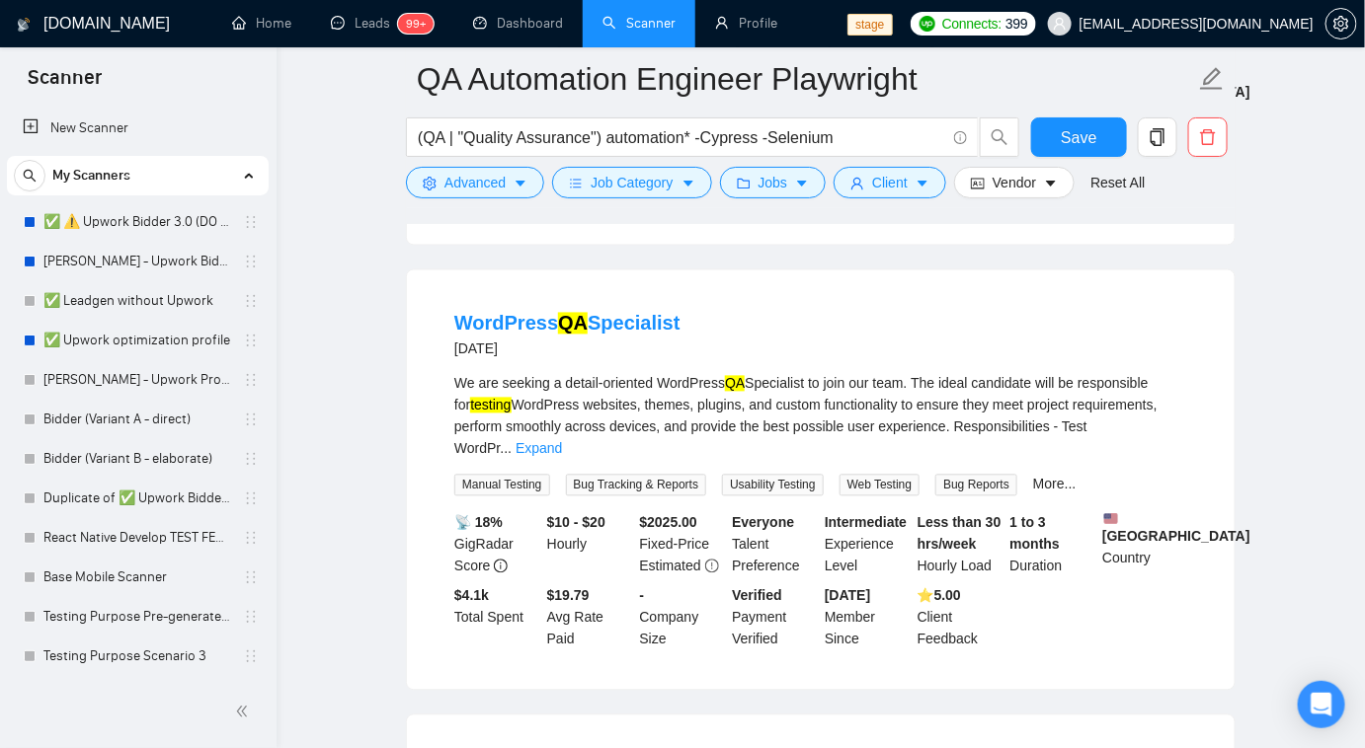
scroll to position [1166, 0]
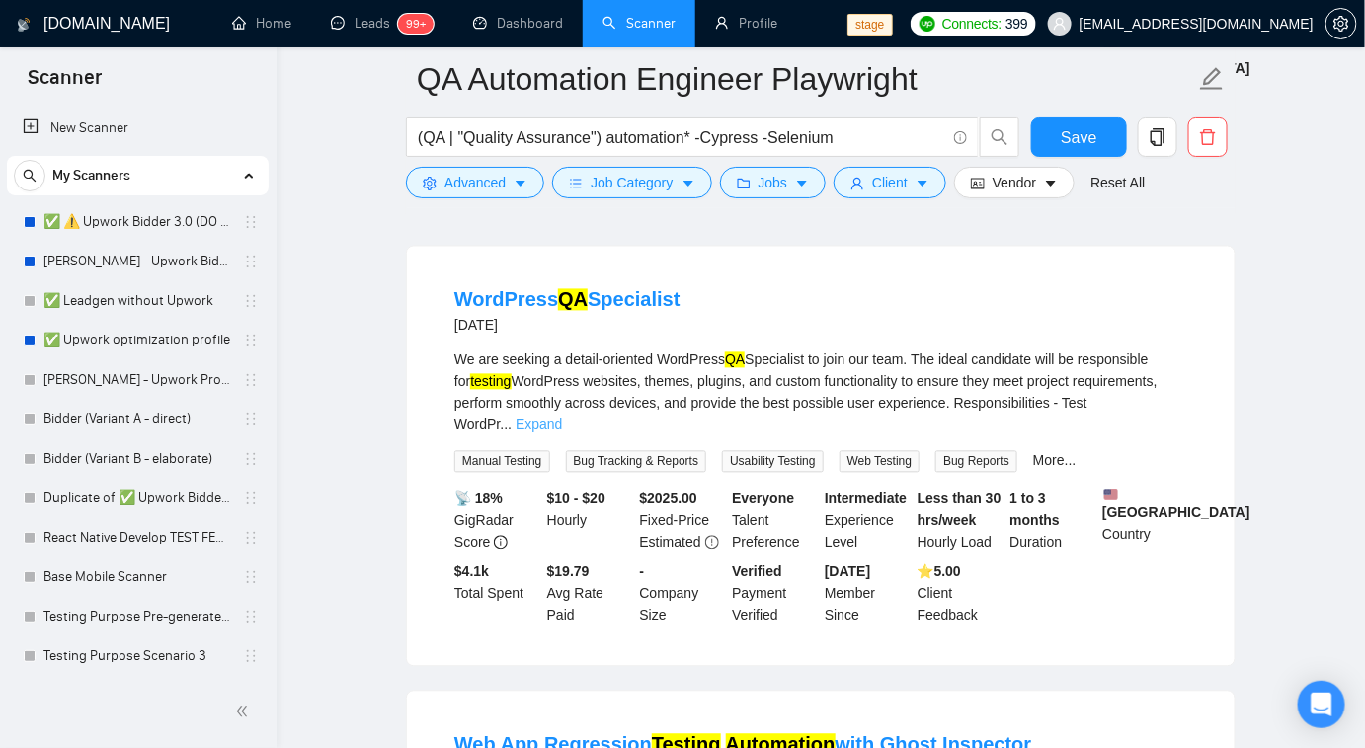
click at [562, 418] on link "Expand" at bounding box center [538, 426] width 46 height 16
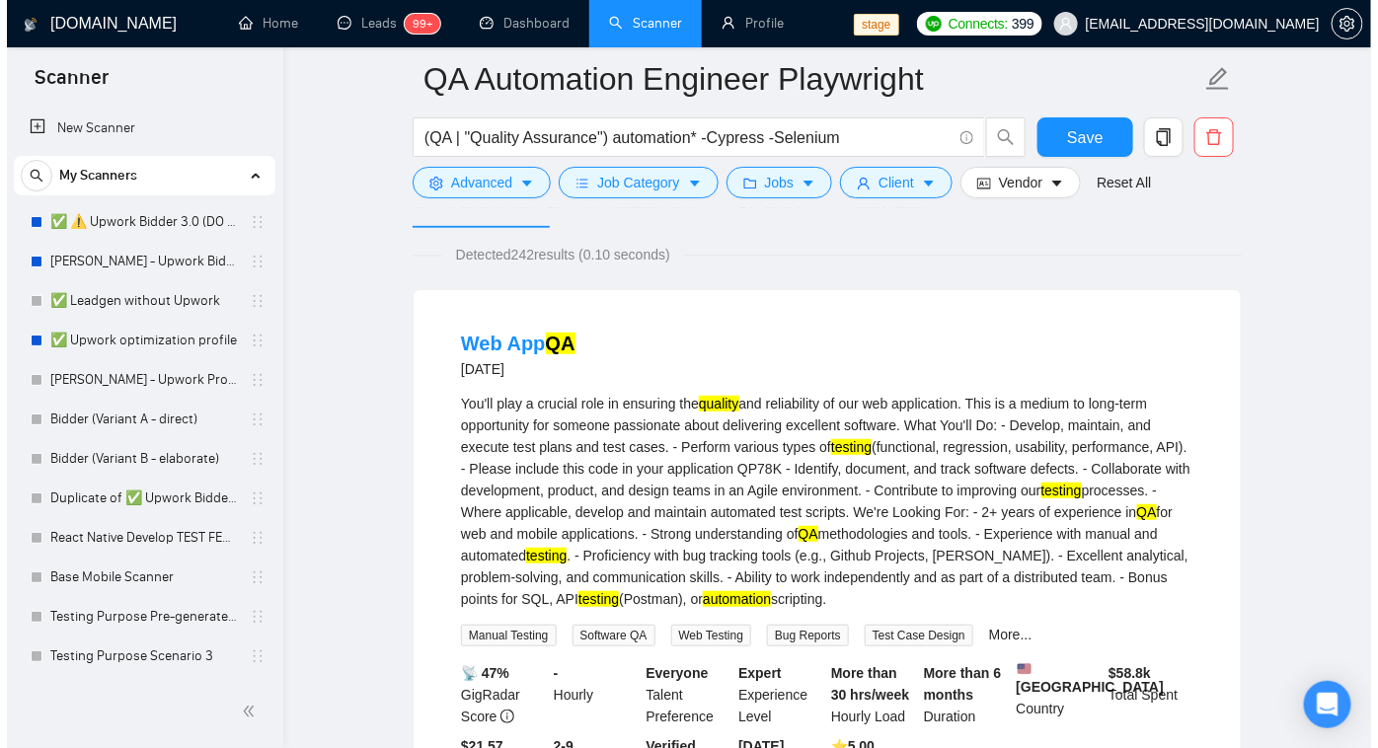
scroll to position [0, 0]
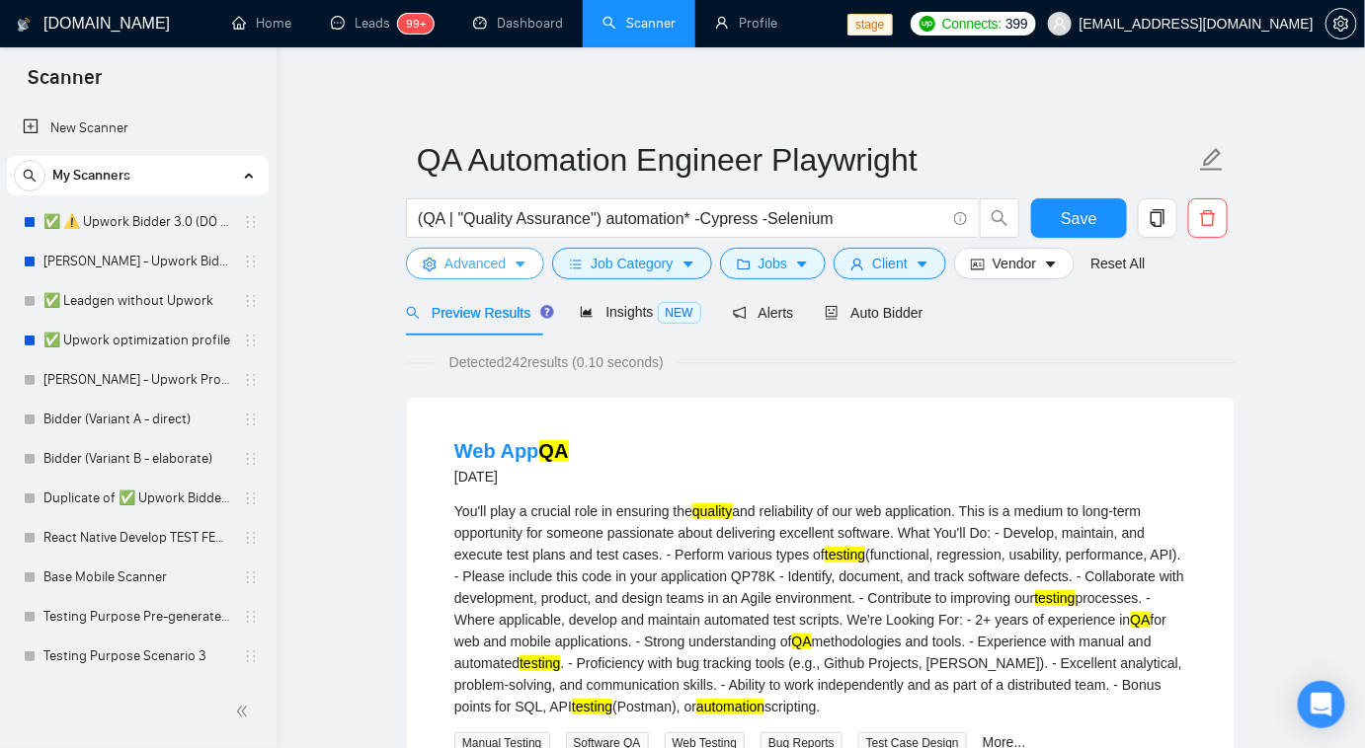
click at [517, 269] on icon "caret-down" at bounding box center [520, 265] width 14 height 14
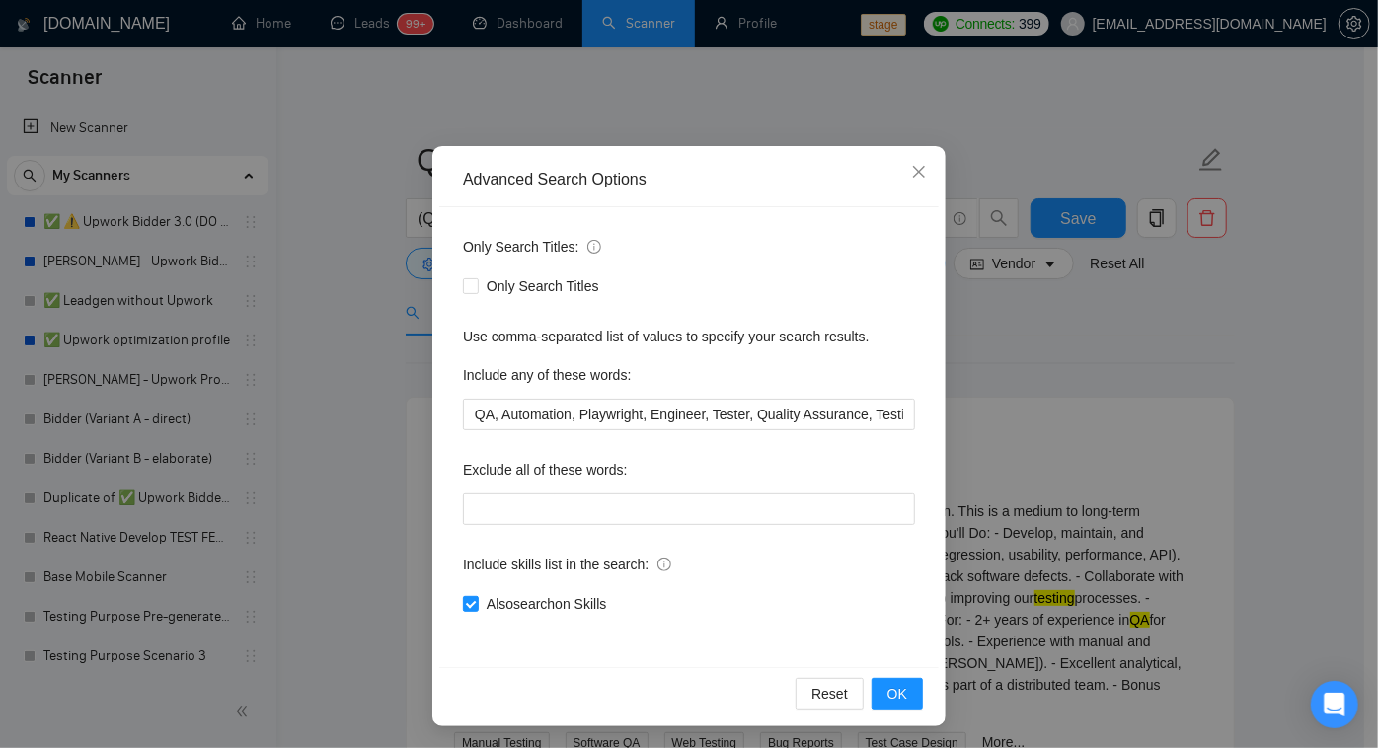
scroll to position [72, 0]
click at [900, 683] on span "OK" at bounding box center [898, 693] width 20 height 22
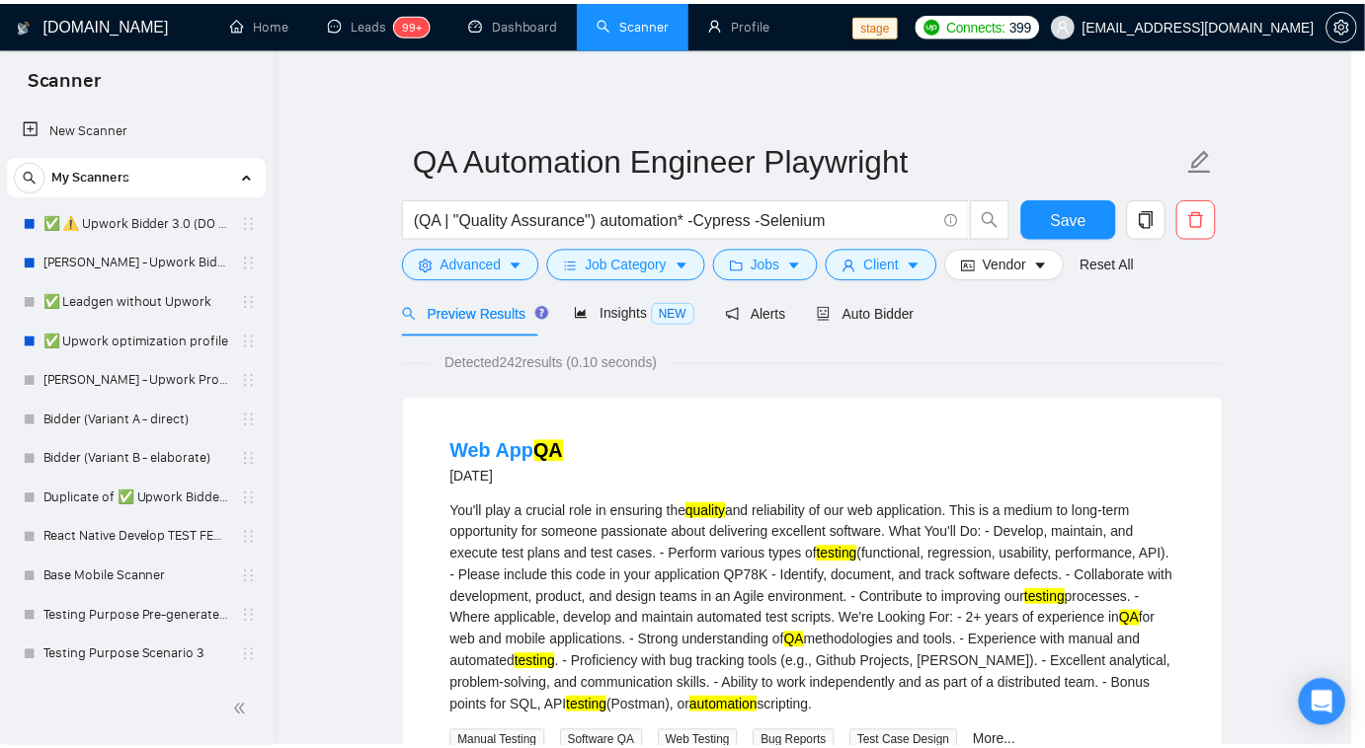
scroll to position [0, 0]
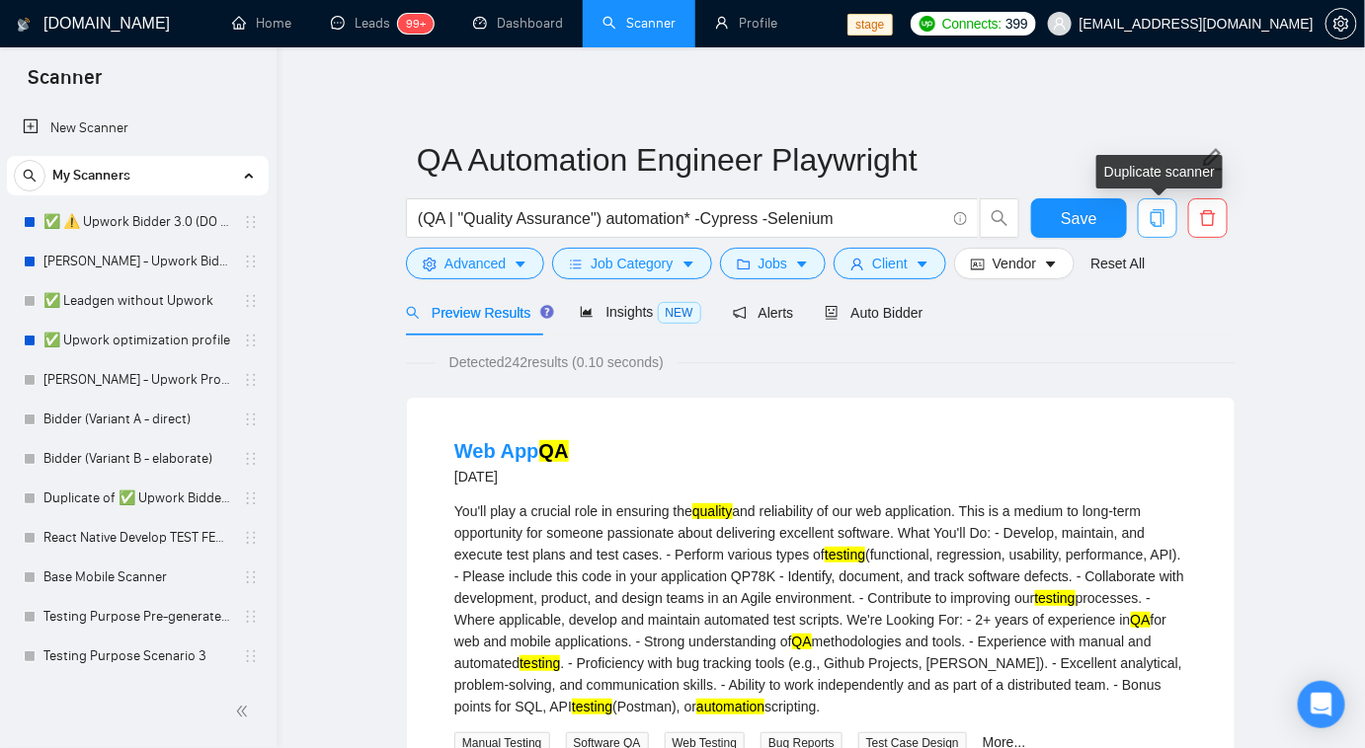
click at [1166, 215] on span "copy" at bounding box center [1157, 218] width 38 height 18
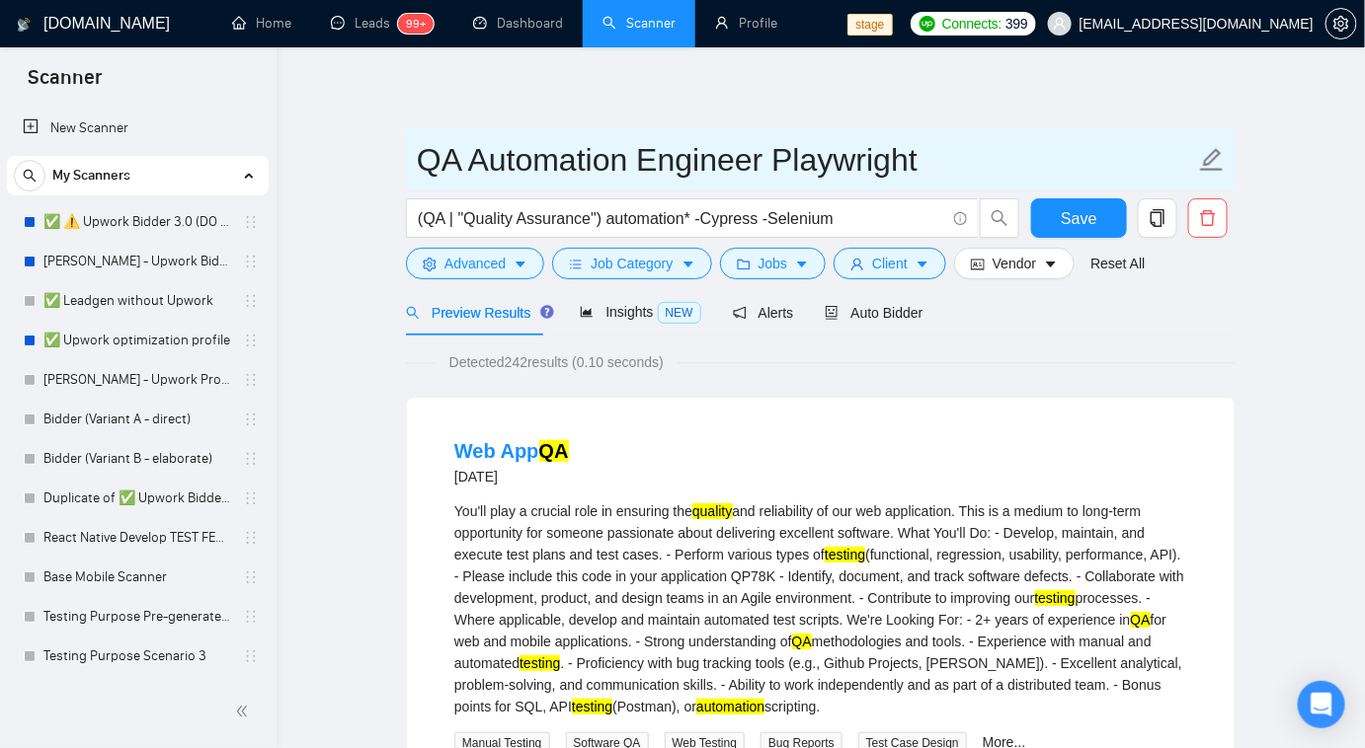
click at [950, 175] on input "QA Automation Engineer Playwright" at bounding box center [806, 159] width 778 height 49
type input "QA Automation Engineer Playwright 2"
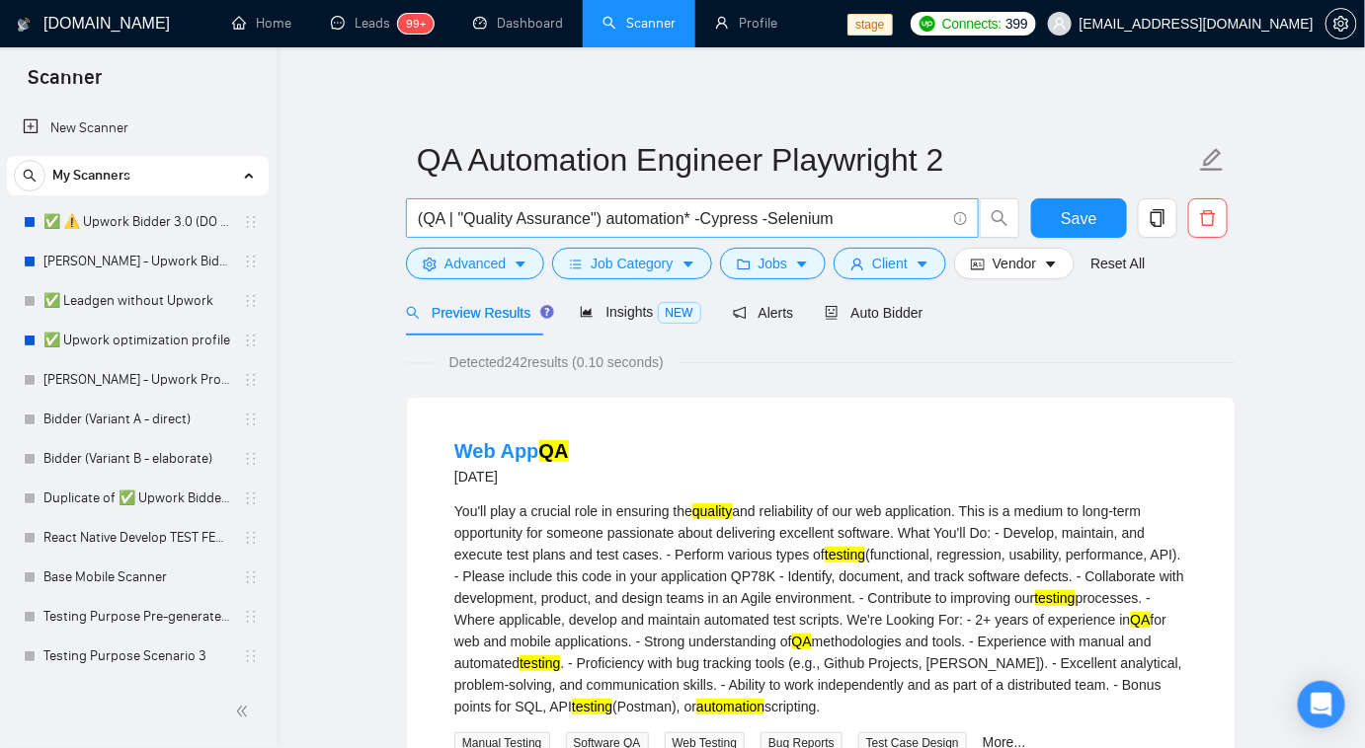
click at [899, 220] on input "(QA | "Quality Assurance") automation* -Cypress -Selenium" at bounding box center [681, 218] width 527 height 25
click at [1066, 234] on button "Save" at bounding box center [1079, 217] width 96 height 39
drag, startPoint x: 508, startPoint y: 364, endPoint x: 544, endPoint y: 371, distance: 37.2
click at [544, 371] on span "Detected 242 results (0.10 seconds)" at bounding box center [556, 363] width 242 height 22
click at [1067, 225] on span "Save" at bounding box center [1078, 218] width 36 height 25
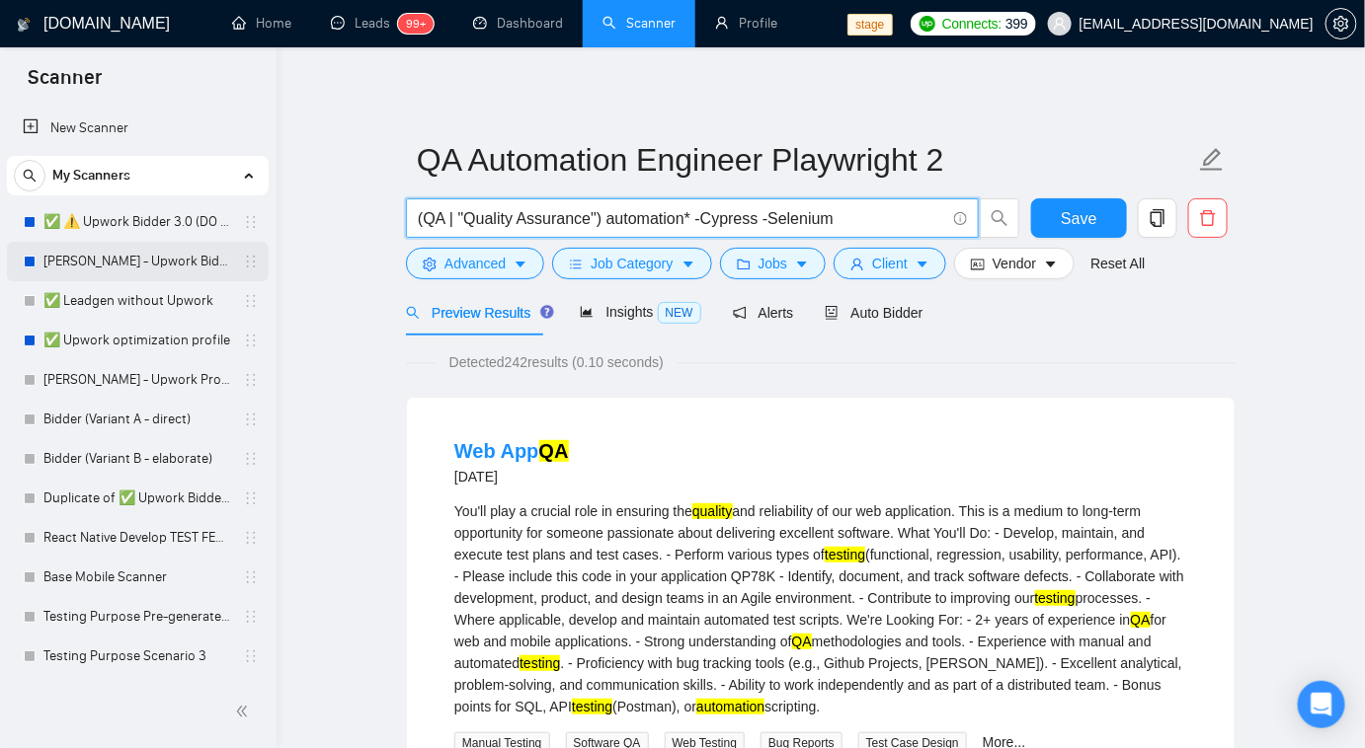
drag, startPoint x: 845, startPoint y: 220, endPoint x: 188, endPoint y: 243, distance: 658.0
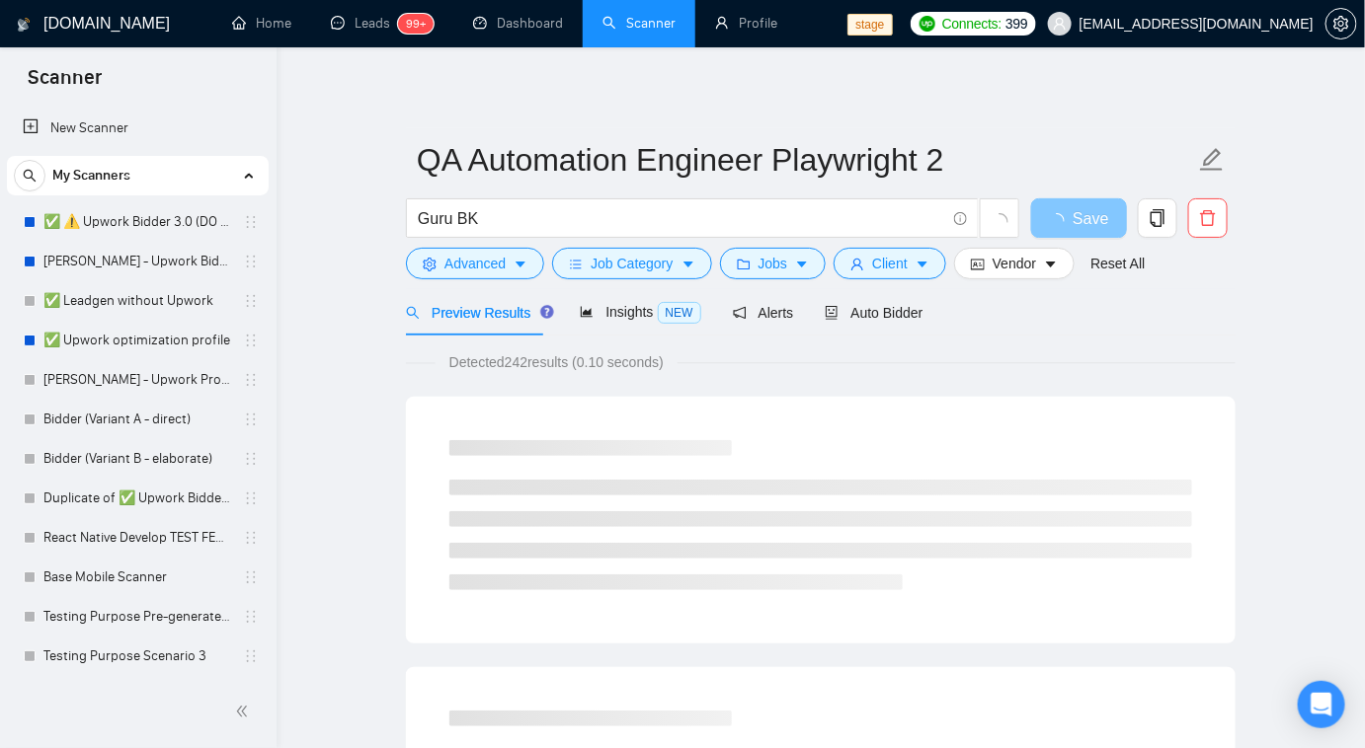
click at [1080, 222] on span "Save" at bounding box center [1090, 218] width 36 height 25
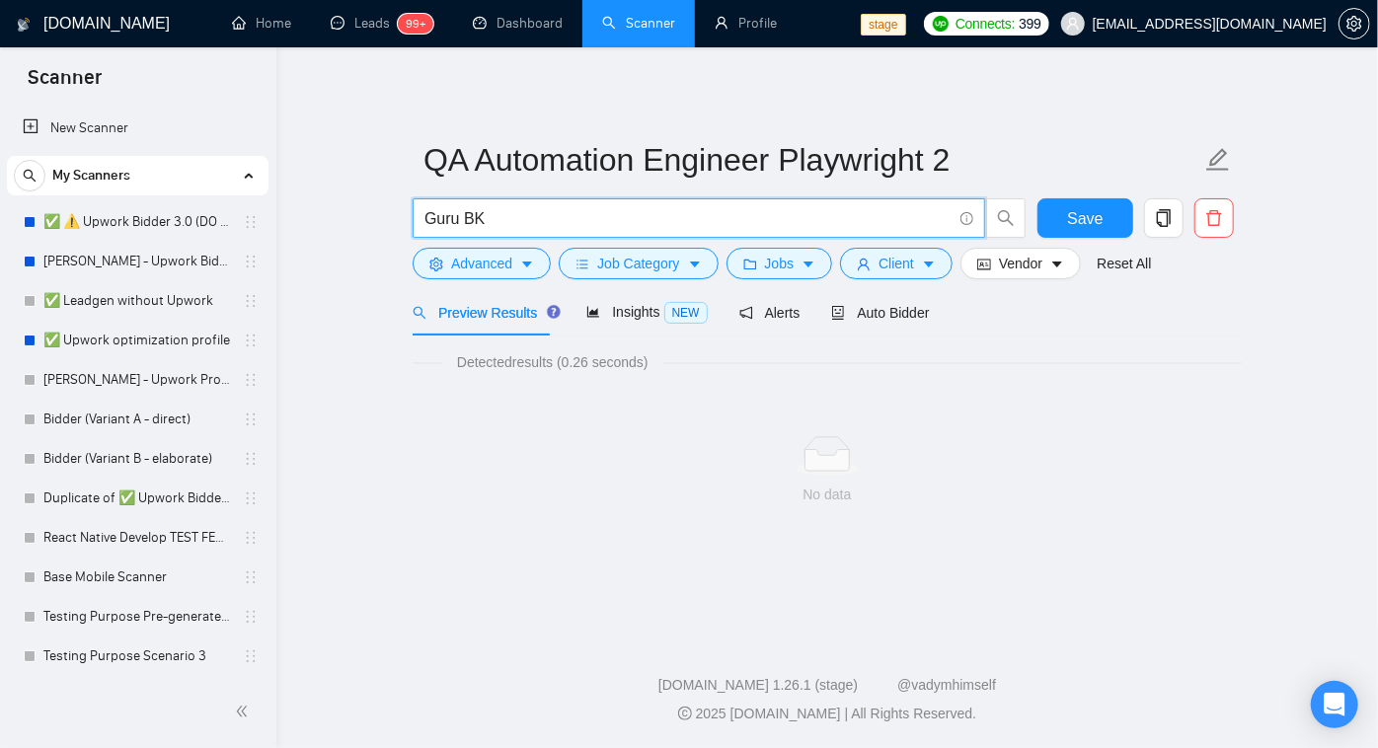
drag, startPoint x: 501, startPoint y: 229, endPoint x: 271, endPoint y: 264, distance: 232.6
click at [271, 264] on section "Scanner New Scanner My Scanners ✅ ⚠️ Upwork Bidder 3.0 (DO NOT TOUCH) Robert - …" at bounding box center [689, 374] width 1378 height 748
type input "Islamic teacher"
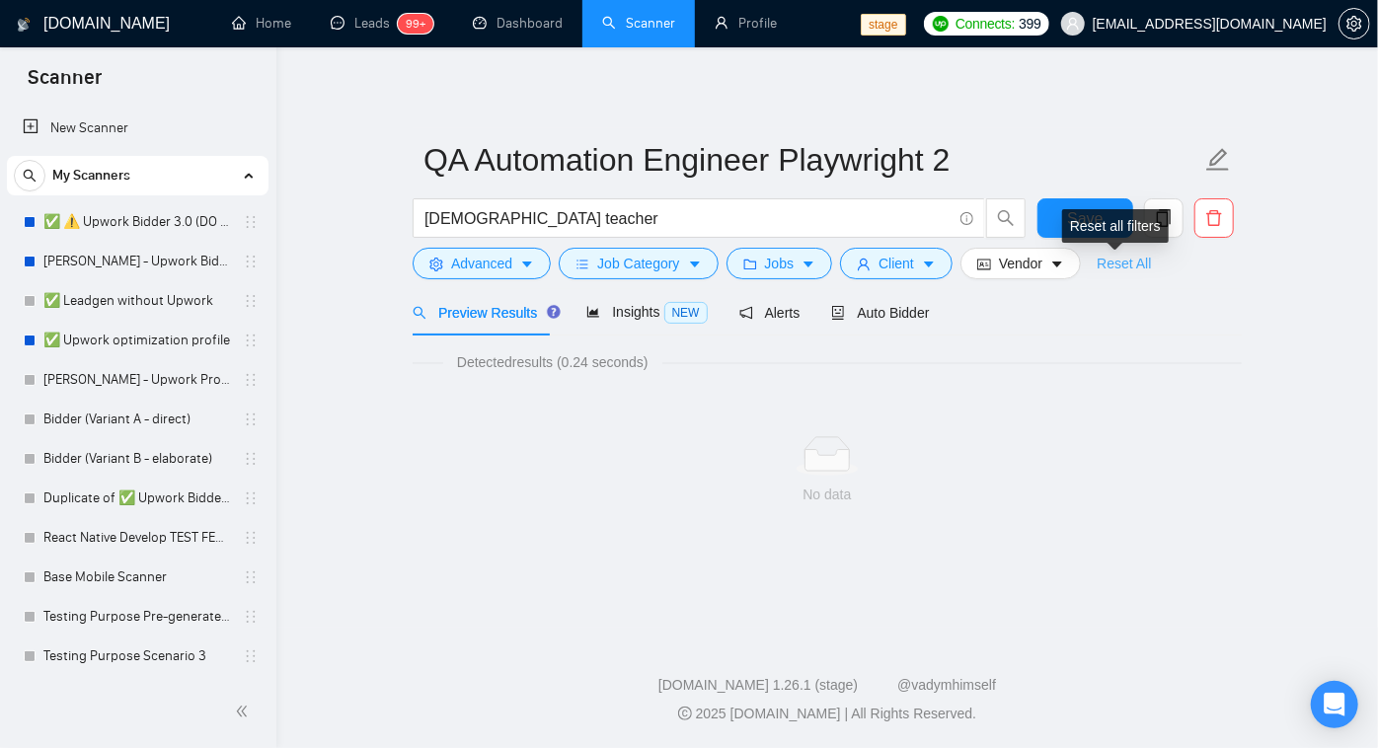
click at [1123, 267] on link "Reset All" at bounding box center [1124, 264] width 54 height 22
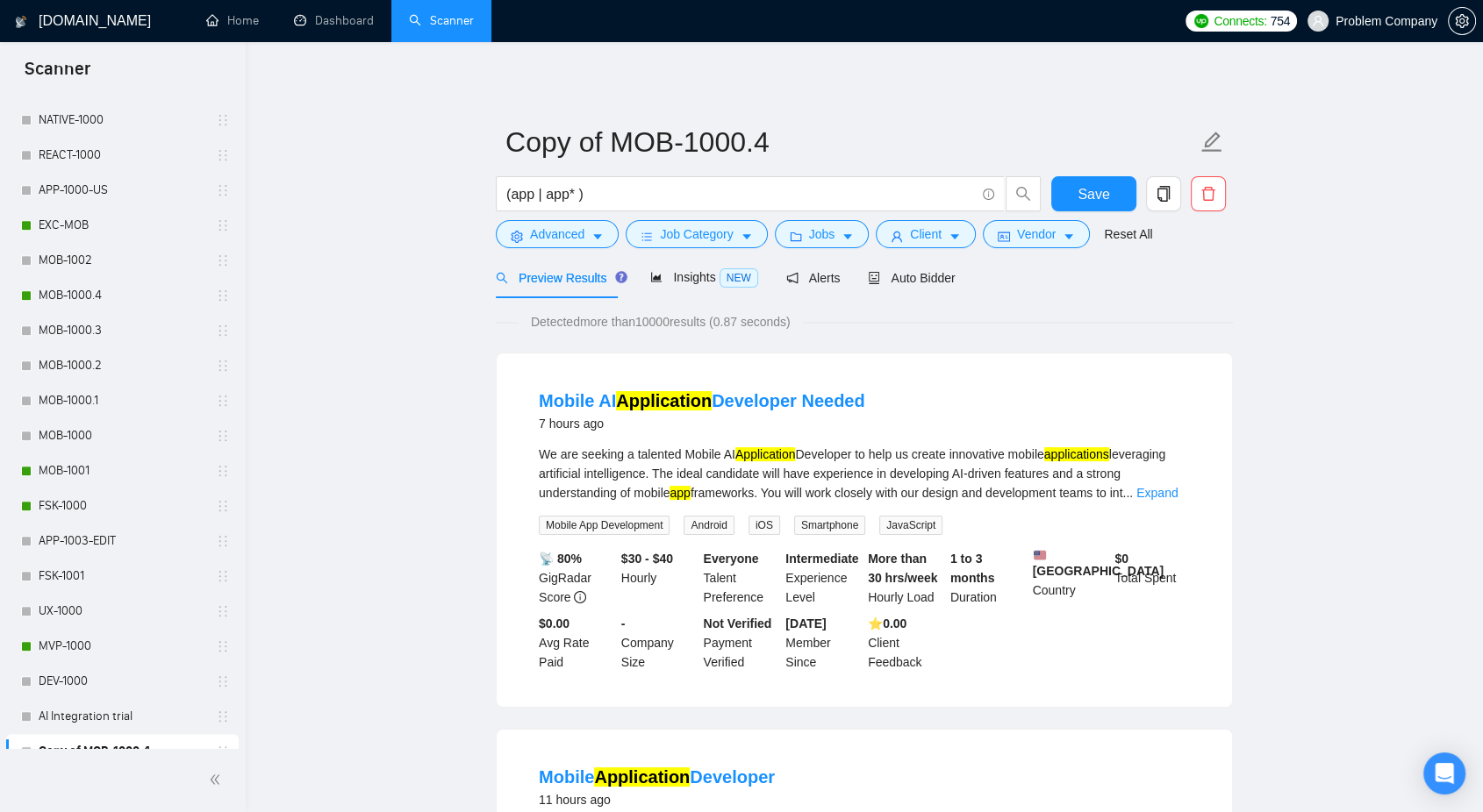
scroll to position [834, 0]
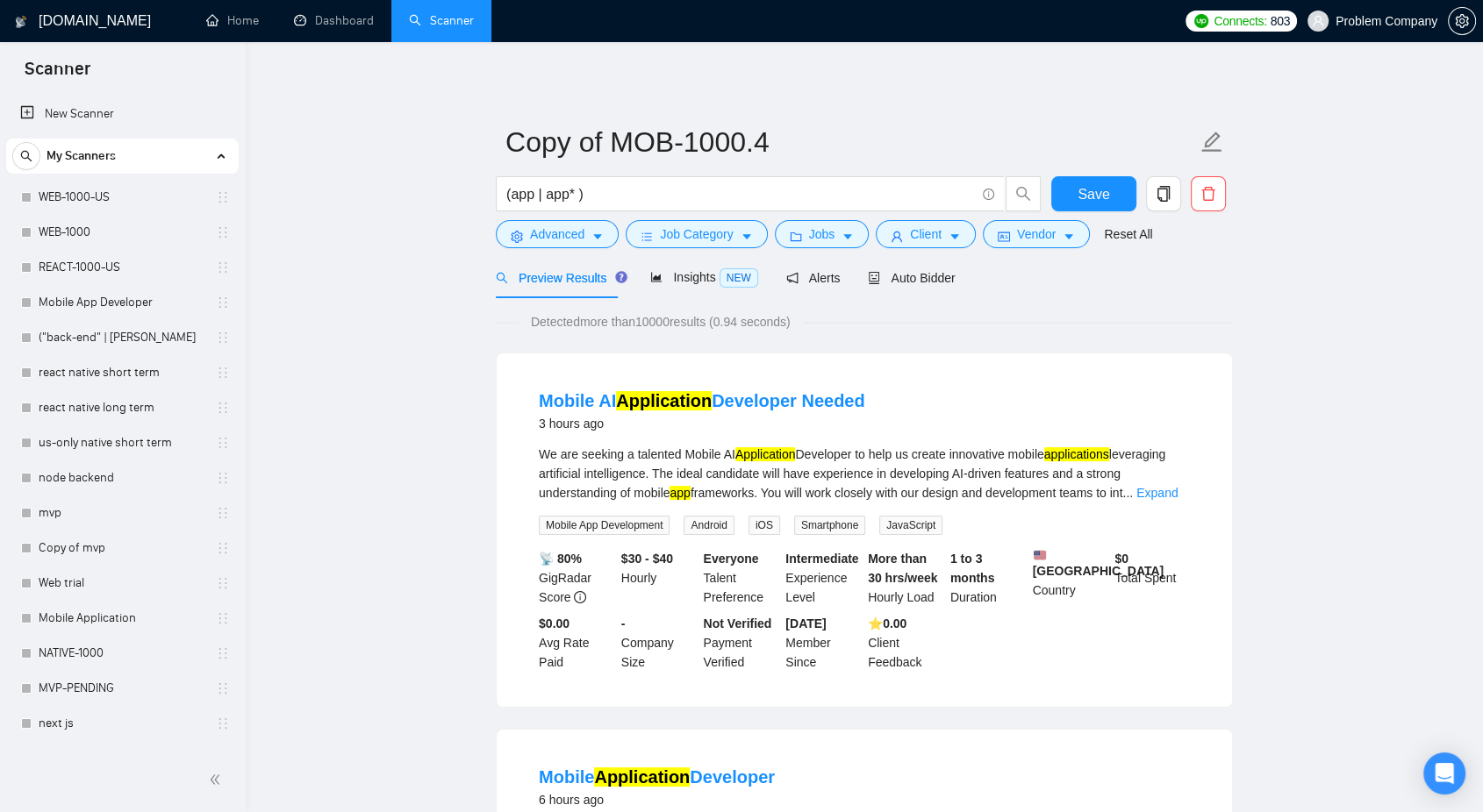
scroll to position [834, 0]
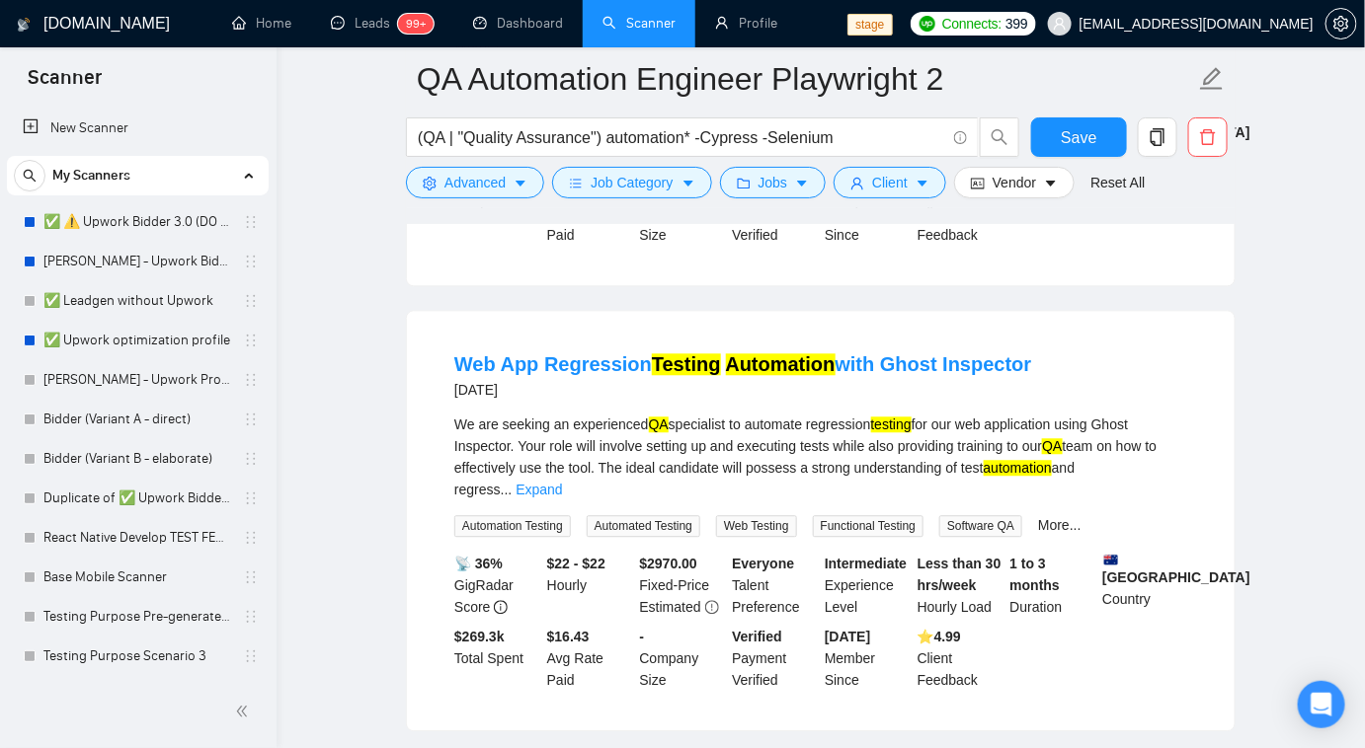
scroll to position [1416, 0]
click at [562, 483] on link "Expand" at bounding box center [538, 491] width 46 height 16
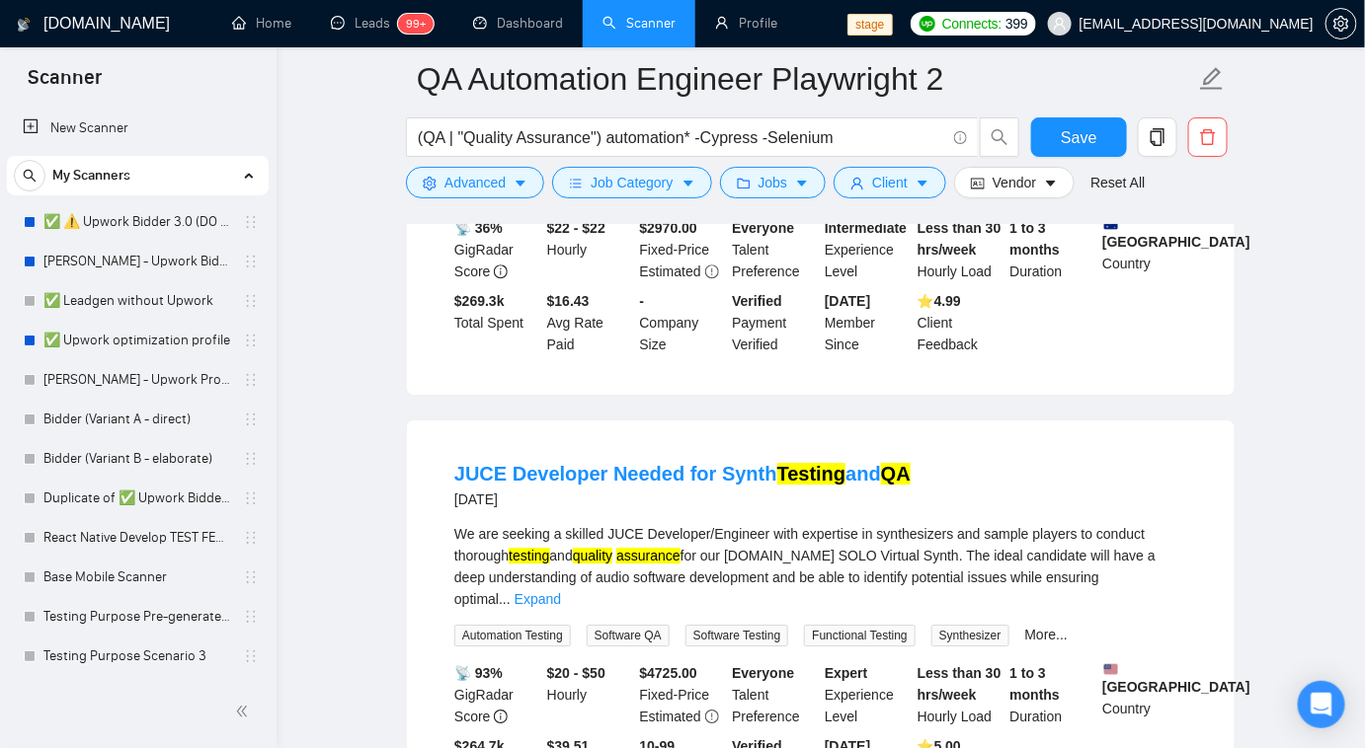
scroll to position [1775, 0]
click at [561, 590] on link "Expand" at bounding box center [537, 598] width 46 height 16
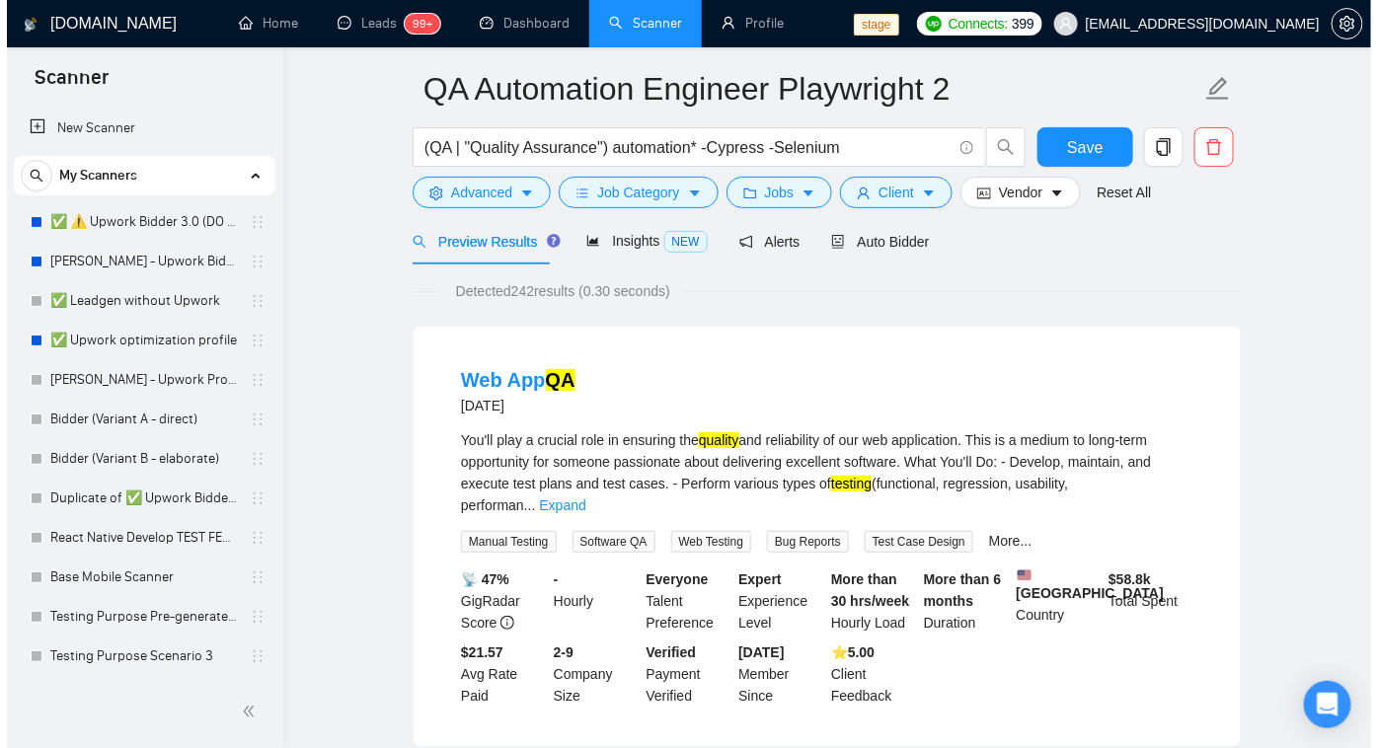
scroll to position [0, 0]
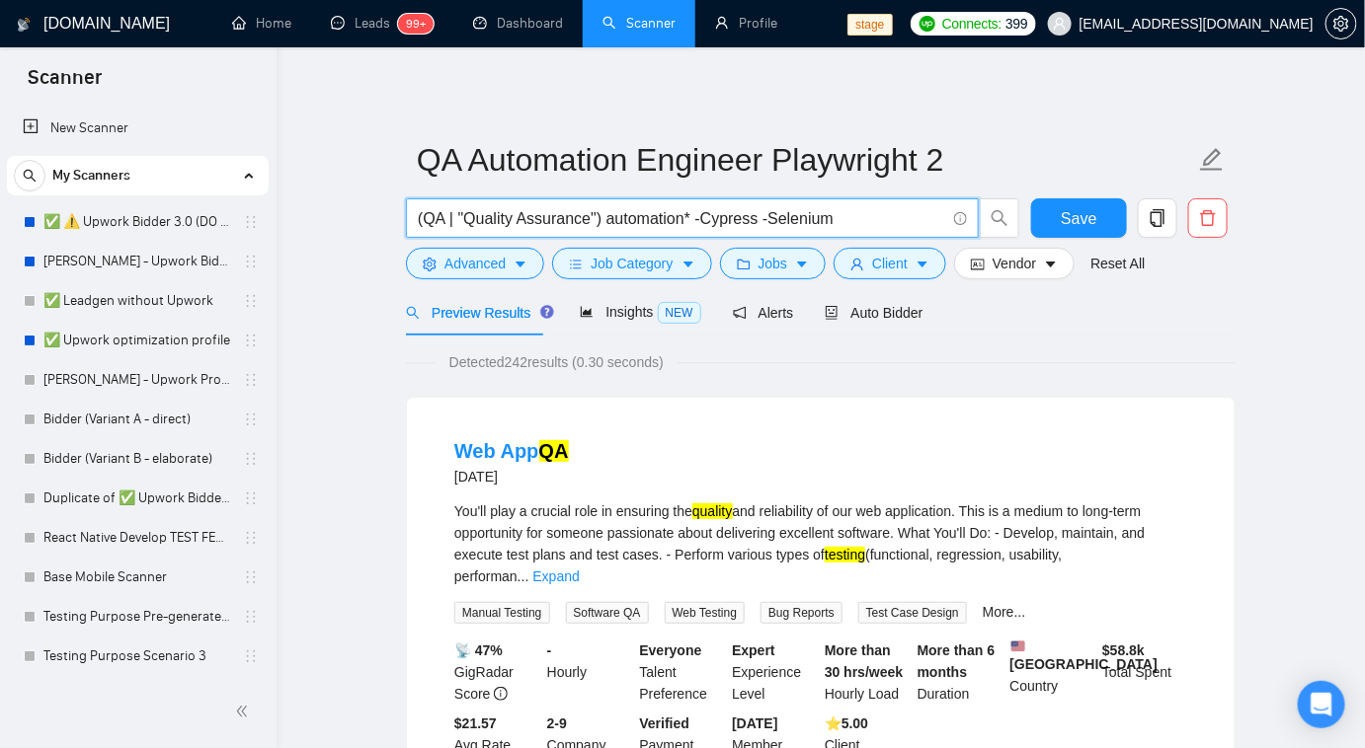
click at [695, 218] on input "(QA | "Quality Assurance") automation* -Cypress -Selenium" at bounding box center [681, 218] width 527 height 25
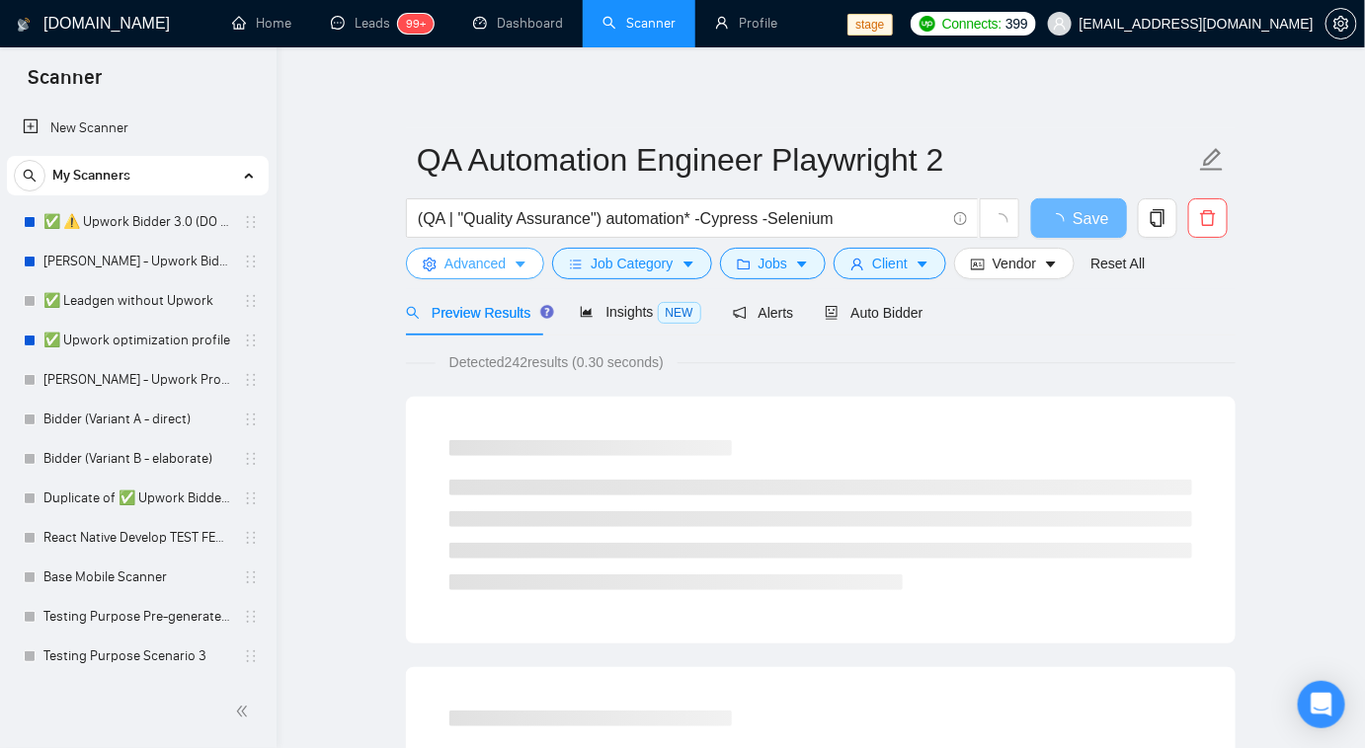
click at [491, 262] on span "Advanced" at bounding box center [474, 264] width 61 height 22
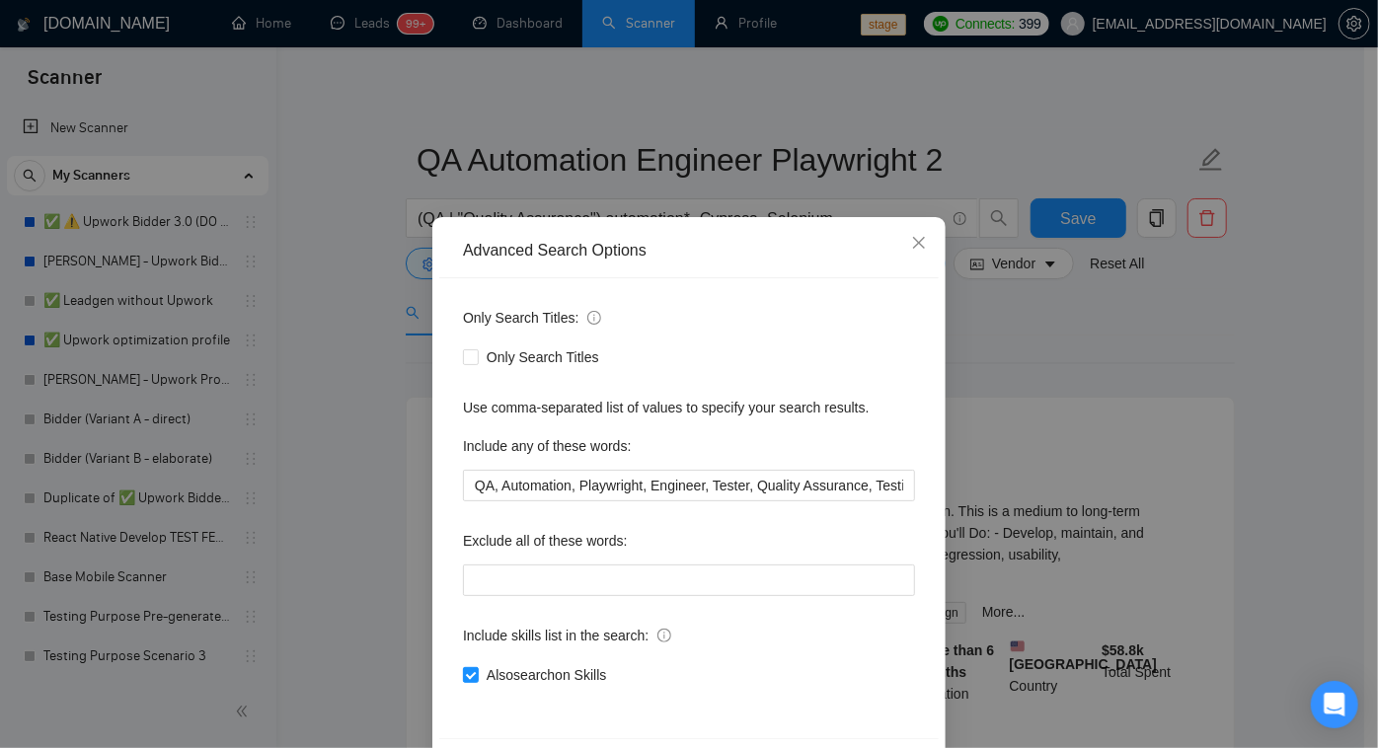
scroll to position [72, 0]
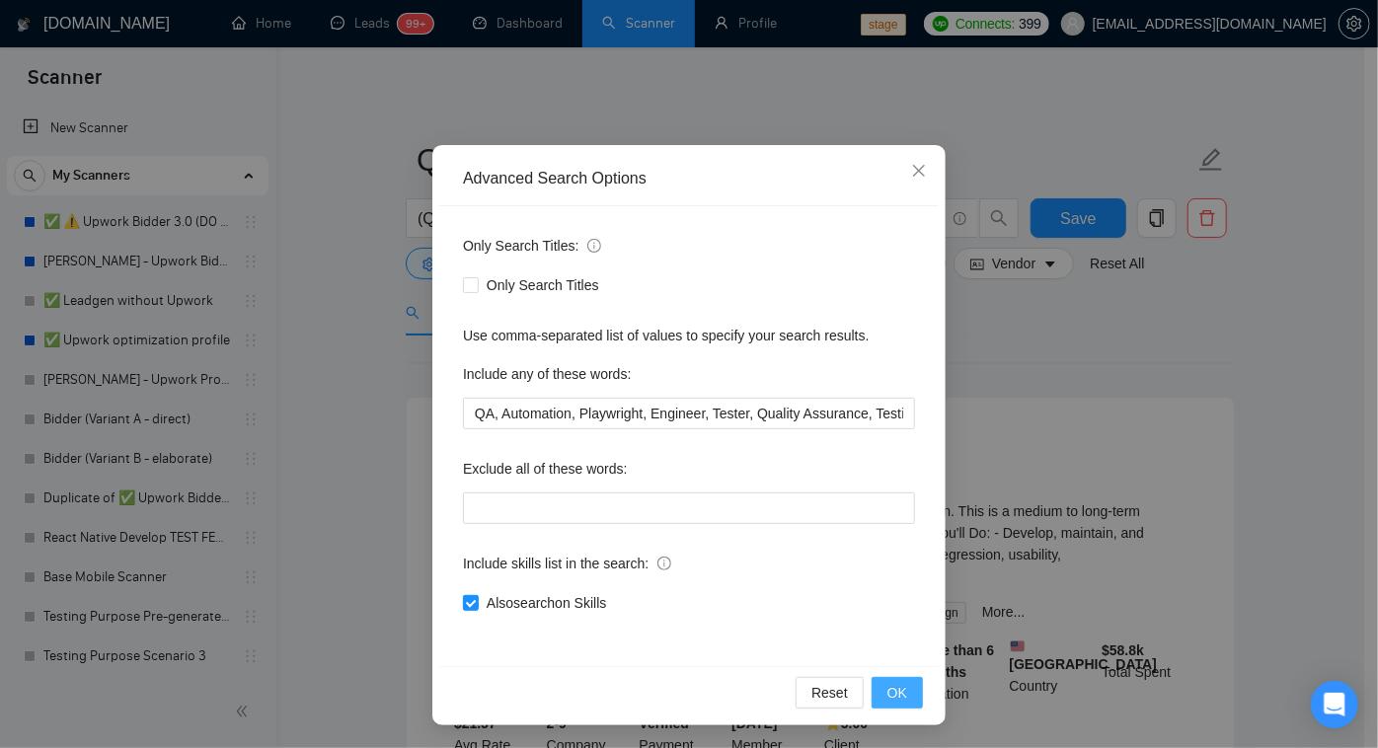
click at [877, 700] on button "OK" at bounding box center [897, 693] width 51 height 32
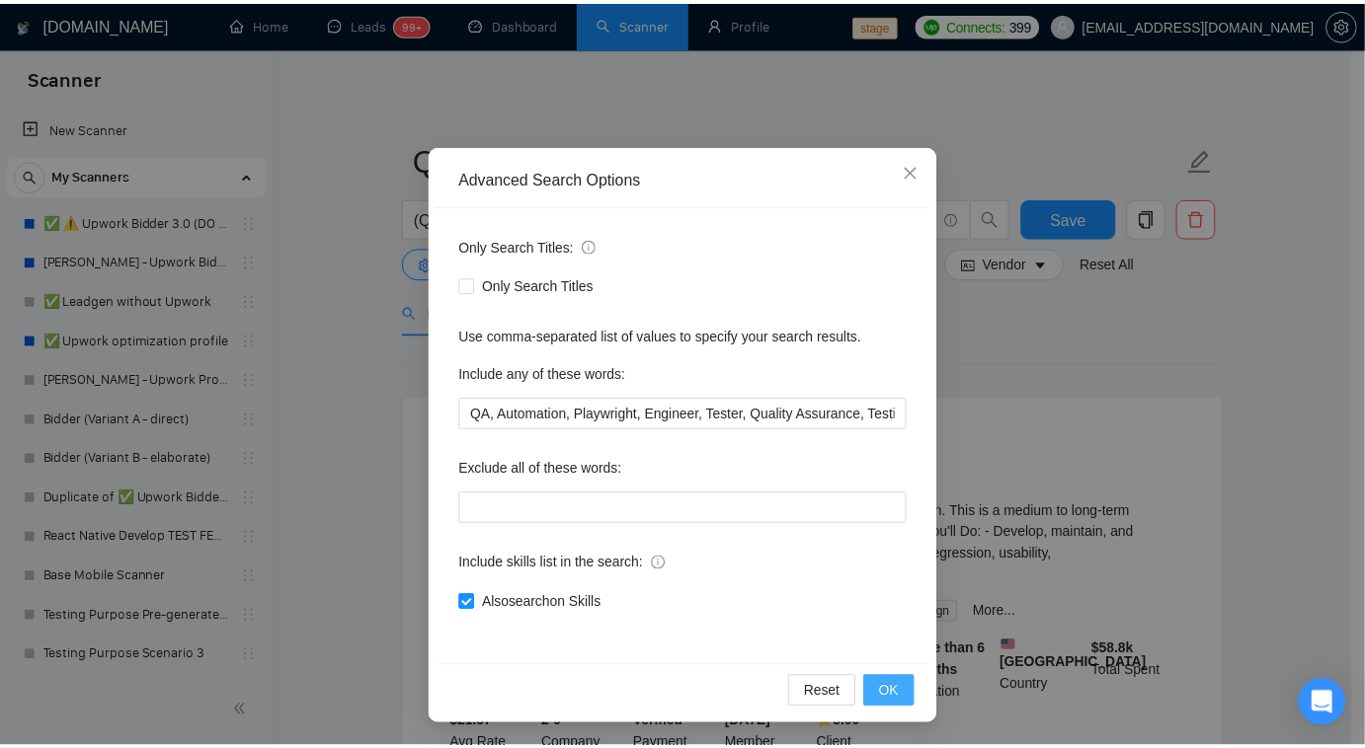
scroll to position [0, 0]
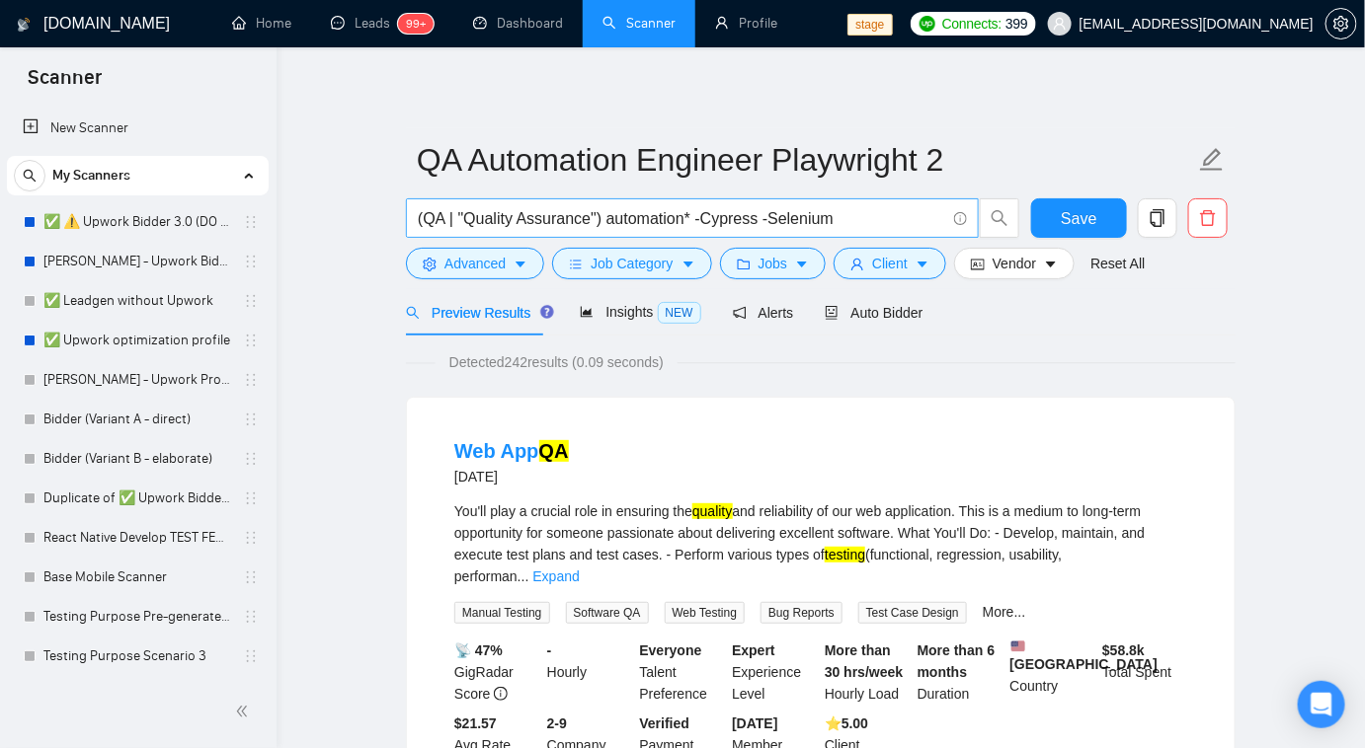
click at [696, 218] on input "(QA | "Quality Assurance") automation* -Cypress -Selenium" at bounding box center [681, 218] width 527 height 25
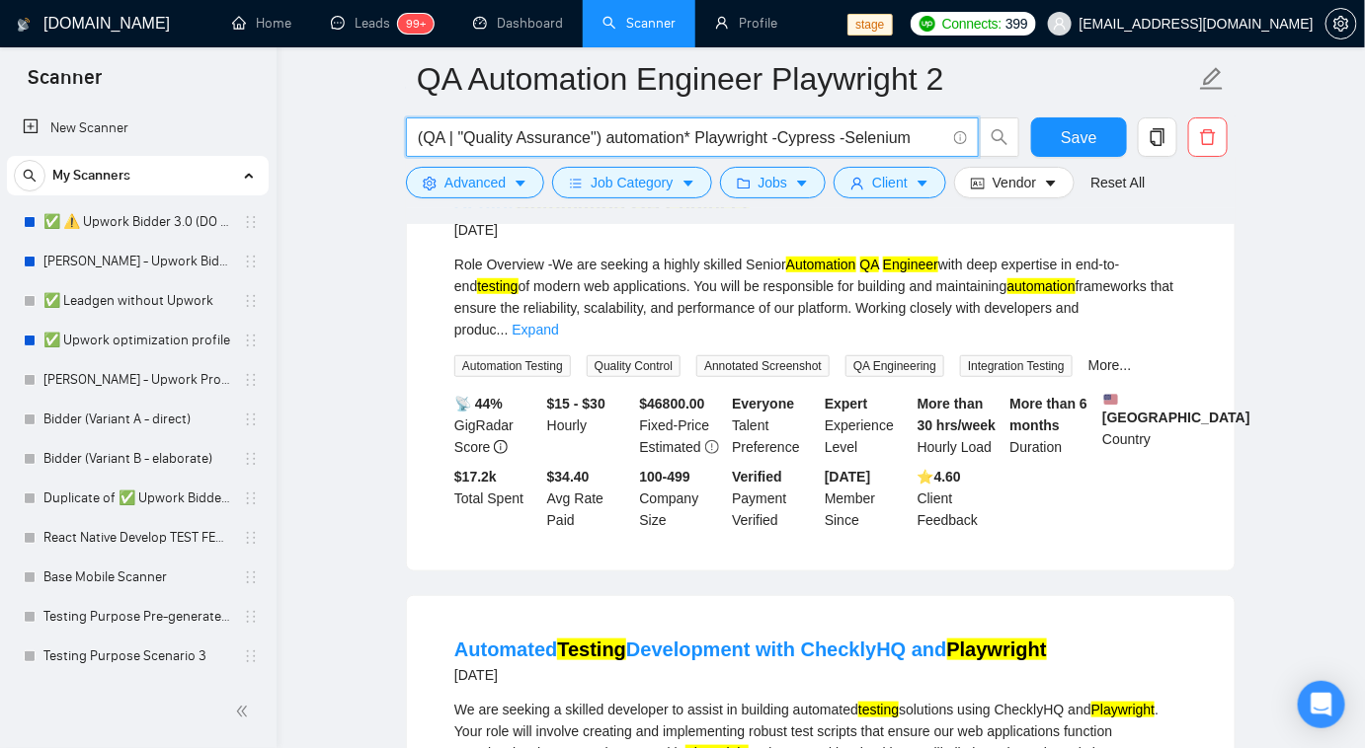
scroll to position [266, 0]
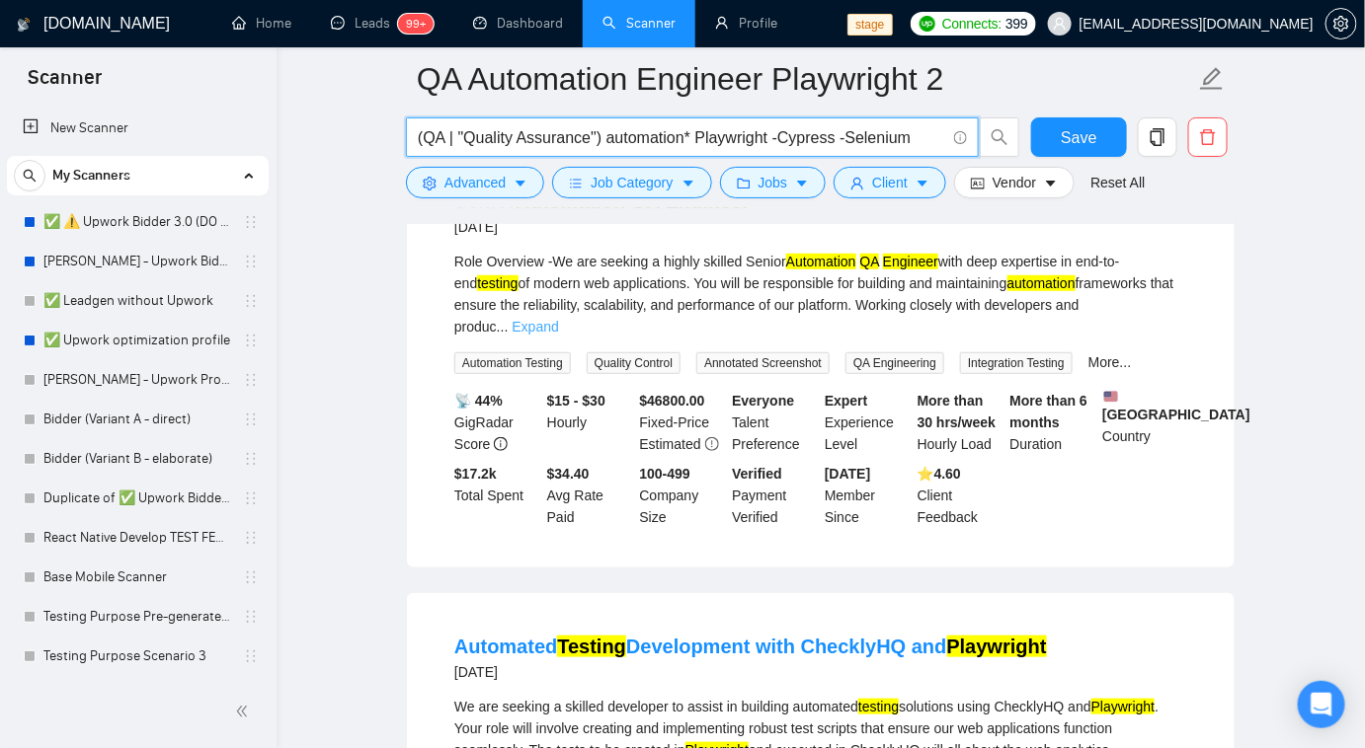
type input "(QA | "Quality Assurance") automation* Playwright -Cypress -Selenium"
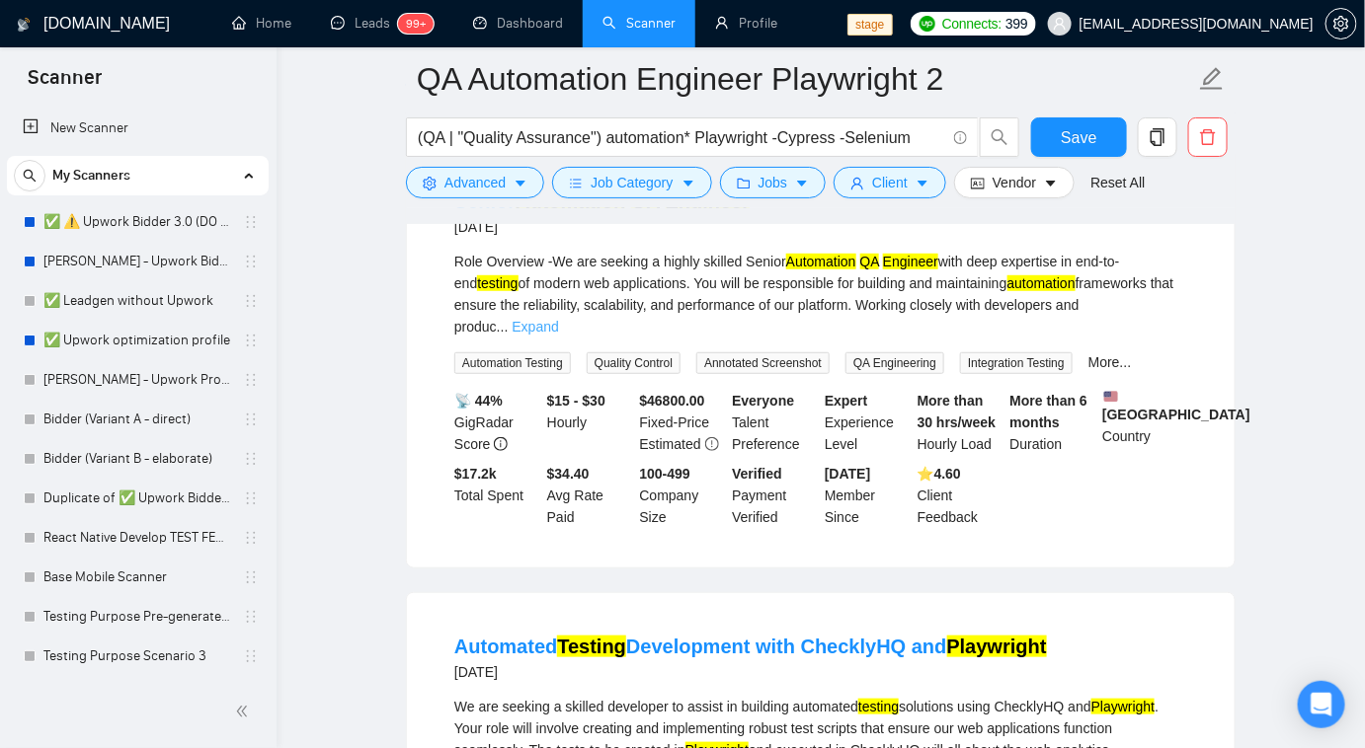
click at [558, 319] on link "Expand" at bounding box center [534, 327] width 46 height 16
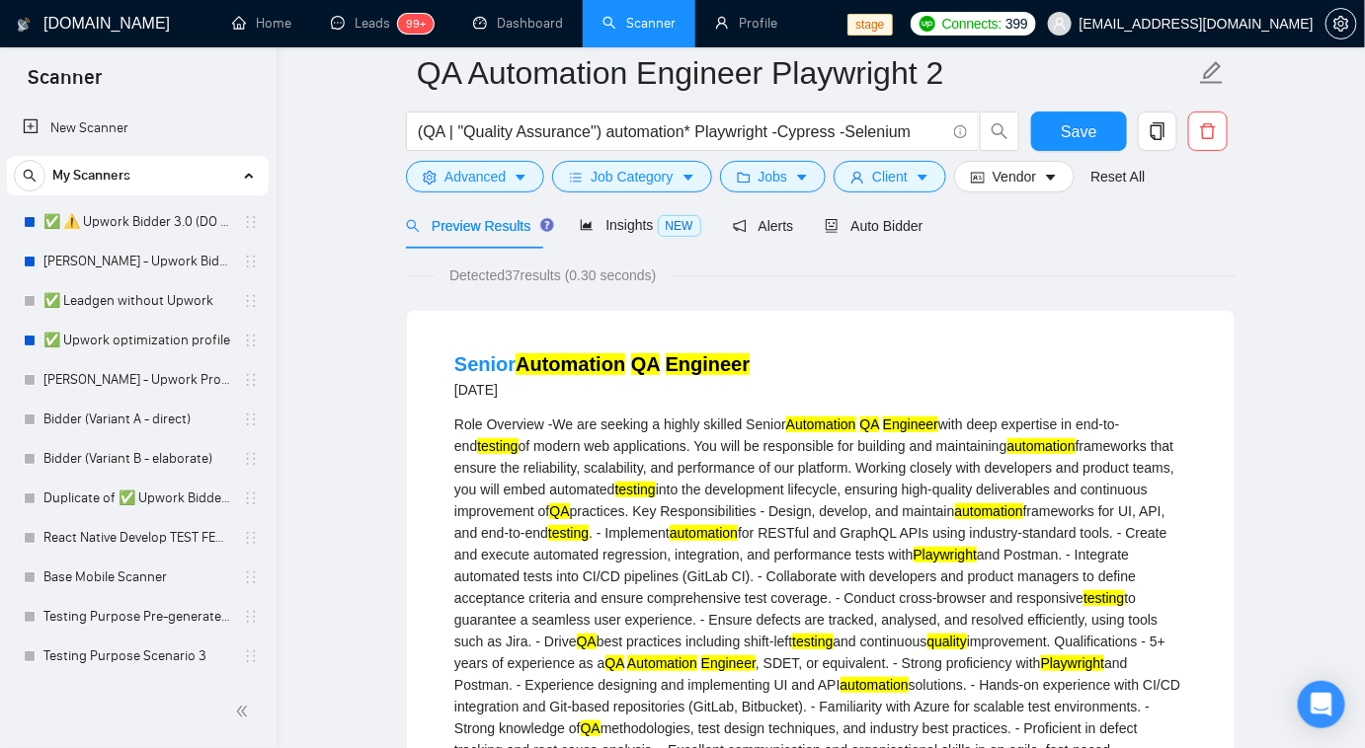
scroll to position [0, 0]
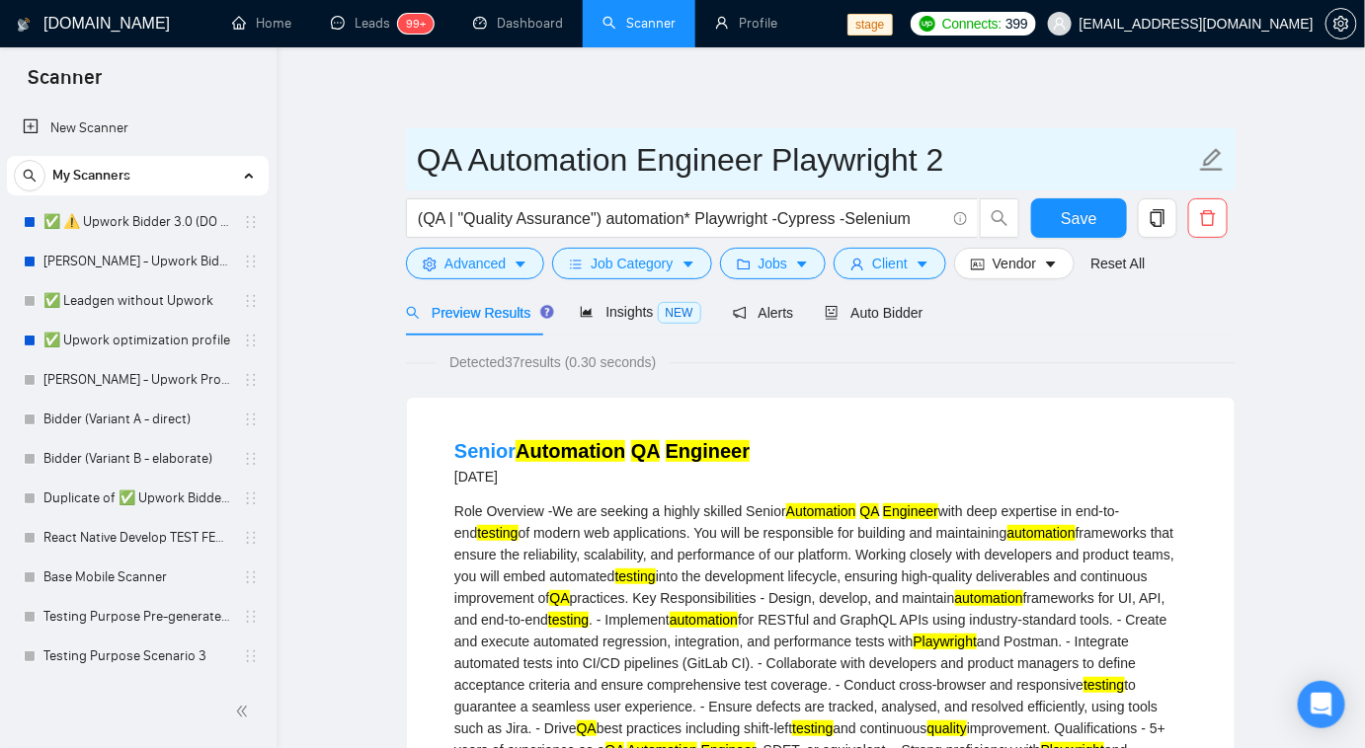
click at [940, 164] on input "QA Automation Engineer Playwright 2" at bounding box center [806, 159] width 778 height 49
type input "QA Automation Engineer 2"
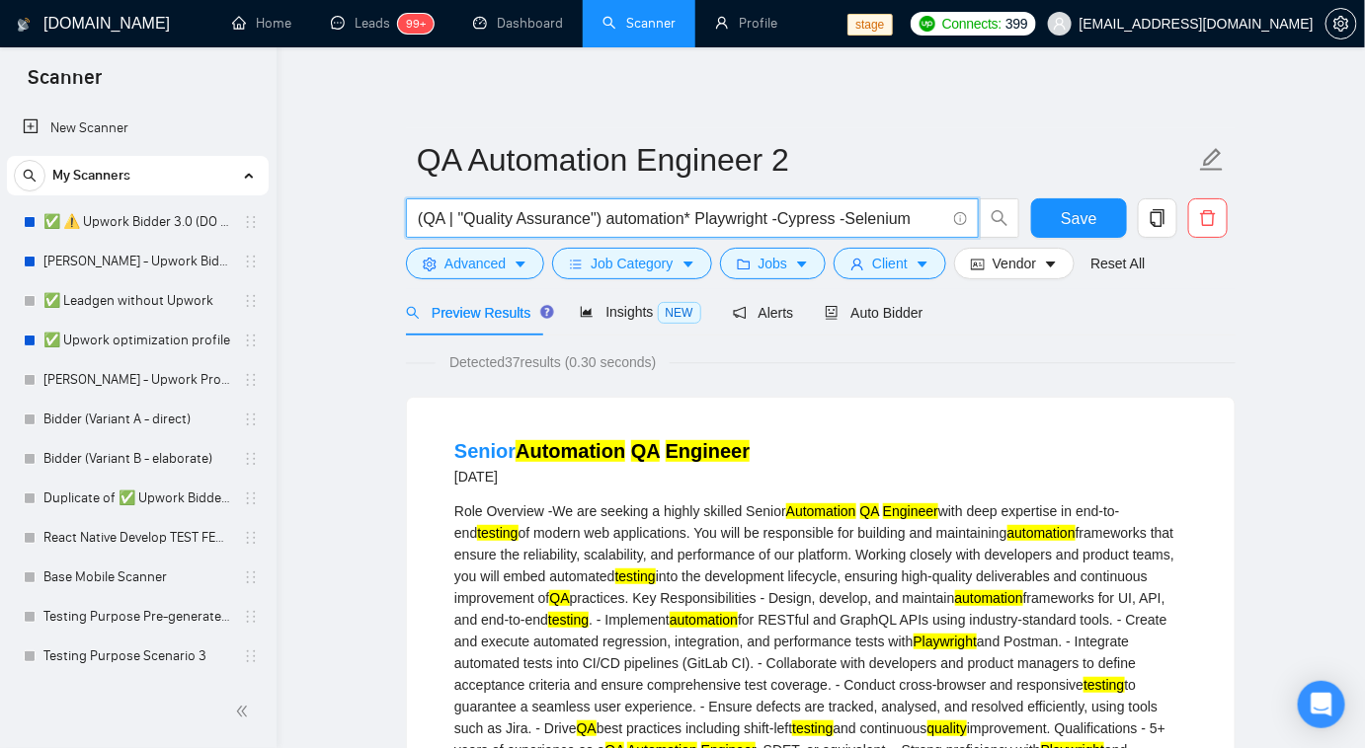
click at [932, 227] on input "(QA | "Quality Assurance") automation* Playwright -Cypress -Selenium" at bounding box center [681, 218] width 527 height 25
drag, startPoint x: 771, startPoint y: 216, endPoint x: 700, endPoint y: 211, distance: 71.3
click at [700, 211] on input "(QA | "Quality Assurance") automation* Playwright -Cypress -Selenium" at bounding box center [681, 218] width 527 height 25
type input "(QA | "Quality Assurance") automation* -Cypress -Selenium"
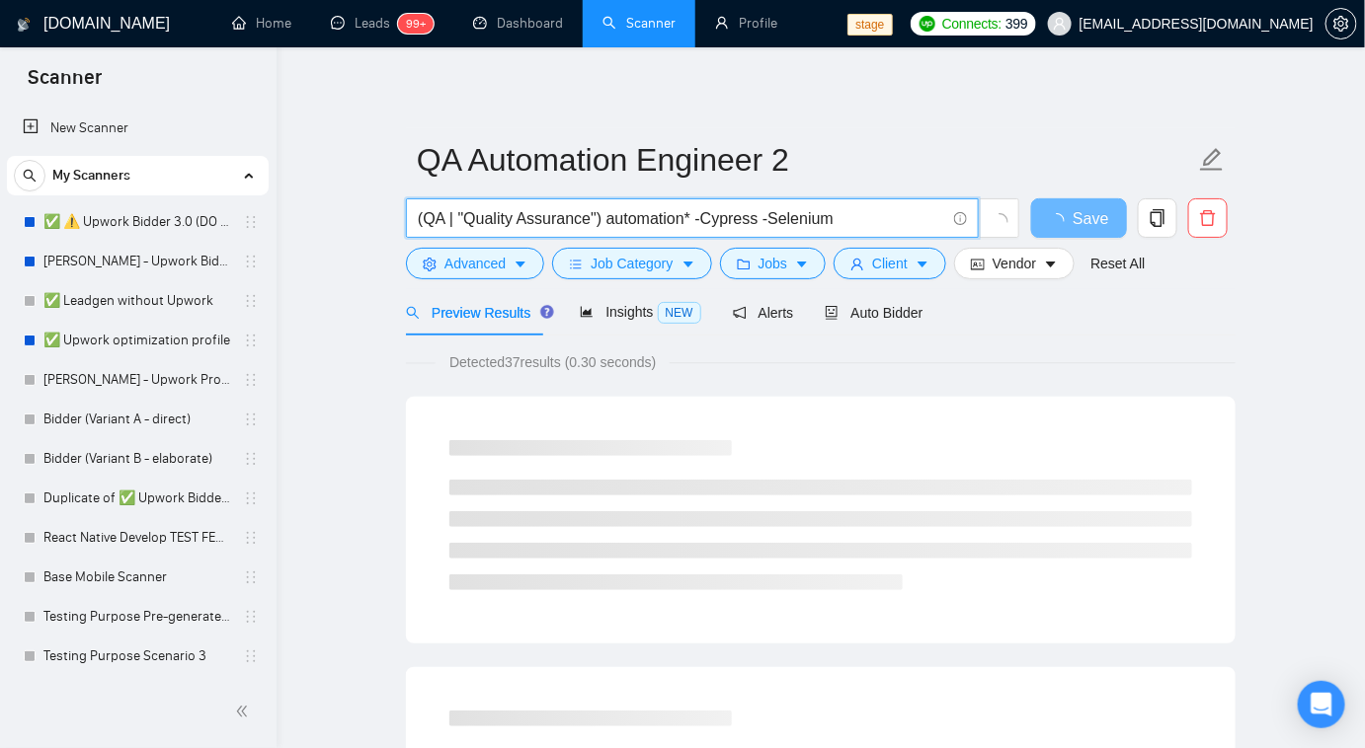
click at [842, 224] on input "(QA | "Quality Assurance") automation* -Cypress -Selenium" at bounding box center [681, 218] width 527 height 25
